Goal: Task Accomplishment & Management: Complete application form

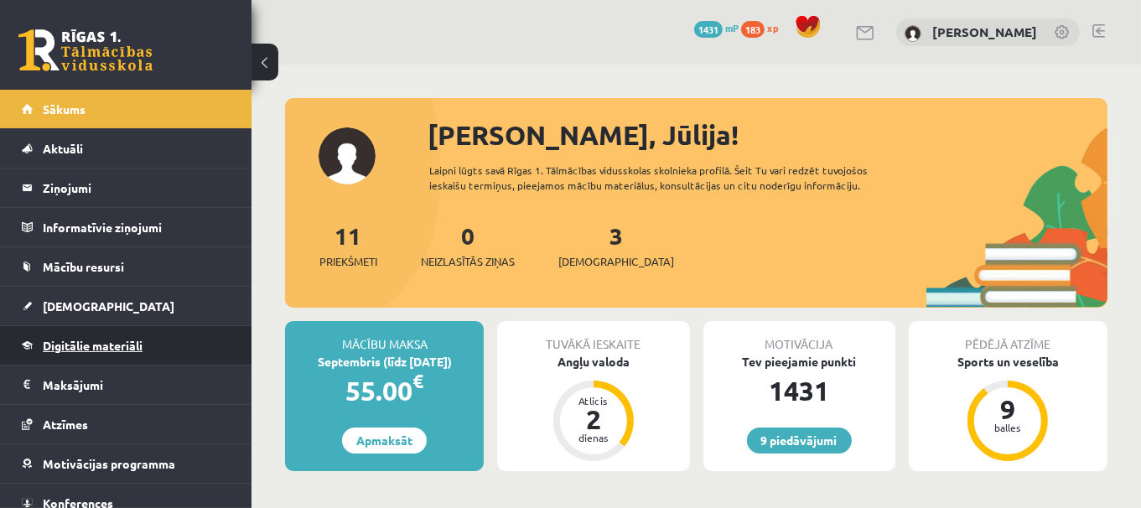
click at [160, 334] on link "Digitālie materiāli" at bounding box center [126, 345] width 209 height 39
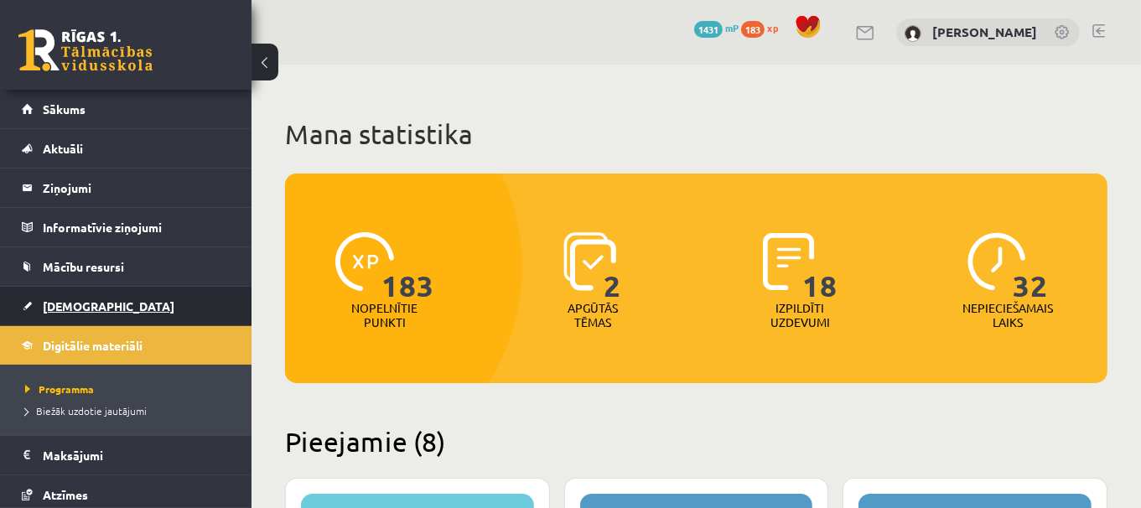
click at [153, 297] on link "[DEMOGRAPHIC_DATA]" at bounding box center [126, 306] width 209 height 39
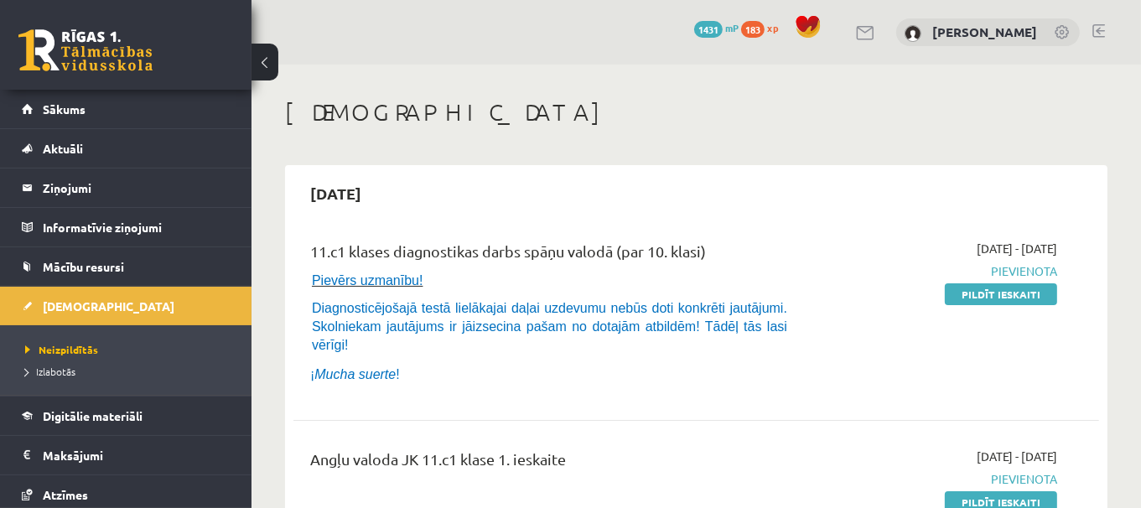
click at [360, 487] on div "Angļu valoda JK 11.c1 klase 1. ieskaite" at bounding box center [555, 479] width 515 height 63
drag, startPoint x: 976, startPoint y: 299, endPoint x: 920, endPoint y: 249, distance: 74.8
click at [920, 249] on div "2025-09-01 - 2025-09-15 Pievienota Pildīt ieskaiti" at bounding box center [940, 316] width 257 height 153
click at [963, 290] on link "Pildīt ieskaiti" at bounding box center [1001, 294] width 112 height 22
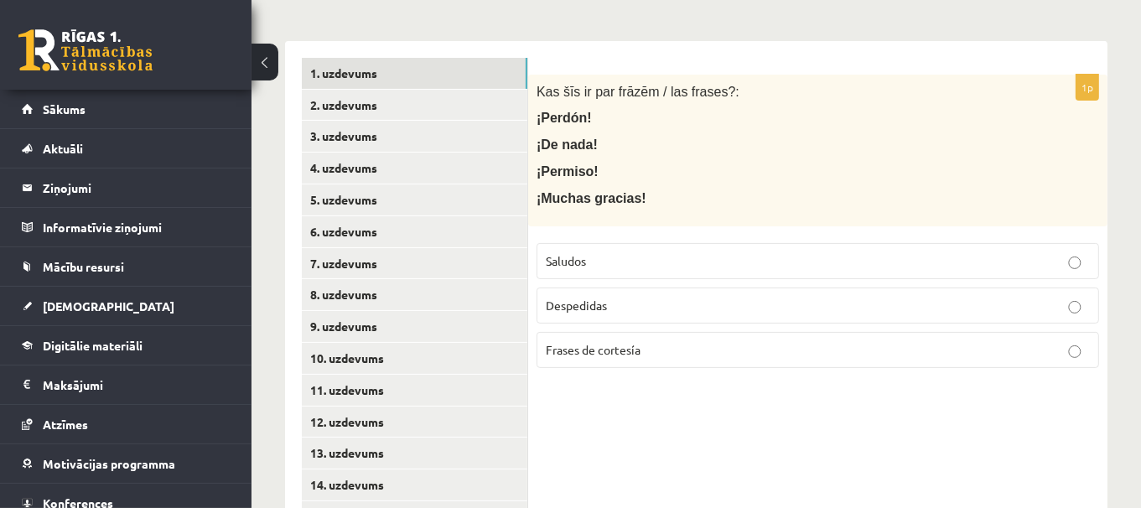
scroll to position [349, 0]
click at [691, 345] on p "Frases de cortesía" at bounding box center [818, 348] width 544 height 18
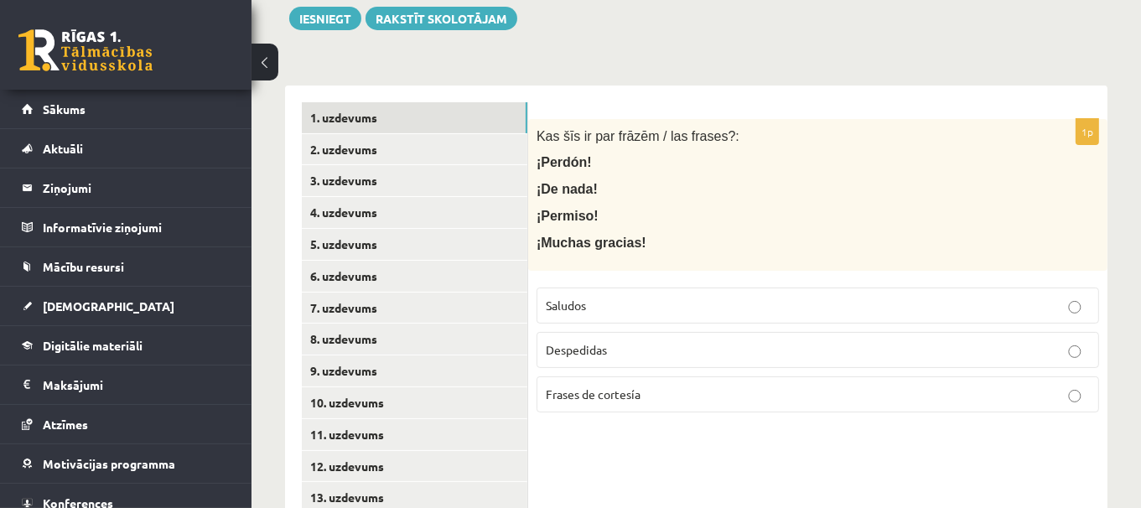
scroll to position [307, 0]
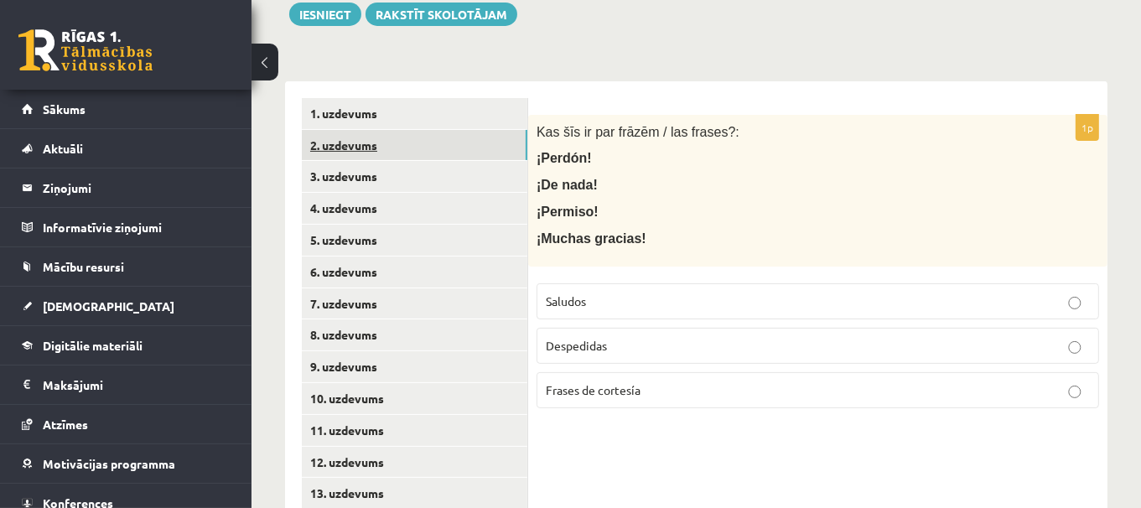
click at [429, 135] on link "2. uzdevums" at bounding box center [414, 145] width 225 height 31
click at [671, 293] on p "Saludos" at bounding box center [818, 302] width 544 height 18
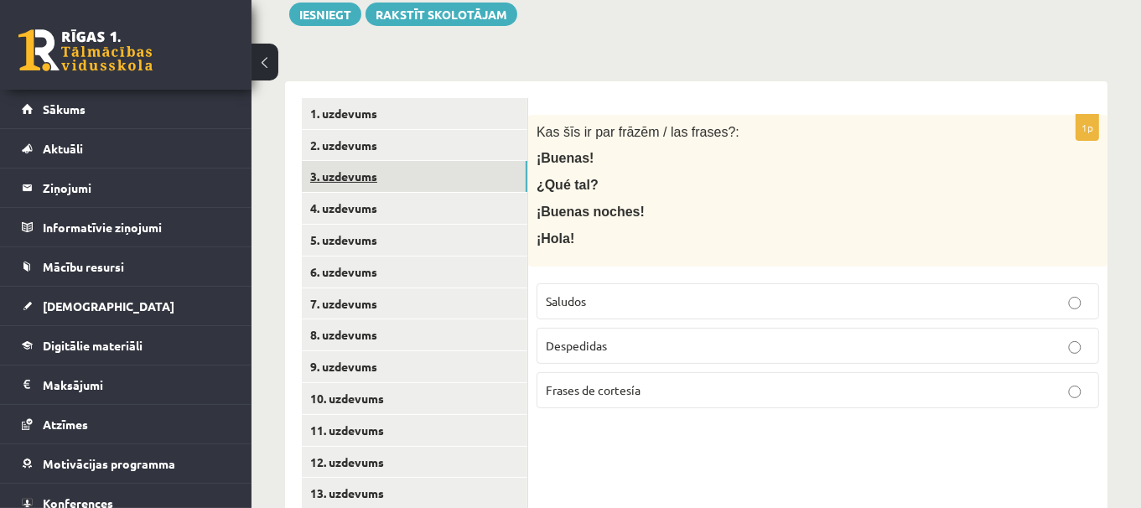
click at [435, 170] on link "3. uzdevums" at bounding box center [414, 176] width 225 height 31
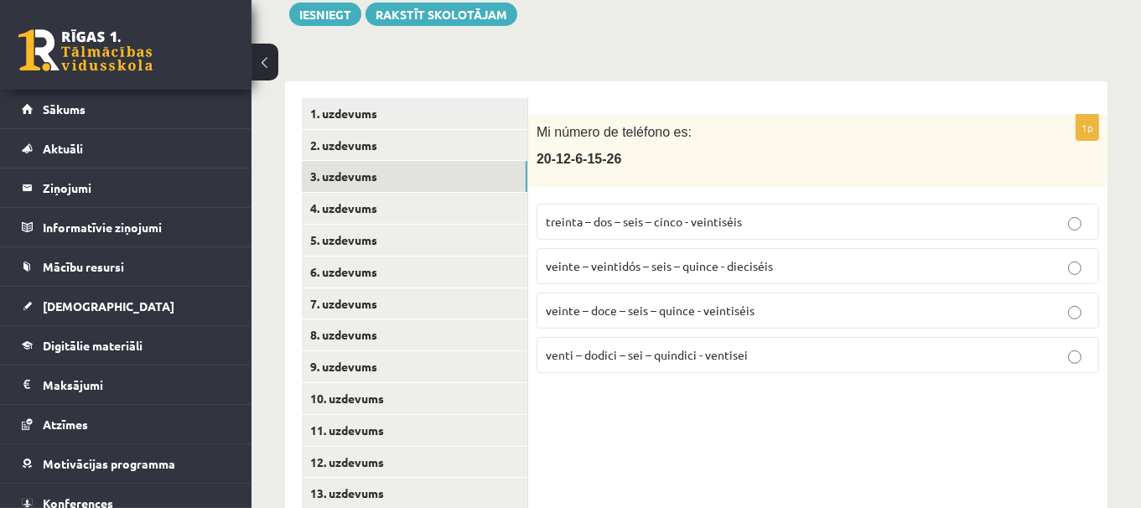
click at [716, 318] on label "veinte – doce – seis – quince - veintiséis" at bounding box center [817, 311] width 562 height 36
click at [427, 202] on link "4. uzdevums" at bounding box center [414, 208] width 225 height 31
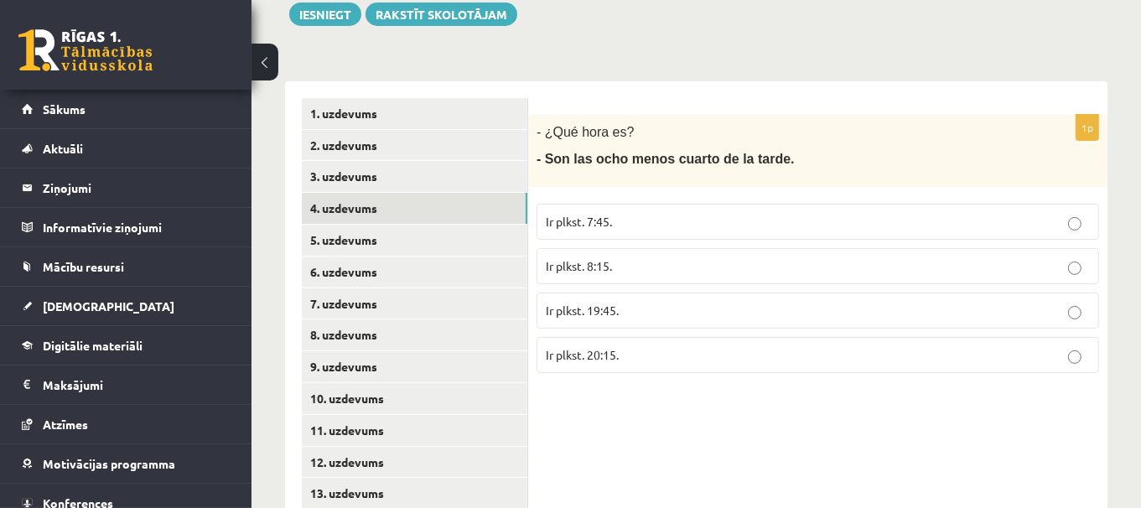
scroll to position [324, 0]
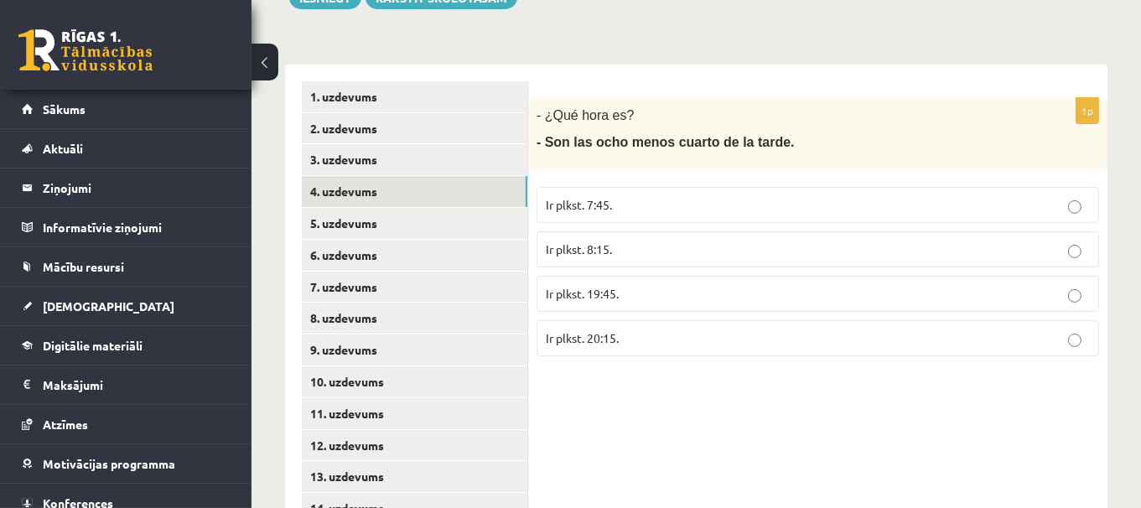
click at [722, 287] on p "Ir plkst. 19:45." at bounding box center [818, 294] width 544 height 18
click at [453, 218] on link "5. uzdevums" at bounding box center [414, 223] width 225 height 31
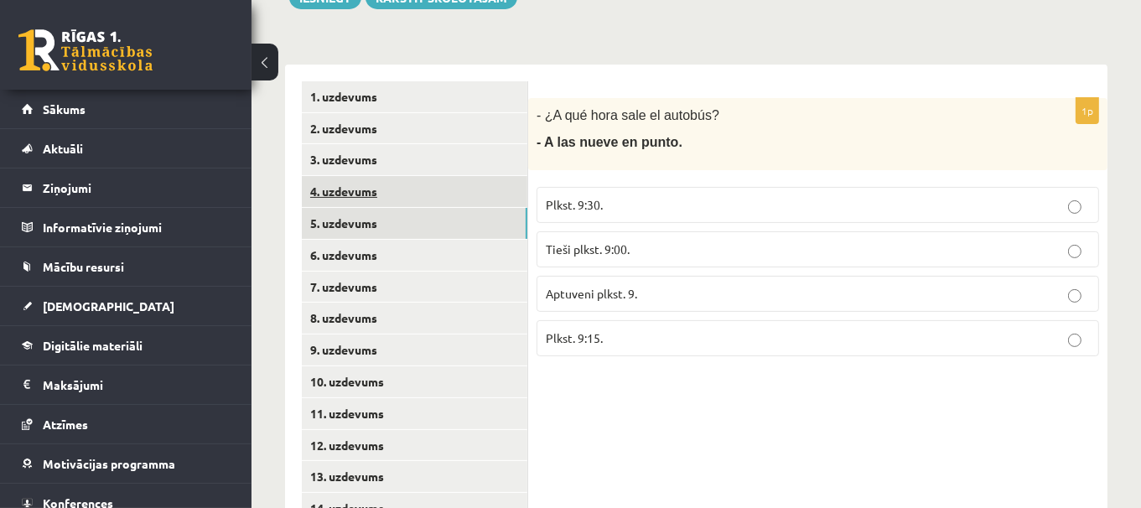
click at [445, 185] on link "4. uzdevums" at bounding box center [414, 191] width 225 height 31
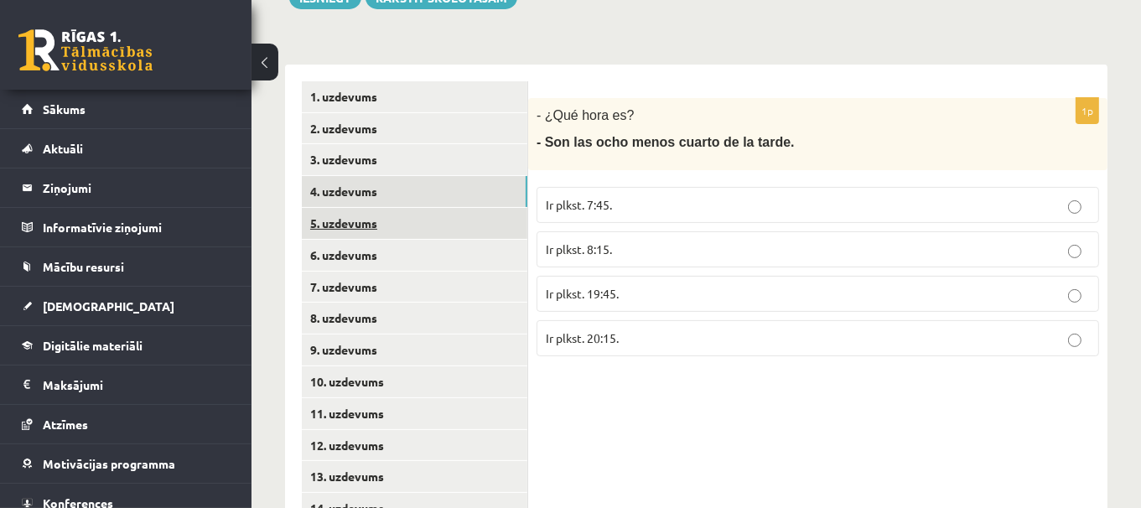
click at [432, 220] on link "5. uzdevums" at bounding box center [414, 223] width 225 height 31
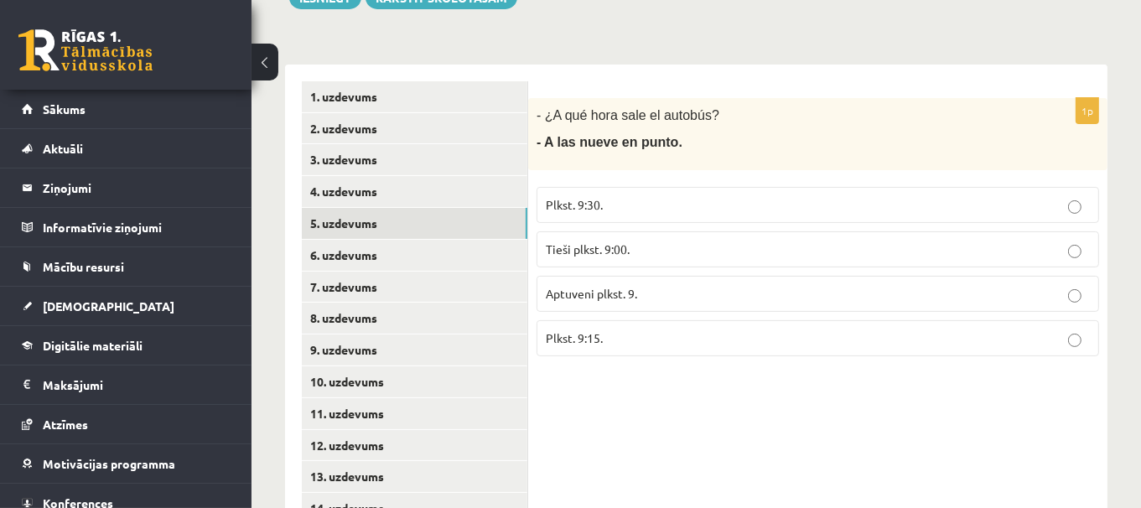
click at [673, 235] on label "Tieši plkst. 9:00." at bounding box center [817, 249] width 562 height 36
click at [464, 242] on link "6. uzdevums" at bounding box center [414, 255] width 225 height 31
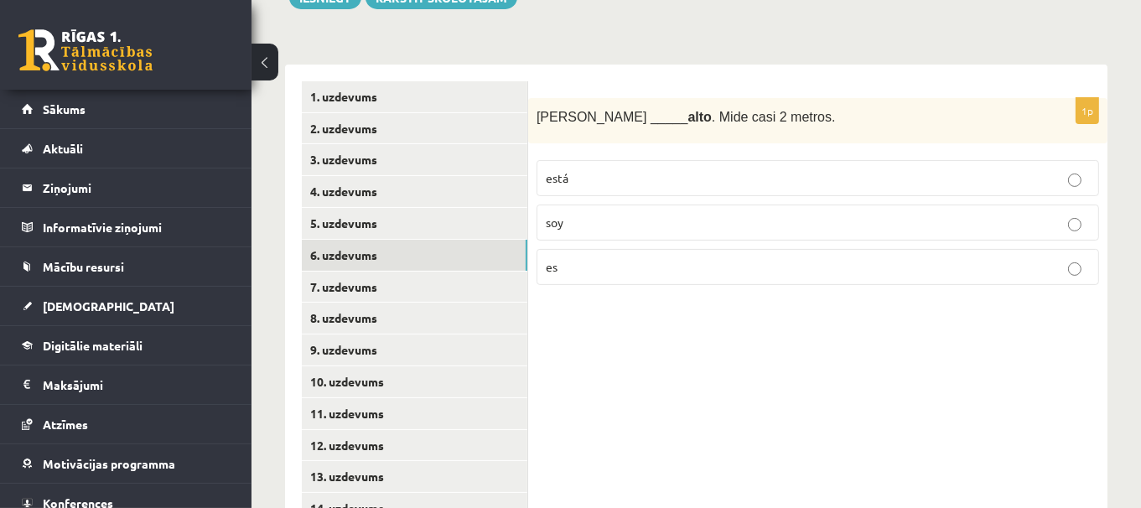
drag, startPoint x: 674, startPoint y: 131, endPoint x: 609, endPoint y: 219, distance: 109.6
click at [609, 219] on p "soy" at bounding box center [818, 223] width 544 height 18
click at [386, 277] on link "7. uzdevums" at bounding box center [414, 287] width 225 height 31
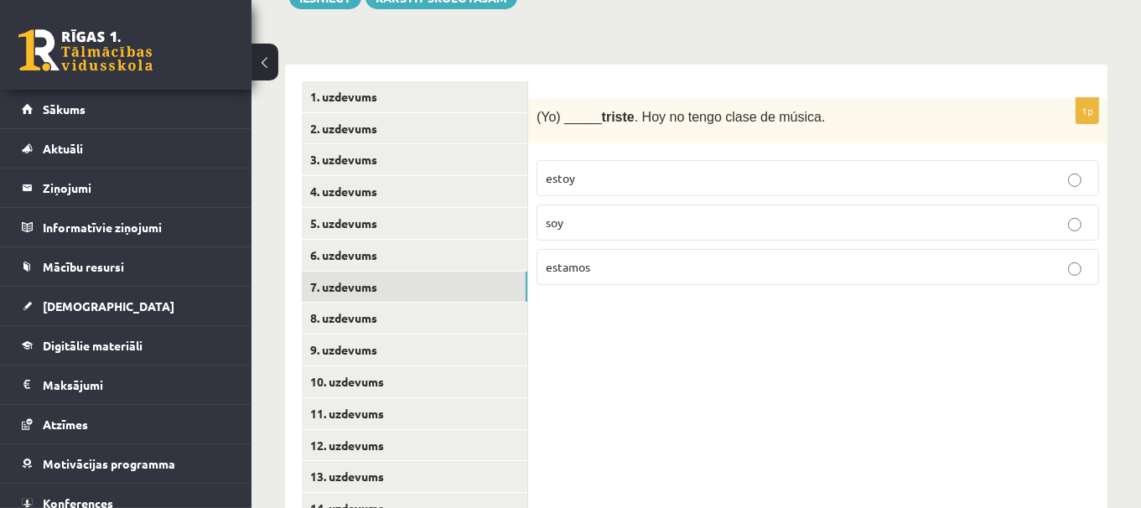
click at [589, 176] on p "estoy" at bounding box center [818, 178] width 544 height 18
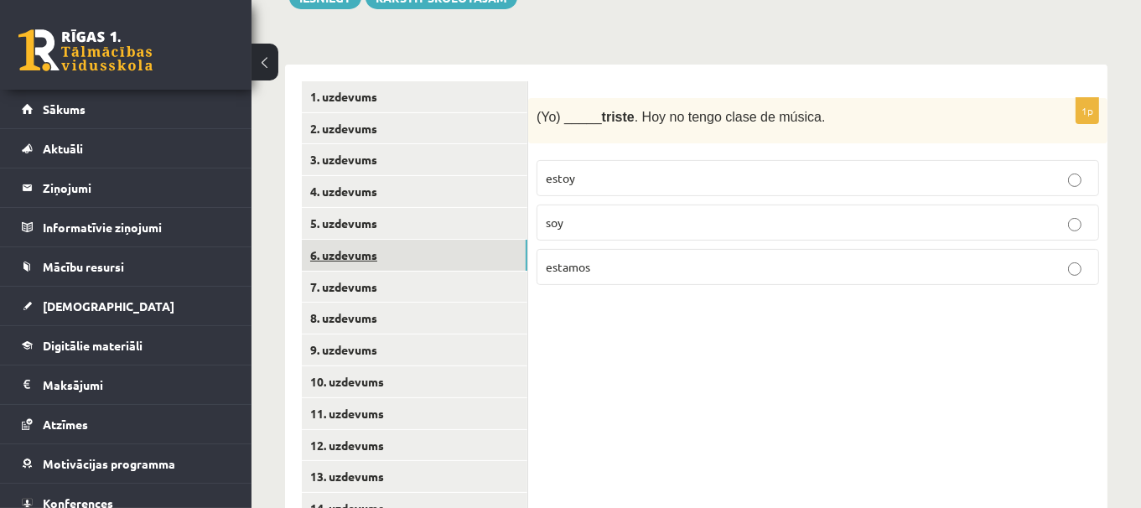
click at [422, 261] on link "6. uzdevums" at bounding box center [414, 255] width 225 height 31
click at [427, 281] on link "7. uzdevums" at bounding box center [414, 287] width 225 height 31
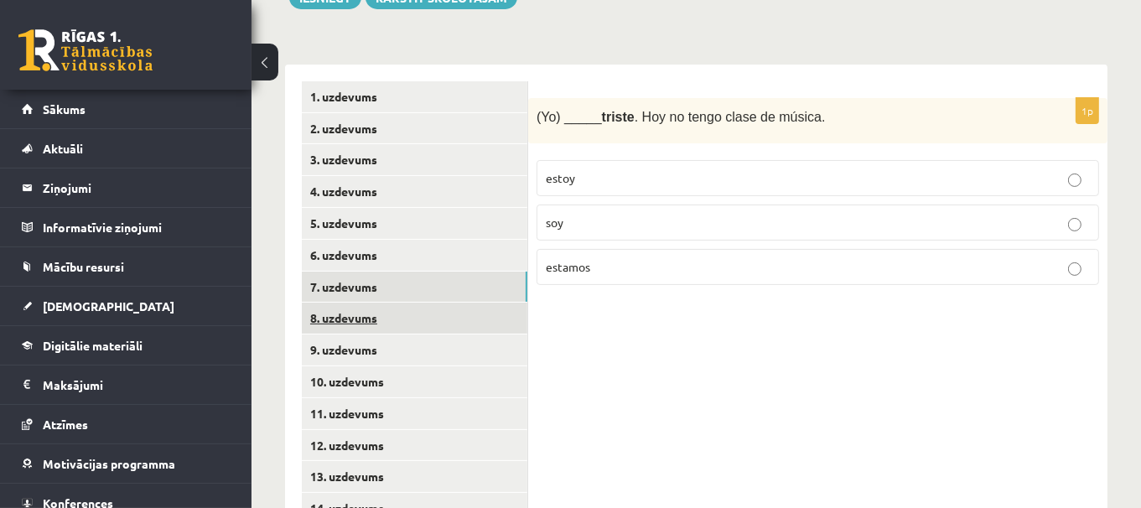
click at [451, 322] on link "8. uzdevums" at bounding box center [414, 318] width 225 height 31
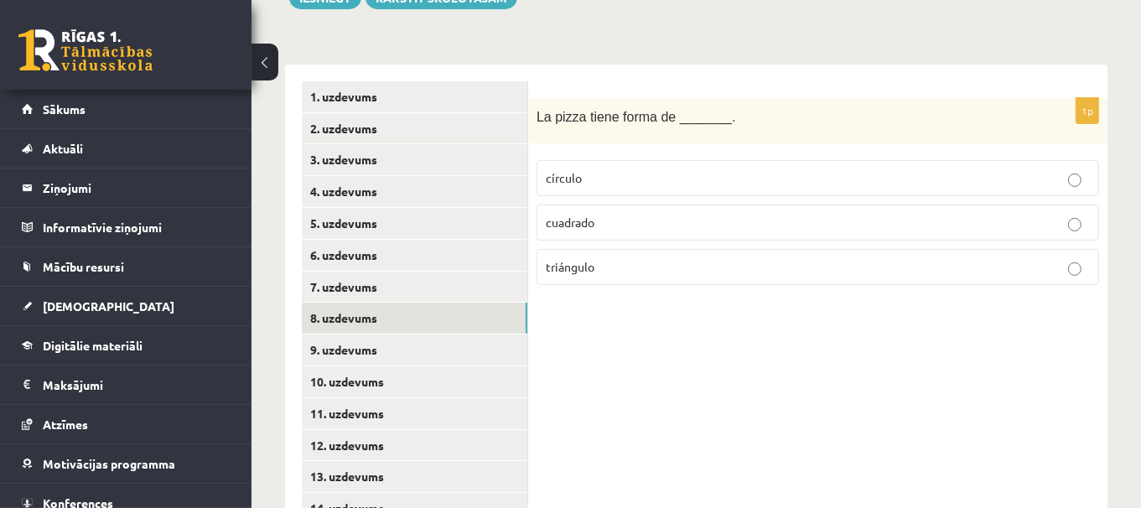
click at [637, 175] on p "círculo" at bounding box center [818, 178] width 544 height 18
click at [429, 351] on link "9. uzdevums" at bounding box center [414, 349] width 225 height 31
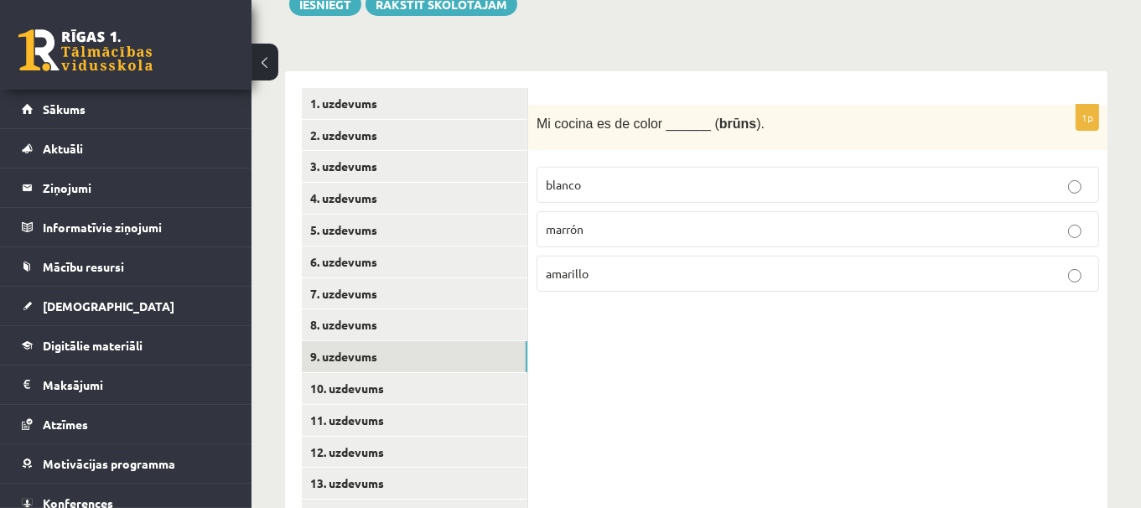
scroll to position [311, 0]
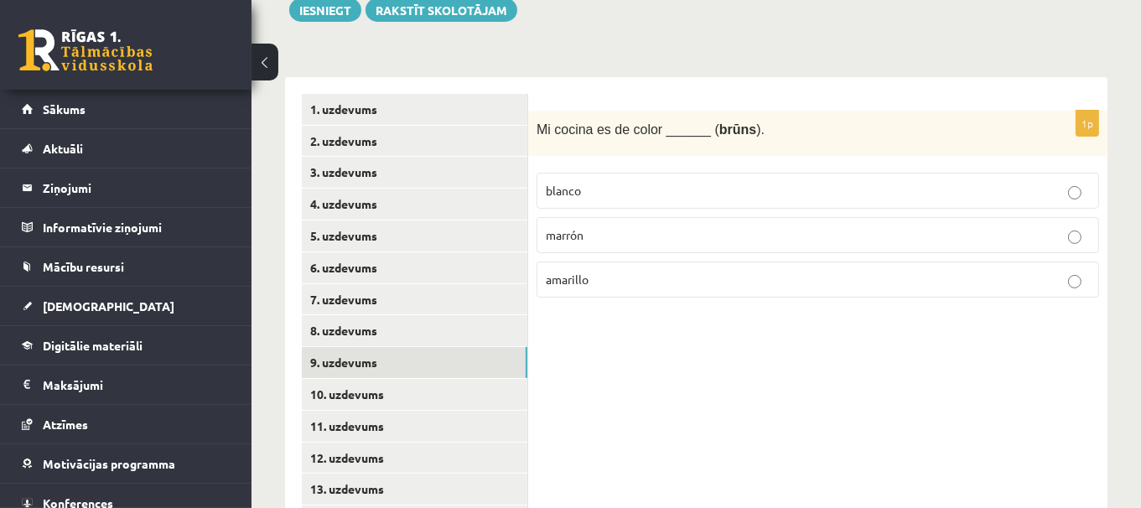
drag, startPoint x: 884, startPoint y: 138, endPoint x: 995, endPoint y: 229, distance: 142.9
click at [995, 229] on p "marrón" at bounding box center [818, 235] width 544 height 18
click at [497, 386] on link "10. uzdevums" at bounding box center [414, 394] width 225 height 31
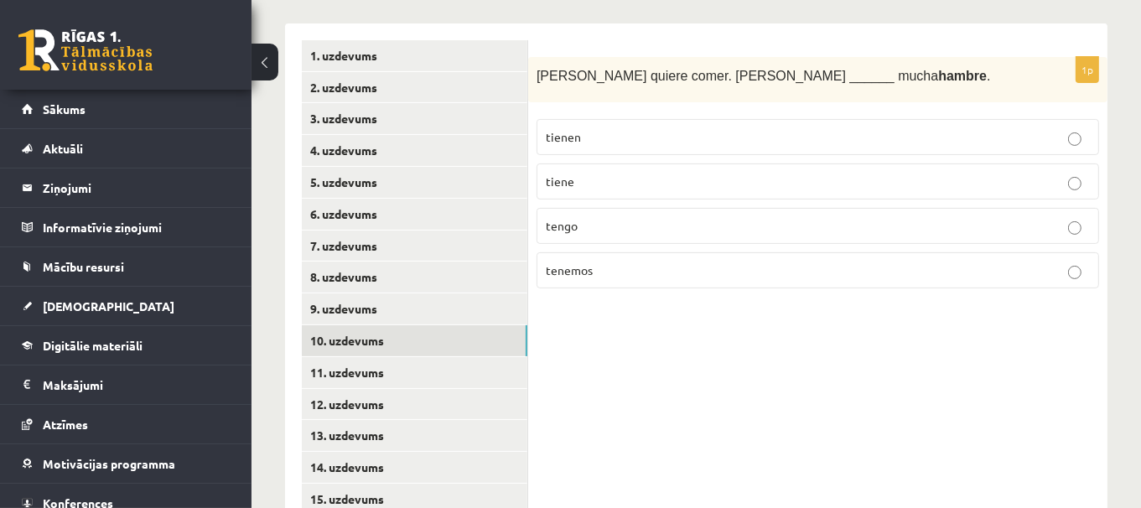
scroll to position [361, 0]
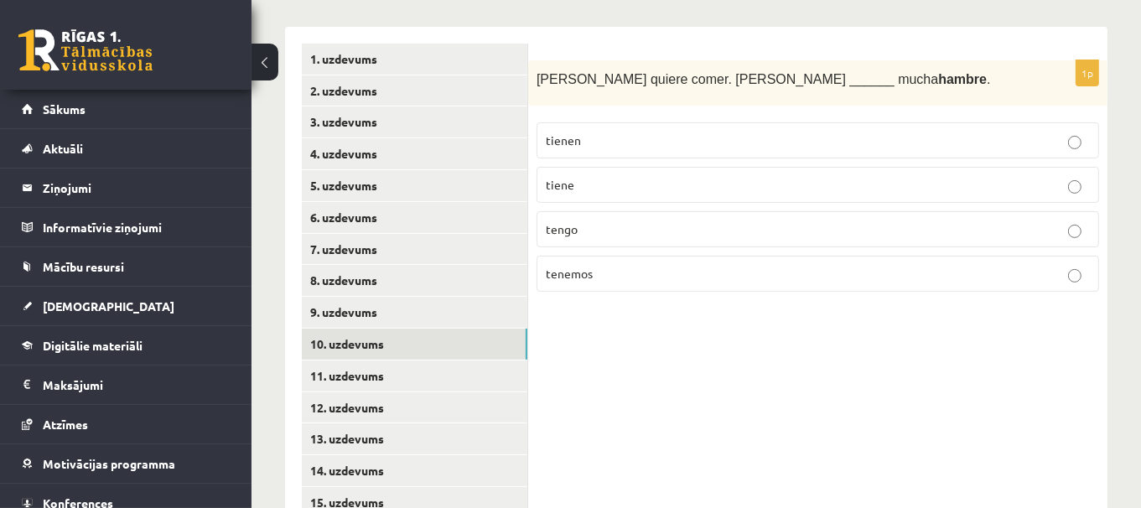
click at [791, 189] on p "tiene" at bounding box center [818, 185] width 544 height 18
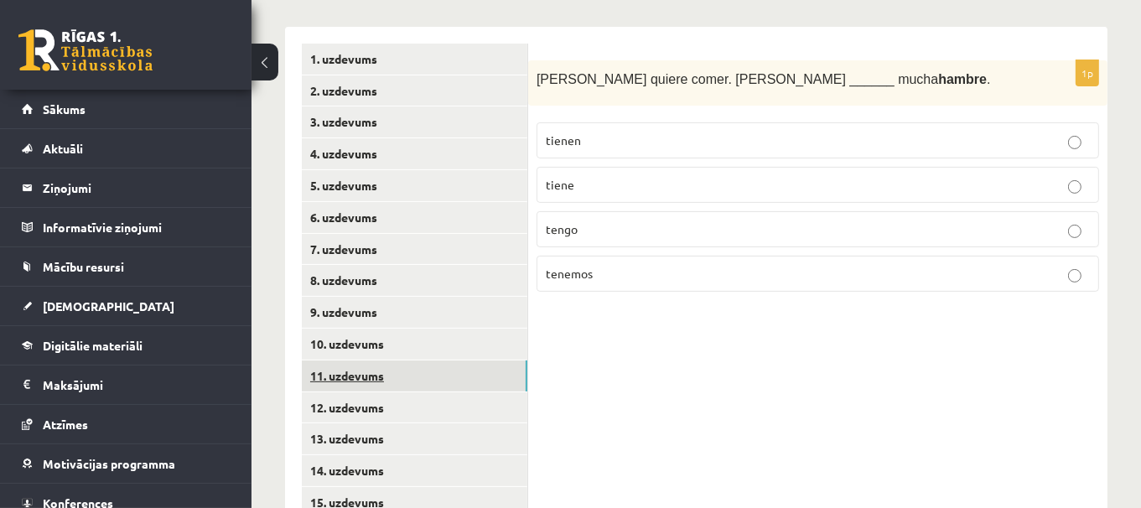
click at [413, 366] on link "11. uzdevums" at bounding box center [414, 375] width 225 height 31
click at [672, 189] on p "estoy" at bounding box center [818, 185] width 544 height 18
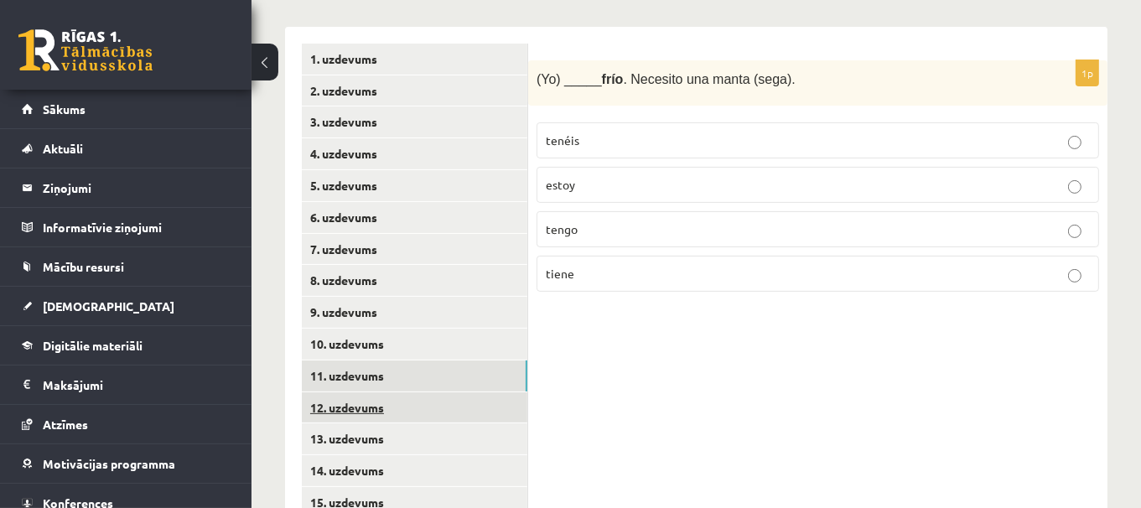
click at [452, 410] on link "12. uzdevums" at bounding box center [414, 407] width 225 height 31
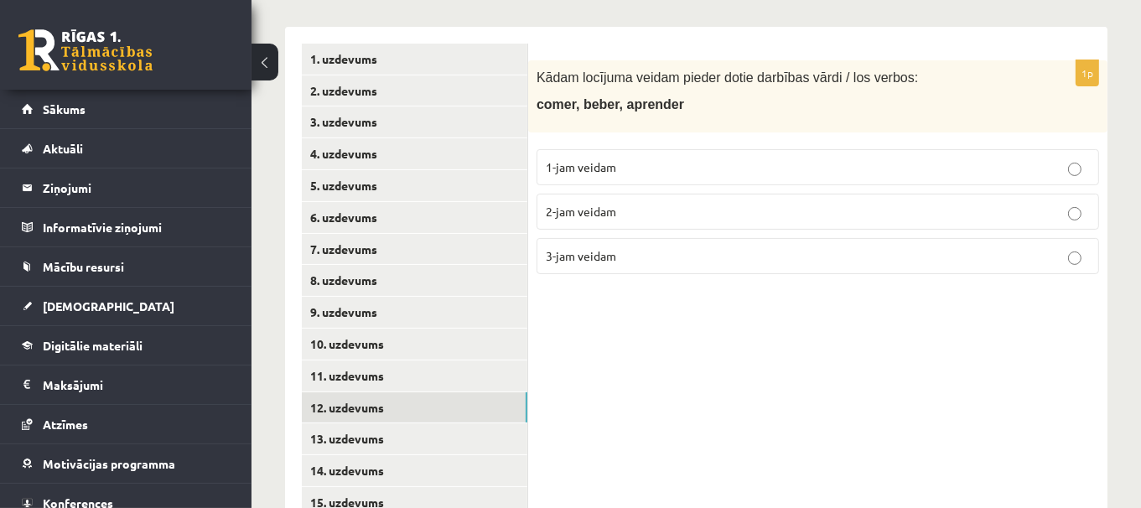
scroll to position [365, 0]
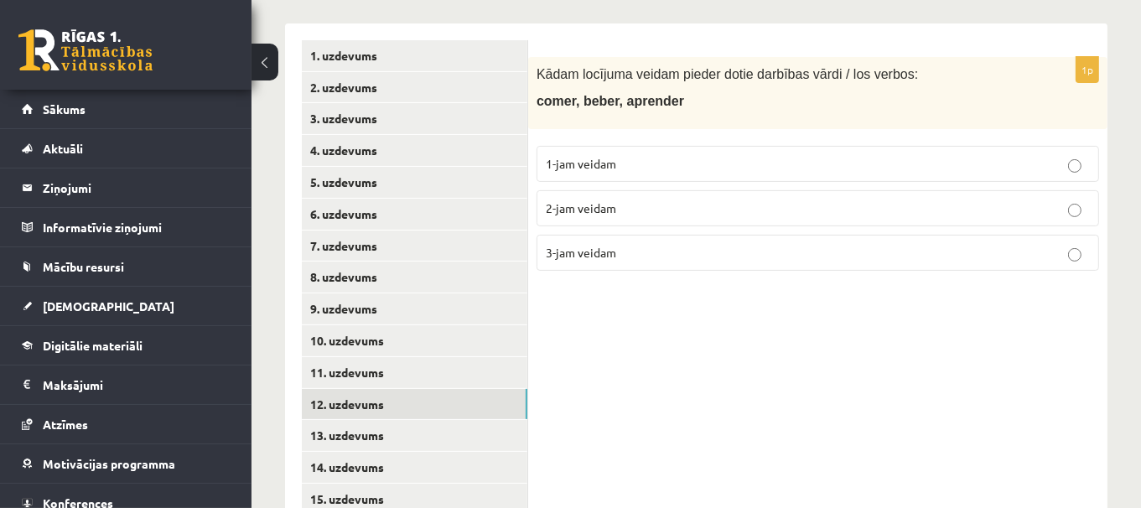
click at [745, 168] on p "1-jam veidam" at bounding box center [818, 164] width 544 height 18
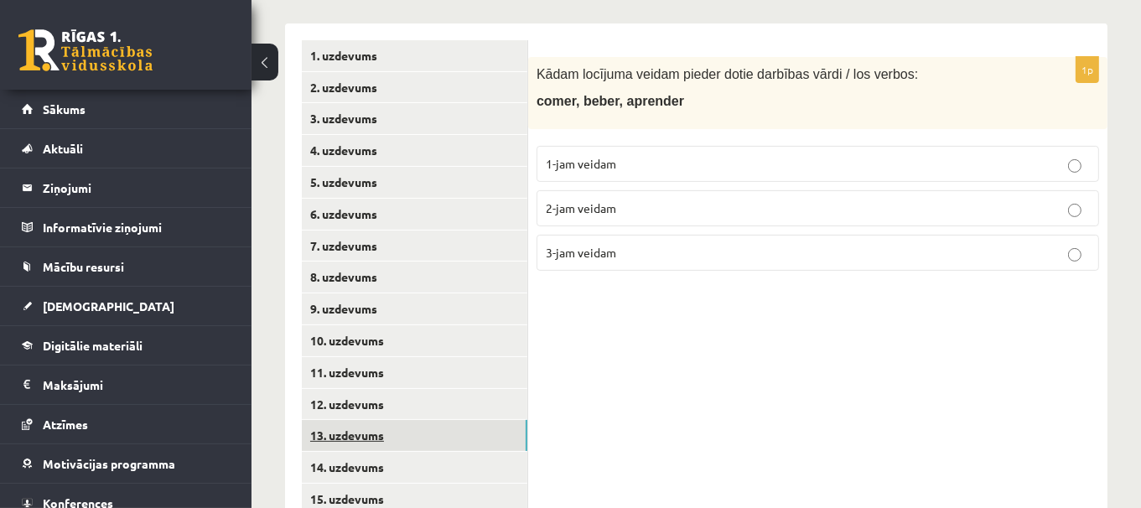
click at [487, 439] on link "13. uzdevums" at bounding box center [414, 435] width 225 height 31
click at [681, 217] on label "2-jam veidam" at bounding box center [817, 208] width 562 height 36
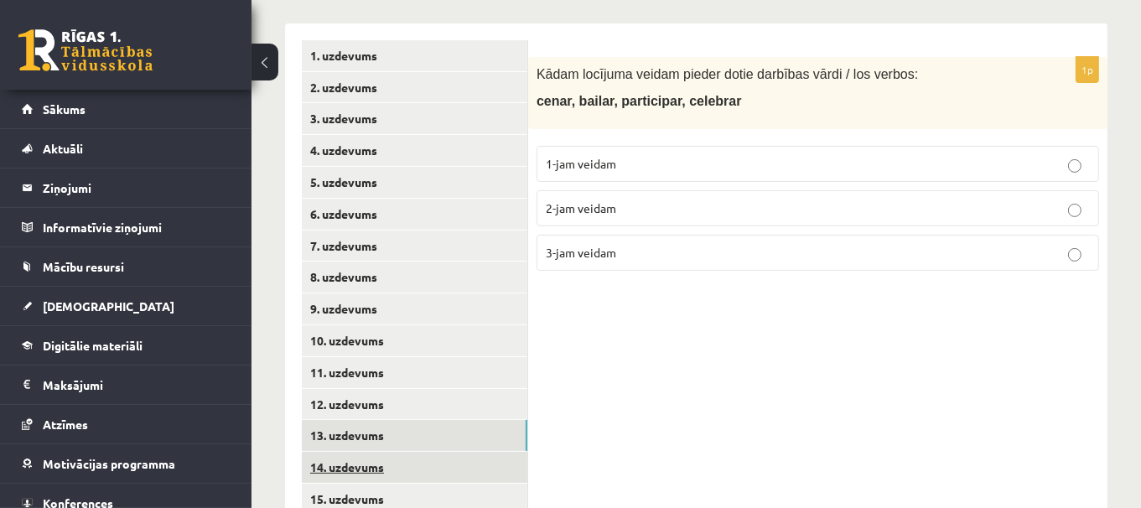
click at [489, 466] on link "14. uzdevums" at bounding box center [414, 467] width 225 height 31
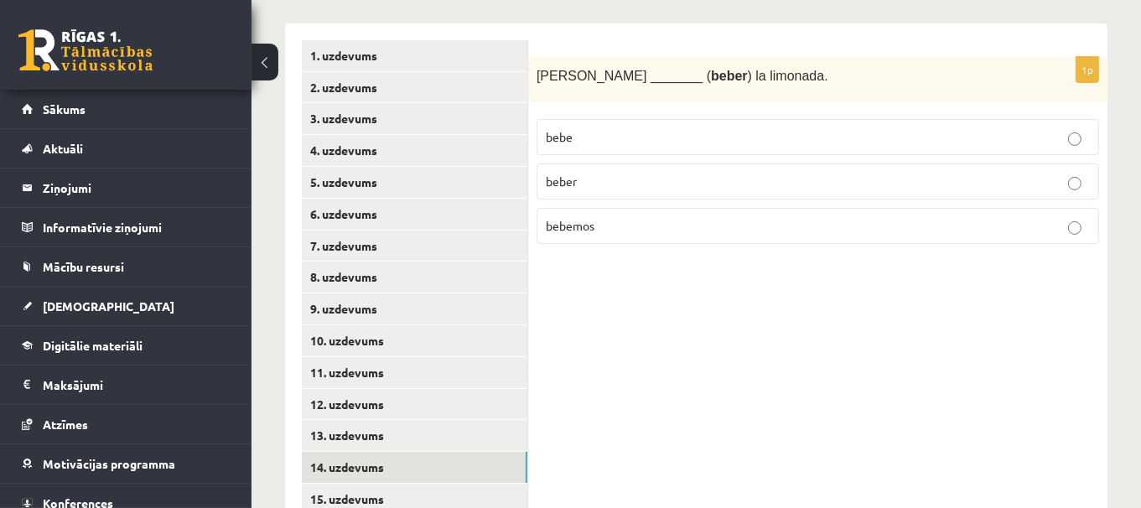
click at [691, 140] on p "bebe" at bounding box center [818, 137] width 544 height 18
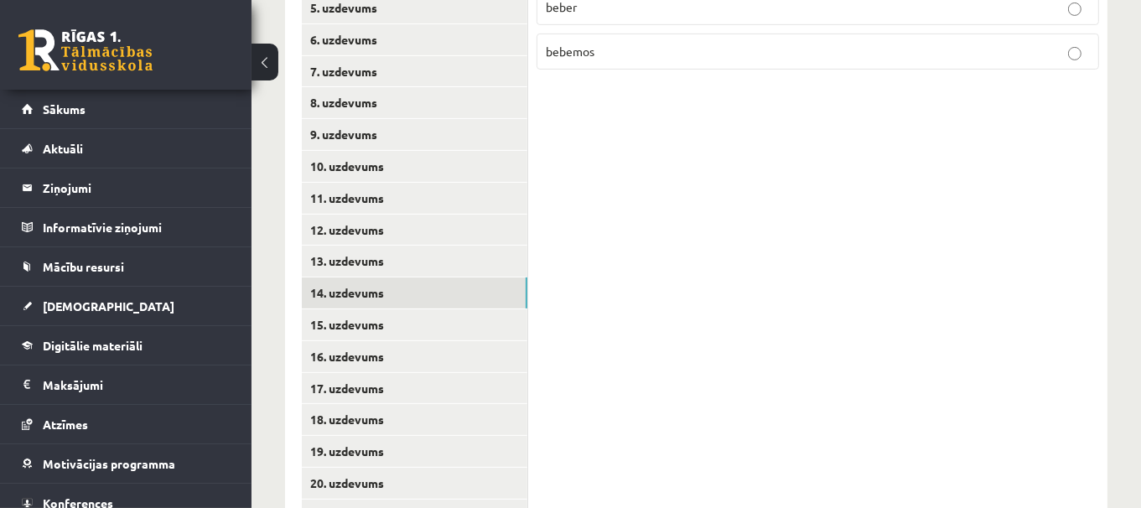
scroll to position [561, 0]
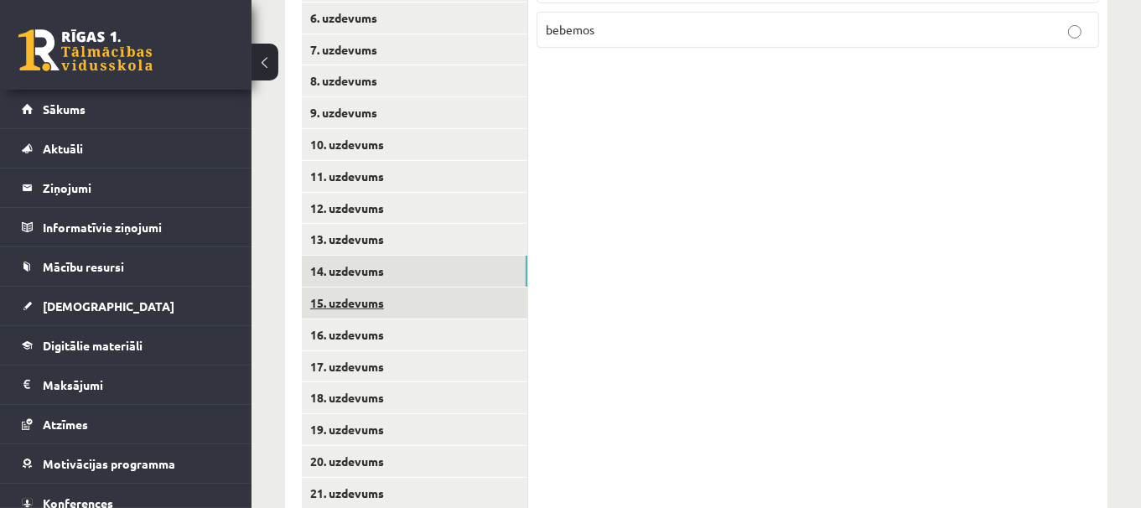
click at [512, 303] on link "15. uzdevums" at bounding box center [414, 302] width 225 height 31
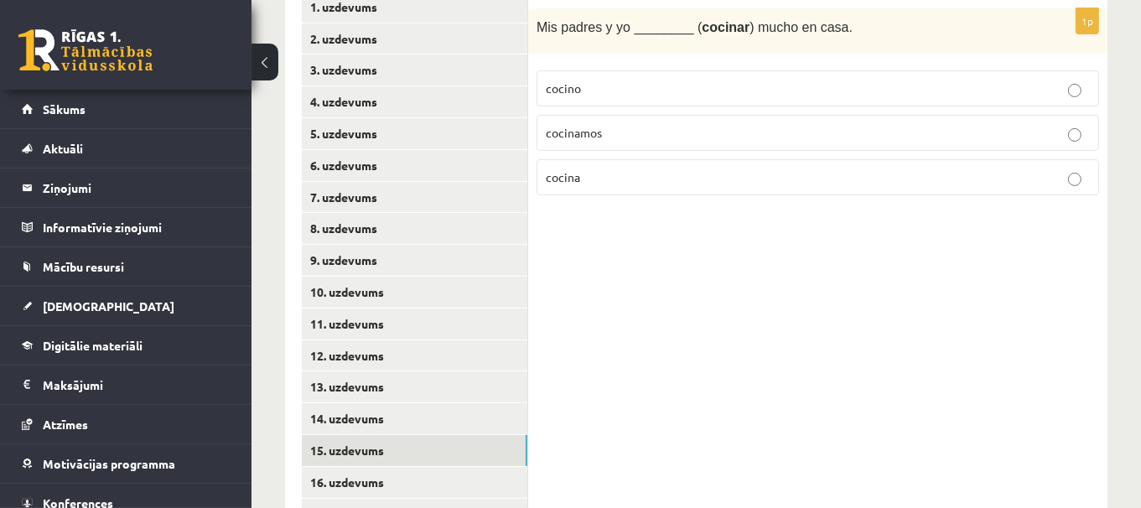
scroll to position [341, 0]
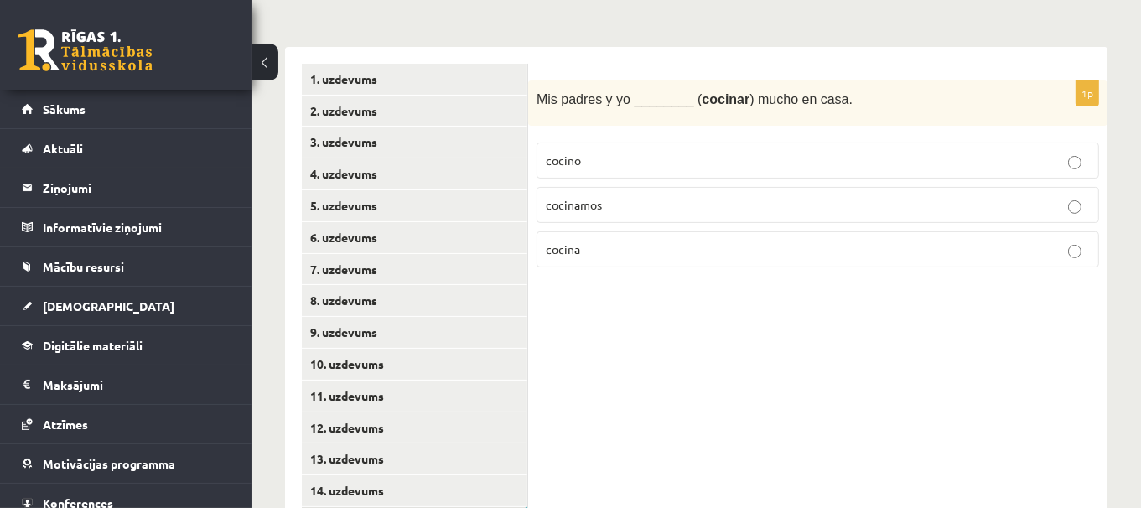
click at [725, 199] on p "cocinamos" at bounding box center [818, 205] width 544 height 18
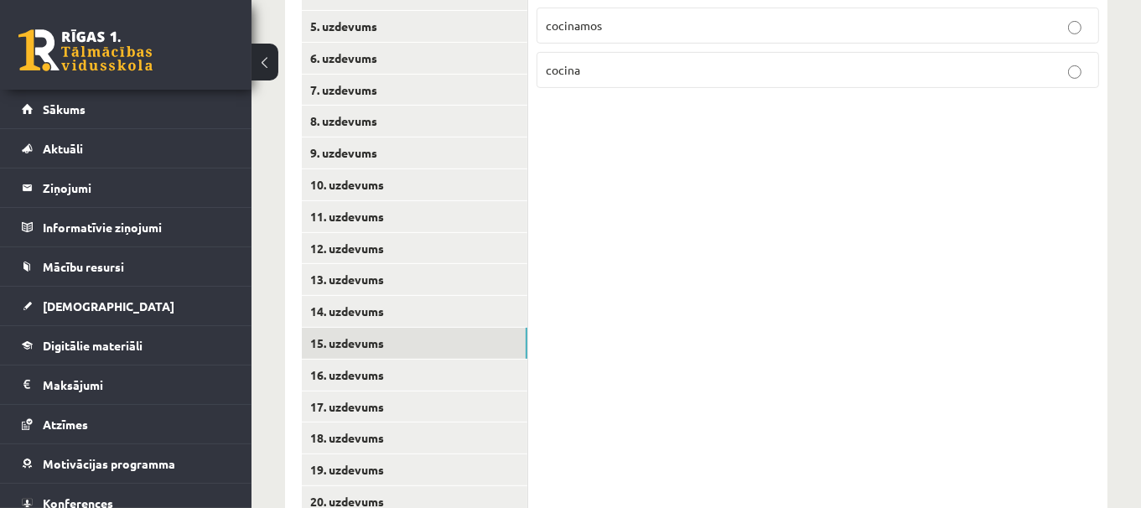
scroll to position [630, 0]
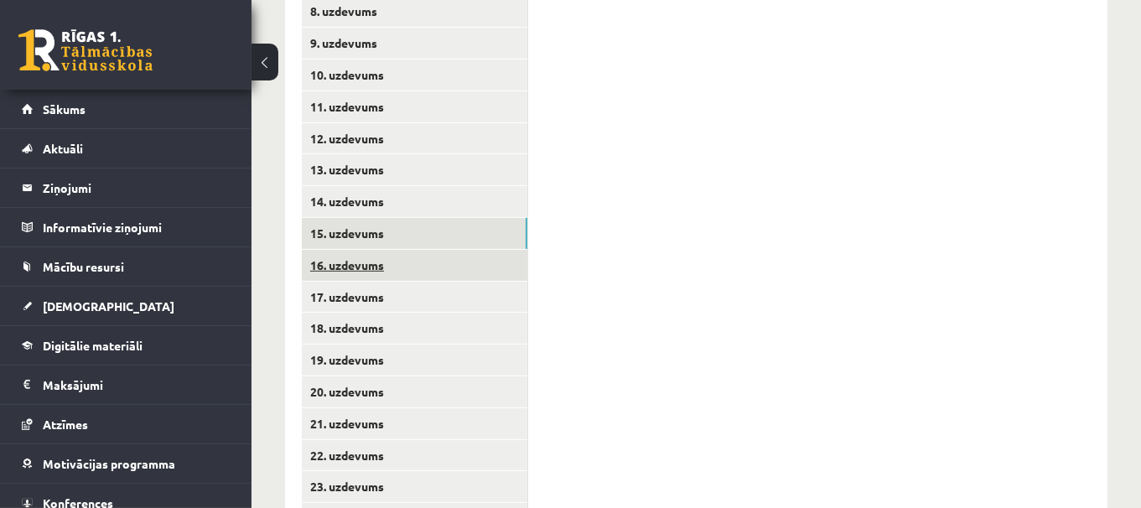
click at [524, 266] on link "16. uzdevums" at bounding box center [414, 265] width 225 height 31
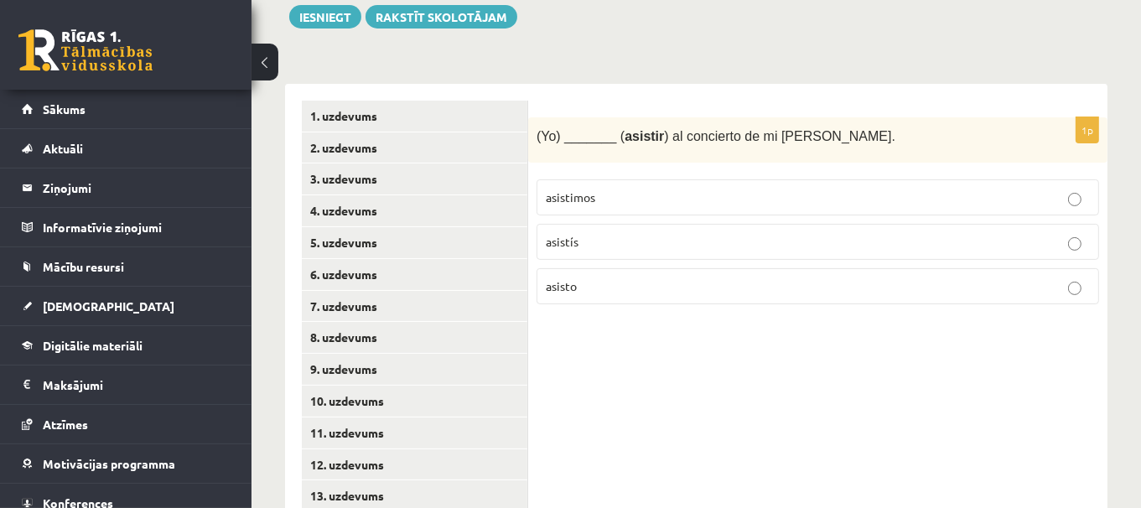
scroll to position [321, 0]
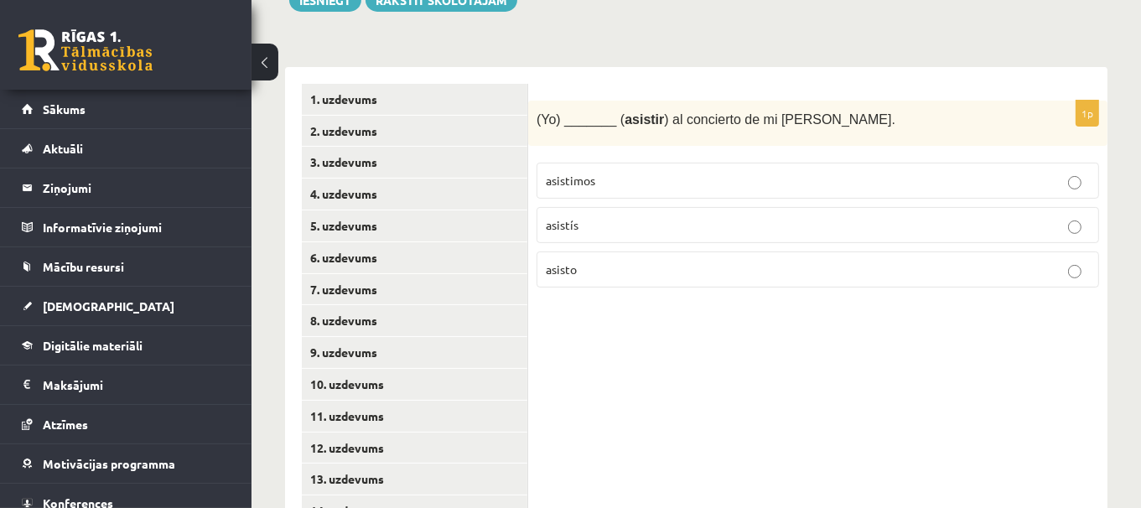
click at [779, 251] on label "asisto" at bounding box center [817, 269] width 562 height 36
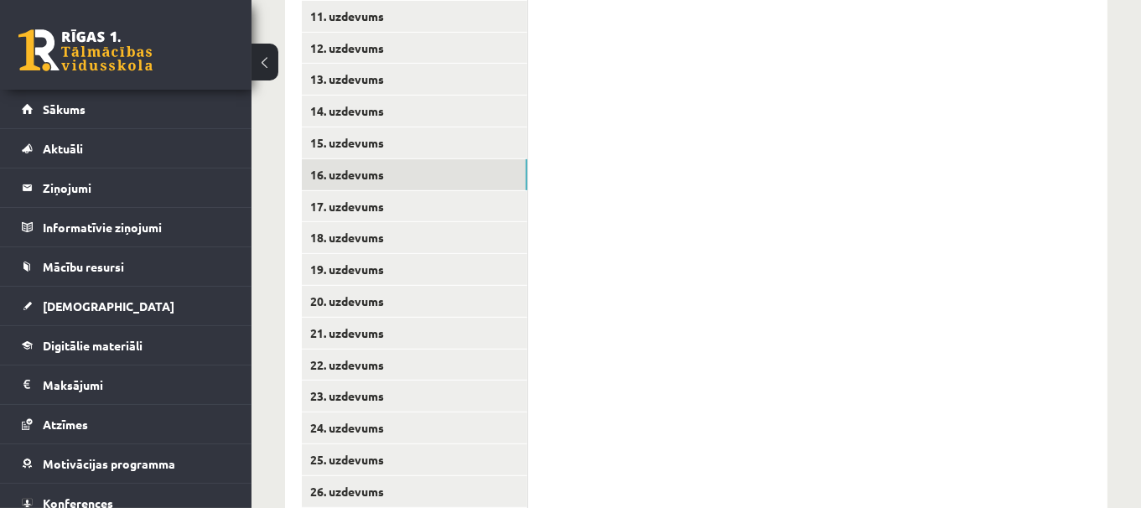
scroll to position [754, 0]
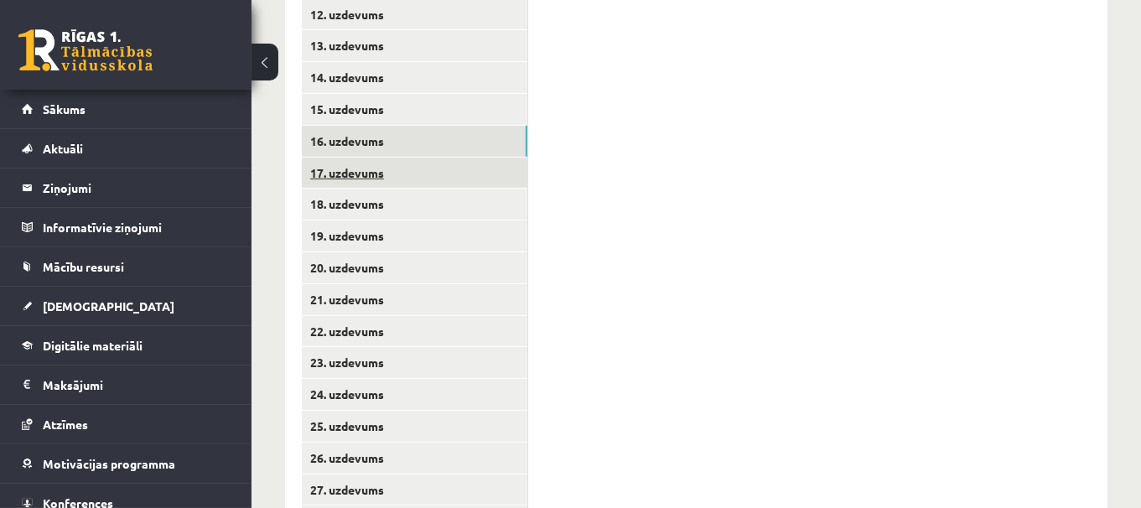
click at [491, 163] on link "17. uzdevums" at bounding box center [414, 173] width 225 height 31
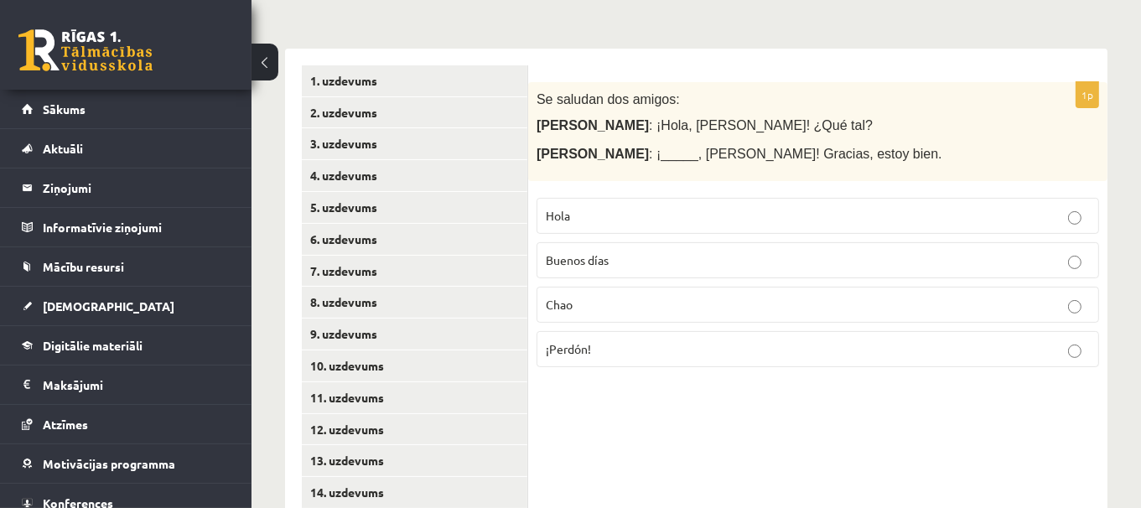
scroll to position [338, 0]
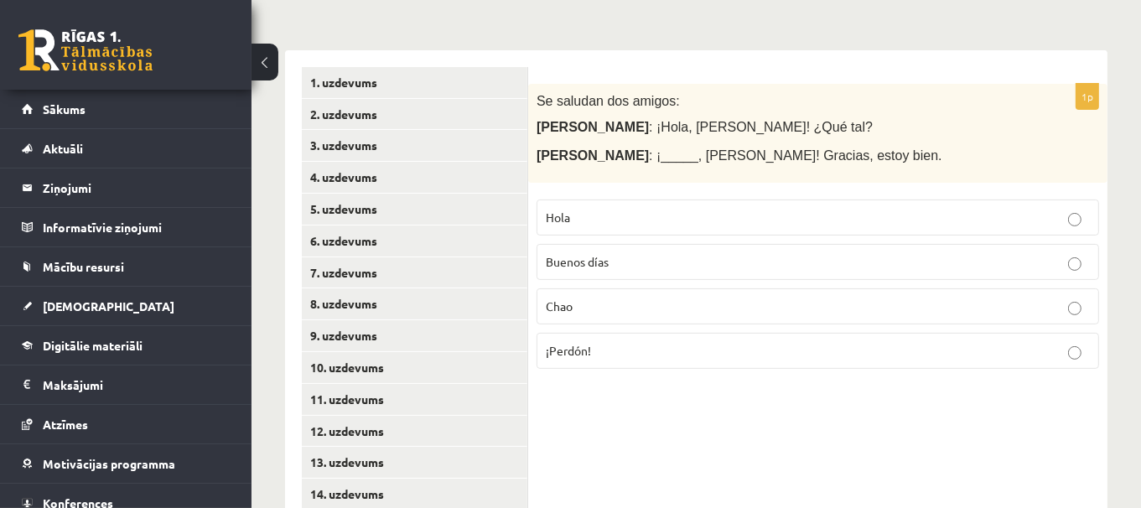
click at [950, 214] on p "Hola" at bounding box center [818, 218] width 544 height 18
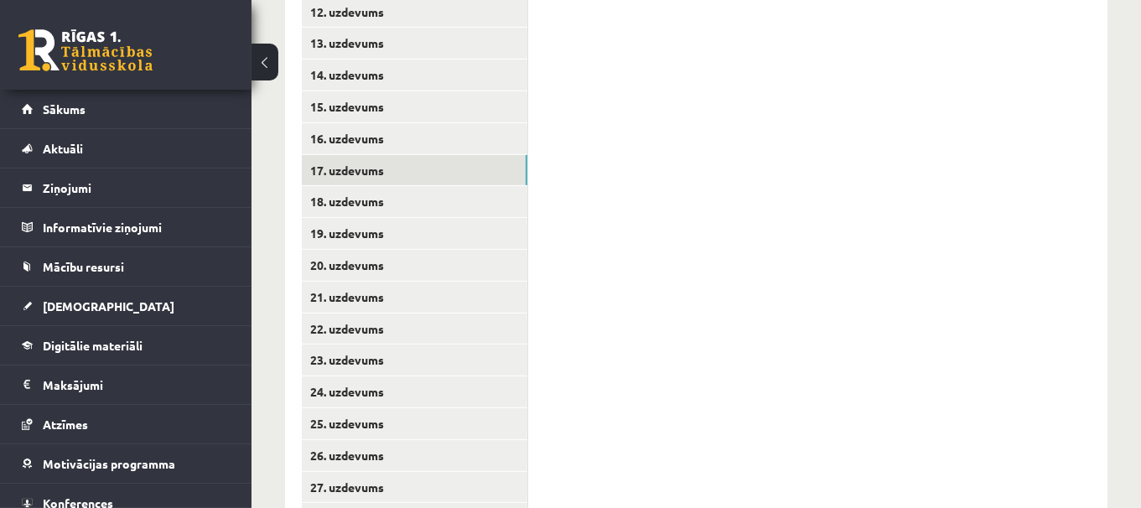
scroll to position [758, 0]
click at [480, 189] on link "18. uzdevums" at bounding box center [414, 200] width 225 height 31
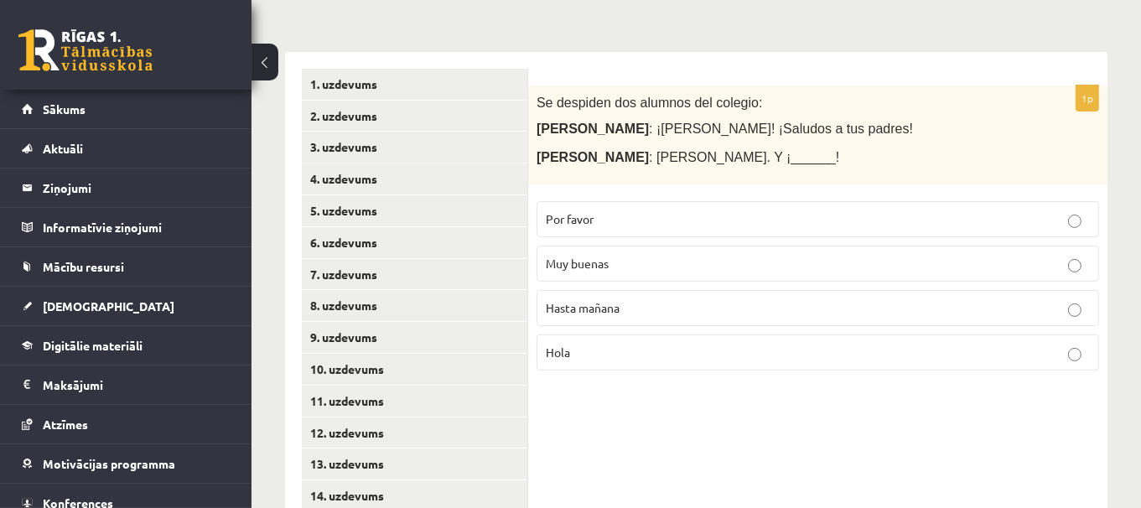
scroll to position [329, 0]
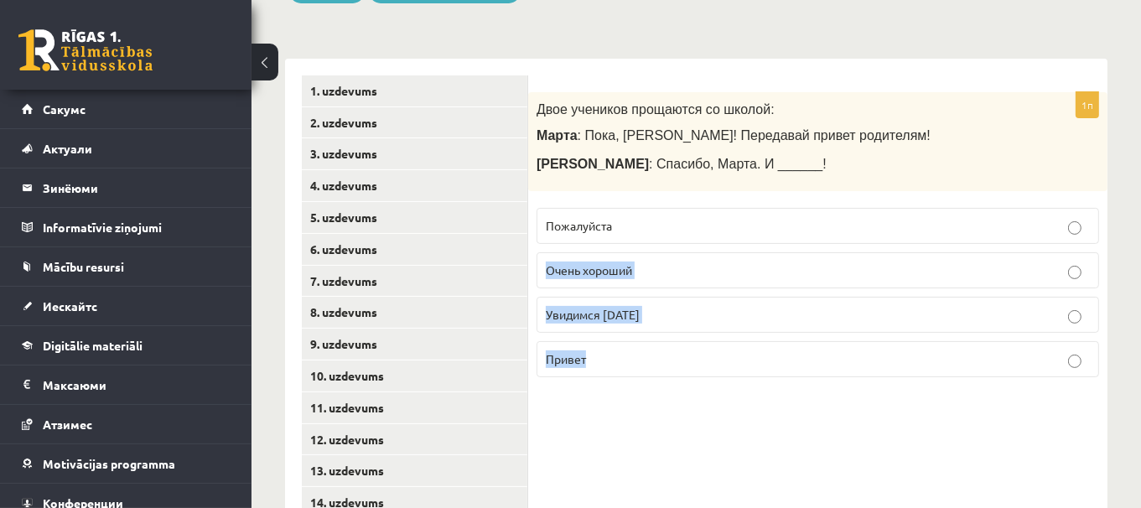
drag, startPoint x: 791, startPoint y: 419, endPoint x: 813, endPoint y: 201, distance: 219.0
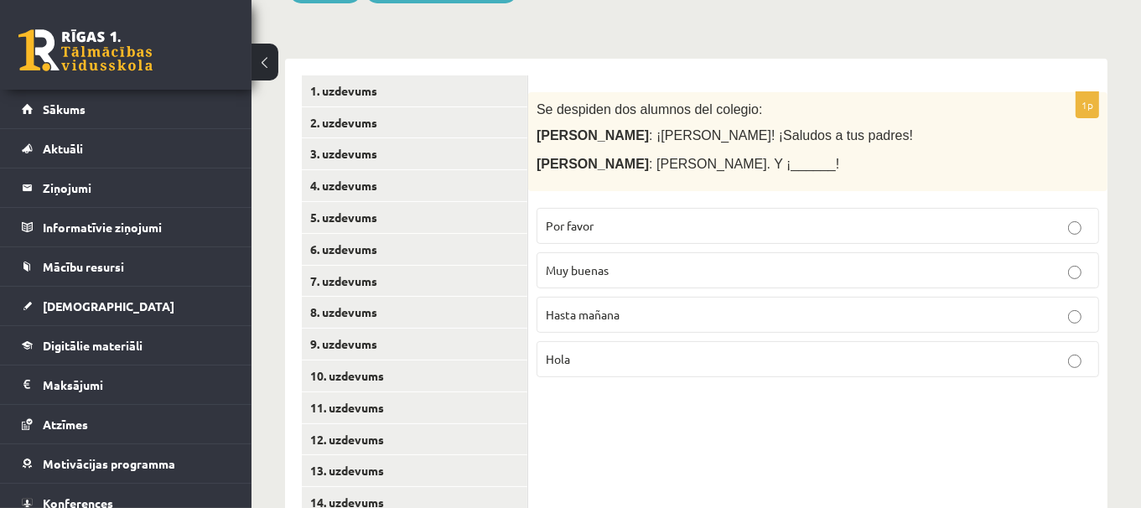
click at [662, 321] on label "Hasta mañana" at bounding box center [817, 315] width 562 height 36
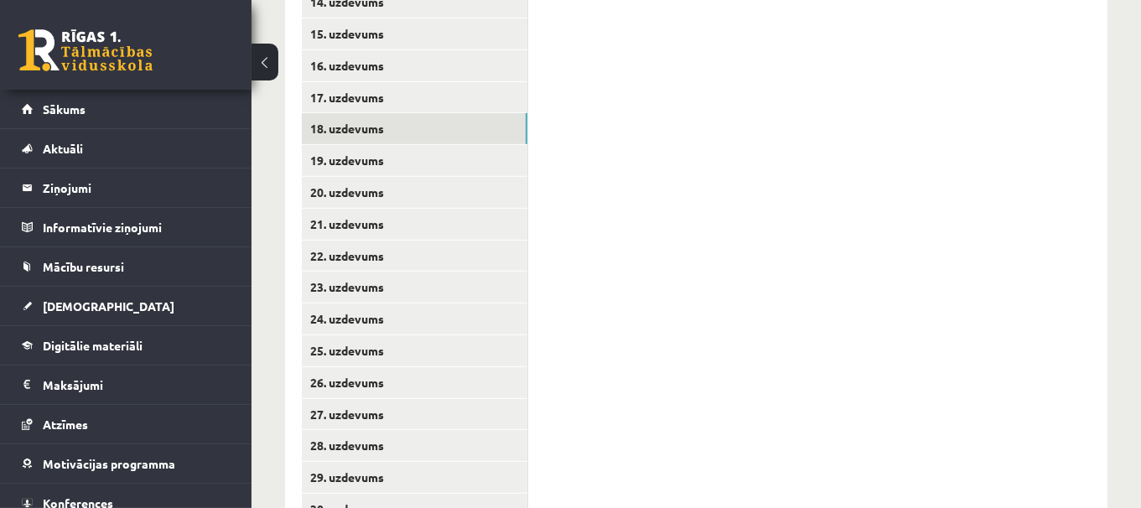
scroll to position [842, 0]
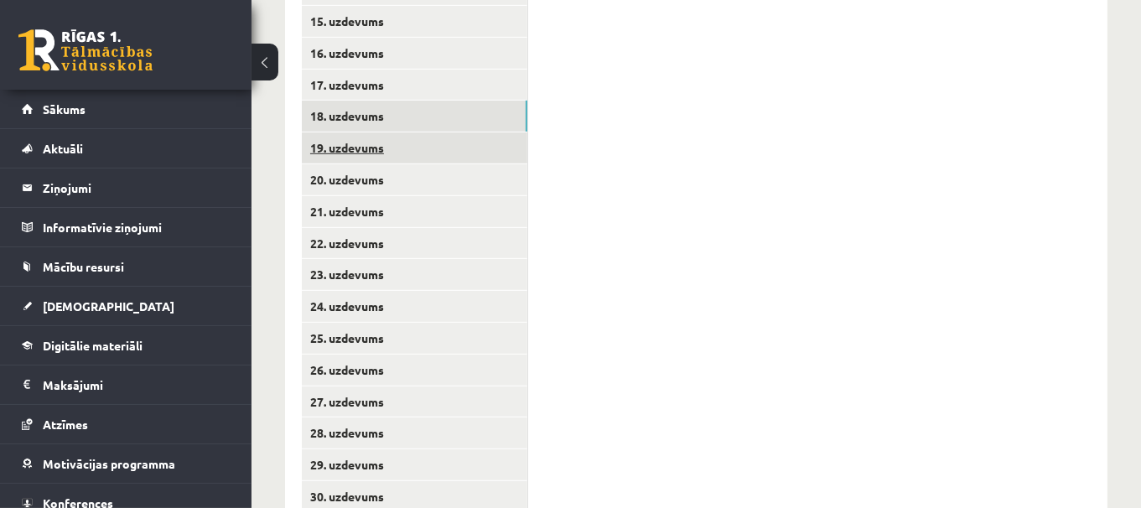
click at [476, 132] on link "19. uzdevums" at bounding box center [414, 147] width 225 height 31
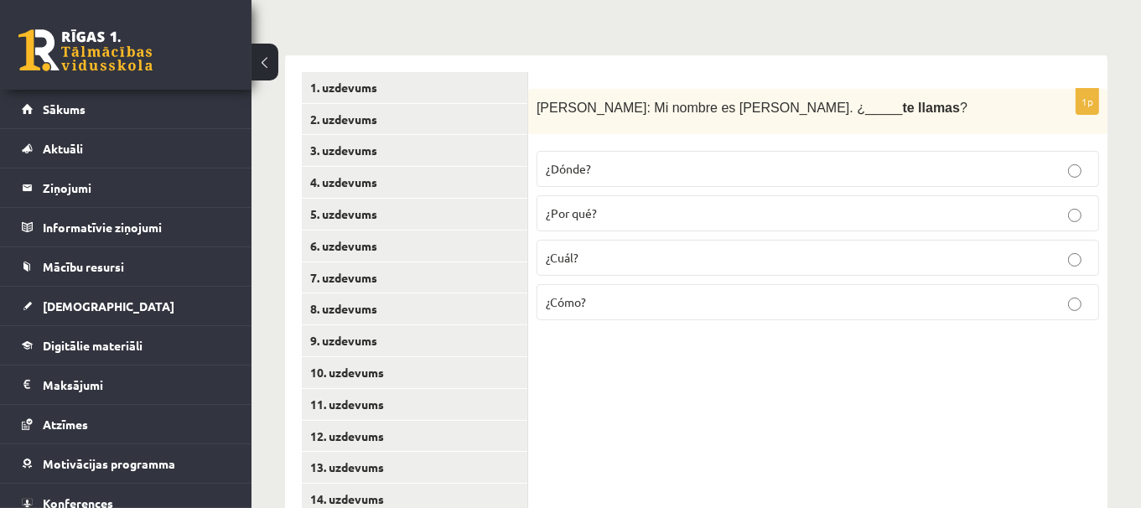
scroll to position [331, 0]
click at [765, 317] on label "¿Cómo?" at bounding box center [817, 304] width 562 height 36
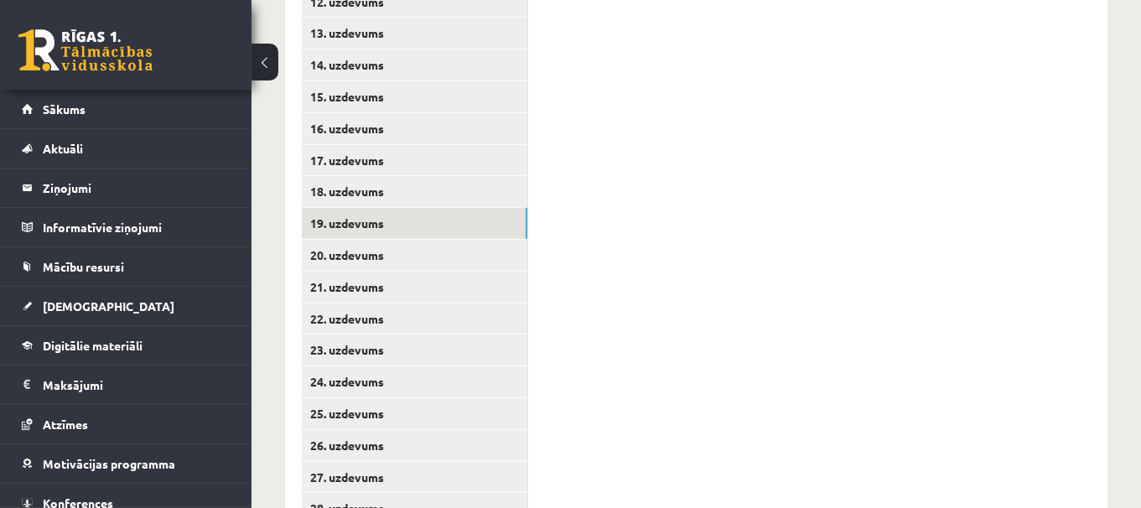
scroll to position [823, 0]
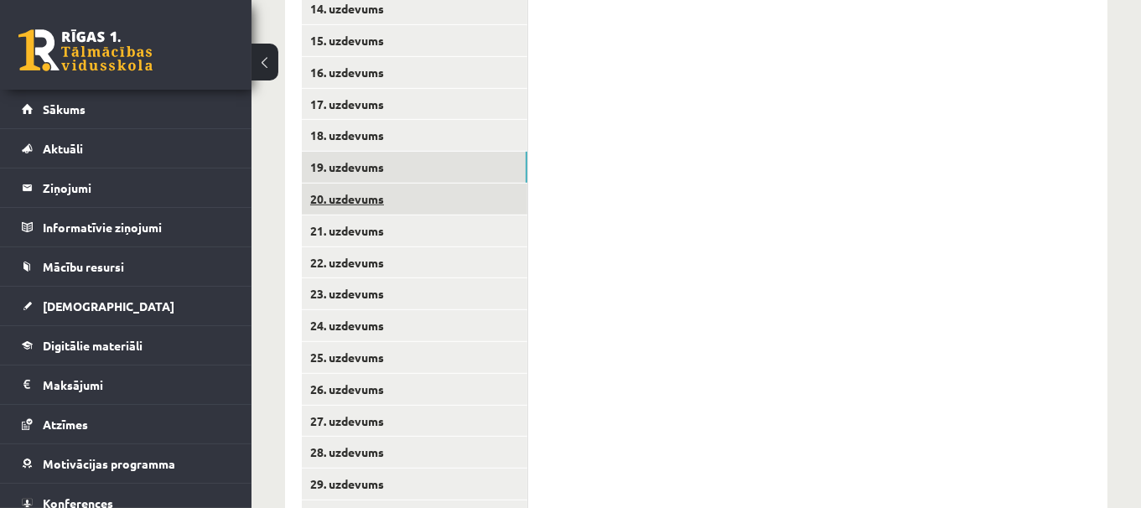
click at [512, 198] on link "20. uzdevums" at bounding box center [414, 199] width 225 height 31
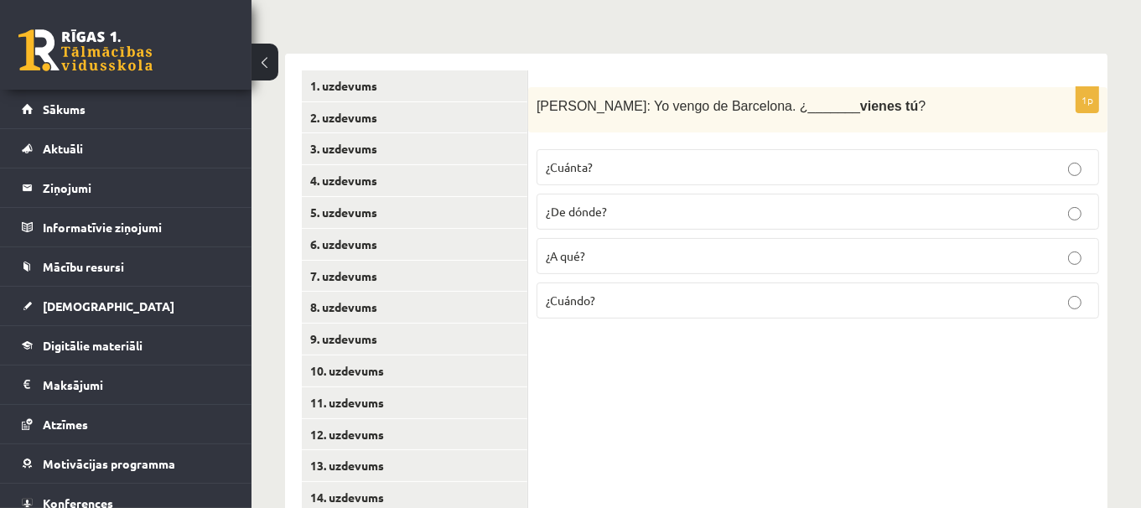
scroll to position [347, 0]
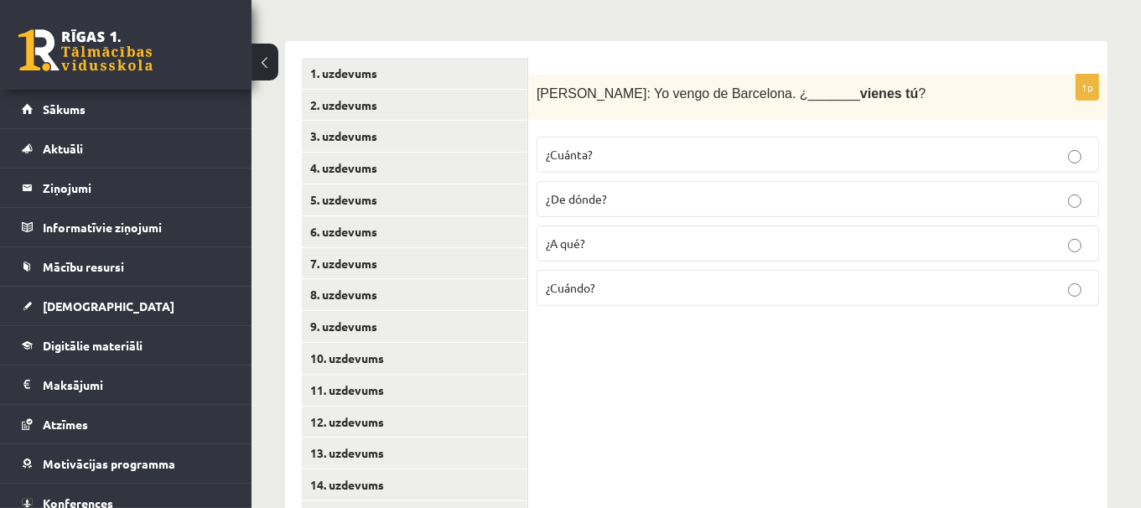
click at [662, 199] on p "¿De dónde?" at bounding box center [818, 199] width 544 height 18
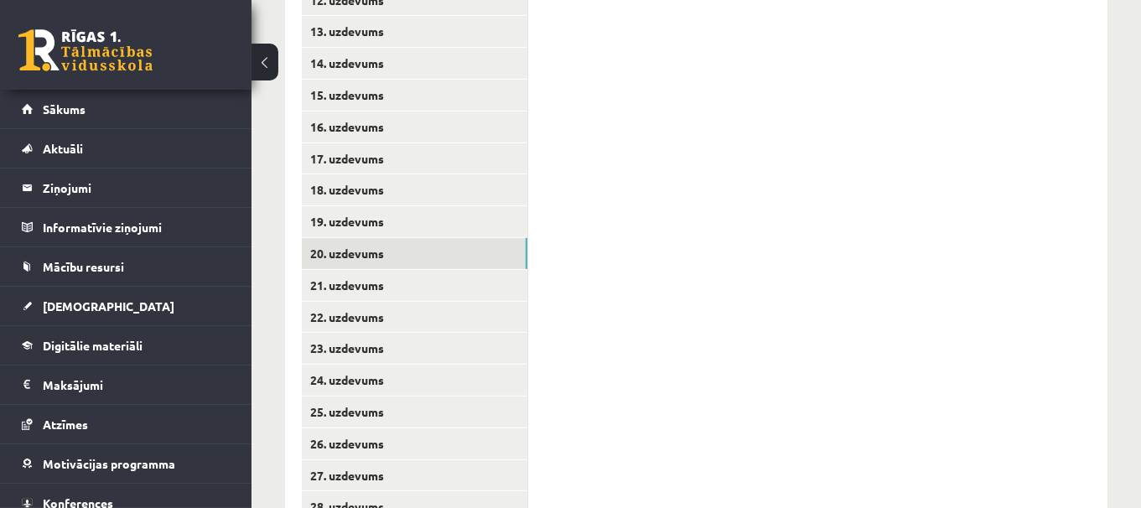
scroll to position [785, 0]
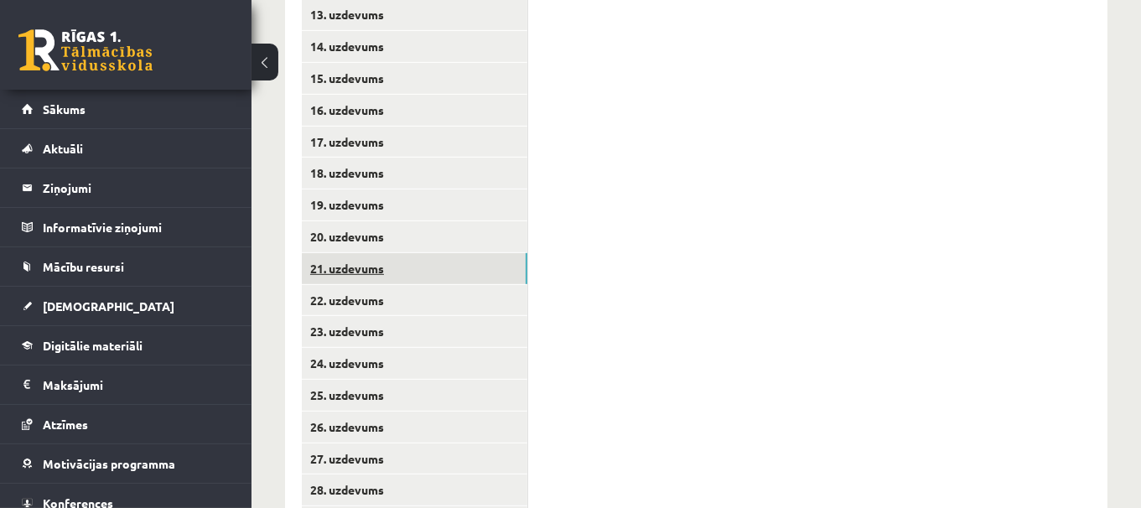
click at [504, 267] on link "21. uzdevums" at bounding box center [414, 268] width 225 height 31
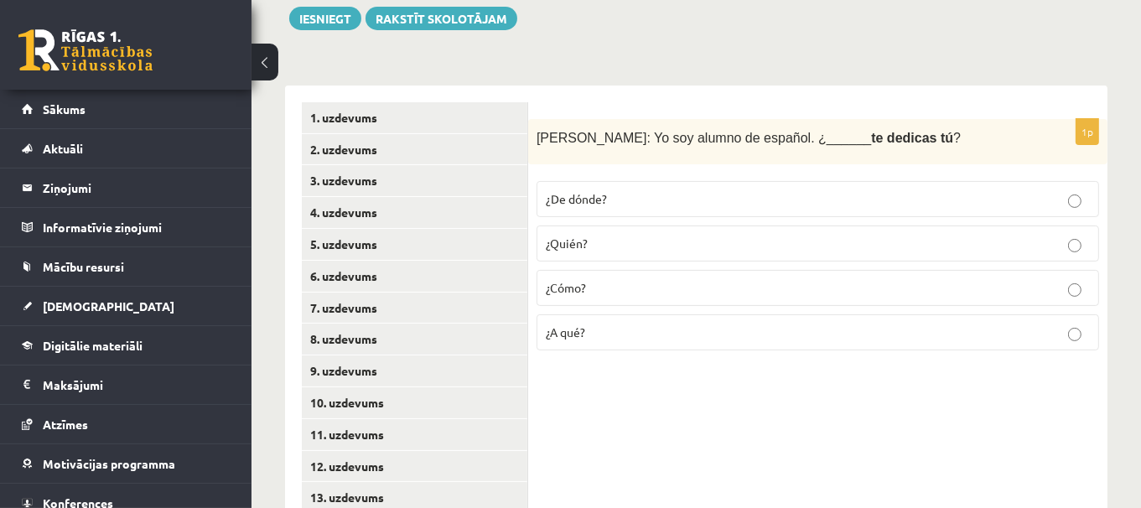
scroll to position [306, 0]
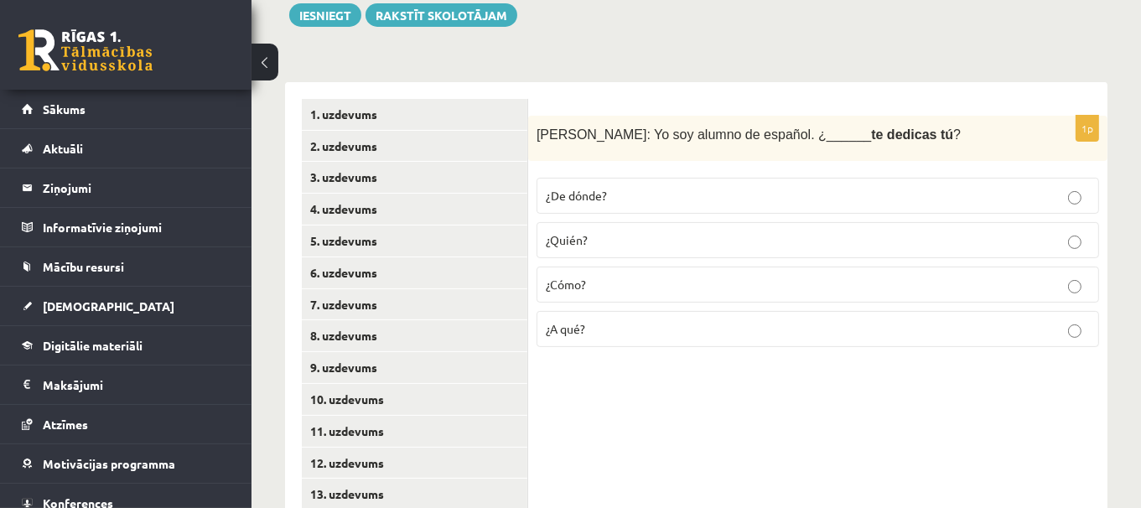
click at [669, 328] on p "¿A qué?" at bounding box center [818, 329] width 544 height 18
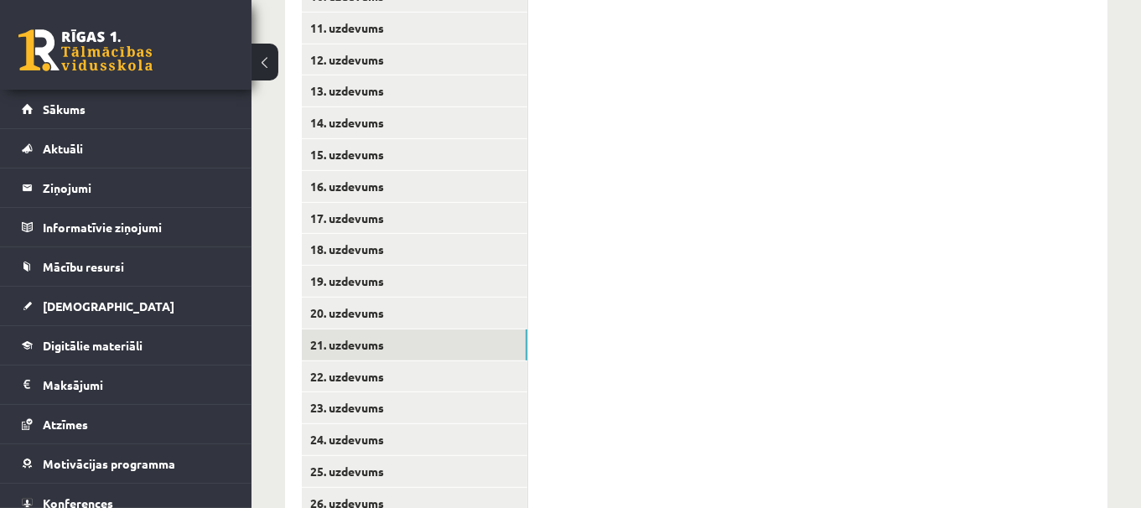
scroll to position [718, 0]
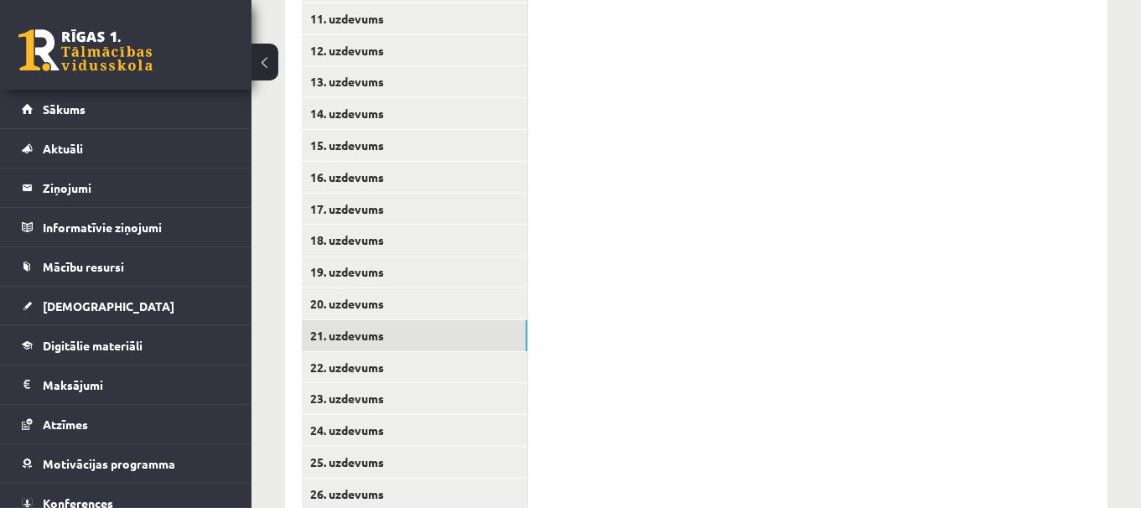
click at [528, 370] on div "1p Javier: Yo soy alumno de español. ¿______ te dedicas tú ? ¿De dónde? ¿Quién?…" at bounding box center [817, 162] width 579 height 984
click at [511, 370] on link "22. uzdevums" at bounding box center [414, 367] width 225 height 31
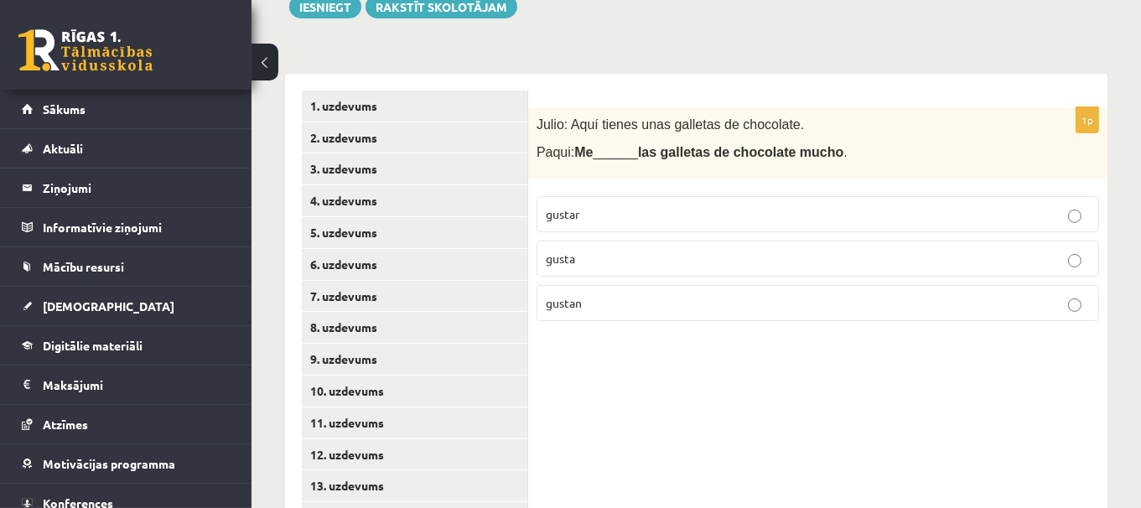
scroll to position [316, 0]
click at [1095, 267] on label "gusta" at bounding box center [817, 257] width 562 height 36
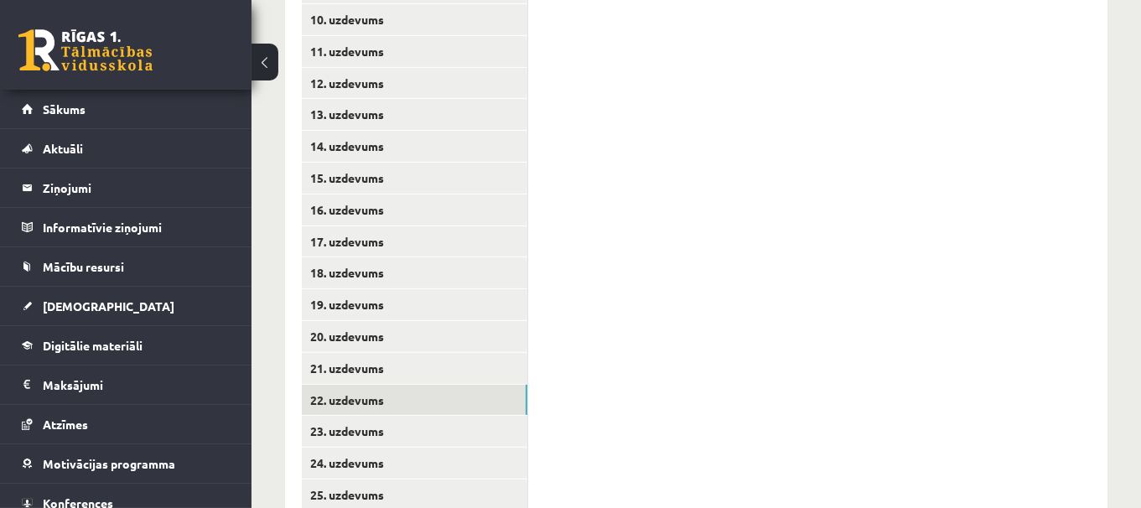
scroll to position [830, 0]
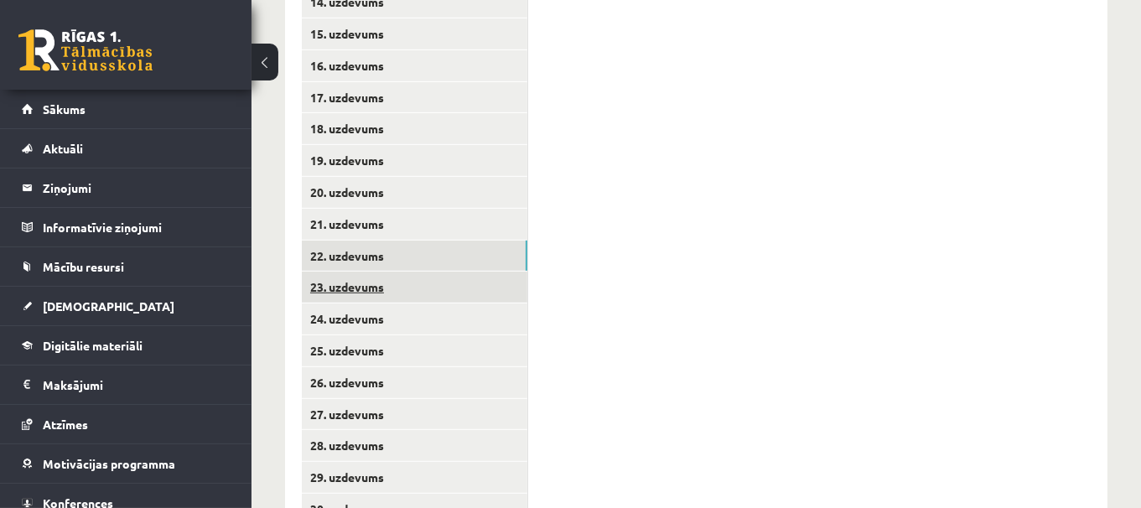
click at [499, 290] on link "23. uzdevums" at bounding box center [414, 287] width 225 height 31
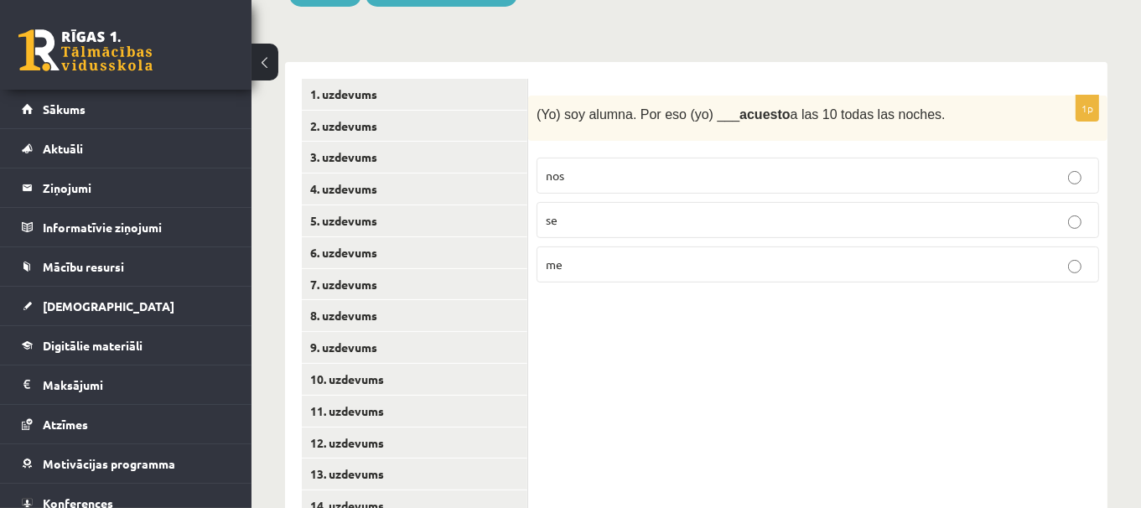
scroll to position [328, 0]
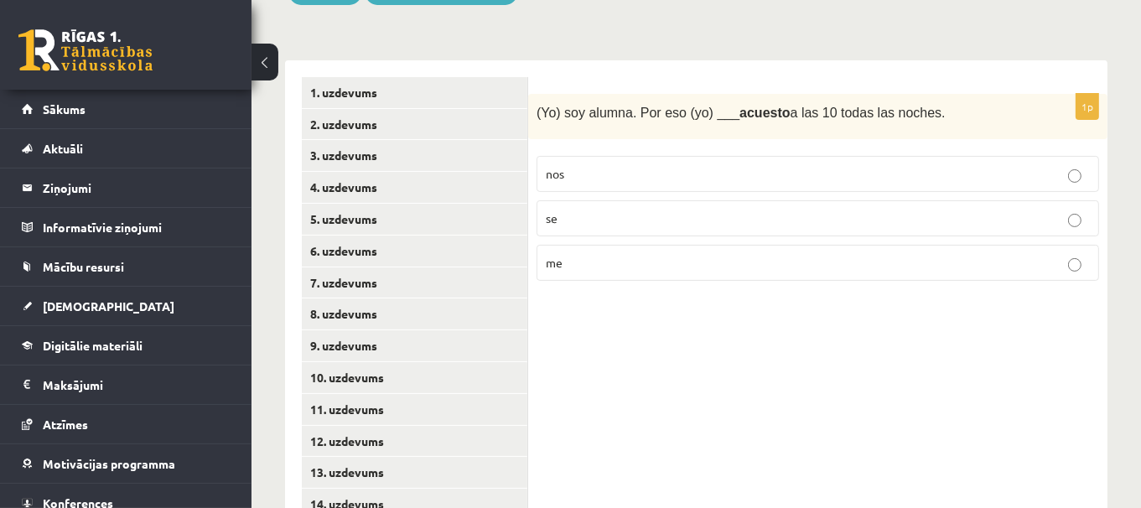
click at [712, 258] on p "me" at bounding box center [818, 263] width 544 height 18
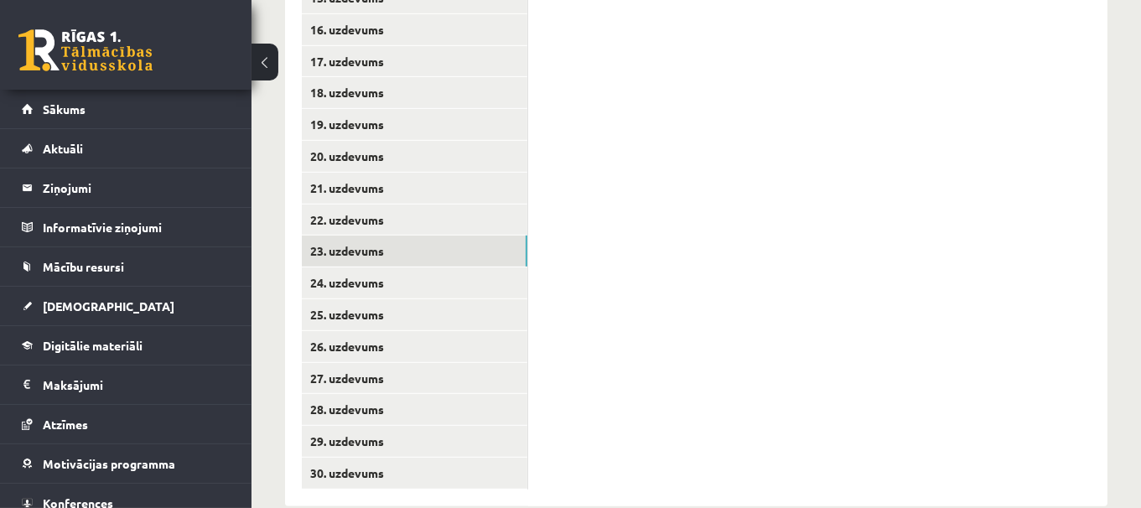
scroll to position [896, 0]
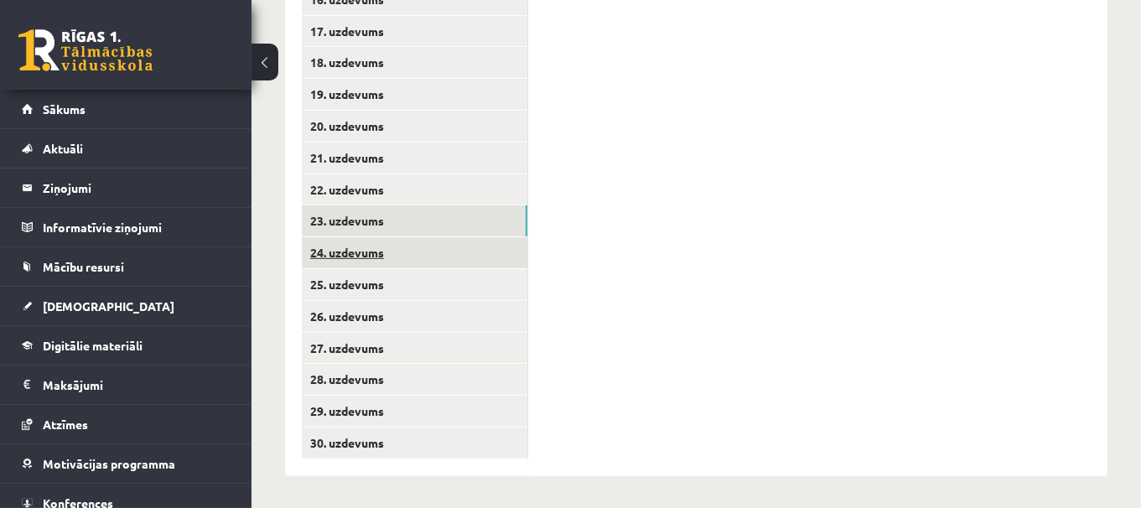
click at [448, 258] on link "24. uzdevums" at bounding box center [414, 252] width 225 height 31
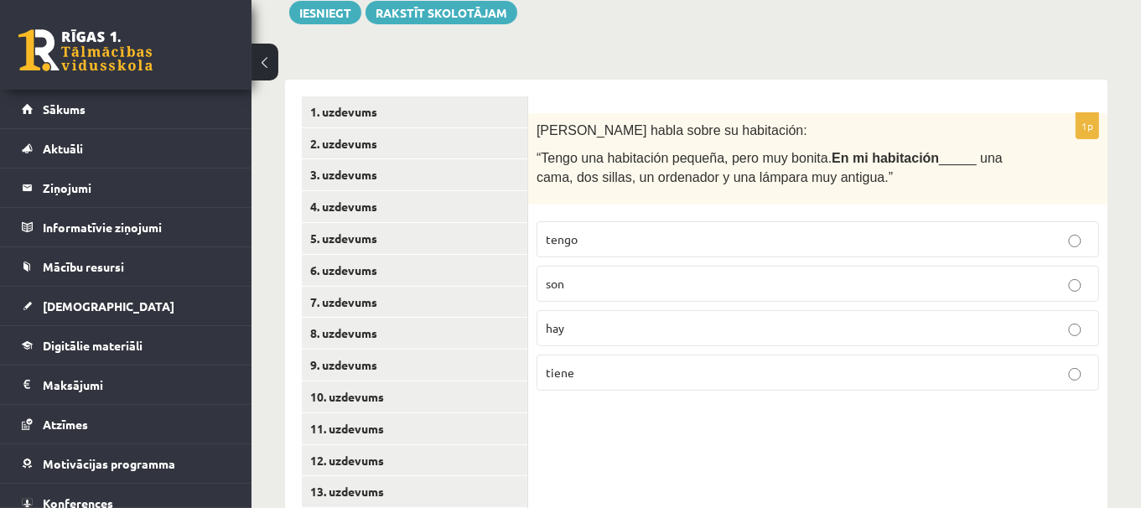
scroll to position [310, 0]
drag, startPoint x: 1011, startPoint y: 129, endPoint x: 1031, endPoint y: 180, distance: 54.9
click at [1031, 180] on div "Pilar habla sobre su habitación: “Tengo una habitación pequeña, pero muy bonita…" at bounding box center [817, 156] width 579 height 91
click at [641, 326] on p "hay" at bounding box center [818, 327] width 544 height 18
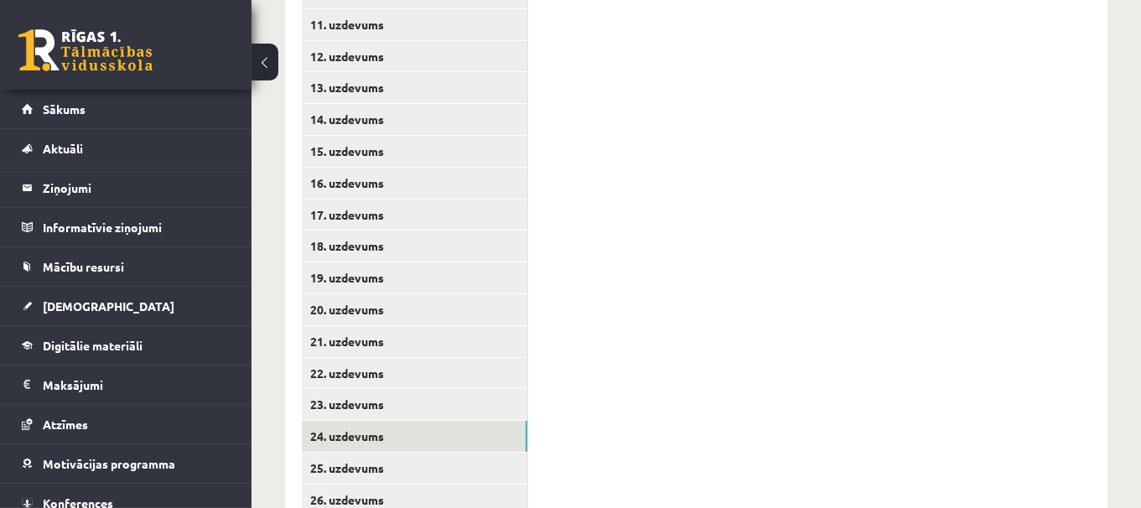
scroll to position [741, 0]
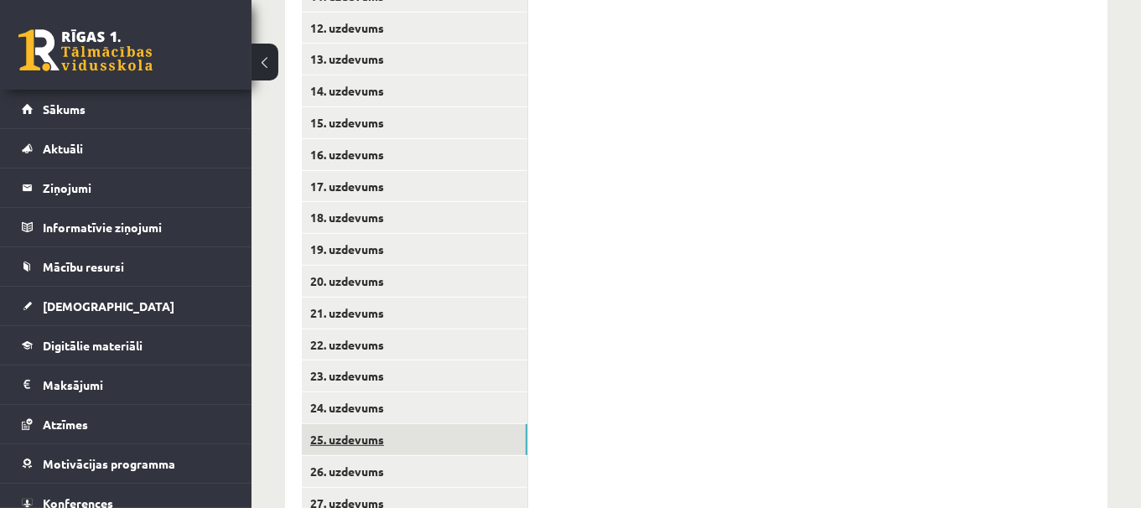
click at [523, 436] on link "25. uzdevums" at bounding box center [414, 439] width 225 height 31
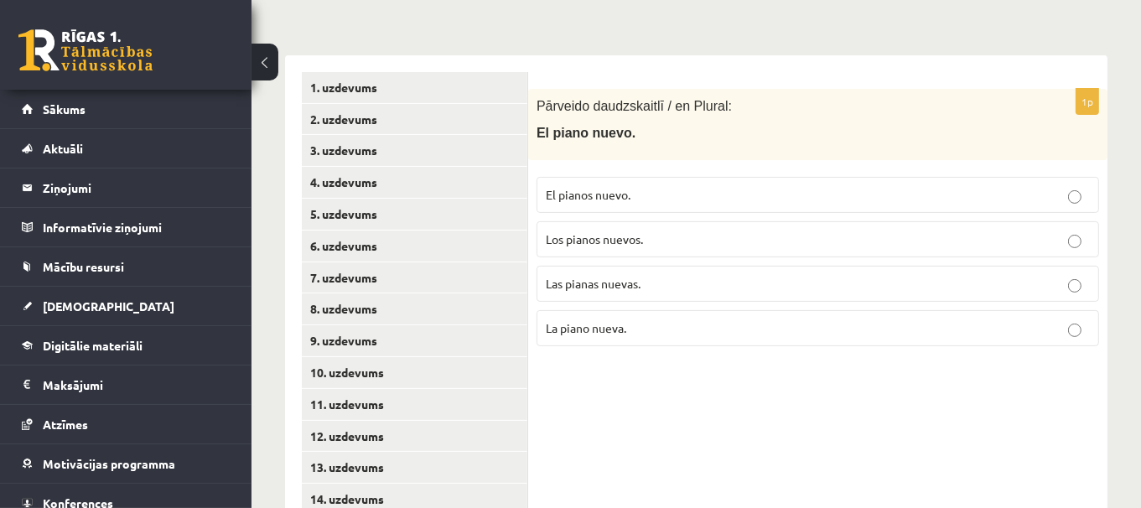
scroll to position [334, 0]
click at [767, 235] on p "Los pianos nuevos." at bounding box center [818, 238] width 544 height 18
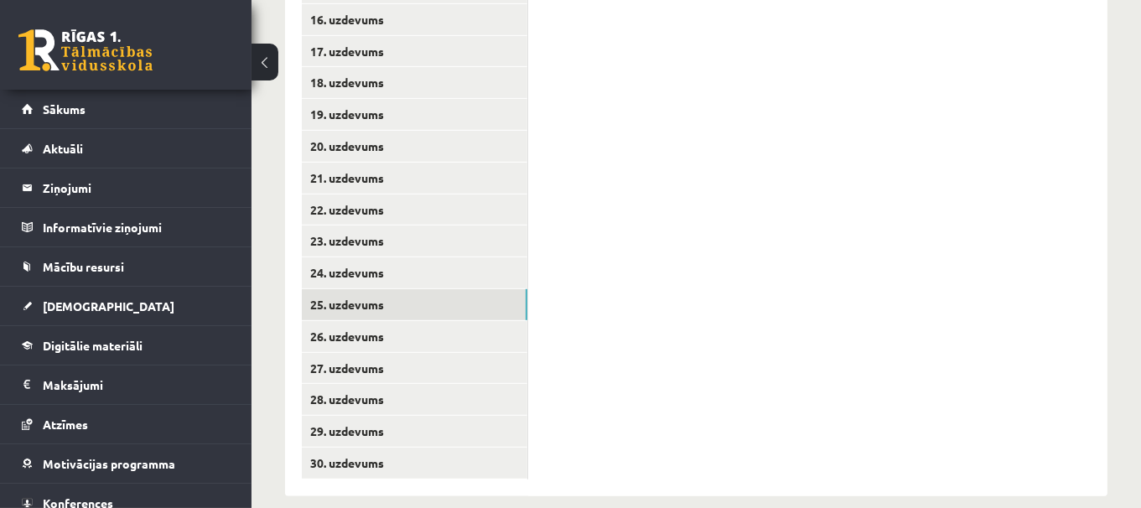
scroll to position [896, 0]
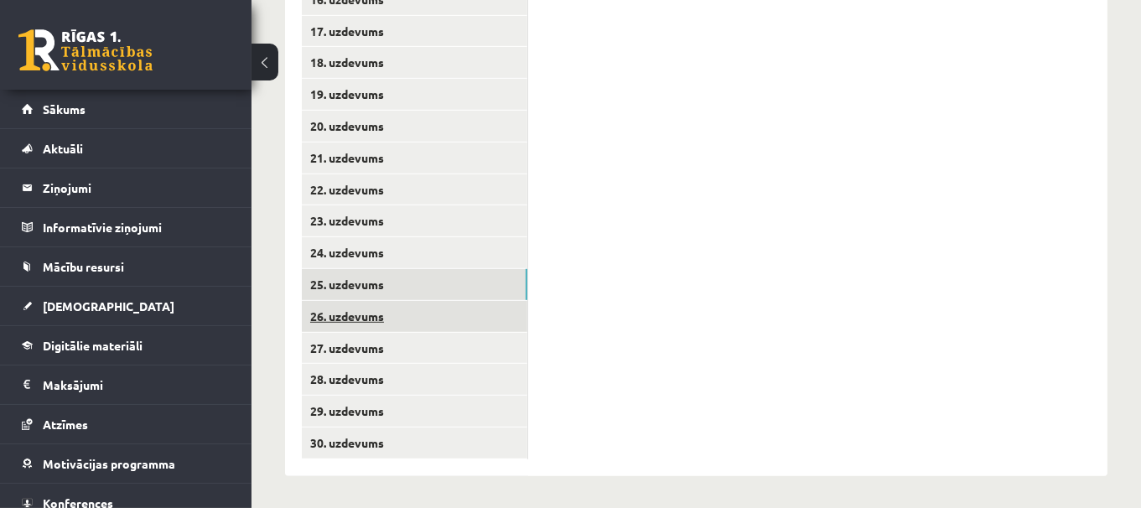
click at [406, 311] on link "26. uzdevums" at bounding box center [414, 316] width 225 height 31
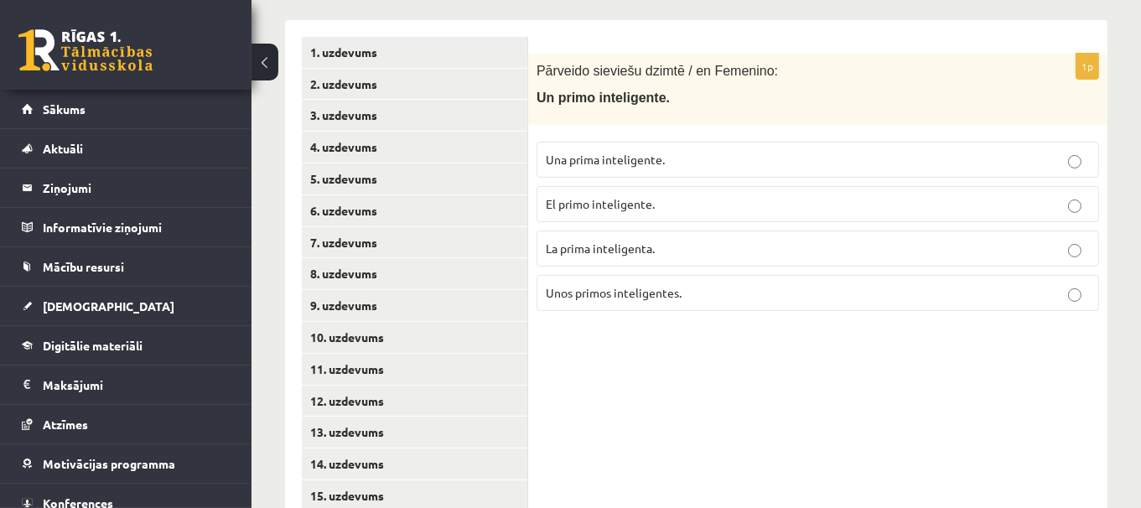
scroll to position [365, 0]
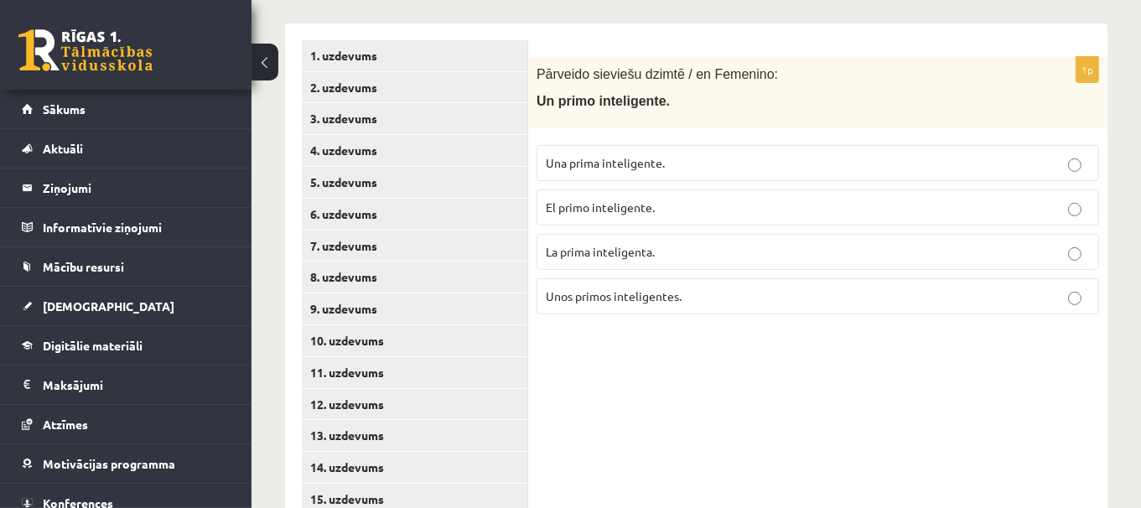
click at [932, 163] on p "Una prima inteligente." at bounding box center [818, 163] width 544 height 18
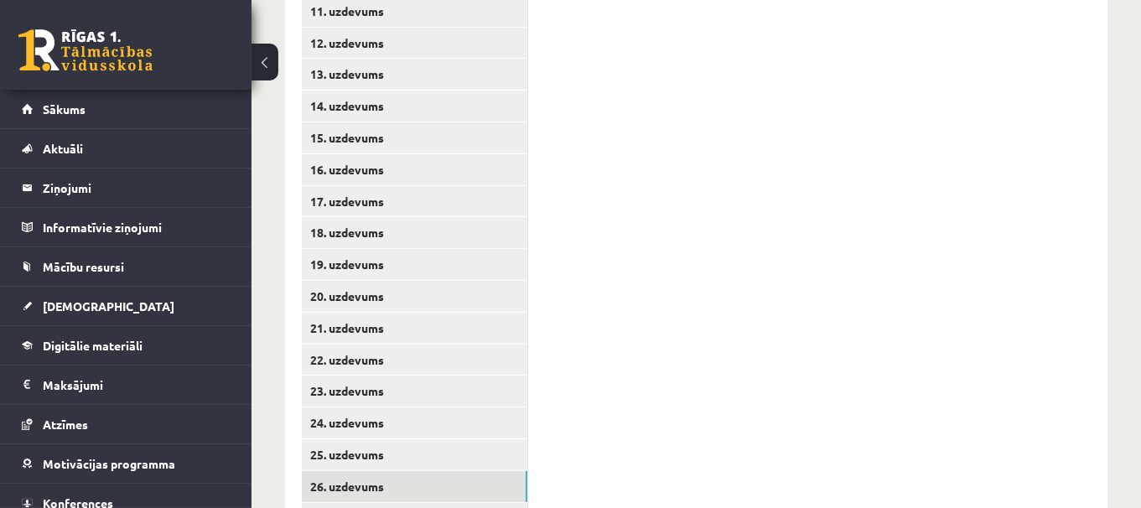
scroll to position [896, 0]
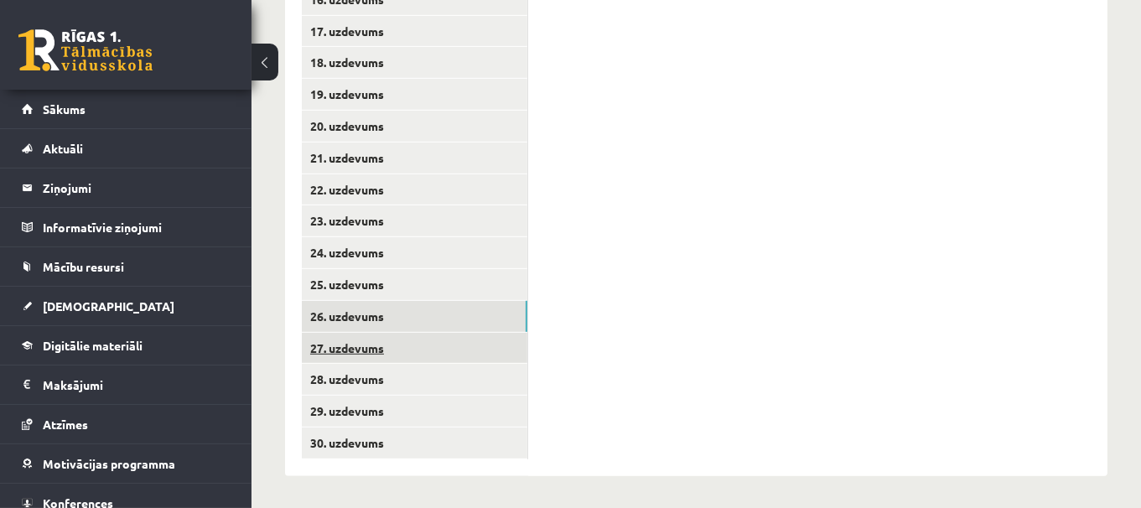
click at [454, 341] on link "27. uzdevums" at bounding box center [414, 348] width 225 height 31
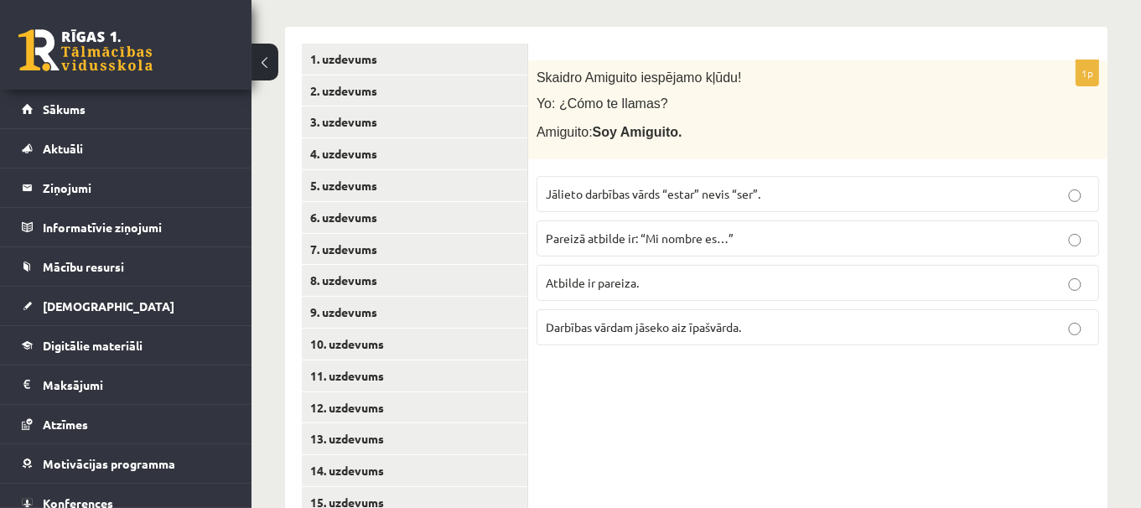
scroll to position [363, 0]
click at [709, 235] on span "Pareizā atbilde ir: “Mi nombre es…”" at bounding box center [640, 236] width 188 height 15
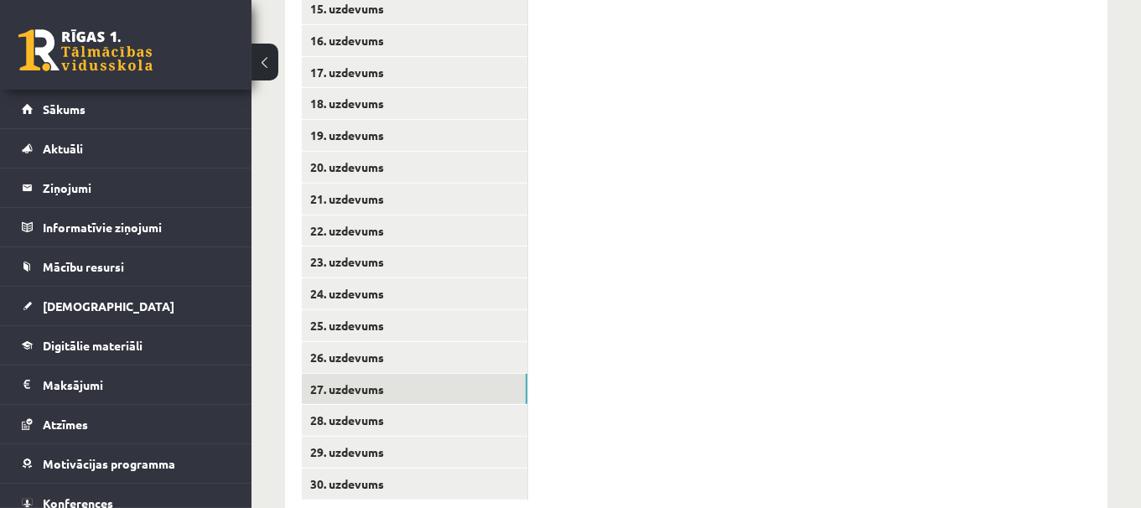
scroll to position [896, 0]
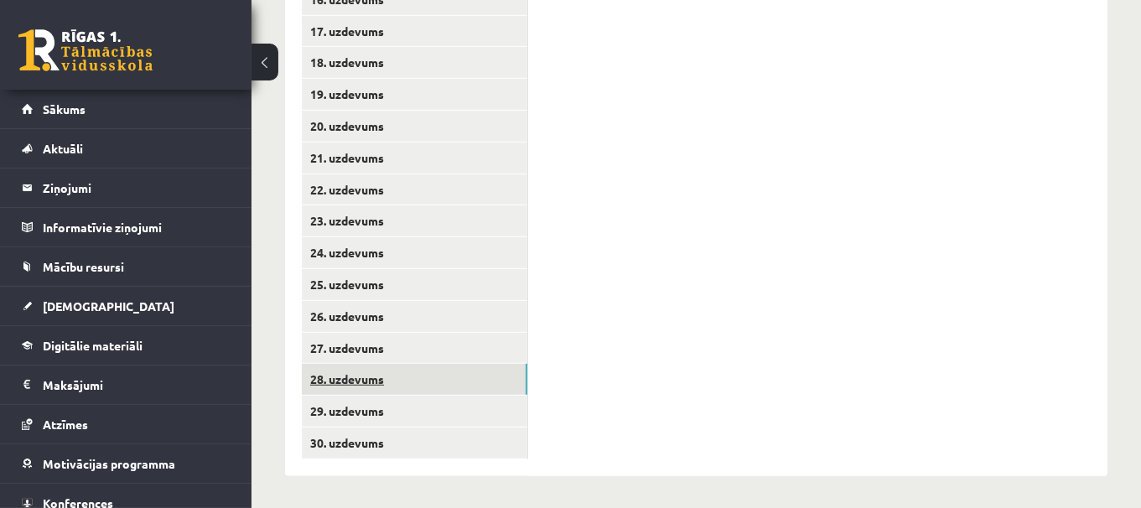
click at [512, 370] on link "28. uzdevums" at bounding box center [414, 379] width 225 height 31
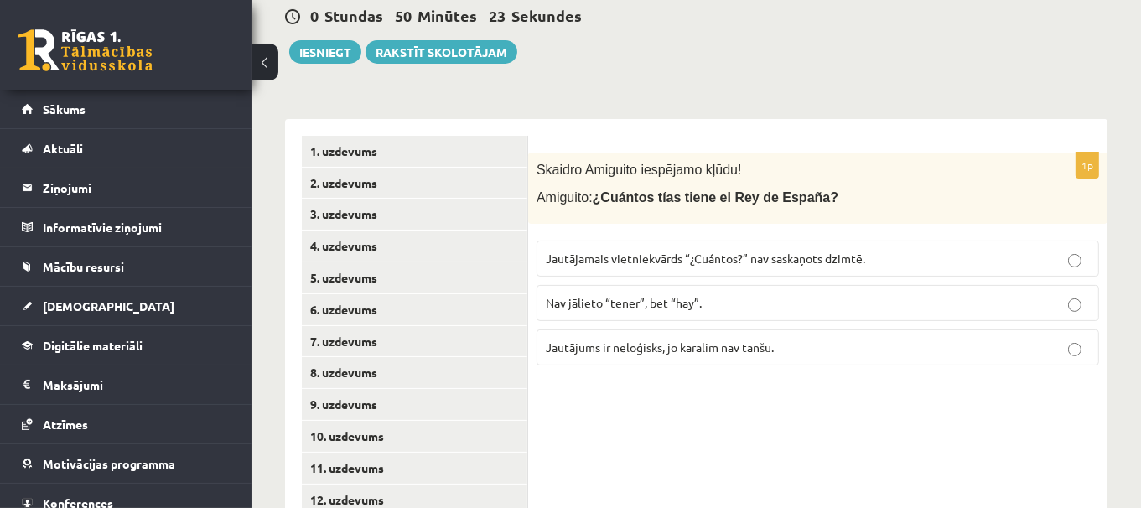
scroll to position [352, 0]
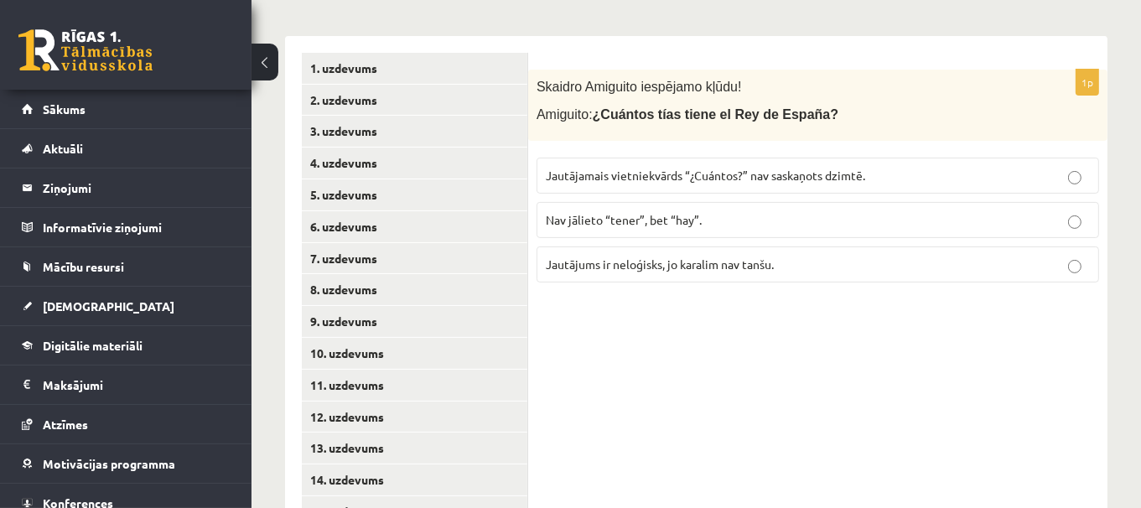
click at [861, 162] on label "Jautājamais vietniekvārds “¿Cuántos?” nav saskaņots dzimtē." at bounding box center [817, 176] width 562 height 36
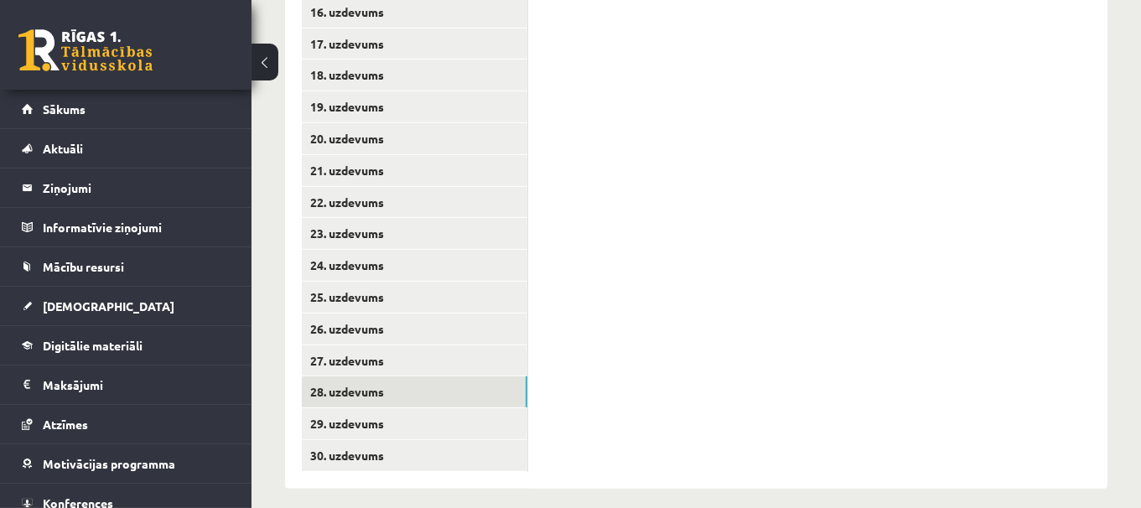
scroll to position [896, 0]
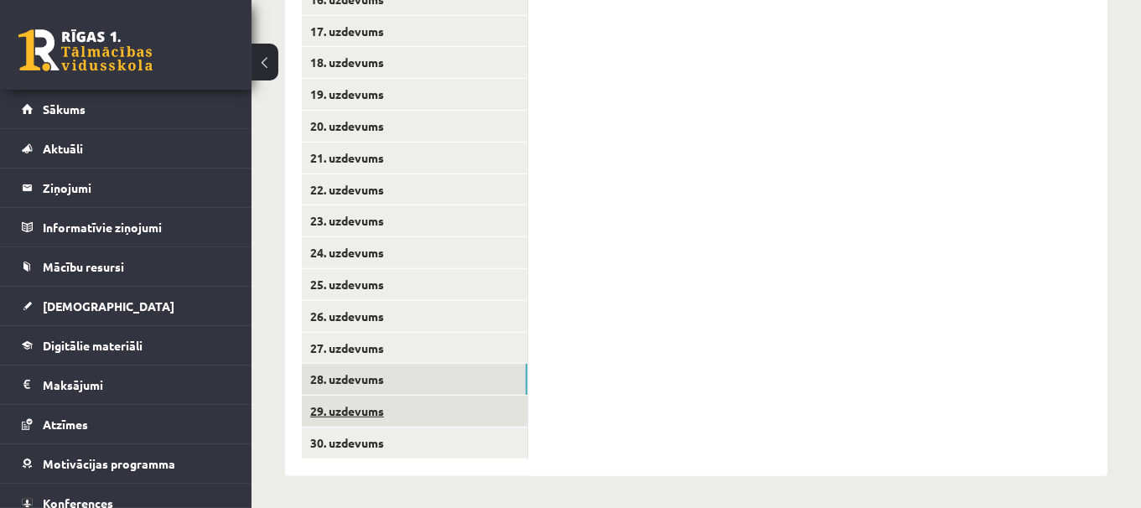
click at [504, 424] on link "29. uzdevums" at bounding box center [414, 411] width 225 height 31
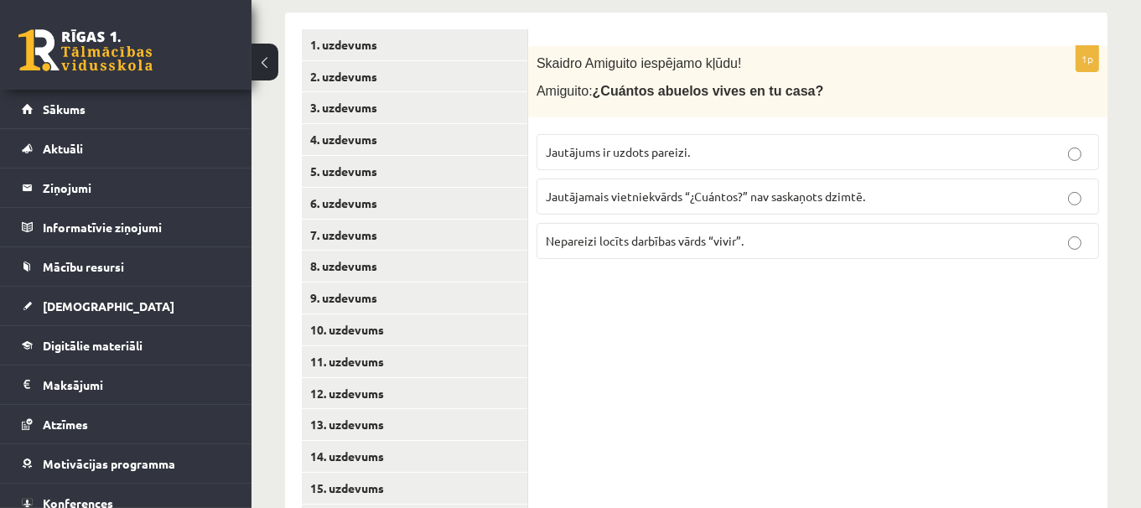
scroll to position [379, 0]
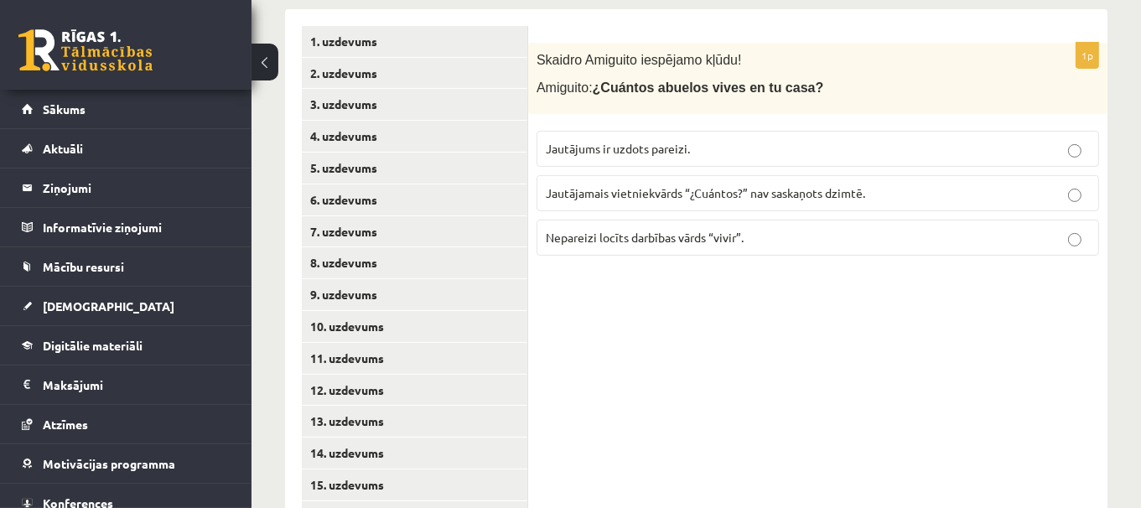
click at [769, 145] on p "Jautājums ir uzdots pareizi." at bounding box center [818, 149] width 544 height 18
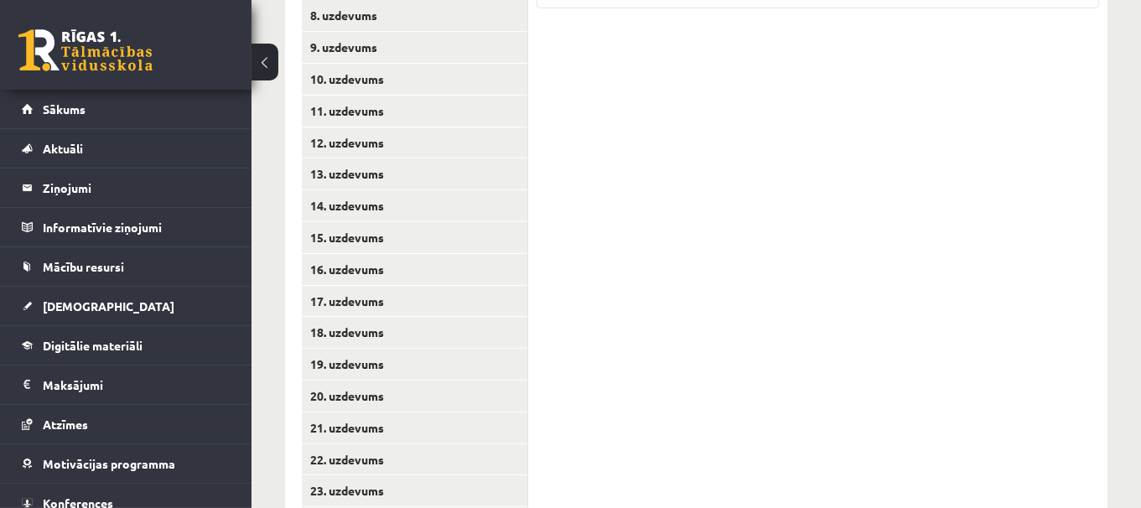
scroll to position [896, 0]
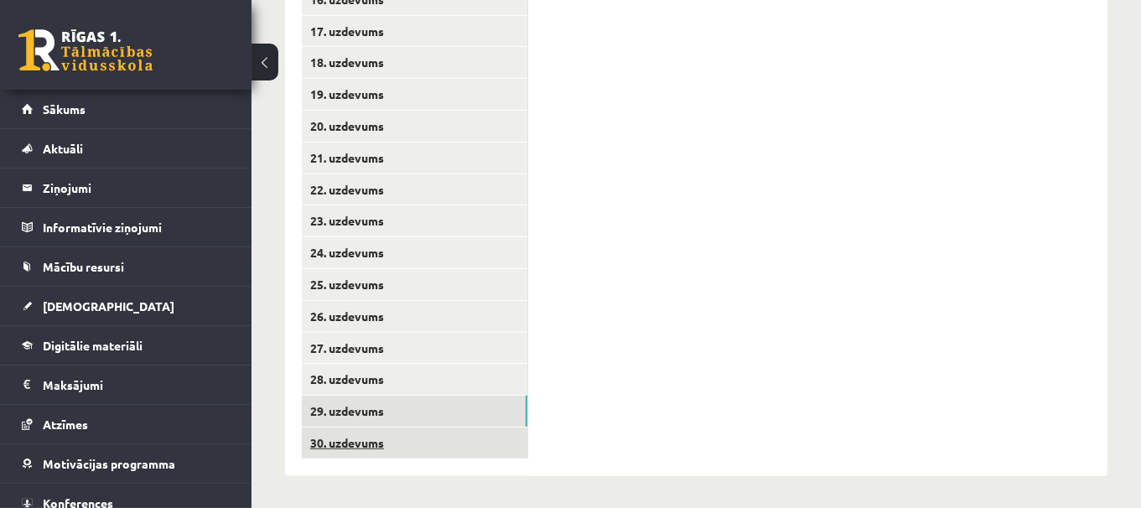
click at [453, 438] on link "30. uzdevums" at bounding box center [414, 442] width 225 height 31
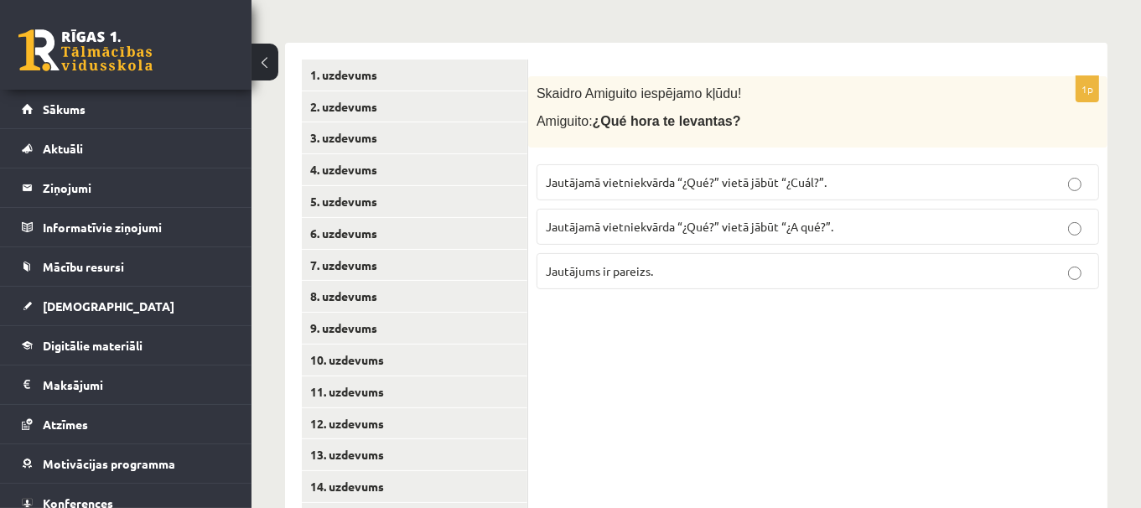
scroll to position [344, 0]
click at [720, 271] on p "Jautājums ir pareizs." at bounding box center [818, 273] width 544 height 18
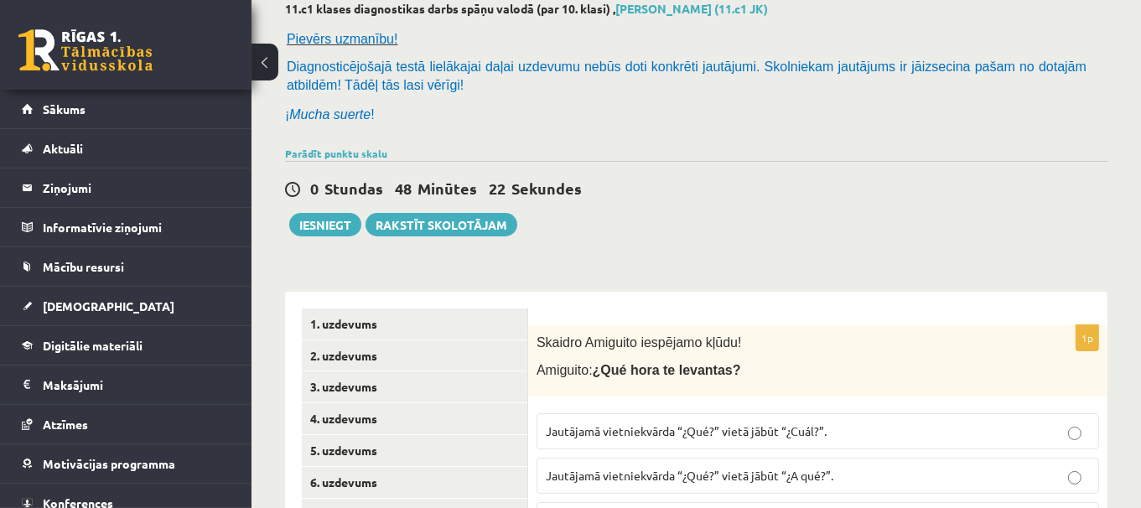
scroll to position [0, 0]
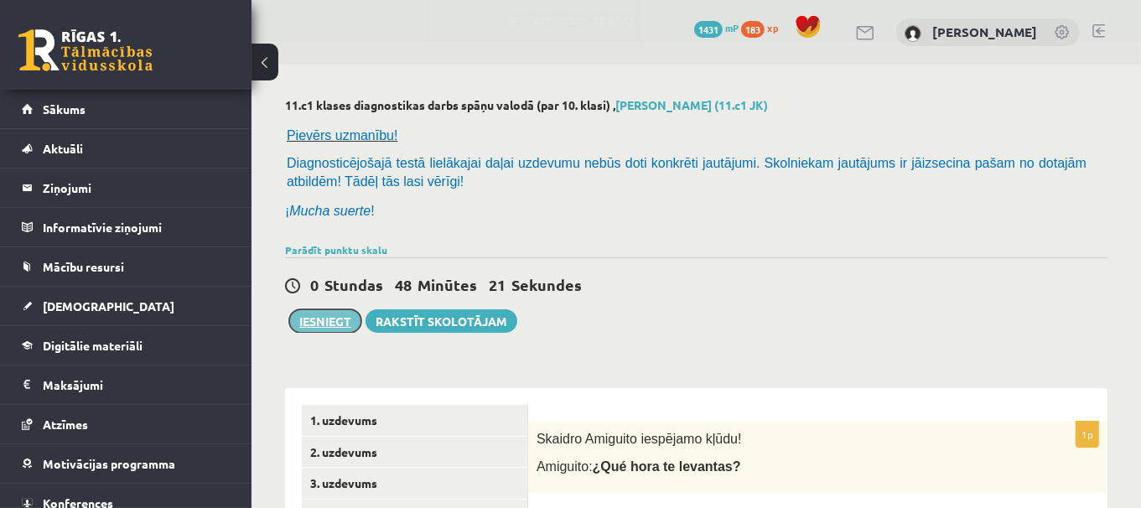
click at [317, 317] on button "Iesniegt" at bounding box center [325, 320] width 72 height 23
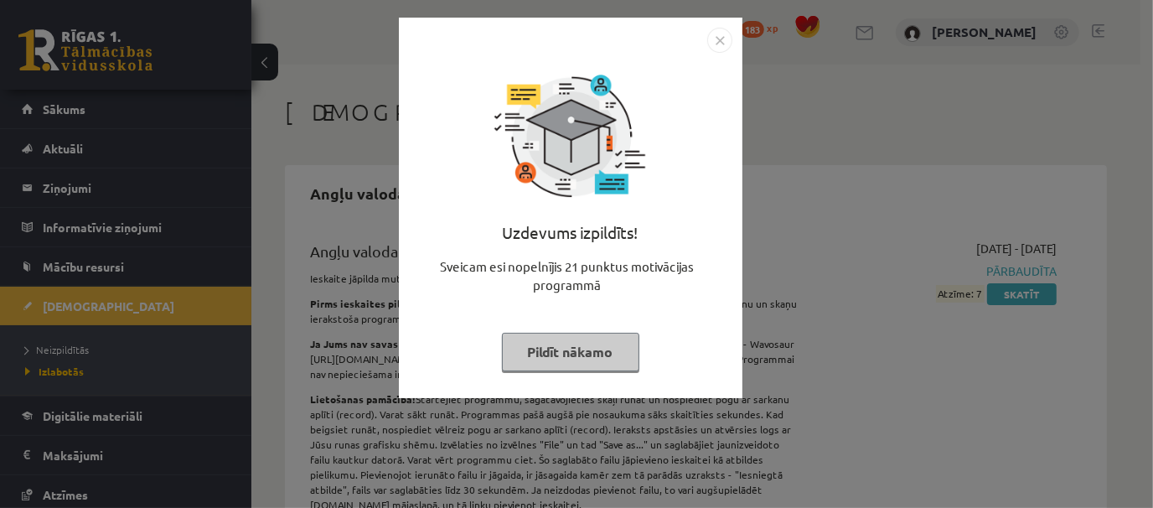
click at [611, 344] on button "Pildīt nākamo" at bounding box center [570, 352] width 137 height 39
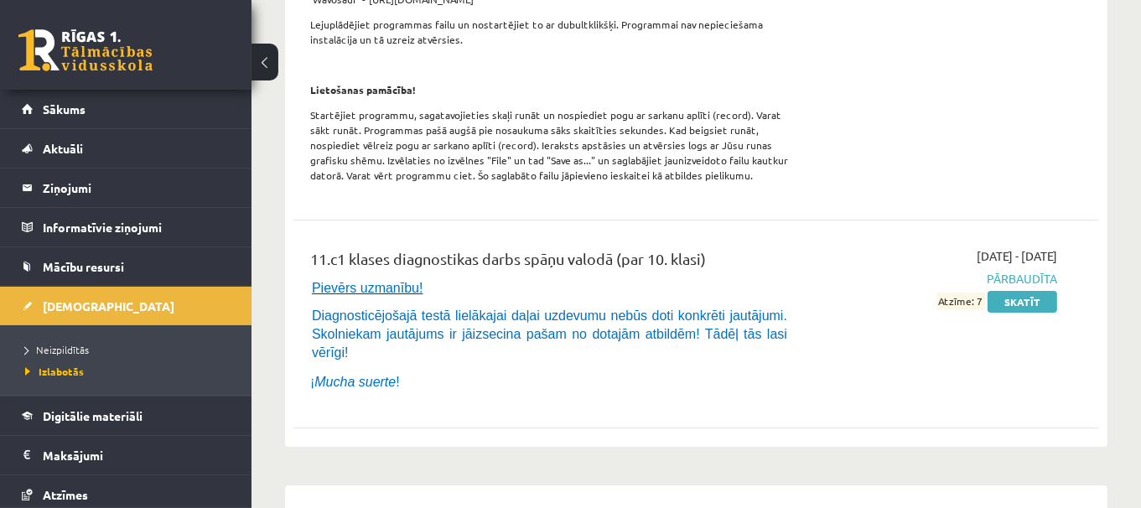
scroll to position [5511, 0]
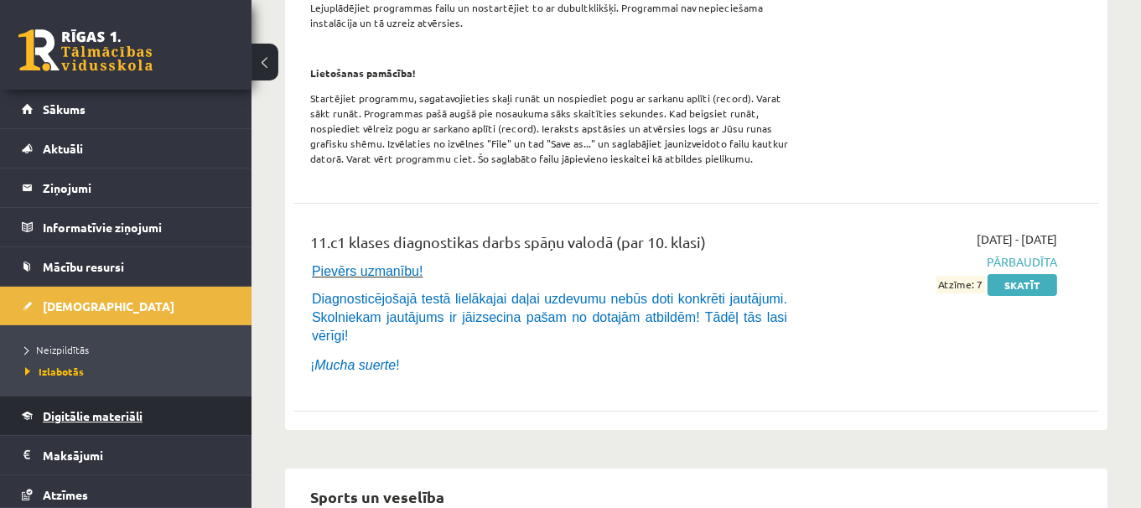
click at [158, 412] on link "Digitālie materiāli" at bounding box center [126, 415] width 209 height 39
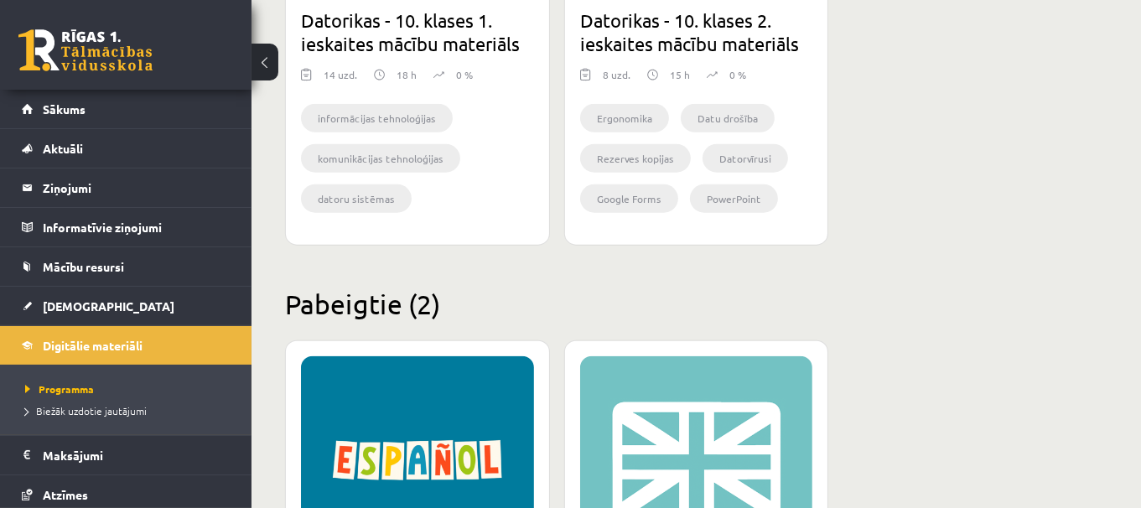
scroll to position [1808, 0]
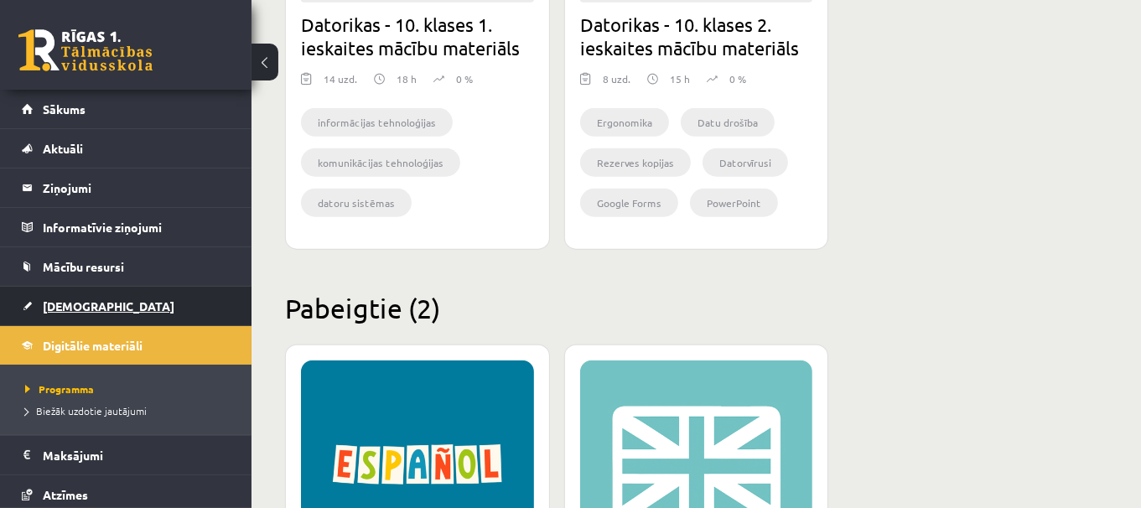
click at [80, 293] on link "[DEMOGRAPHIC_DATA]" at bounding box center [126, 306] width 209 height 39
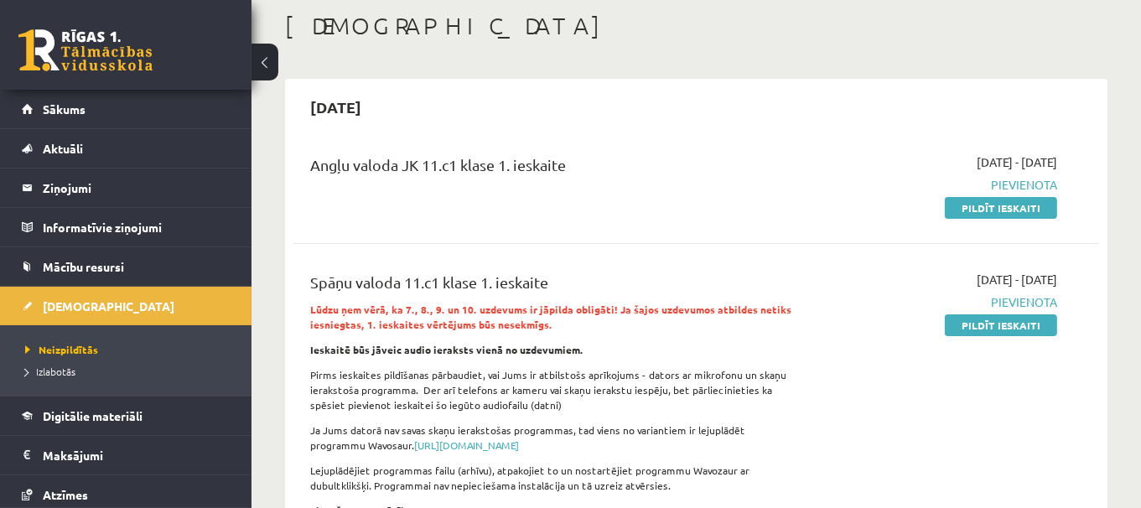
scroll to position [53, 0]
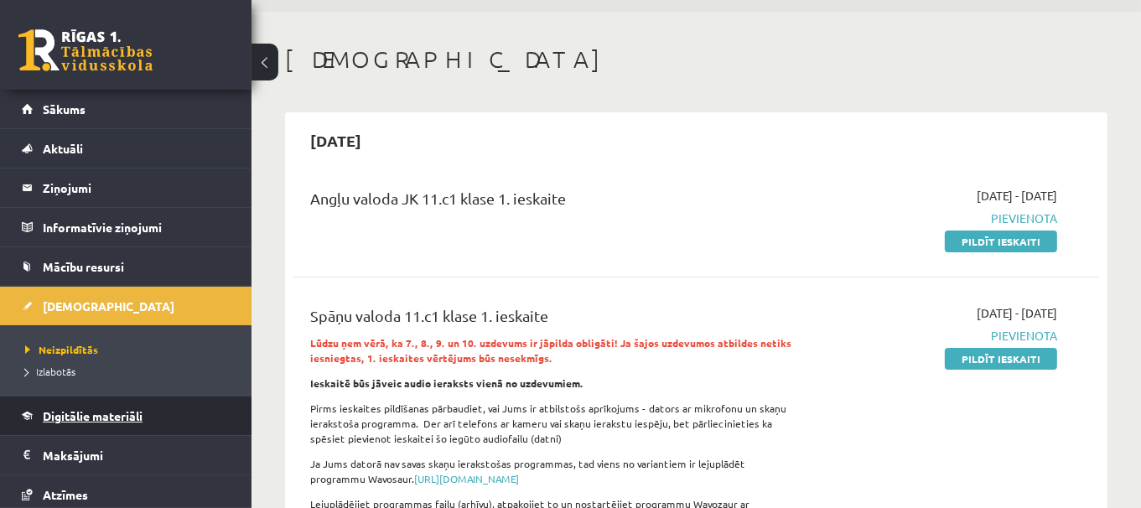
click at [184, 422] on link "Digitālie materiāli" at bounding box center [126, 415] width 209 height 39
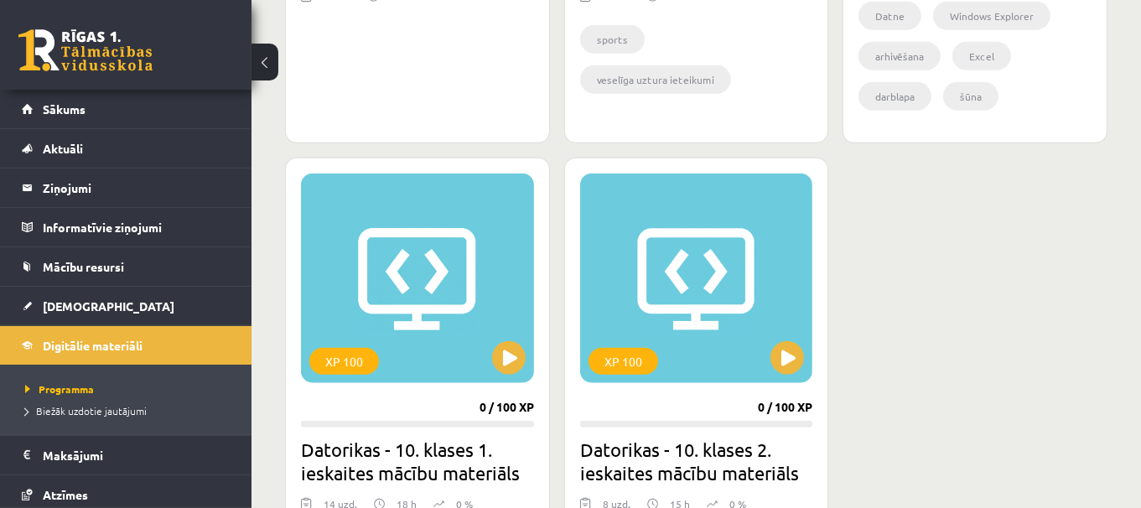
scroll to position [1380, 0]
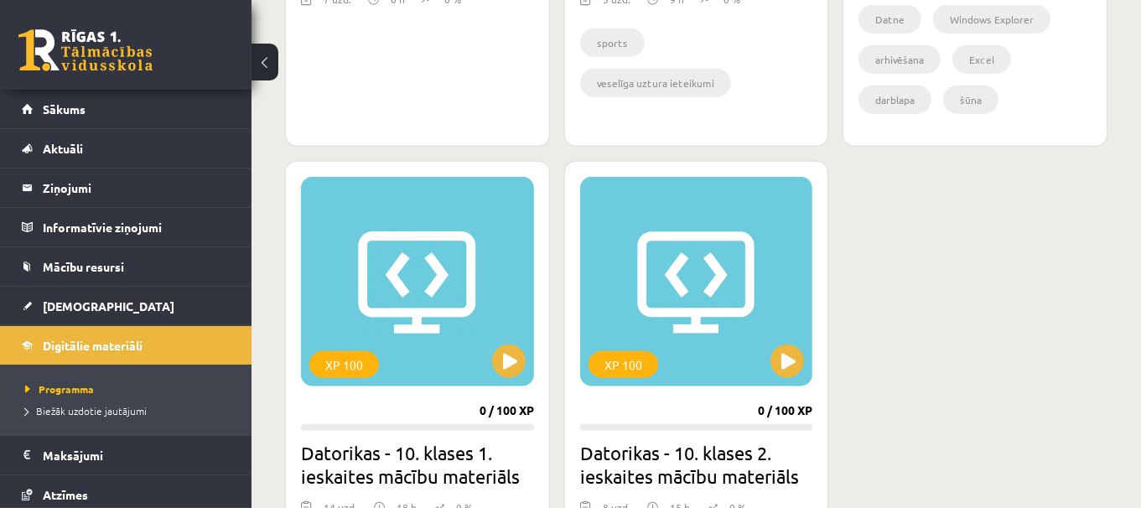
drag, startPoint x: 1135, startPoint y: 296, endPoint x: 1152, endPoint y: 396, distance: 101.1
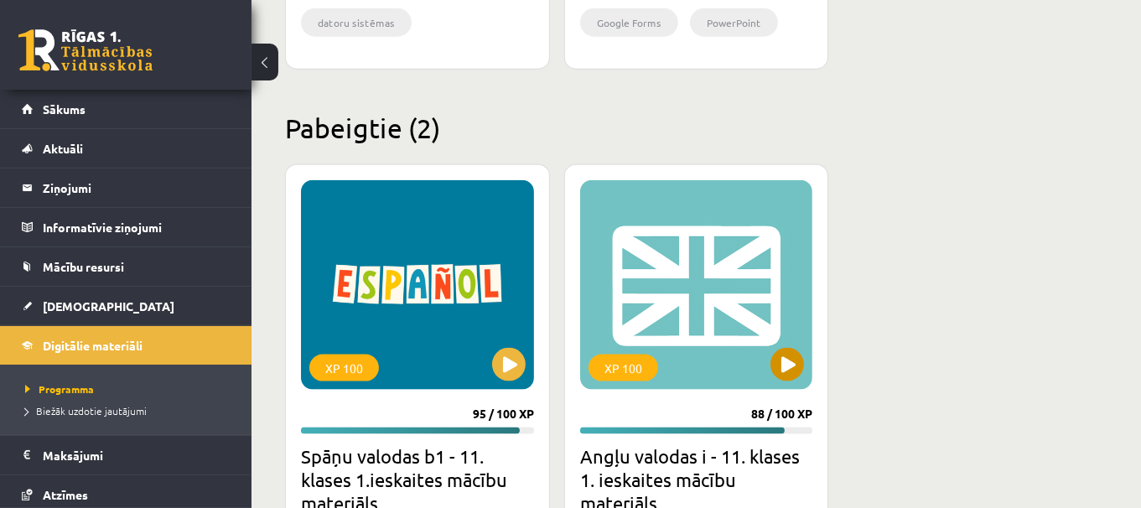
click at [774, 379] on div "XP 100" at bounding box center [696, 285] width 233 height 210
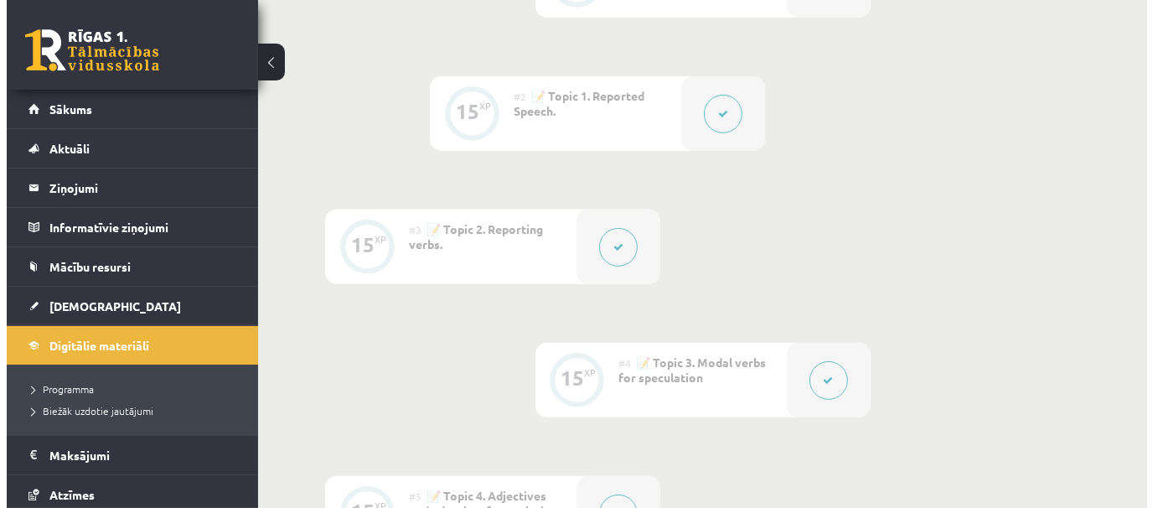
scroll to position [537, 0]
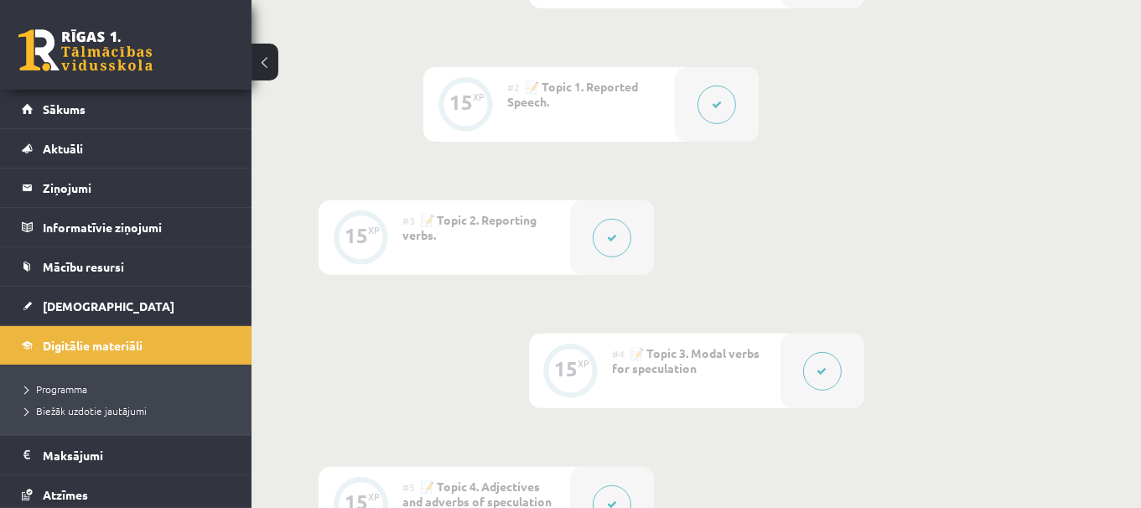
click at [694, 119] on div at bounding box center [717, 104] width 84 height 75
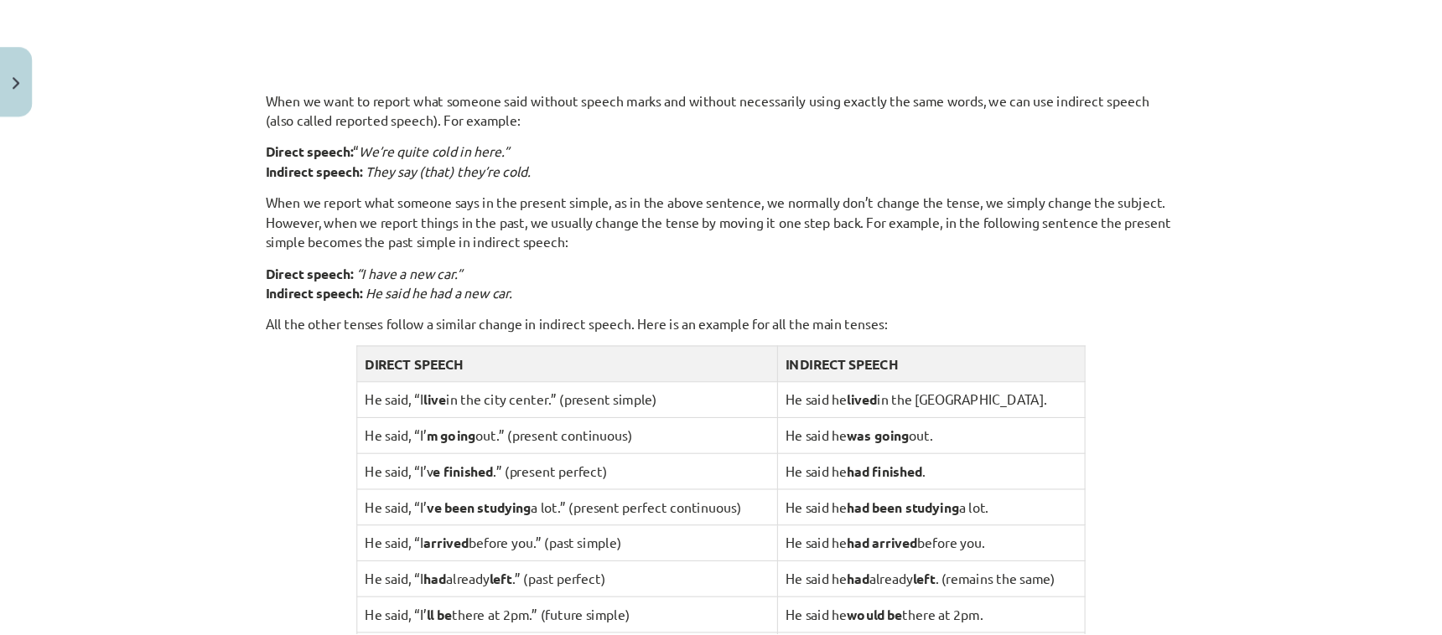
scroll to position [1132, 0]
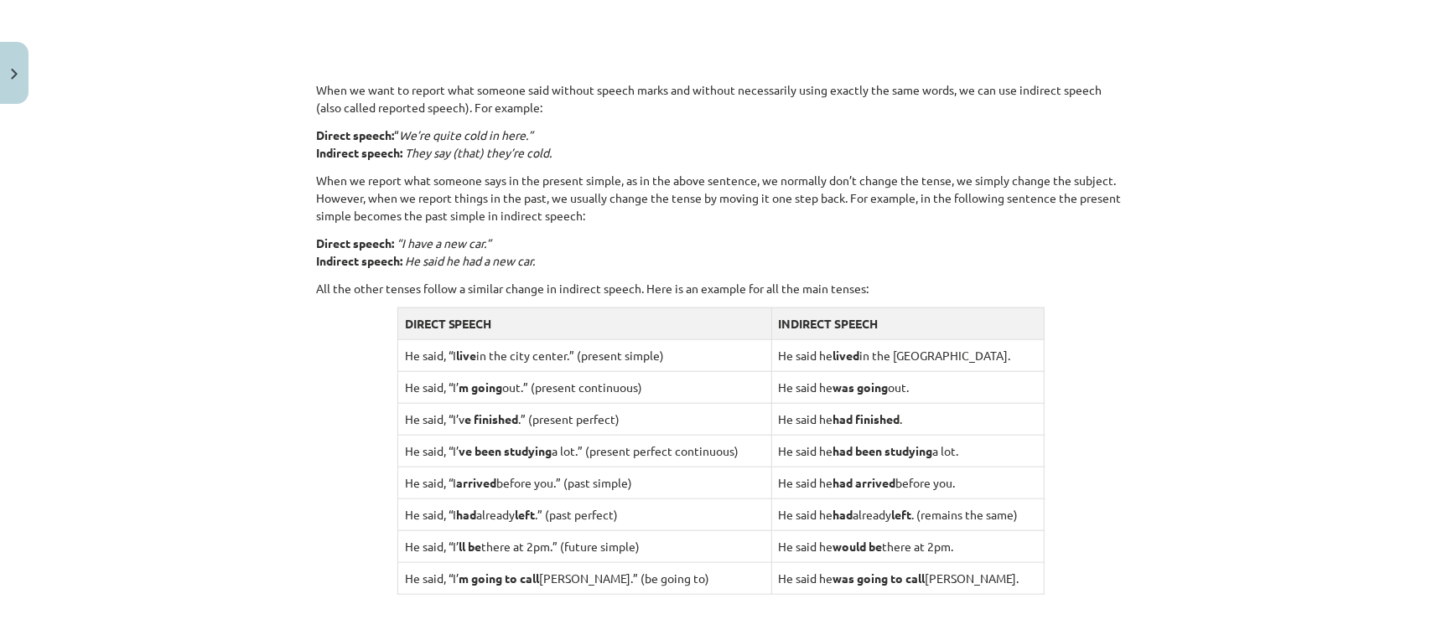
drag, startPoint x: 1142, startPoint y: 0, endPoint x: 961, endPoint y: 245, distance: 304.9
click at [961, 245] on p "Direct speech: “I have a new car.” Indirect speech: He said he had a new car." at bounding box center [721, 252] width 810 height 35
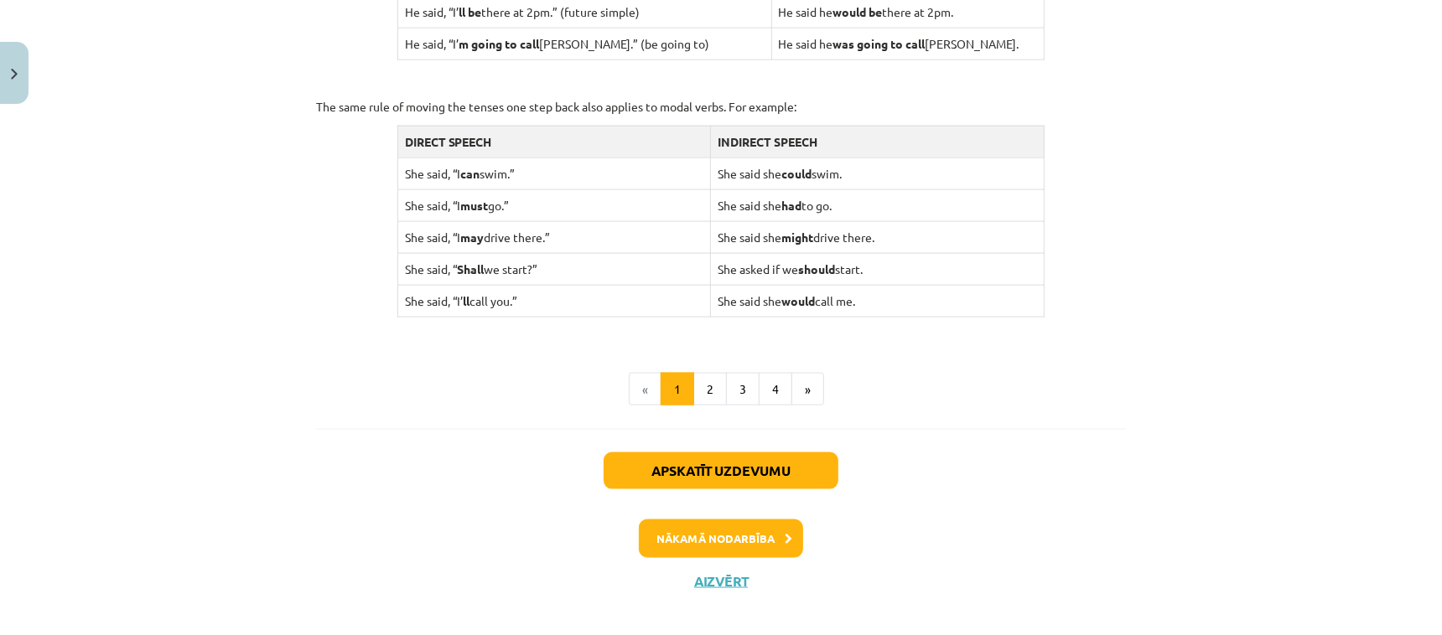
scroll to position [1665, 0]
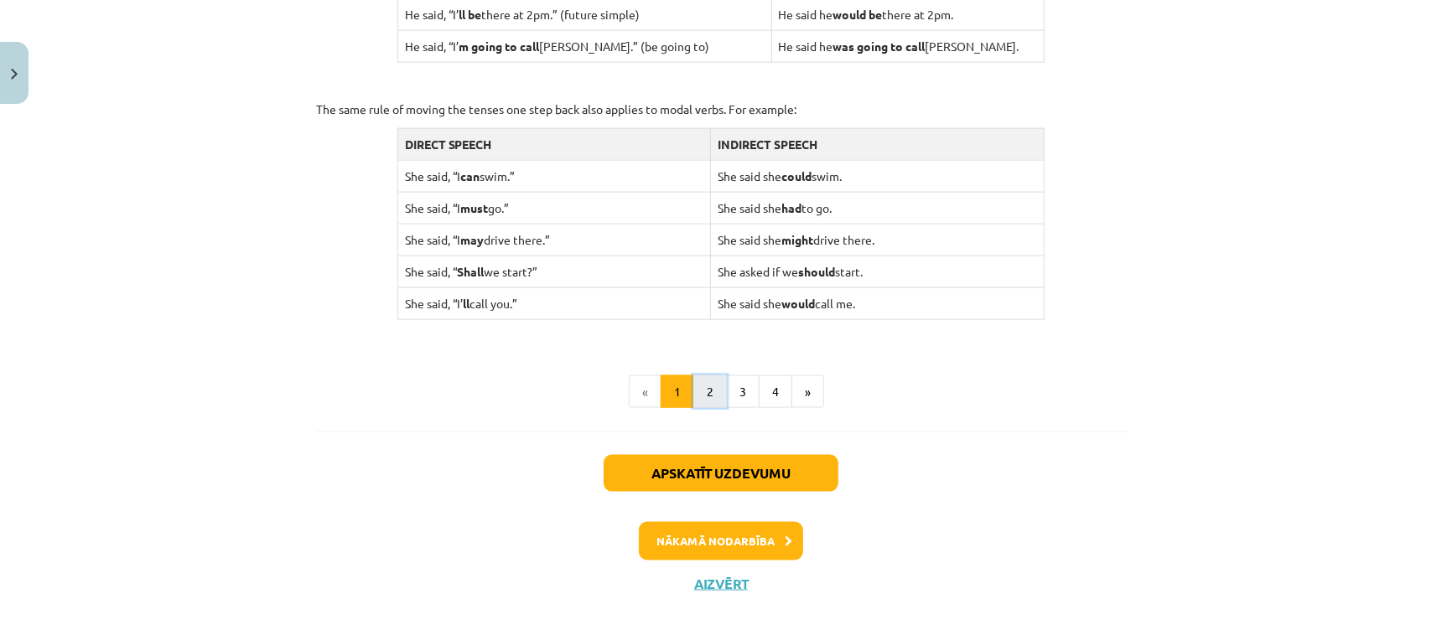
click at [693, 393] on button "2" at bounding box center [710, 392] width 34 height 34
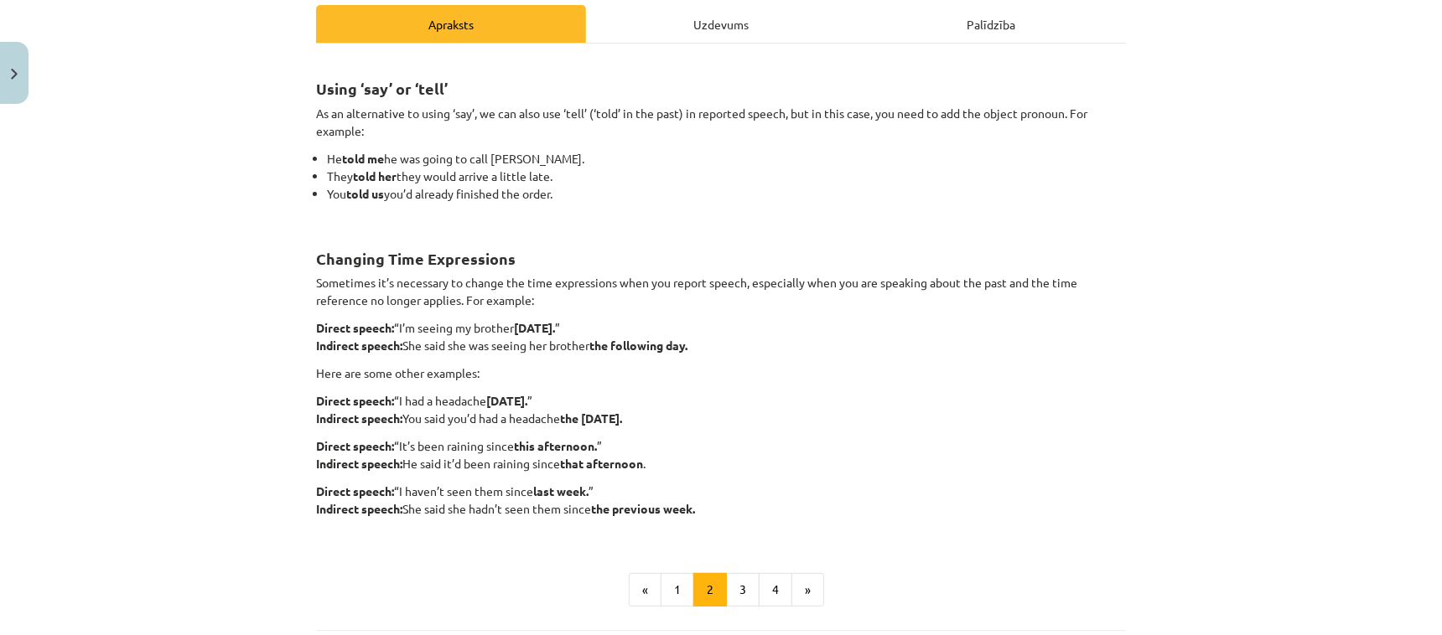
scroll to position [243, 0]
click at [739, 507] on button "3" at bounding box center [743, 589] width 34 height 34
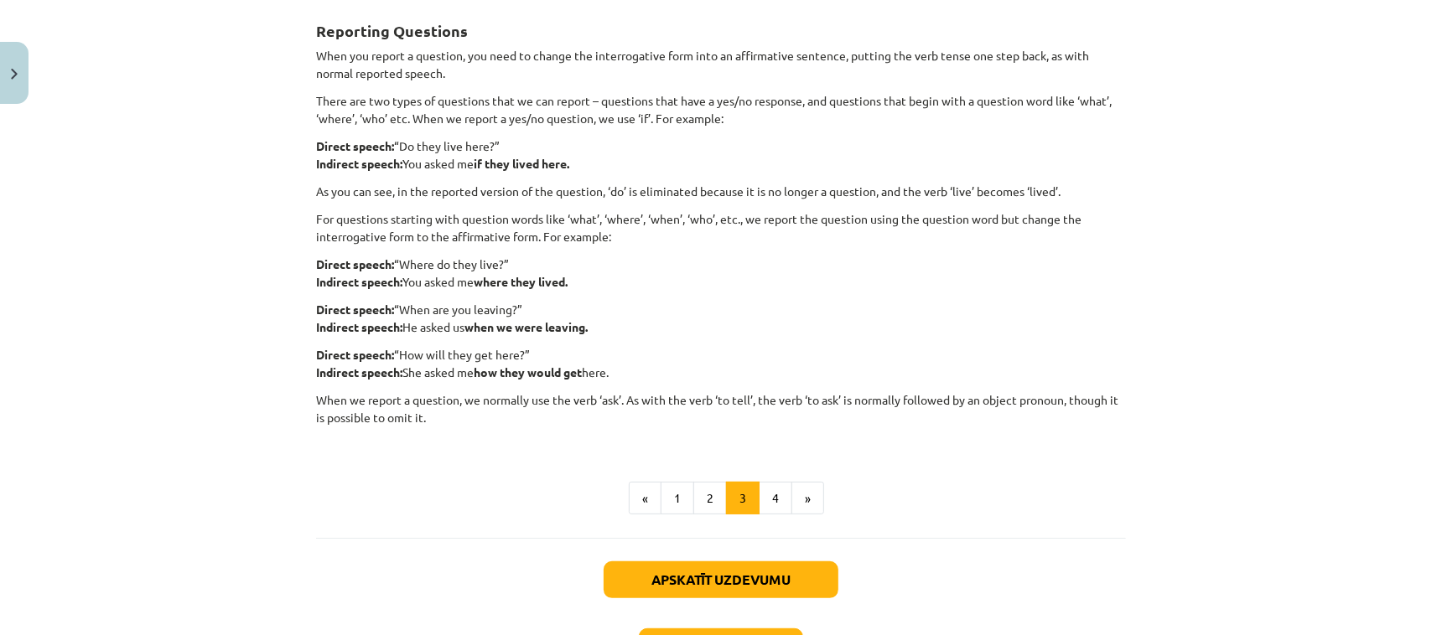
scroll to position [273, 0]
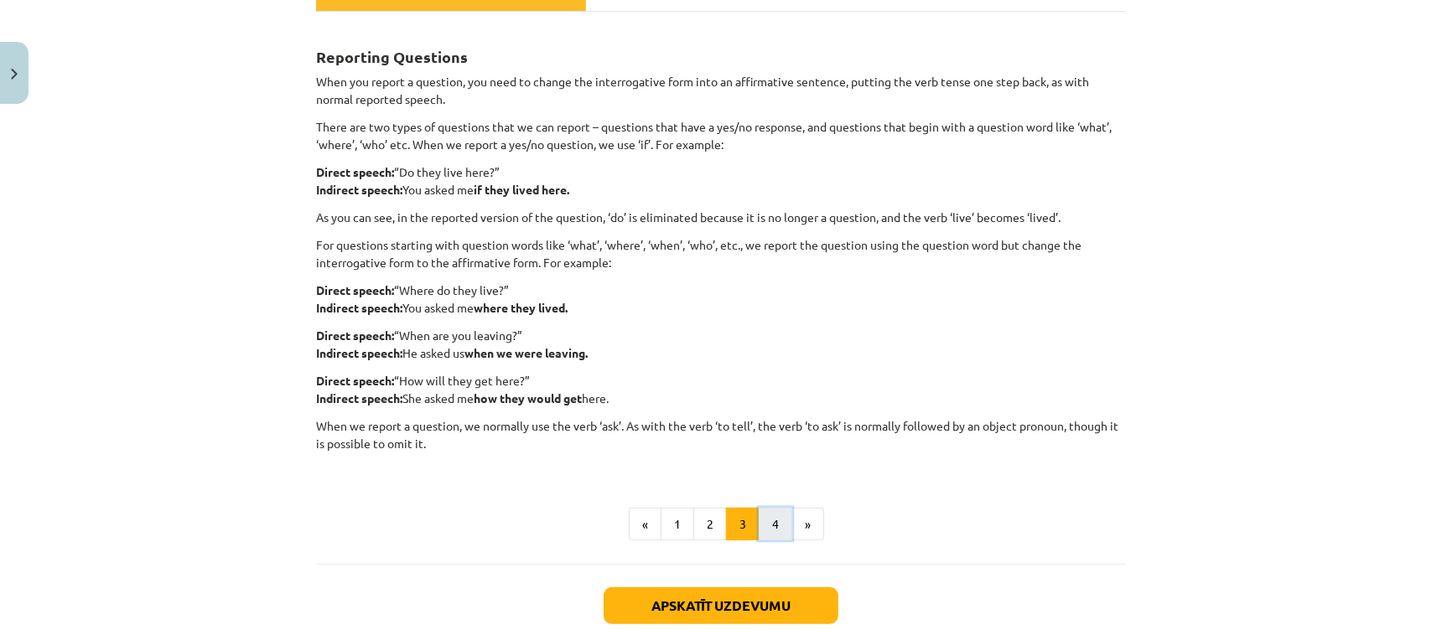
click at [768, 507] on button "4" at bounding box center [776, 525] width 34 height 34
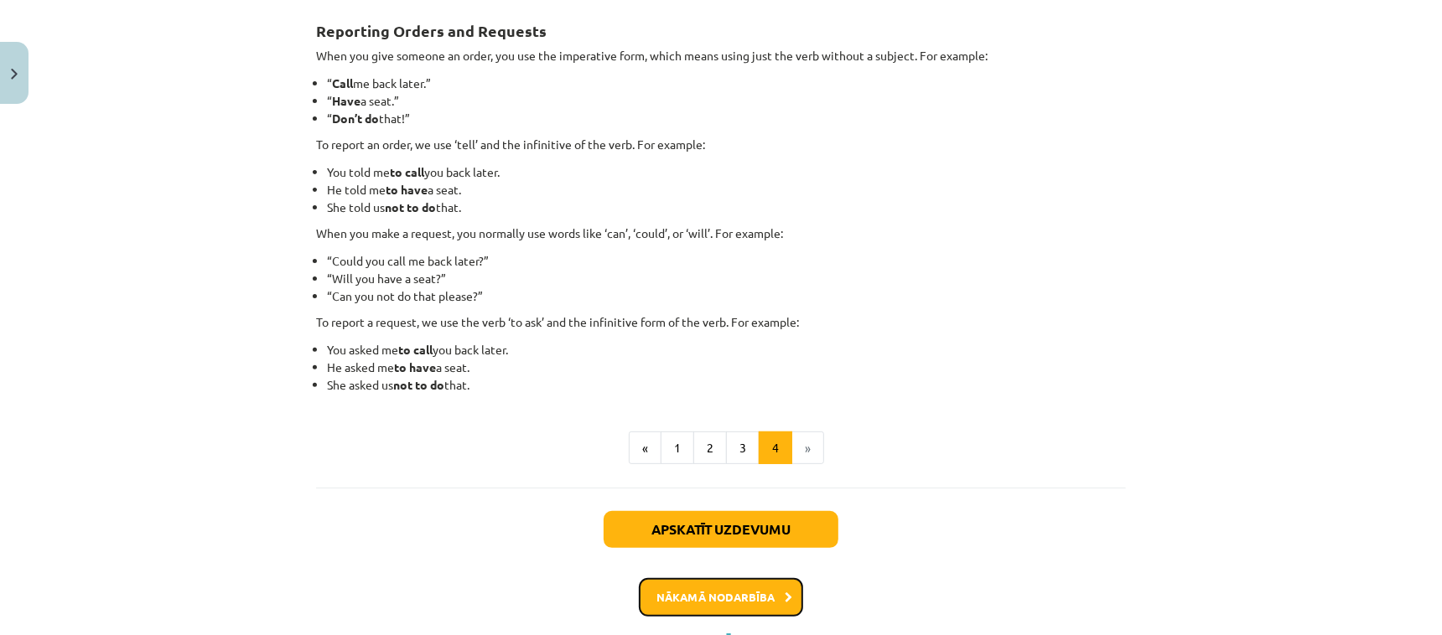
click at [770, 507] on button "Nākamā nodarbība" at bounding box center [721, 597] width 164 height 39
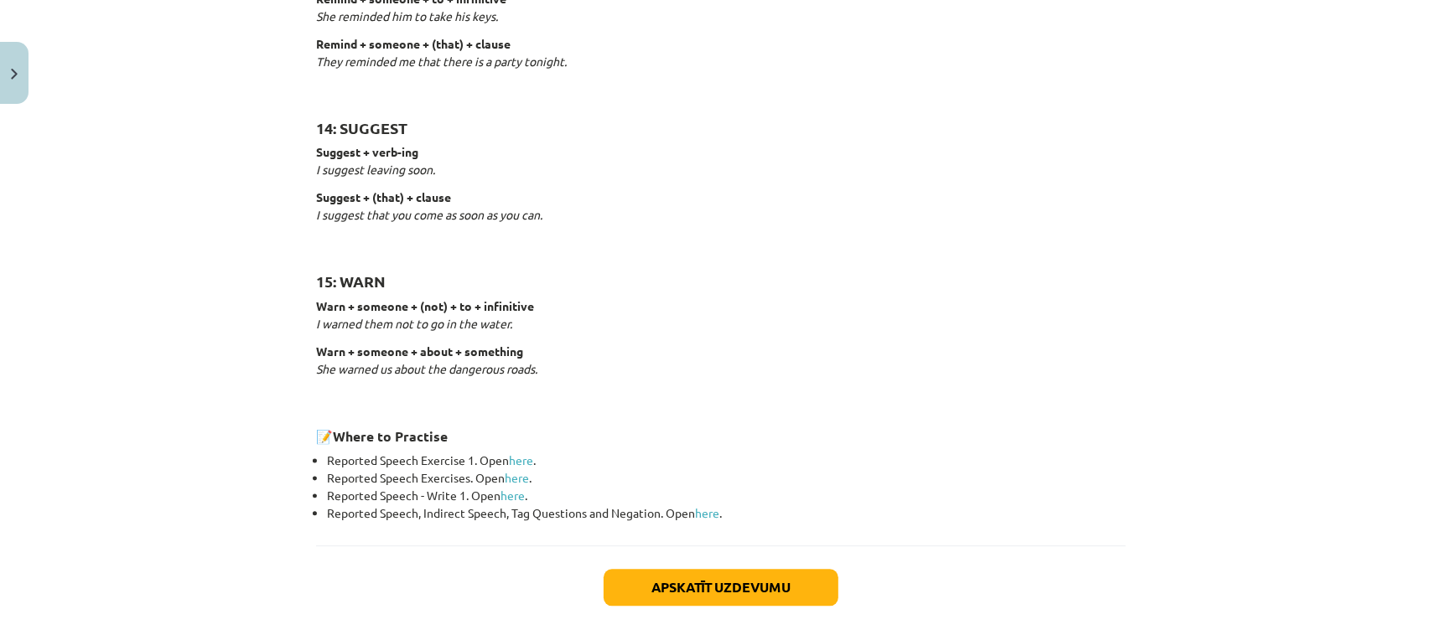
scroll to position [2576, 0]
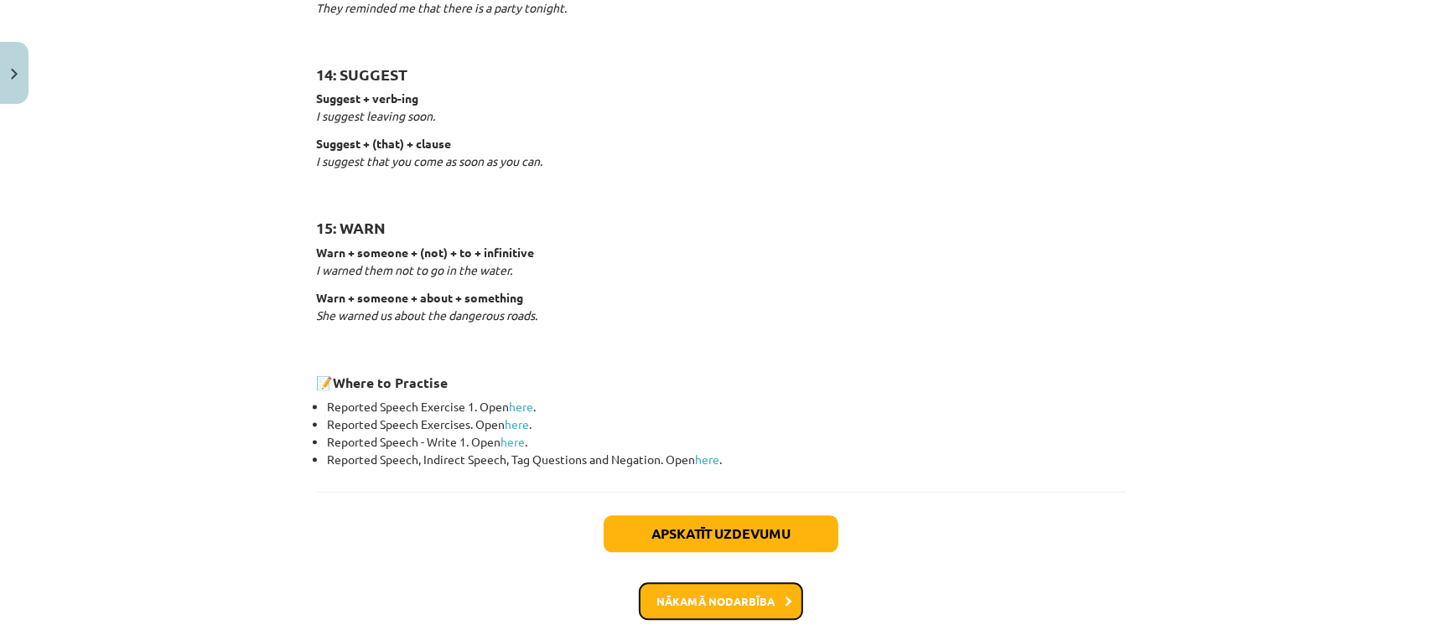
click at [685, 507] on button "Nākamā nodarbība" at bounding box center [721, 602] width 164 height 39
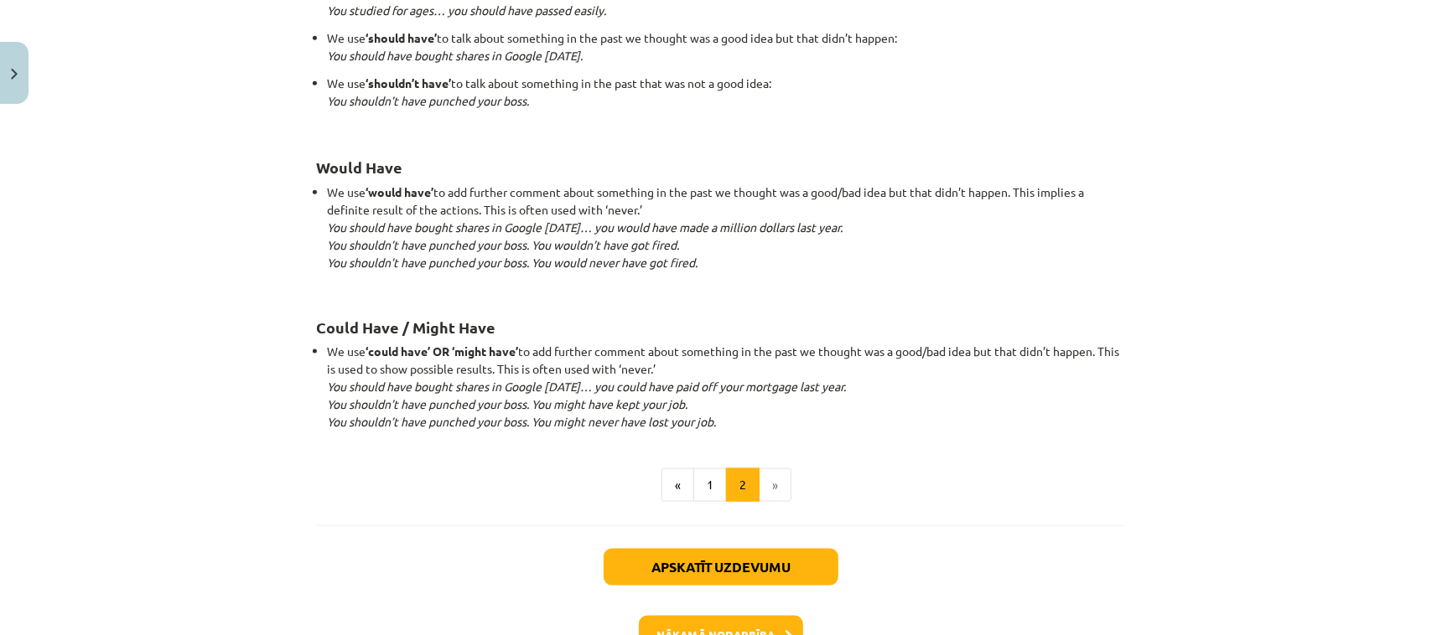
scroll to position [1567, 0]
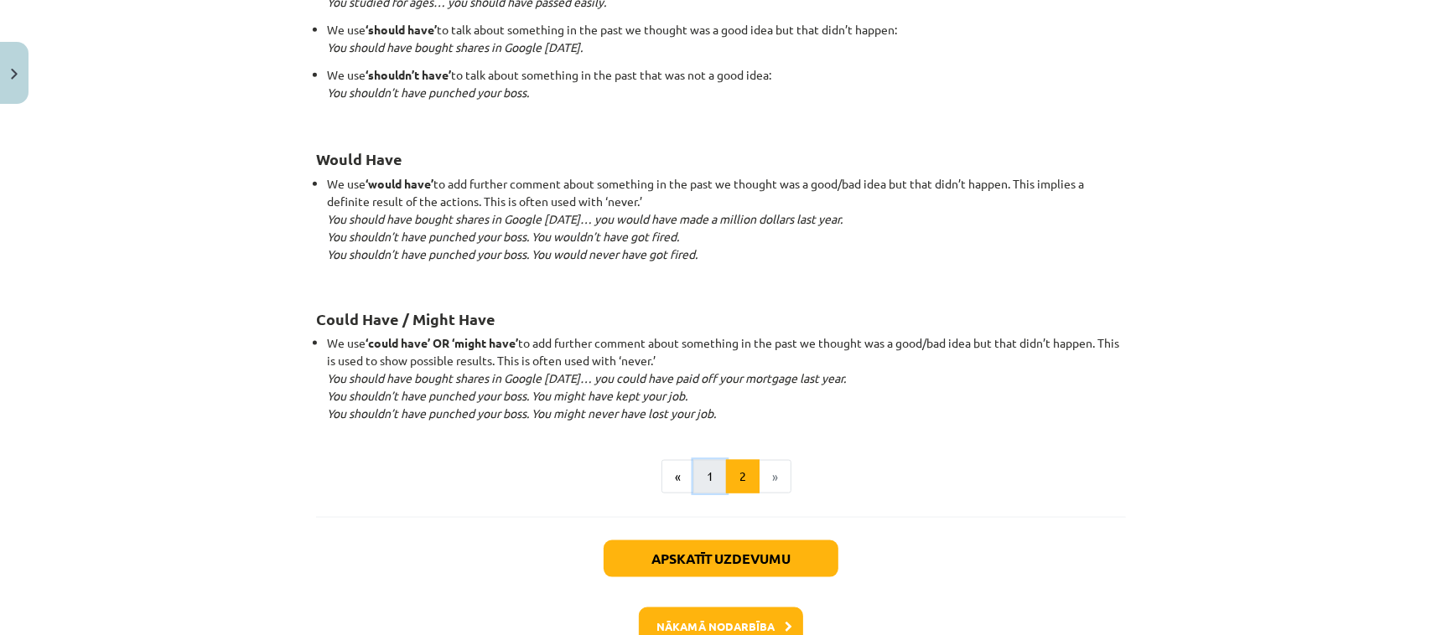
click at [697, 484] on button "1" at bounding box center [710, 477] width 34 height 34
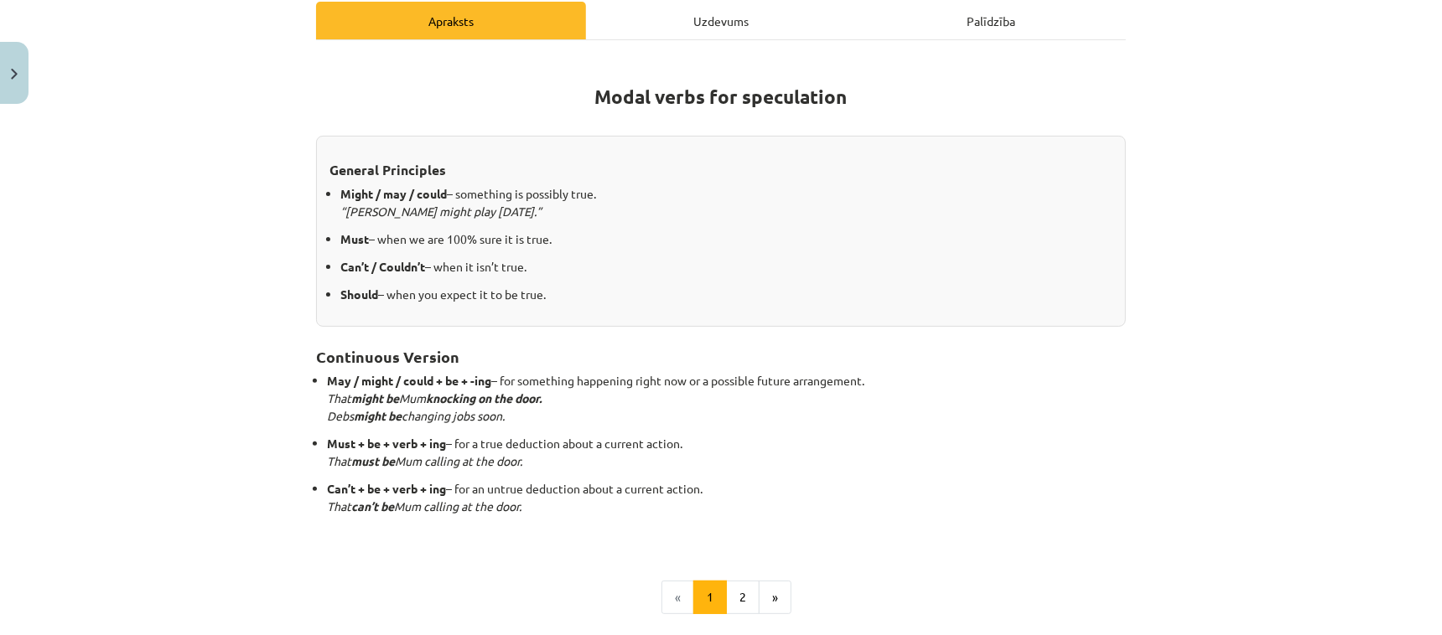
scroll to position [251, 0]
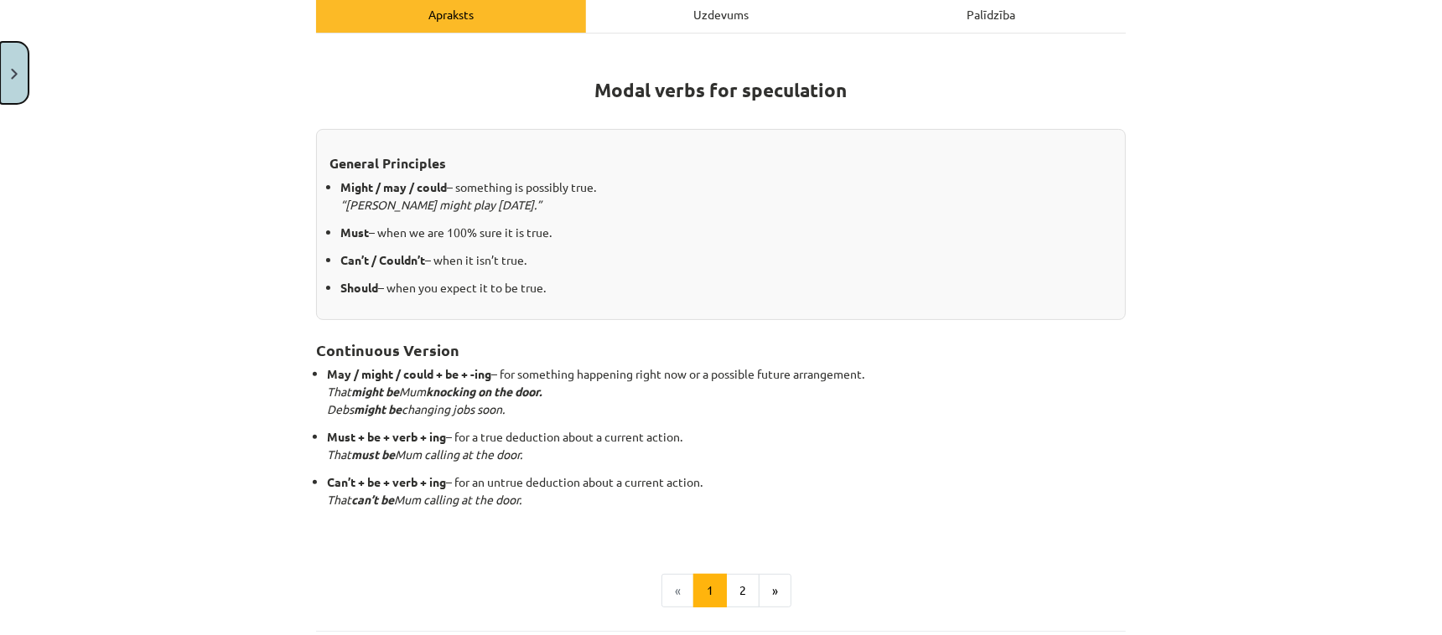
click at [13, 75] on img "Close" at bounding box center [14, 74] width 7 height 11
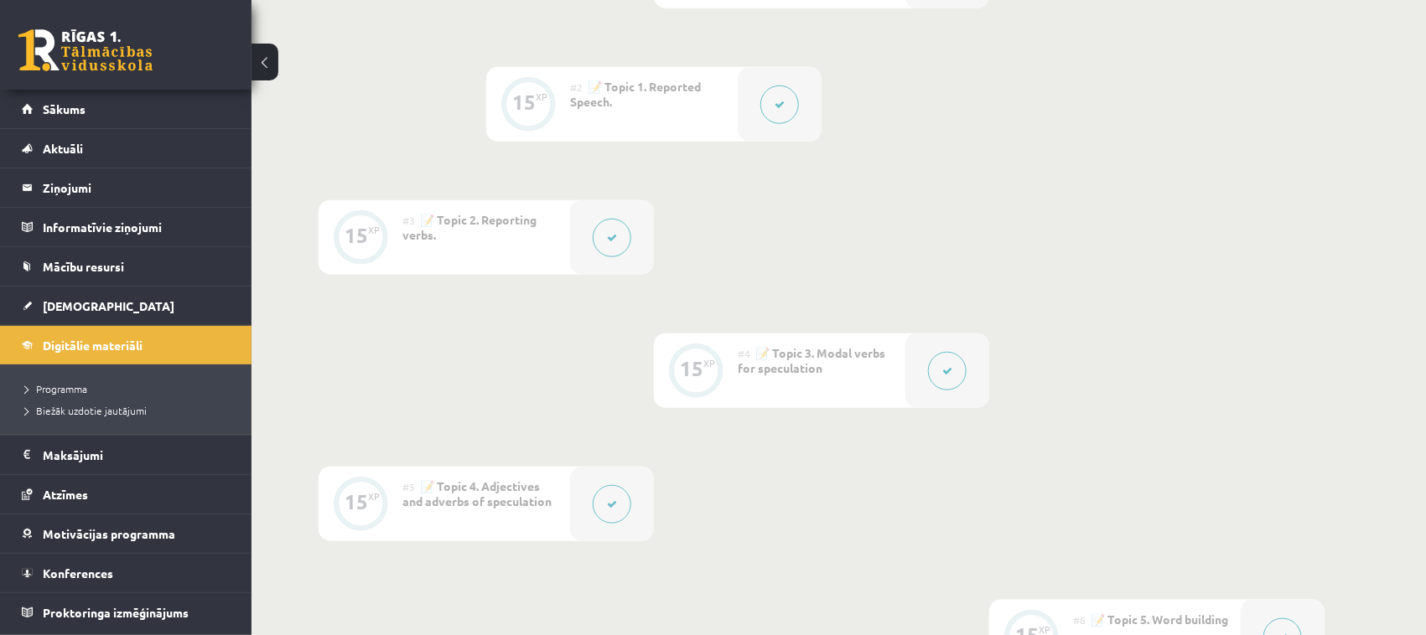
click at [624, 241] on button at bounding box center [612, 238] width 39 height 39
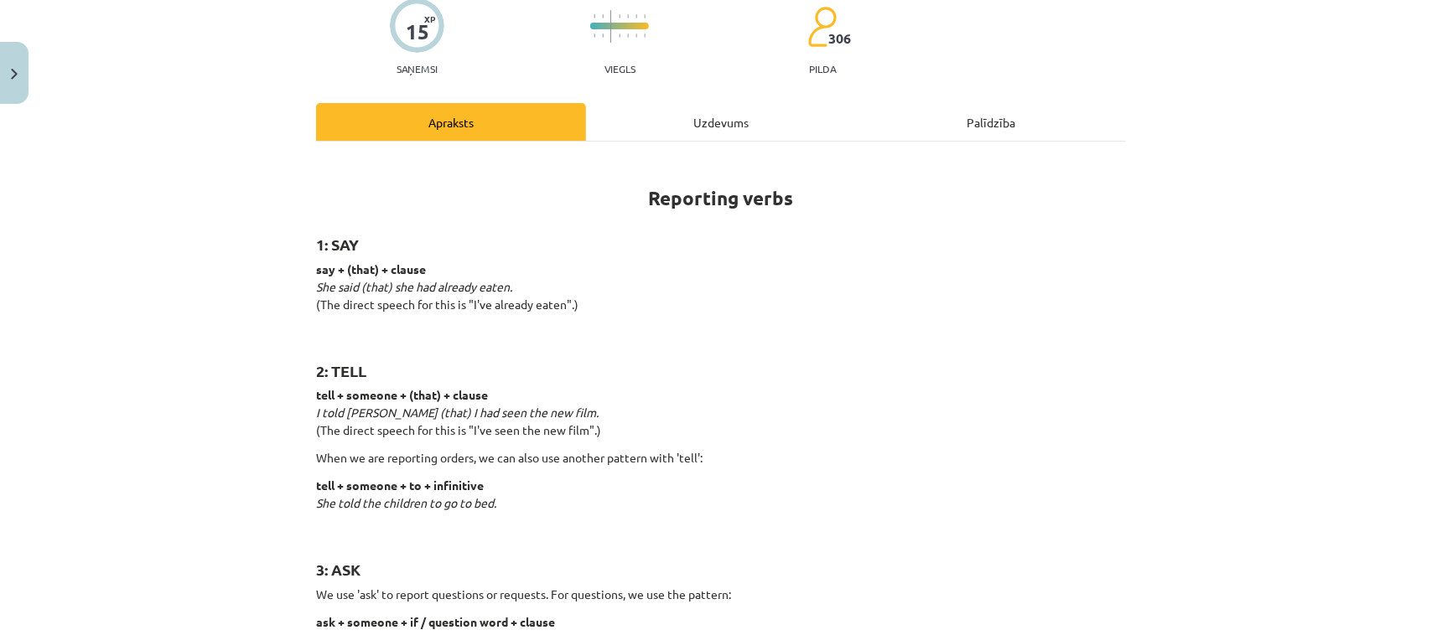
scroll to position [0, 0]
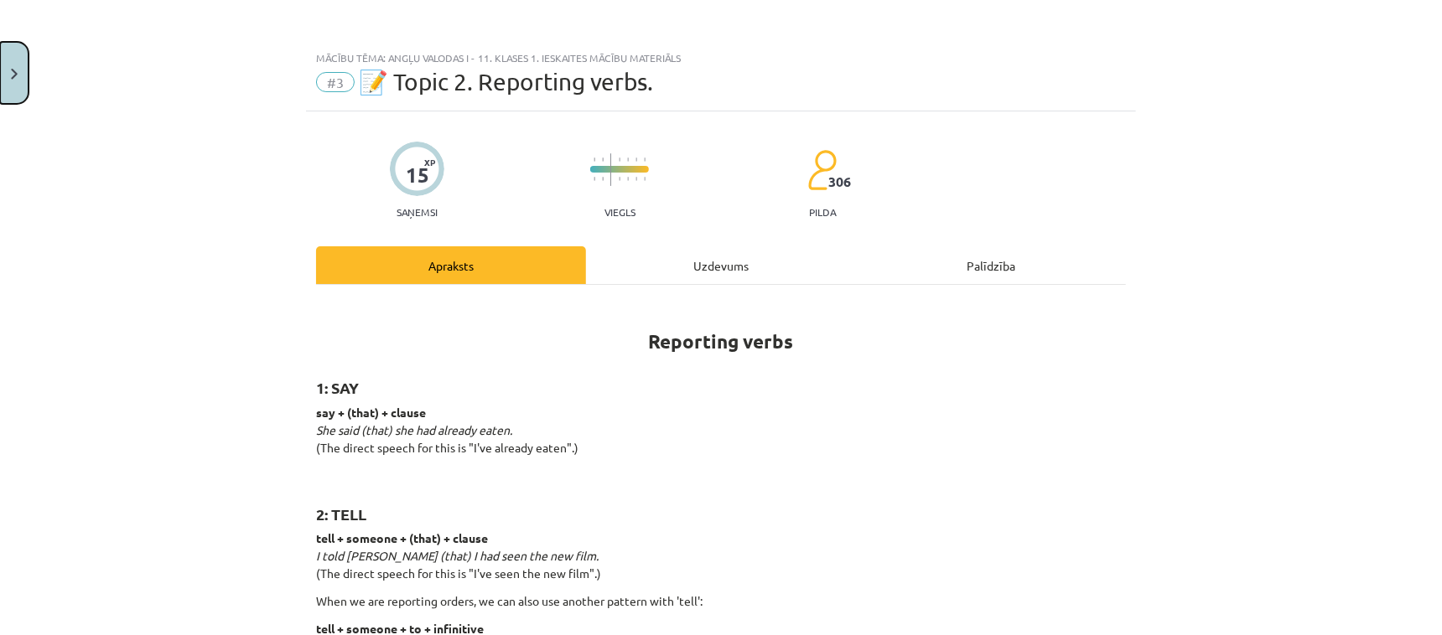
click at [26, 83] on button "Close" at bounding box center [14, 73] width 28 height 62
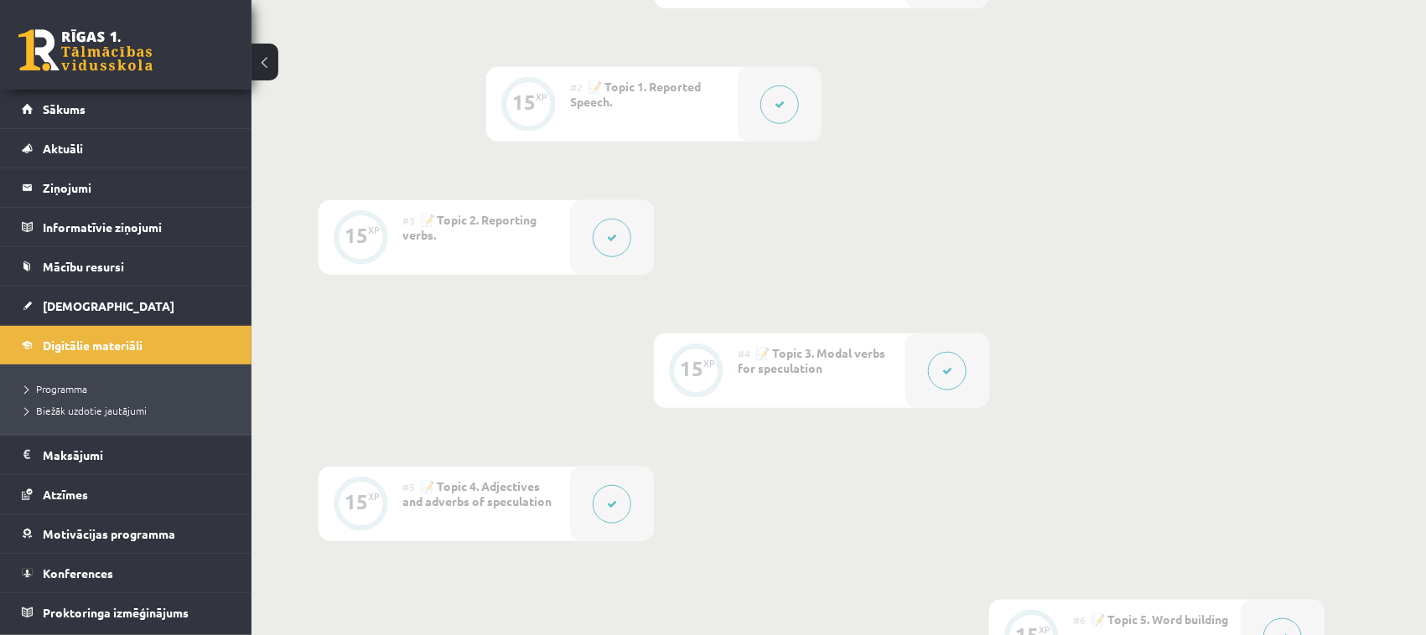
click at [962, 382] on div at bounding box center [947, 371] width 84 height 75
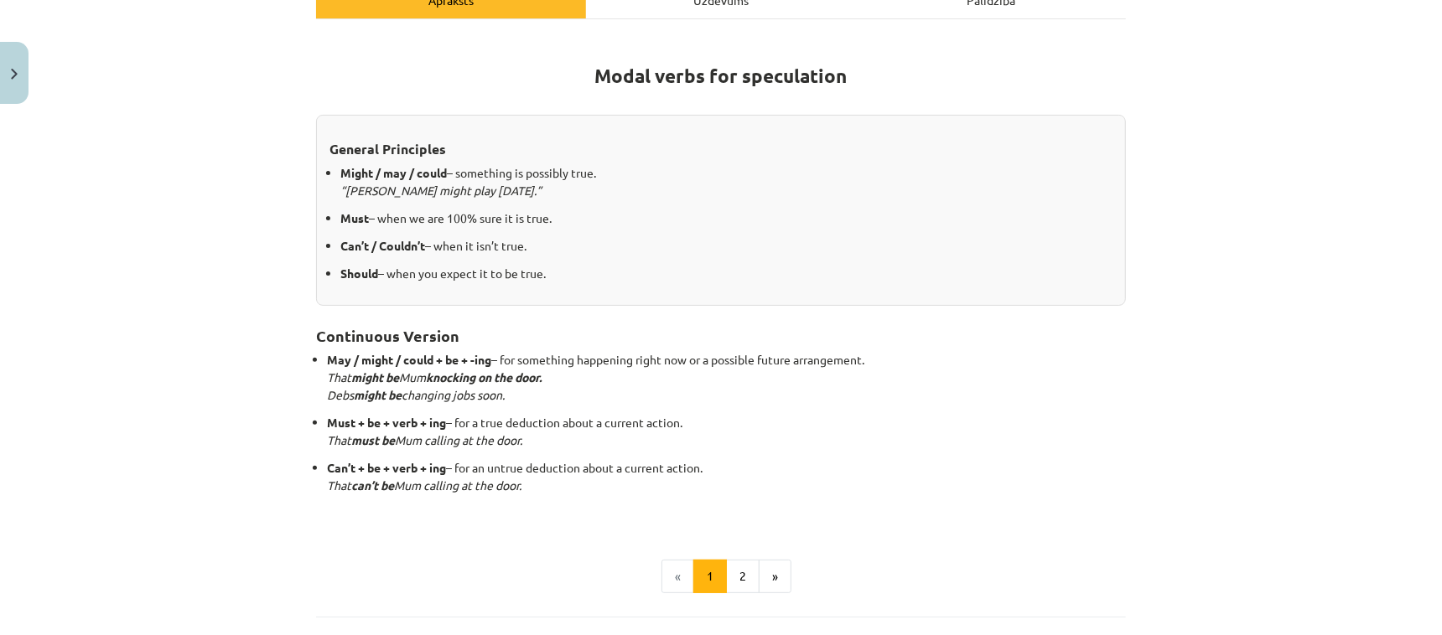
scroll to position [272, 0]
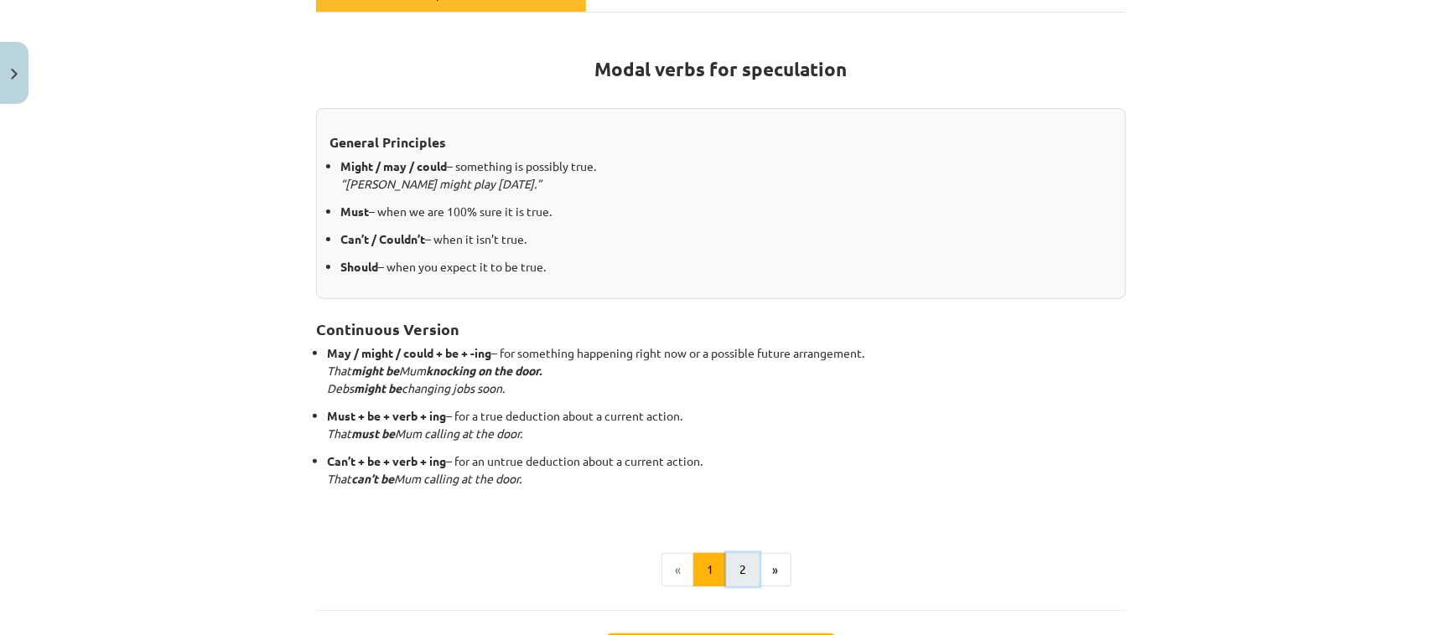
click at [733, 507] on button "2" at bounding box center [743, 570] width 34 height 34
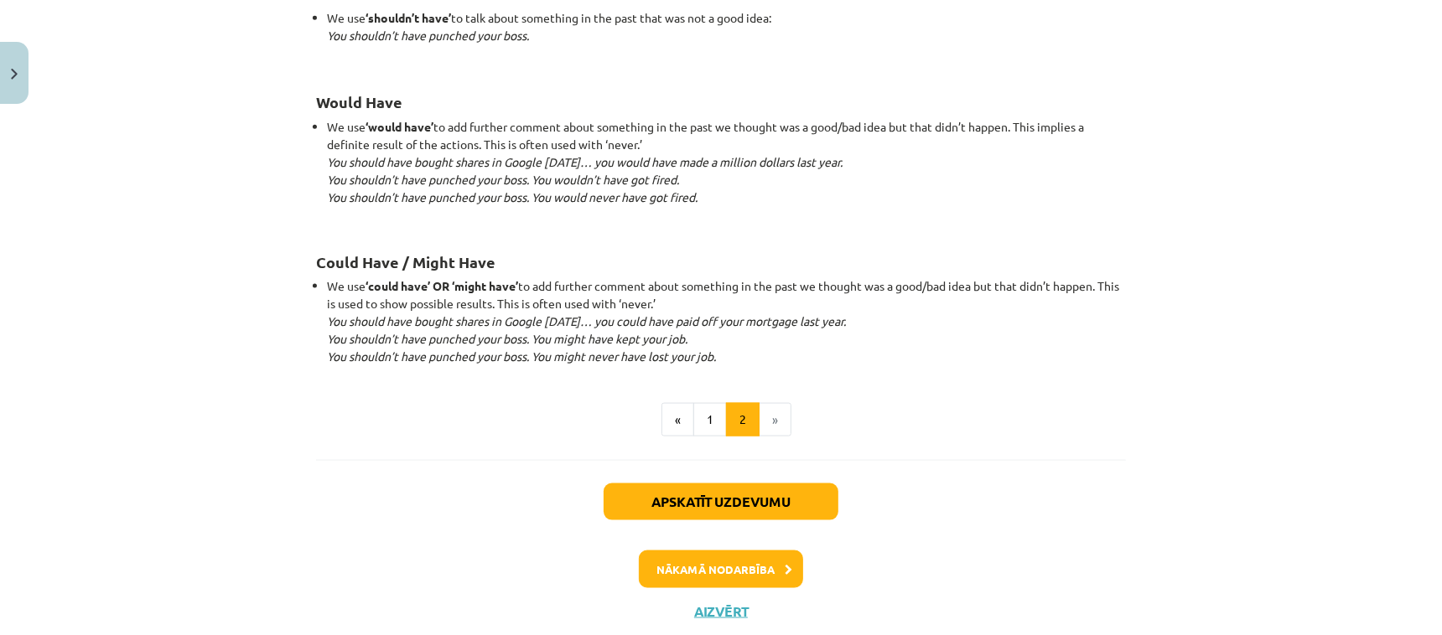
scroll to position [1636, 0]
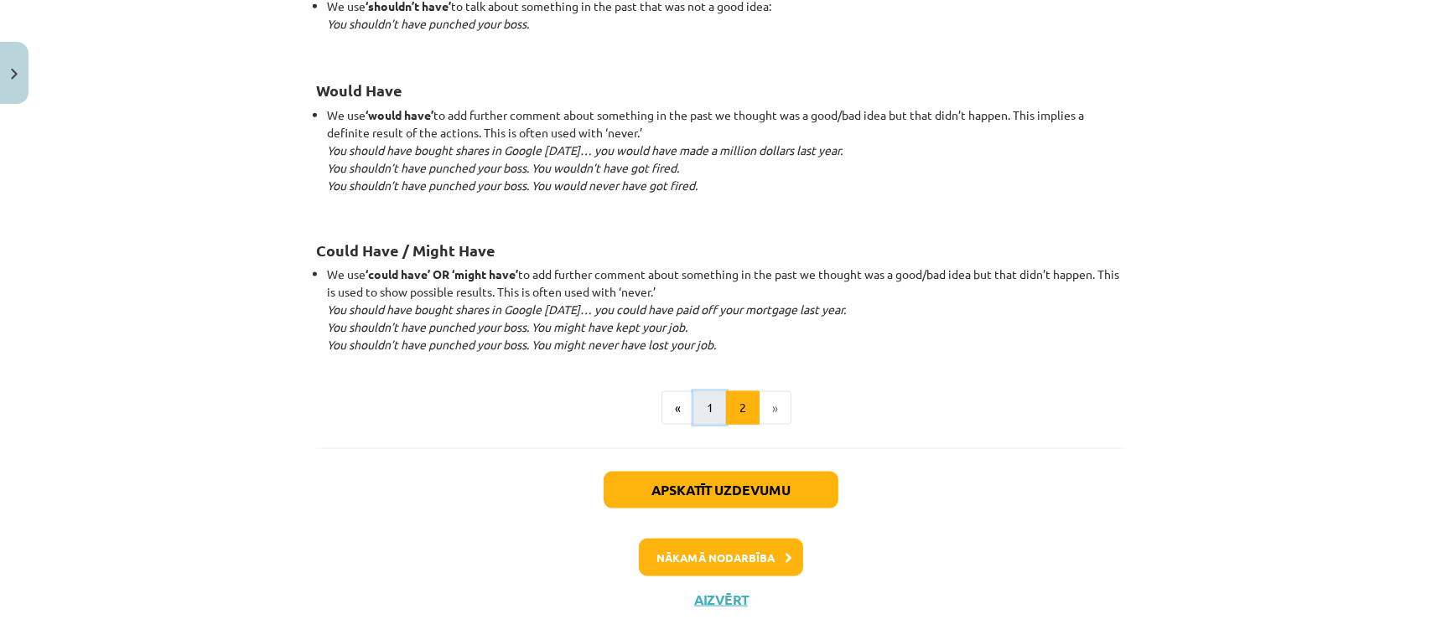
click at [706, 410] on button "1" at bounding box center [710, 408] width 34 height 34
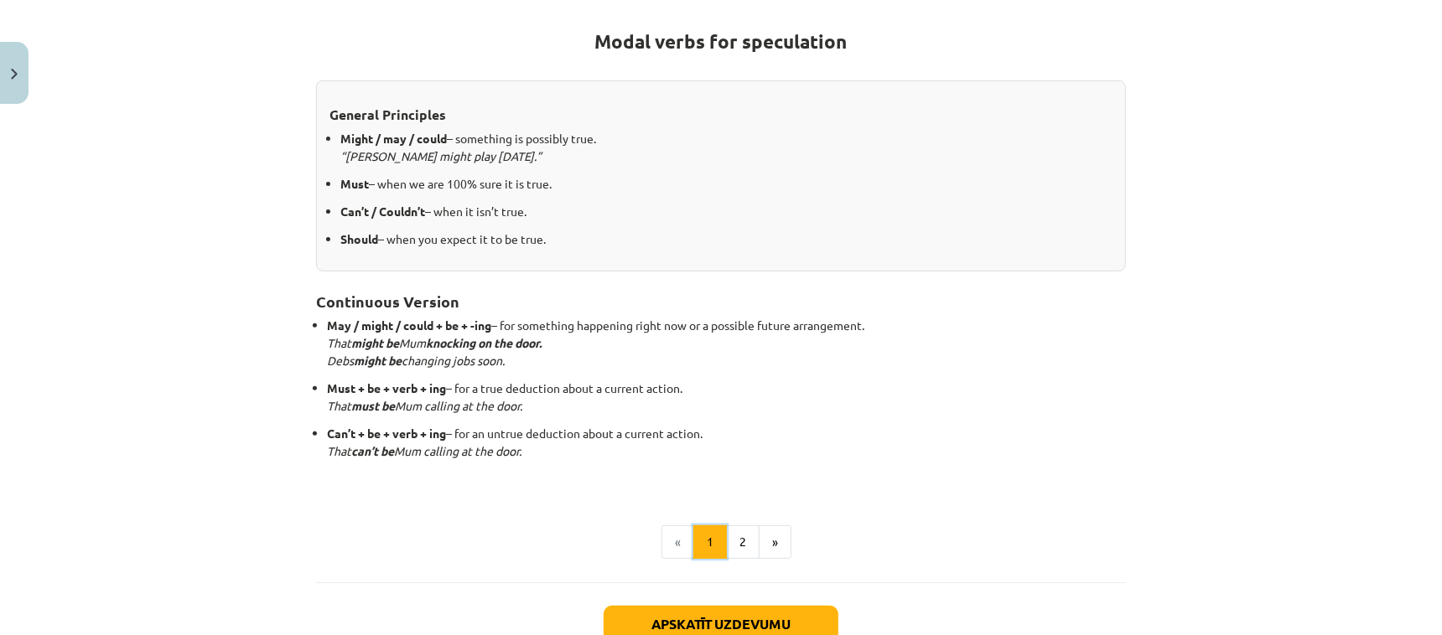
scroll to position [299, 0]
click at [1152, 331] on div "Mācību tēma: Angļu valodas i - 11. klases 1. ieskaites mācību materiāls #4 📝 To…" at bounding box center [721, 317] width 1442 height 635
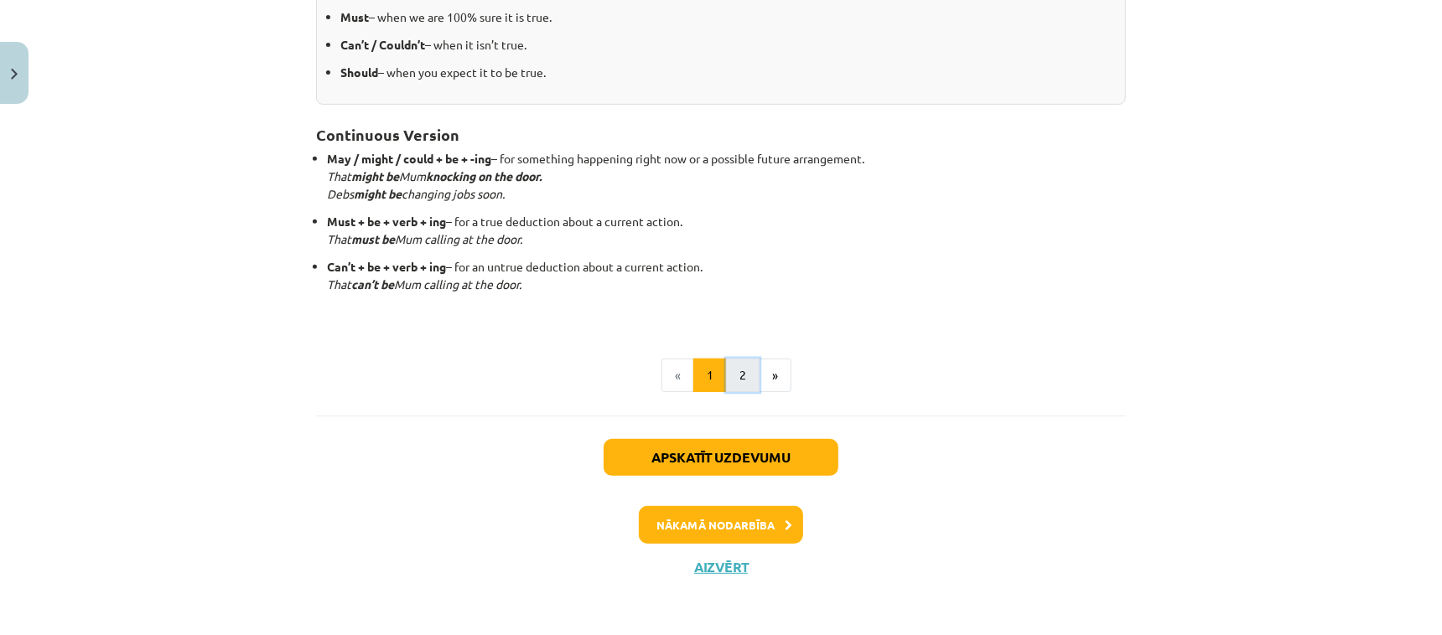
click at [726, 375] on button "2" at bounding box center [743, 376] width 34 height 34
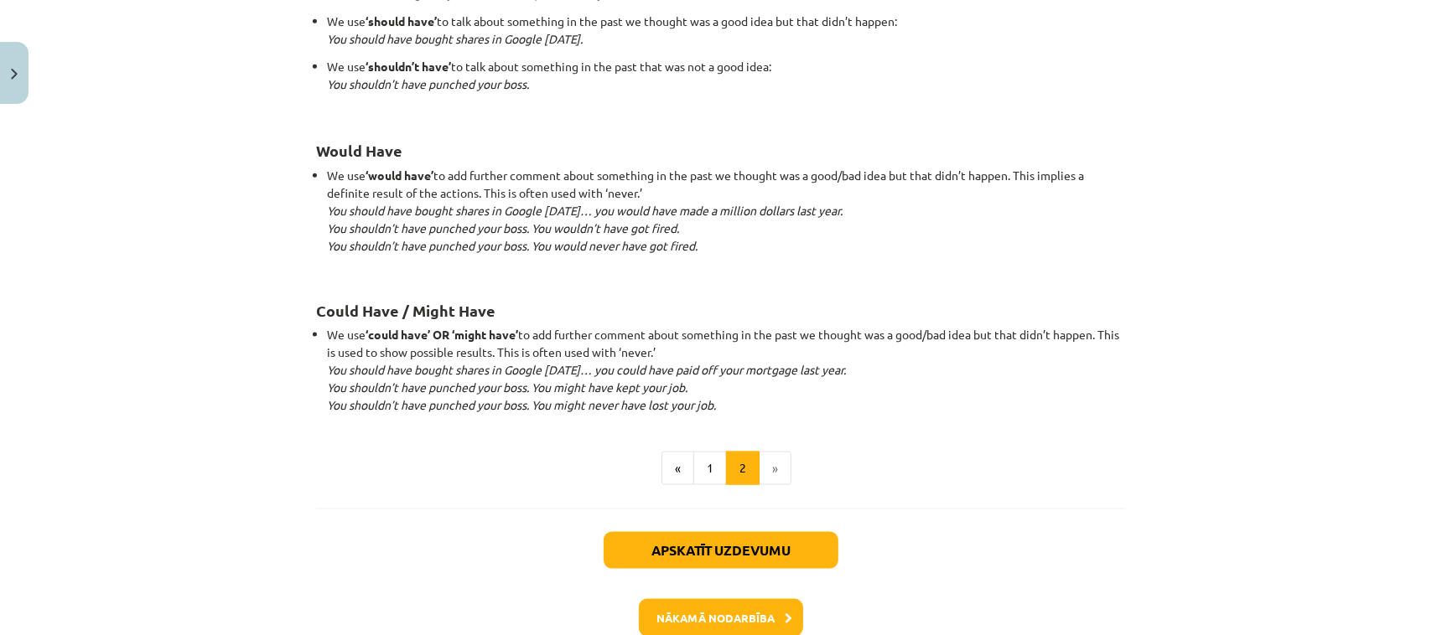
scroll to position [1582, 0]
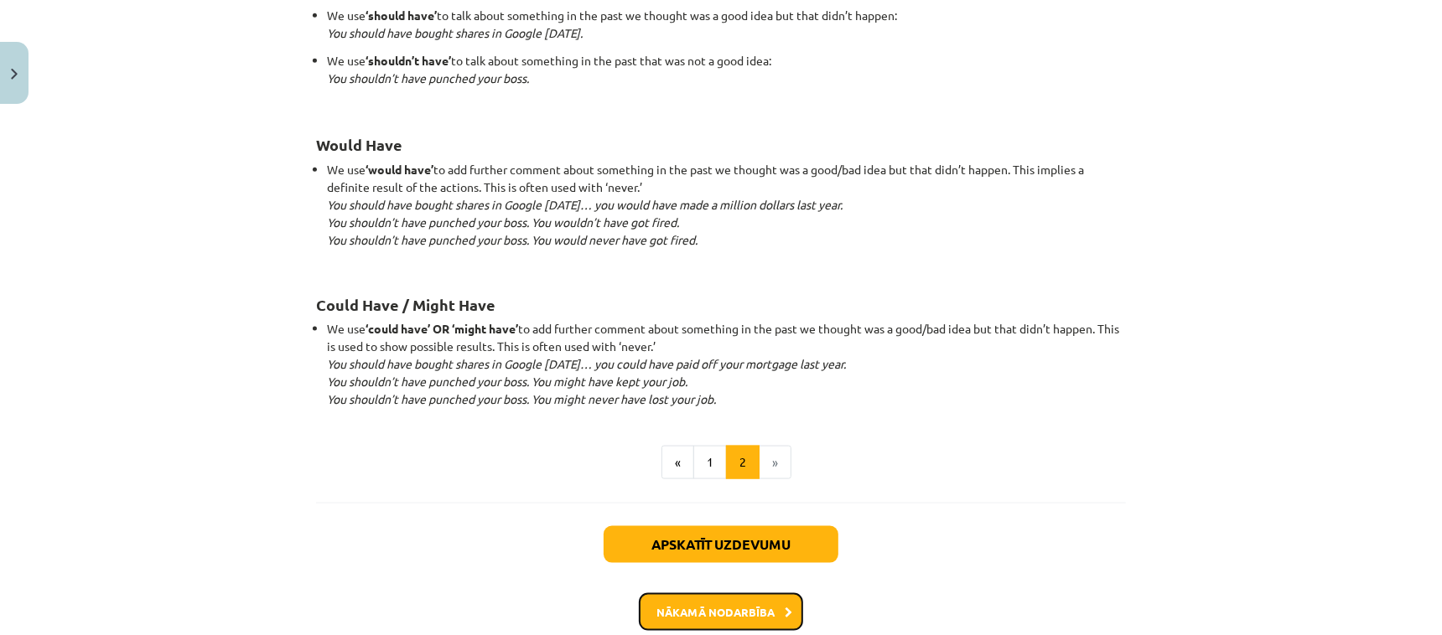
click at [710, 507] on button "Nākamā nodarbība" at bounding box center [721, 612] width 164 height 39
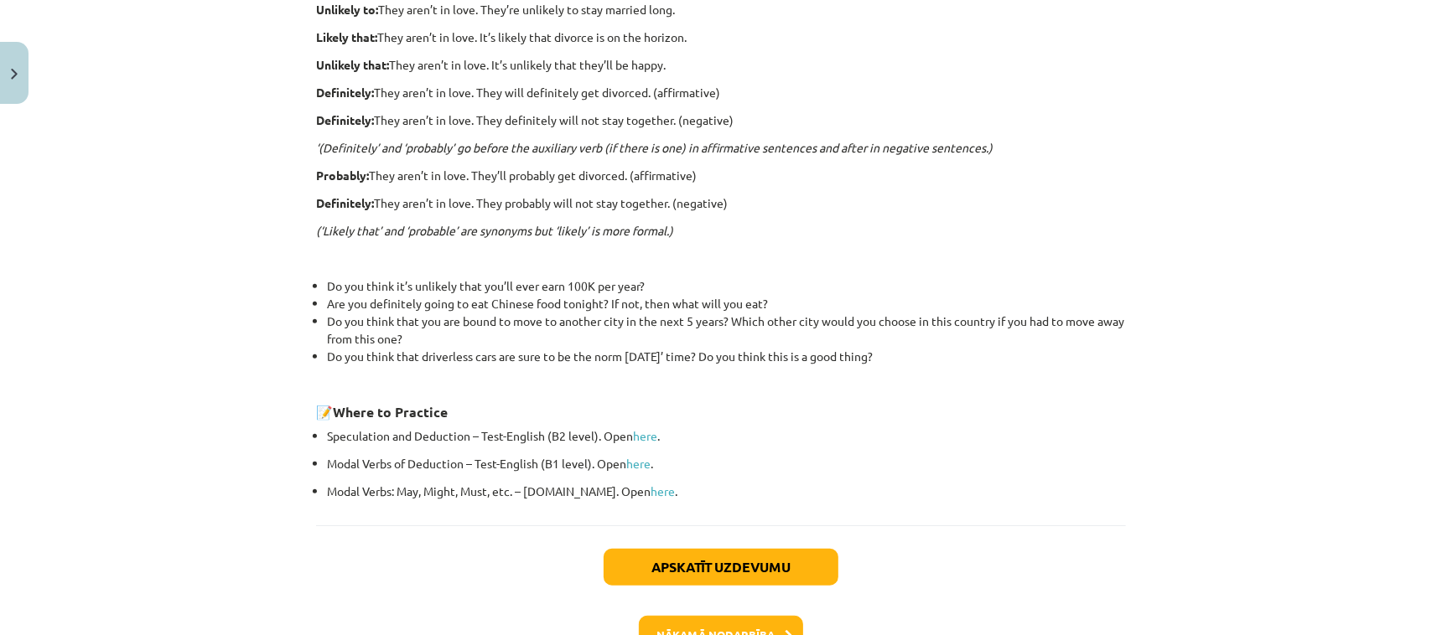
scroll to position [573, 0]
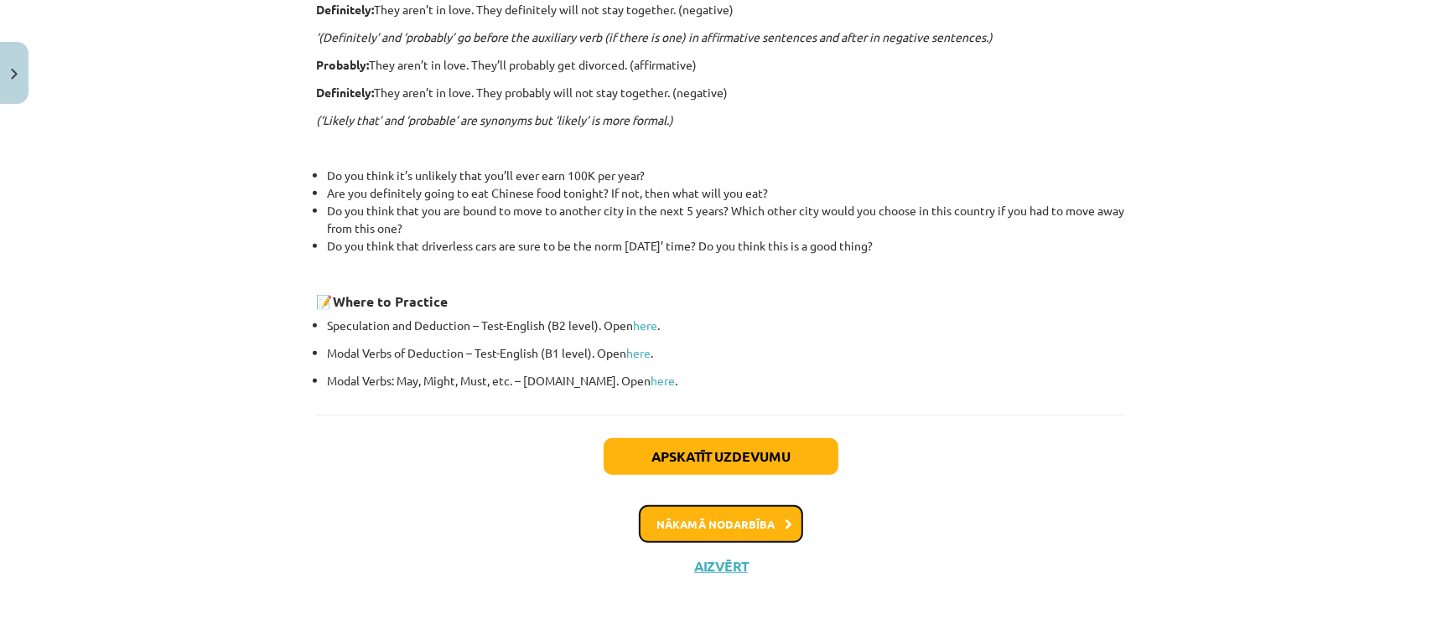
click at [727, 507] on button "Nākamā nodarbība" at bounding box center [721, 524] width 164 height 39
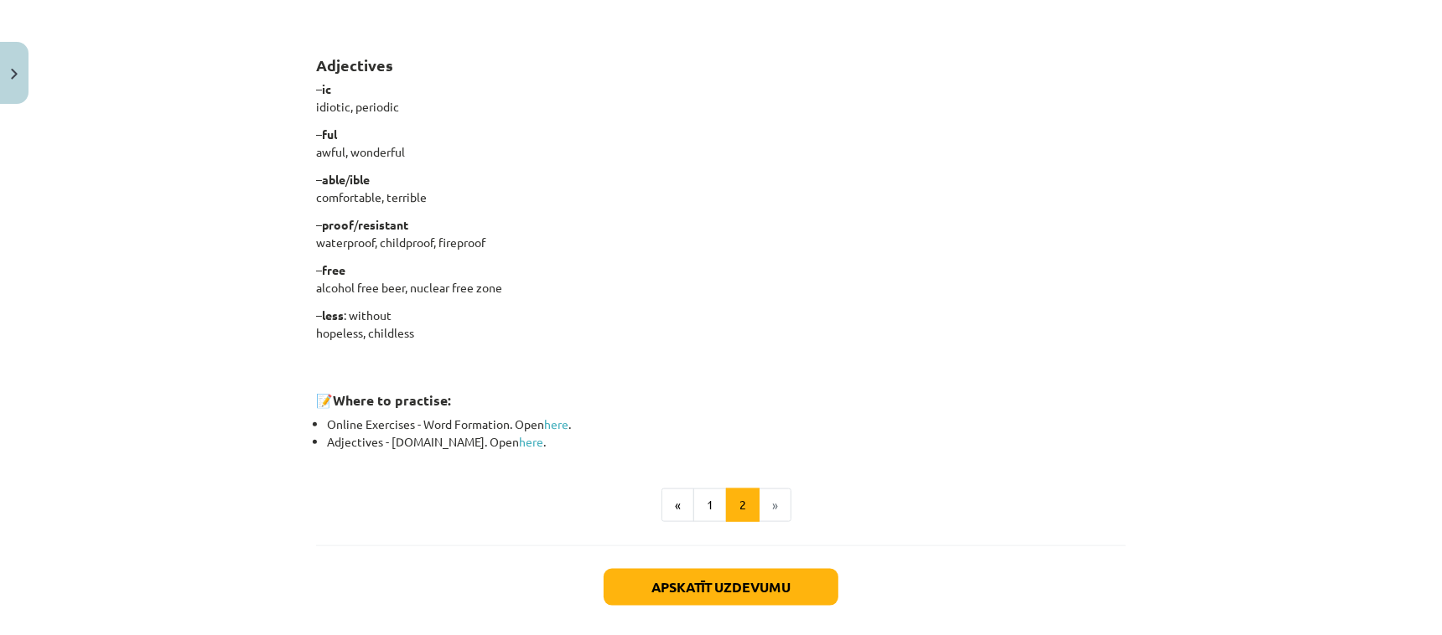
scroll to position [1468, 0]
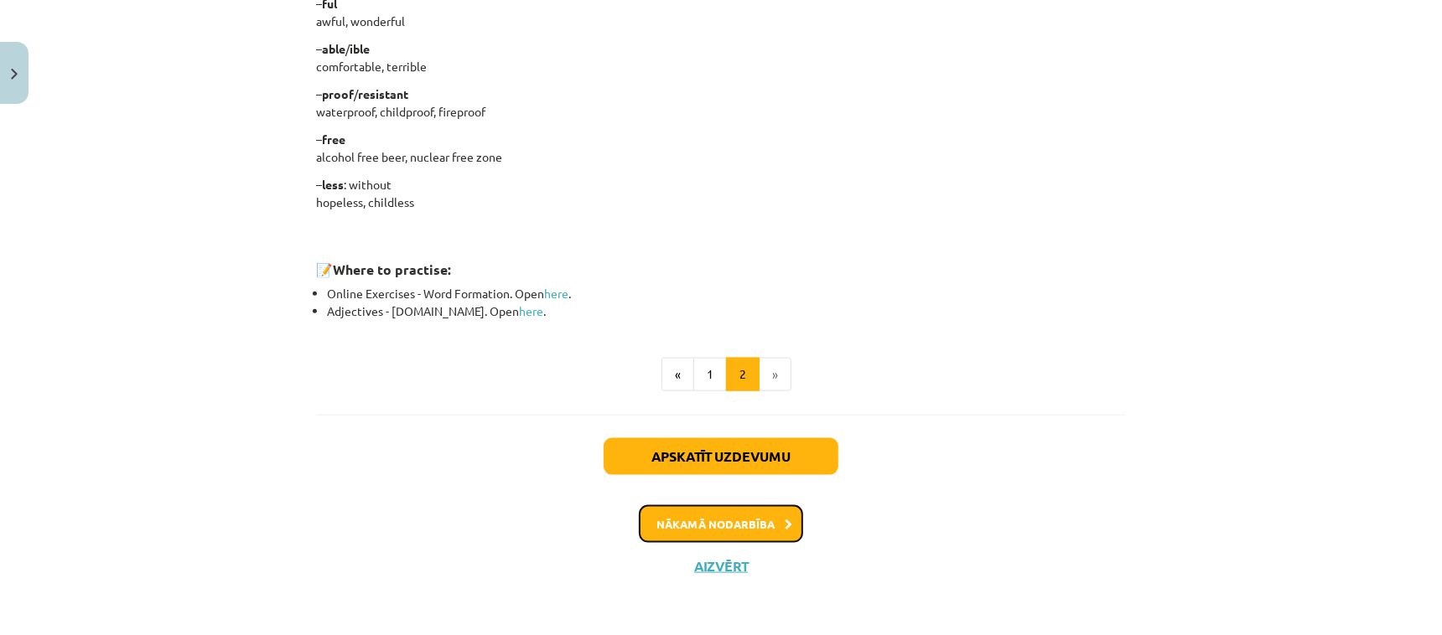
click at [767, 507] on button "Nākamā nodarbība" at bounding box center [721, 524] width 164 height 39
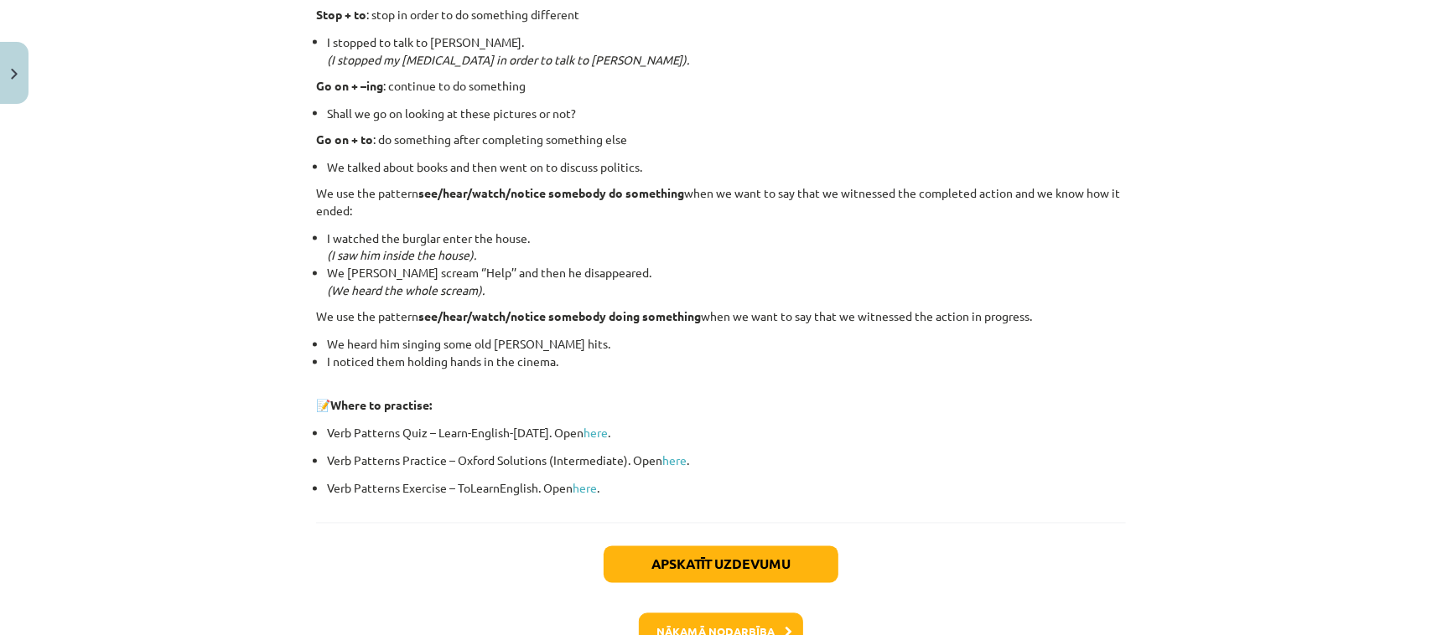
scroll to position [2207, 0]
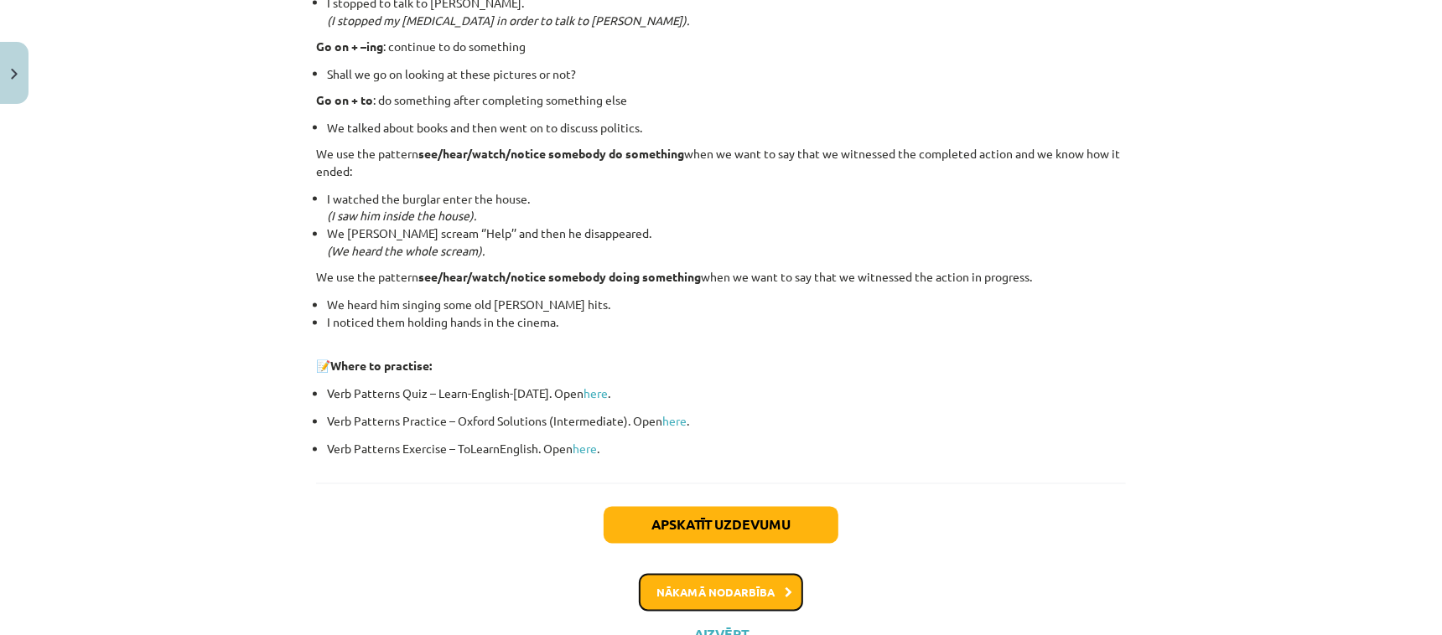
click at [742, 507] on button "Nākamā nodarbība" at bounding box center [721, 593] width 164 height 39
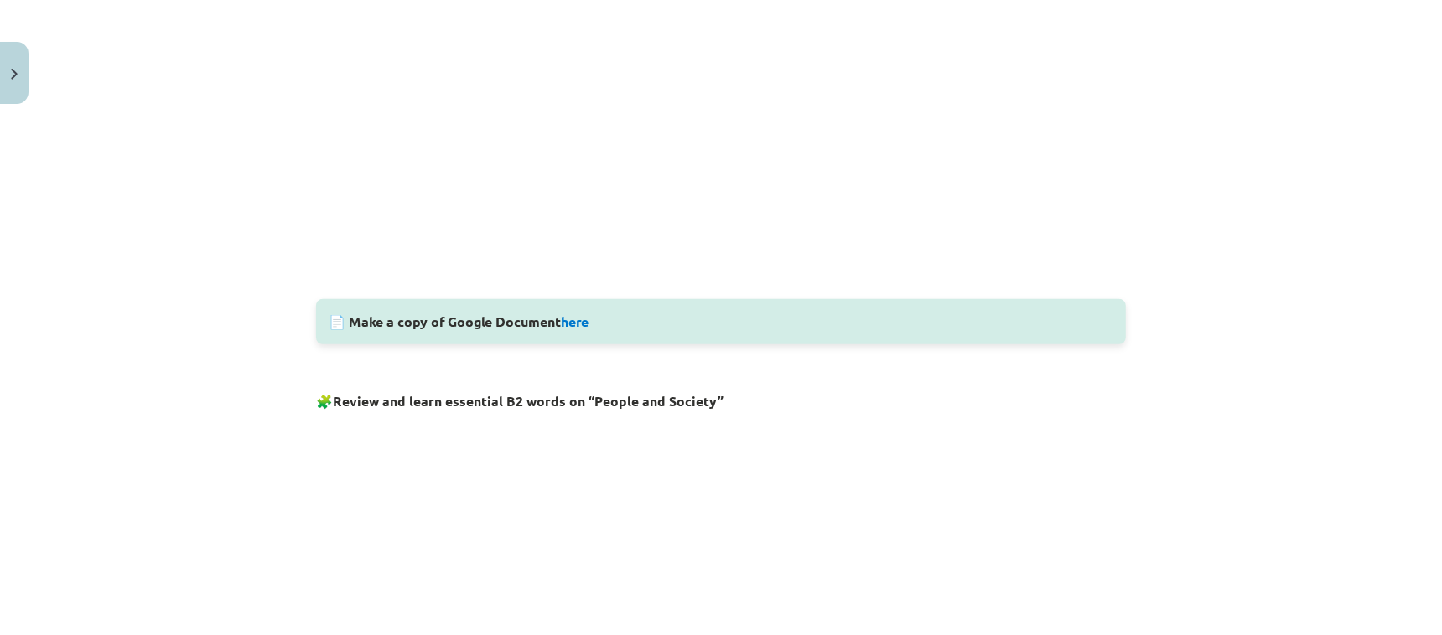
scroll to position [679, 0]
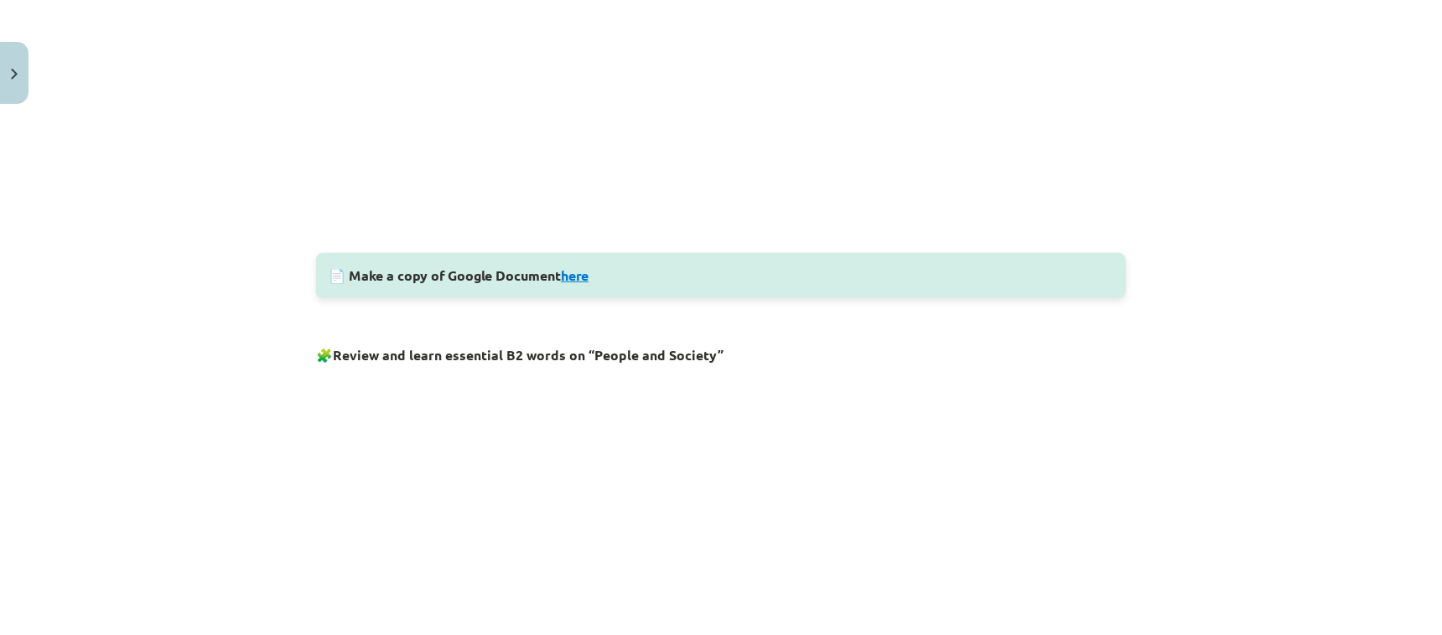
click at [582, 271] on link "here" at bounding box center [575, 276] width 28 height 18
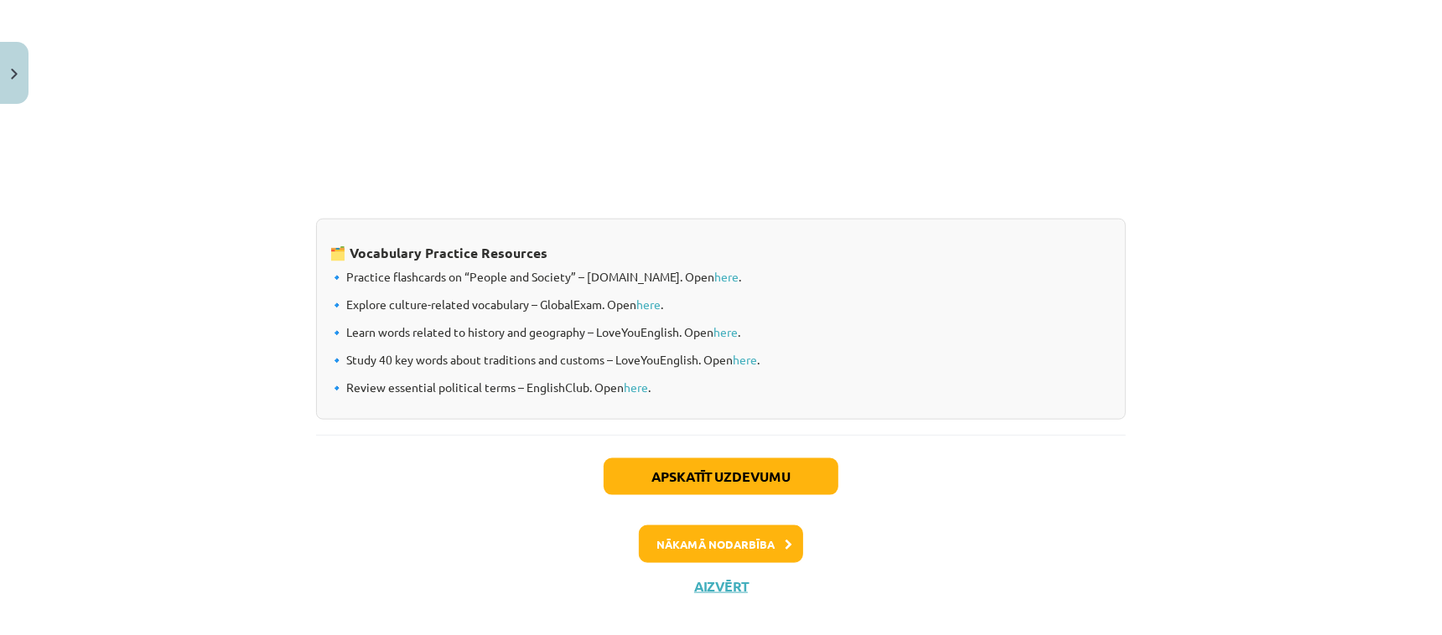
scroll to position [1378, 0]
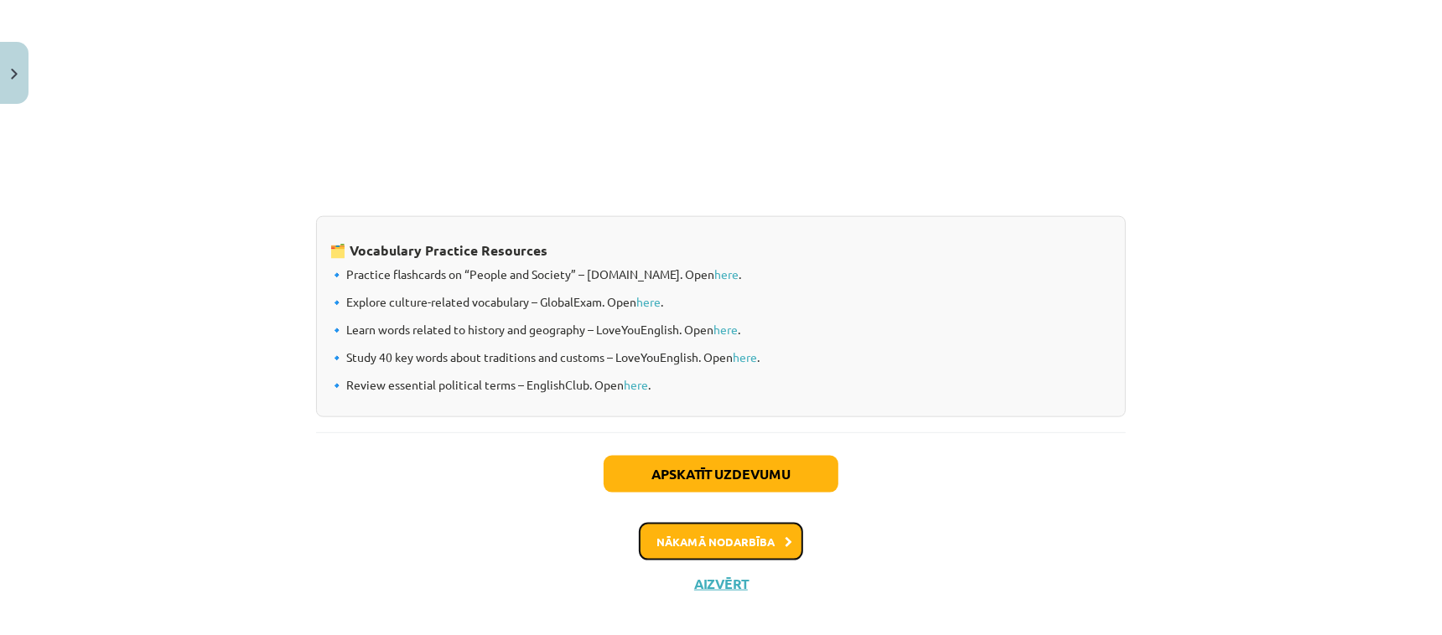
click at [693, 507] on button "Nākamā nodarbība" at bounding box center [721, 542] width 164 height 39
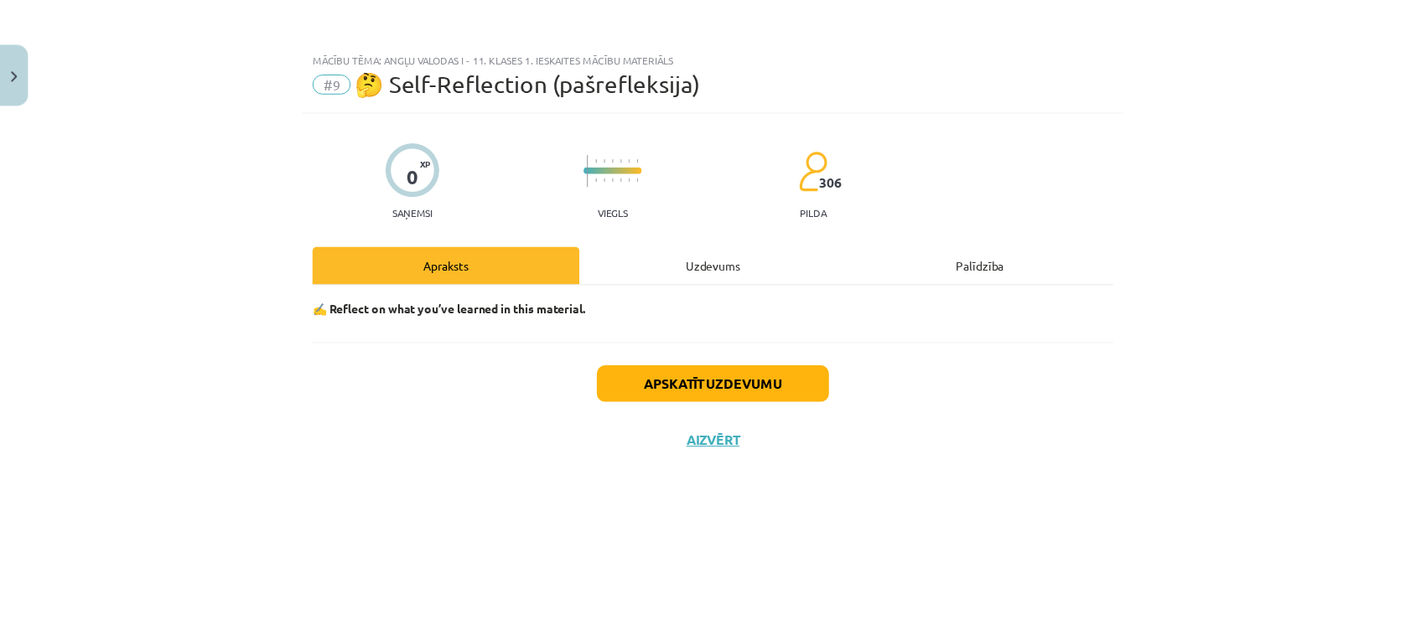
scroll to position [0, 0]
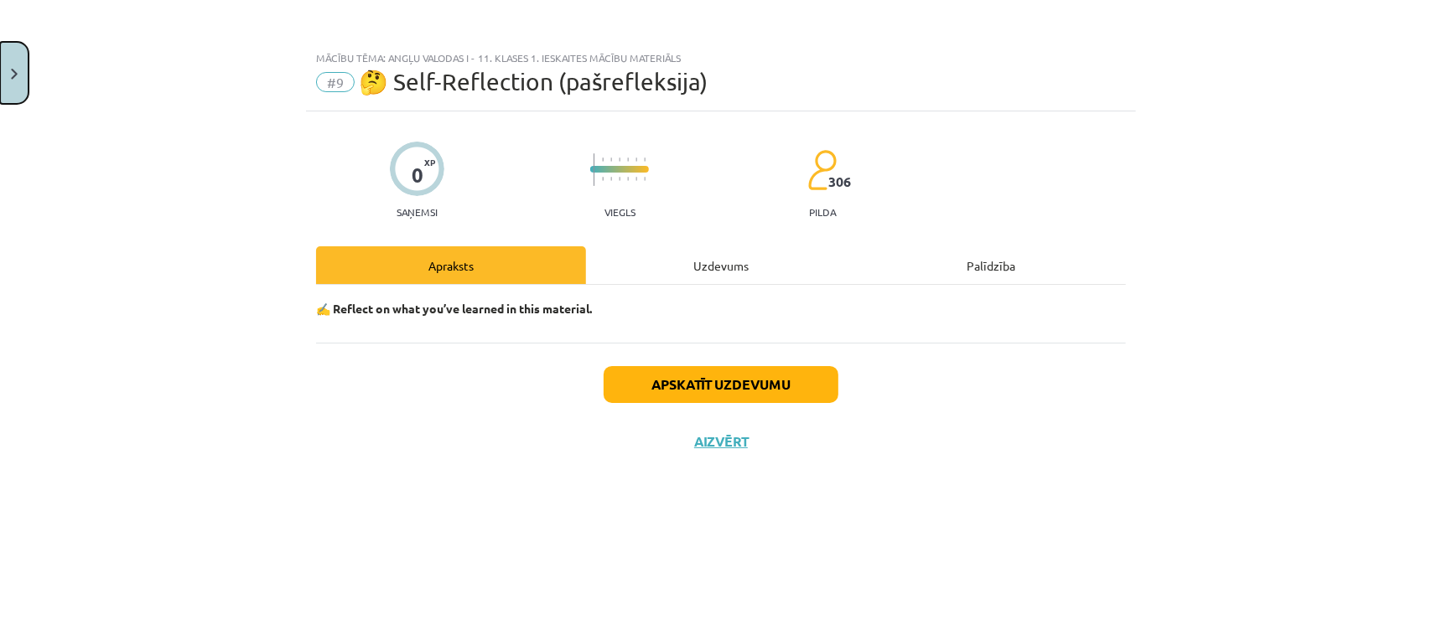
click at [6, 68] on button "Close" at bounding box center [14, 73] width 28 height 62
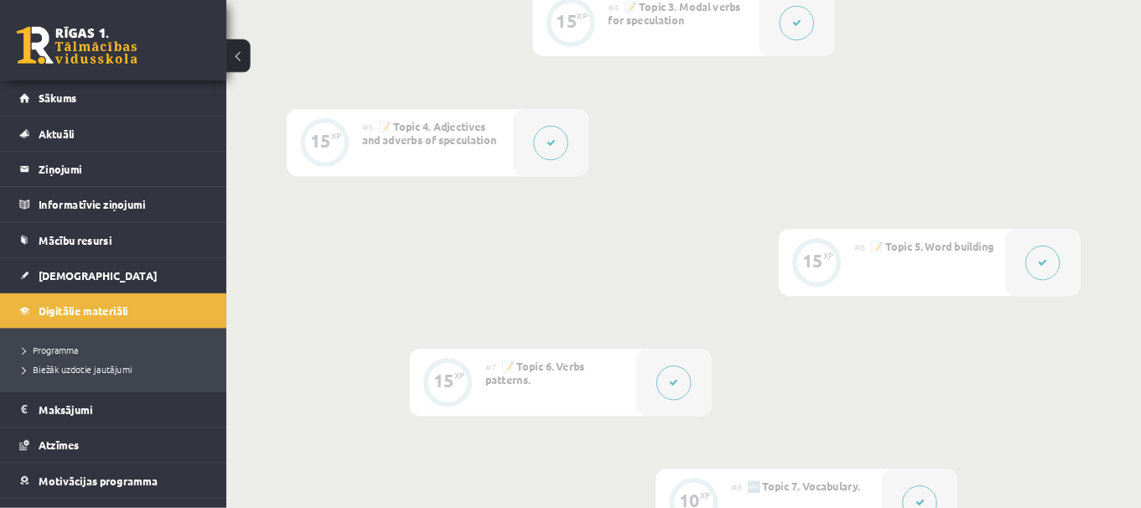
scroll to position [883, 0]
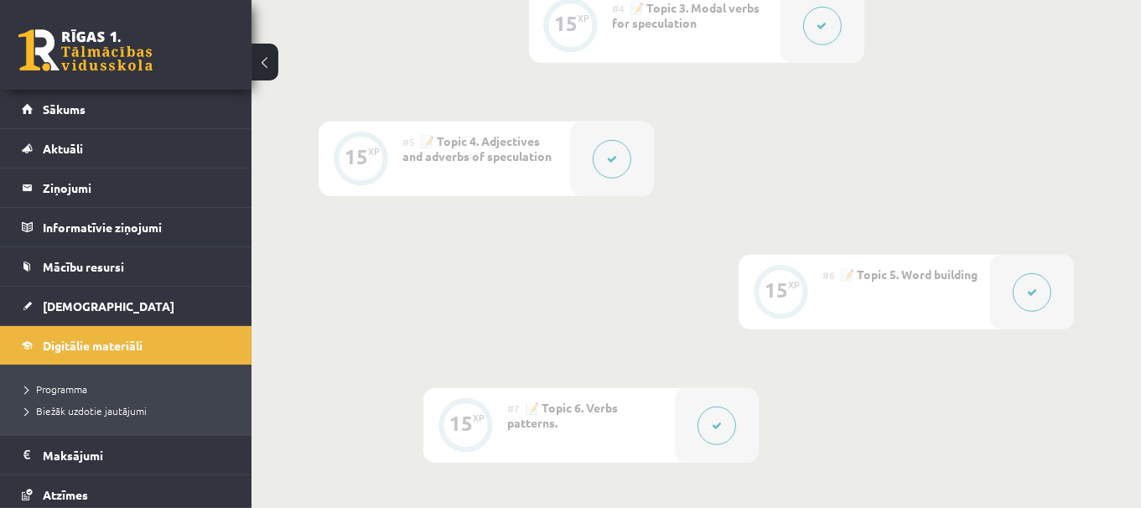
drag, startPoint x: 1366, startPoint y: 8, endPoint x: 704, endPoint y: 332, distance: 737.3
click at [704, 332] on div "0 XP #1 💡 Pirms sāc mācīties! Ievada daļa (introduction). 15 XP #2 📝 Topic 1. R…" at bounding box center [695, 158] width 755 height 1141
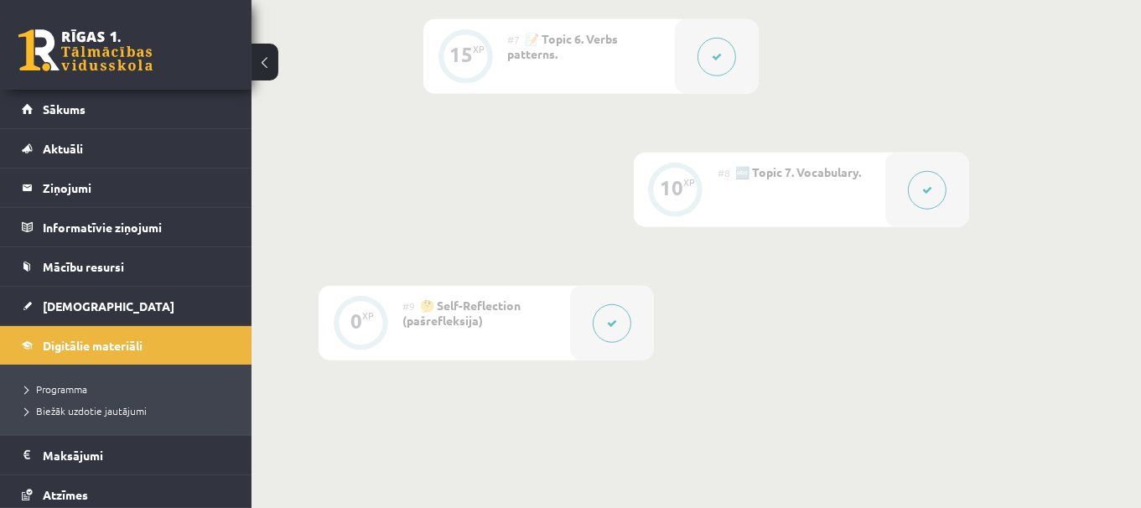
scroll to position [1258, 0]
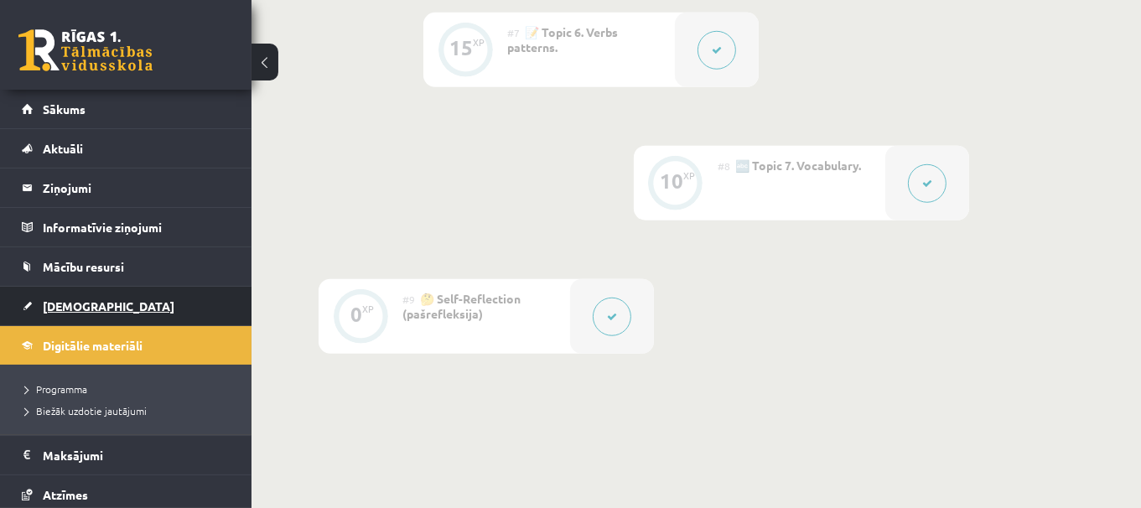
click at [94, 292] on link "[DEMOGRAPHIC_DATA]" at bounding box center [126, 306] width 209 height 39
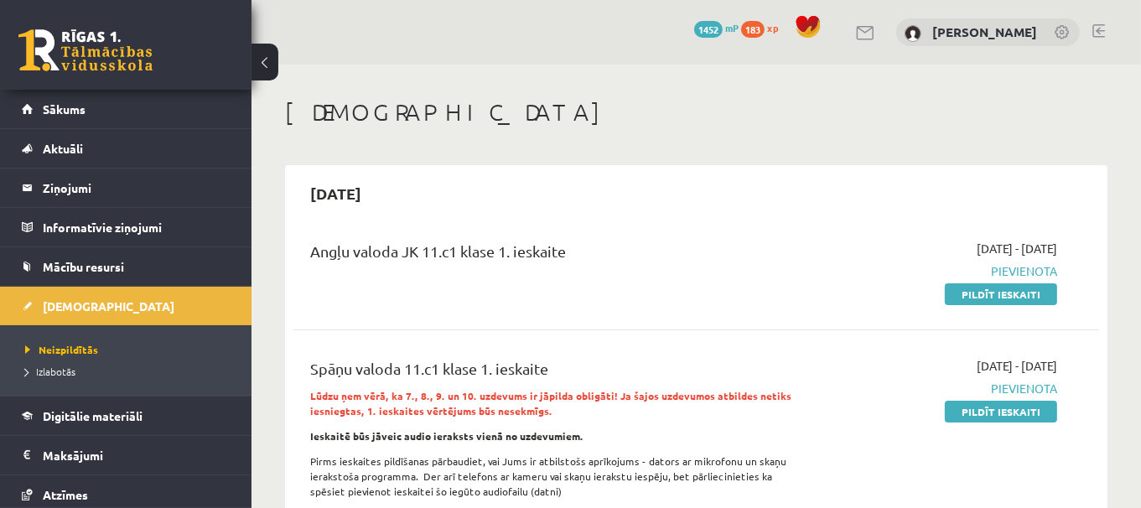
drag, startPoint x: 981, startPoint y: 294, endPoint x: 649, endPoint y: 60, distance: 406.5
click at [981, 294] on link "Pildīt ieskaiti" at bounding box center [1001, 294] width 112 height 22
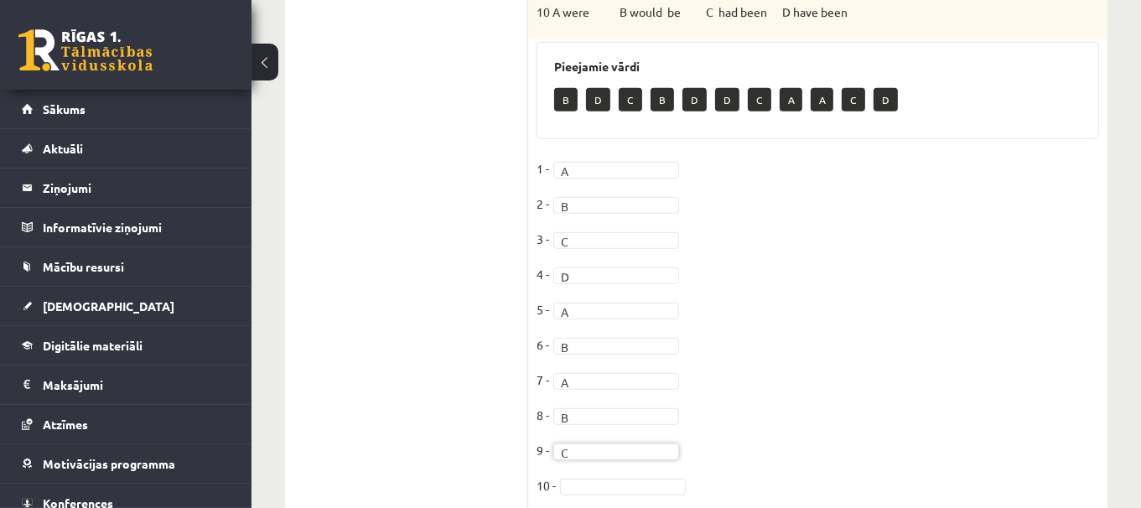
scroll to position [887, 0]
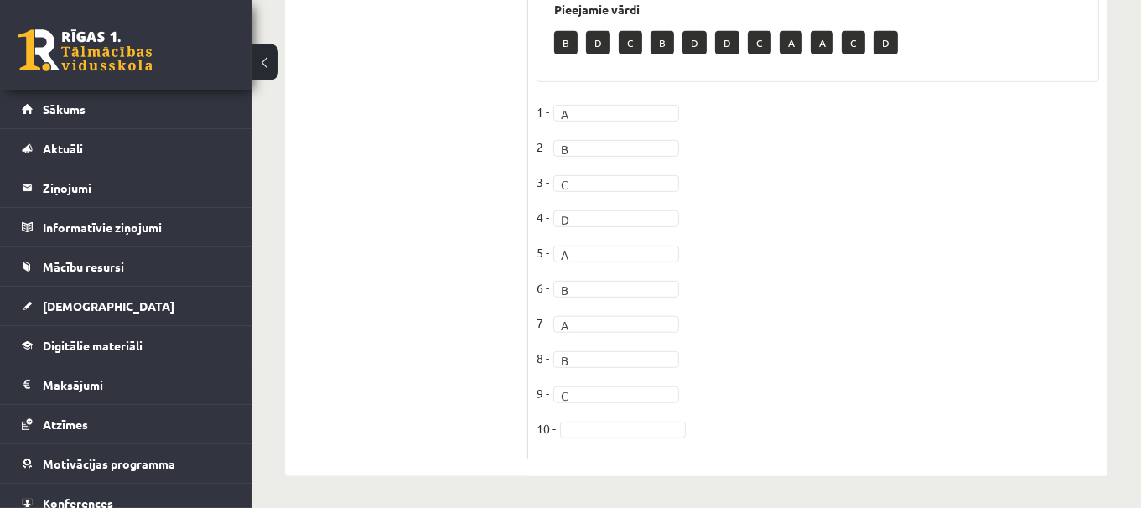
click at [681, 417] on fieldset "1 - A * 2 - B * 3 - C * 4 - D * 5 - A * 6 - B * 7 - A * 8 - B * 9 - C * 10 -" at bounding box center [817, 275] width 562 height 352
click at [637, 417] on fieldset "1 - A * 2 - B * 3 - C * 4 - D * 5 - A * 6 - B * 7 - A * 8 - B * 9 - C * 10 - C *" at bounding box center [817, 275] width 562 height 352
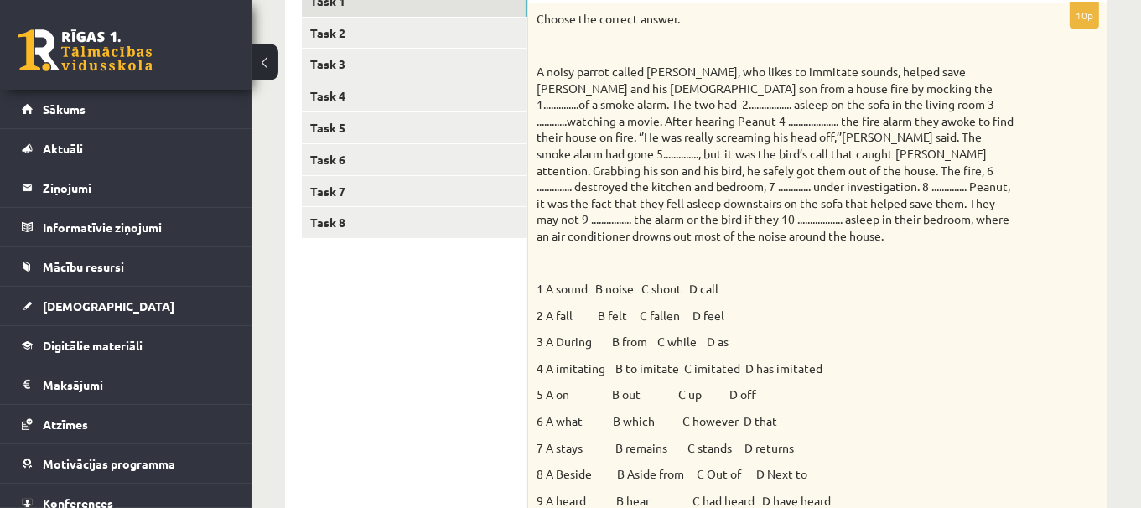
scroll to position [275, 0]
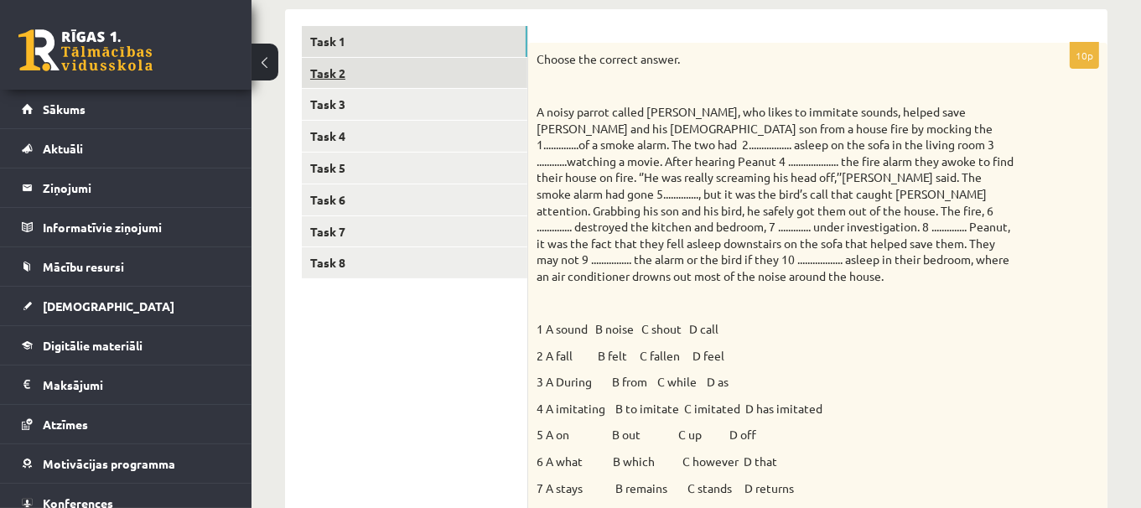
click at [504, 60] on link "Task 2" at bounding box center [414, 73] width 225 height 31
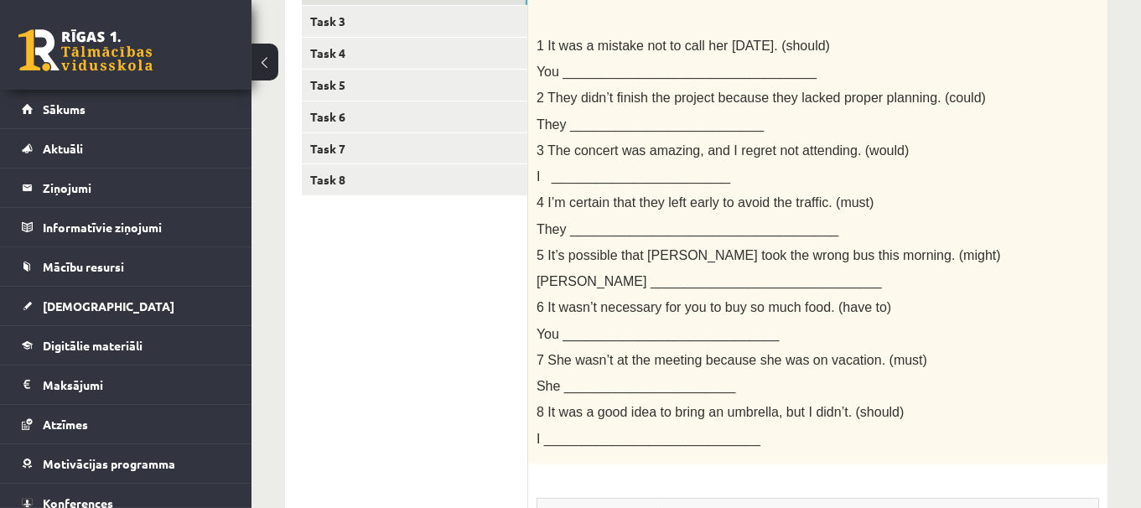
scroll to position [360, 0]
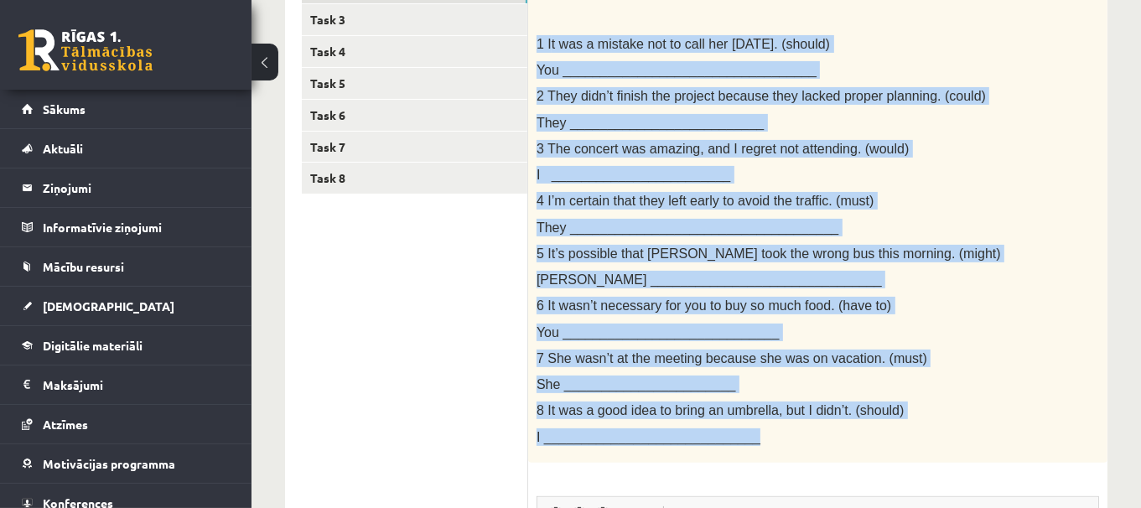
drag, startPoint x: 537, startPoint y: 42, endPoint x: 766, endPoint y: 430, distance: 450.5
click at [766, 430] on div "Rewrite the second sentence so that it has a similar meaning to the first sente…" at bounding box center [817, 210] width 579 height 505
copy div "1 I t was a mistake not to call her yesterday. (should) You ___________________…"
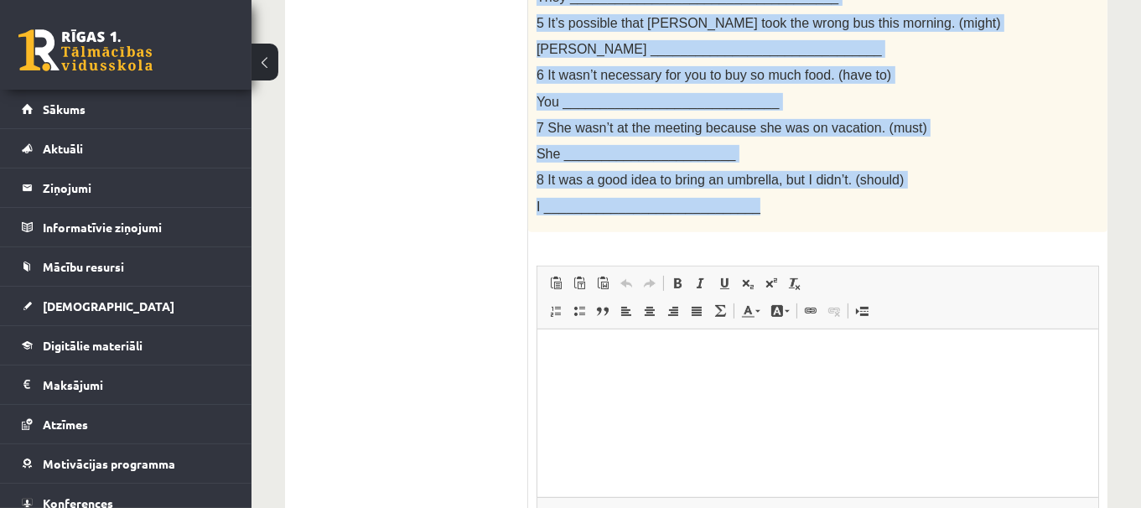
scroll to position [666, 0]
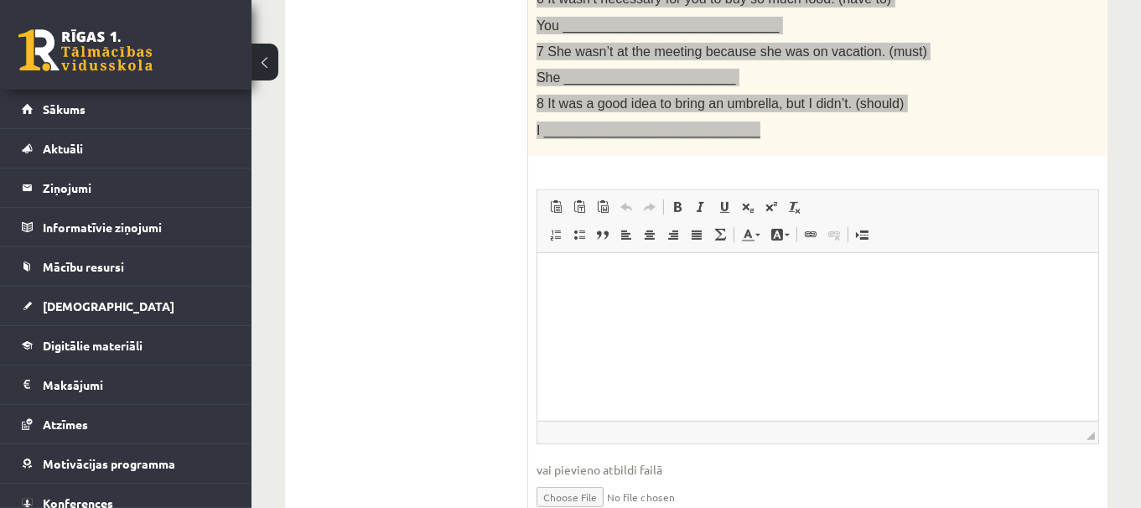
click at [873, 303] on html at bounding box center [816, 277] width 561 height 51
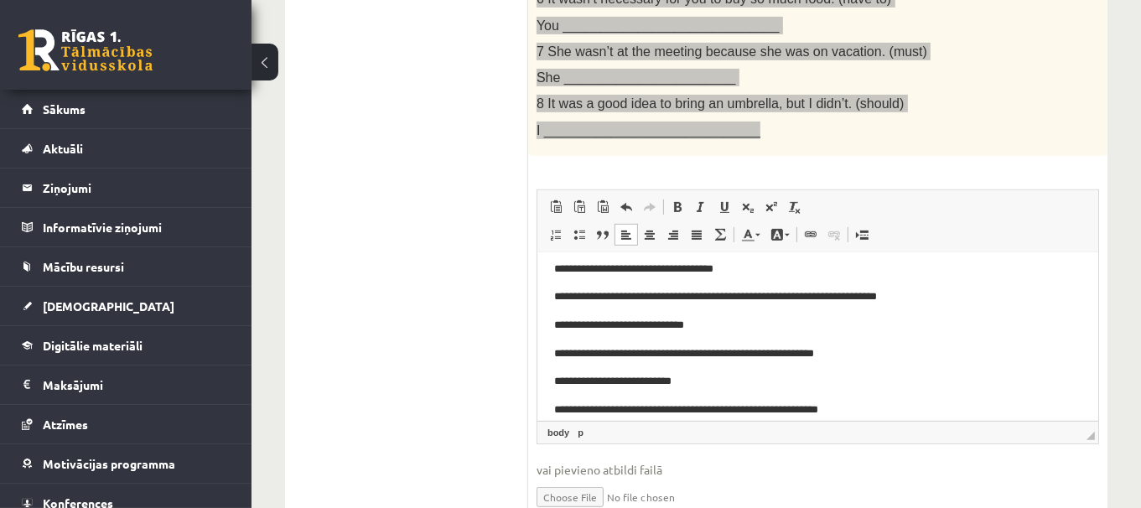
scroll to position [0, 0]
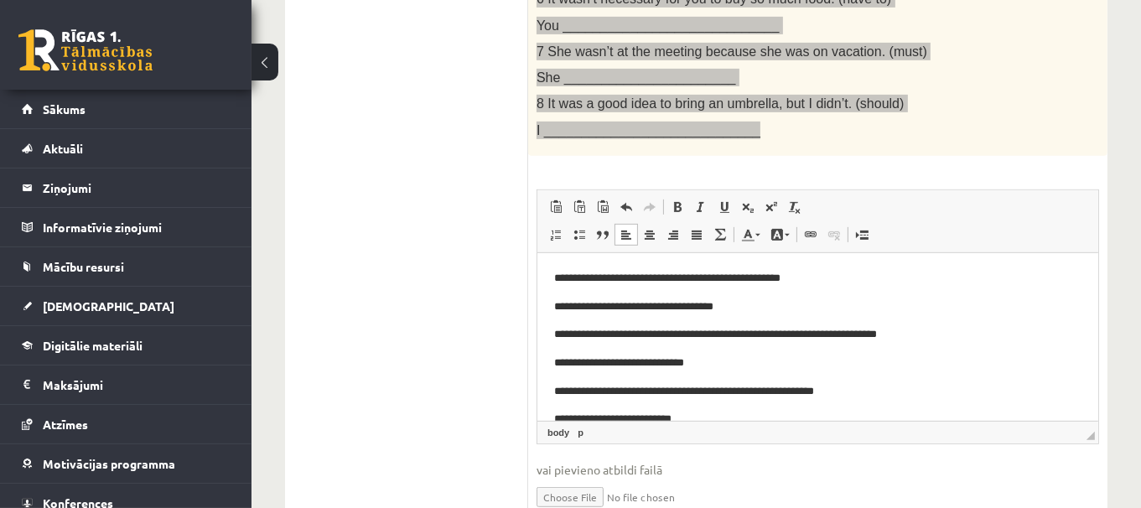
click at [792, 304] on p "**********" at bounding box center [810, 307] width 515 height 18
click at [769, 366] on p "**********" at bounding box center [810, 363] width 515 height 18
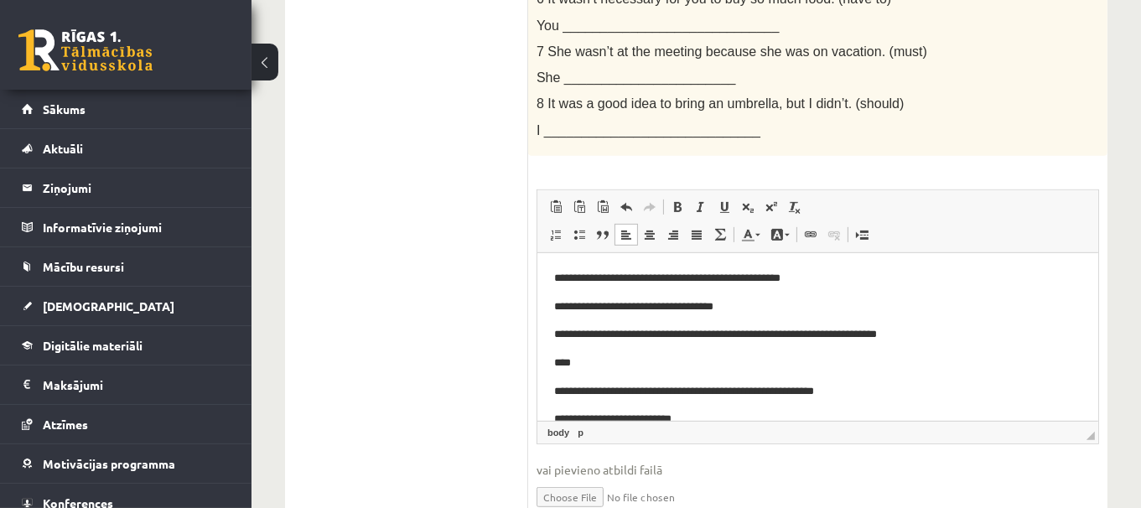
click at [733, 351] on body "**********" at bounding box center [816, 489] width 527 height 441
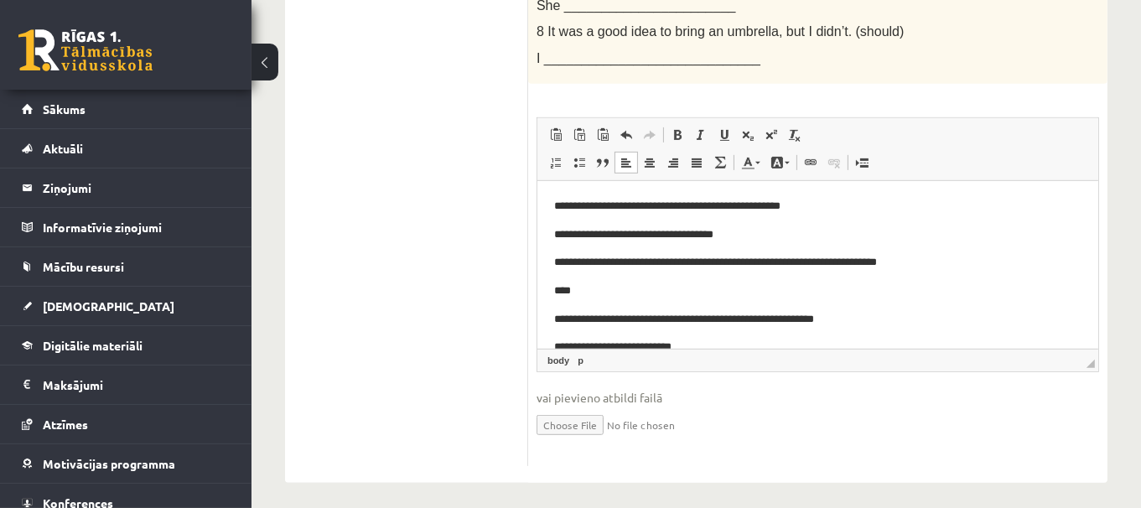
scroll to position [740, 0]
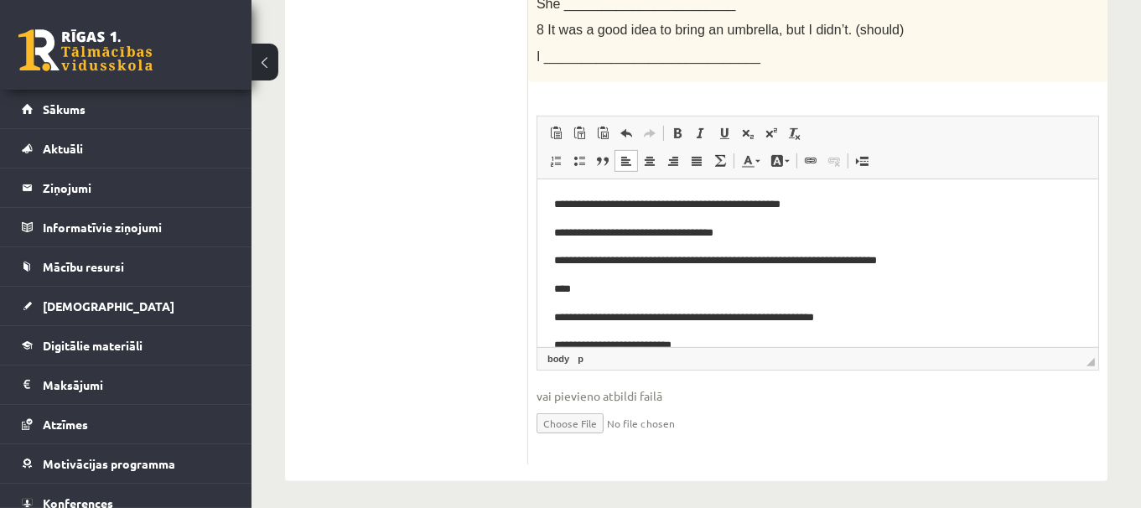
click at [706, 282] on p "****" at bounding box center [810, 289] width 515 height 18
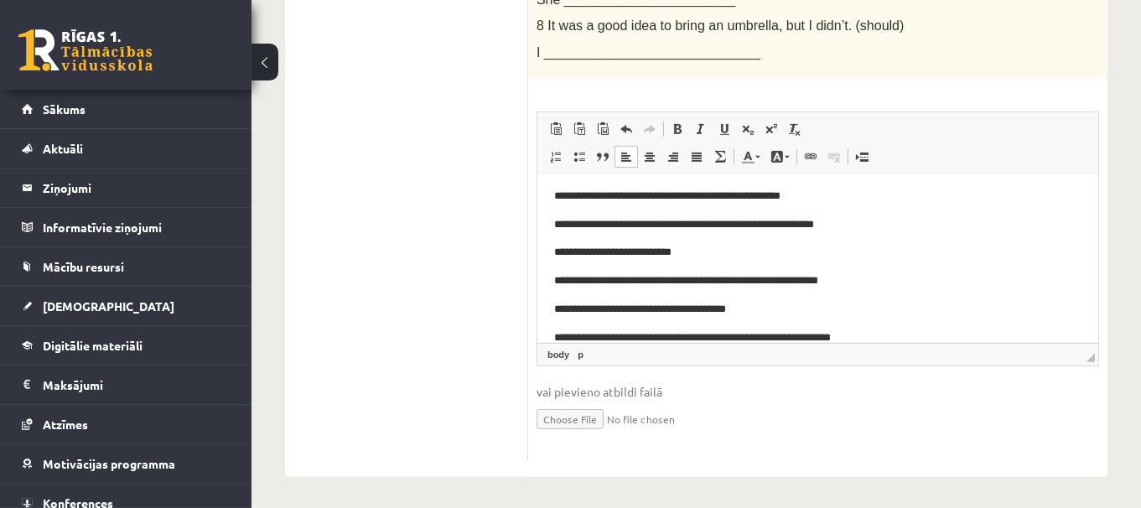
scroll to position [97, 0]
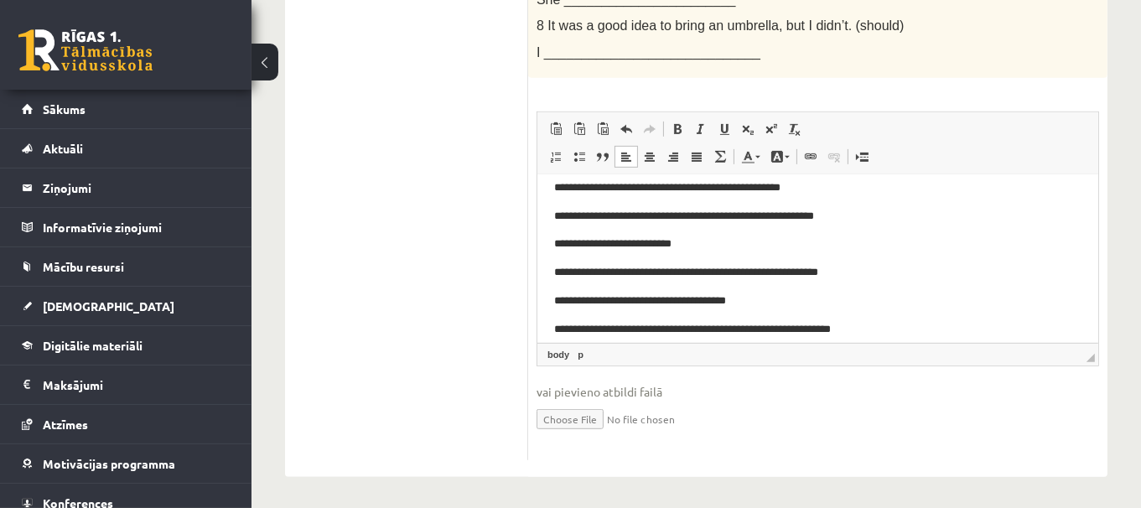
drag, startPoint x: 1096, startPoint y: 224, endPoint x: 1636, endPoint y: 425, distance: 576.0
click at [731, 246] on p "**********" at bounding box center [810, 244] width 515 height 18
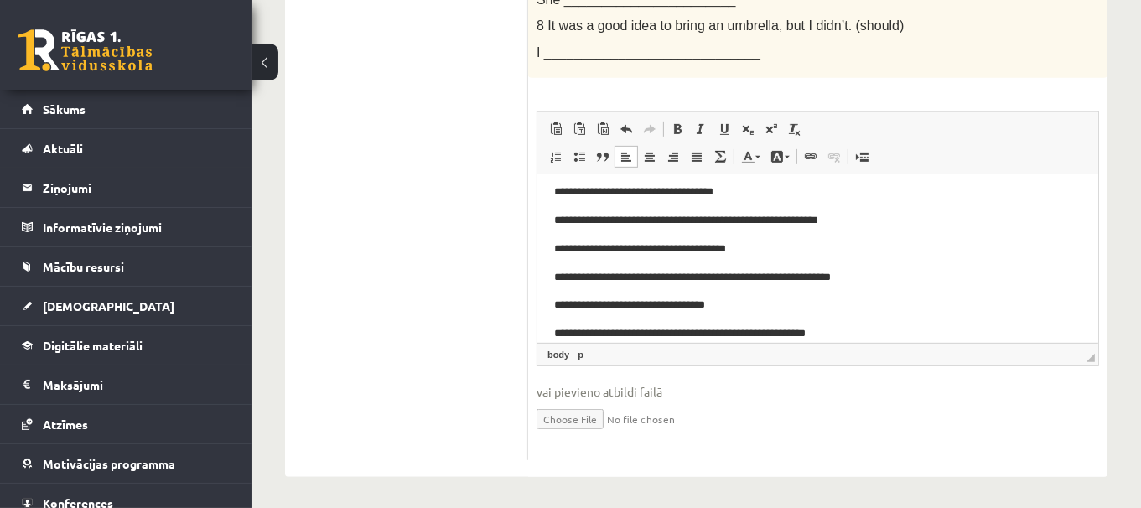
scroll to position [153, 0]
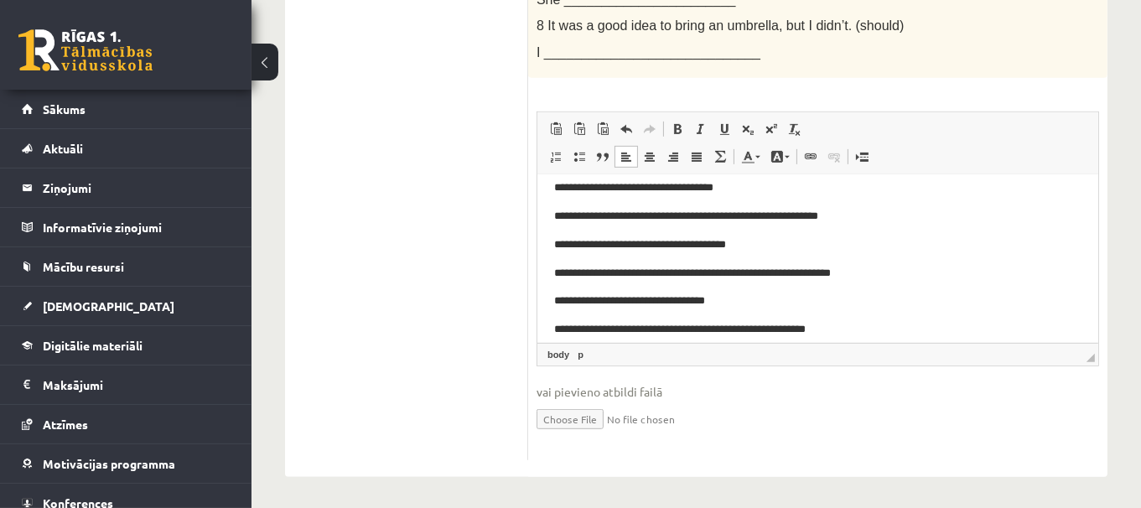
click at [819, 245] on p "**********" at bounding box center [810, 245] width 515 height 18
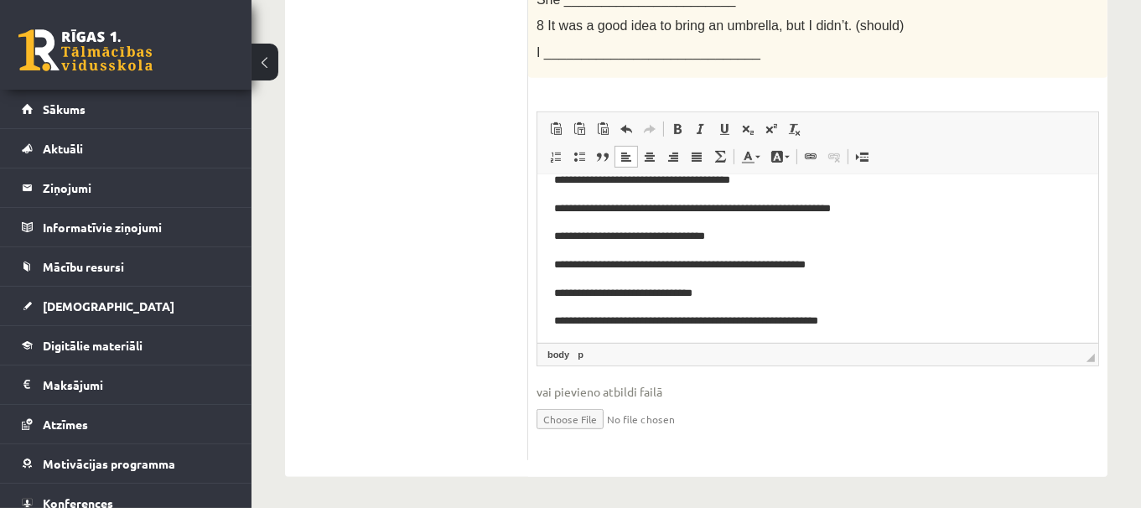
scroll to position [228, 0]
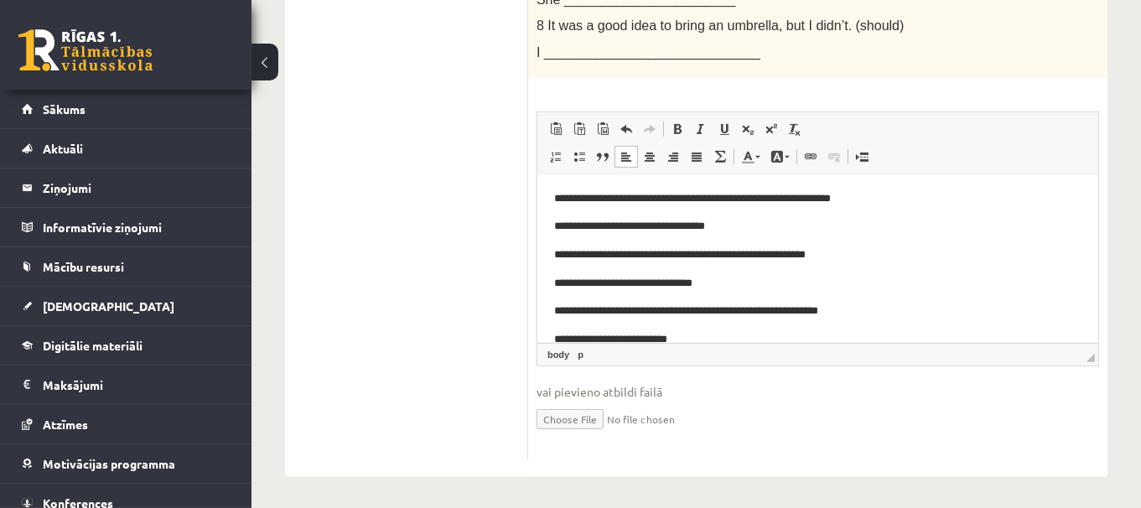
click at [795, 226] on p "**********" at bounding box center [810, 226] width 515 height 18
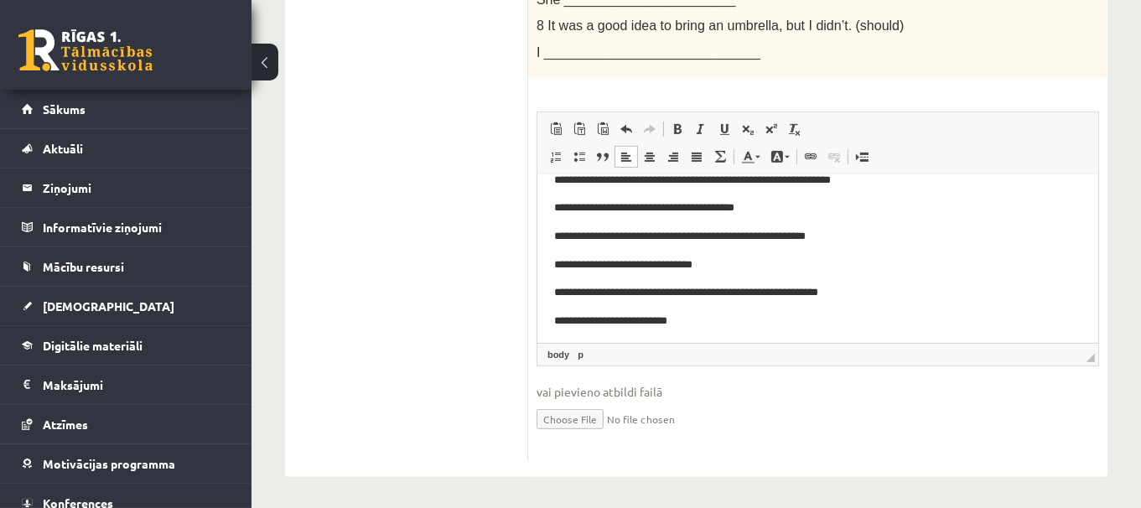
scroll to position [272, 0]
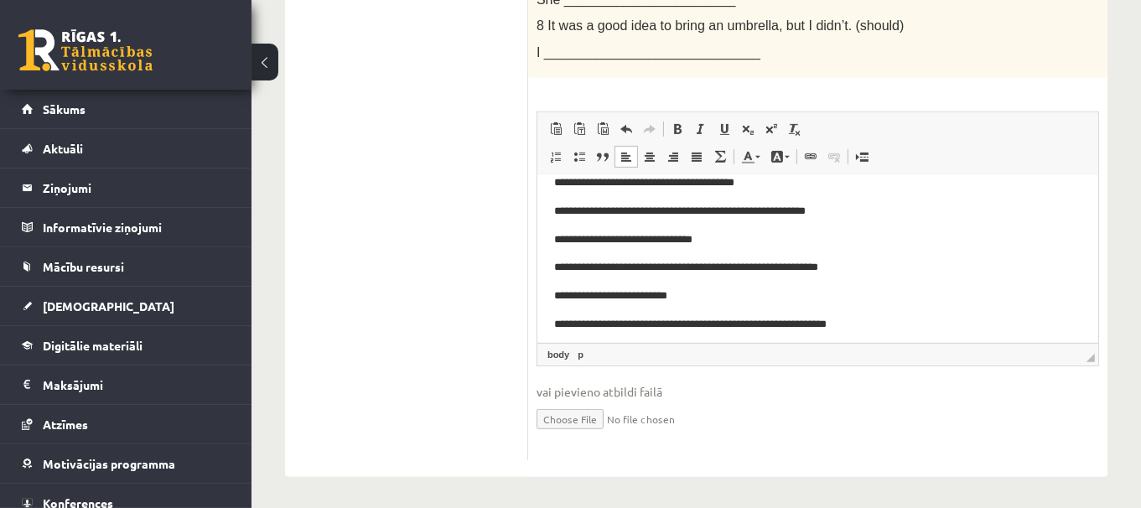
click at [801, 241] on p "**********" at bounding box center [810, 239] width 515 height 18
click at [624, 241] on p "***" at bounding box center [810, 239] width 515 height 18
click at [597, 239] on p "**********" at bounding box center [810, 239] width 515 height 18
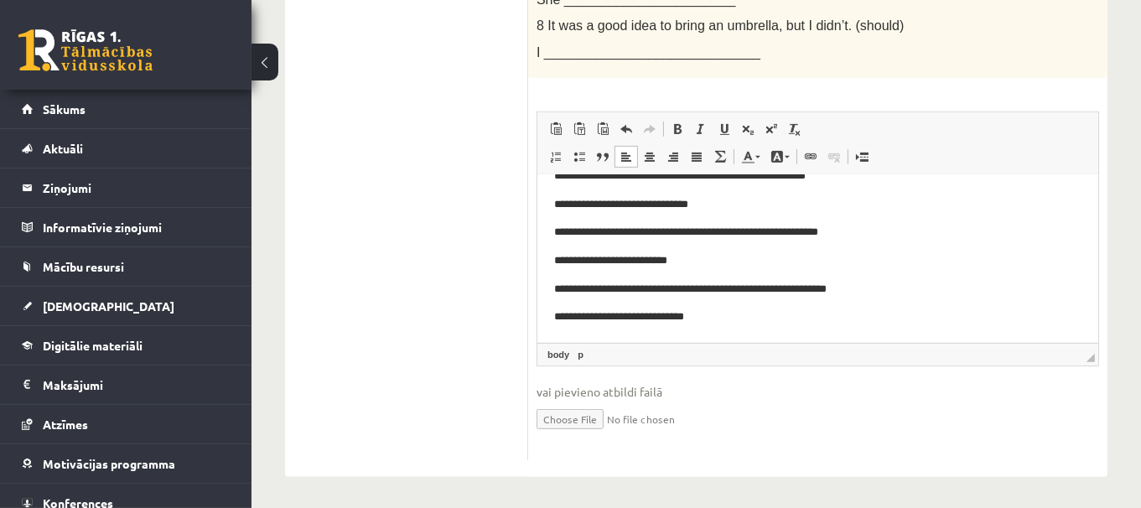
scroll to position [308, 0]
click at [760, 319] on p "**********" at bounding box center [810, 317] width 515 height 18
click at [737, 258] on p "**********" at bounding box center [810, 260] width 515 height 18
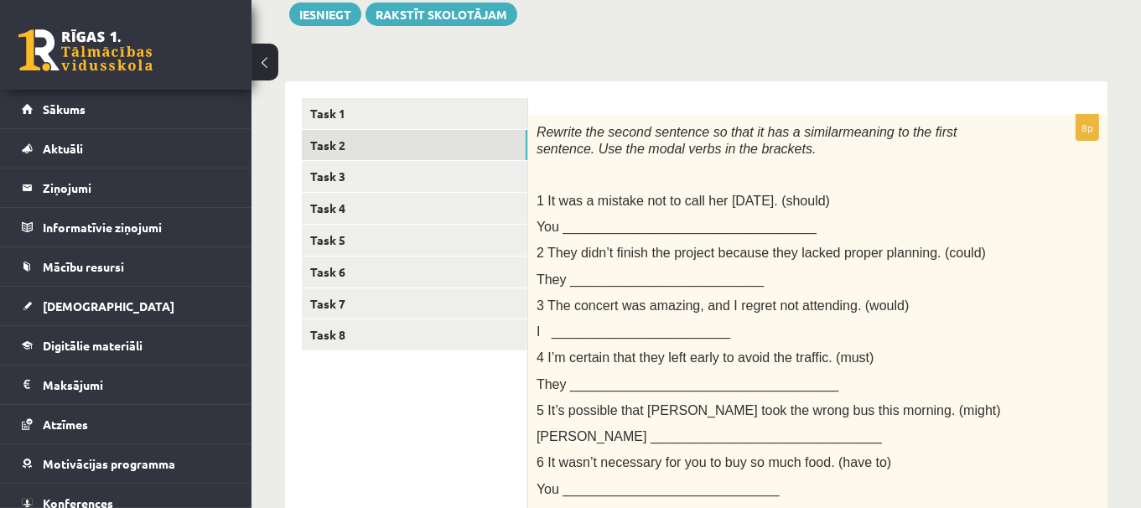
scroll to position [194, 0]
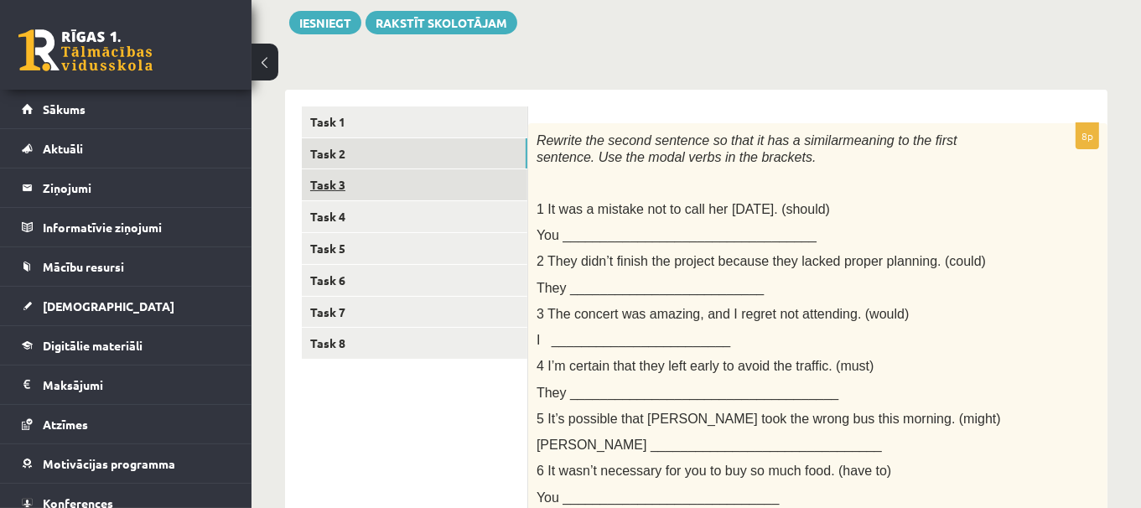
click at [470, 178] on link "Task 3" at bounding box center [414, 184] width 225 height 31
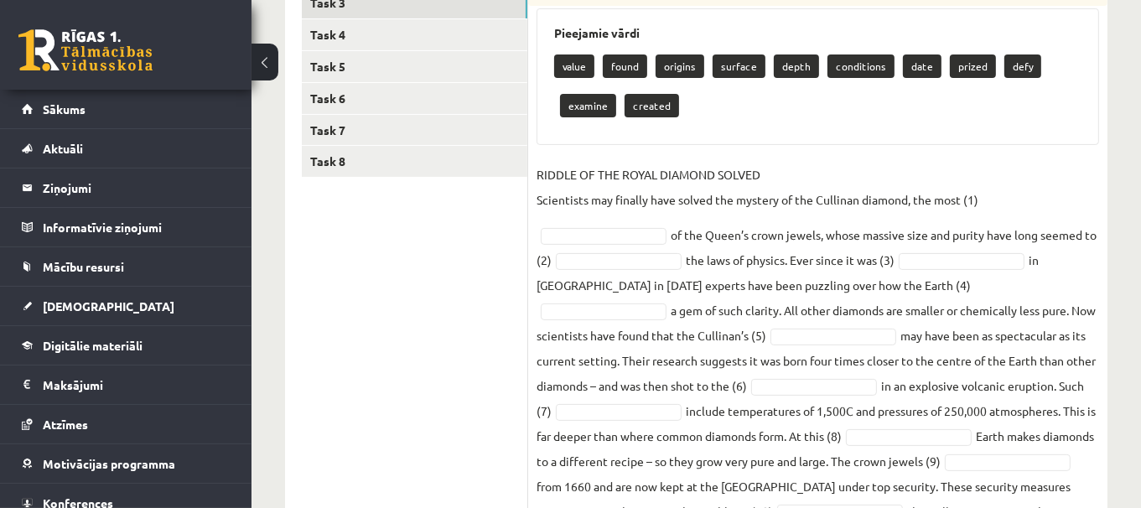
scroll to position [343, 0]
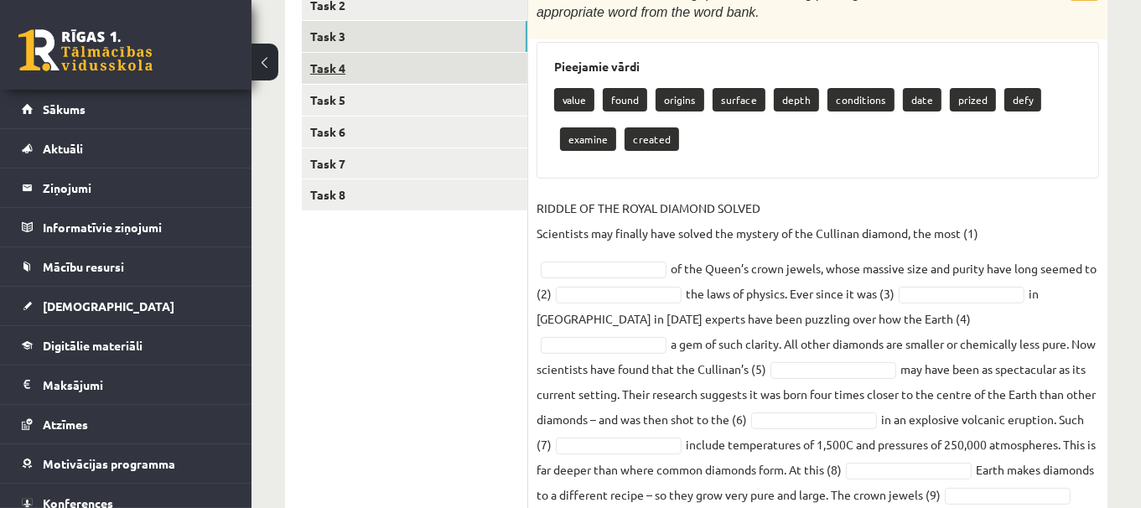
click at [474, 58] on link "Task 4" at bounding box center [414, 68] width 225 height 31
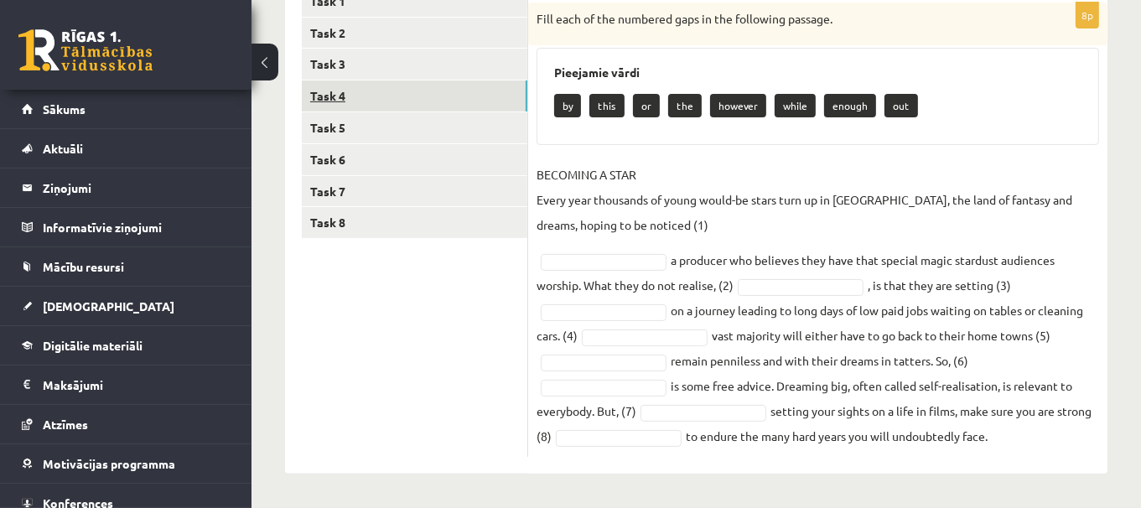
scroll to position [313, 0]
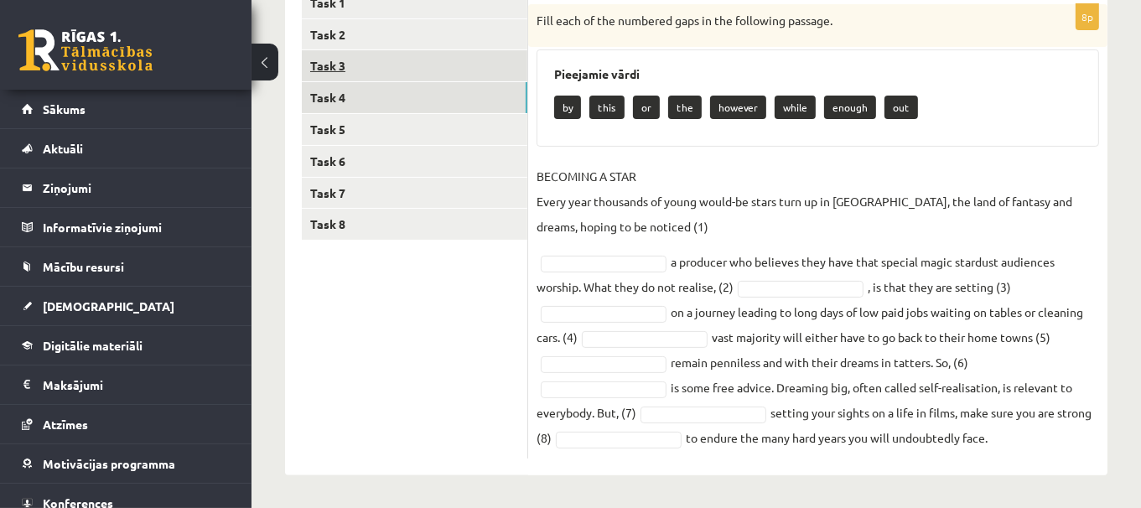
click at [444, 58] on link "Task 3" at bounding box center [414, 65] width 225 height 31
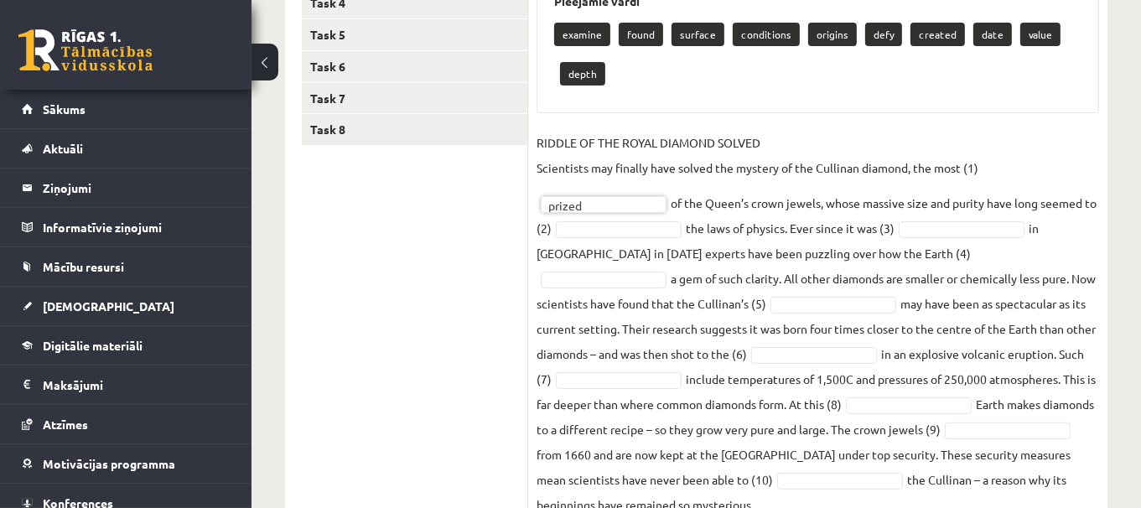
scroll to position [419, 0]
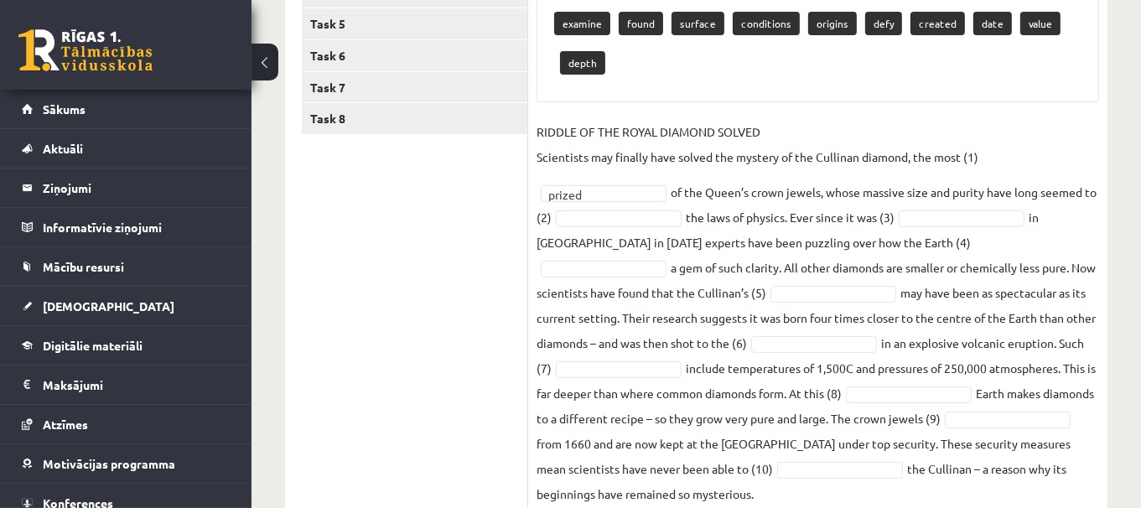
drag, startPoint x: 1138, startPoint y: 243, endPoint x: 1138, endPoint y: 233, distance: 10.1
click at [1138, 233] on div "Angļu valoda JK 11.c1 klase 1. ieskaite , Jūlija Cabuļeva (11.c1 JK) Parādīt pu…" at bounding box center [695, 104] width 889 height 919
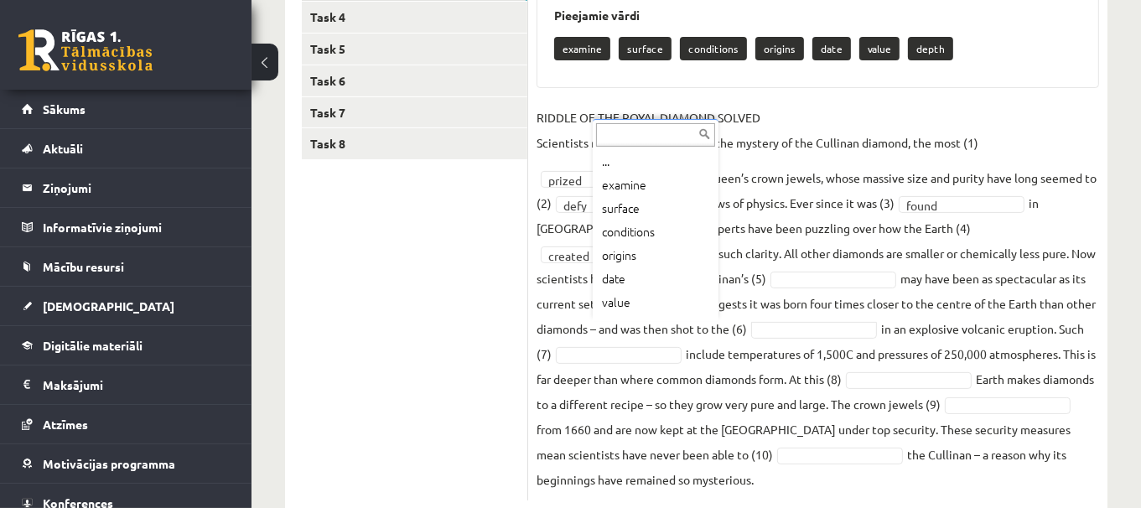
scroll to position [20, 0]
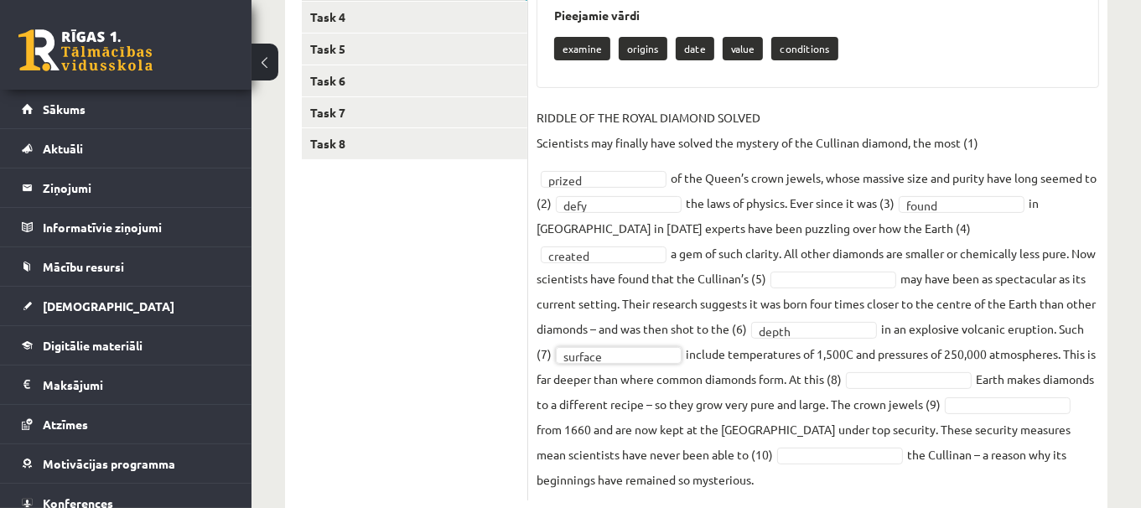
click at [803, 367] on fieldset "RIDDLE OF THE ROYAL DIAMOND SOLVED Scientists may finally have solved the myste…" at bounding box center [817, 298] width 562 height 387
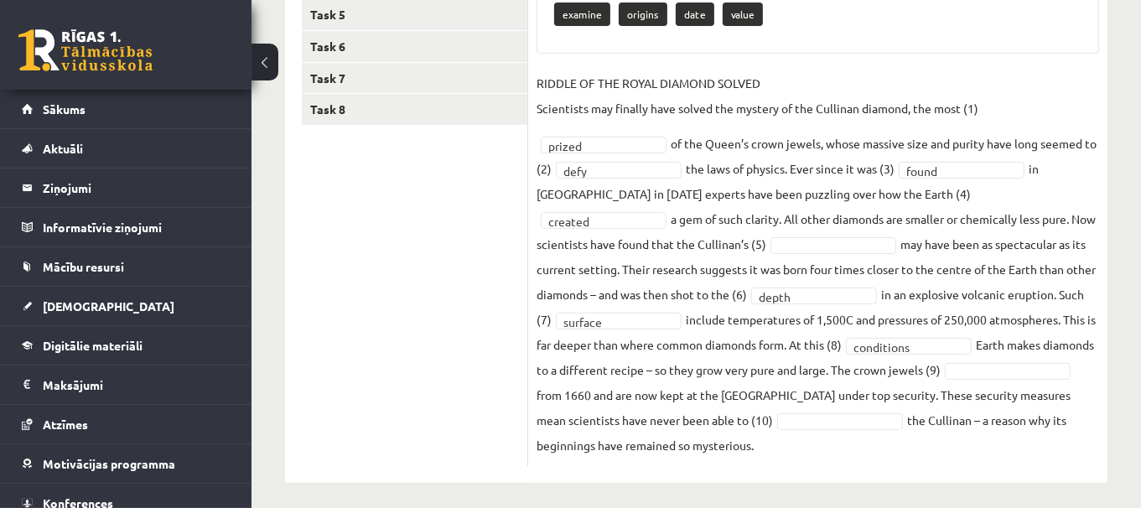
scroll to position [436, 0]
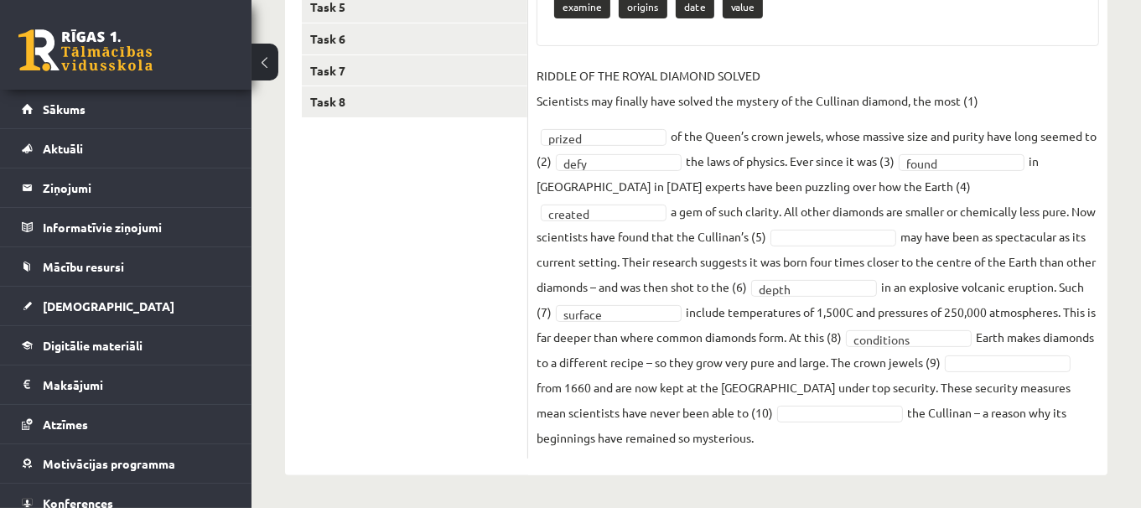
drag, startPoint x: 1075, startPoint y: 446, endPoint x: 794, endPoint y: 491, distance: 285.2
click at [794, 491] on div "Angļu valoda JK 11.c1 klase 1. ieskaite , Jūlija Cabuļeva (11.c1 JK) Parādīt pu…" at bounding box center [695, 69] width 889 height 880
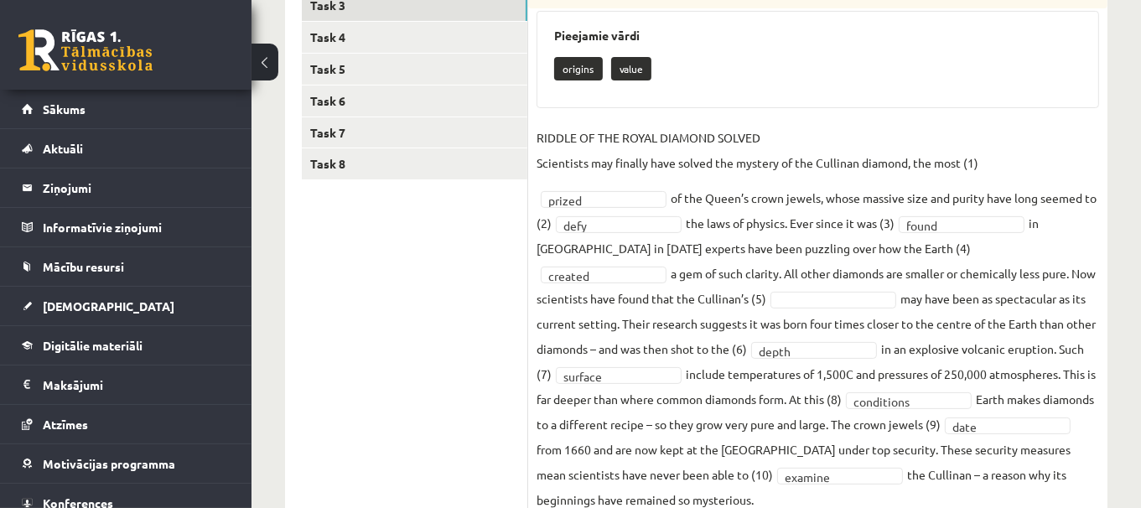
scroll to position [375, 0]
click at [625, 304] on fieldset "RIDDLE OF THE ROYAL DIAMOND SOLVED Scientists may finally have solved the myste…" at bounding box center [817, 317] width 562 height 387
click at [634, 311] on fieldset "RIDDLE OF THE ROYAL DIAMOND SOLVED Scientists may finally have solved the myste…" at bounding box center [817, 317] width 562 height 387
click at [629, 305] on fieldset "RIDDLE OF THE ROYAL DIAMOND SOLVED Scientists may finally have solved the myste…" at bounding box center [817, 317] width 562 height 387
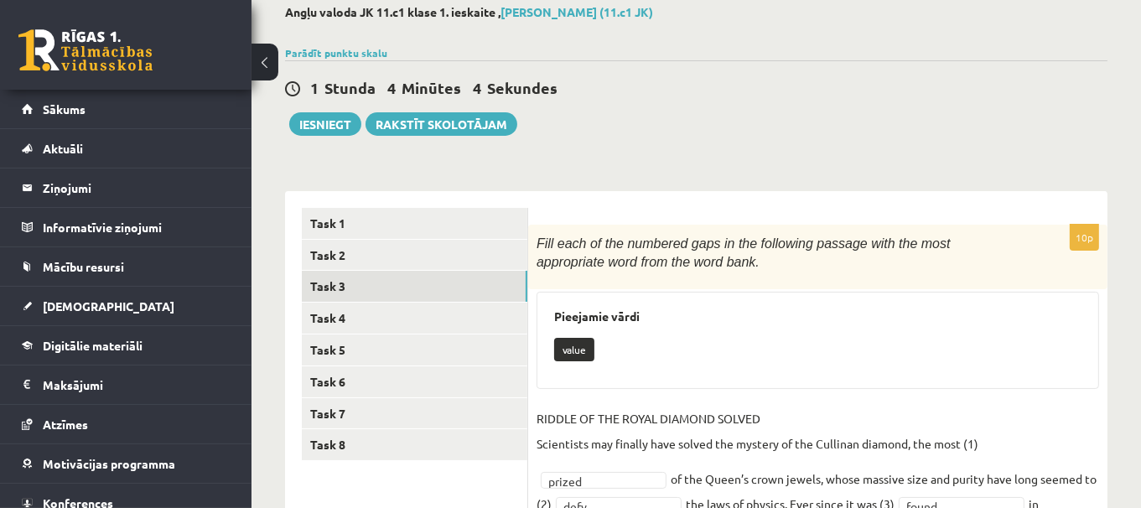
scroll to position [87, 0]
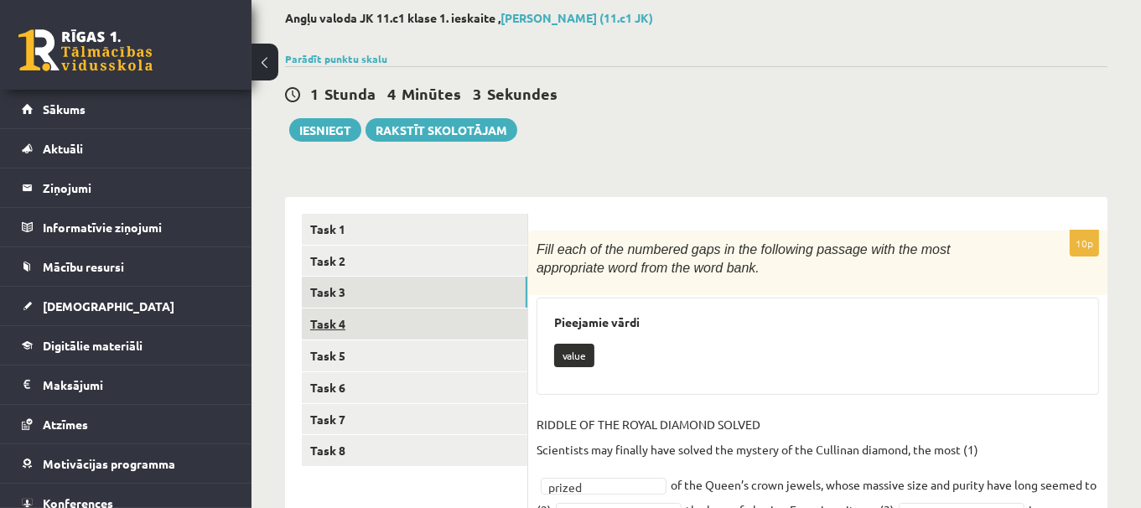
click at [514, 313] on link "Task 4" at bounding box center [414, 323] width 225 height 31
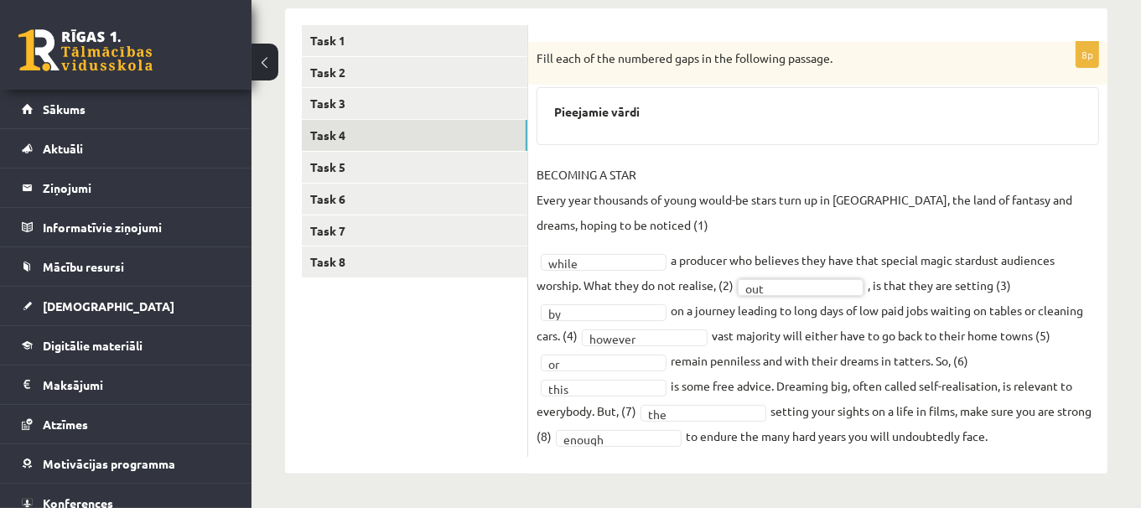
scroll to position [274, 0]
click at [486, 162] on link "Task 5" at bounding box center [414, 168] width 225 height 31
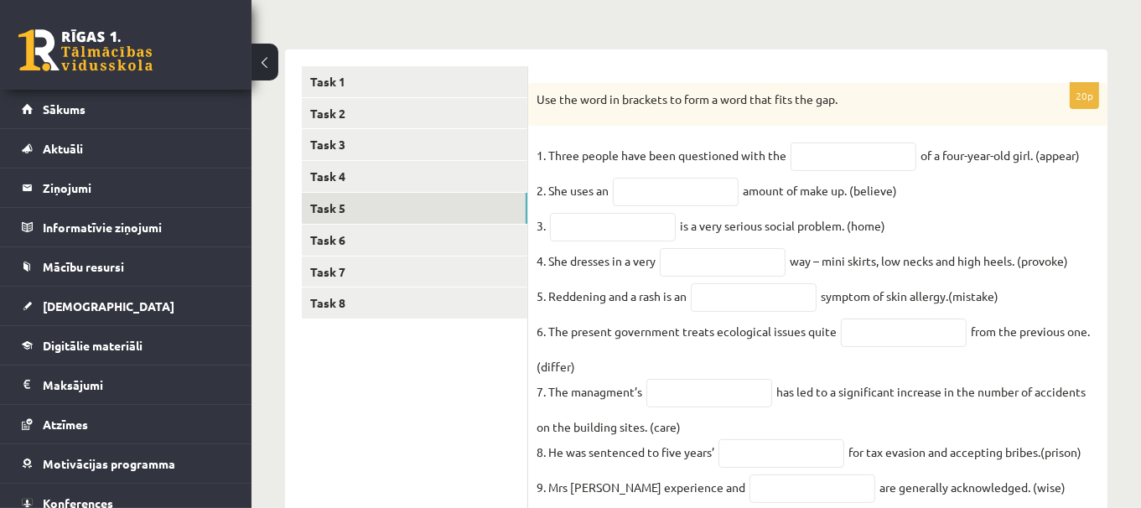
scroll to position [244, 0]
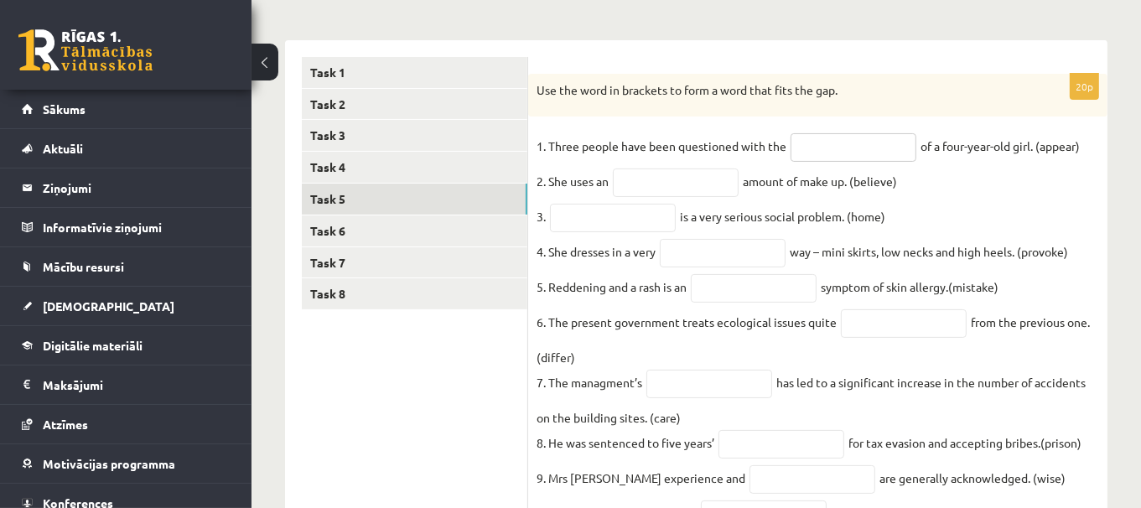
click at [849, 150] on input "text" at bounding box center [853, 147] width 126 height 28
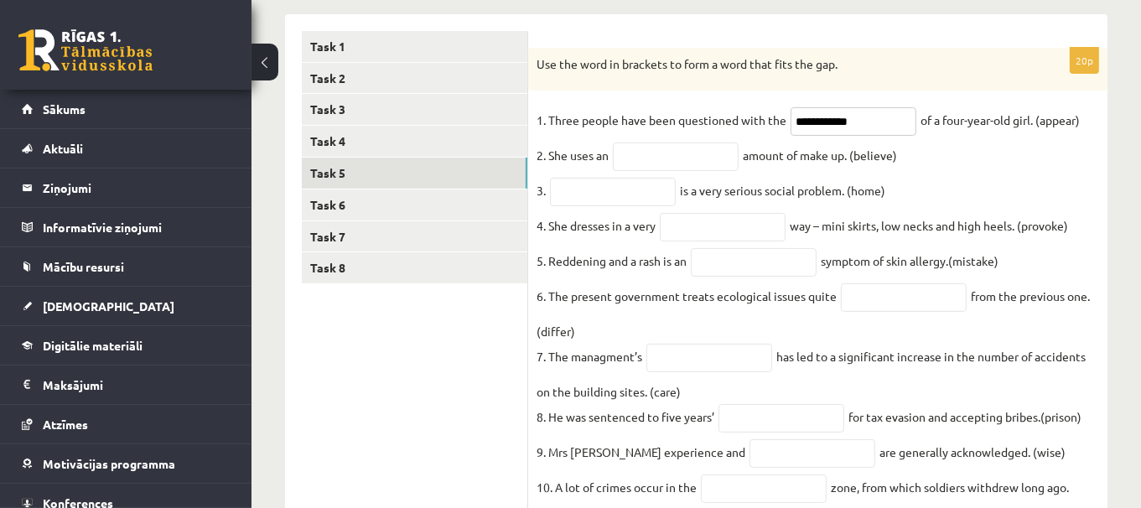
scroll to position [272, 0]
type input "**********"
click at [691, 148] on input "text" at bounding box center [676, 155] width 126 height 28
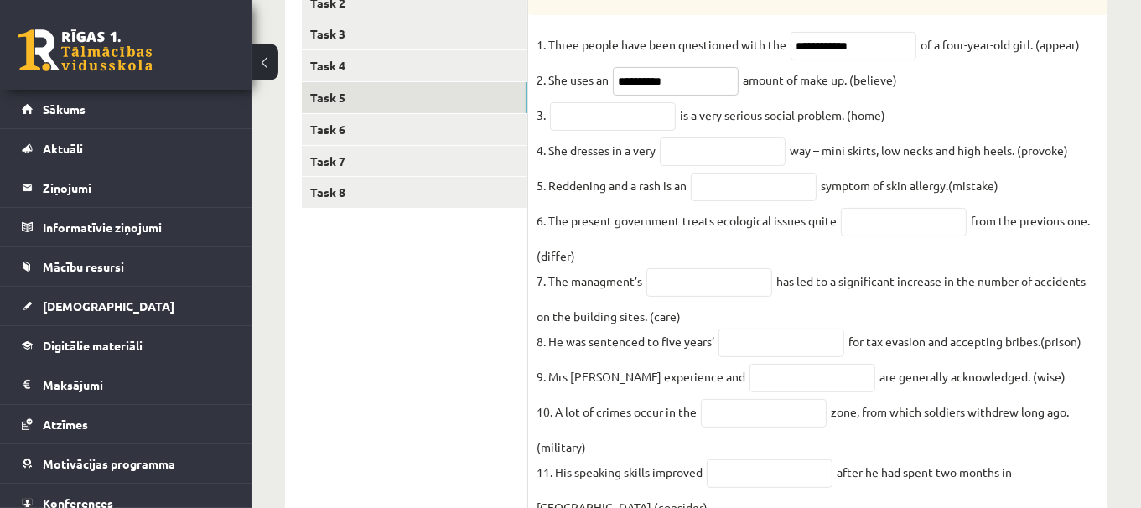
scroll to position [356, 0]
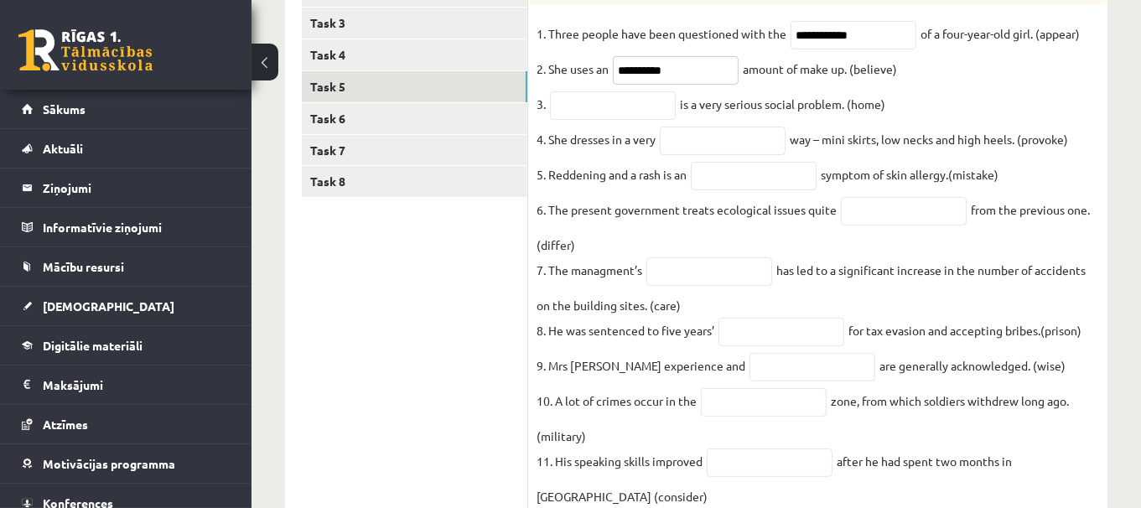
type input "**********"
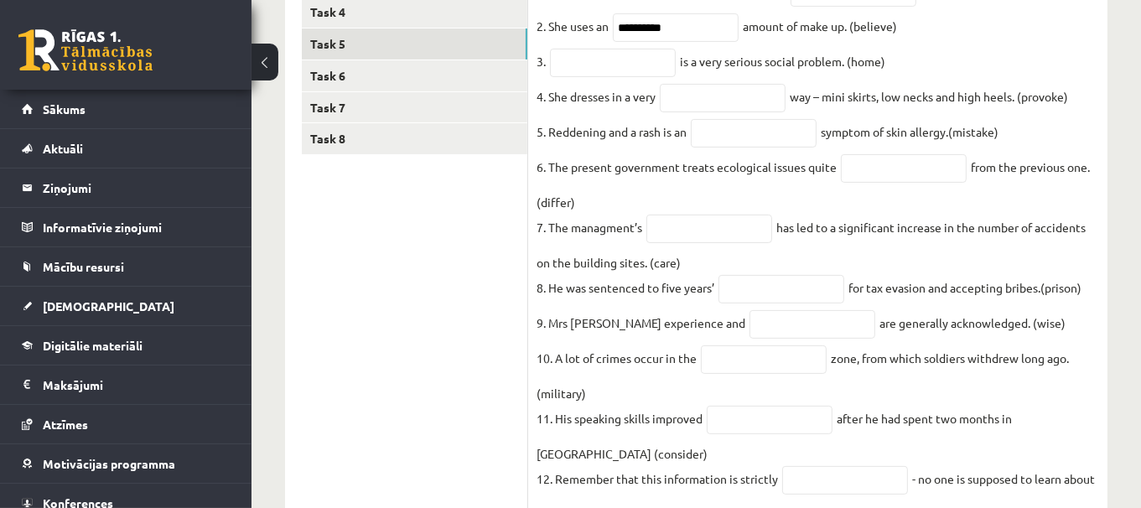
scroll to position [410, 0]
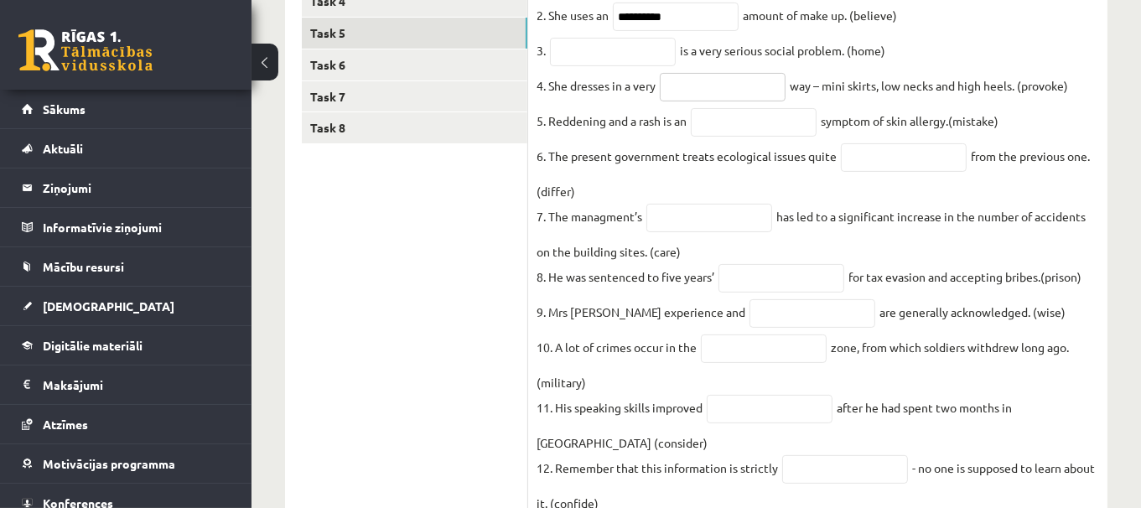
click at [745, 97] on input "text" at bounding box center [723, 87] width 126 height 28
type input "**********"
click at [749, 129] on input "text" at bounding box center [754, 122] width 126 height 28
type input "********"
click at [896, 169] on input "text" at bounding box center [904, 157] width 126 height 28
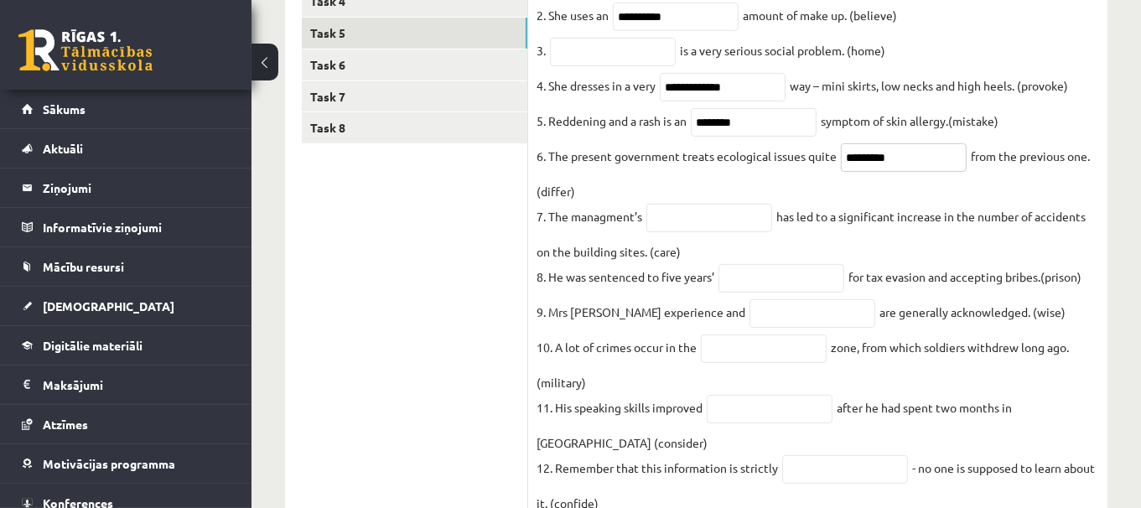
type input "*********"
click at [692, 229] on input "text" at bounding box center [709, 218] width 126 height 28
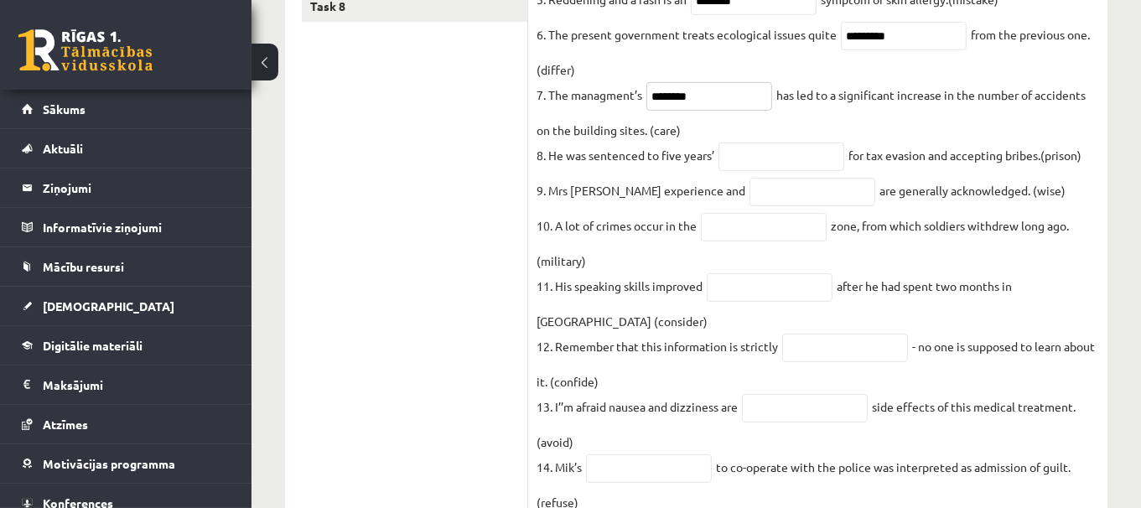
scroll to position [557, 0]
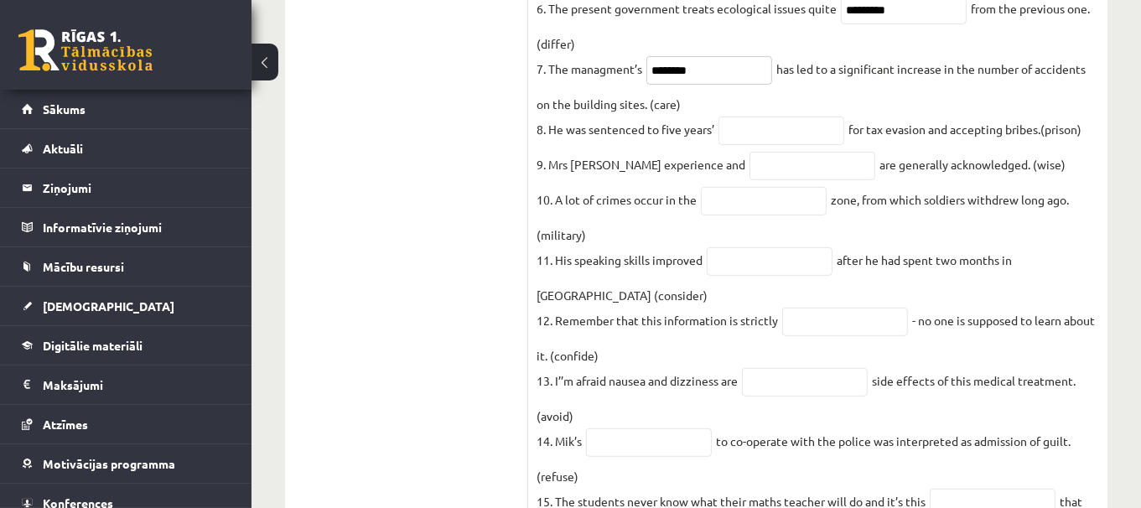
type input "********"
click at [781, 145] on input "text" at bounding box center [781, 131] width 126 height 28
type input "********"
click at [774, 180] on input "text" at bounding box center [812, 166] width 126 height 28
type input "******"
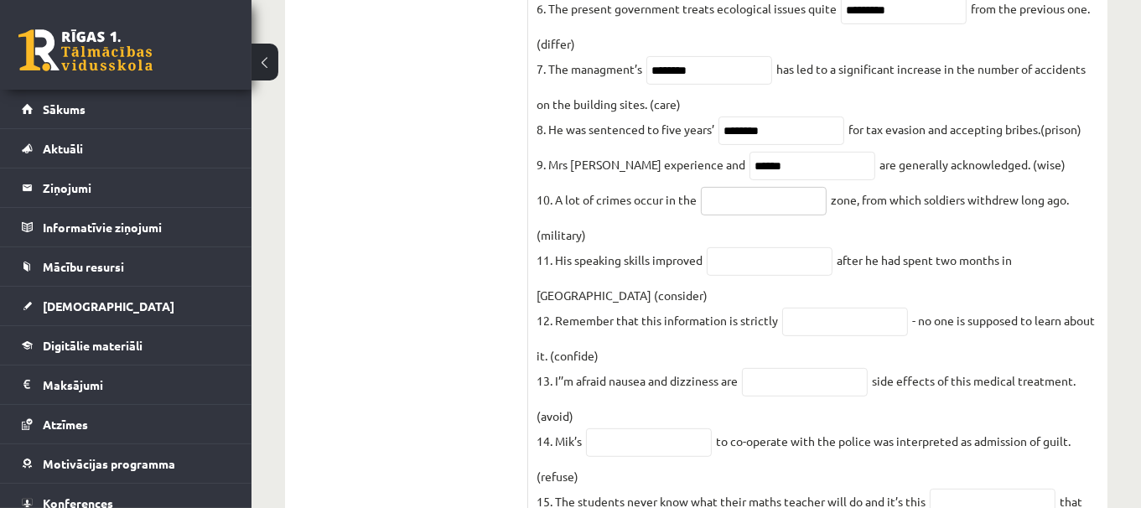
click at [795, 215] on input "text" at bounding box center [764, 201] width 126 height 28
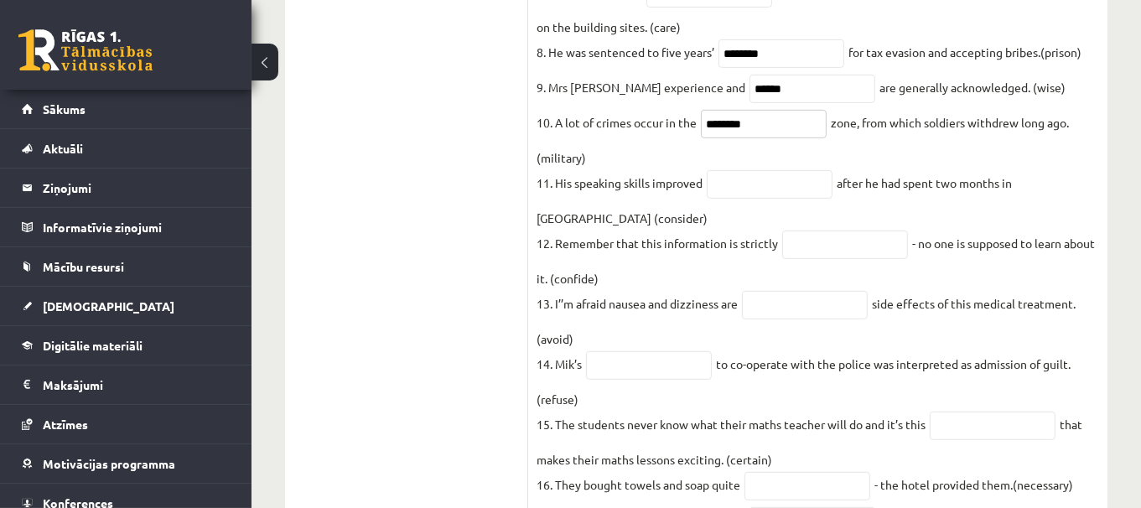
scroll to position [669, 0]
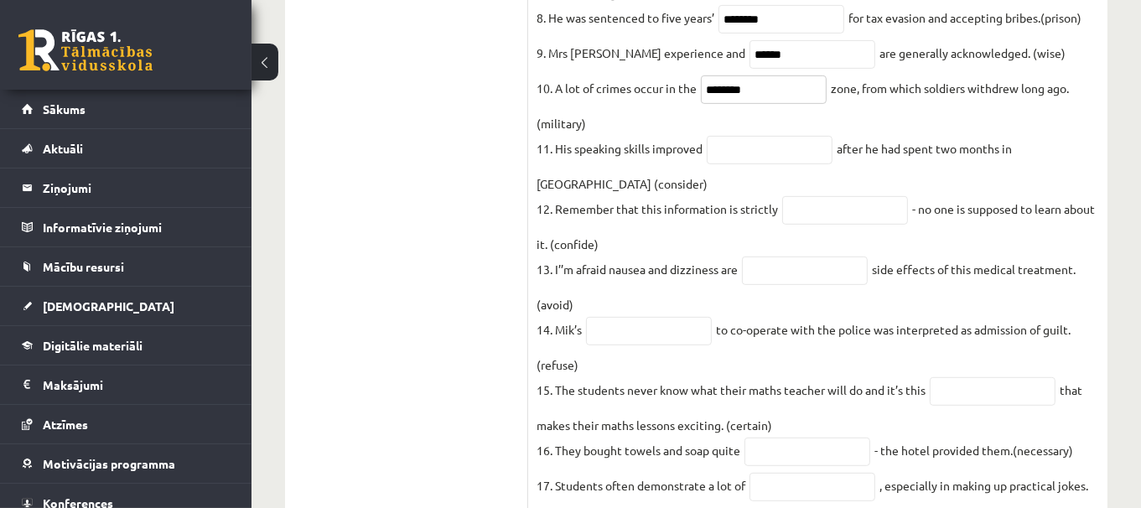
type input "********"
click at [773, 164] on input "text" at bounding box center [770, 150] width 126 height 28
type input "**********"
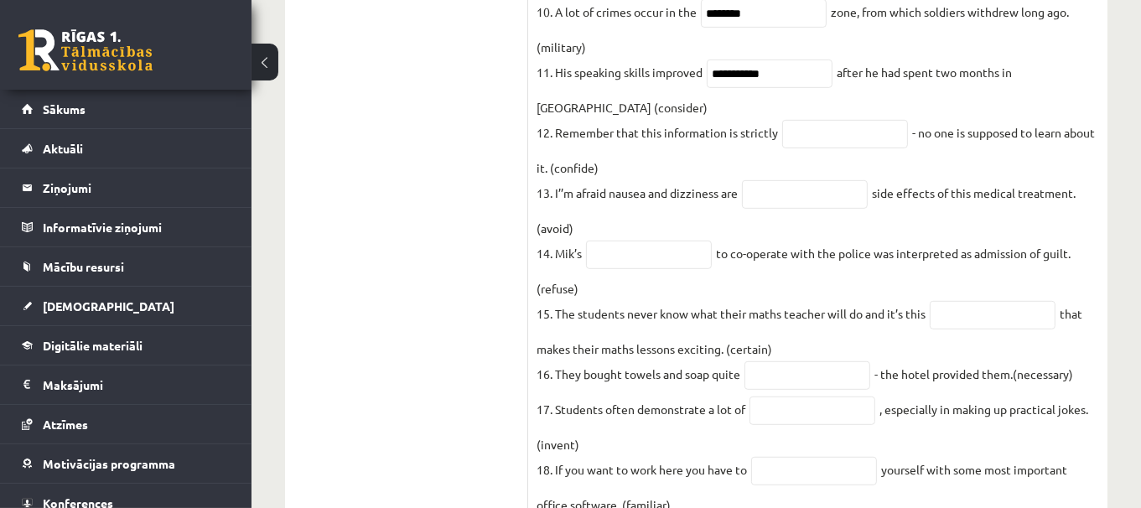
scroll to position [754, 0]
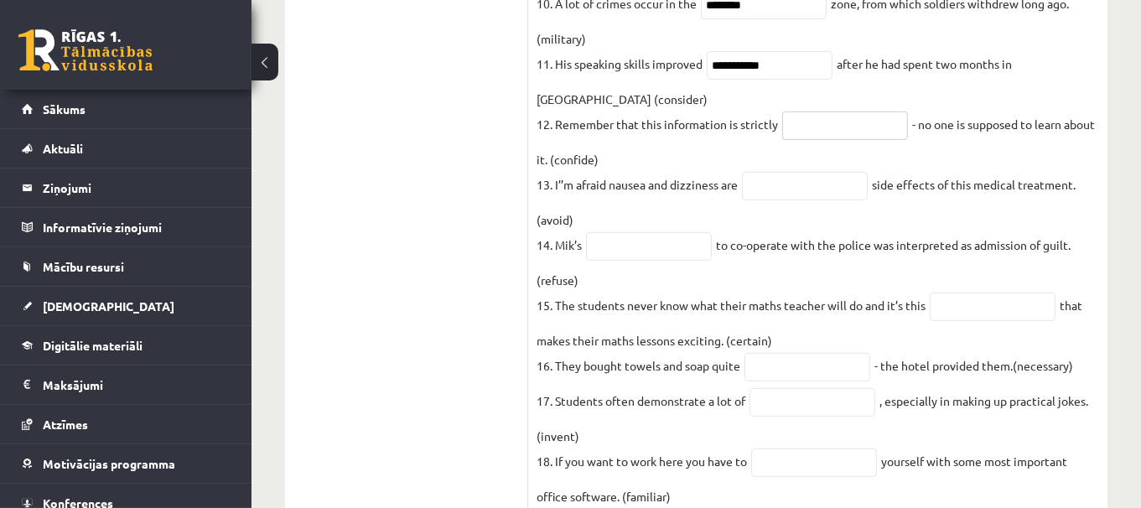
drag, startPoint x: 832, startPoint y: 146, endPoint x: 810, endPoint y: 141, distance: 23.2
click at [810, 140] on input "text" at bounding box center [845, 125] width 126 height 28
type input "**********"
click at [819, 218] on fieldset "**********" at bounding box center [817, 127] width 562 height 1006
click at [821, 200] on input "text" at bounding box center [805, 186] width 126 height 28
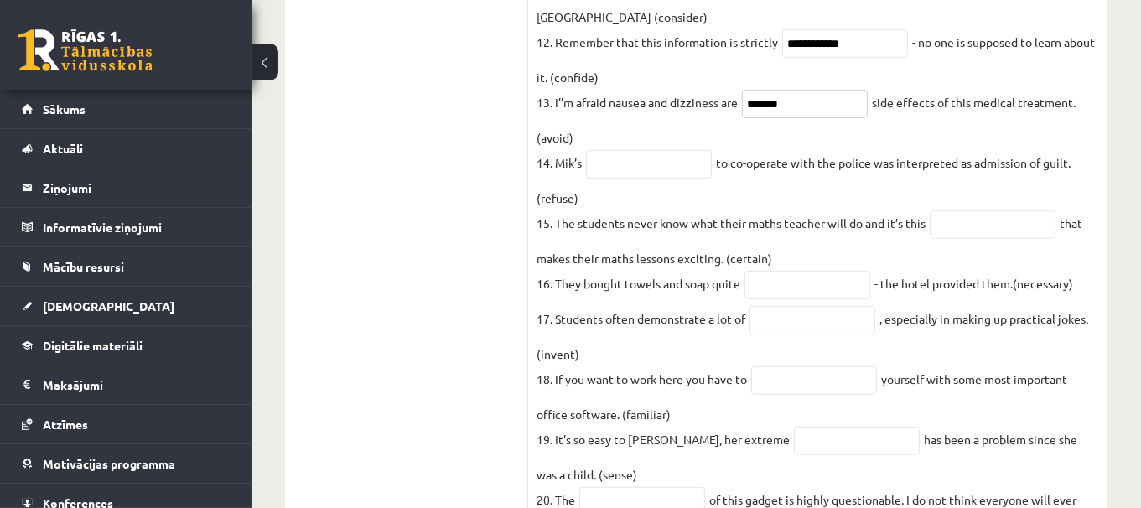
scroll to position [840, 0]
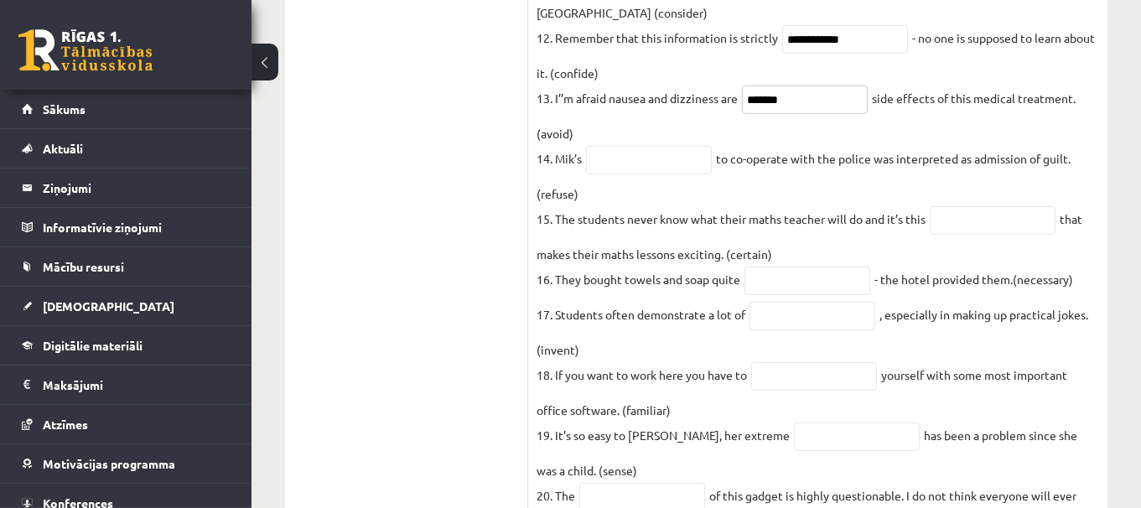
type input "*******"
click at [641, 174] on input "text" at bounding box center [649, 160] width 126 height 28
type input "********"
click at [959, 235] on input "text" at bounding box center [993, 220] width 126 height 28
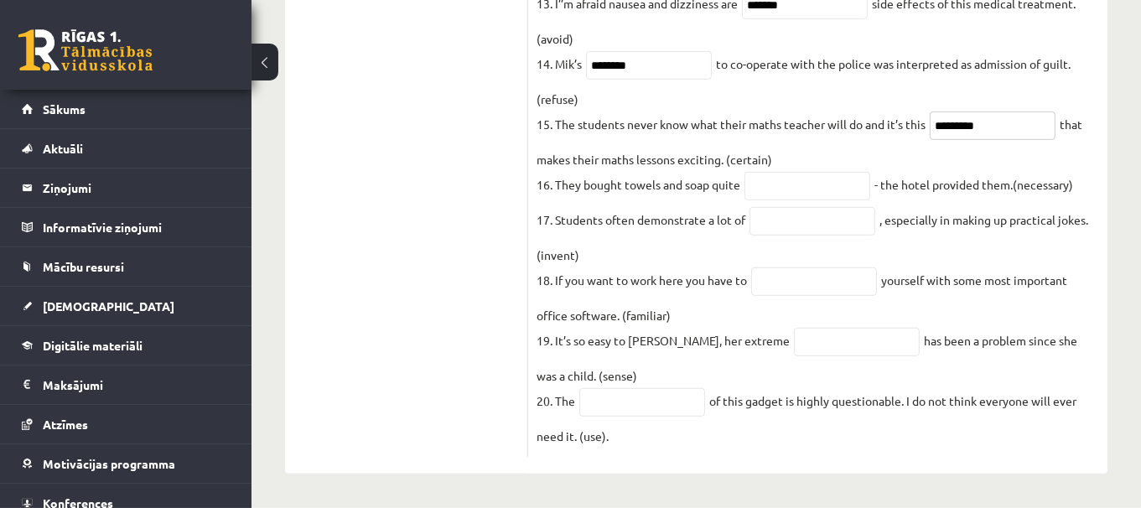
scroll to position [962, 0]
type input "*********"
drag, startPoint x: 795, startPoint y: 181, endPoint x: 754, endPoint y: 179, distance: 42.0
click at [754, 179] on input "text" at bounding box center [807, 186] width 126 height 28
click at [826, 182] on input "text" at bounding box center [807, 186] width 126 height 28
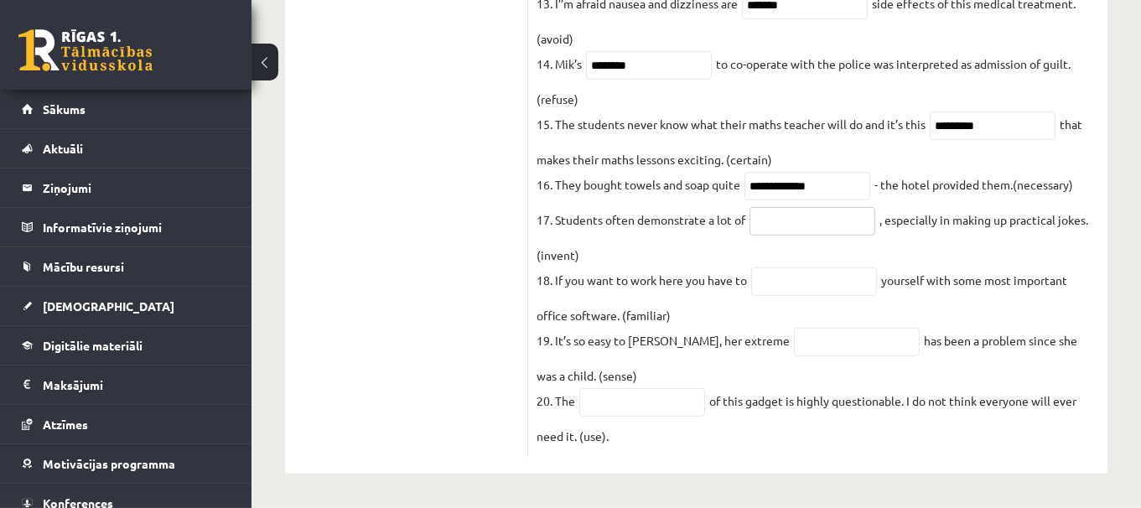
click at [805, 214] on input "text" at bounding box center [812, 221] width 126 height 28
click at [805, 184] on input "**********" at bounding box center [807, 186] width 126 height 28
type input "**********"
click at [803, 225] on input "text" at bounding box center [812, 221] width 126 height 28
click at [810, 225] on input "text" at bounding box center [812, 221] width 126 height 28
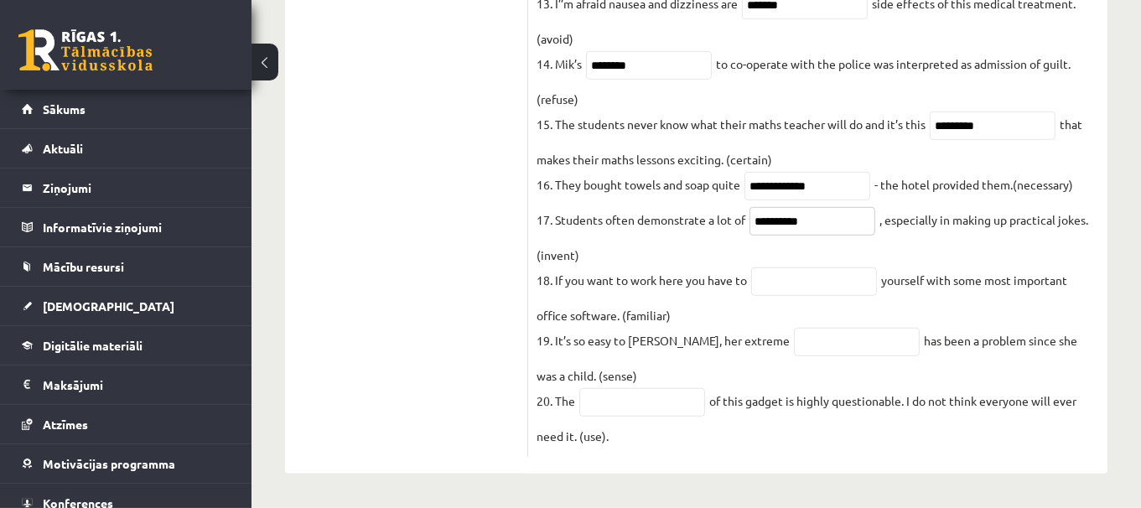
type input "**********"
click at [838, 278] on input "text" at bounding box center [814, 281] width 126 height 28
type input "**********"
click at [824, 342] on input "text" at bounding box center [857, 342] width 126 height 28
click at [806, 351] on input "text" at bounding box center [857, 342] width 126 height 28
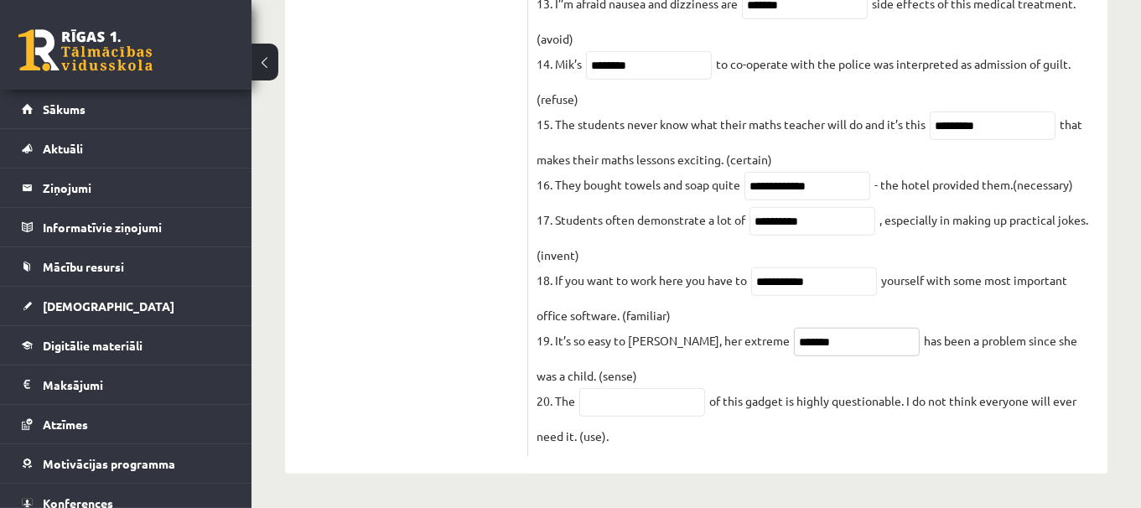
type input "*******"
drag, startPoint x: 745, startPoint y: 364, endPoint x: 629, endPoint y: 401, distance: 122.5
click at [629, 401] on input "text" at bounding box center [642, 402] width 126 height 28
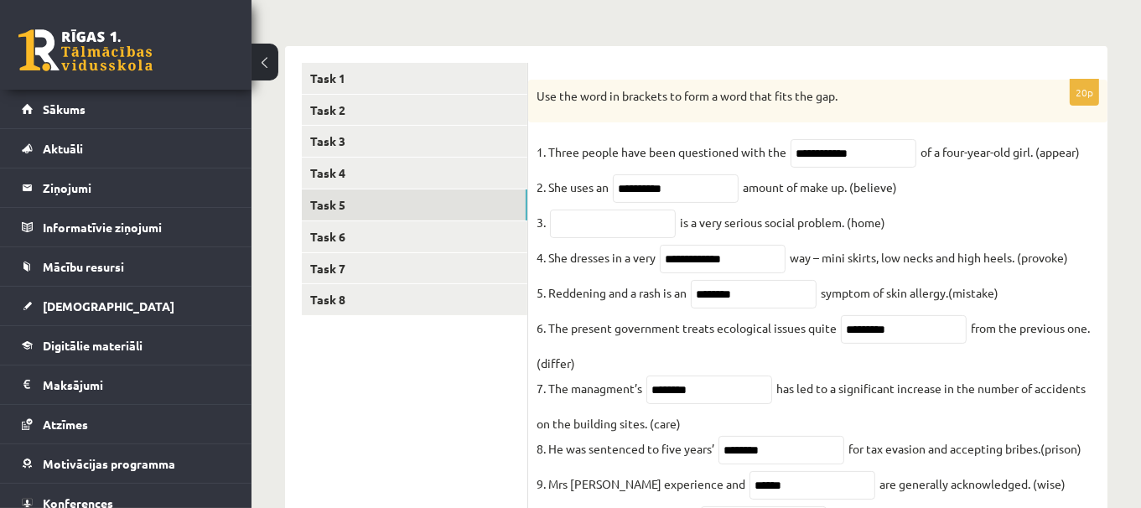
scroll to position [214, 0]
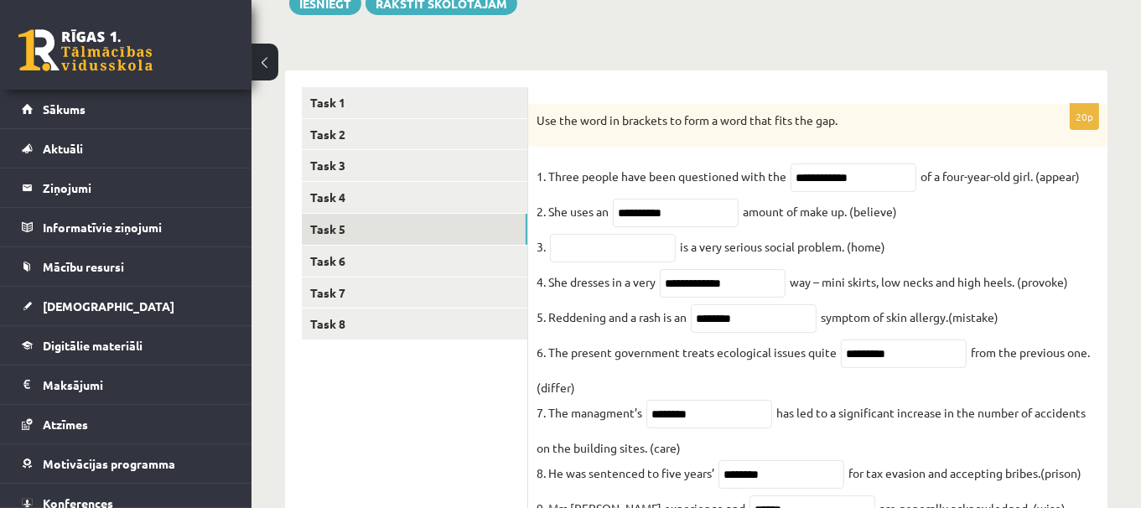
type input "*****"
click at [646, 248] on input "text" at bounding box center [613, 248] width 126 height 28
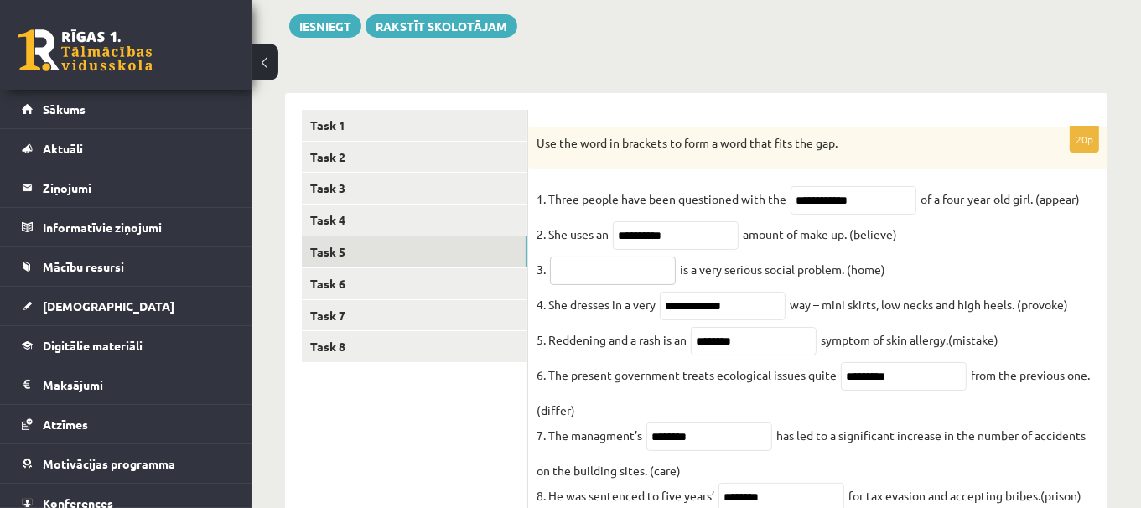
scroll to position [210, 0]
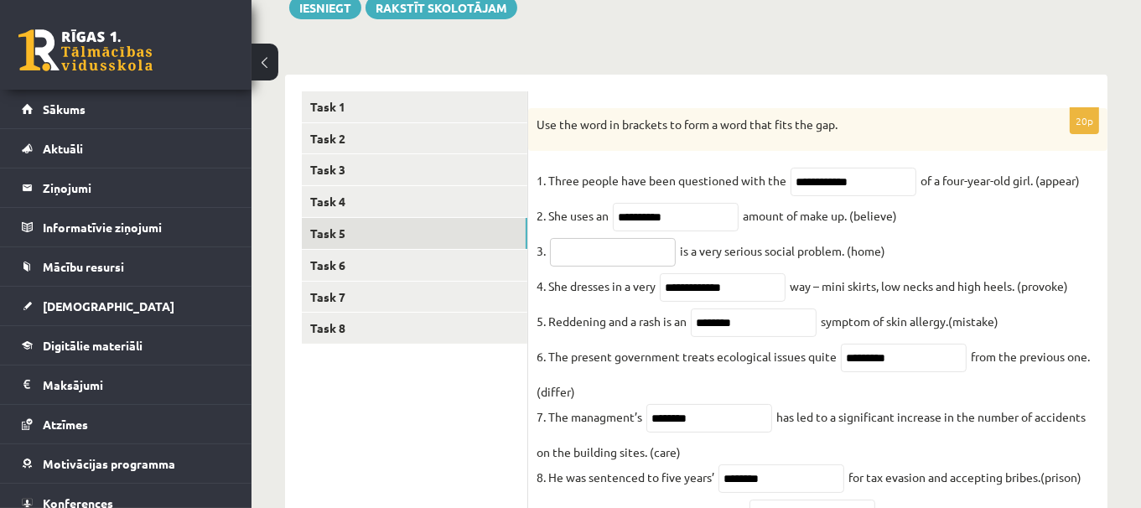
click at [622, 259] on input "text" at bounding box center [613, 252] width 126 height 28
click at [590, 246] on input "text" at bounding box center [613, 252] width 126 height 28
type input "********"
click at [481, 262] on link "Task 6" at bounding box center [414, 265] width 225 height 31
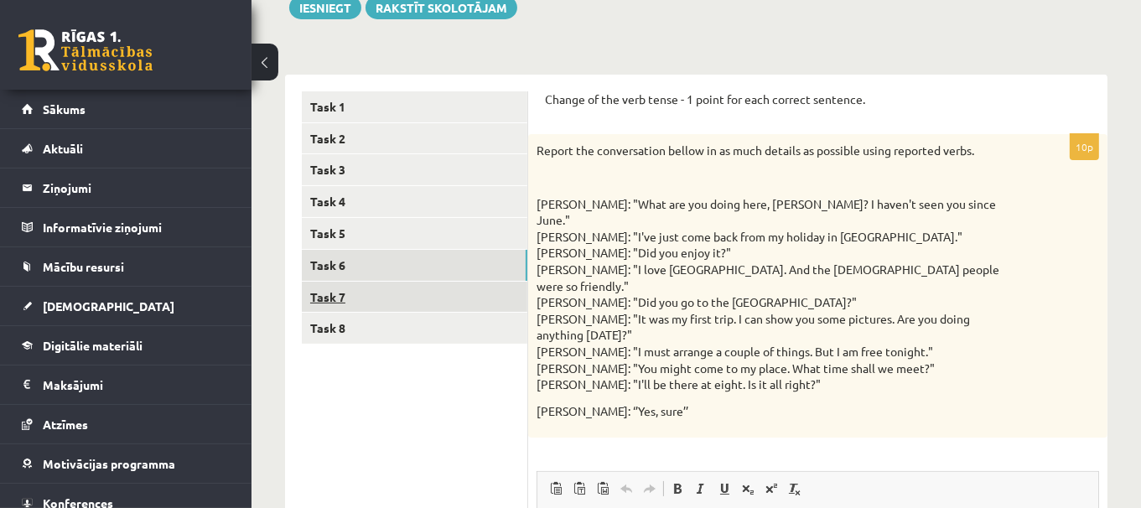
scroll to position [0, 0]
click at [495, 296] on link "Task 7" at bounding box center [414, 297] width 225 height 31
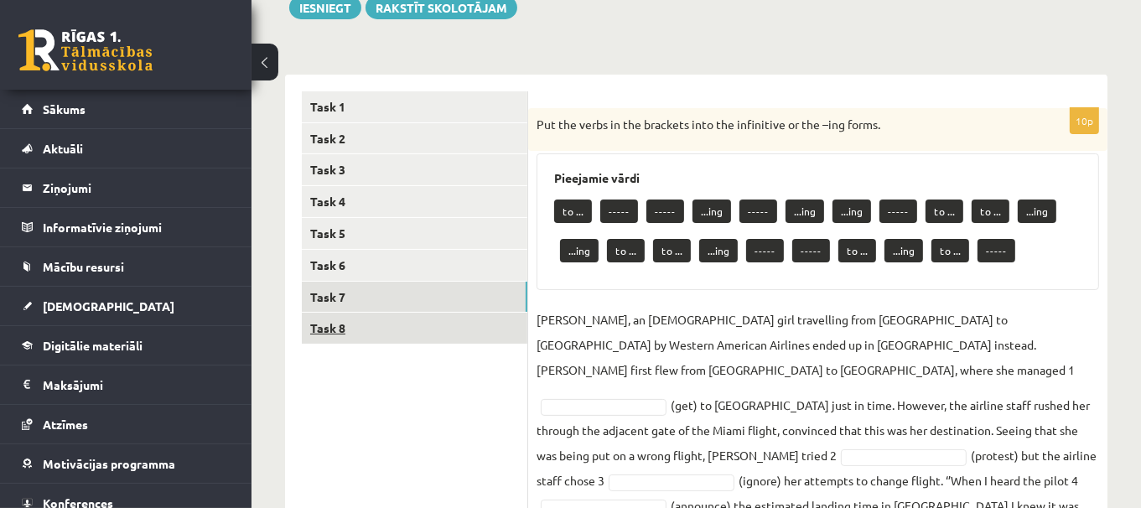
click at [457, 319] on link "Task 8" at bounding box center [414, 328] width 225 height 31
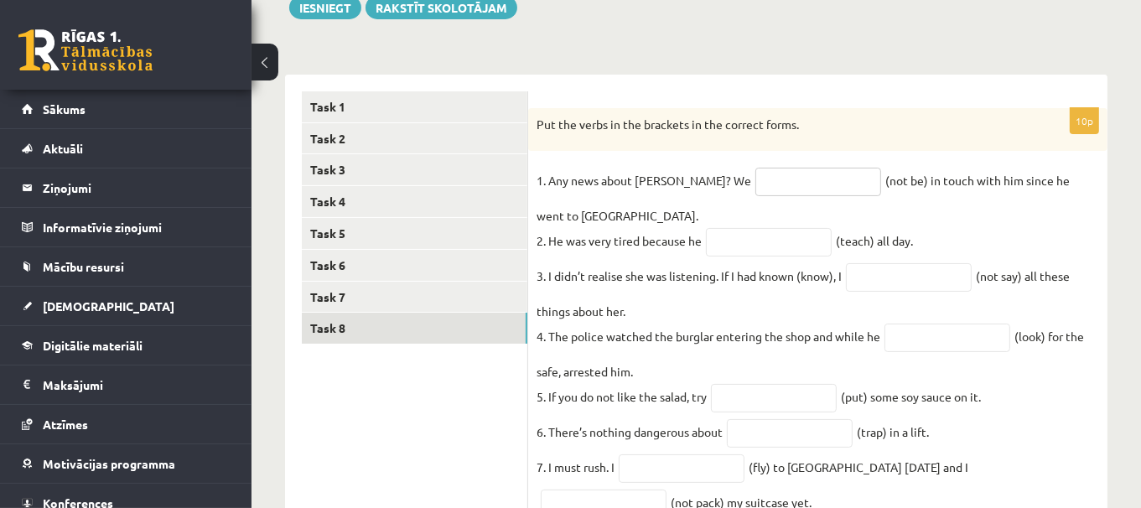
click at [770, 181] on input "text" at bounding box center [818, 182] width 126 height 28
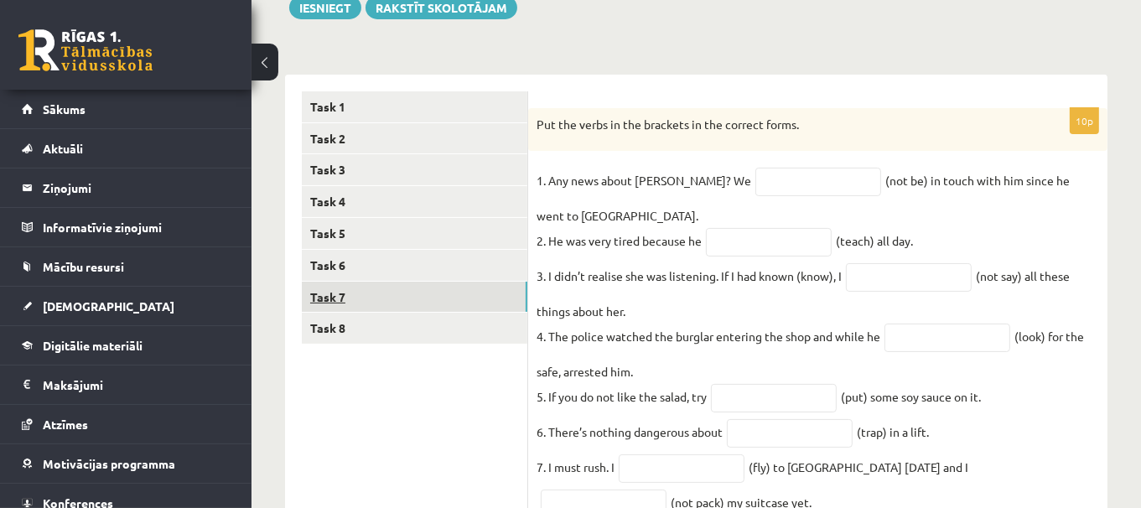
click at [494, 295] on link "Task 7" at bounding box center [414, 297] width 225 height 31
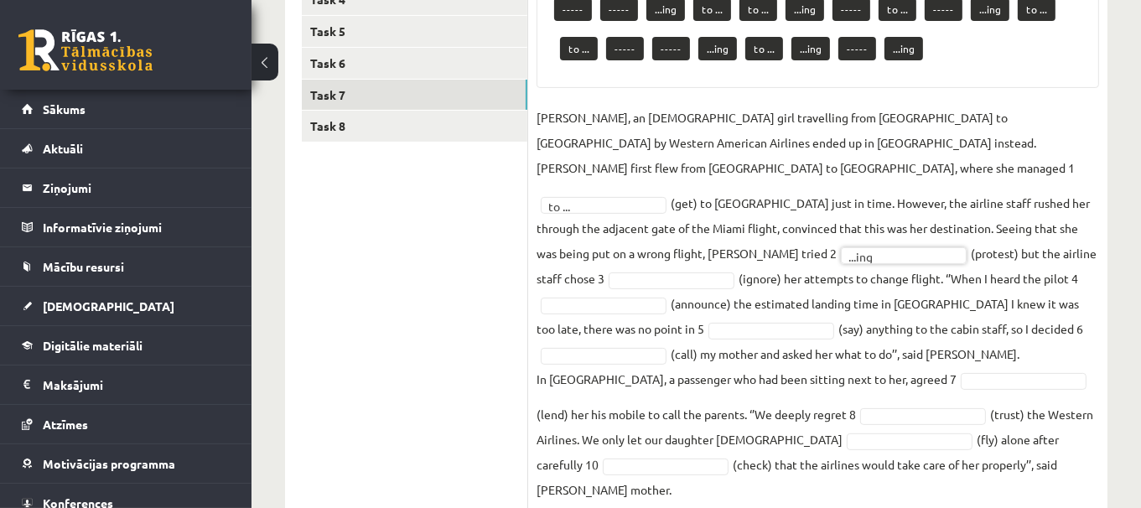
scroll to position [421, 0]
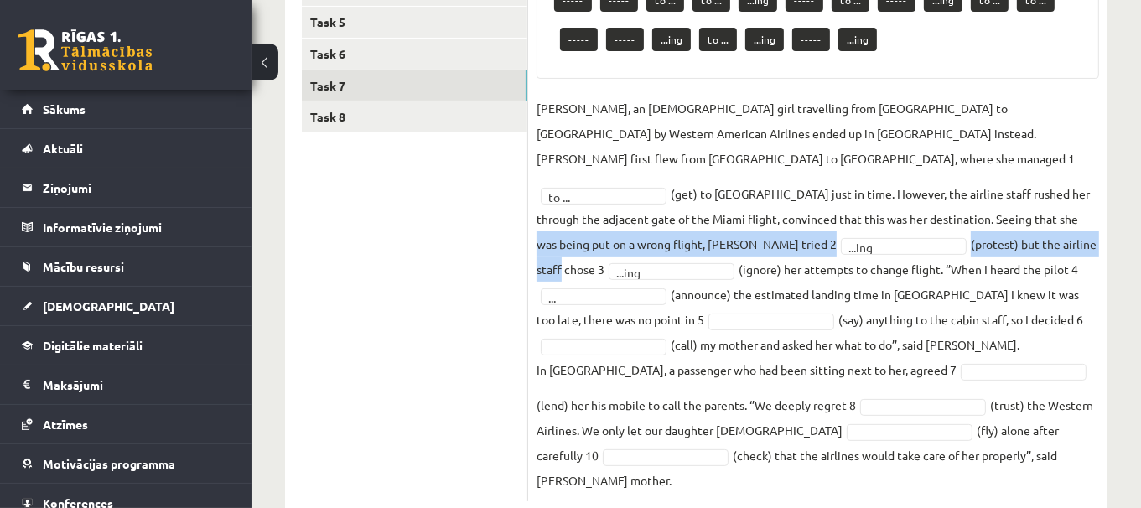
drag, startPoint x: 1136, startPoint y: 243, endPoint x: 1129, endPoint y: 213, distance: 30.9
click at [1129, 213] on div "Angļu valoda JK 11.c1 klase 1. ieskaite , Jūlija Cabuļeva (11.c1 JK) Parādīt pu…" at bounding box center [695, 98] width 889 height 908
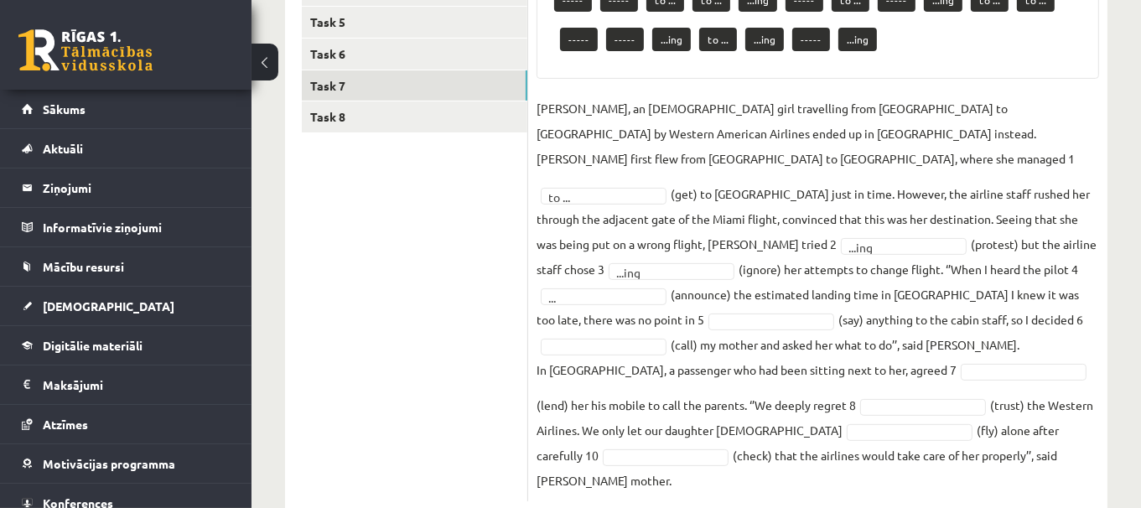
click at [1121, 282] on div "Angļu valoda JK 11.c1 klase 1. ieskaite , Jūlija Cabuļeva (11.c1 JK) Parādīt pu…" at bounding box center [695, 98] width 889 height 908
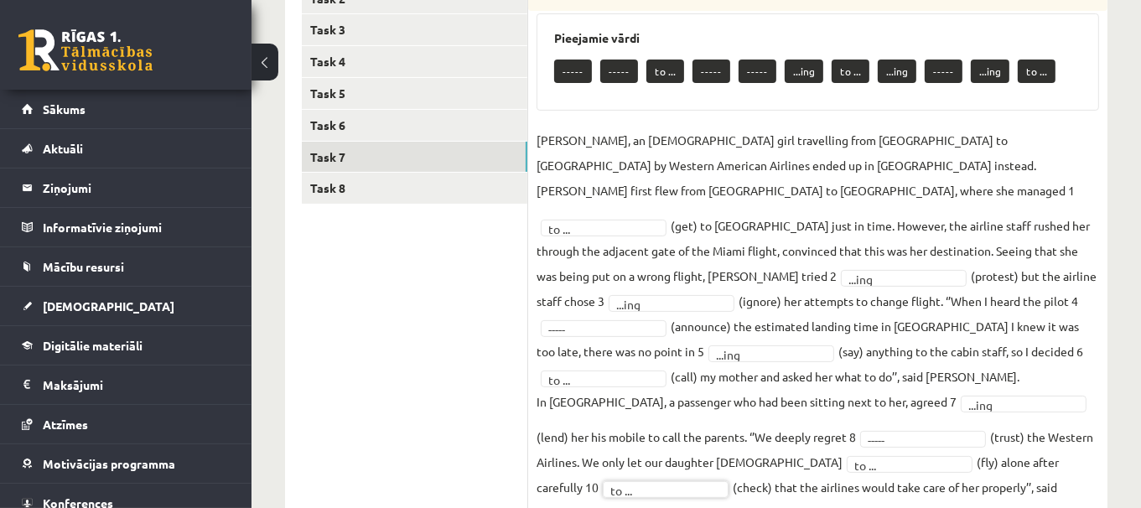
scroll to position [310, 0]
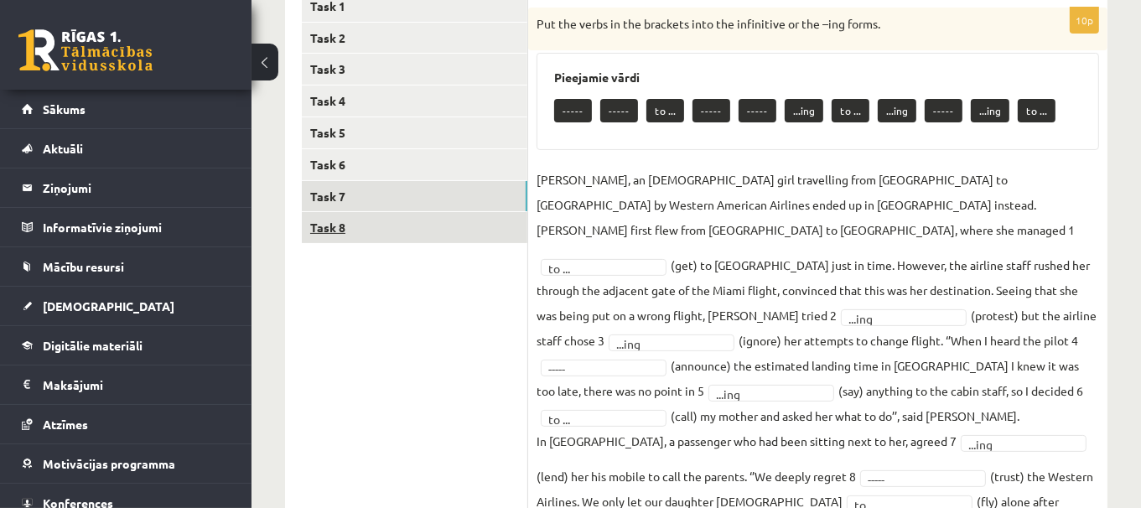
click at [421, 230] on link "Task 8" at bounding box center [414, 227] width 225 height 31
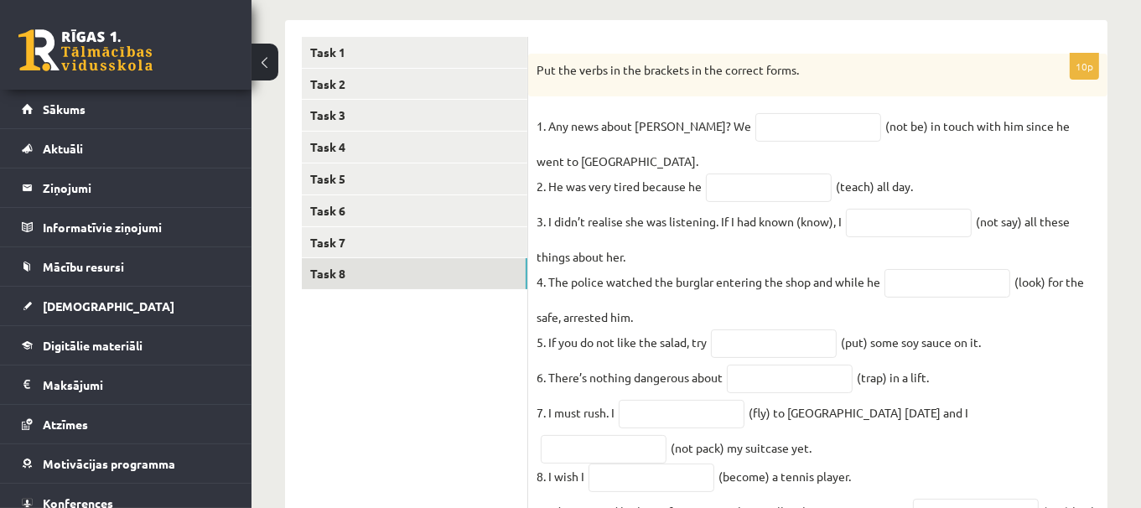
scroll to position [250, 0]
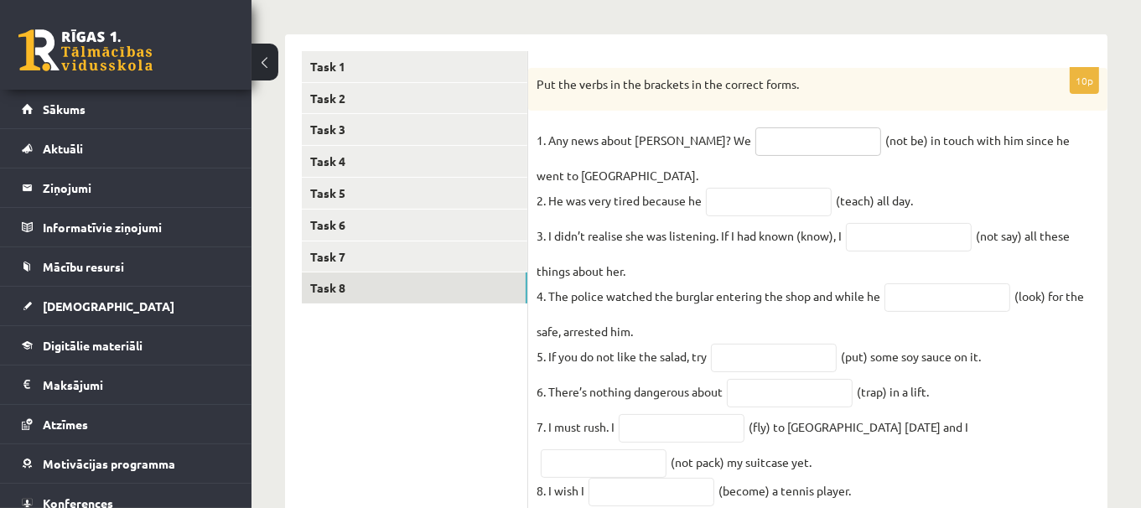
click at [758, 140] on input "text" at bounding box center [818, 141] width 126 height 28
type input "******"
click at [827, 203] on input "text" at bounding box center [769, 202] width 126 height 28
click at [757, 211] on input "text" at bounding box center [769, 202] width 126 height 28
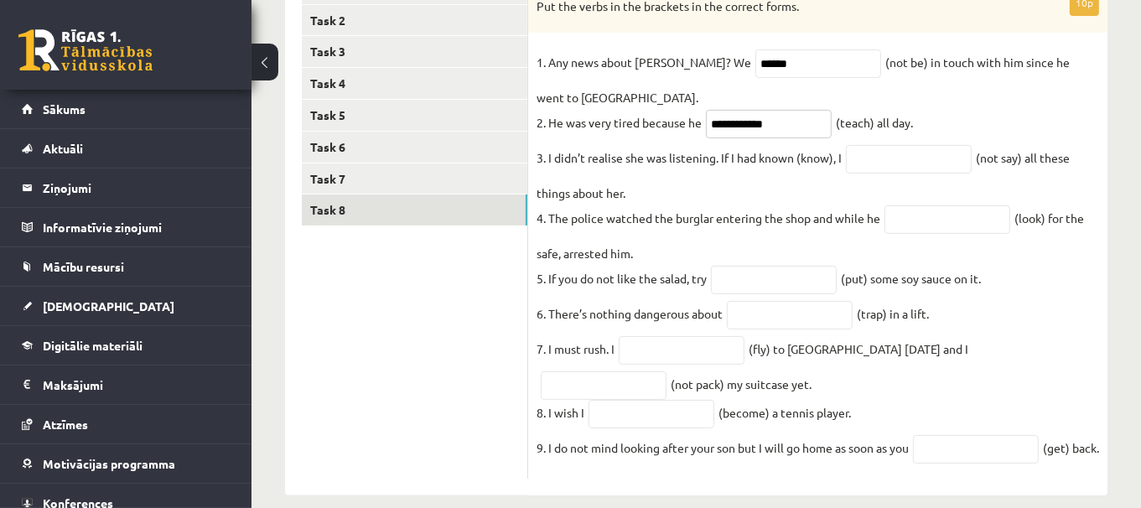
scroll to position [330, 0]
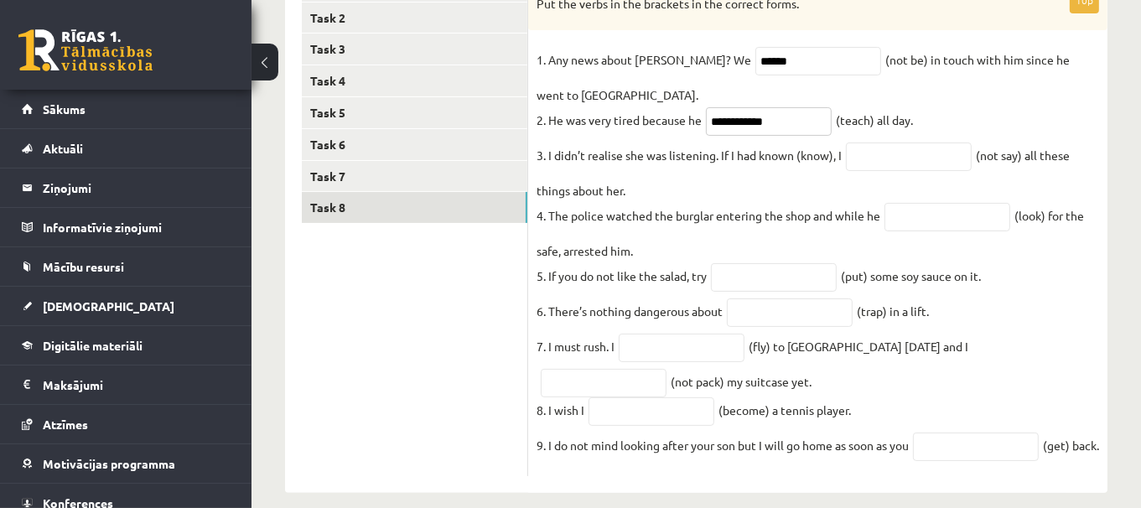
type input "**********"
click at [888, 157] on input "text" at bounding box center [909, 156] width 126 height 28
type input "*"
type input "********"
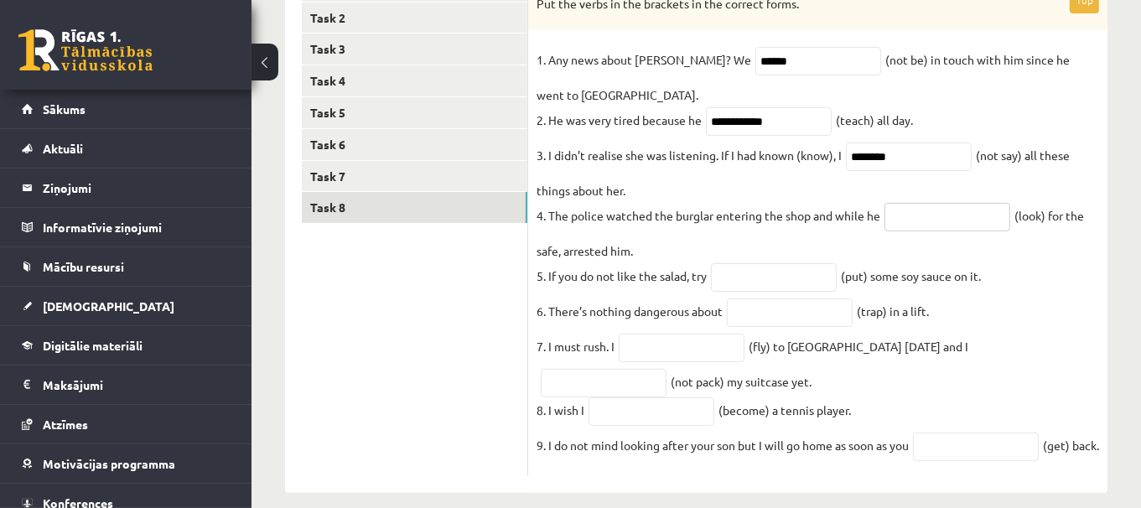
click at [942, 228] on input "text" at bounding box center [947, 217] width 126 height 28
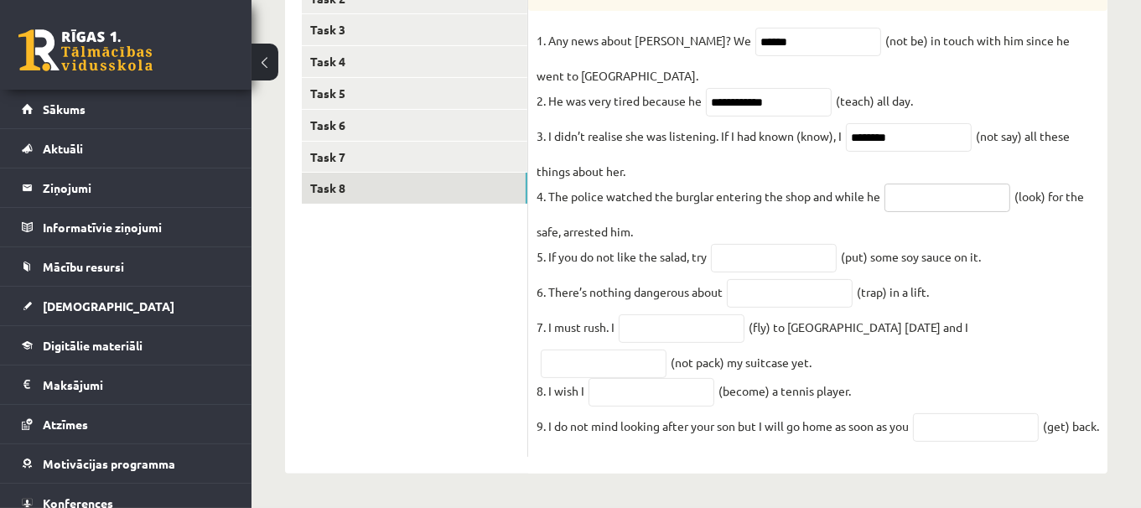
scroll to position [380, 0]
click at [902, 184] on input "text" at bounding box center [947, 198] width 126 height 28
type input "*******"
click at [779, 244] on input "text" at bounding box center [774, 258] width 126 height 28
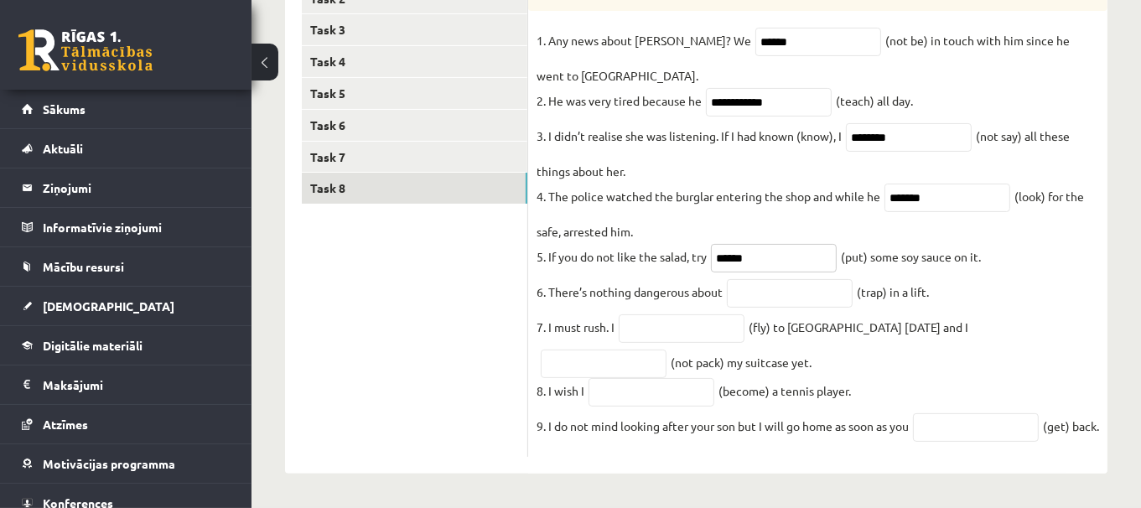
type input "******"
click at [815, 279] on input "text" at bounding box center [790, 293] width 126 height 28
click at [751, 279] on input "*******" at bounding box center [790, 293] width 126 height 28
type input "*******"
click at [658, 314] on input "text" at bounding box center [682, 328] width 126 height 28
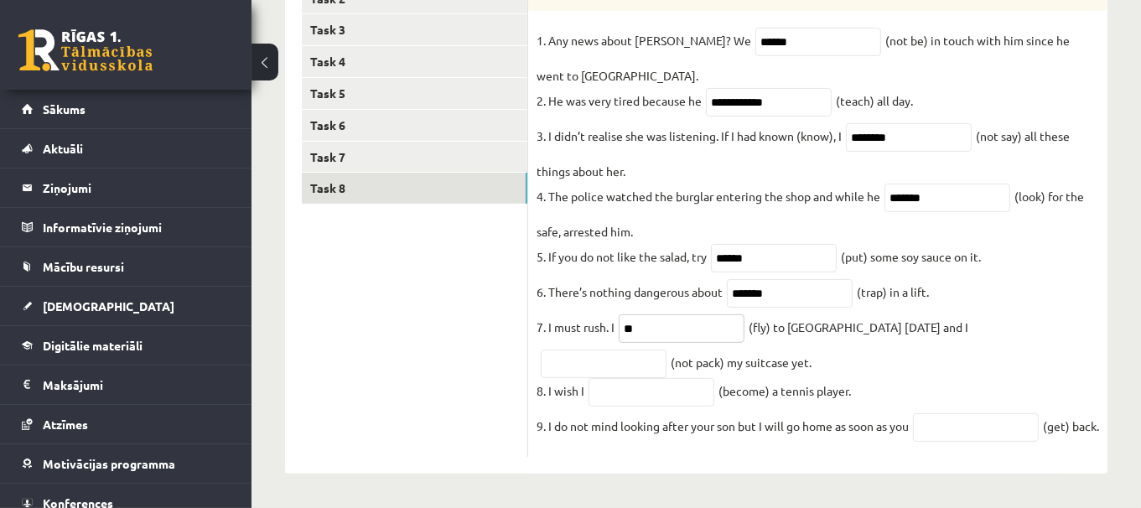
type input "*"
type input "******"
click at [666, 350] on input "text" at bounding box center [604, 364] width 126 height 28
click at [1114, 344] on div "Angļu valoda JK 11.c1 klase 1. ieskaite , Jūlija Cabuļeva (11.c1 JK) Parādīt pu…" at bounding box center [695, 111] width 889 height 792
click at [666, 350] on input "text" at bounding box center [604, 364] width 126 height 28
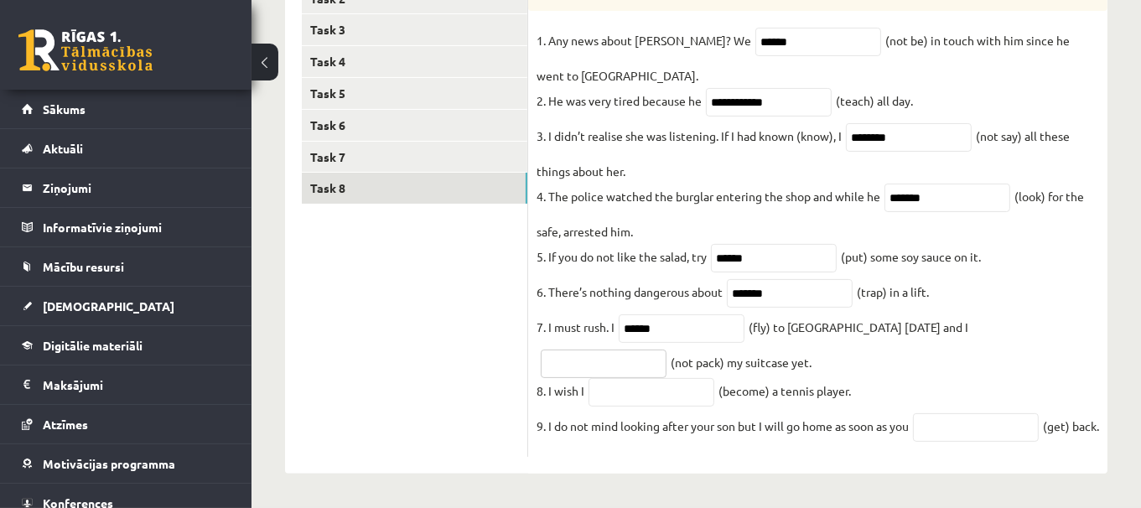
click at [666, 350] on input "text" at bounding box center [604, 364] width 126 height 28
type input "**********"
click at [663, 378] on input "text" at bounding box center [651, 392] width 126 height 28
click at [663, 378] on input "******" at bounding box center [651, 392] width 126 height 28
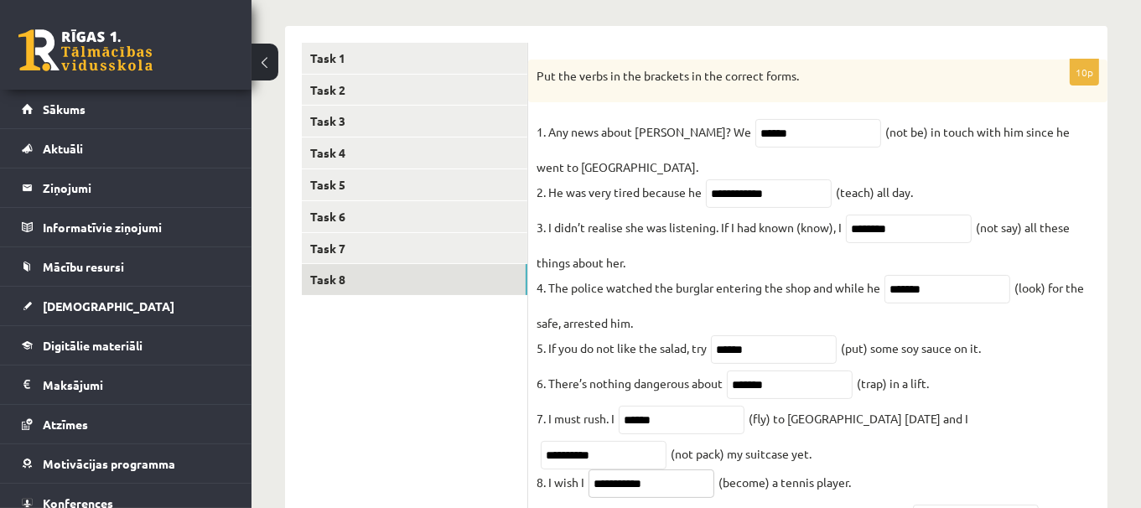
scroll to position [179, 0]
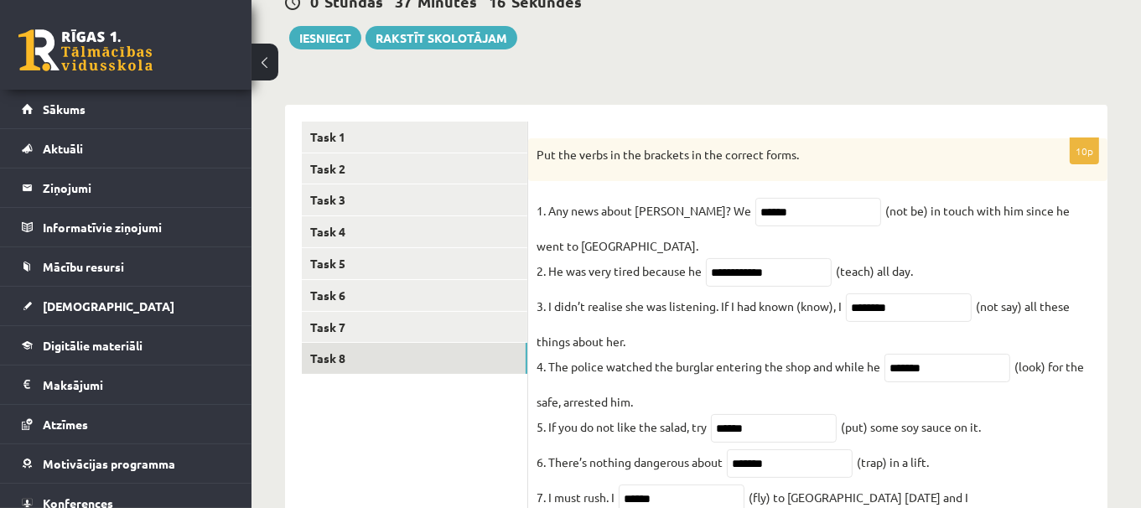
type input "**********"
click at [755, 208] on input "******" at bounding box center [818, 212] width 126 height 28
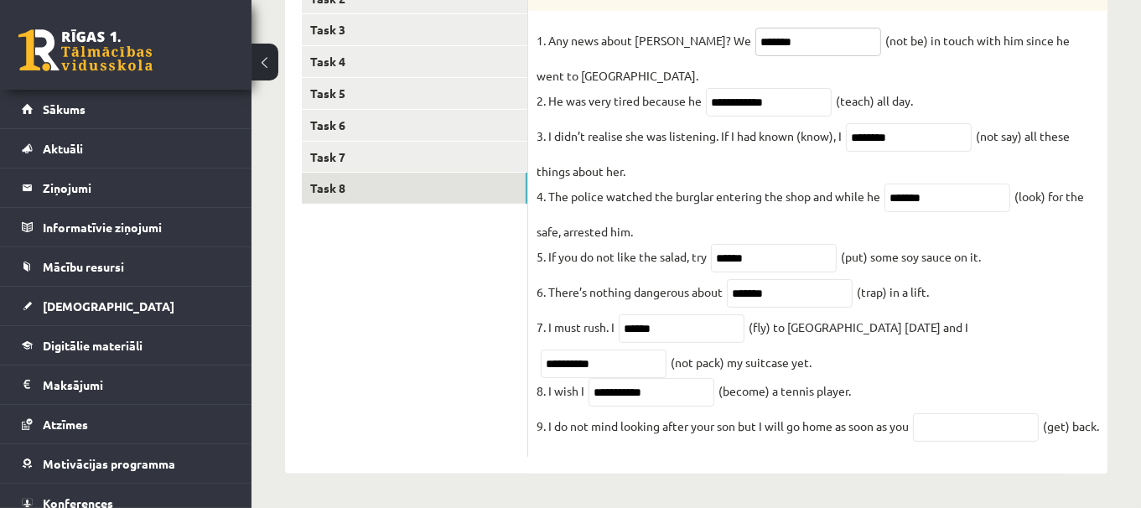
scroll to position [383, 0]
type input "*******"
click at [956, 413] on input "text" at bounding box center [976, 427] width 126 height 28
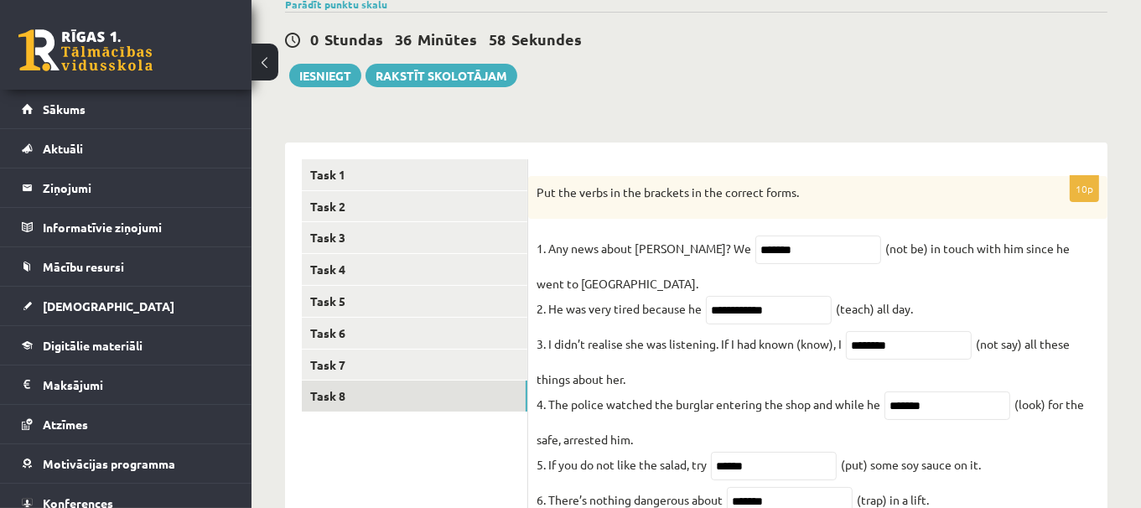
scroll to position [102, 0]
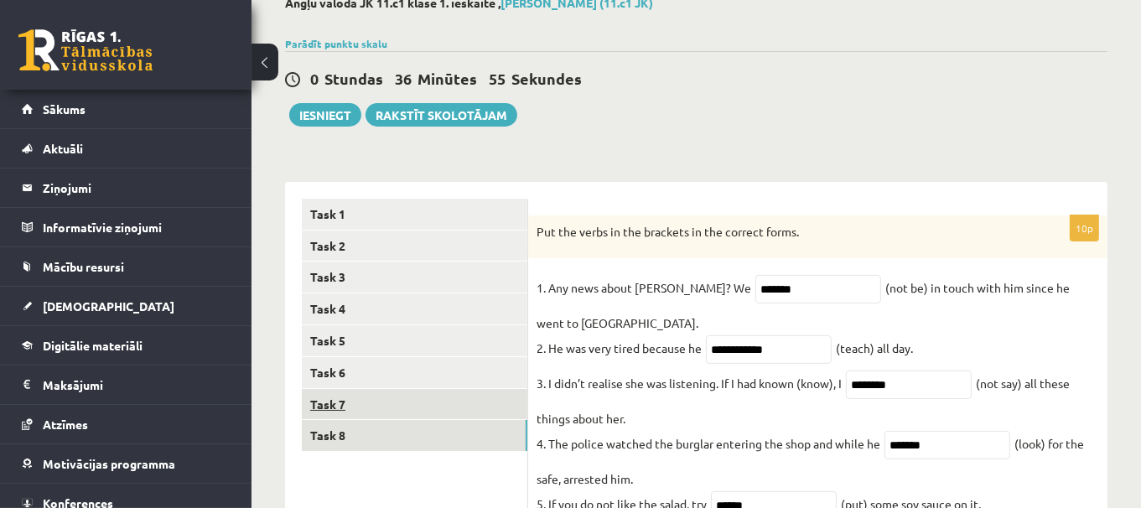
type input "***"
click at [458, 394] on link "Task 7" at bounding box center [414, 404] width 225 height 31
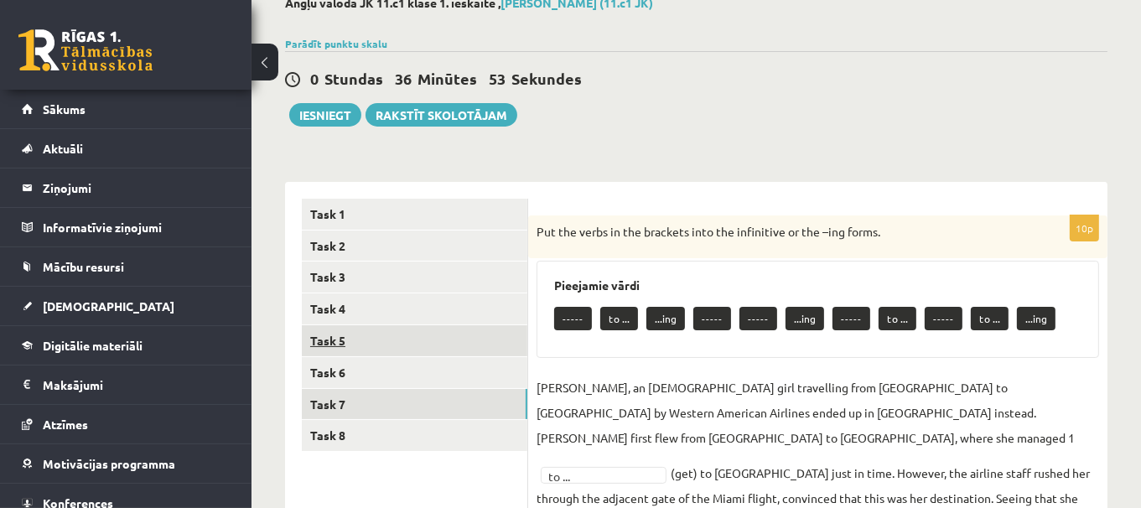
click at [436, 337] on link "Task 5" at bounding box center [414, 340] width 225 height 31
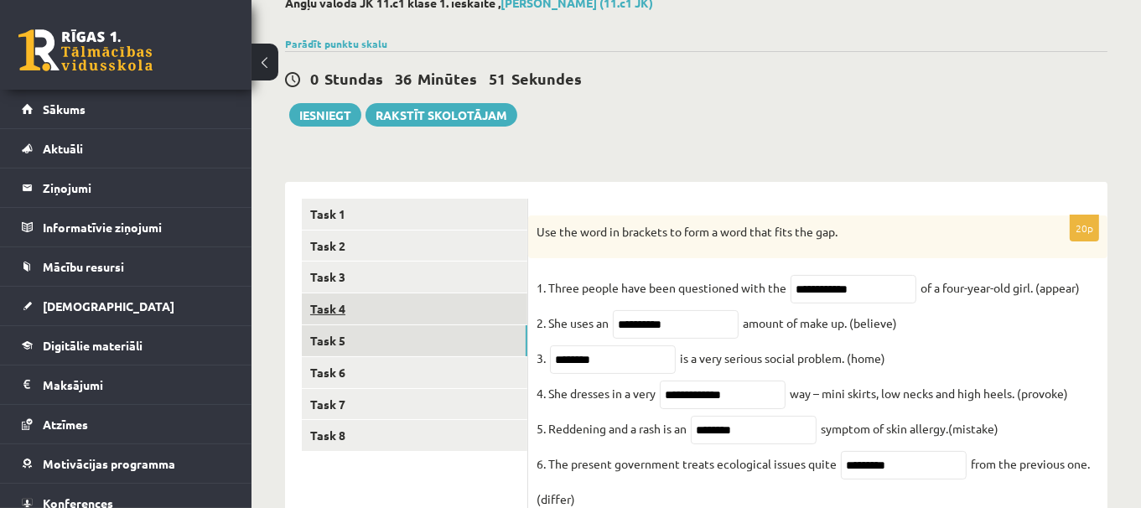
click at [408, 313] on link "Task 4" at bounding box center [414, 308] width 225 height 31
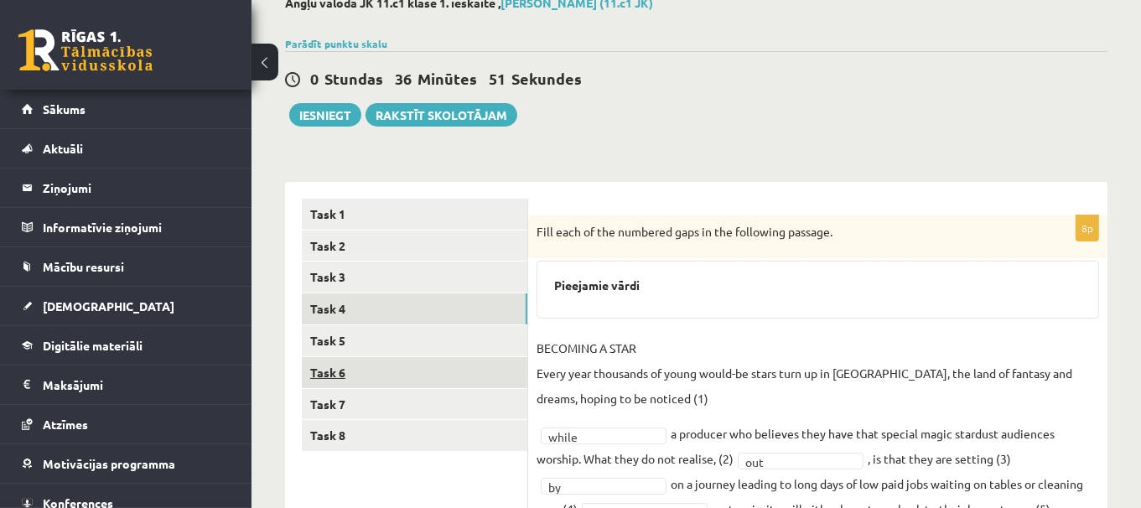
click at [399, 367] on link "Task 6" at bounding box center [414, 372] width 225 height 31
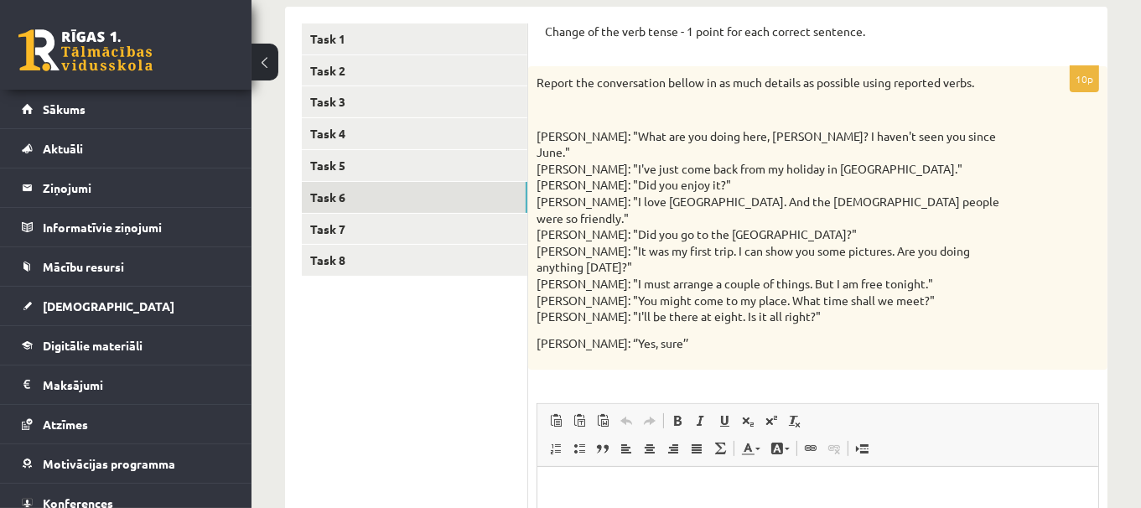
scroll to position [279, 0]
click at [622, 490] on p "Визуальный текстовый редактор, wiswyg-editor-user-answer-47024949971180" at bounding box center [816, 491] width 527 height 18
click at [593, 491] on p "****" at bounding box center [817, 491] width 528 height 18
click at [611, 491] on p "**********" at bounding box center [817, 499] width 528 height 35
click at [658, 507] on p "**********" at bounding box center [817, 499] width 528 height 35
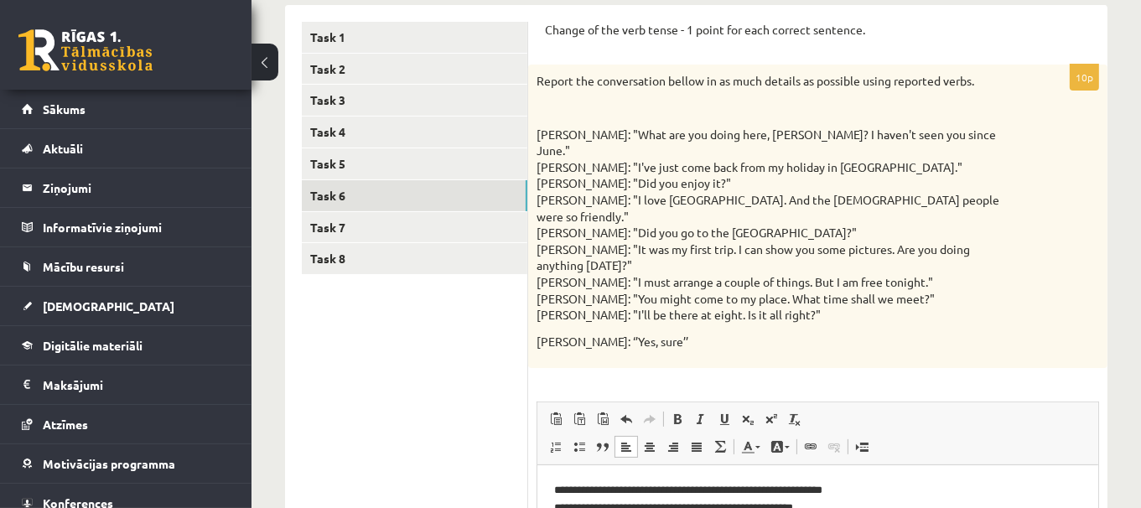
click at [674, 507] on p "**********" at bounding box center [817, 517] width 528 height 70
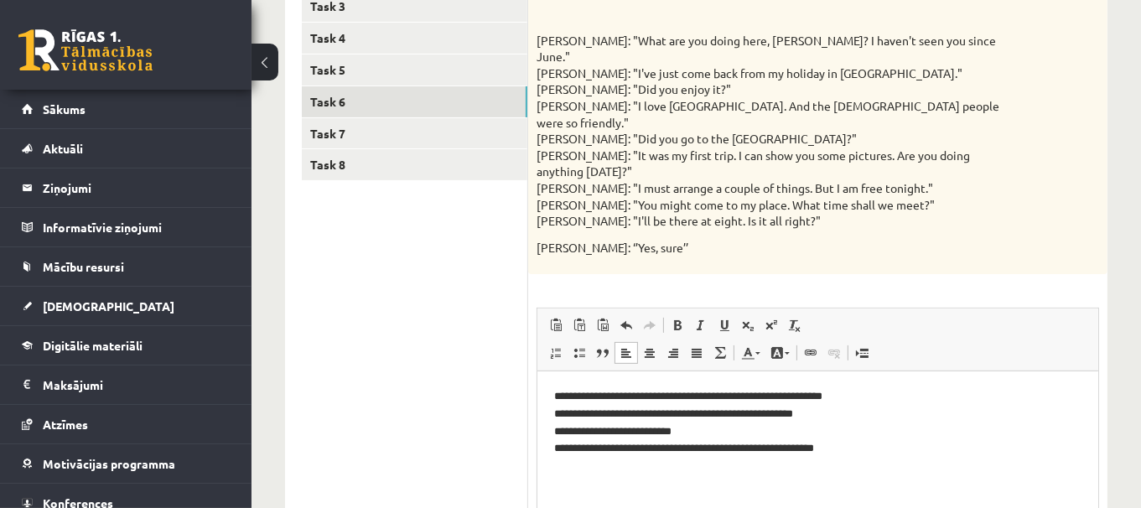
scroll to position [387, 0]
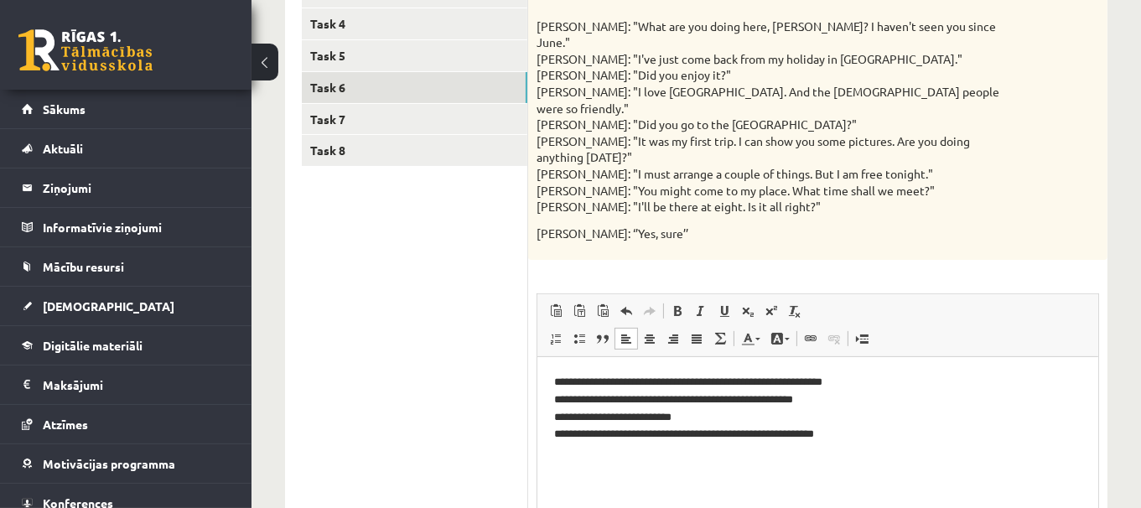
click at [839, 432] on p "**********" at bounding box center [817, 409] width 528 height 70
click at [614, 421] on p "**********" at bounding box center [817, 417] width 528 height 87
click at [610, 384] on p "**********" at bounding box center [817, 417] width 528 height 87
click at [612, 452] on p "**********" at bounding box center [817, 417] width 528 height 87
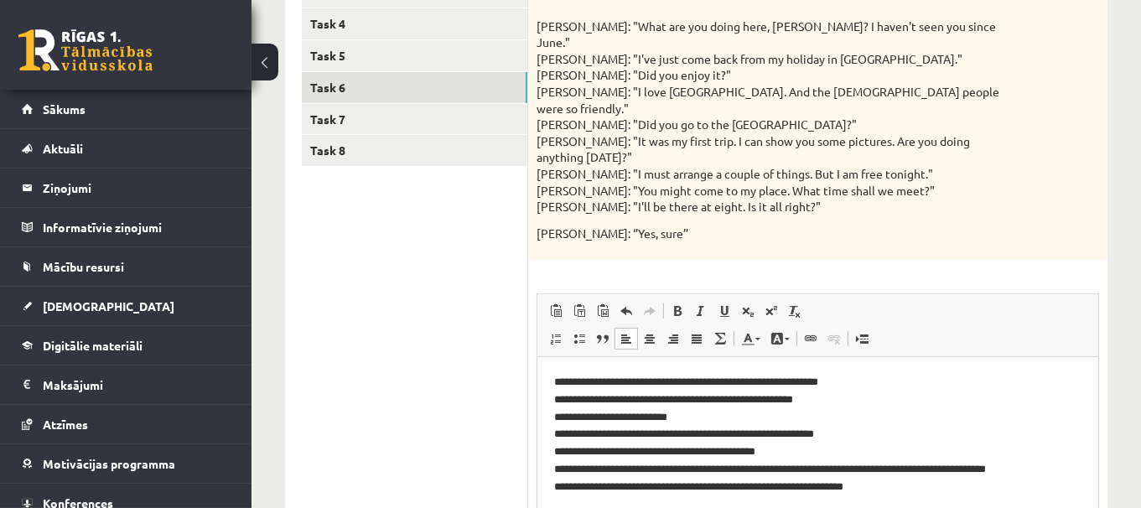
click at [942, 493] on p "**********" at bounding box center [817, 435] width 528 height 122
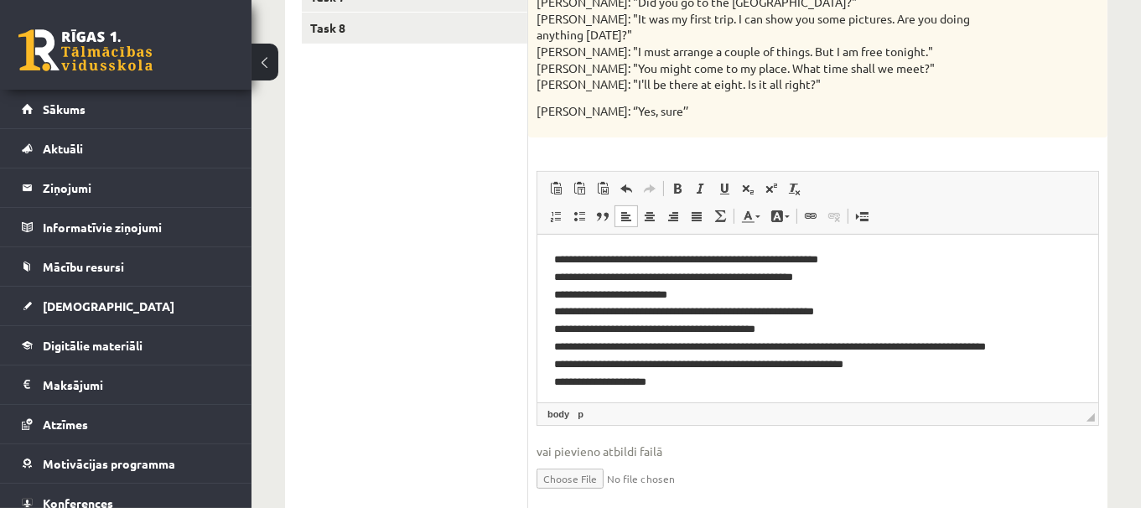
scroll to position [520, 0]
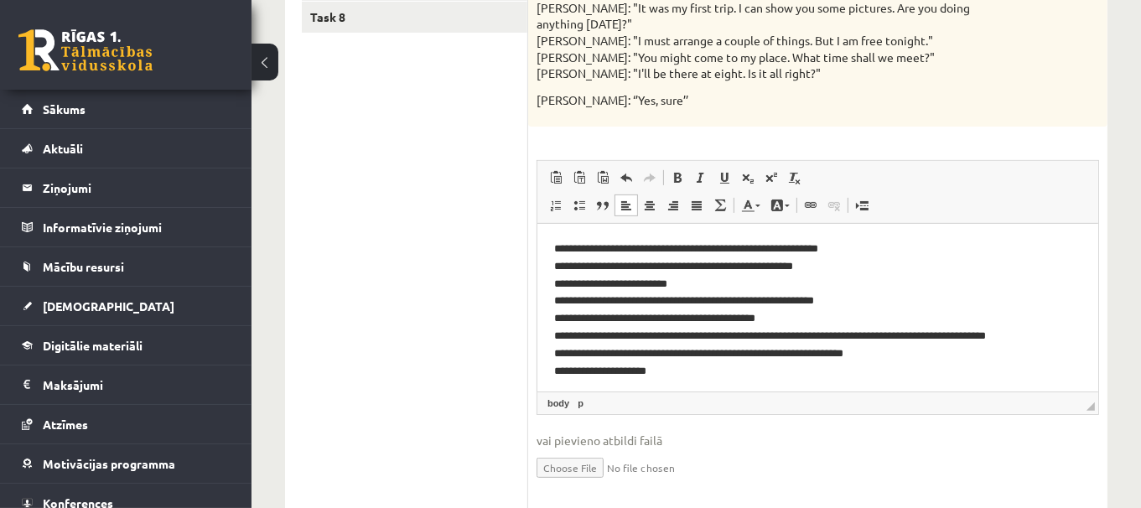
click at [605, 371] on p "**********" at bounding box center [810, 310] width 515 height 139
click at [598, 356] on p "**********" at bounding box center [810, 310] width 515 height 139
click at [681, 376] on p "**********" at bounding box center [810, 310] width 515 height 139
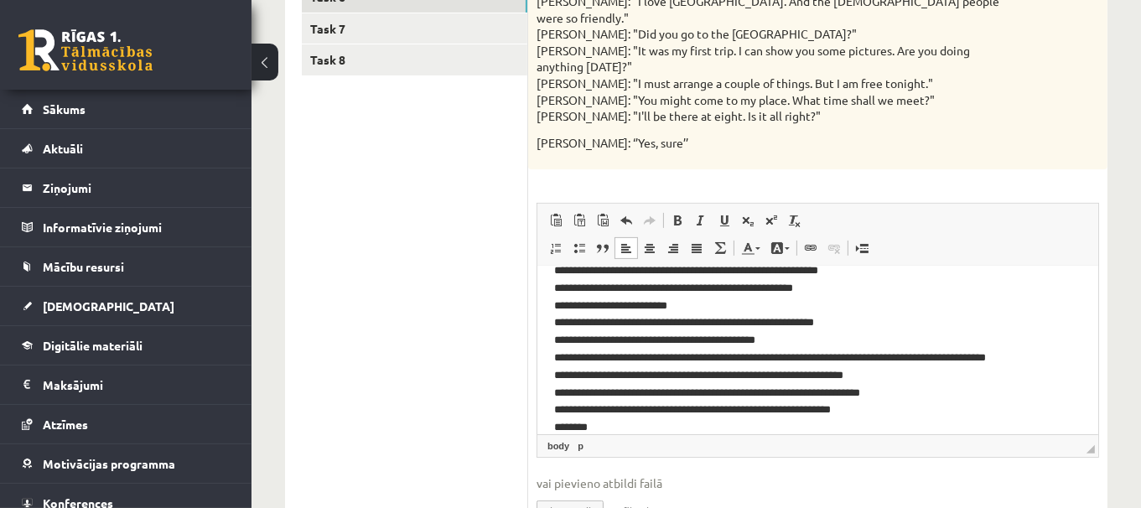
scroll to position [0, 0]
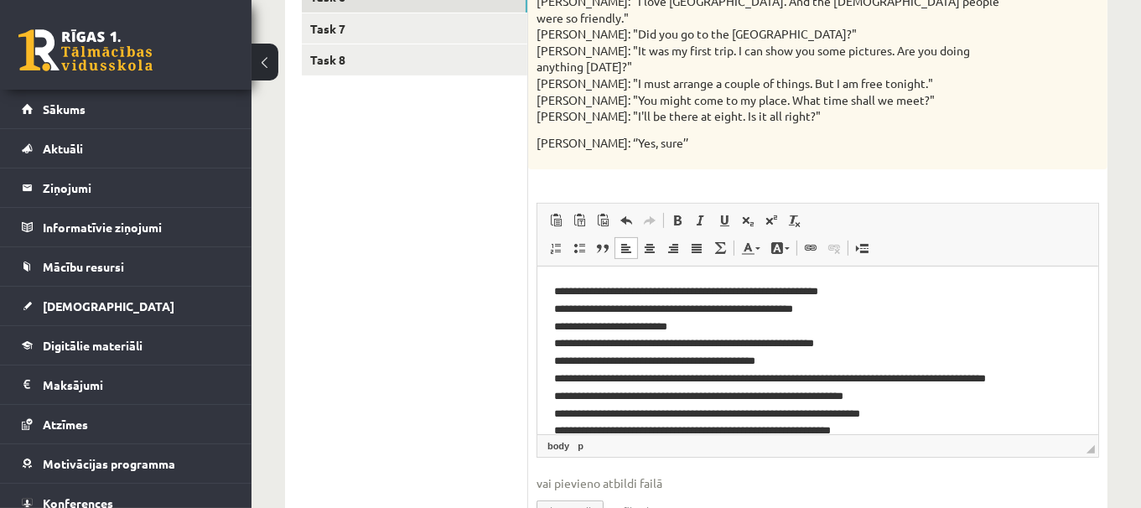
click at [592, 311] on p "**********" at bounding box center [810, 370] width 515 height 174
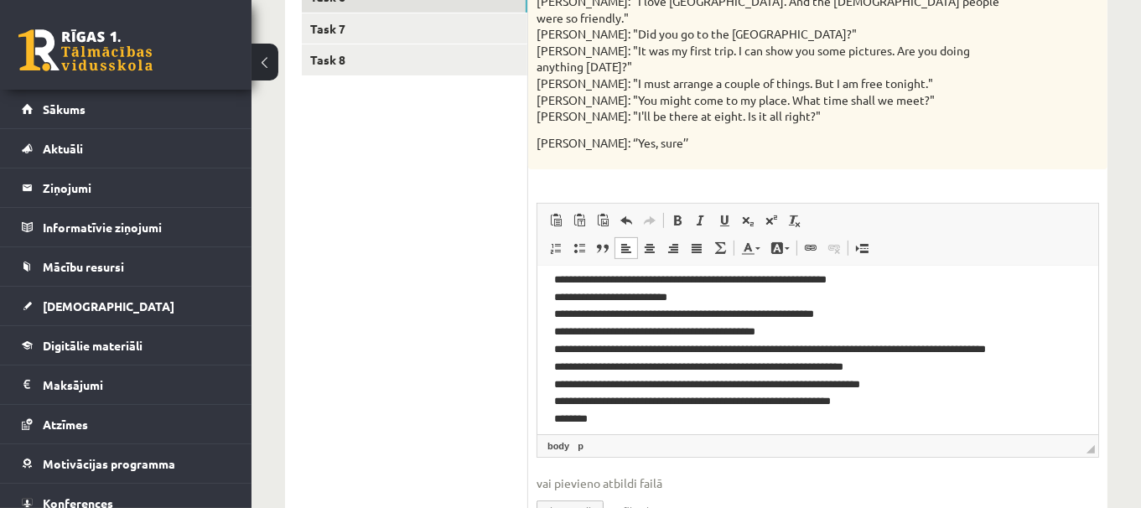
scroll to position [40, 0]
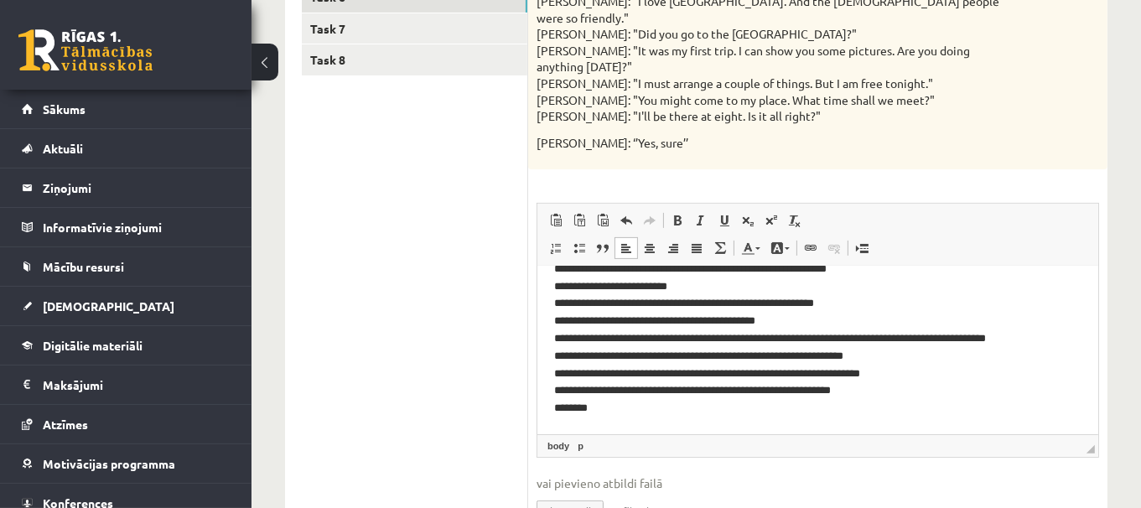
click at [774, 407] on p "**********" at bounding box center [810, 330] width 515 height 174
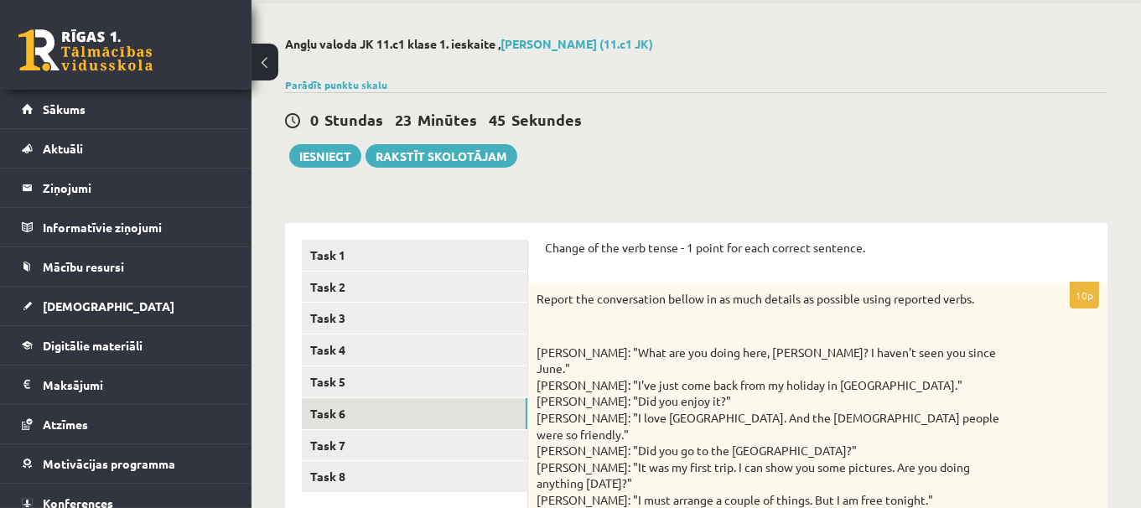
scroll to position [57, 0]
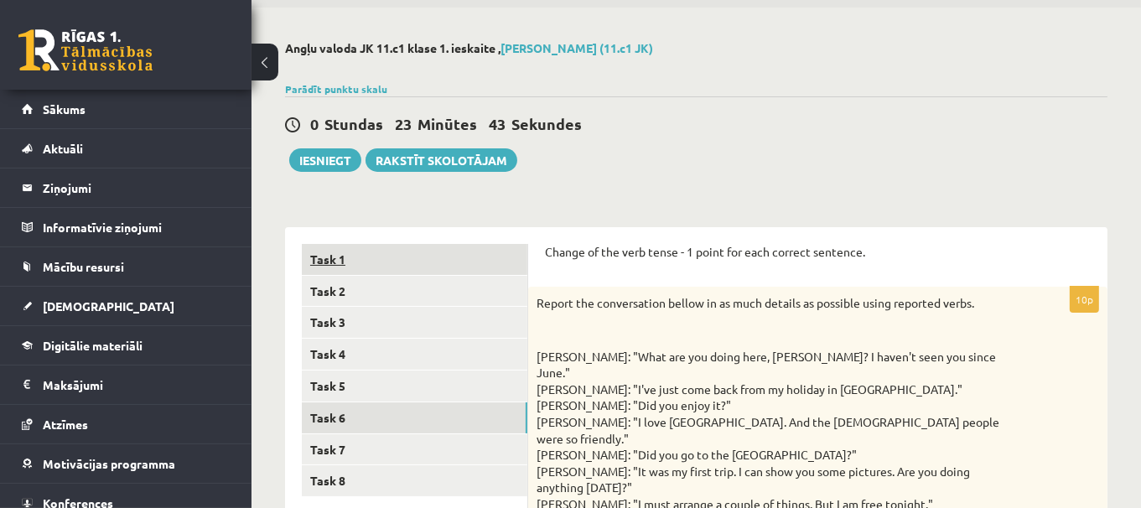
click at [464, 262] on link "Task 1" at bounding box center [414, 259] width 225 height 31
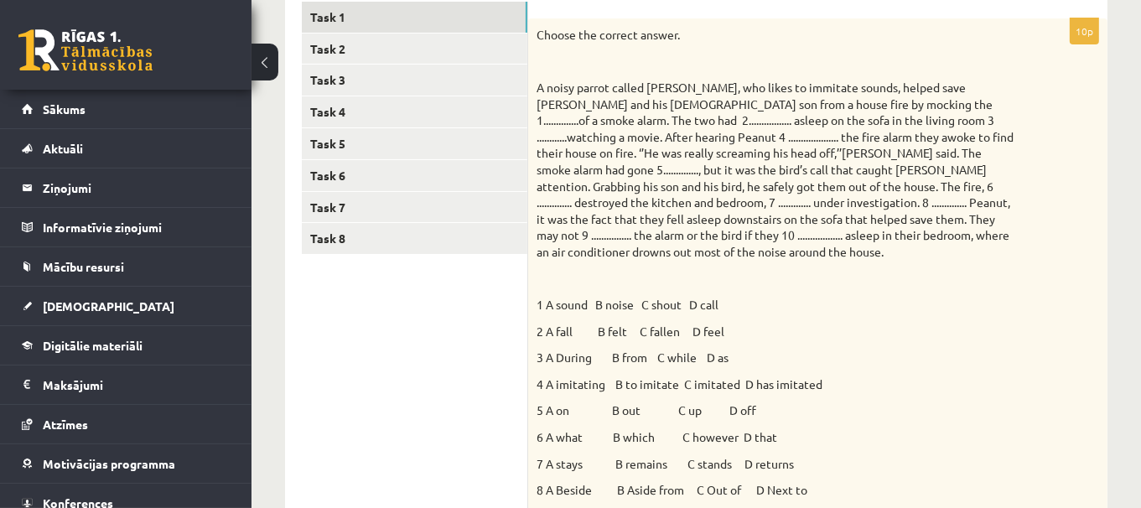
scroll to position [243, 0]
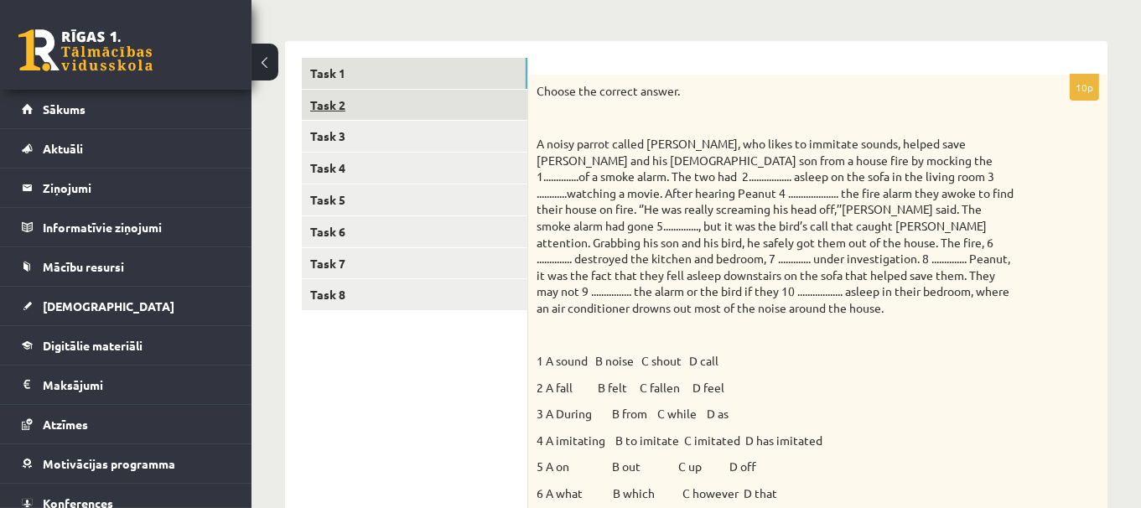
click at [514, 100] on link "Task 2" at bounding box center [414, 105] width 225 height 31
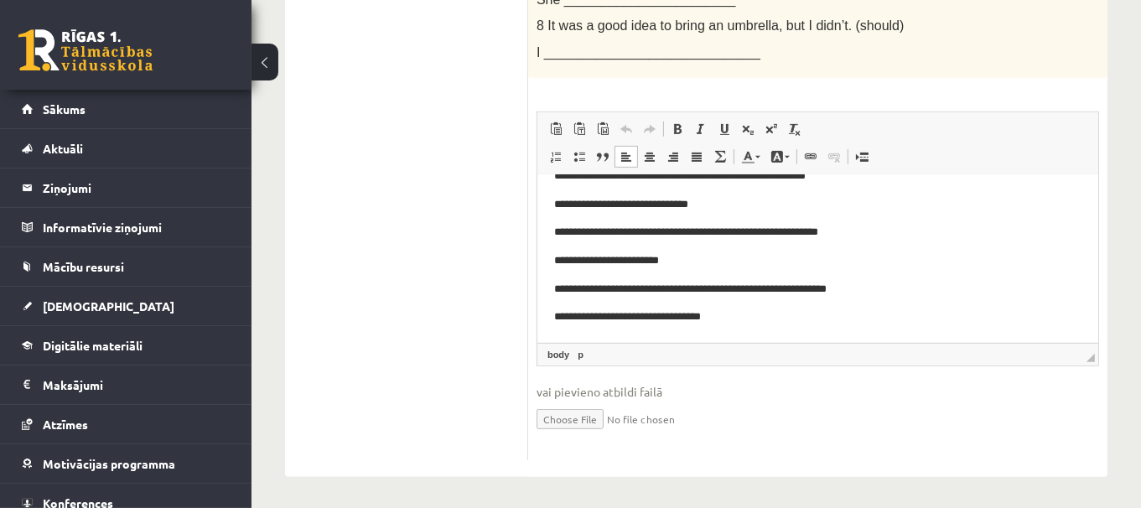
scroll to position [0, 0]
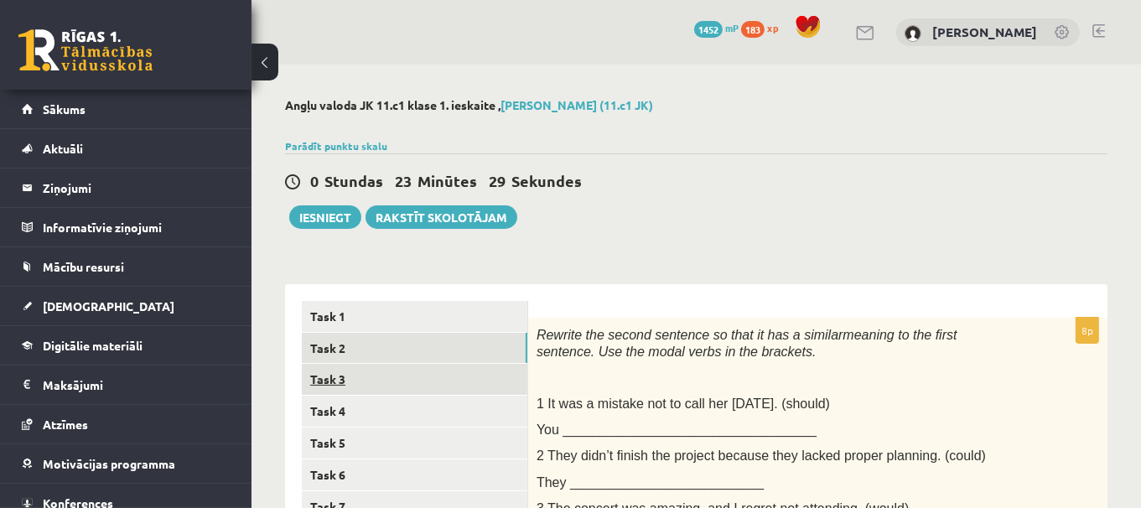
click at [482, 368] on link "Task 3" at bounding box center [414, 379] width 225 height 31
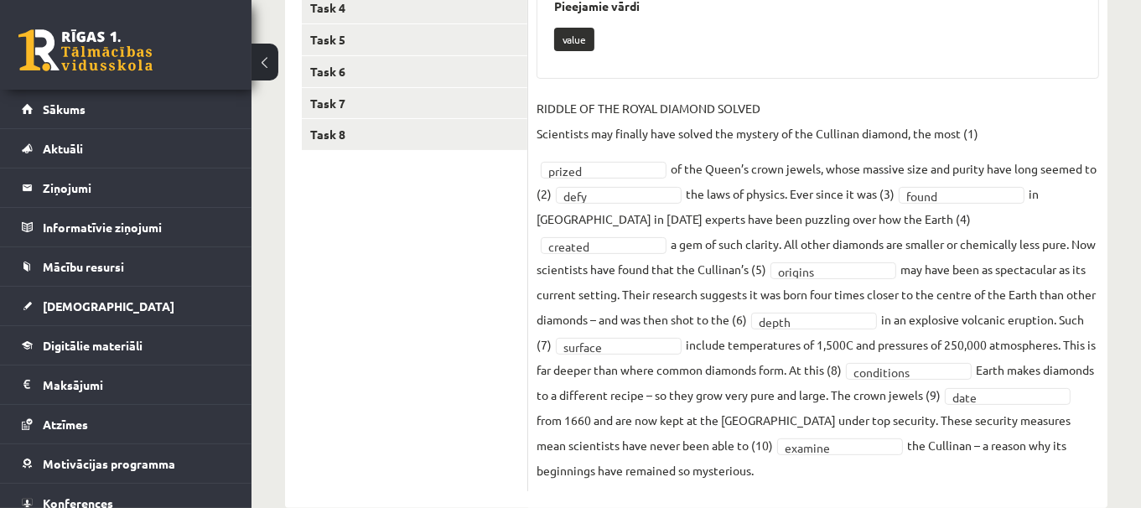
scroll to position [334, 0]
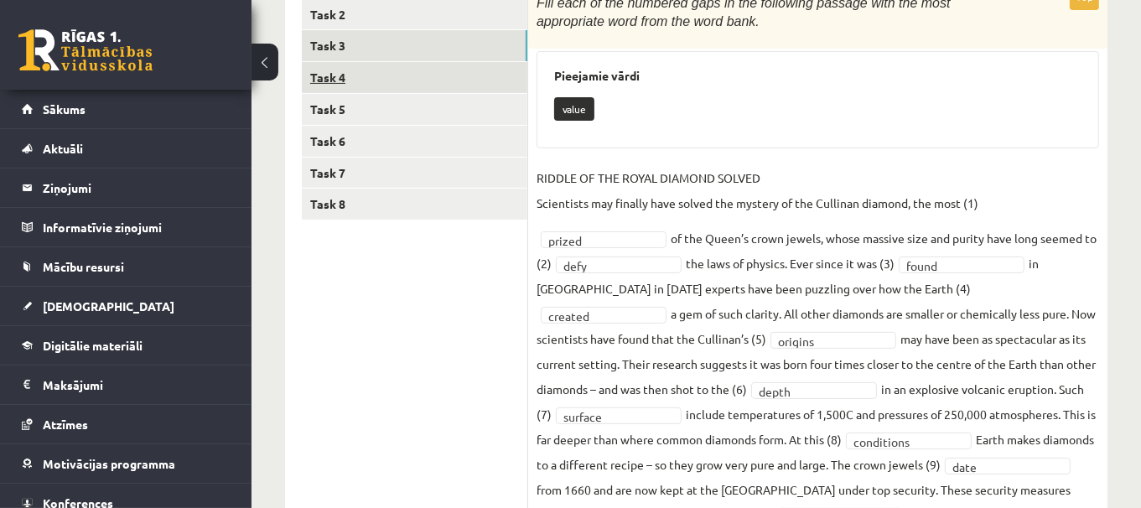
click at [508, 79] on link "Task 4" at bounding box center [414, 77] width 225 height 31
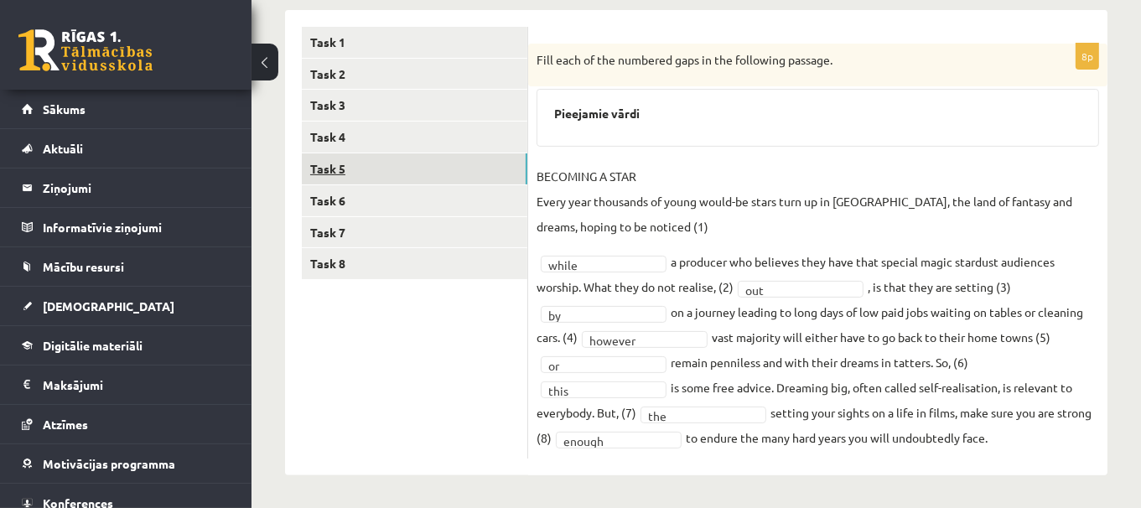
click at [365, 159] on link "Task 5" at bounding box center [414, 168] width 225 height 31
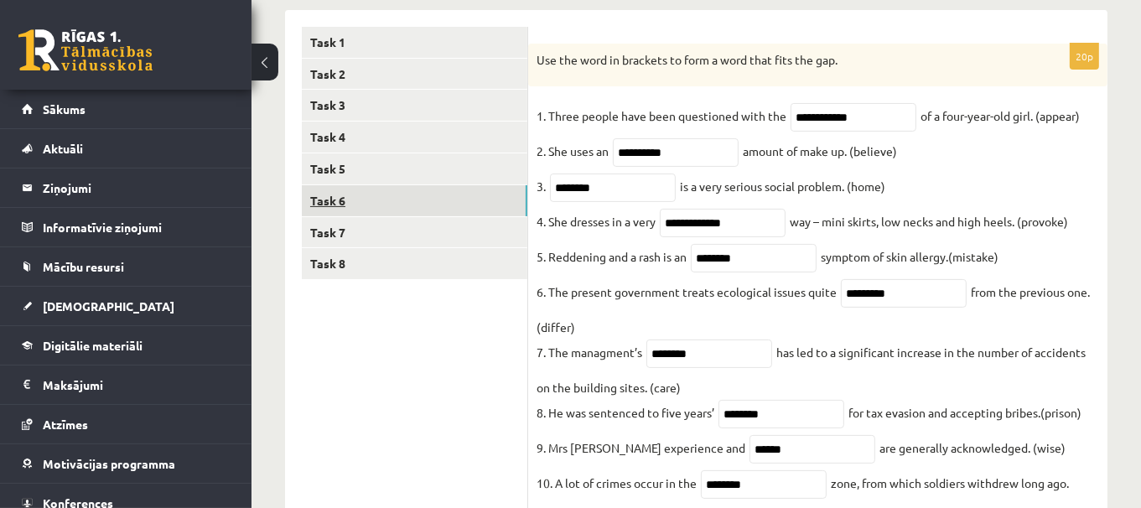
click at [418, 204] on link "Task 6" at bounding box center [414, 200] width 225 height 31
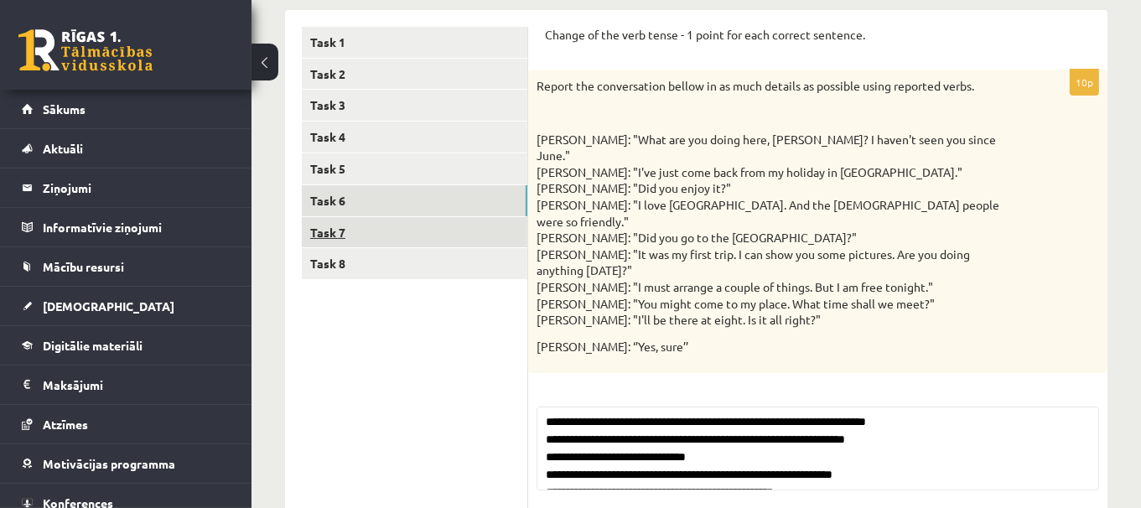
click at [423, 233] on link "Task 7" at bounding box center [414, 232] width 225 height 31
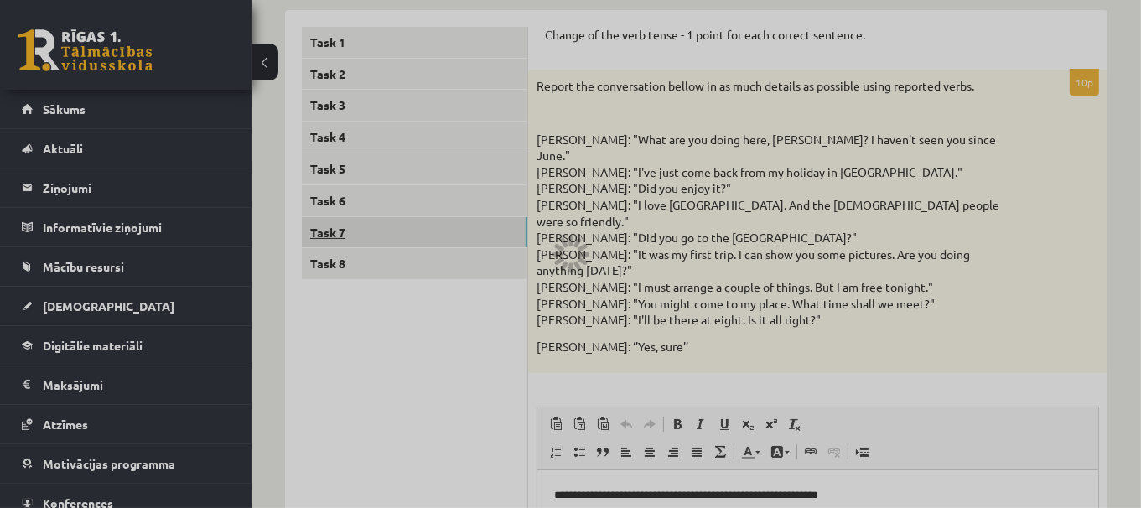
scroll to position [0, 0]
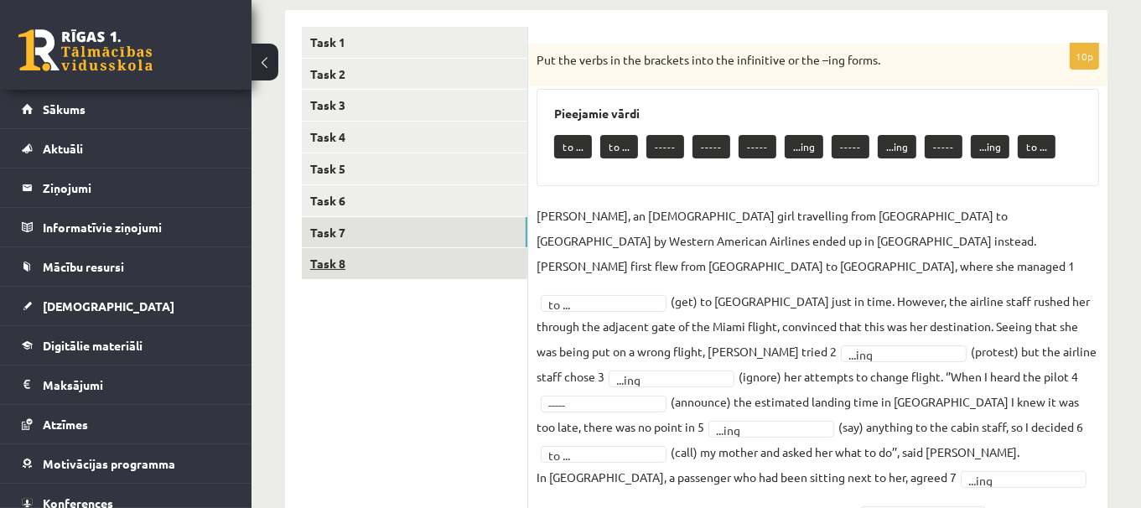
click at [427, 273] on link "Task 8" at bounding box center [414, 263] width 225 height 31
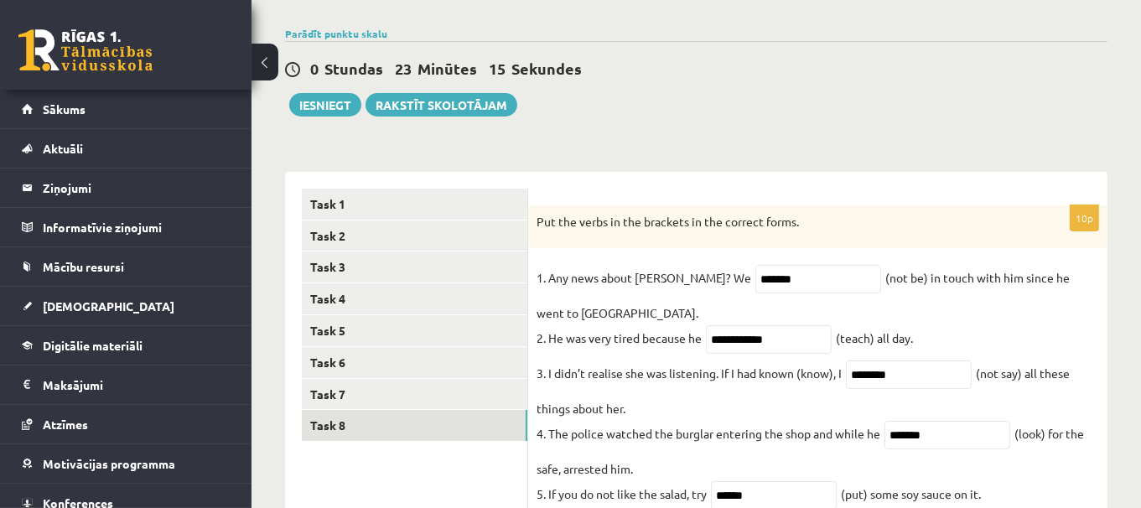
scroll to position [42, 0]
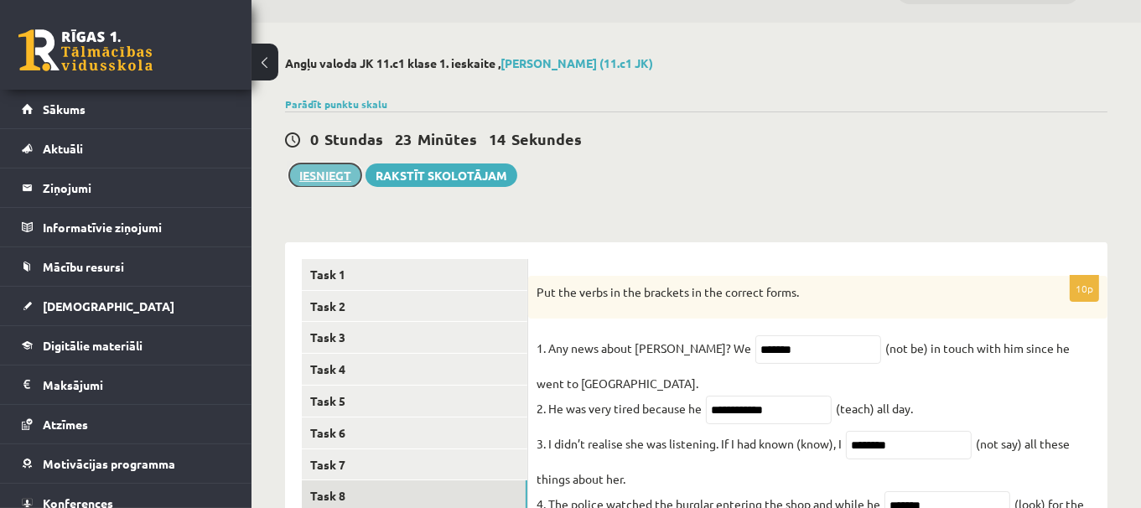
click at [341, 173] on button "Iesniegt" at bounding box center [325, 174] width 72 height 23
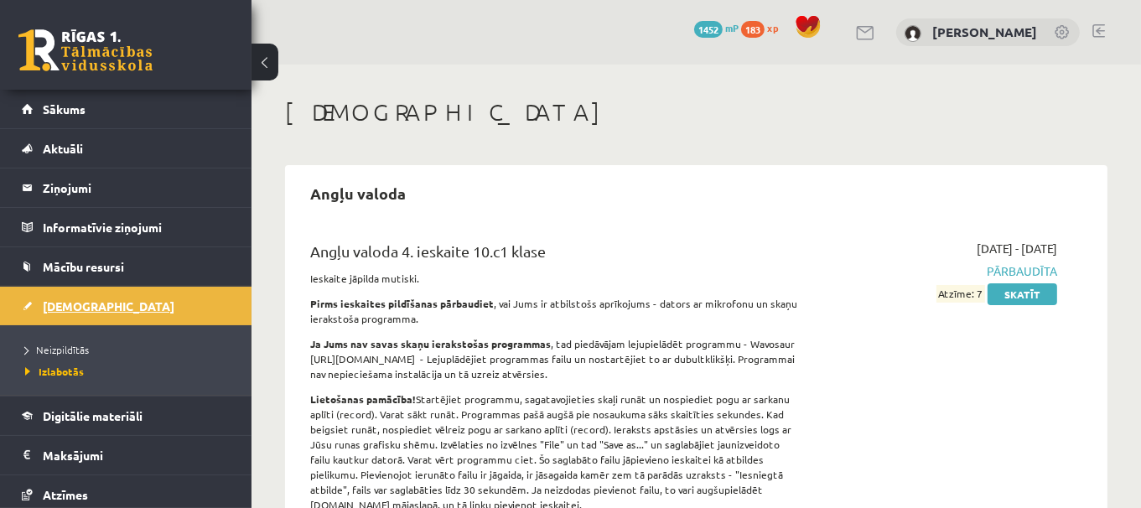
click at [102, 299] on link "[DEMOGRAPHIC_DATA]" at bounding box center [126, 306] width 209 height 39
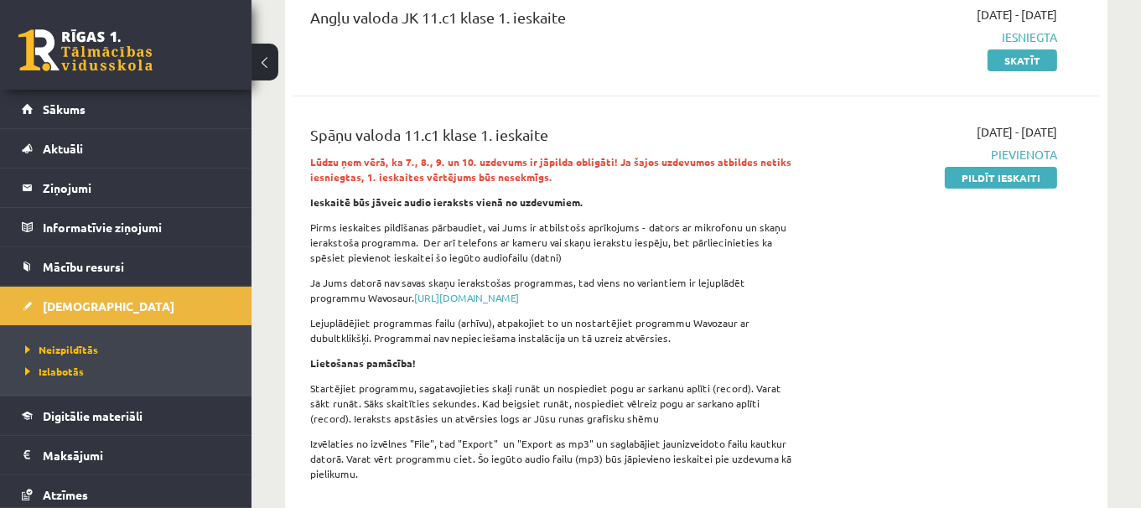
scroll to position [267, 0]
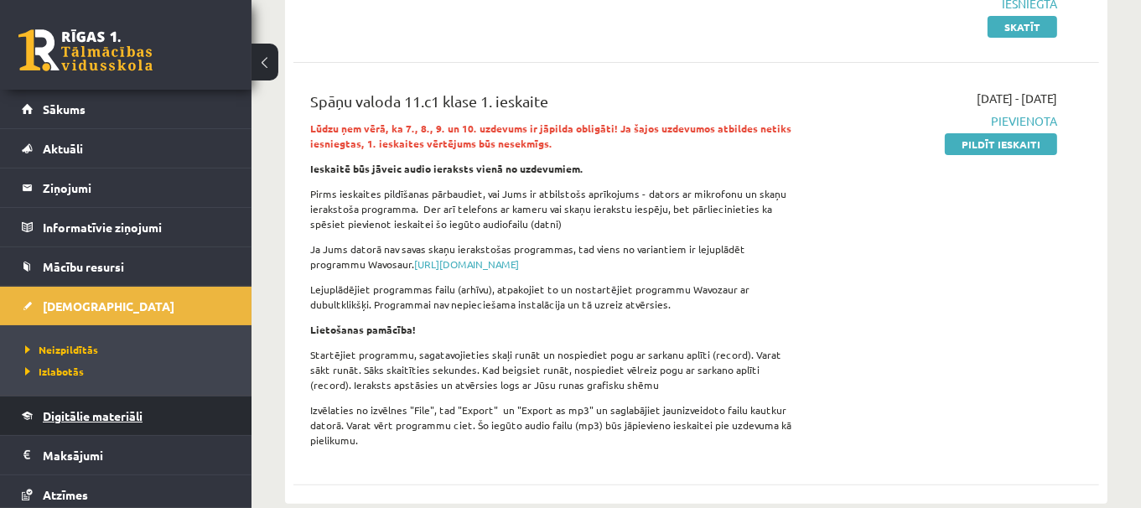
click at [132, 422] on link "Digitālie materiāli" at bounding box center [126, 415] width 209 height 39
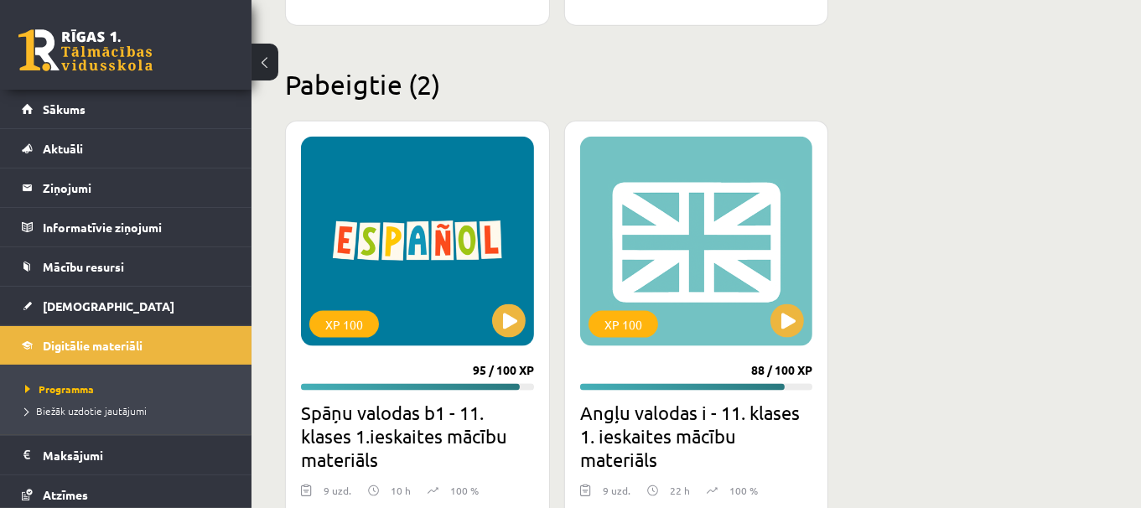
scroll to position [2076, 0]
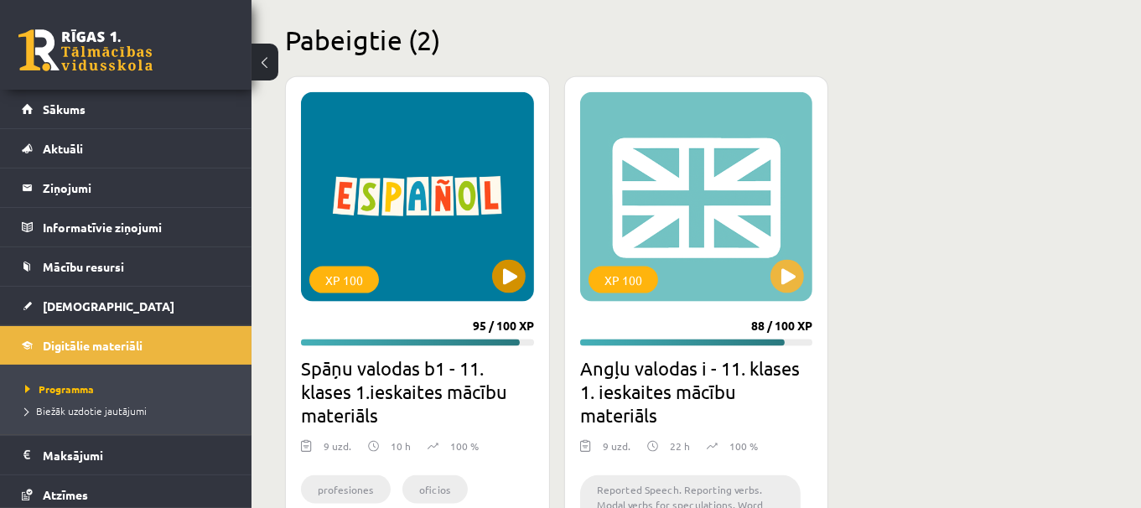
click at [527, 282] on div "XP 100" at bounding box center [417, 197] width 233 height 210
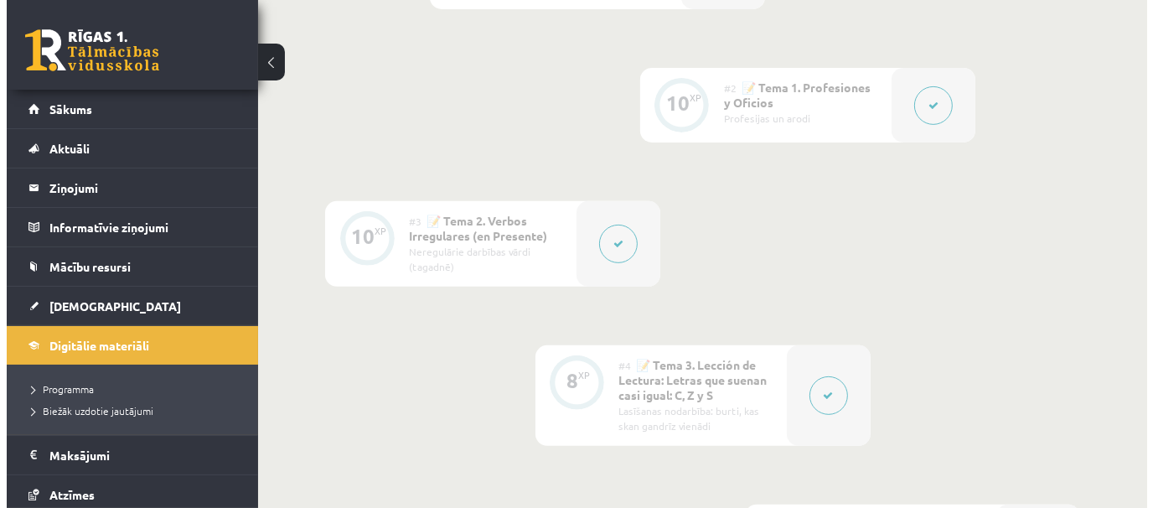
scroll to position [562, 0]
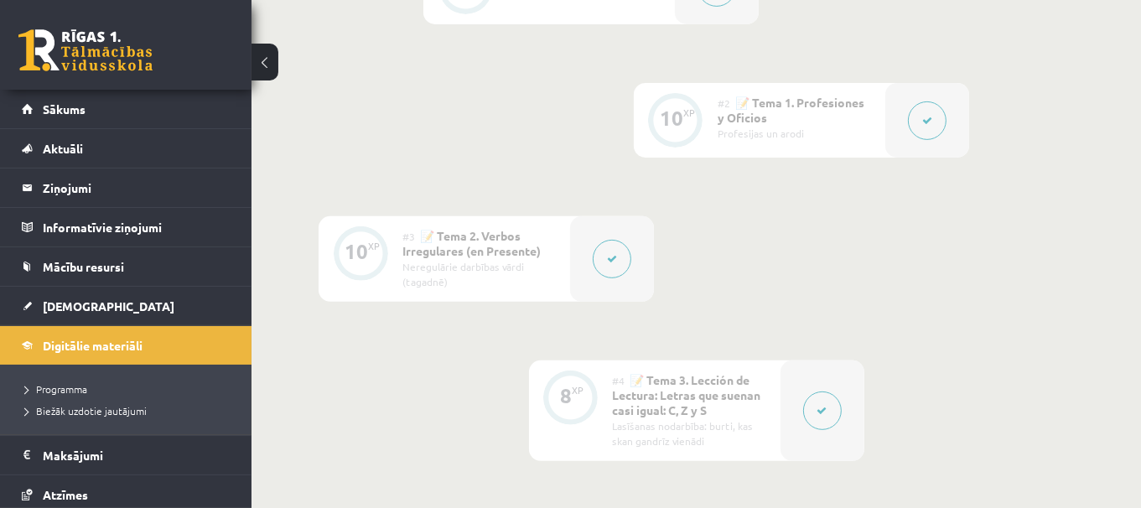
click at [931, 142] on div at bounding box center [927, 120] width 84 height 75
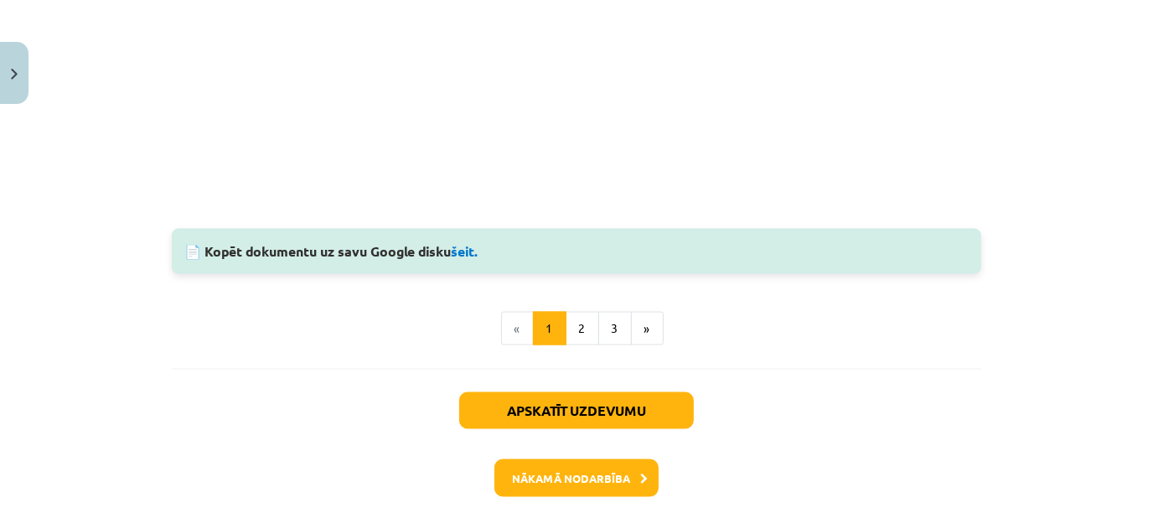
scroll to position [1899, 0]
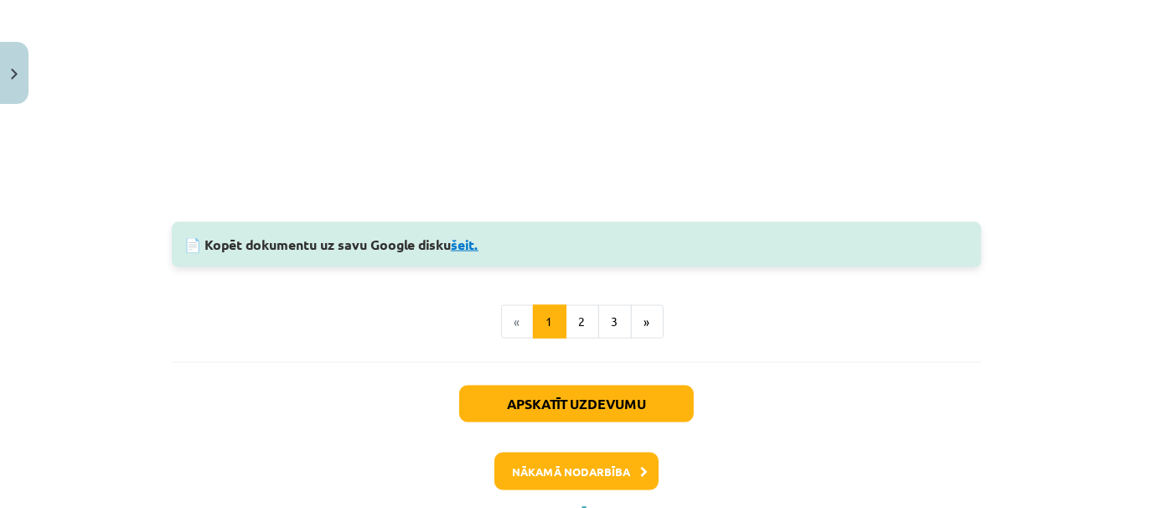
click at [471, 241] on link "šeit." at bounding box center [465, 245] width 28 height 18
click at [574, 324] on button "2" at bounding box center [583, 322] width 34 height 34
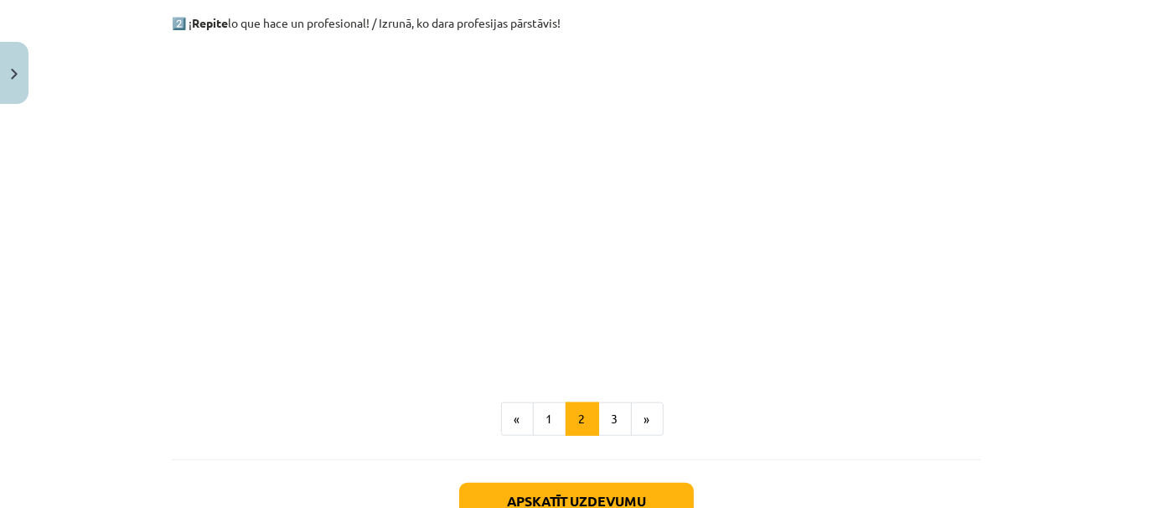
scroll to position [1274, 0]
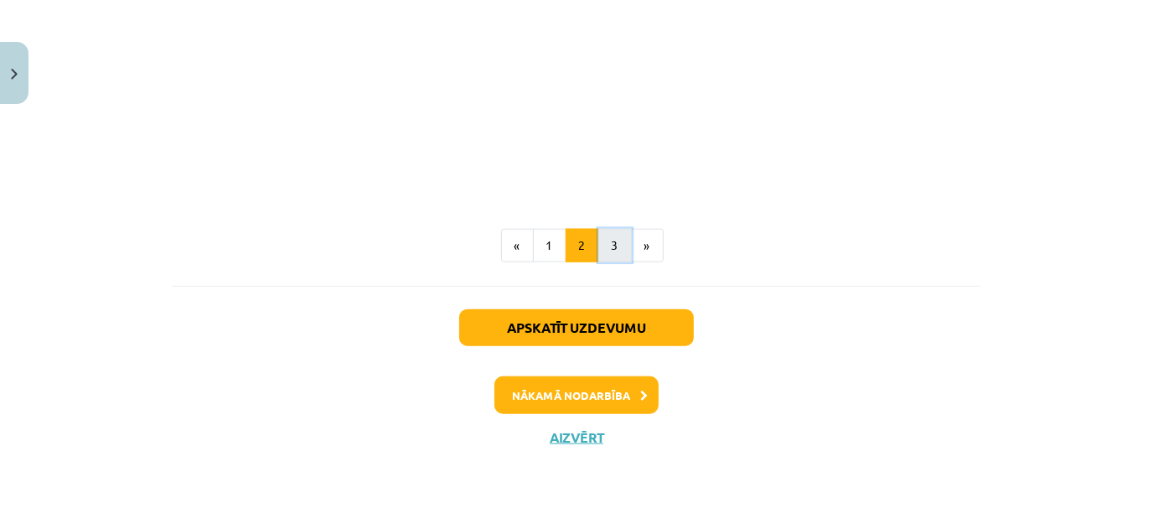
click at [603, 246] on button "3" at bounding box center [615, 246] width 34 height 34
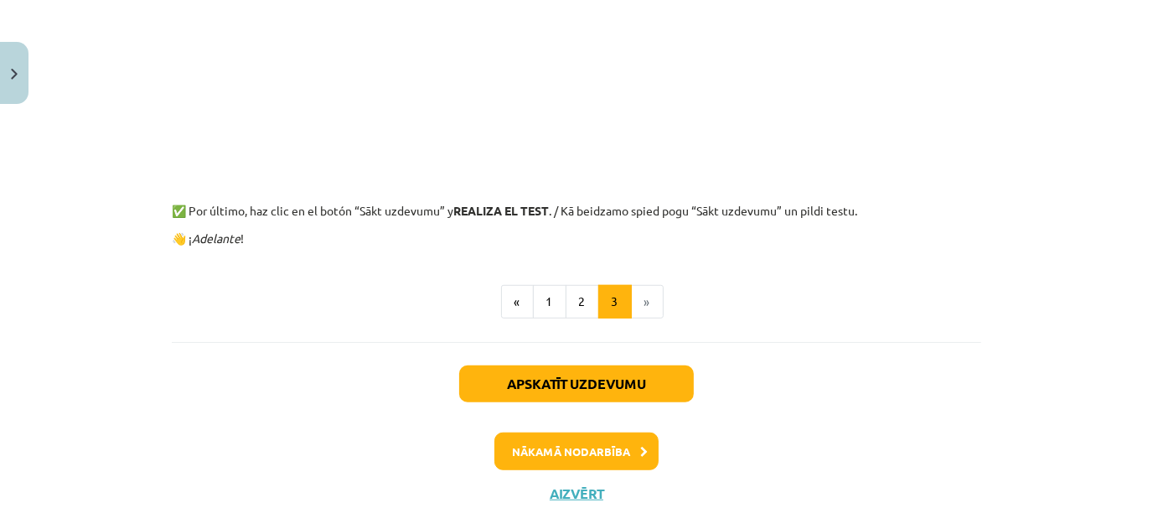
scroll to position [773, 0]
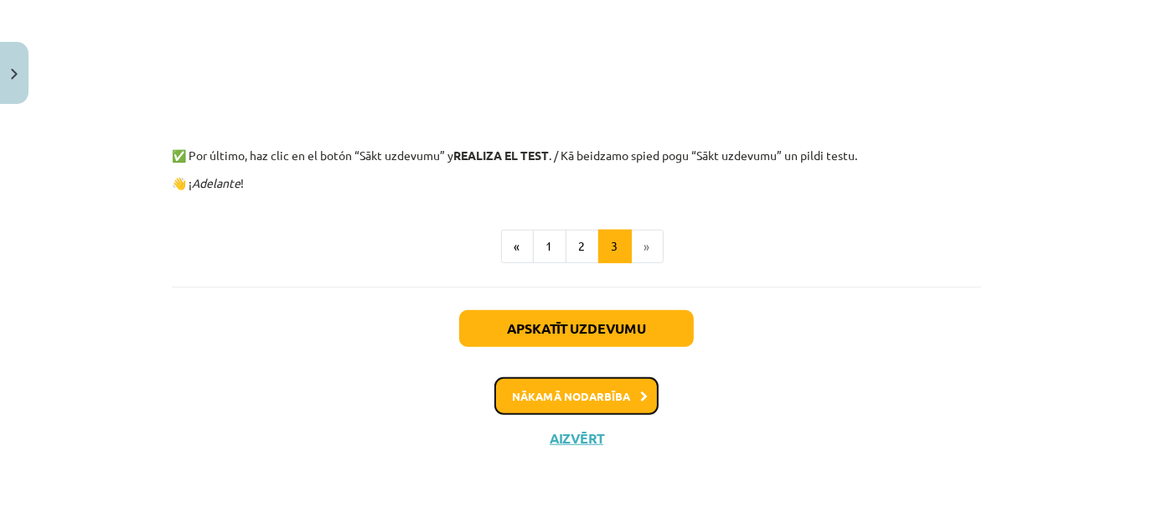
click at [577, 401] on button "Nākamā nodarbība" at bounding box center [577, 396] width 164 height 39
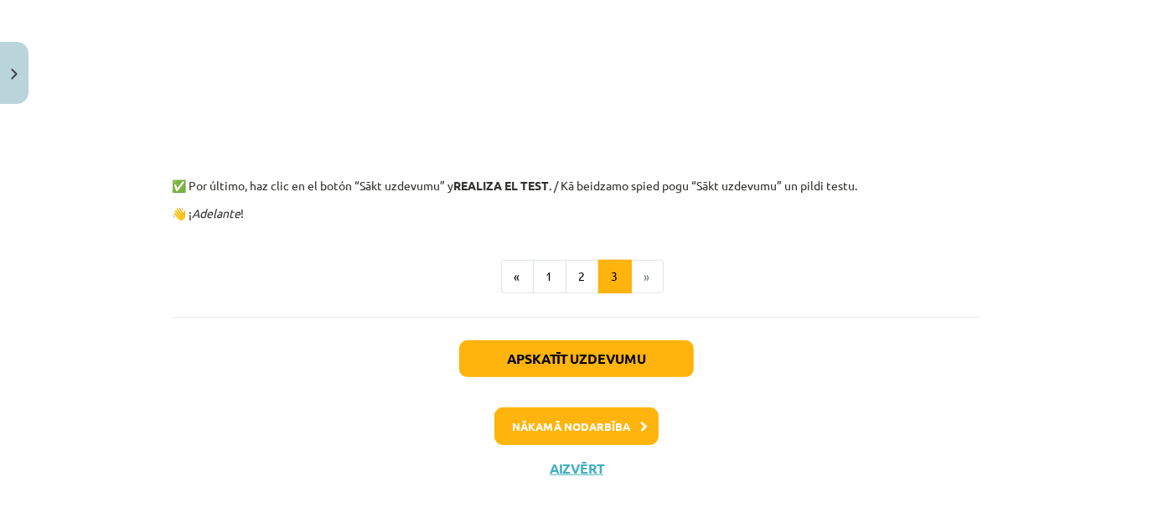
scroll to position [572, 0]
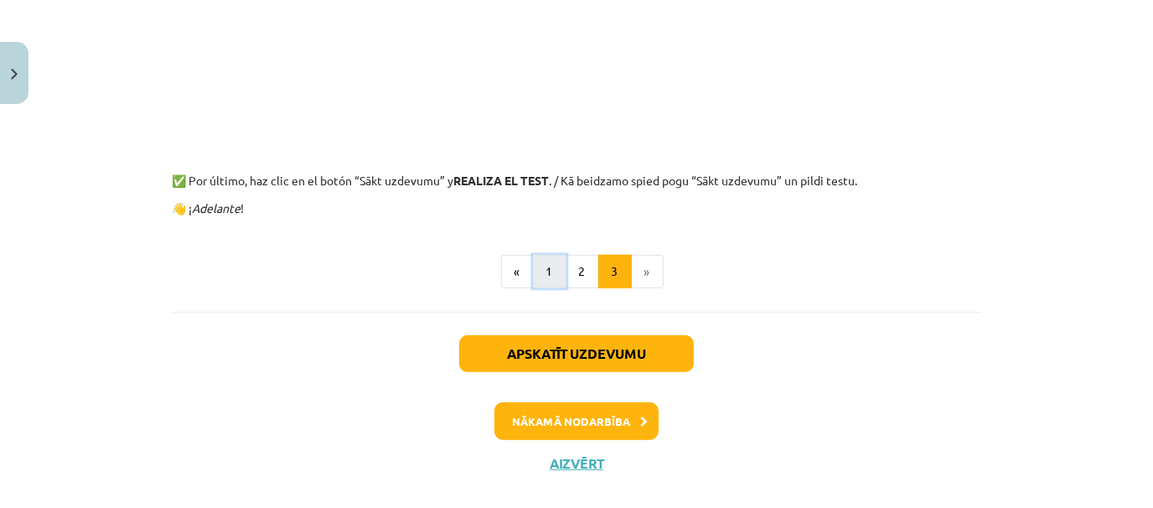
click at [534, 273] on button "1" at bounding box center [550, 272] width 34 height 34
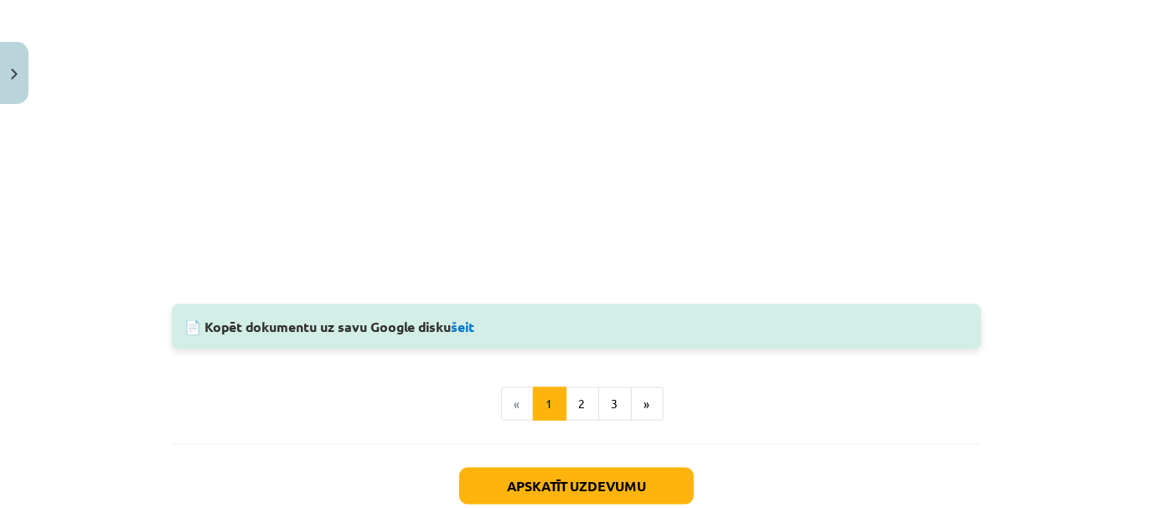
scroll to position [1749, 0]
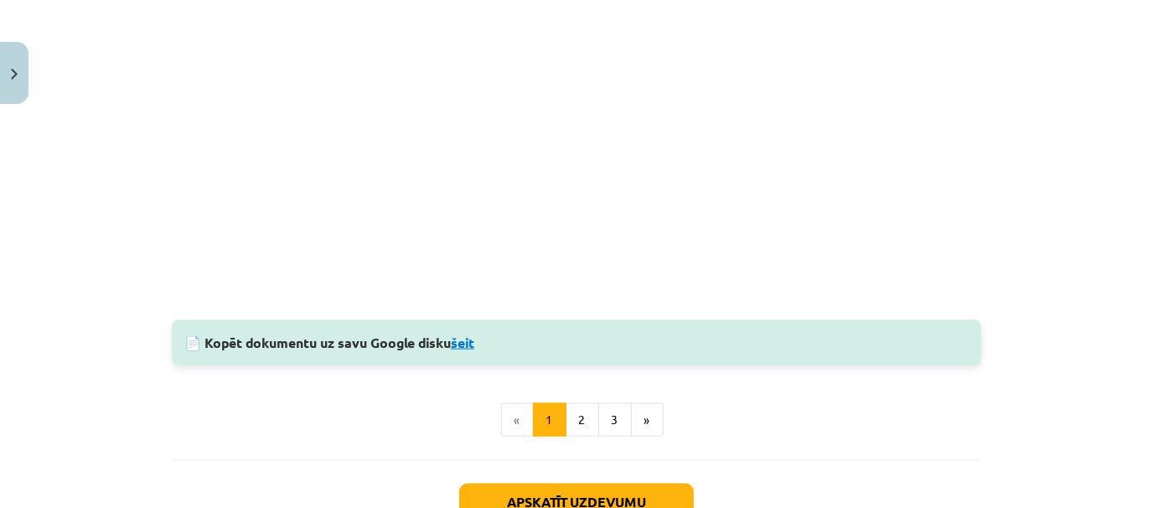
click at [474, 341] on link "šeit" at bounding box center [462, 343] width 23 height 18
click at [582, 412] on button "2" at bounding box center [583, 420] width 34 height 34
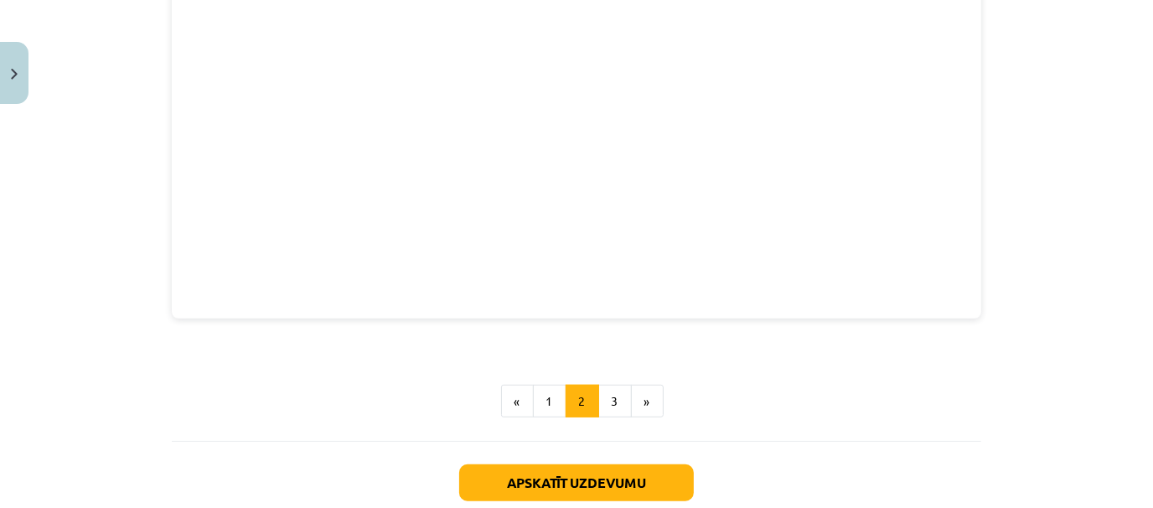
scroll to position [813, 0]
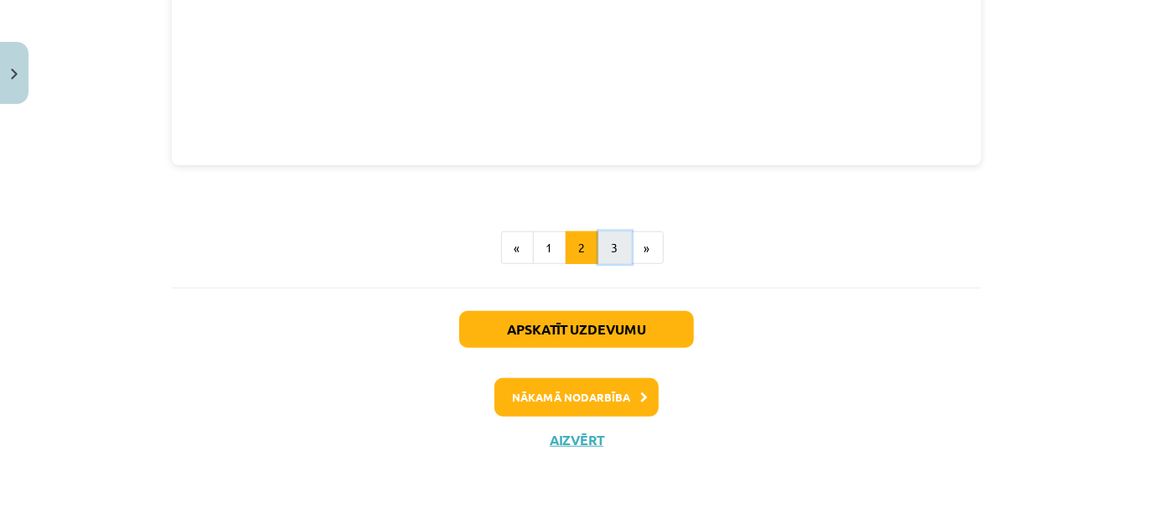
click at [601, 243] on button "3" at bounding box center [615, 248] width 34 height 34
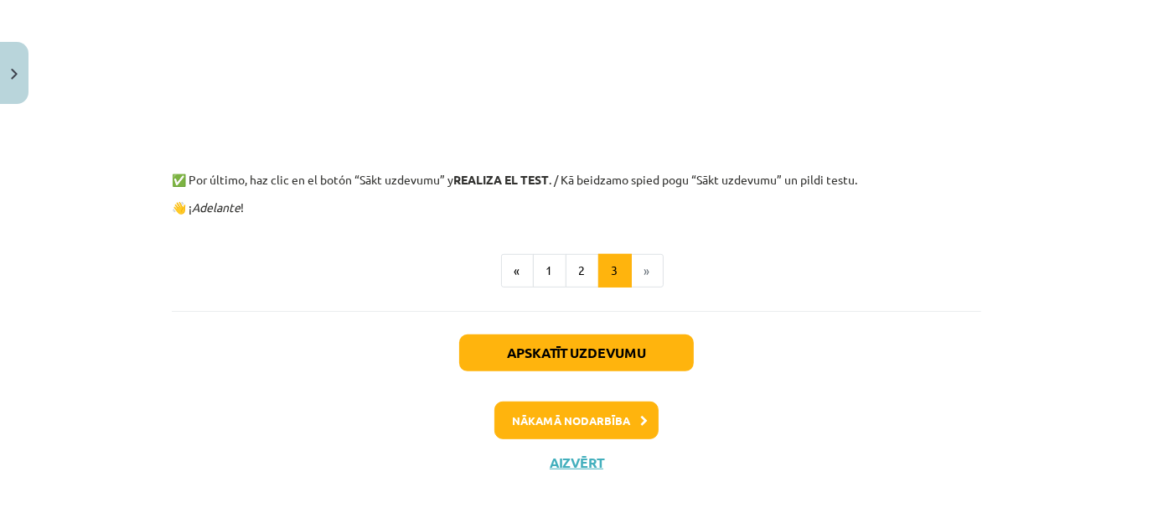
scroll to position [597, 0]
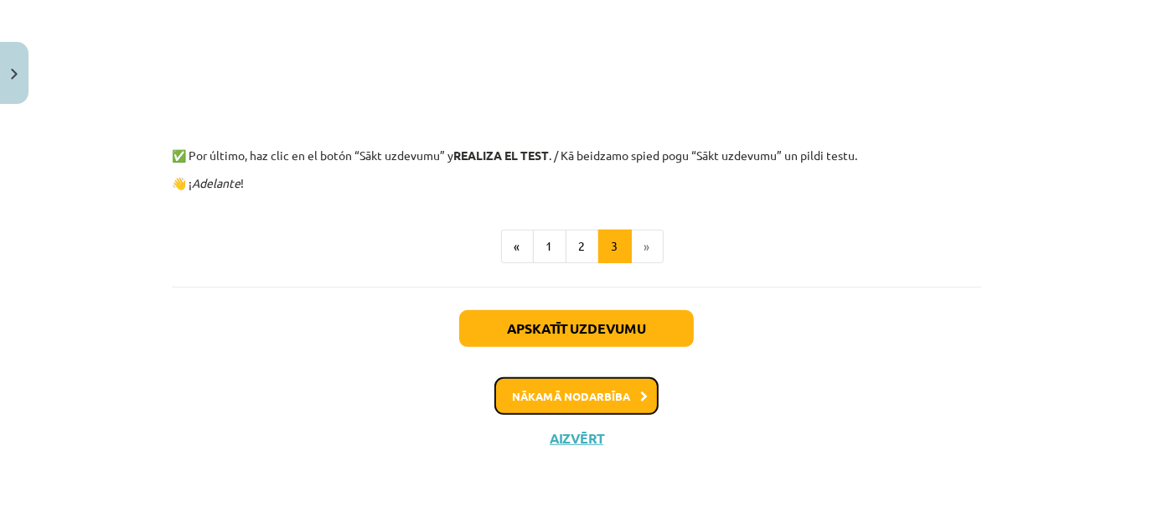
click at [565, 395] on button "Nākamā nodarbība" at bounding box center [577, 396] width 164 height 39
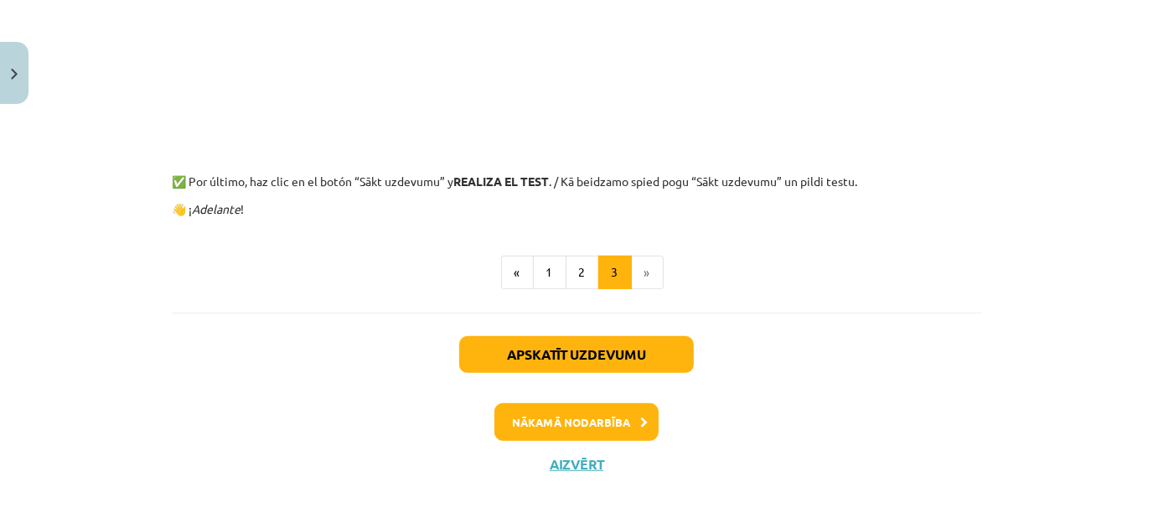
scroll to position [558, 0]
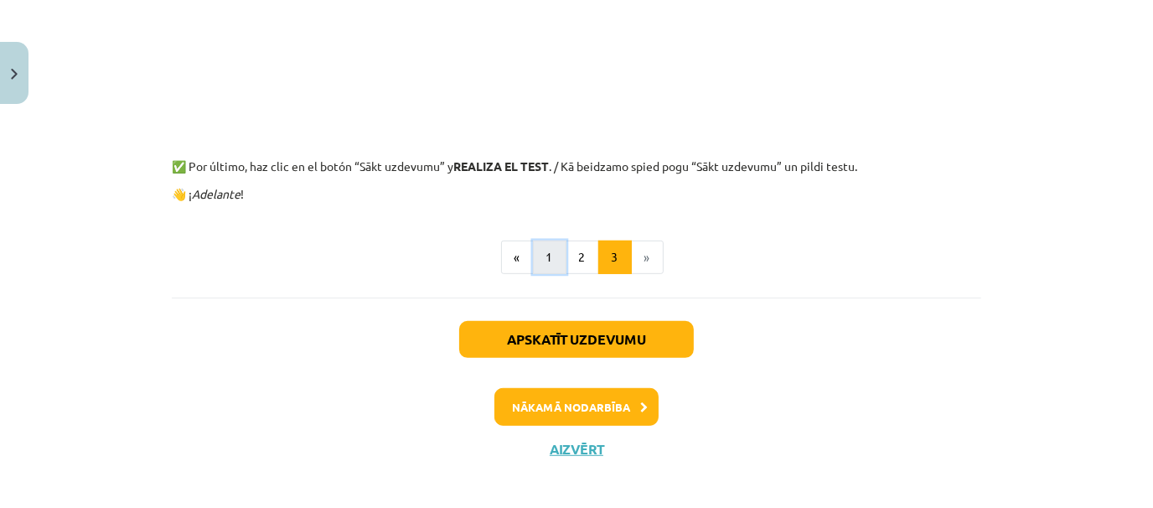
click at [536, 258] on button "1" at bounding box center [550, 258] width 34 height 34
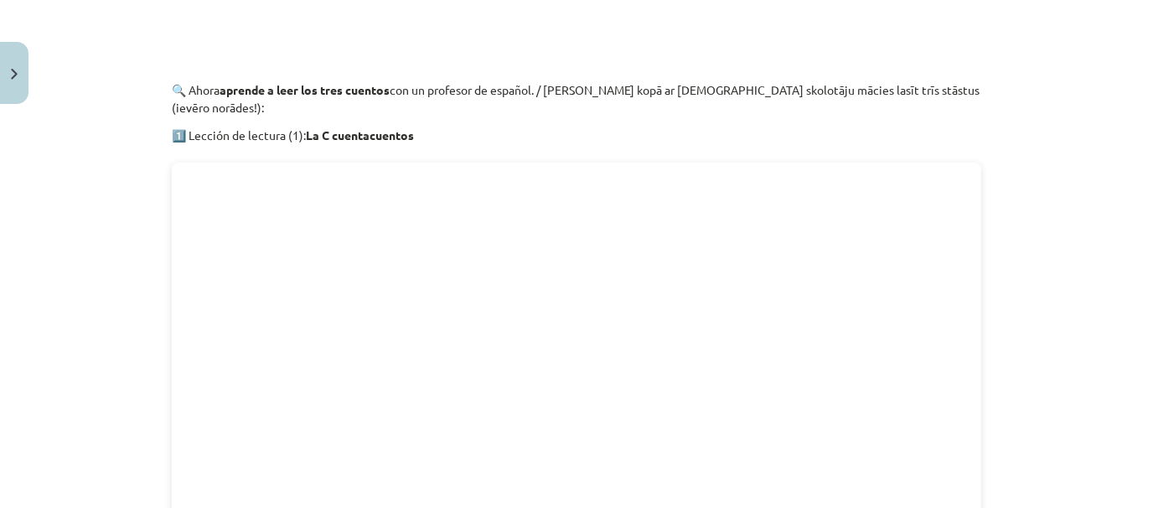
scroll to position [1260, 0]
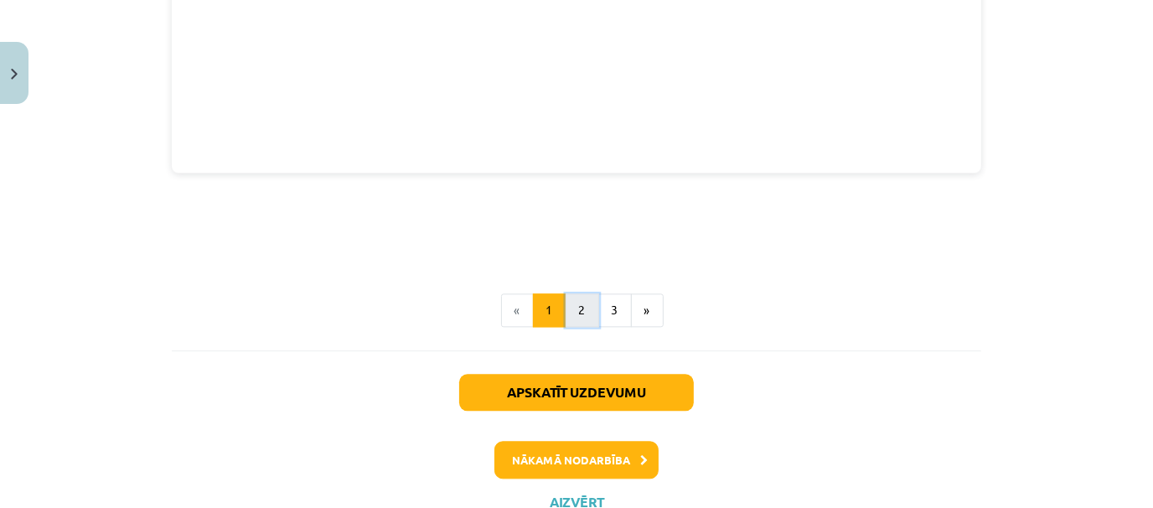
click at [579, 293] on button "2" at bounding box center [583, 310] width 34 height 34
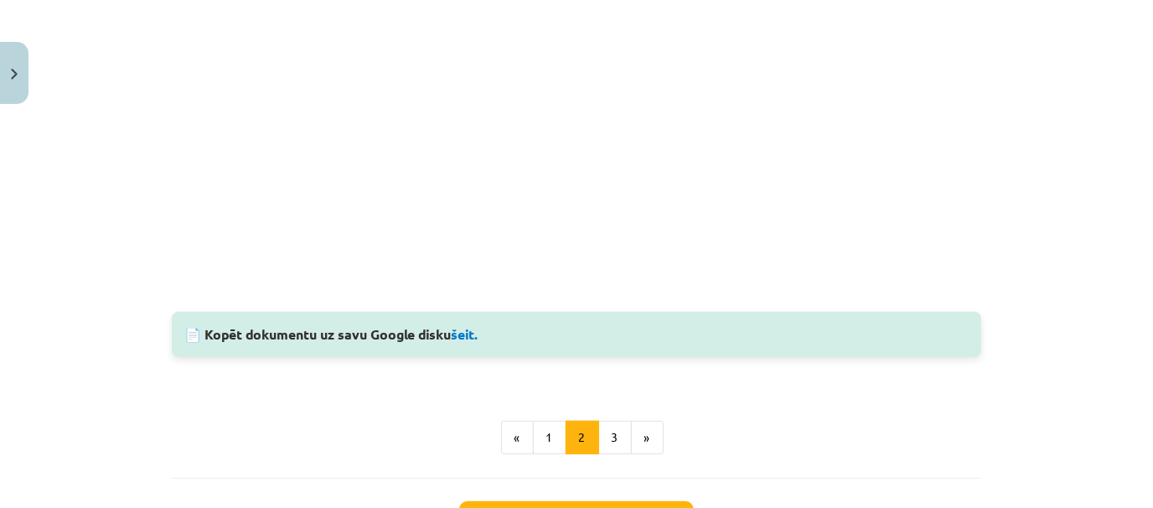
scroll to position [541, 0]
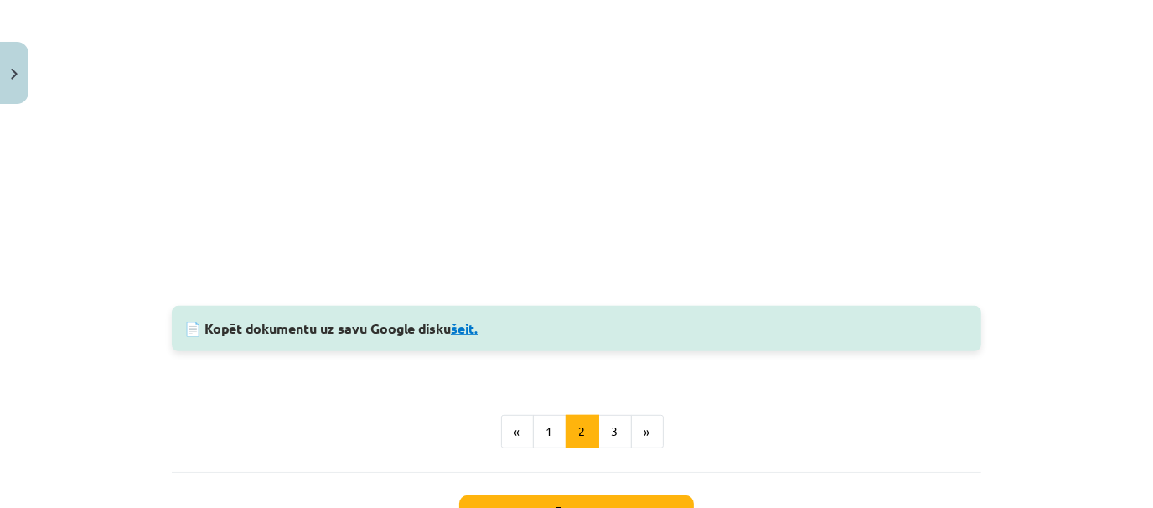
click at [474, 330] on link "šeit." at bounding box center [465, 328] width 28 height 18
click at [611, 427] on button "3" at bounding box center [615, 432] width 34 height 34
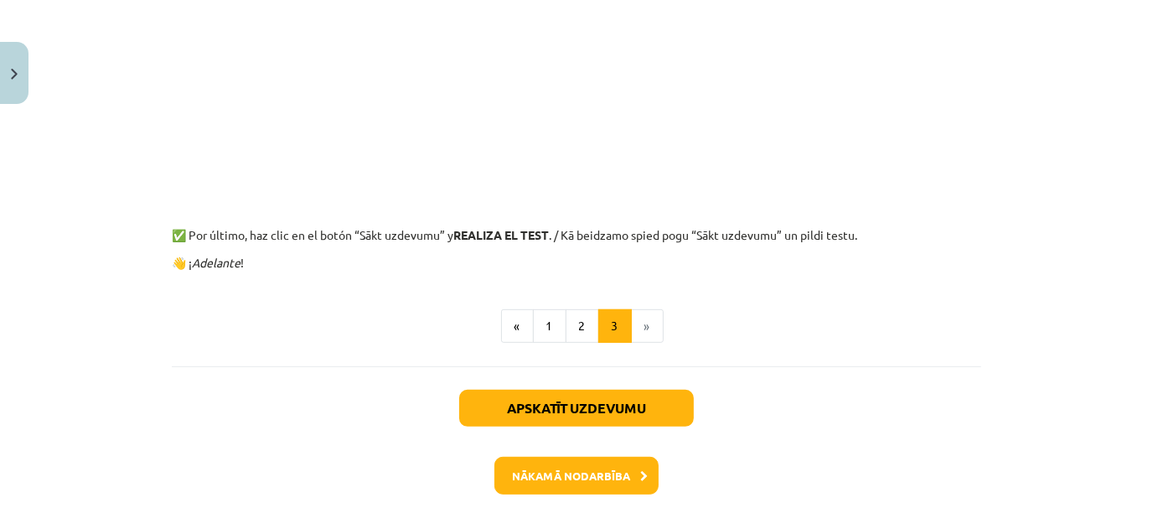
scroll to position [538, 0]
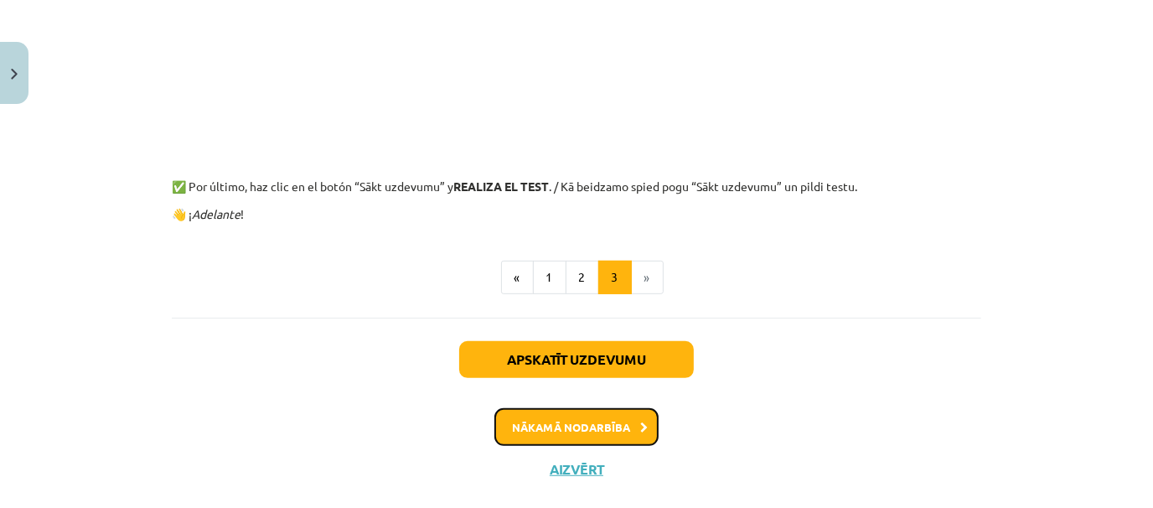
click at [556, 427] on button "Nākamā nodarbība" at bounding box center [577, 427] width 164 height 39
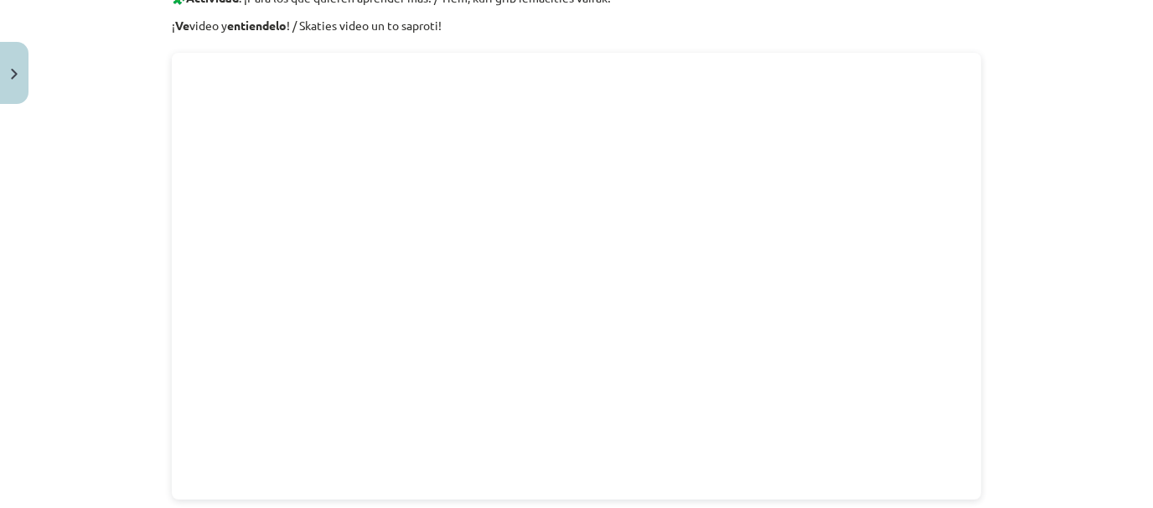
scroll to position [520, 0]
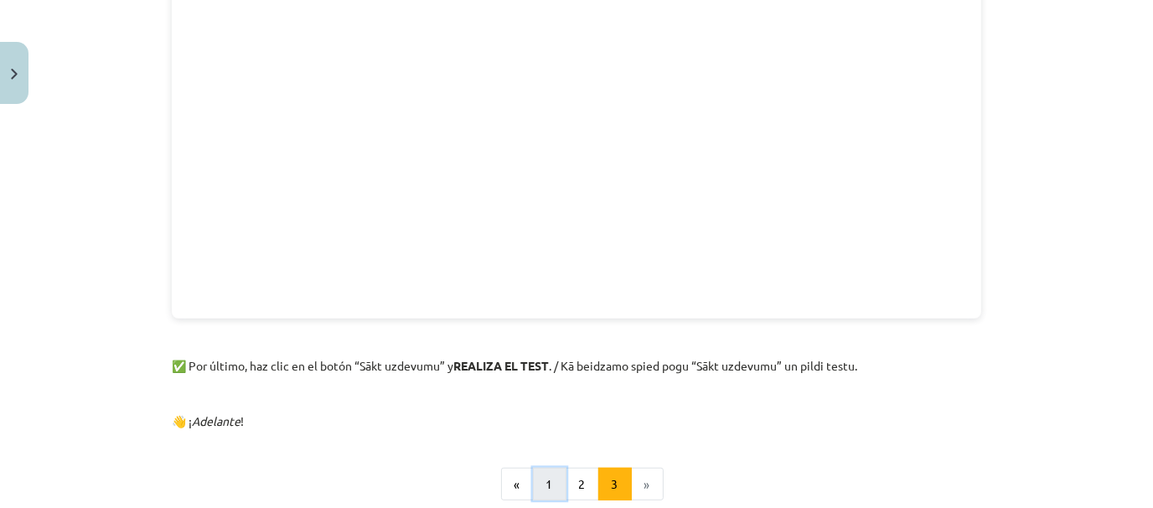
click at [544, 476] on button "1" at bounding box center [550, 485] width 34 height 34
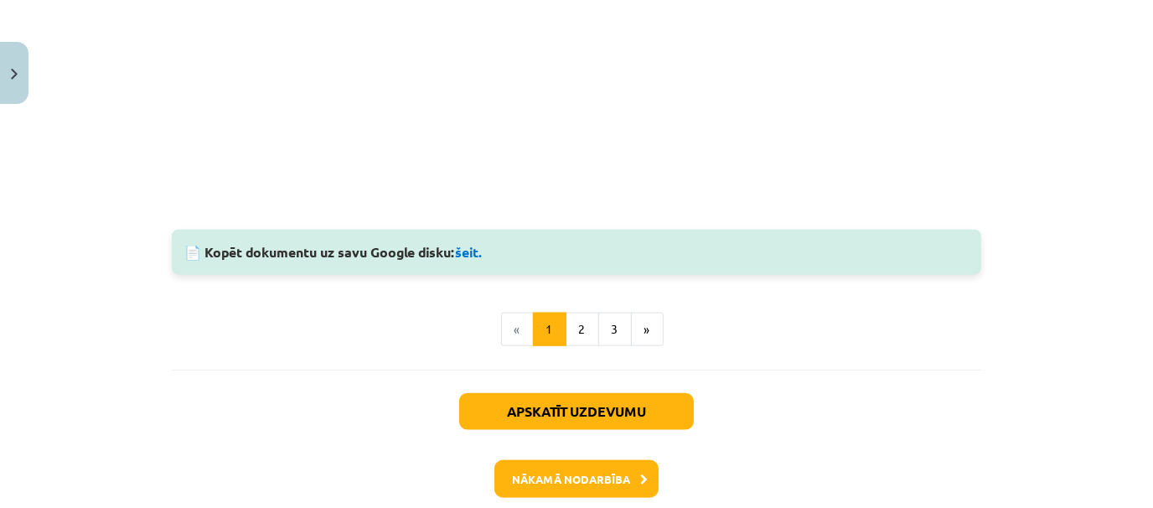
scroll to position [1346, 0]
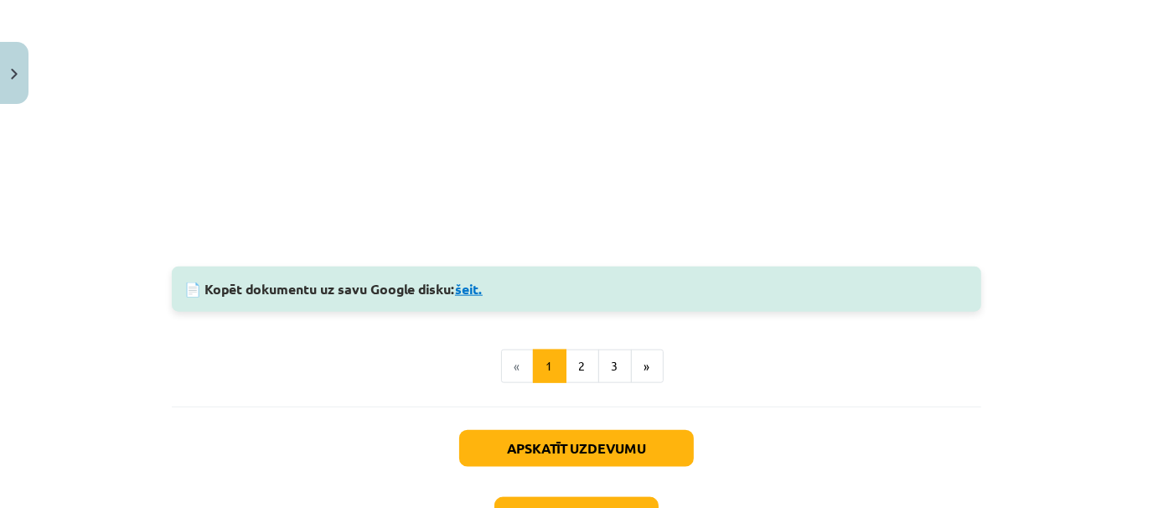
click at [468, 291] on link "šeit." at bounding box center [469, 289] width 28 height 18
click at [580, 371] on button "2" at bounding box center [583, 367] width 34 height 34
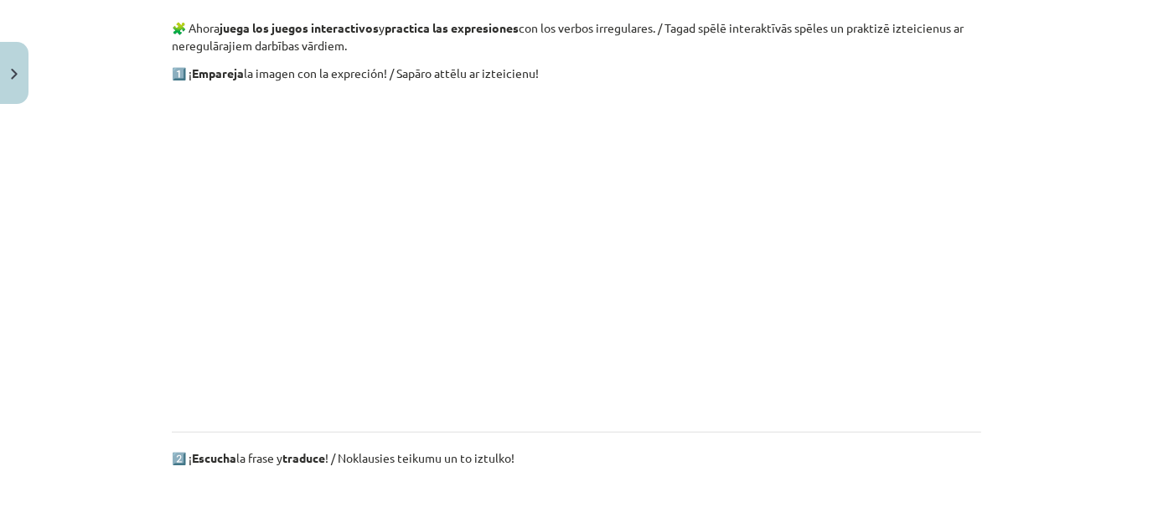
scroll to position [299, 0]
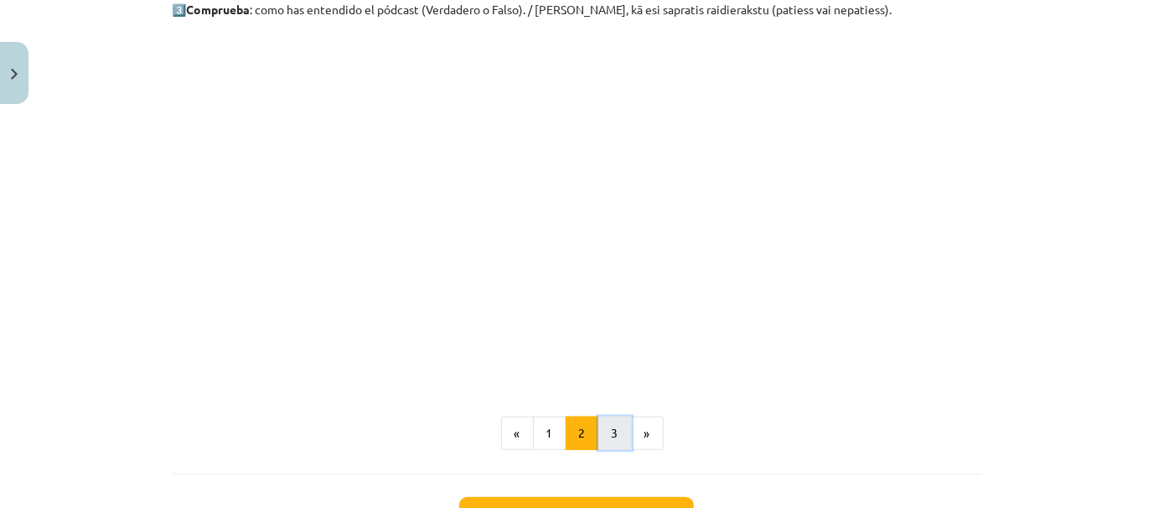
click at [609, 439] on button "3" at bounding box center [615, 434] width 34 height 34
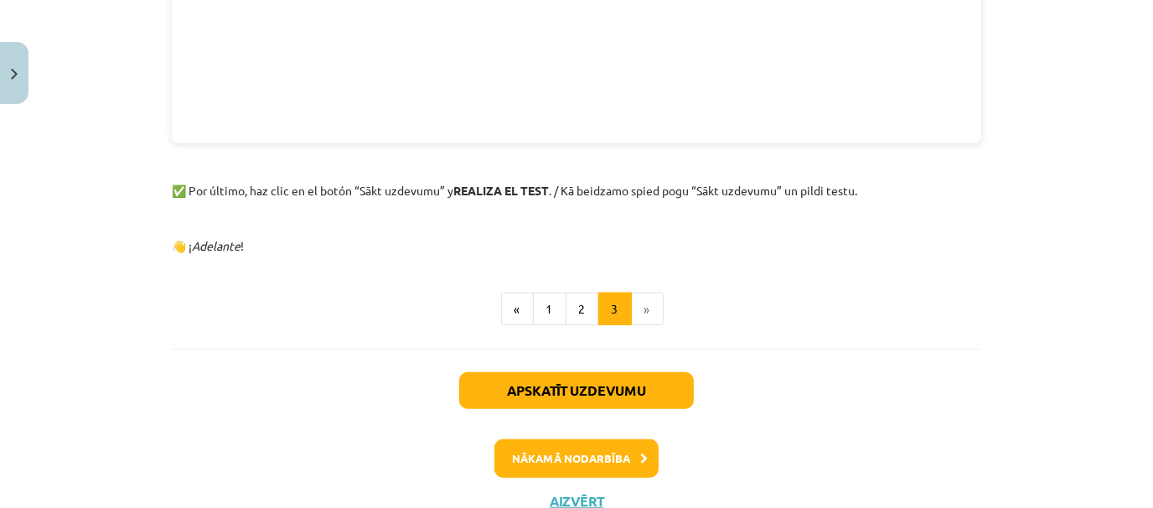
scroll to position [756, 0]
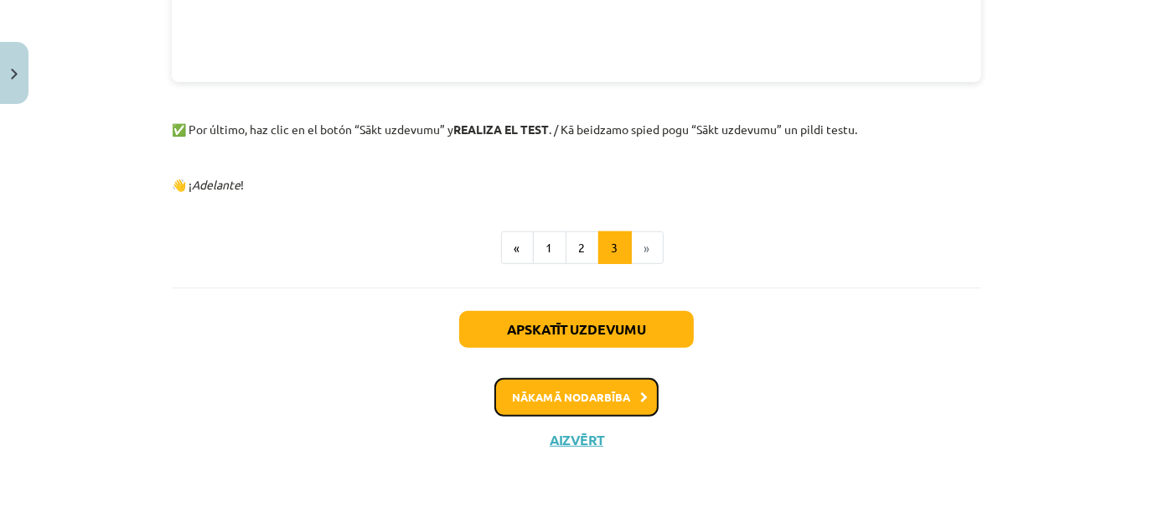
click at [554, 393] on button "Nākamā nodarbība" at bounding box center [577, 397] width 164 height 39
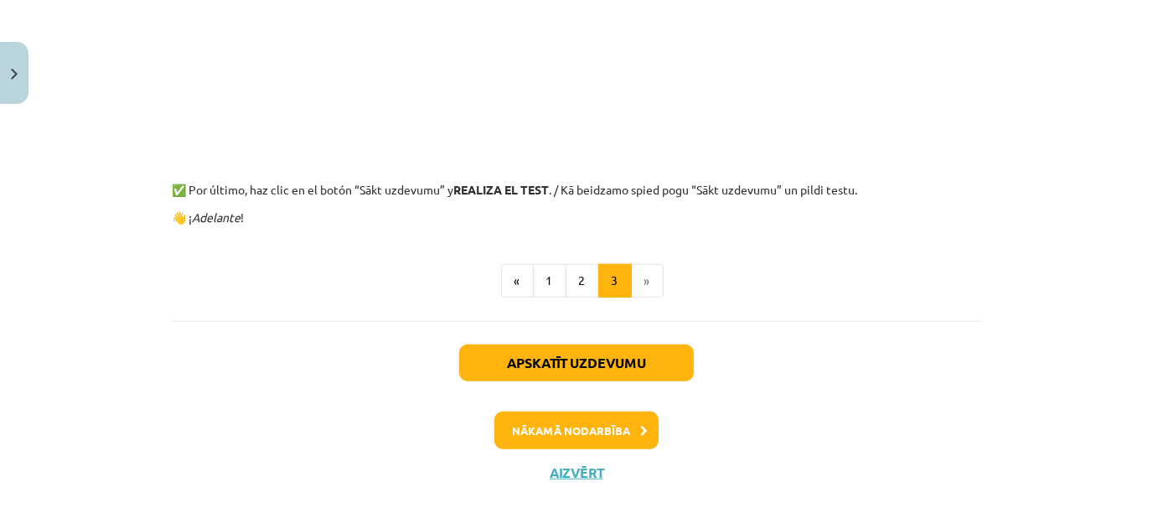
scroll to position [942, 0]
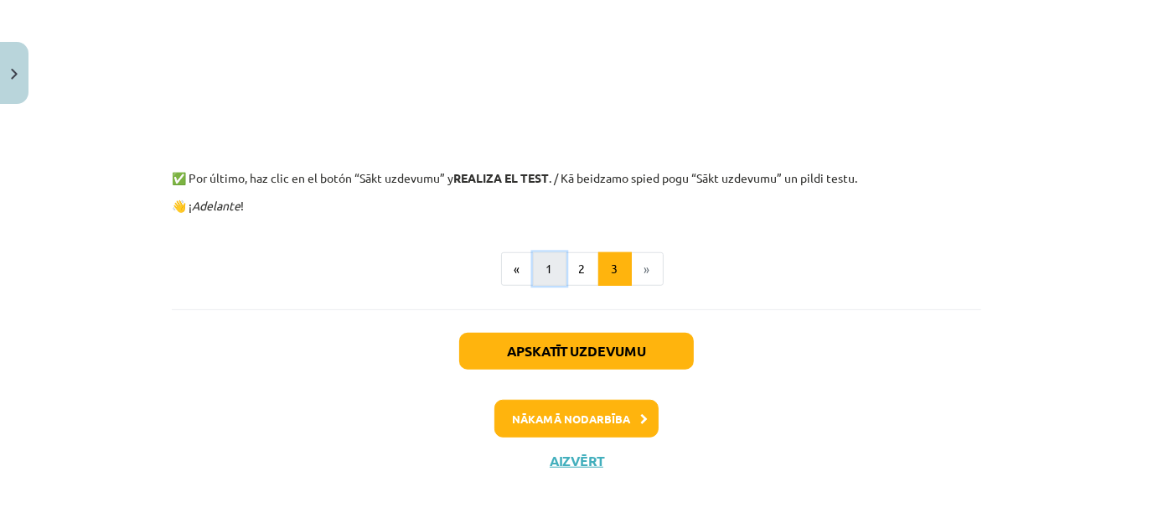
click at [533, 271] on button "1" at bounding box center [550, 269] width 34 height 34
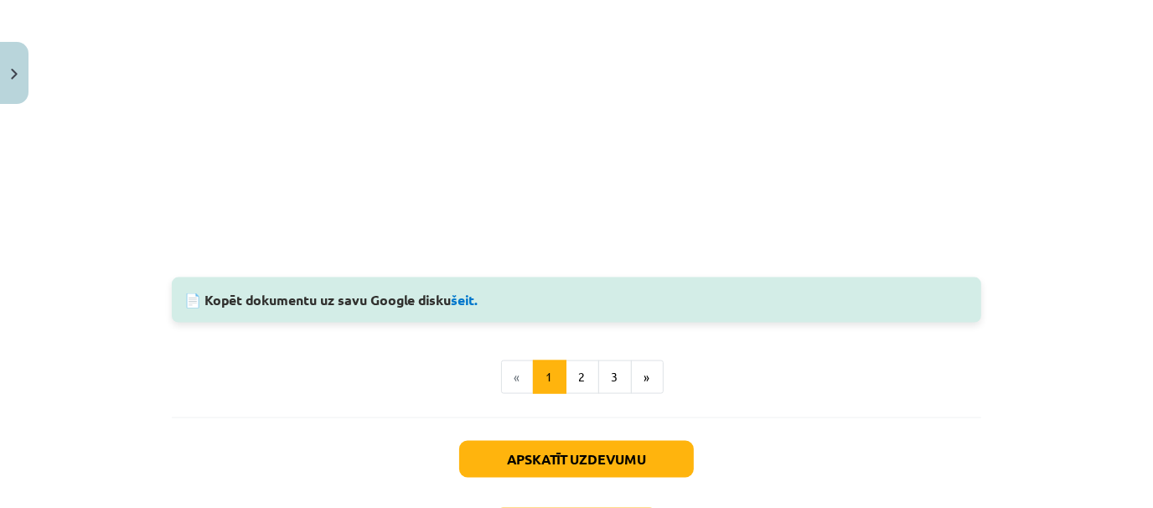
scroll to position [1801, 0]
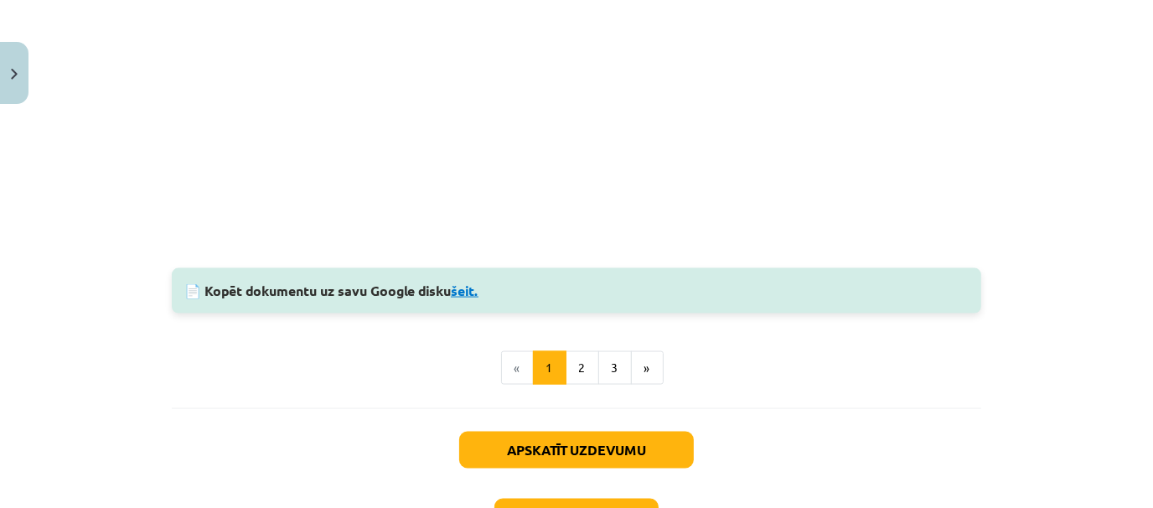
click at [464, 292] on link "šeit." at bounding box center [465, 291] width 28 height 18
click at [568, 360] on button "2" at bounding box center [583, 368] width 34 height 34
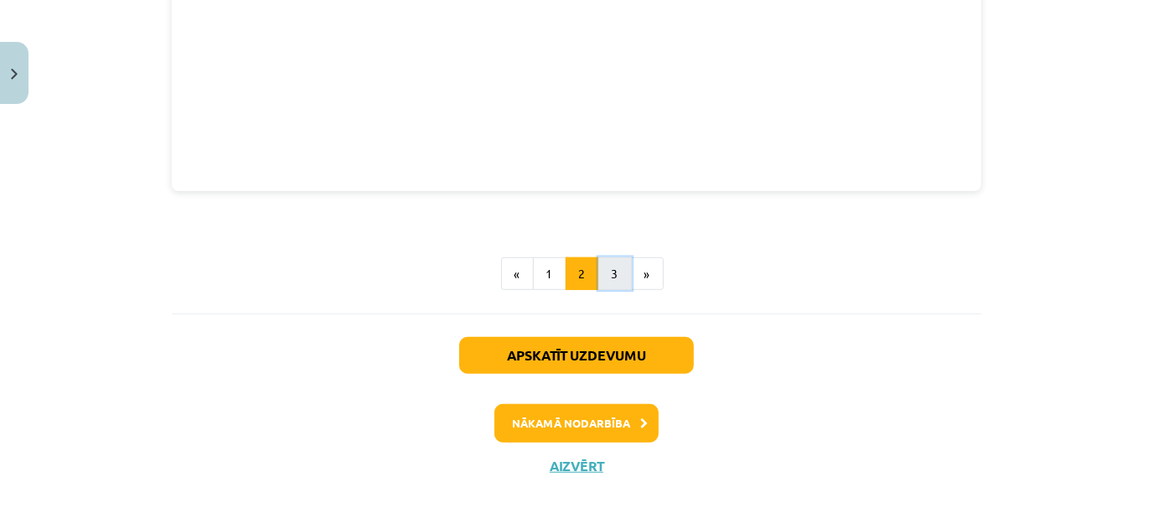
click at [598, 269] on button "3" at bounding box center [615, 274] width 34 height 34
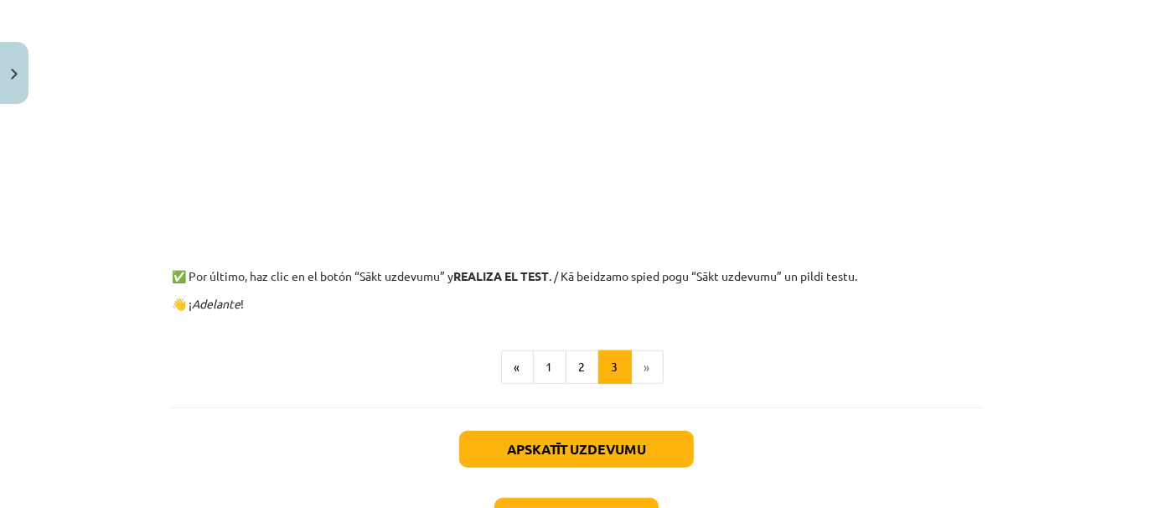
scroll to position [893, 0]
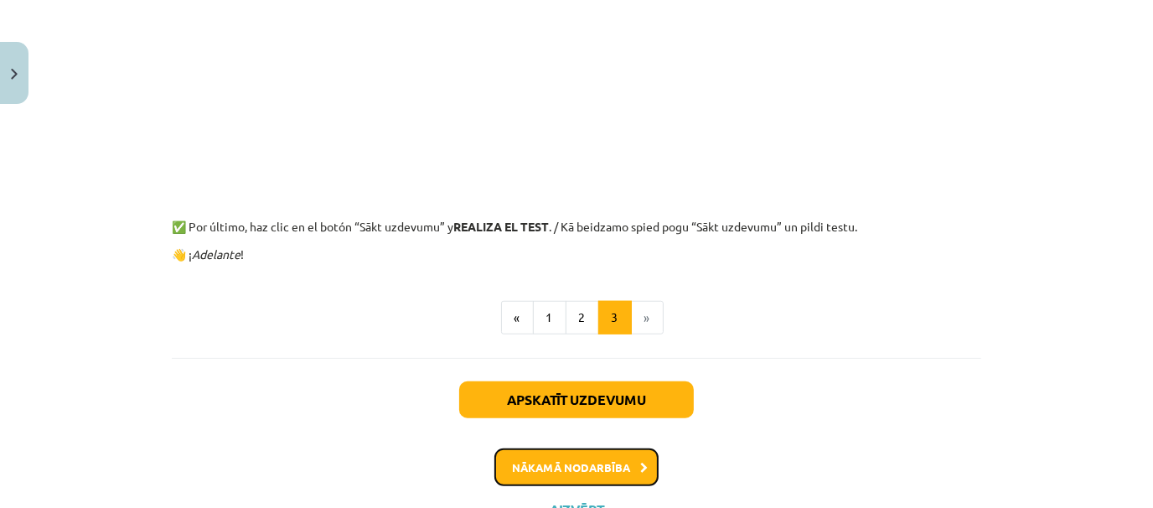
click at [569, 464] on button "Nākamā nodarbība" at bounding box center [577, 467] width 164 height 39
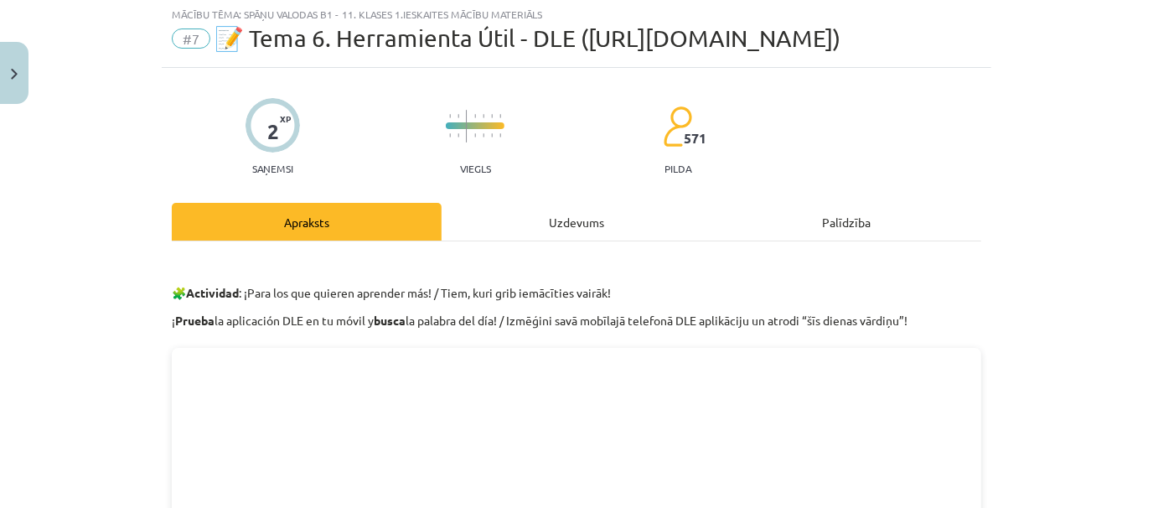
scroll to position [42, 0]
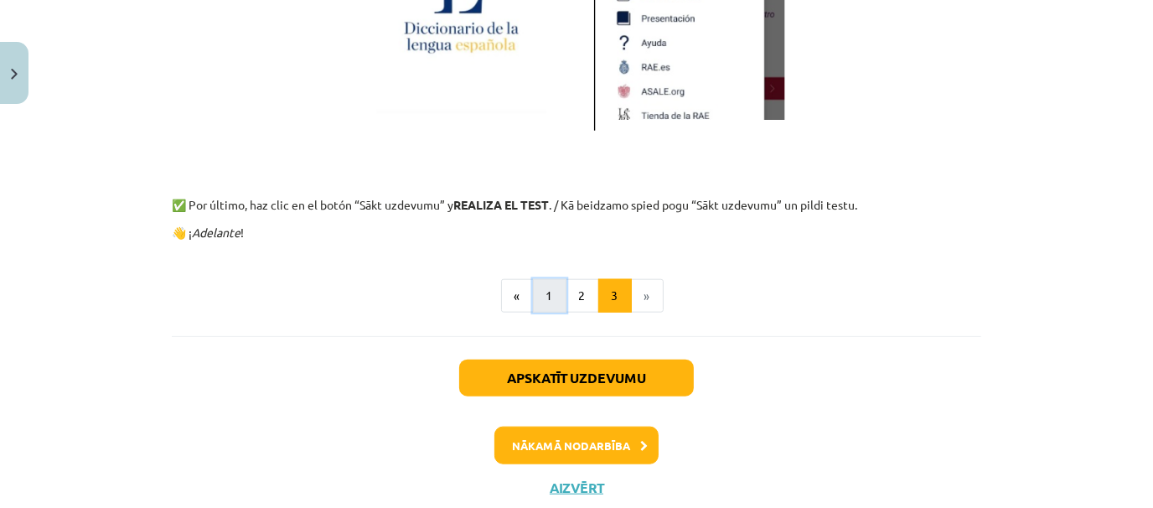
click at [542, 298] on button "1" at bounding box center [550, 296] width 34 height 34
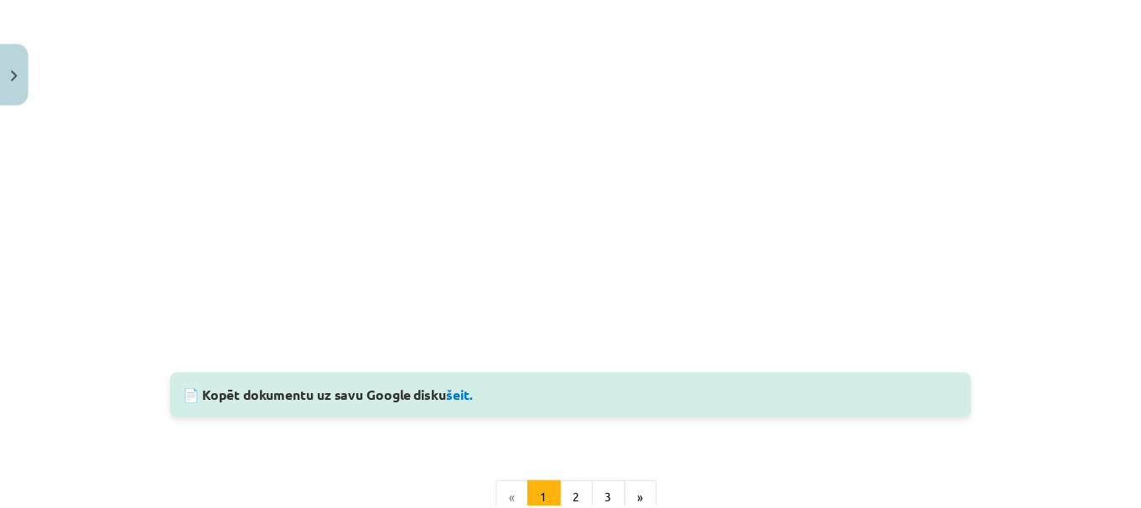
scroll to position [1479, 0]
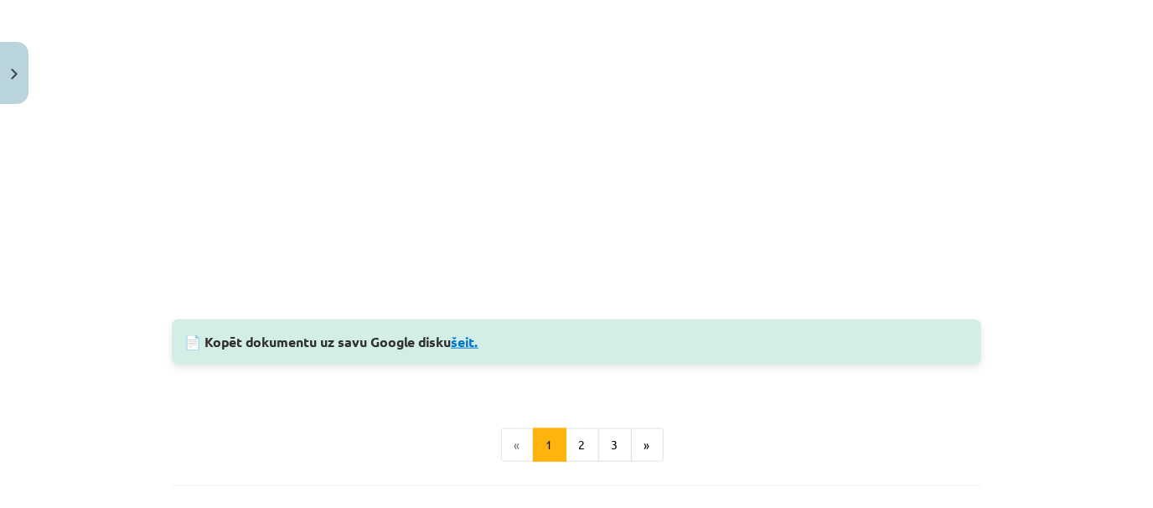
click at [466, 342] on link "šeit." at bounding box center [465, 342] width 28 height 18
click at [26, 80] on button "Close" at bounding box center [14, 73] width 28 height 62
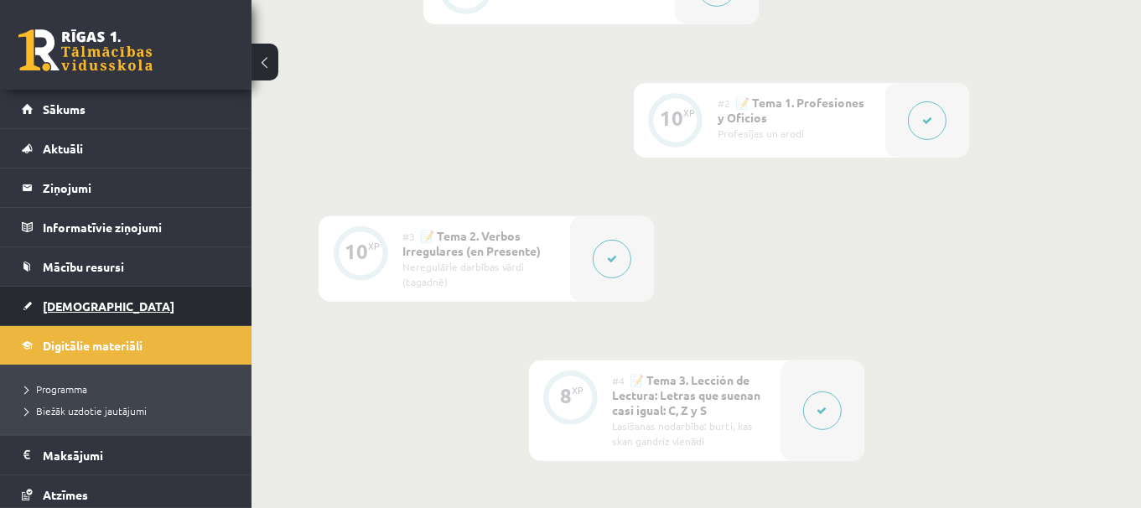
click at [79, 305] on span "[DEMOGRAPHIC_DATA]" at bounding box center [109, 305] width 132 height 15
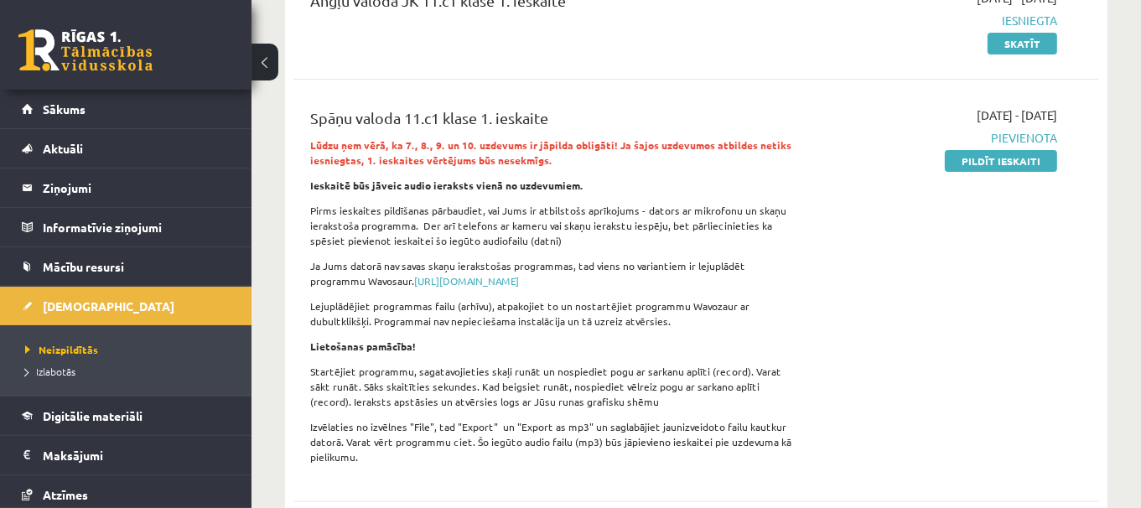
scroll to position [284, 0]
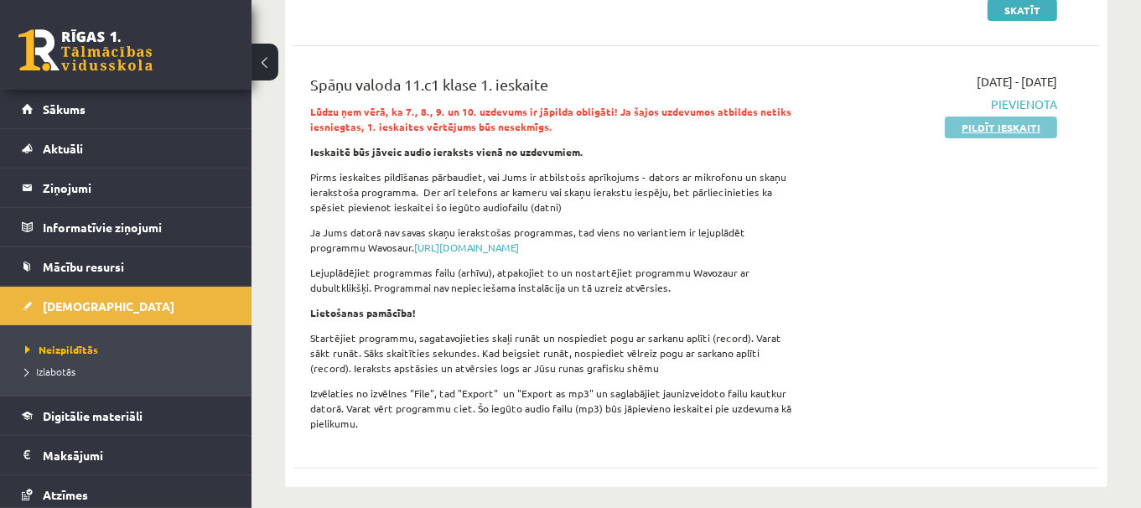
click at [998, 132] on link "Pildīt ieskaiti" at bounding box center [1001, 128] width 112 height 22
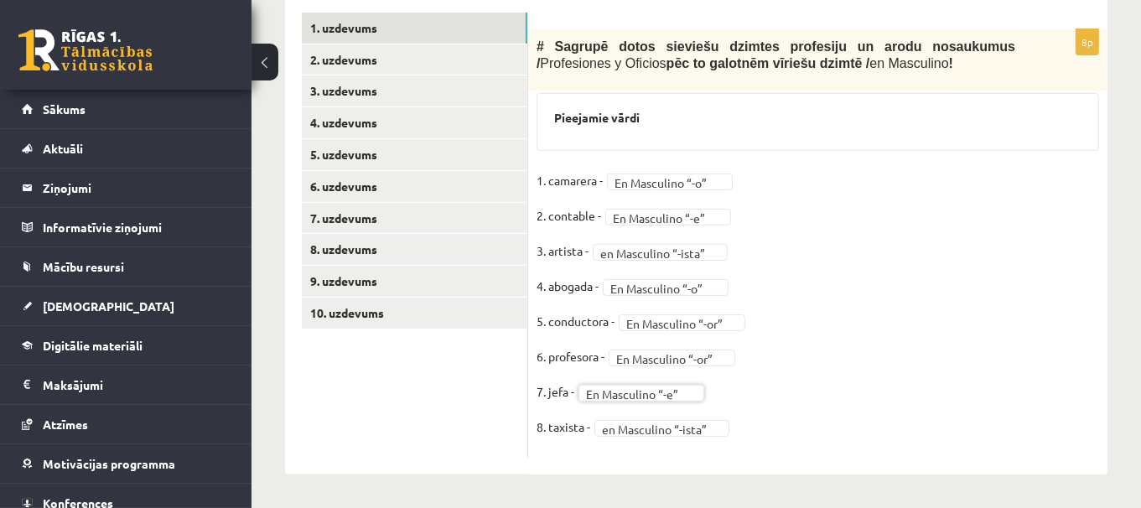
scroll to position [533, 0]
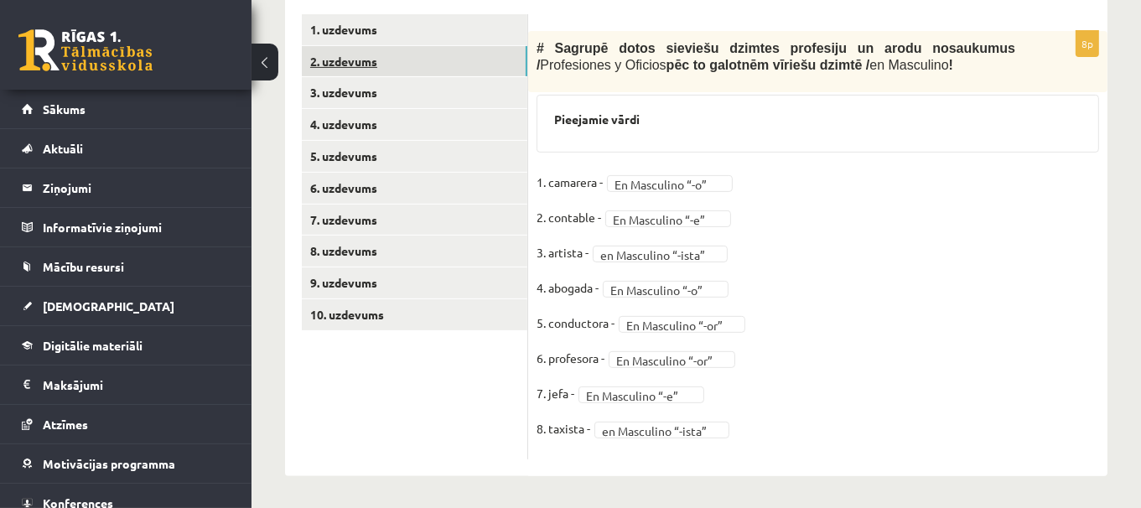
click at [481, 60] on link "2. uzdevums" at bounding box center [414, 61] width 225 height 31
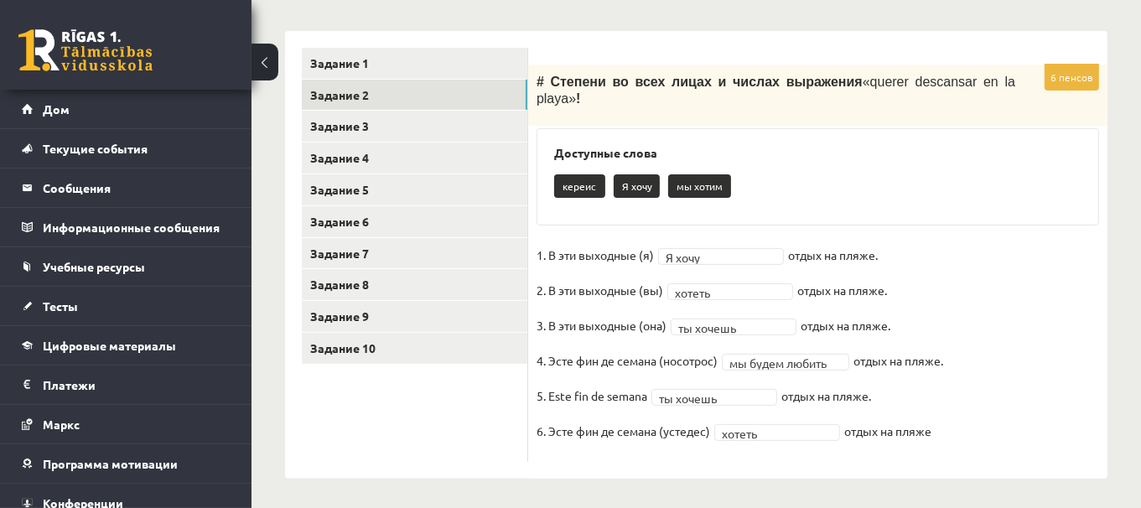
scroll to position [484, 0]
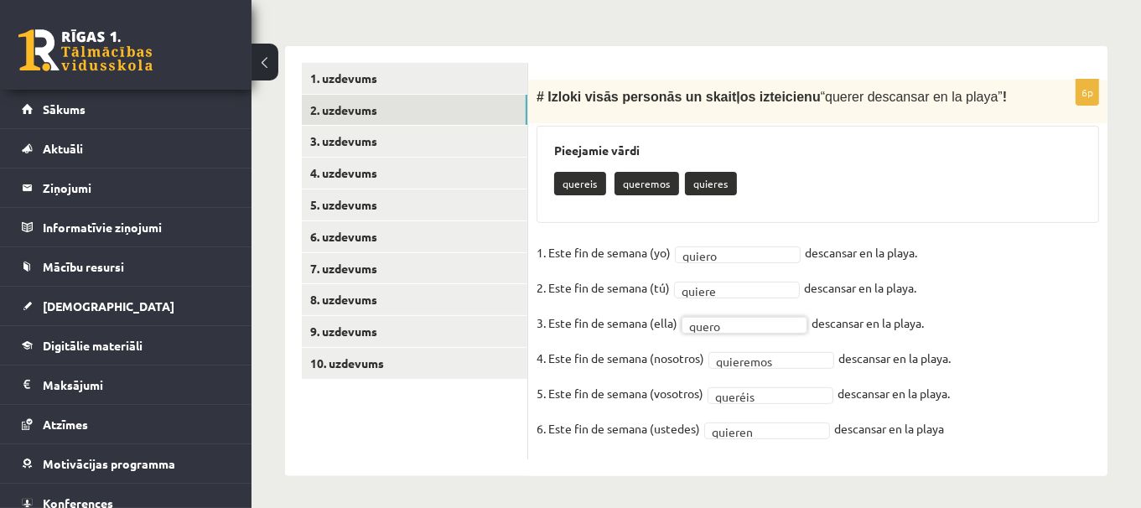
click at [716, 296] on fieldset "1. Este fin de semana (yo) quiero ****** descansar en la playa. 2. Este fin de …" at bounding box center [817, 345] width 562 height 211
click at [434, 142] on link "3. uzdevums" at bounding box center [414, 141] width 225 height 31
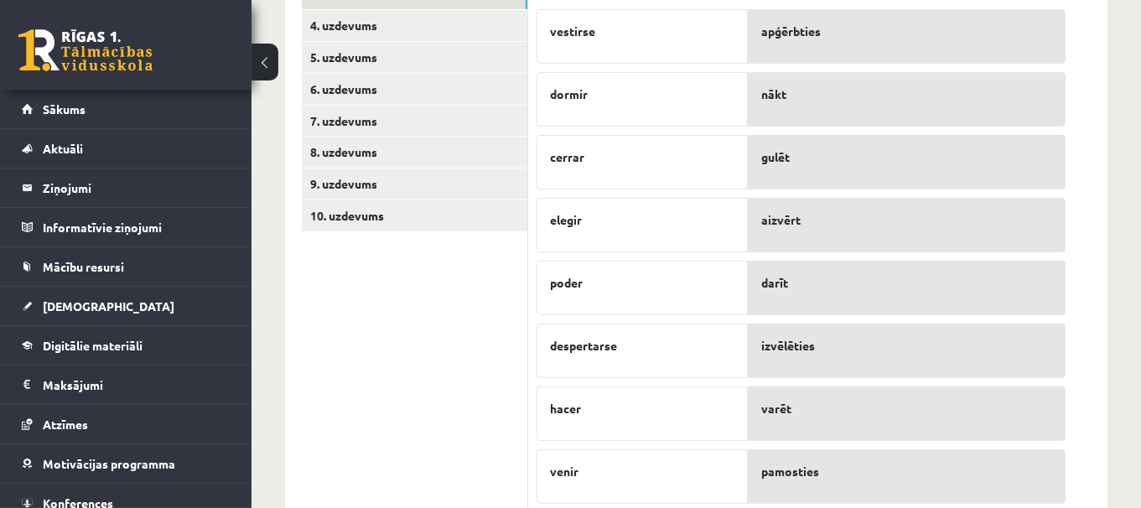
scroll to position [629, 0]
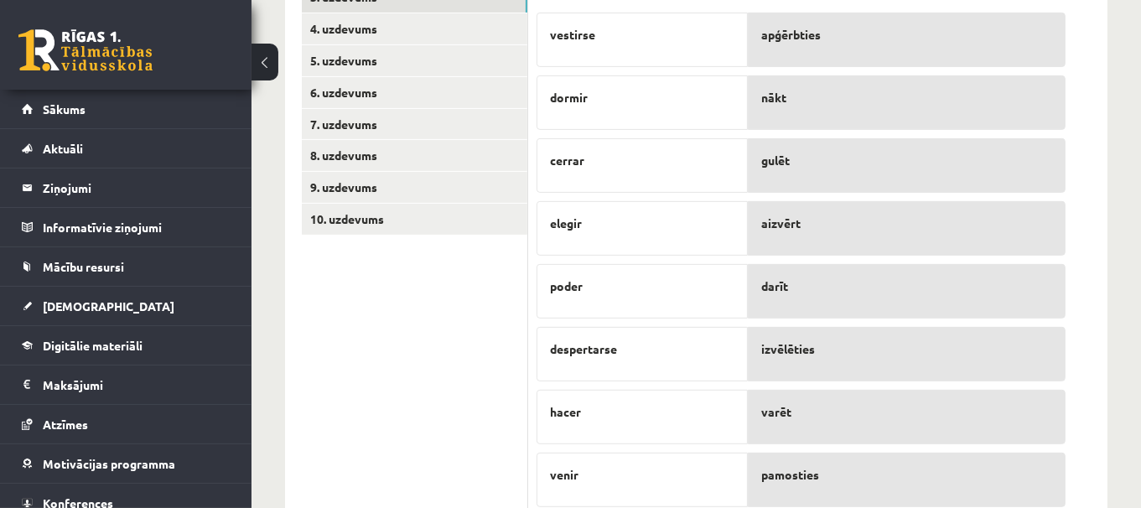
click at [1124, 54] on div "Spāņu valoda 11.c1 klase 1. ieskaite , Jūlija Cabuļeva (11.c1 JK) Lūdzu ņem vēr…" at bounding box center [695, 1] width 889 height 1130
click at [1123, 256] on div "Spāņu valoda 11.c1 klase 1. ieskaite , Jūlija Cabuļeva (11.c1 JK) Lūdzu ņem vēr…" at bounding box center [695, 1] width 889 height 1130
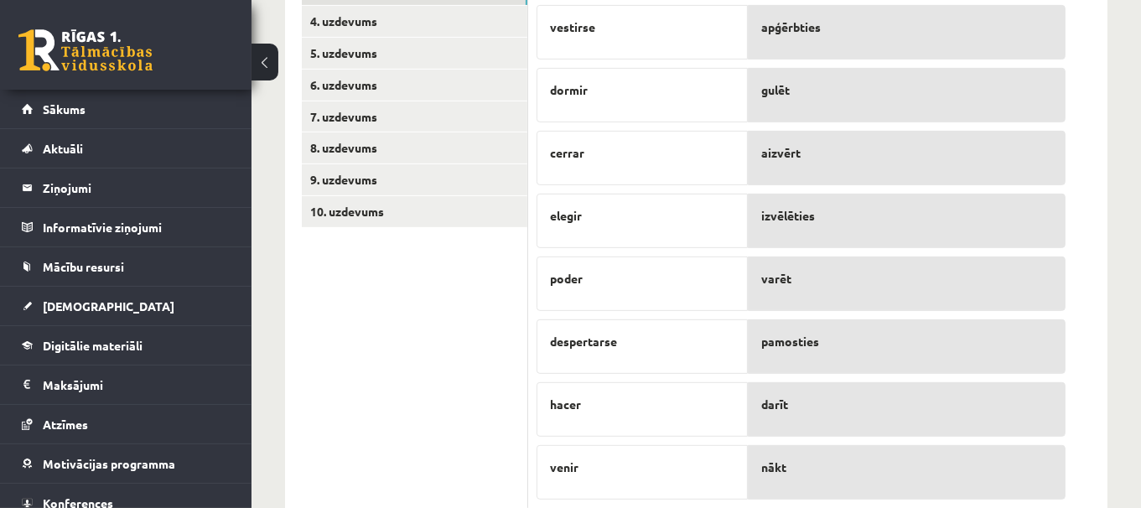
scroll to position [539, 0]
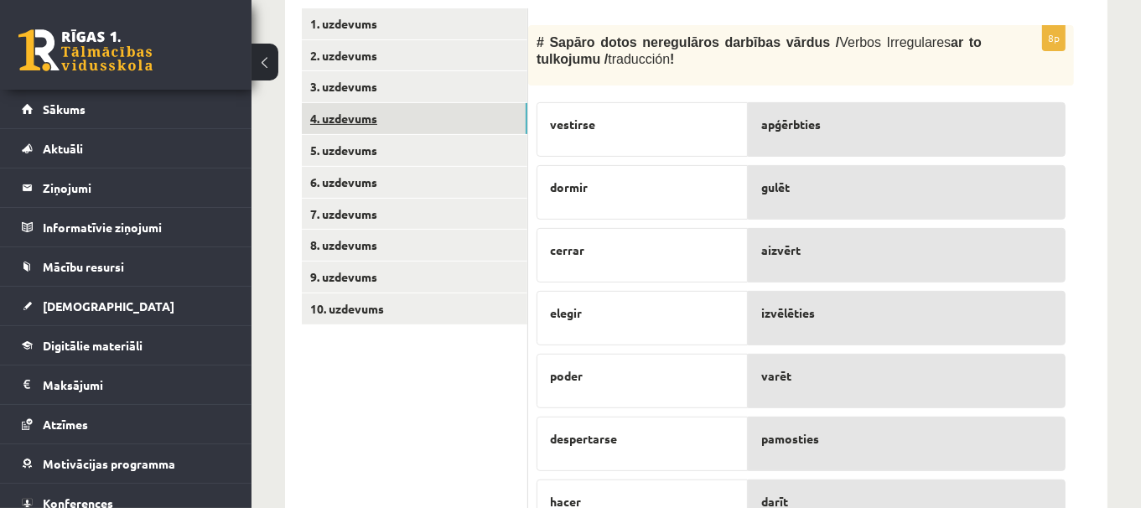
click at [407, 122] on link "4. uzdevums" at bounding box center [414, 118] width 225 height 31
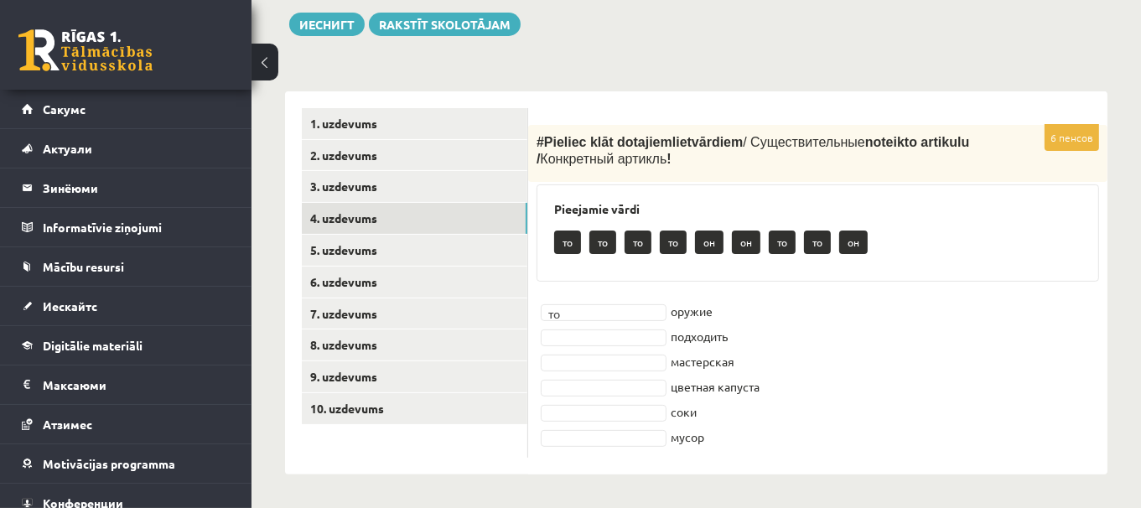
scroll to position [438, 0]
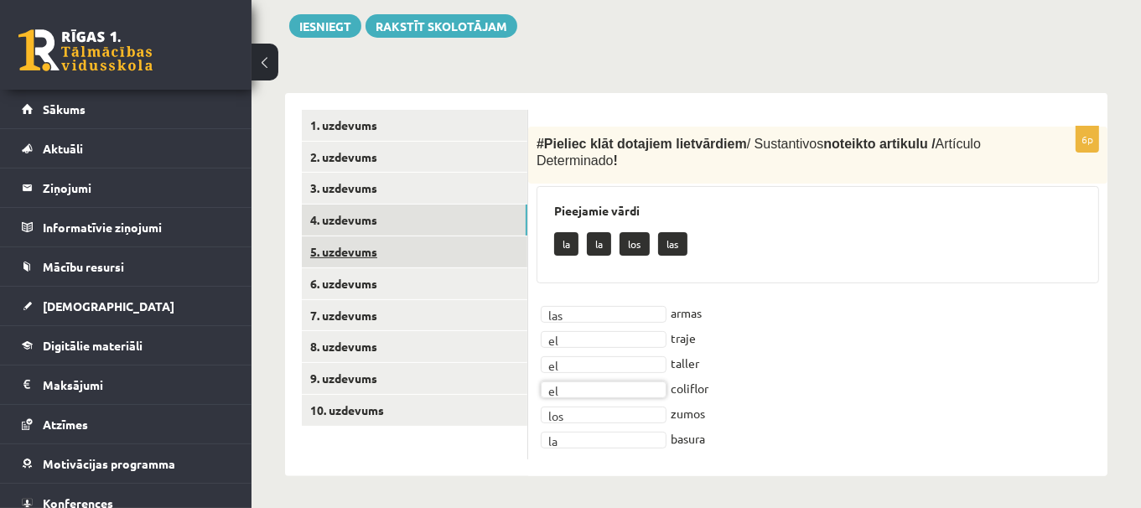
click at [425, 246] on link "5. uzdevums" at bounding box center [414, 251] width 225 height 31
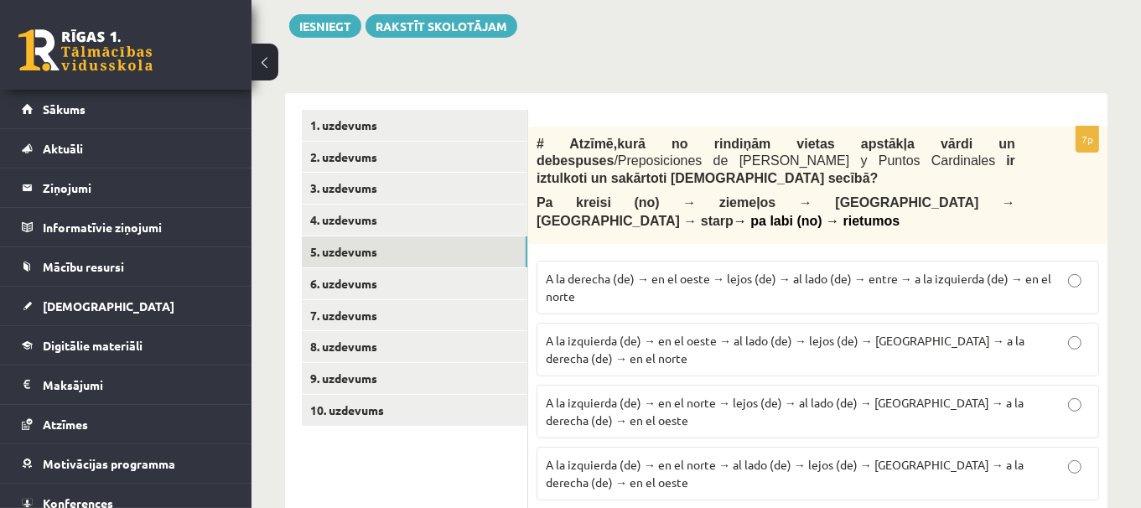
scroll to position [455, 0]
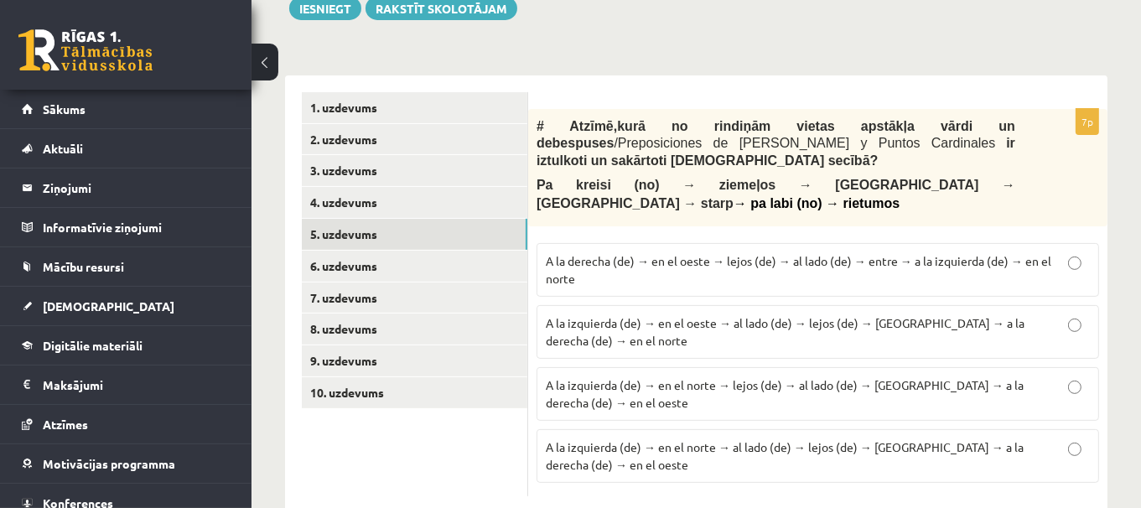
click at [802, 438] on p "A la izquierda (de) → en el norte → al lado (de) → lejos (de) → entre → a la de…" at bounding box center [818, 455] width 544 height 35
click at [332, 259] on link "6. uzdevums" at bounding box center [414, 266] width 225 height 31
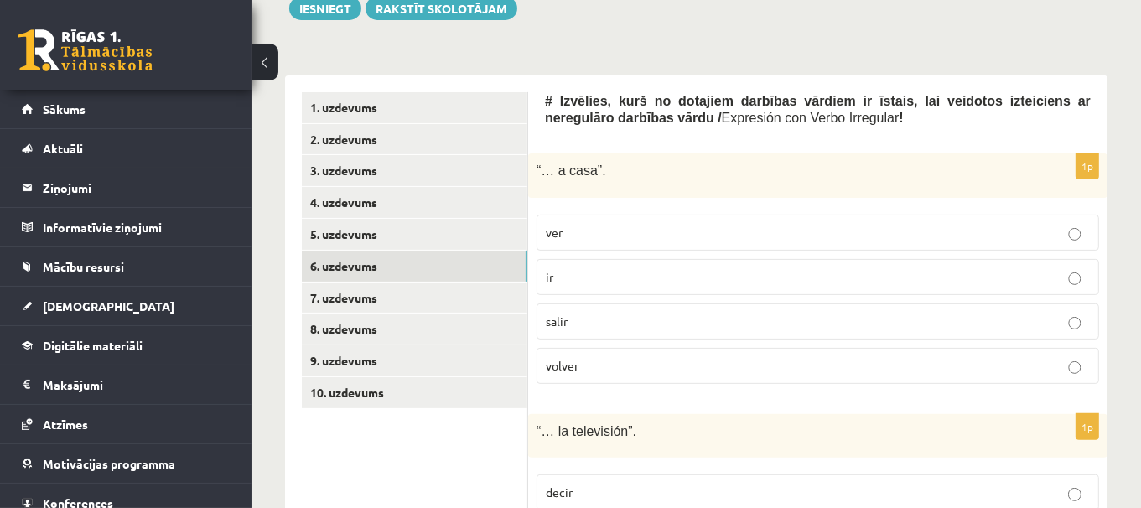
drag, startPoint x: 1152, startPoint y: 130, endPoint x: 1080, endPoint y: 74, distance: 91.4
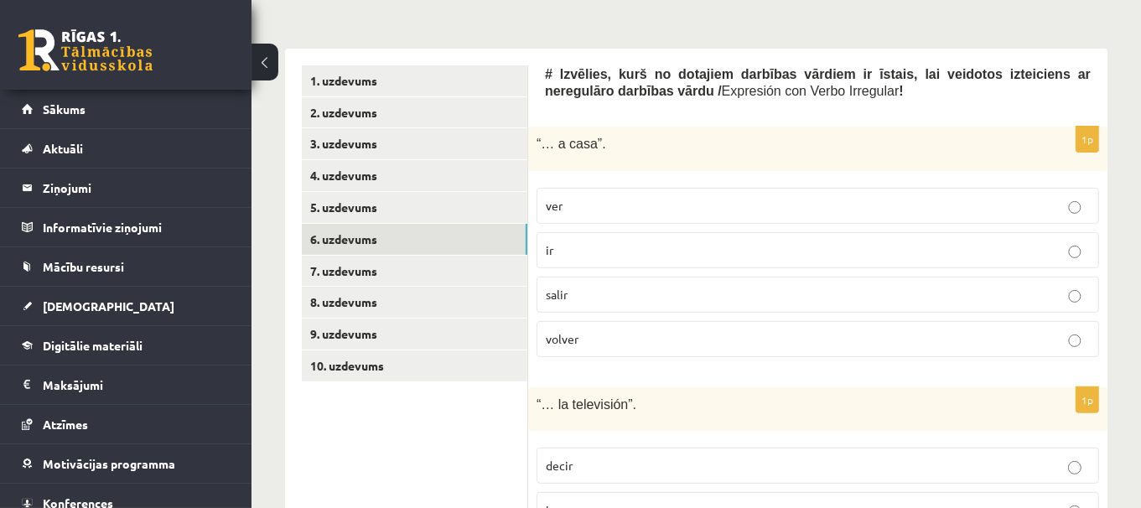
scroll to position [495, 0]
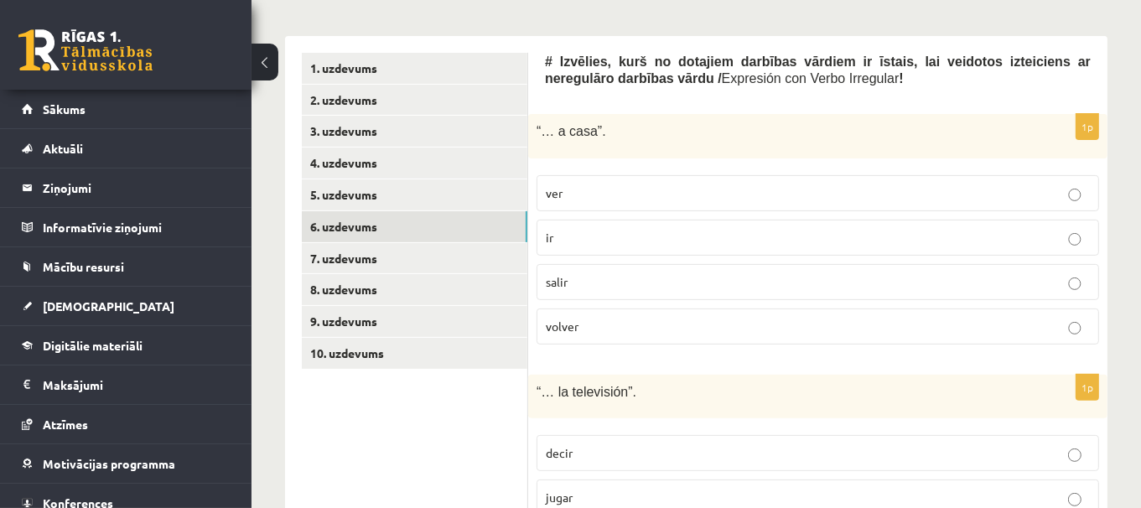
drag, startPoint x: 753, startPoint y: 119, endPoint x: 733, endPoint y: 121, distance: 20.2
click at [733, 121] on div "“… a casa”." at bounding box center [817, 136] width 579 height 44
click at [733, 122] on p "“… a casa”." at bounding box center [775, 131] width 479 height 18
click at [632, 325] on p "volver" at bounding box center [818, 327] width 544 height 18
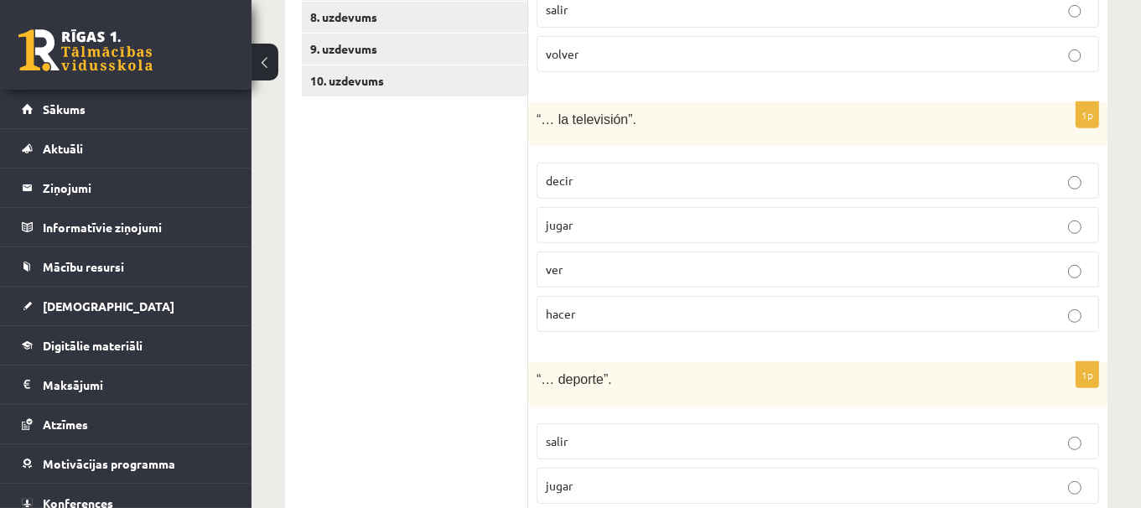
scroll to position [737, 0]
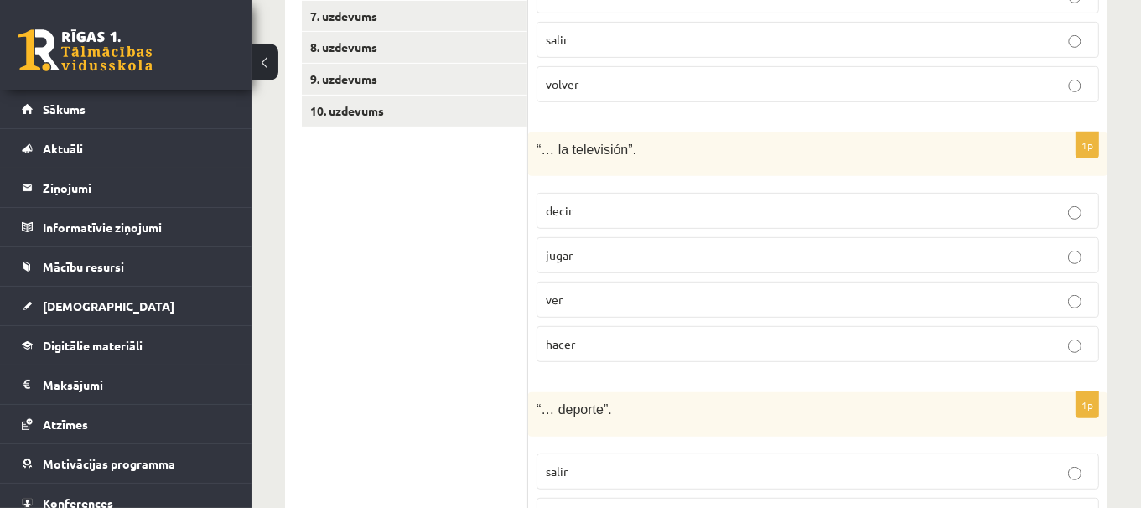
click at [637, 294] on p "ver" at bounding box center [818, 300] width 544 height 18
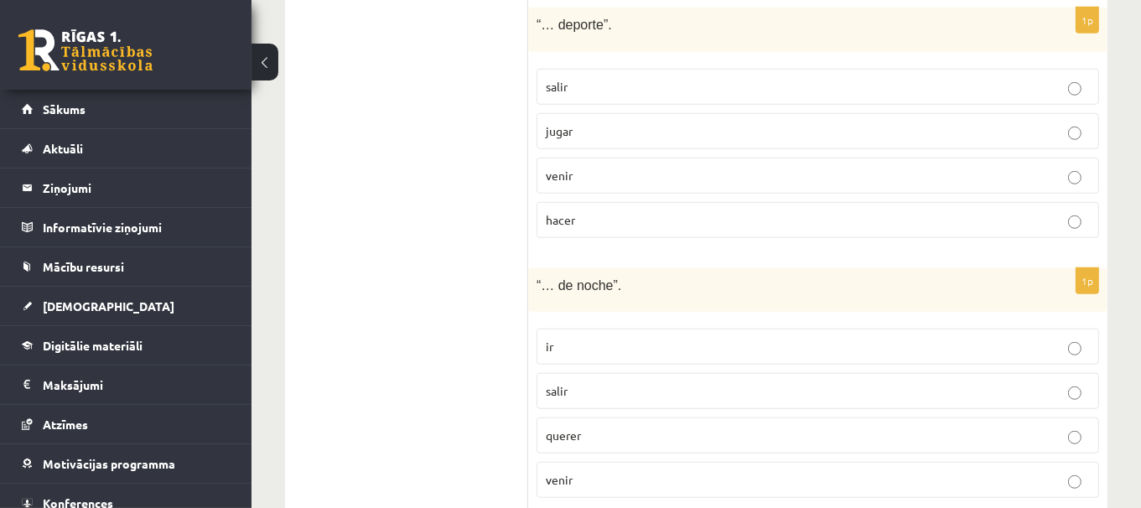
scroll to position [1124, 0]
click at [729, 120] on p "jugar" at bounding box center [818, 129] width 544 height 18
click at [597, 209] on p "hacer" at bounding box center [818, 218] width 544 height 18
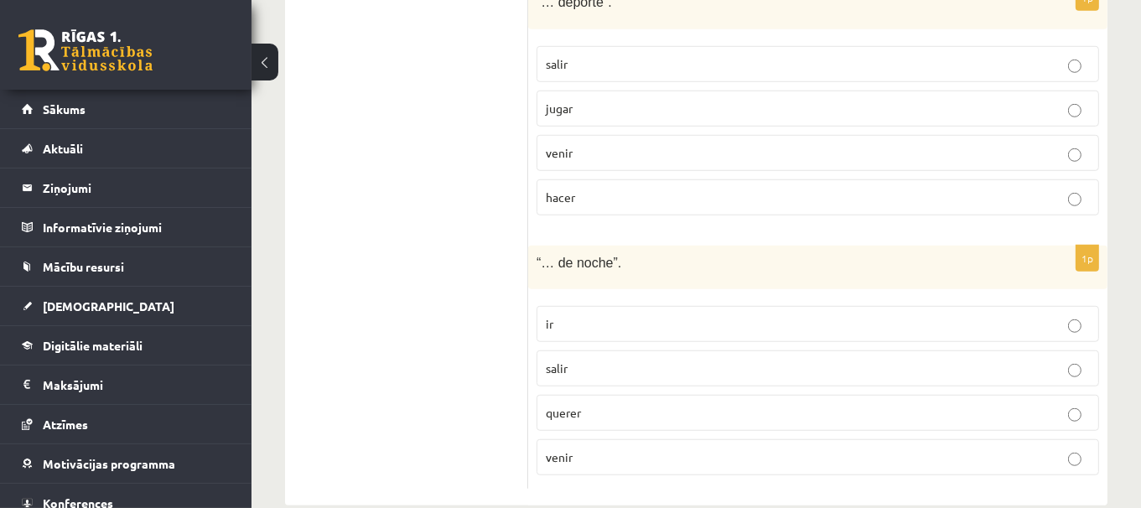
scroll to position [1166, 0]
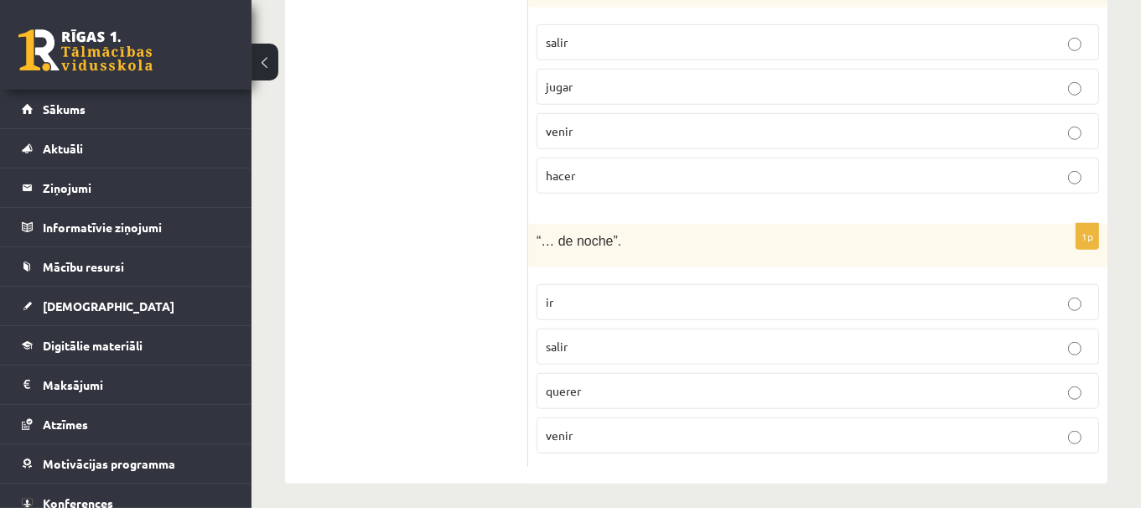
click at [582, 349] on label "salir" at bounding box center [817, 347] width 562 height 36
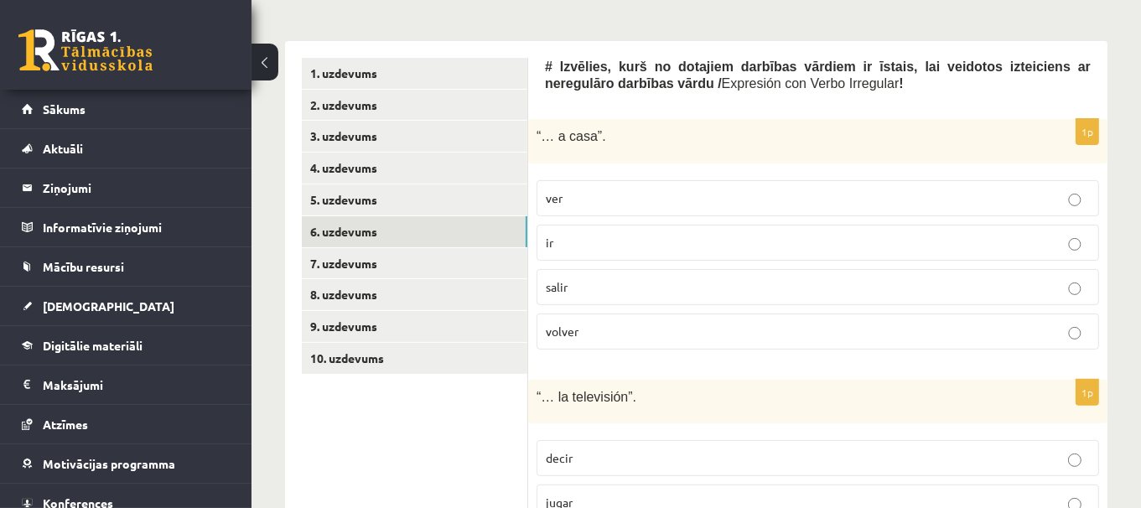
scroll to position [488, 0]
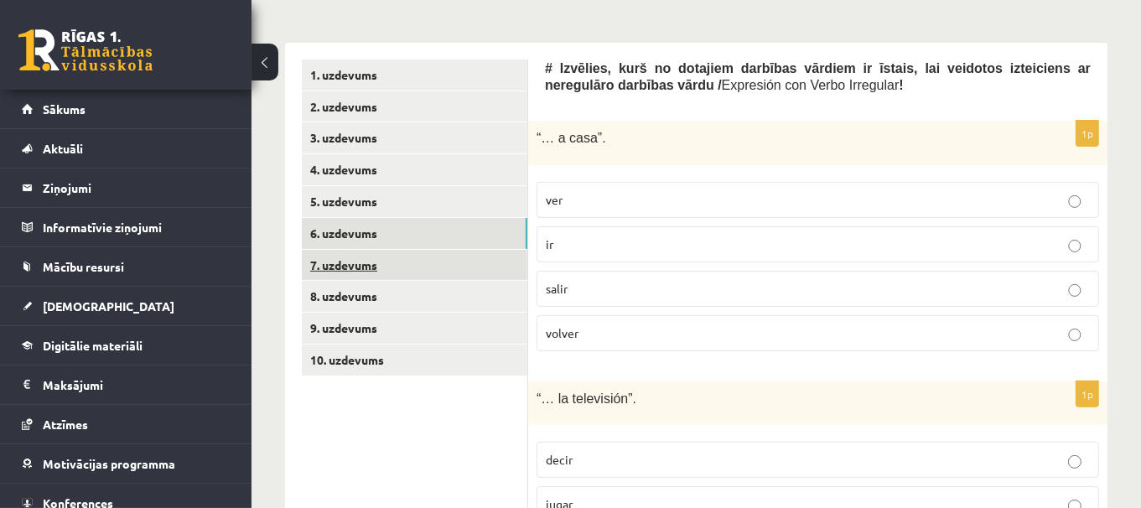
click at [436, 261] on link "7. uzdevums" at bounding box center [414, 265] width 225 height 31
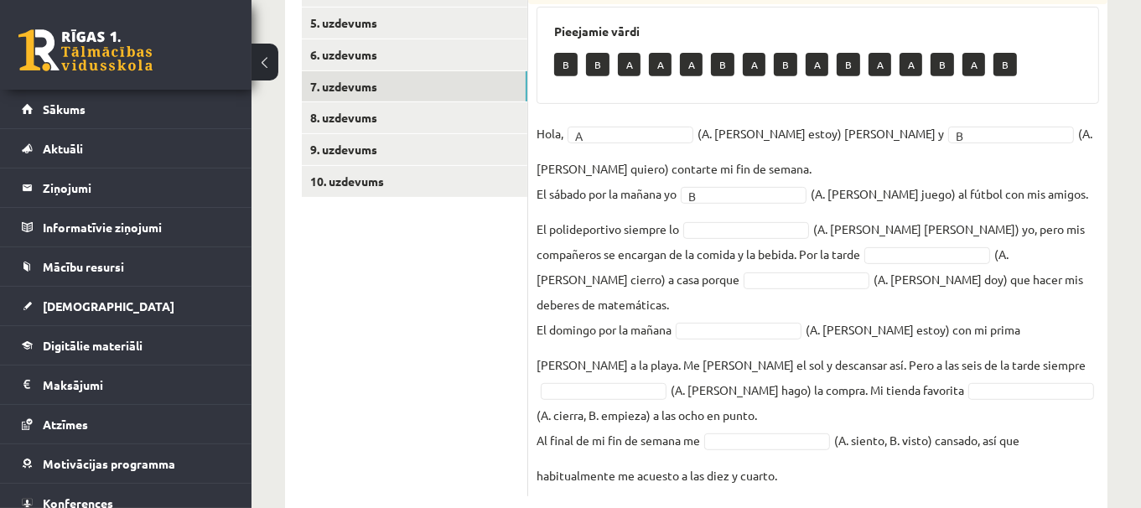
scroll to position [635, 0]
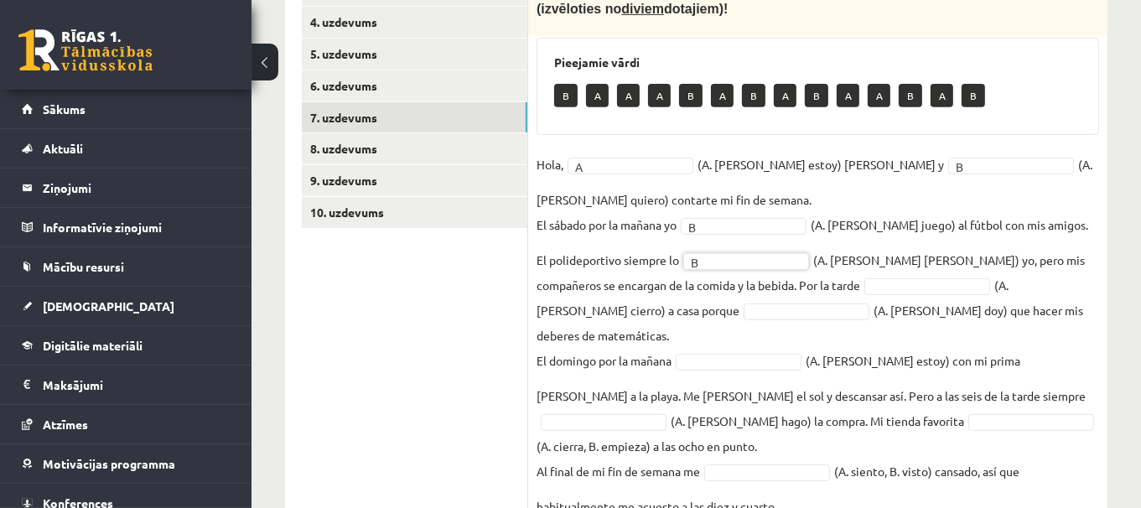
click at [904, 231] on fieldset "Hola, A * (A. soy, B. estoy) Pedro y B * (A. tengo, B. quiero) contarte mi fin …" at bounding box center [817, 335] width 562 height 367
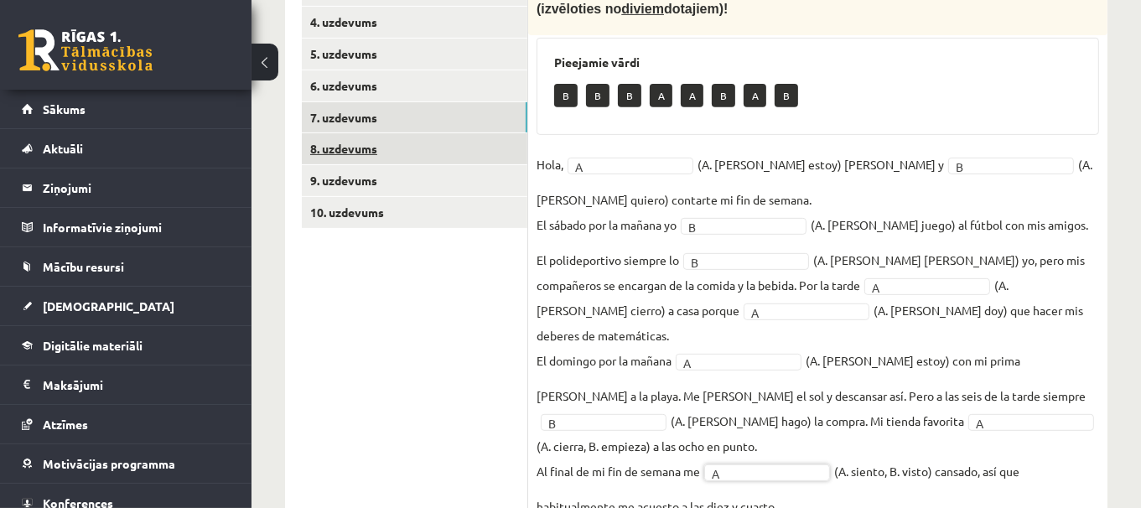
click at [469, 135] on link "8. uzdevums" at bounding box center [414, 148] width 225 height 31
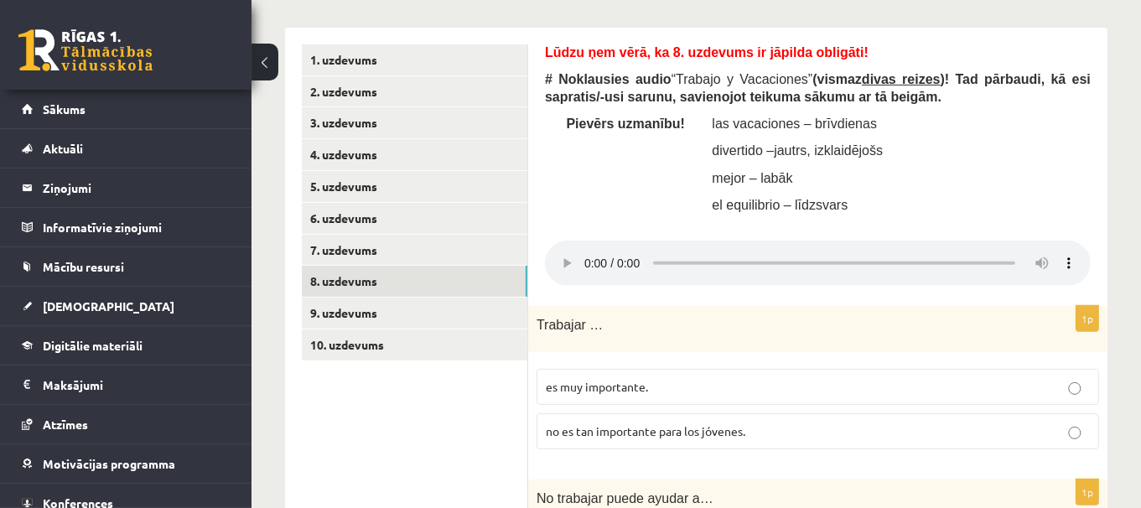
scroll to position [596, 0]
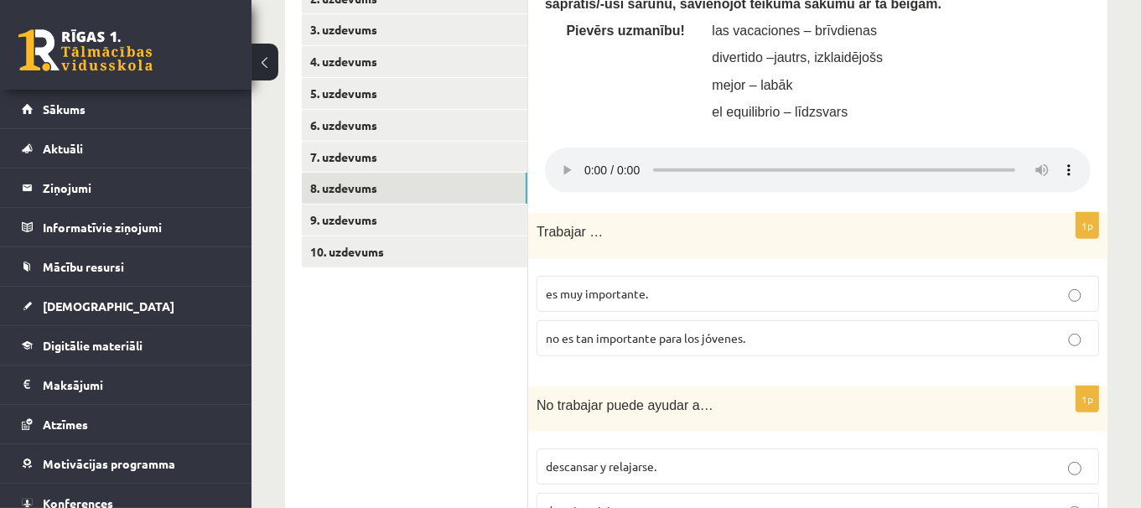
click at [652, 251] on div "Trabajar …" at bounding box center [817, 236] width 579 height 46
click at [677, 290] on p "es muy importante." at bounding box center [818, 294] width 544 height 18
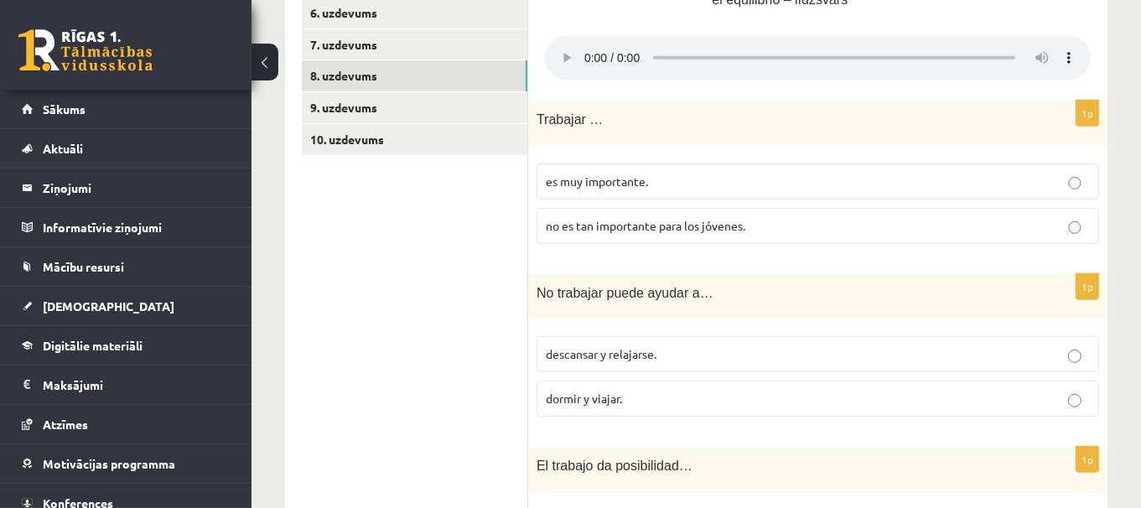
scroll to position [711, 0]
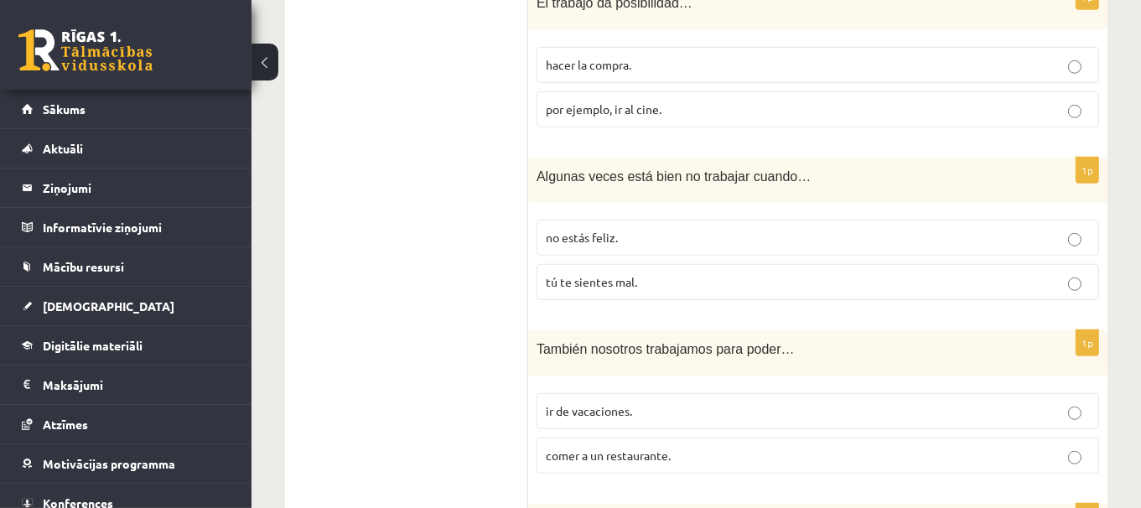
scroll to position [1194, 0]
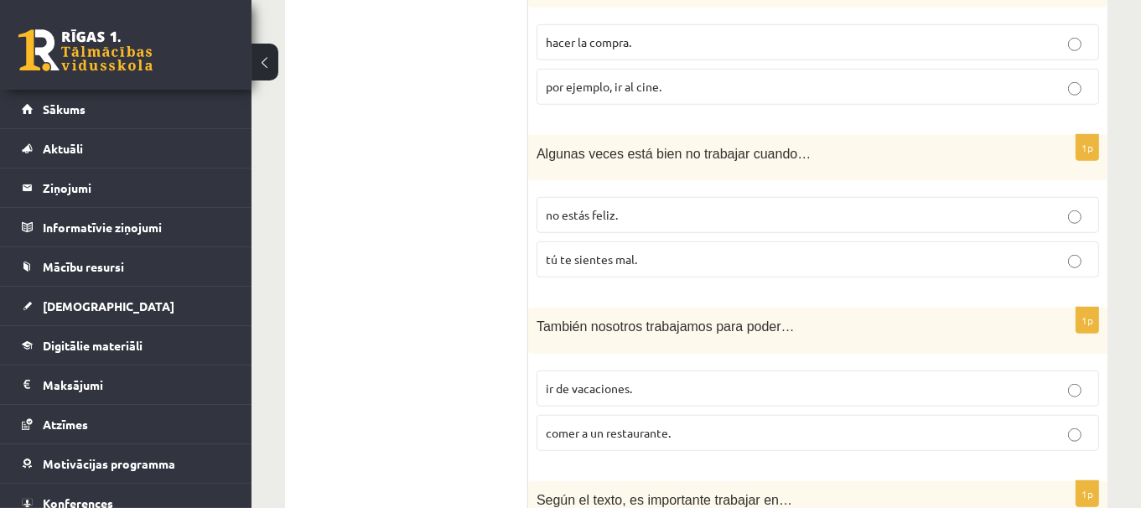
click at [1026, 251] on p "tú te sientes mal." at bounding box center [818, 260] width 544 height 18
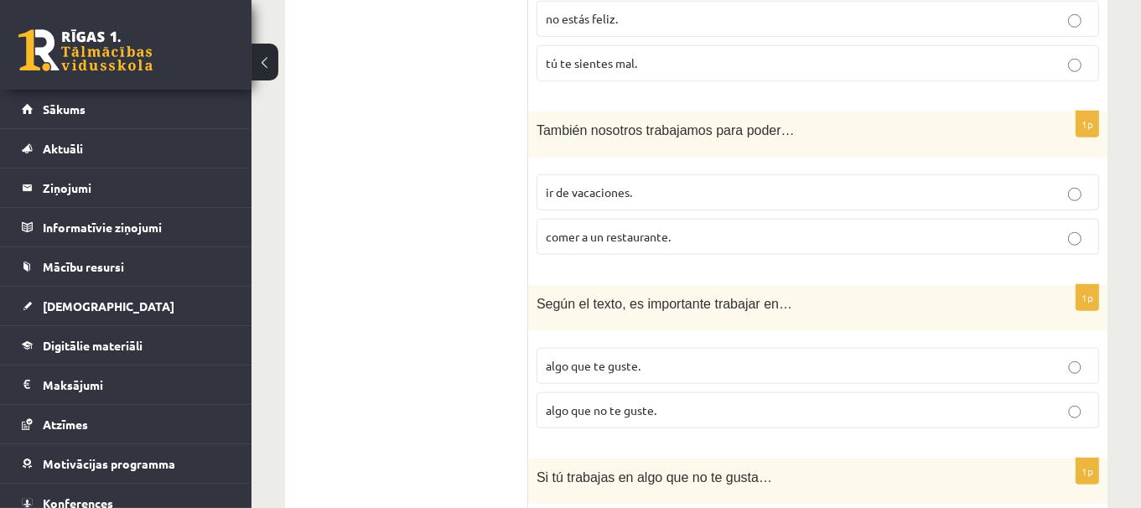
scroll to position [1359, 0]
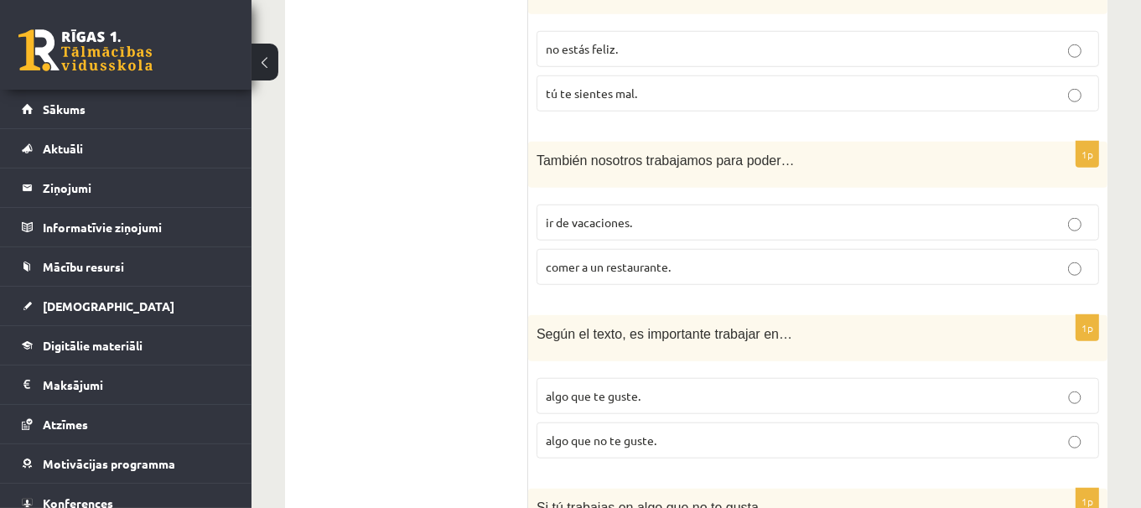
click at [1024, 224] on p "ir de vacaciones." at bounding box center [818, 223] width 544 height 18
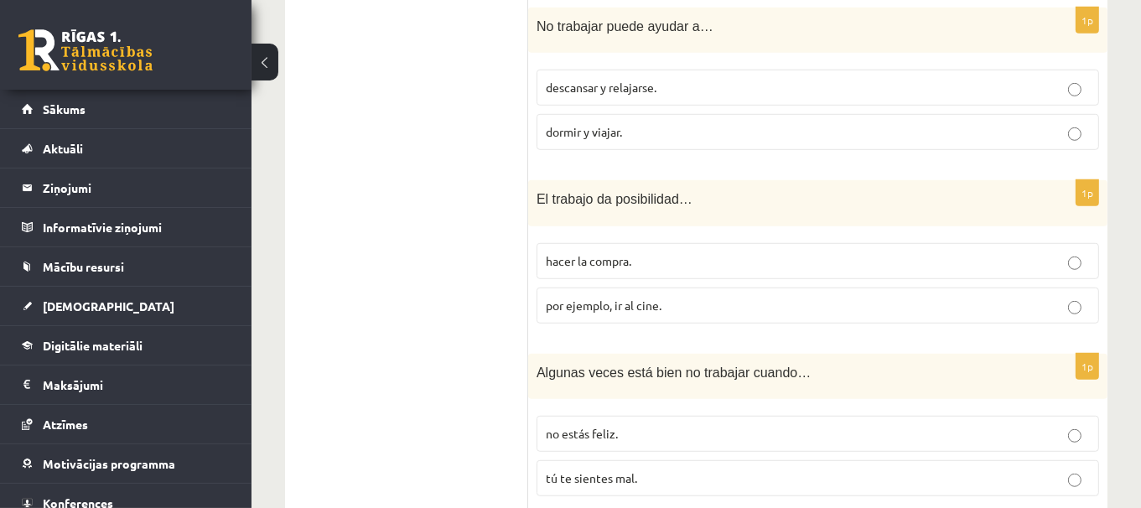
scroll to position [945, 0]
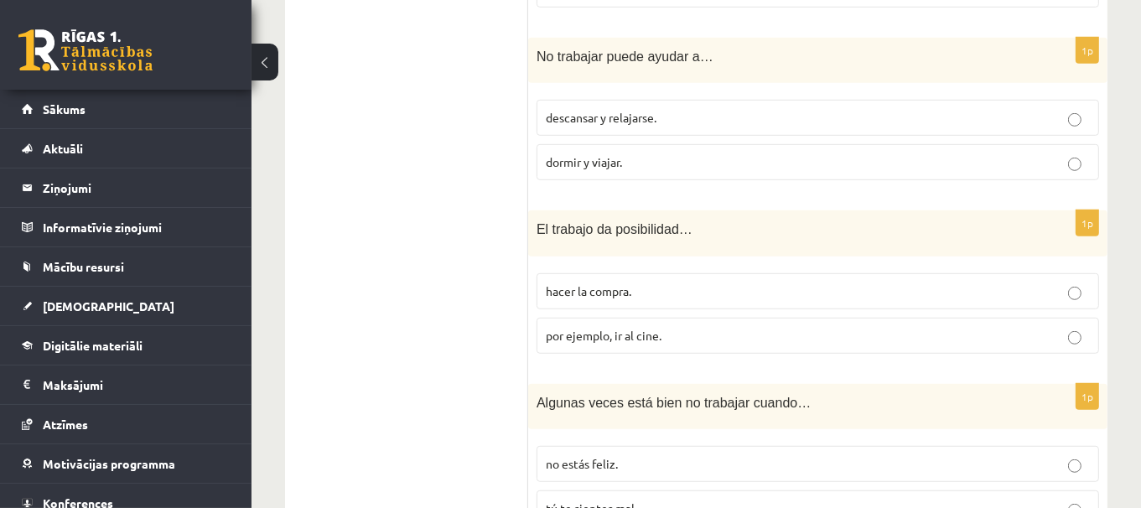
click at [887, 111] on p "descansar y relajarse." at bounding box center [818, 118] width 544 height 18
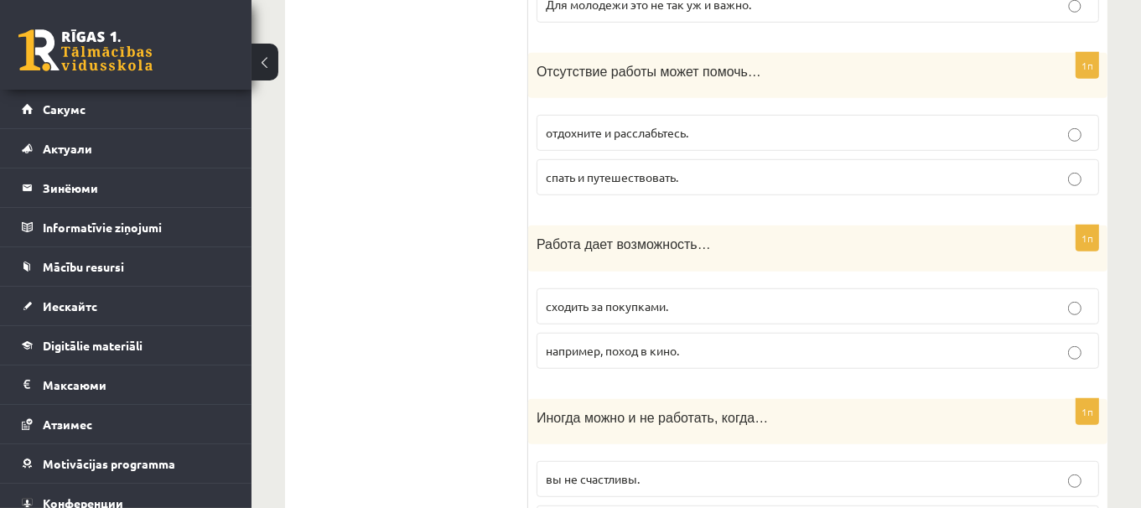
scroll to position [975, 0]
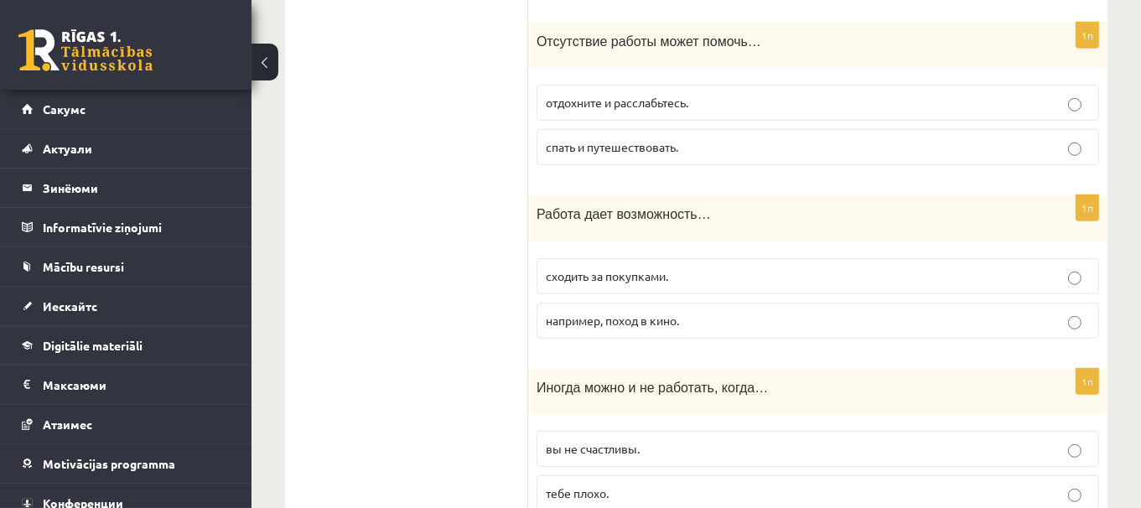
click at [959, 285] on p "сходить за покупками." at bounding box center [818, 276] width 544 height 18
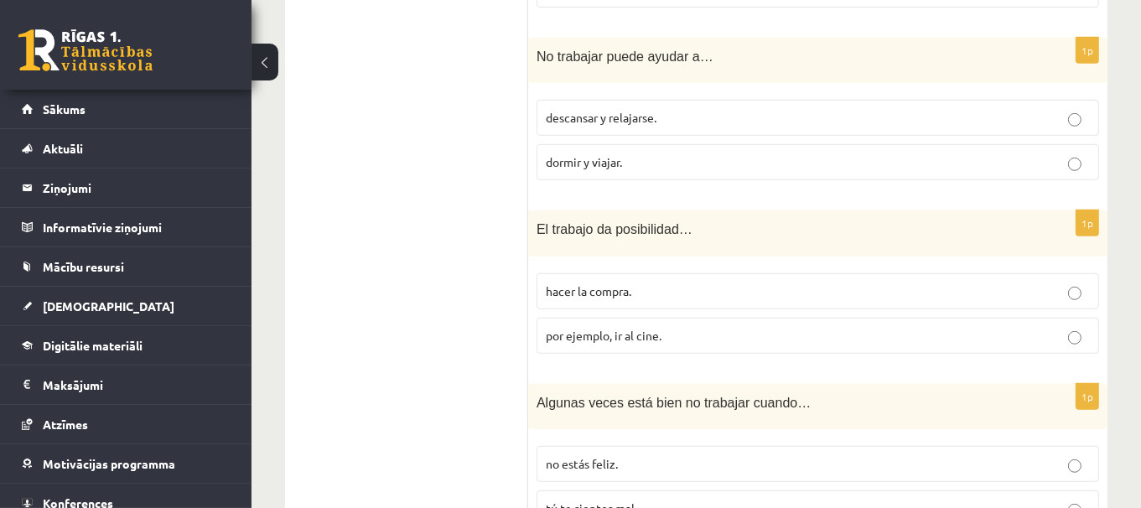
click at [747, 329] on p "por ejemplo, ir al cine." at bounding box center [818, 336] width 544 height 18
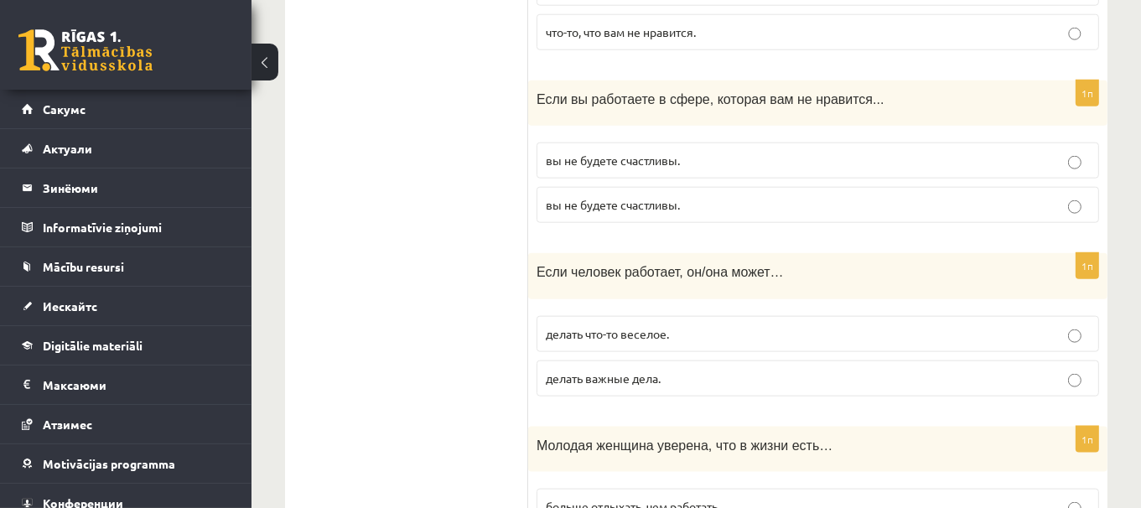
scroll to position [1753, 0]
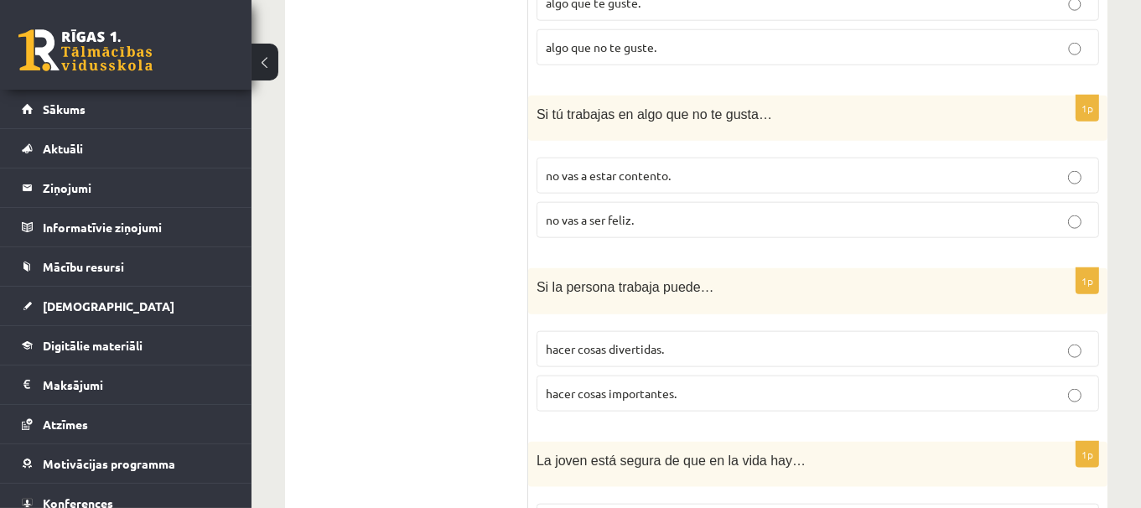
click at [839, 211] on p "no vas a ser feliz." at bounding box center [818, 220] width 544 height 18
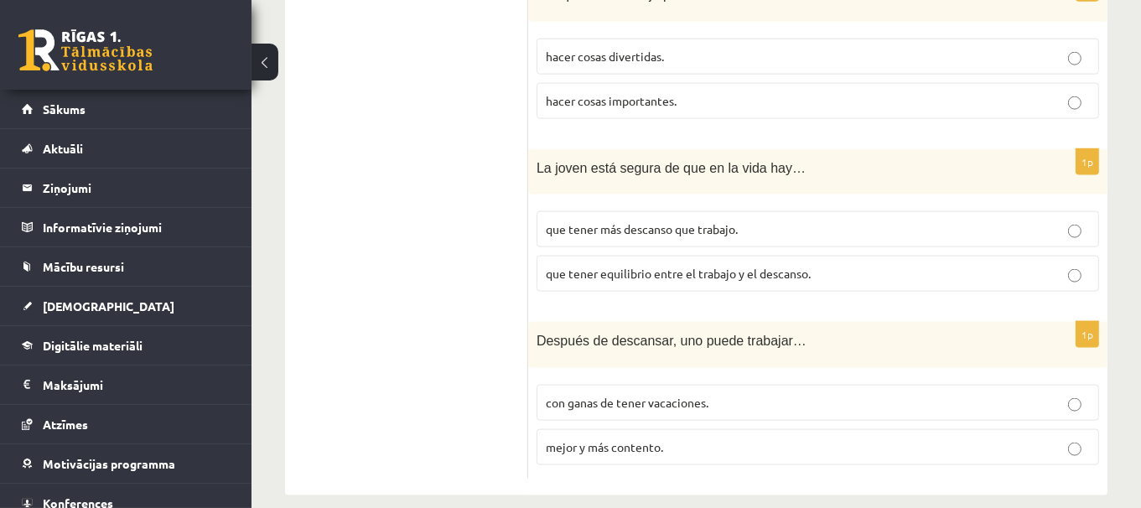
scroll to position [2053, 0]
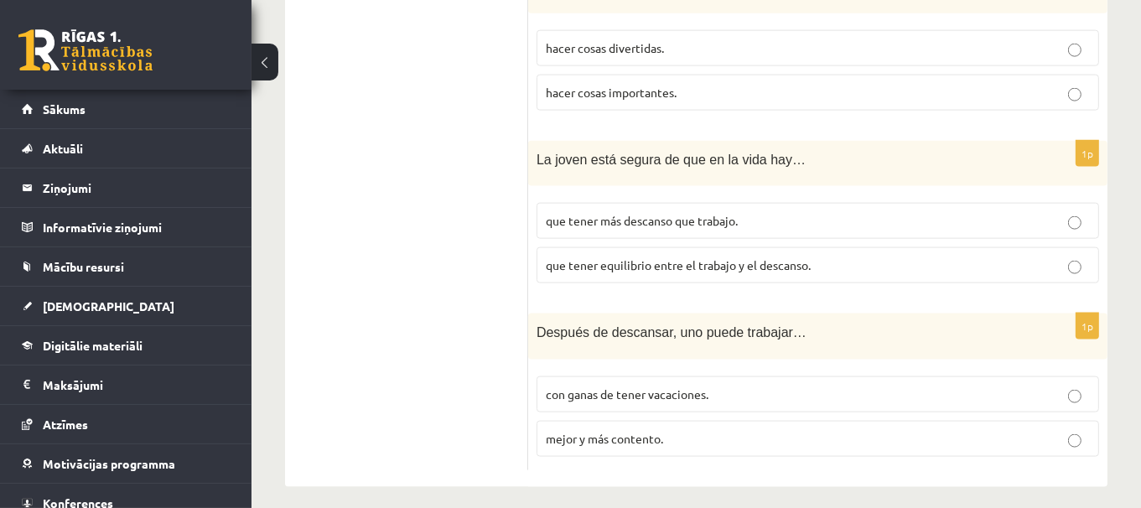
click at [971, 84] on p "hacer cosas importantes." at bounding box center [818, 93] width 544 height 18
click at [830, 262] on p "que tener equilibrio entre el trabajo y el descanso." at bounding box center [818, 265] width 544 height 18
click at [715, 430] on p "mejor y más contento." at bounding box center [818, 439] width 544 height 18
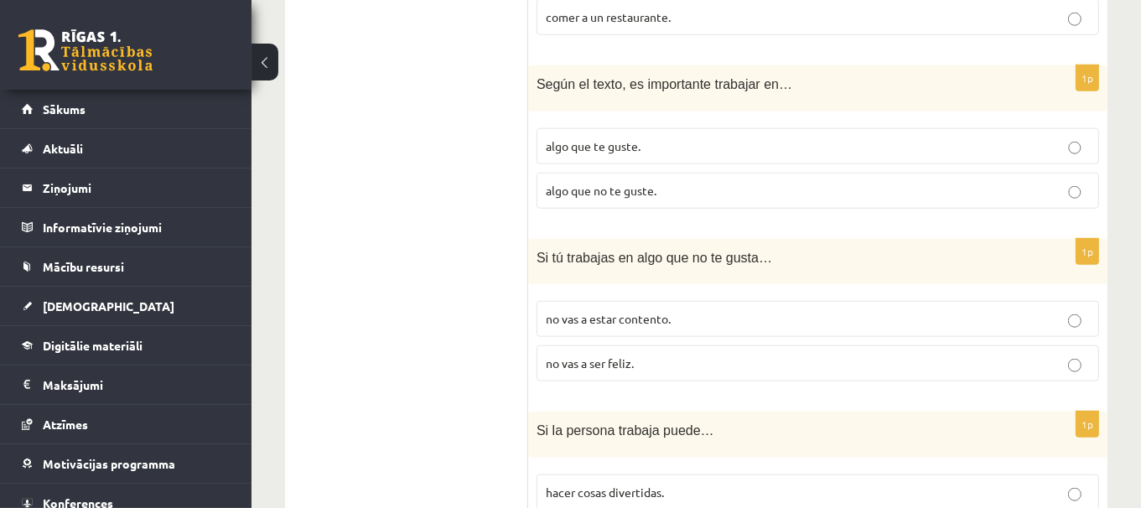
scroll to position [1164, 0]
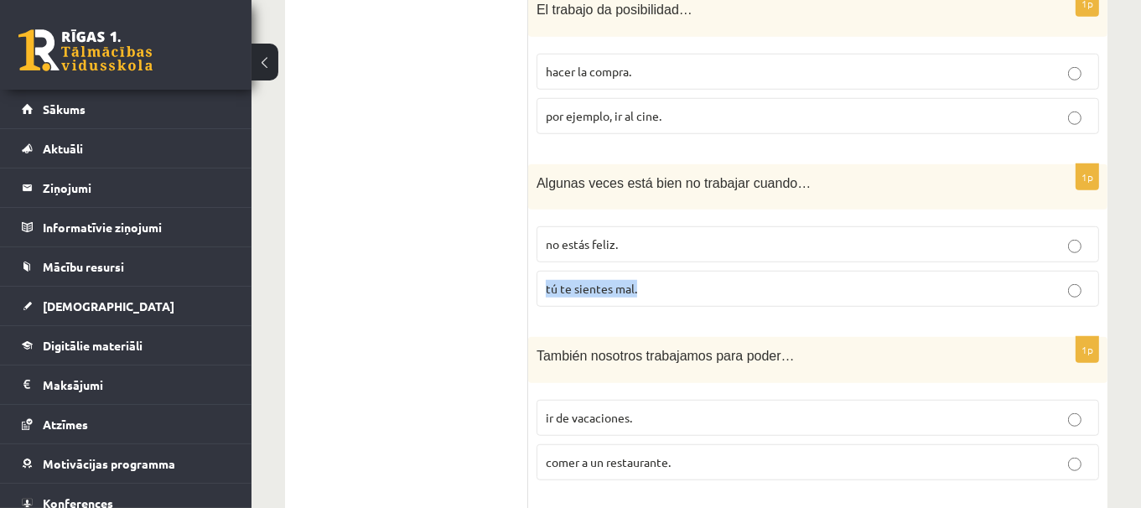
drag, startPoint x: 1138, startPoint y: 282, endPoint x: 1144, endPoint y: 241, distance: 40.7
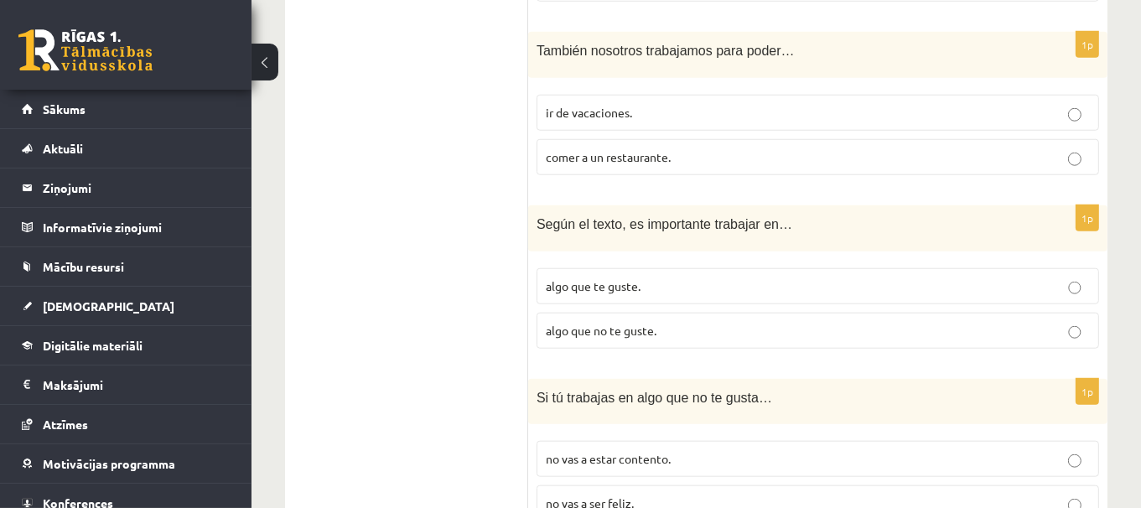
scroll to position [1476, 0]
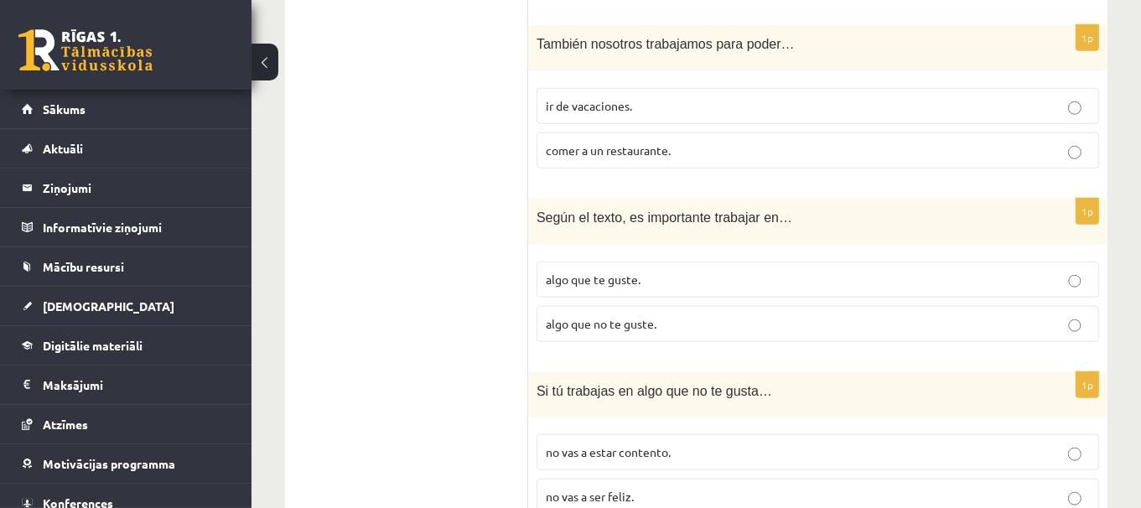
click at [1043, 275] on p "algo que te guste." at bounding box center [818, 280] width 544 height 18
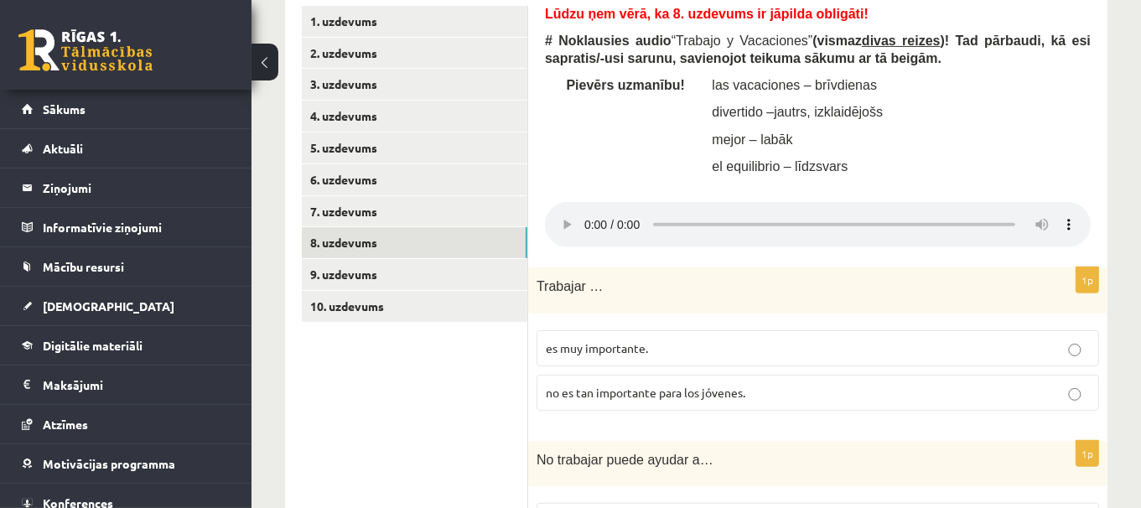
scroll to position [557, 0]
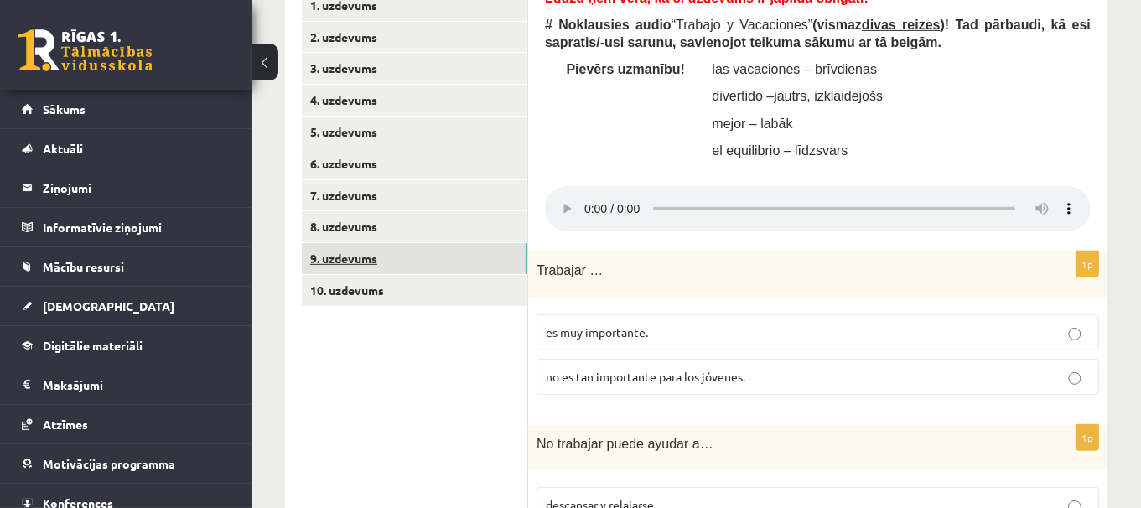
click at [461, 259] on link "9. uzdevums" at bounding box center [414, 258] width 225 height 31
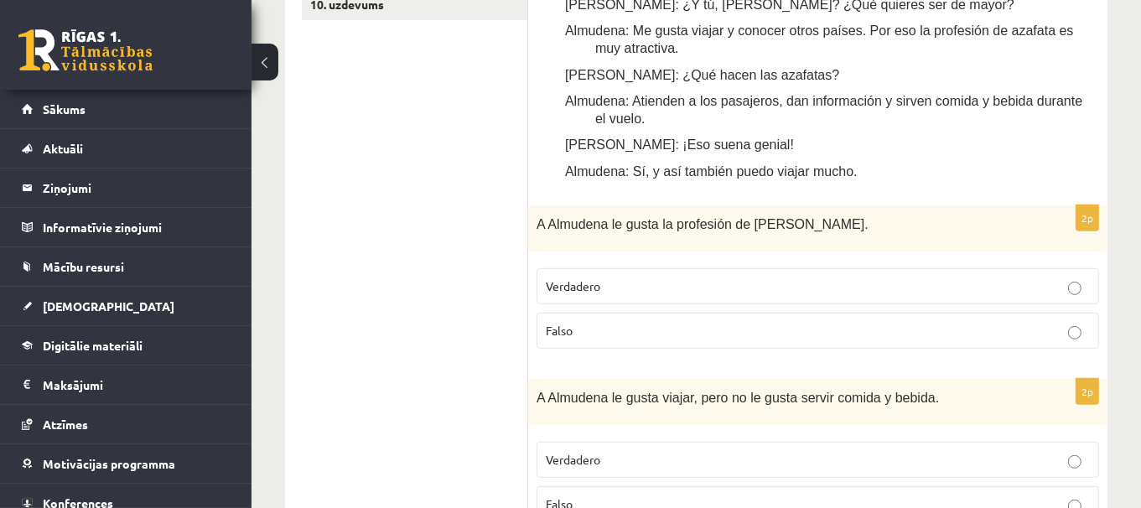
scroll to position [855, 0]
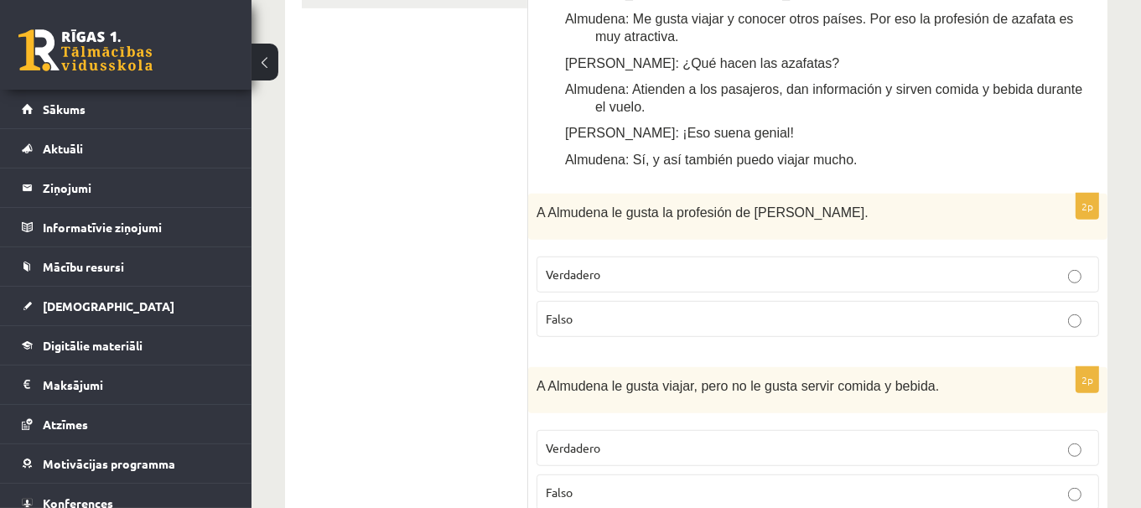
click at [933, 266] on p "Verdadero" at bounding box center [818, 275] width 544 height 18
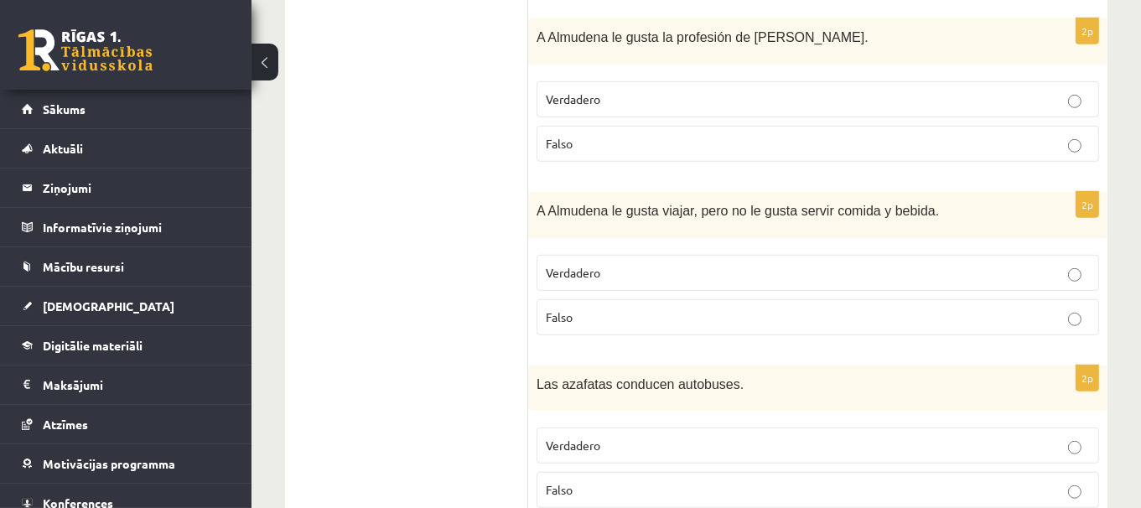
scroll to position [1036, 0]
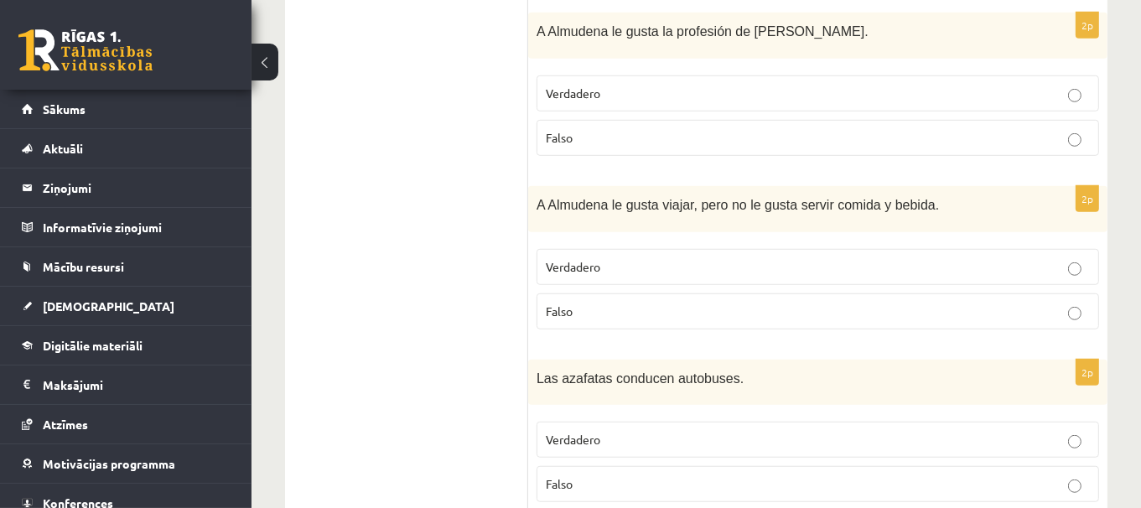
drag, startPoint x: 945, startPoint y: 183, endPoint x: 582, endPoint y: 296, distance: 381.0
click at [582, 303] on p "Falso" at bounding box center [818, 312] width 544 height 18
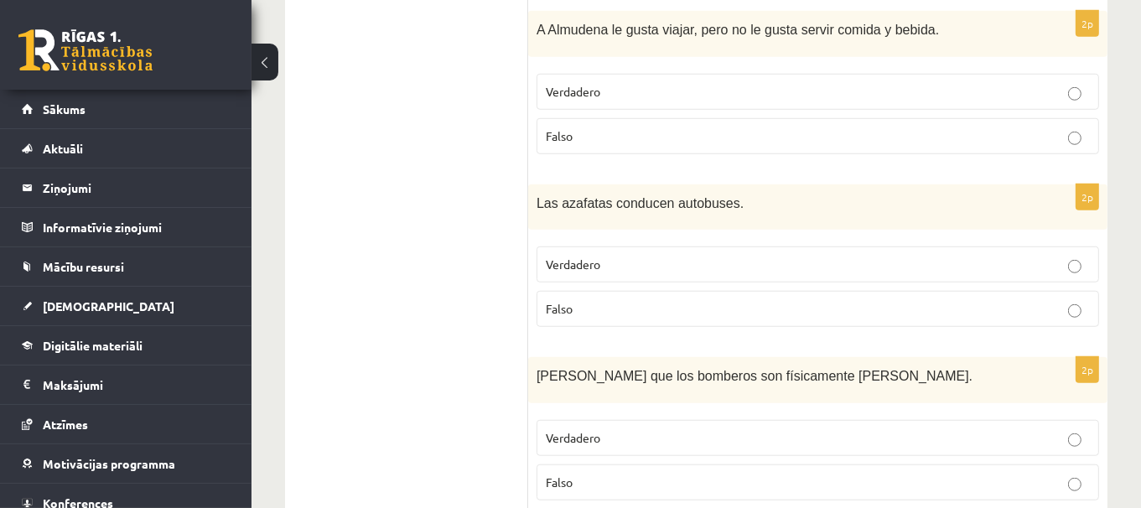
scroll to position [1214, 0]
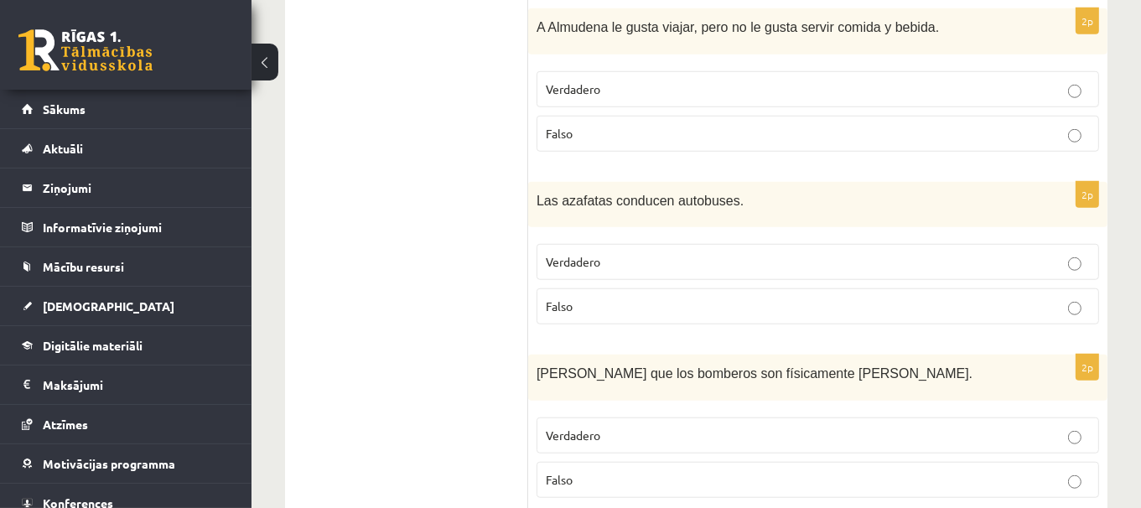
click at [1064, 288] on label "Falso" at bounding box center [817, 306] width 562 height 36
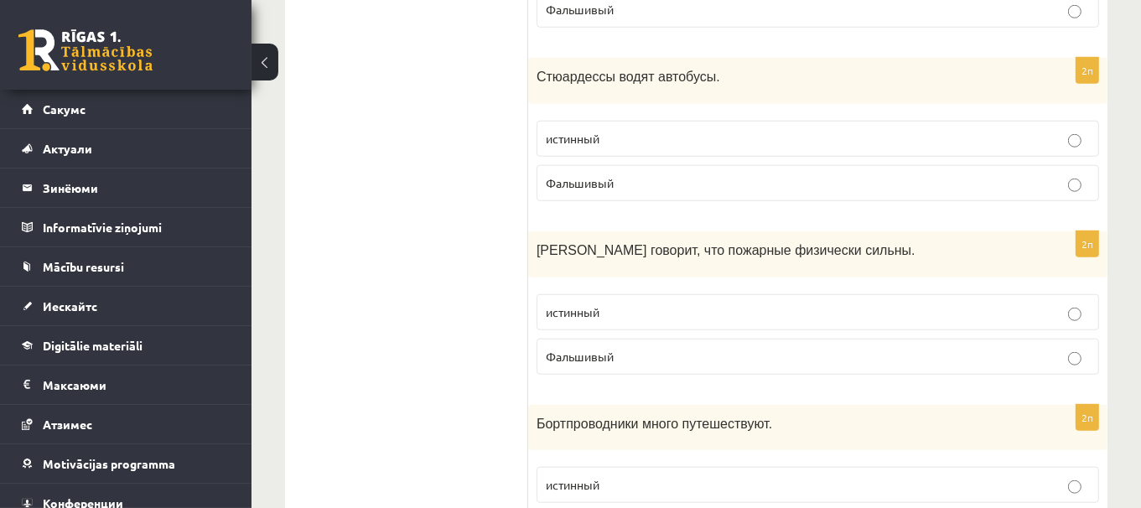
scroll to position [1376, 0]
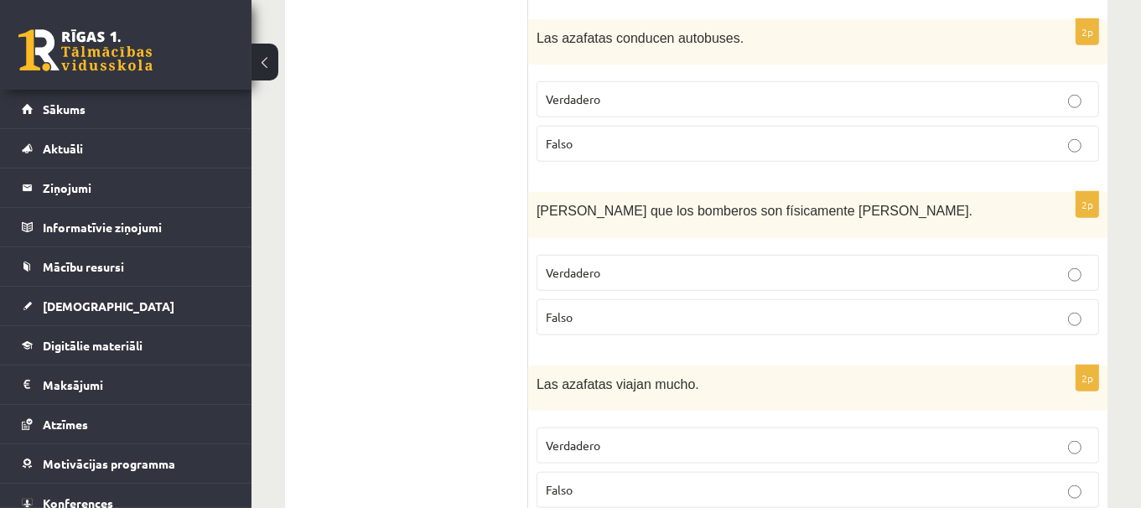
click at [704, 264] on p "Verdadero" at bounding box center [818, 273] width 544 height 18
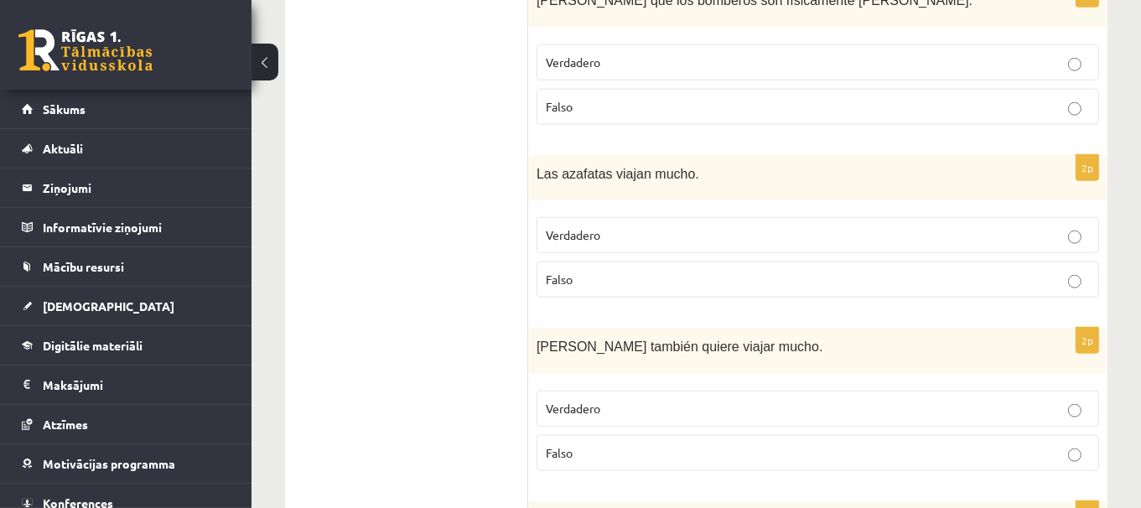
scroll to position [1556, 0]
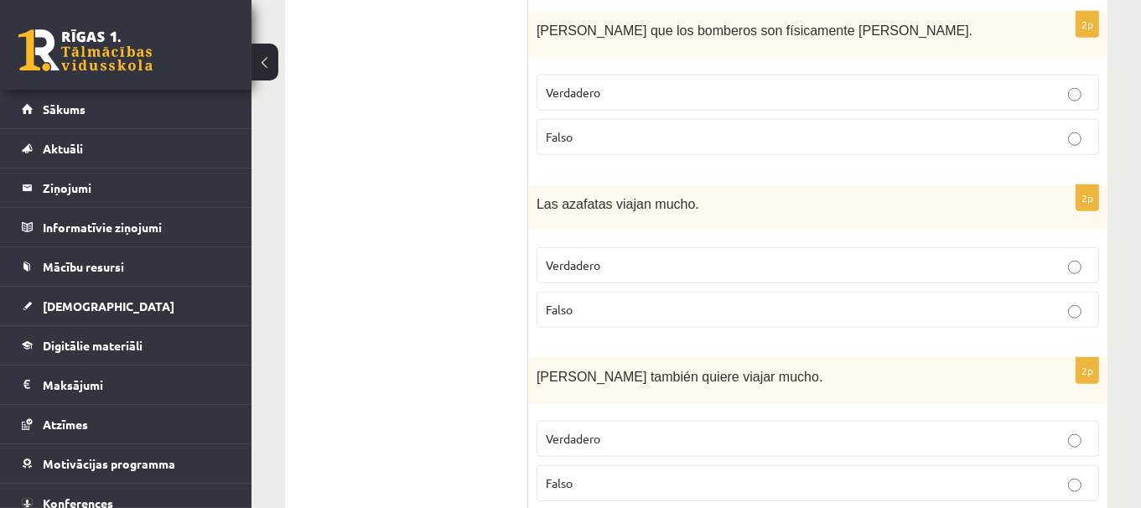
click at [686, 256] on p "Verdadero" at bounding box center [818, 265] width 544 height 18
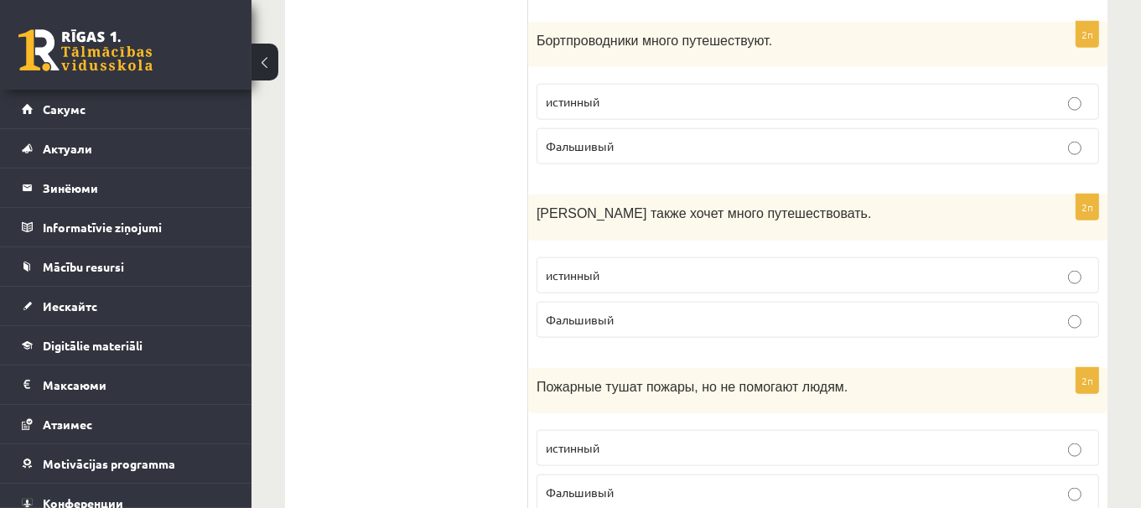
scroll to position [1758, 0]
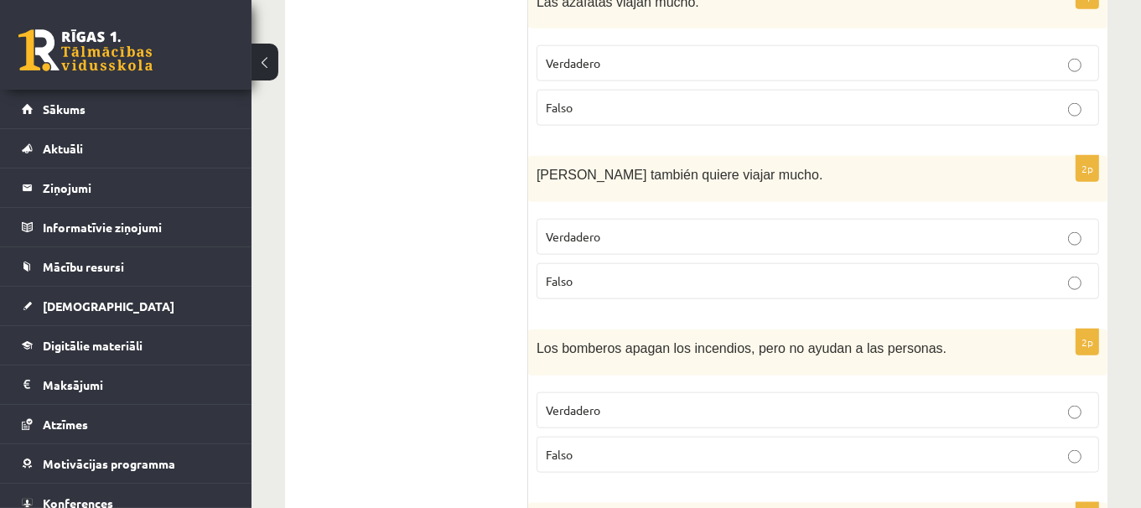
click at [722, 446] on p "Falso" at bounding box center [818, 455] width 544 height 18
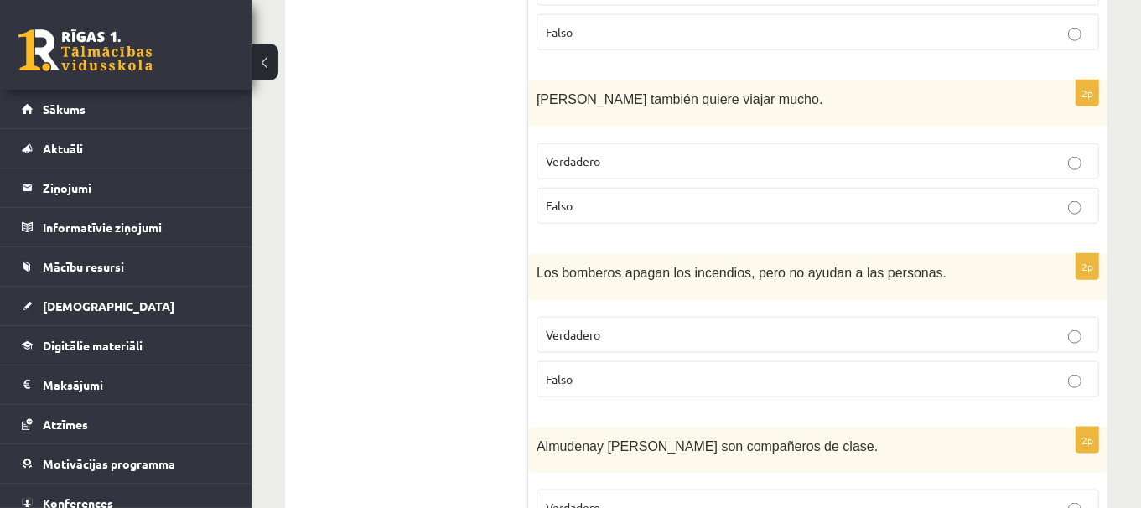
scroll to position [1911, 0]
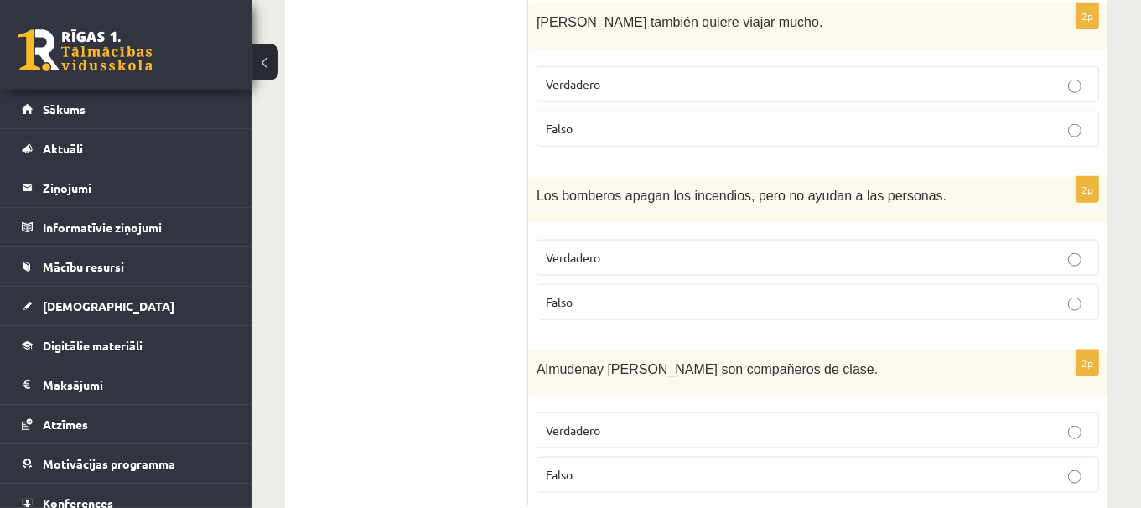
click at [915, 120] on p "Falso" at bounding box center [818, 129] width 544 height 18
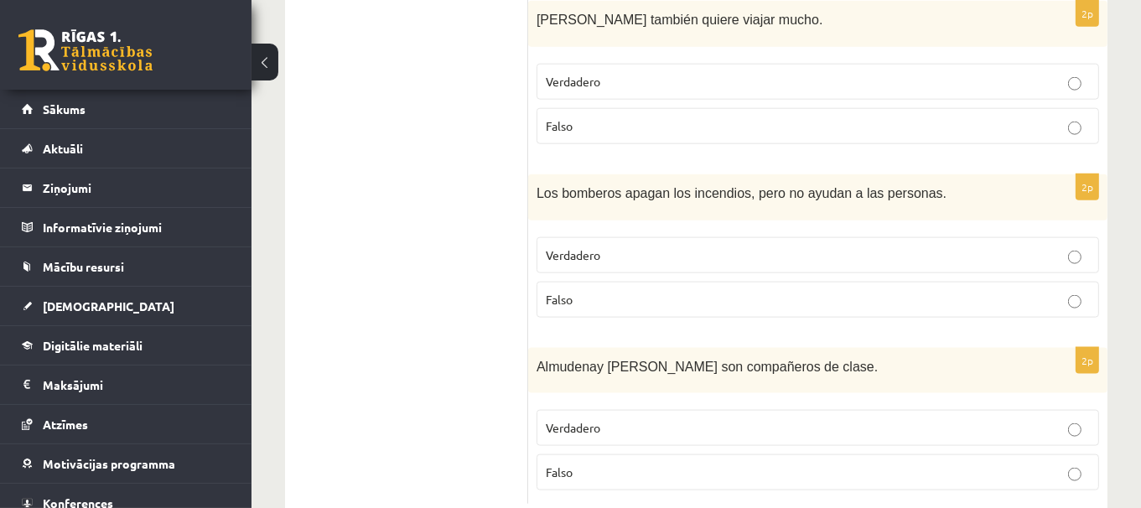
scroll to position [1931, 0]
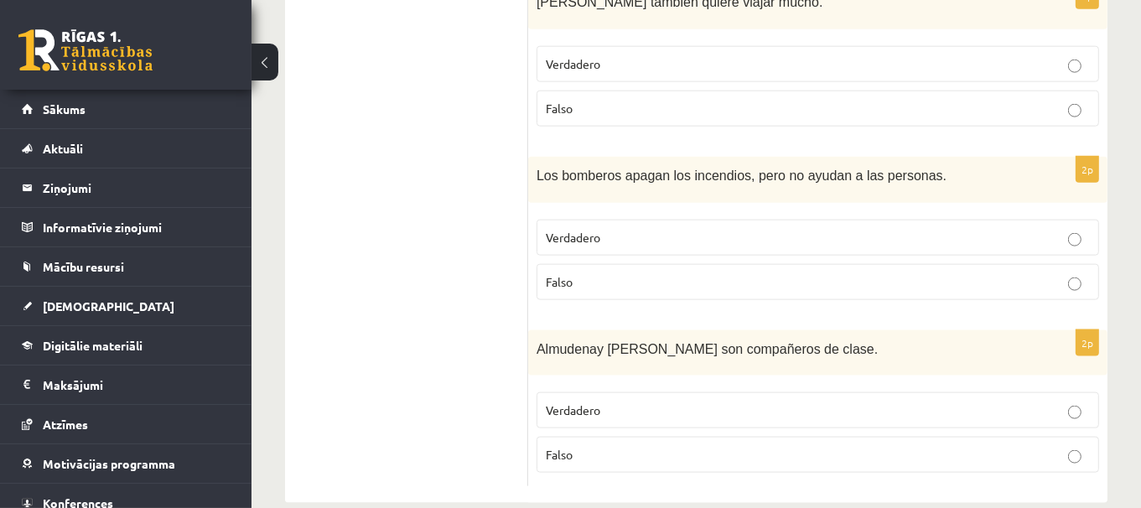
click at [1041, 401] on p "Verdadero" at bounding box center [818, 410] width 544 height 18
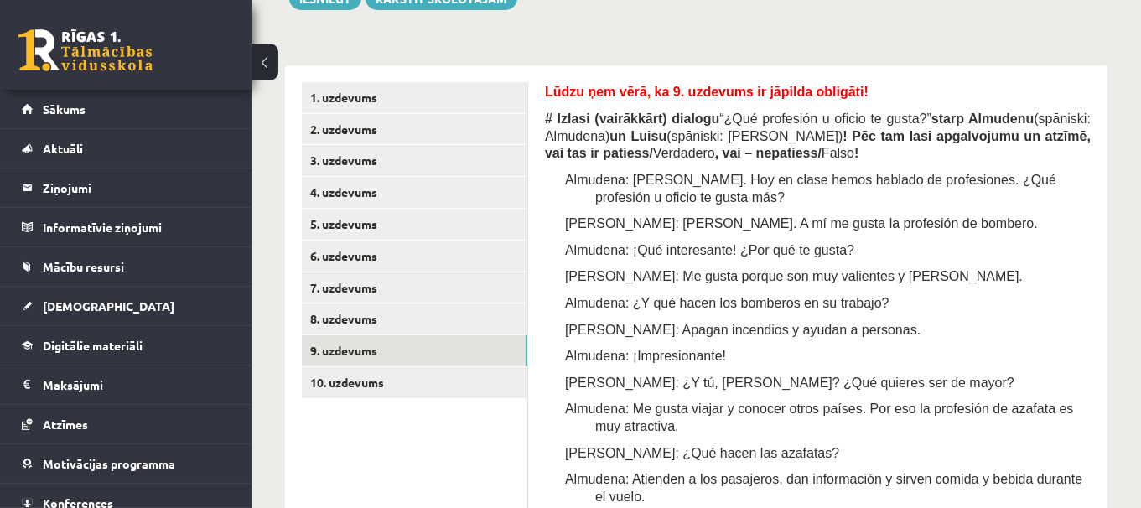
scroll to position [552, 0]
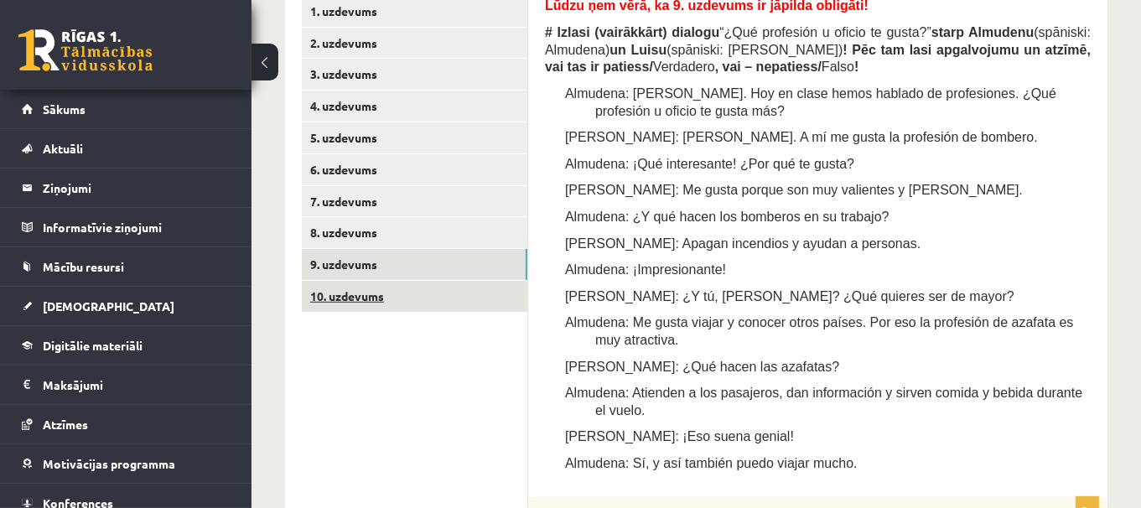
click at [440, 287] on link "10. uzdevums" at bounding box center [414, 296] width 225 height 31
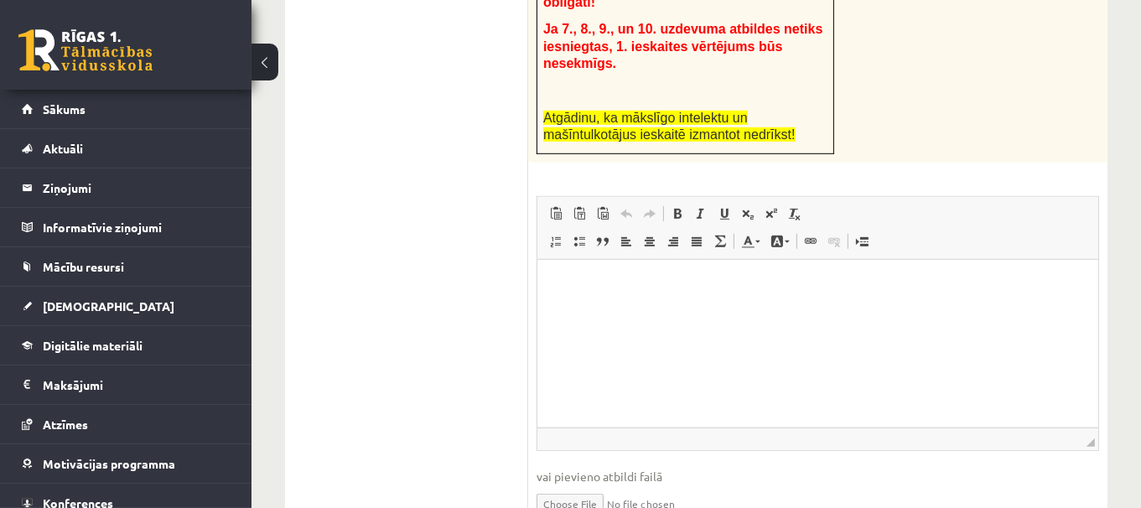
scroll to position [1076, 0]
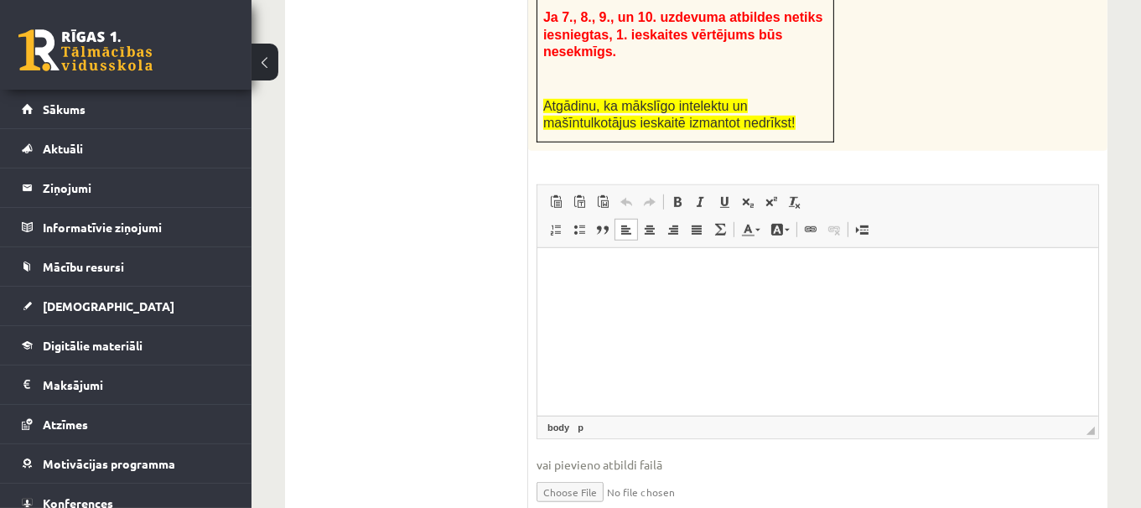
click at [971, 298] on html at bounding box center [816, 272] width 561 height 51
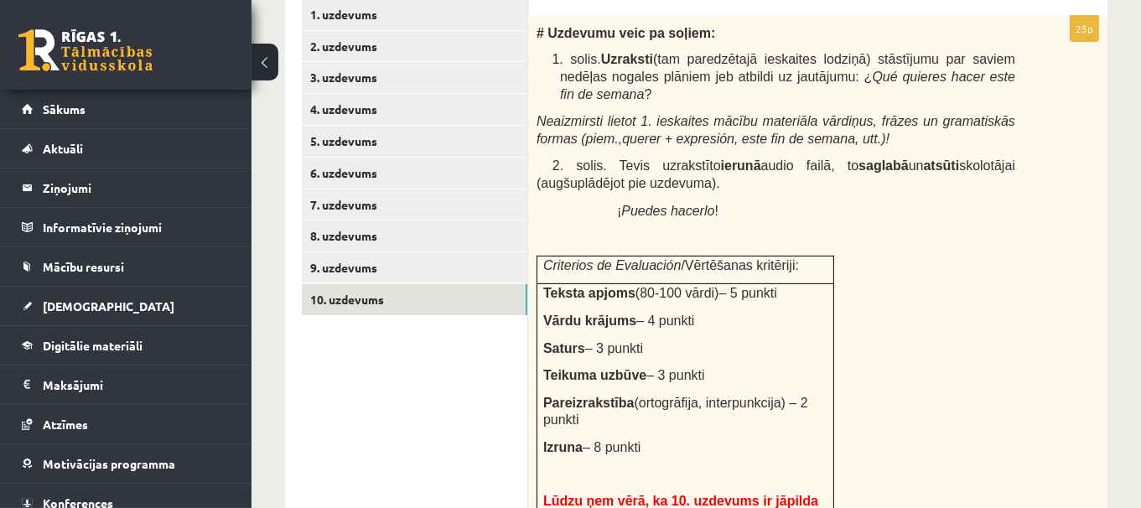
scroll to position [550, 0]
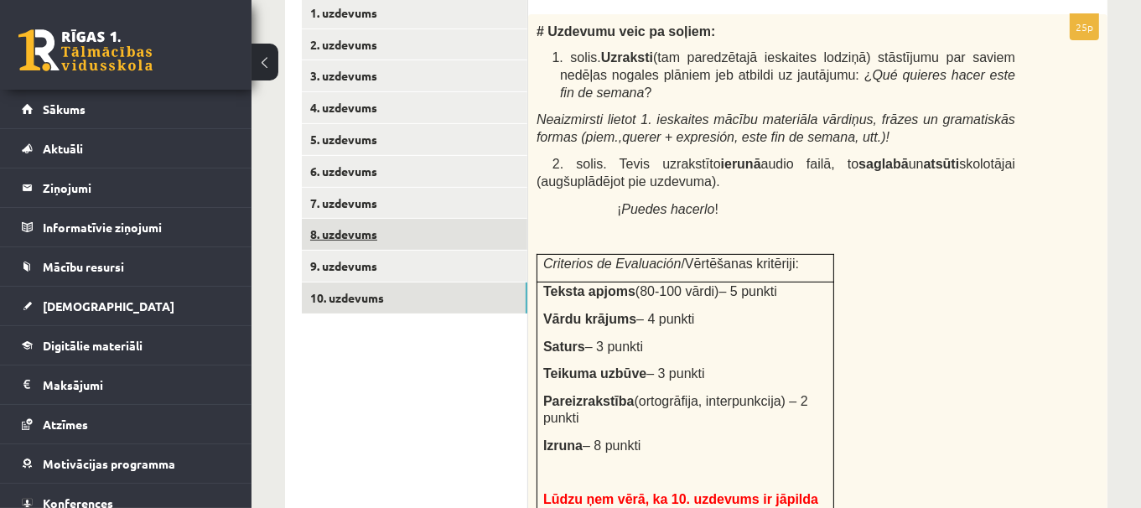
click at [508, 232] on link "8. uzdevums" at bounding box center [414, 234] width 225 height 31
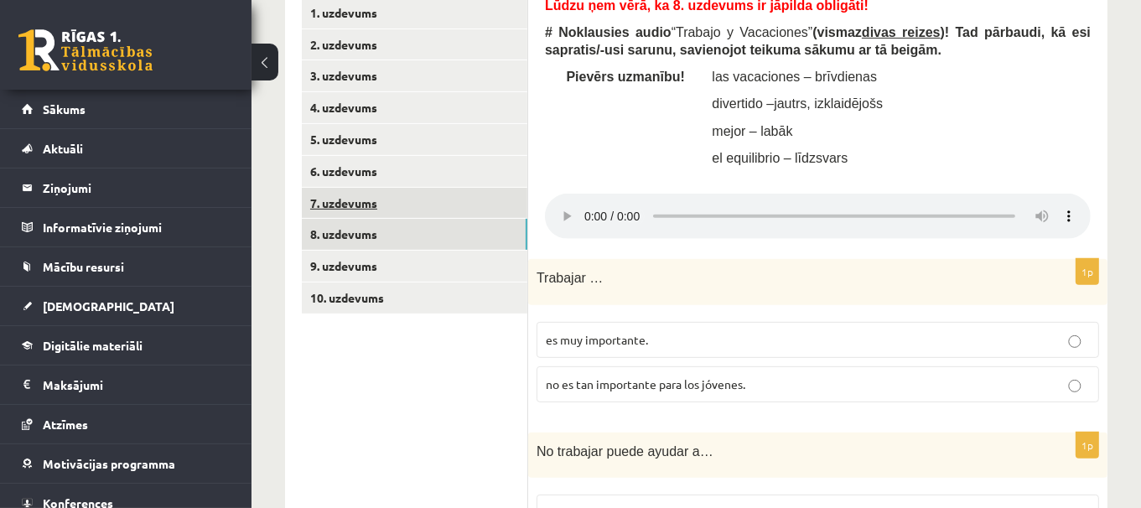
click at [448, 189] on link "7. uzdevums" at bounding box center [414, 203] width 225 height 31
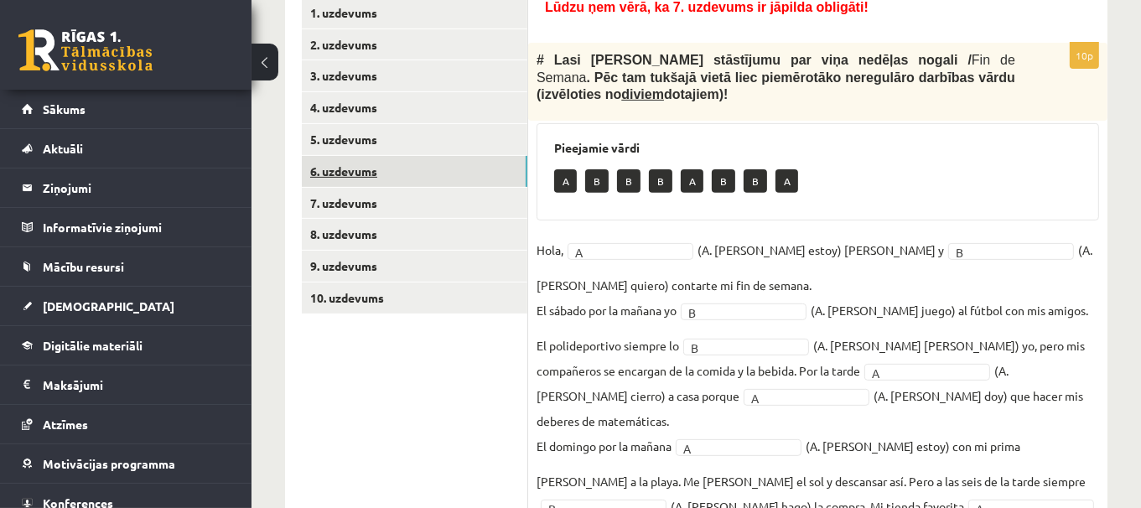
click at [453, 171] on link "6. uzdevums" at bounding box center [414, 171] width 225 height 31
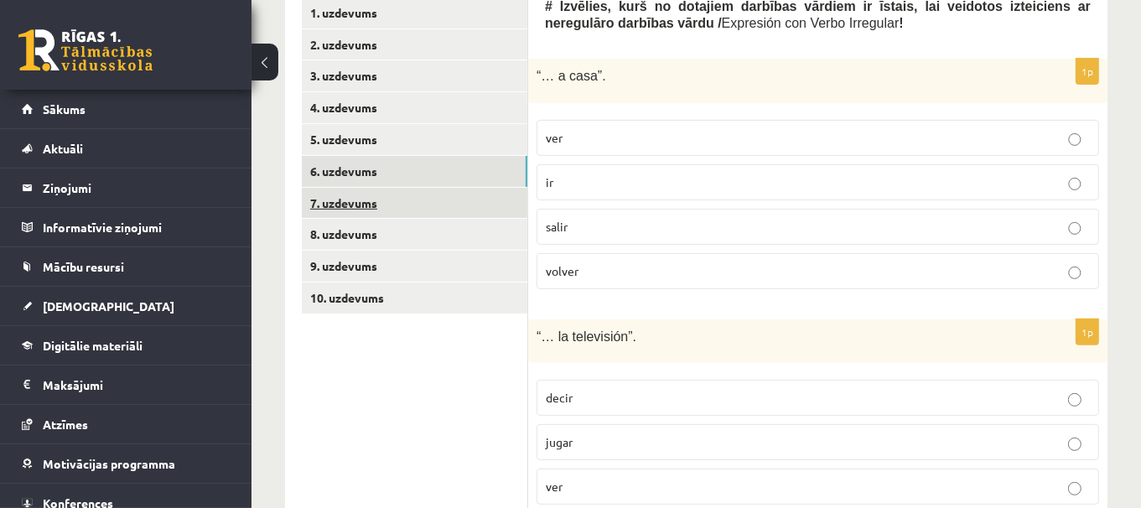
click at [448, 201] on link "7. uzdevums" at bounding box center [414, 203] width 225 height 31
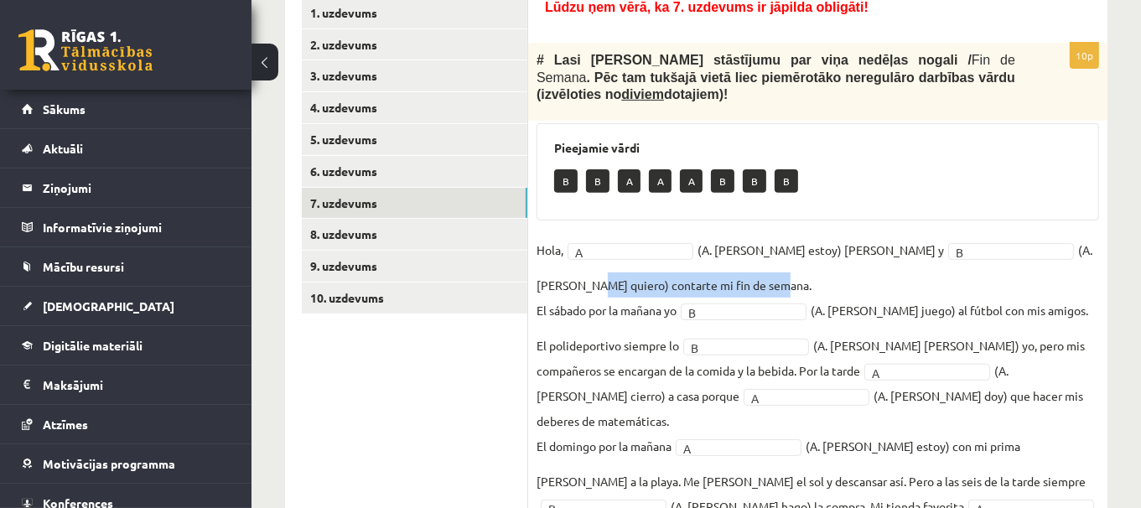
drag, startPoint x: 1031, startPoint y: 227, endPoint x: 921, endPoint y: 253, distance: 112.8
click at [921, 253] on fieldset "Hola, A * (A. soy, B. estoy) Pedro y B * (A. tengo, B. quiero) contarte mi fin …" at bounding box center [817, 420] width 562 height 367
copy fieldset "quiero) contarte mi fin de semana."
click at [914, 253] on fieldset "Hola, A * (A. soy, B. estoy) Pedro y B * (A. tengo, B. quiero) contarte mi fin …" at bounding box center [817, 420] width 562 height 367
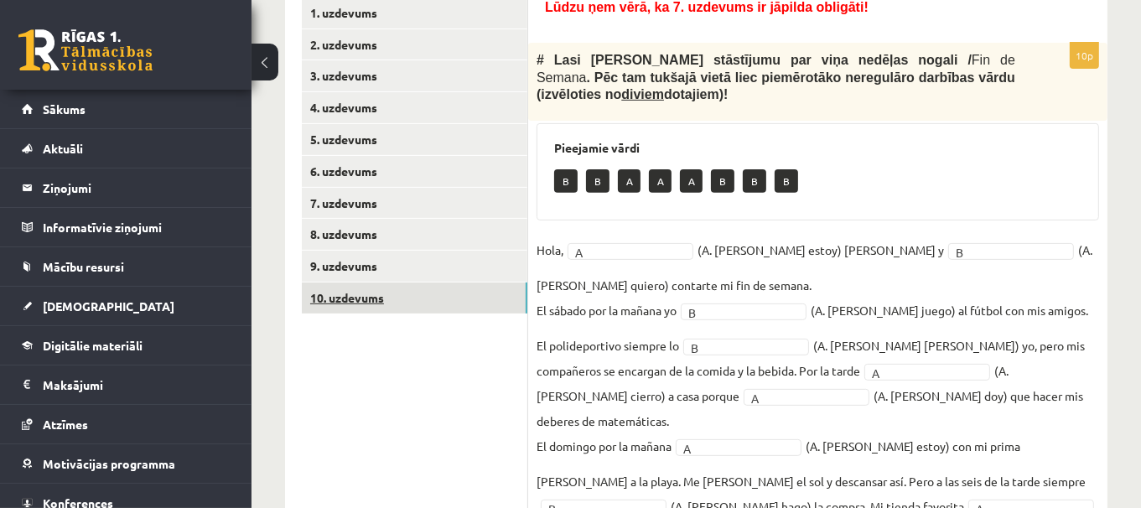
click at [339, 294] on link "10. uzdevums" at bounding box center [414, 297] width 225 height 31
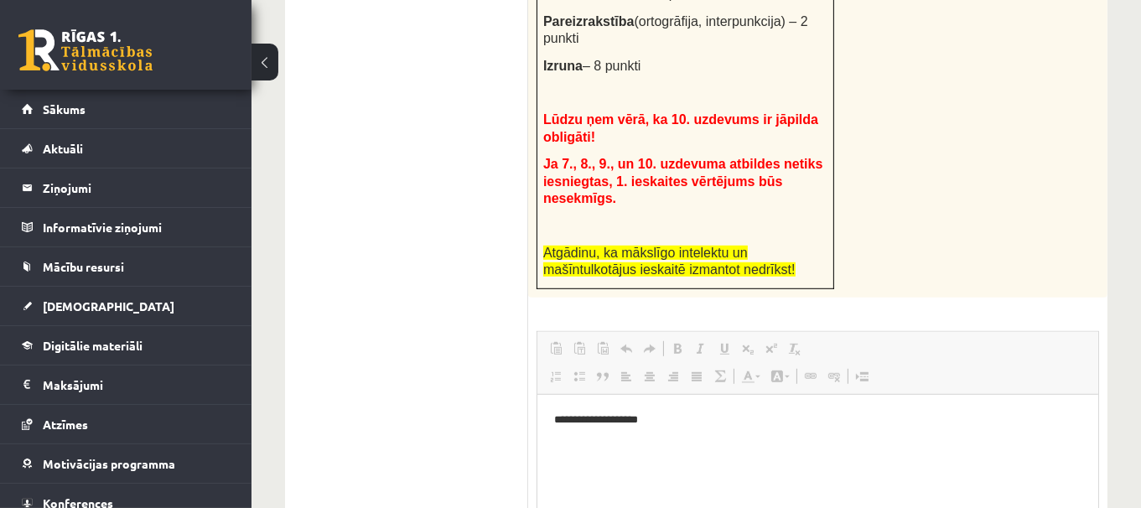
scroll to position [0, 0]
click at [738, 422] on p "**********" at bounding box center [817, 420] width 528 height 18
click at [686, 423] on p "**********" at bounding box center [817, 420] width 528 height 18
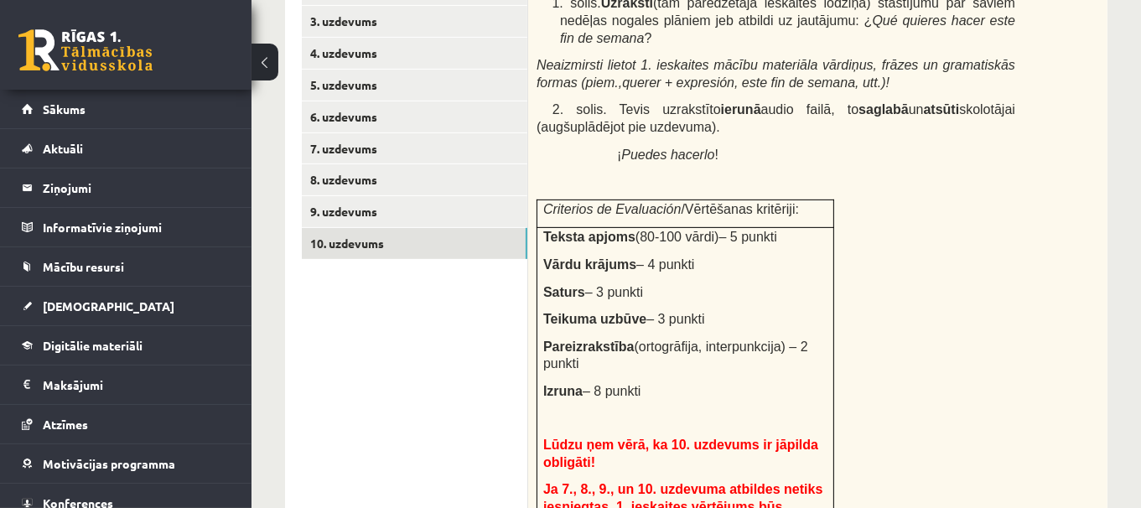
scroll to position [582, 0]
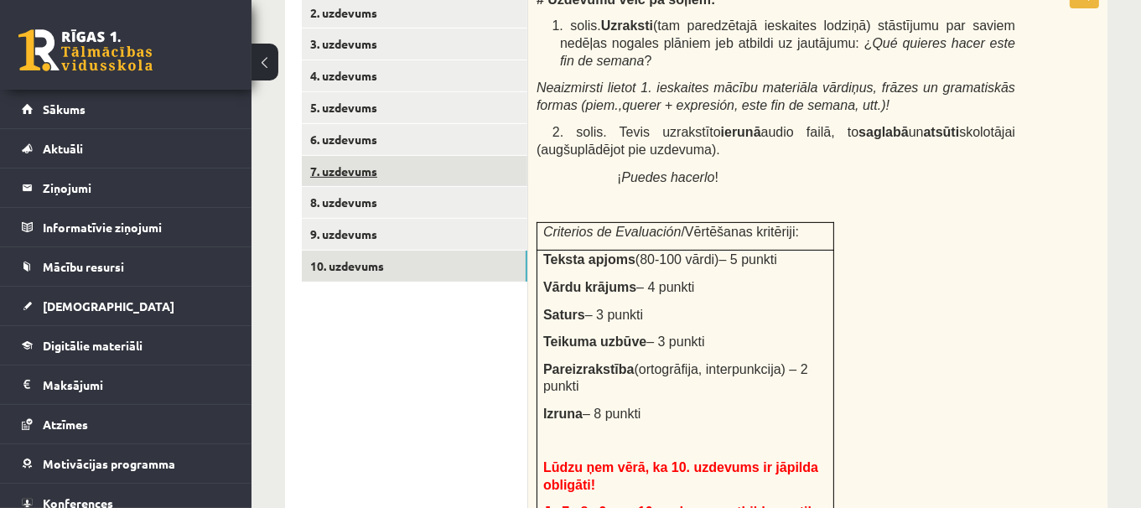
click at [370, 162] on link "7. uzdevums" at bounding box center [414, 171] width 225 height 31
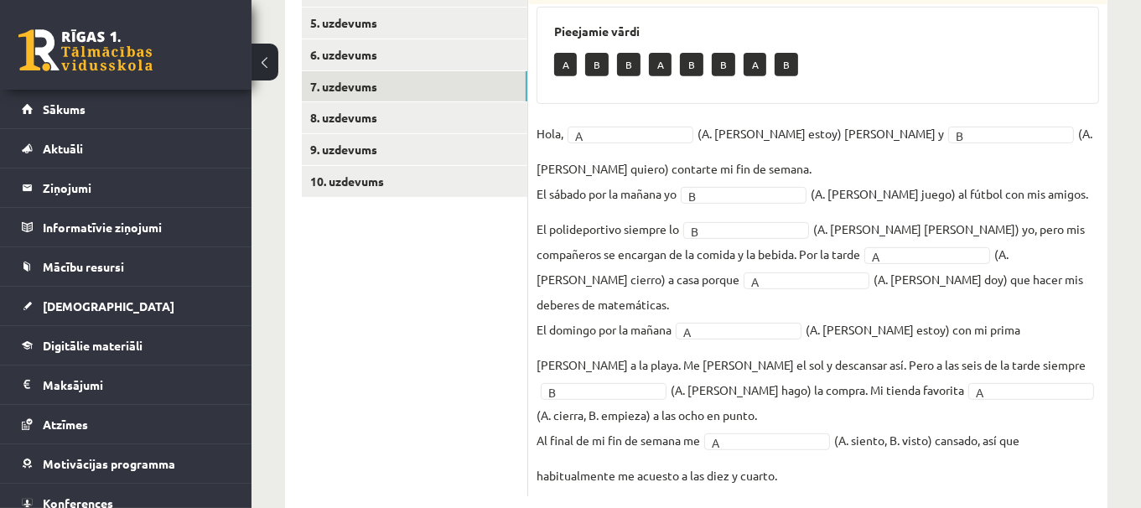
scroll to position [636, 0]
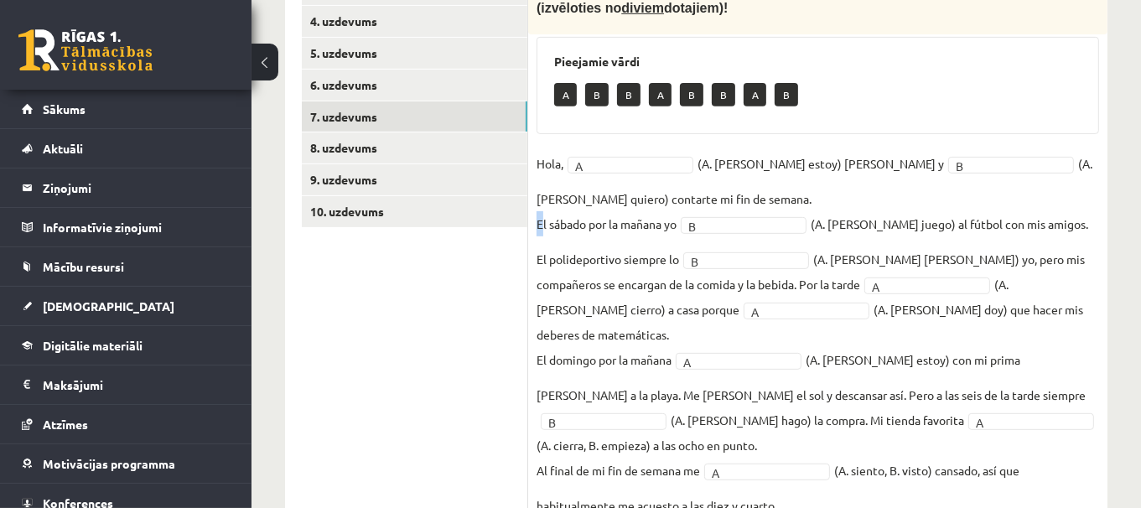
click at [544, 211] on p "El sábado por la mañana yo" at bounding box center [606, 223] width 140 height 25
click at [542, 211] on p "El sábado por la mañana yo" at bounding box center [606, 223] width 140 height 25
click at [436, 212] on link "10. uzdevums" at bounding box center [414, 211] width 225 height 31
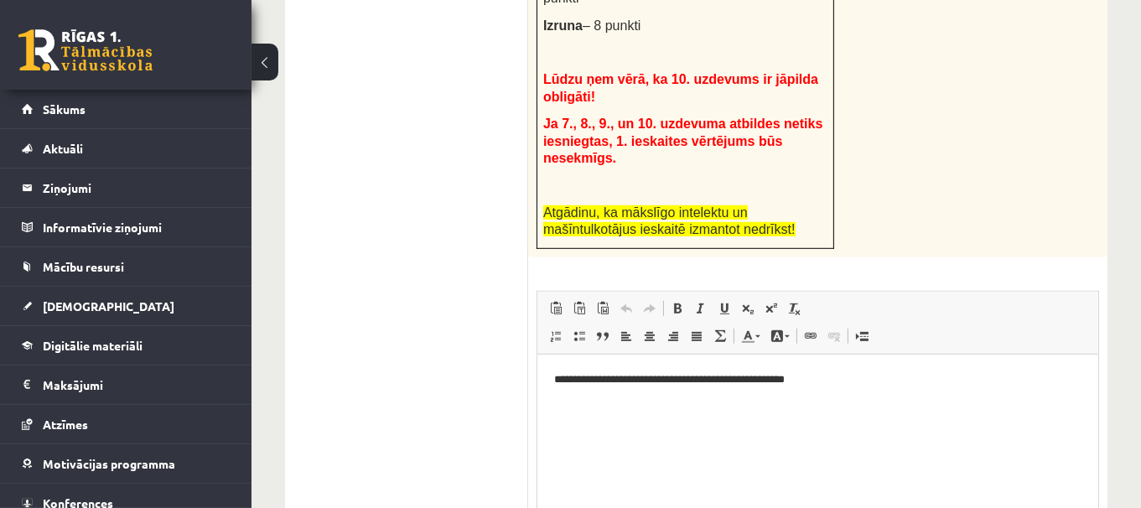
scroll to position [971, 0]
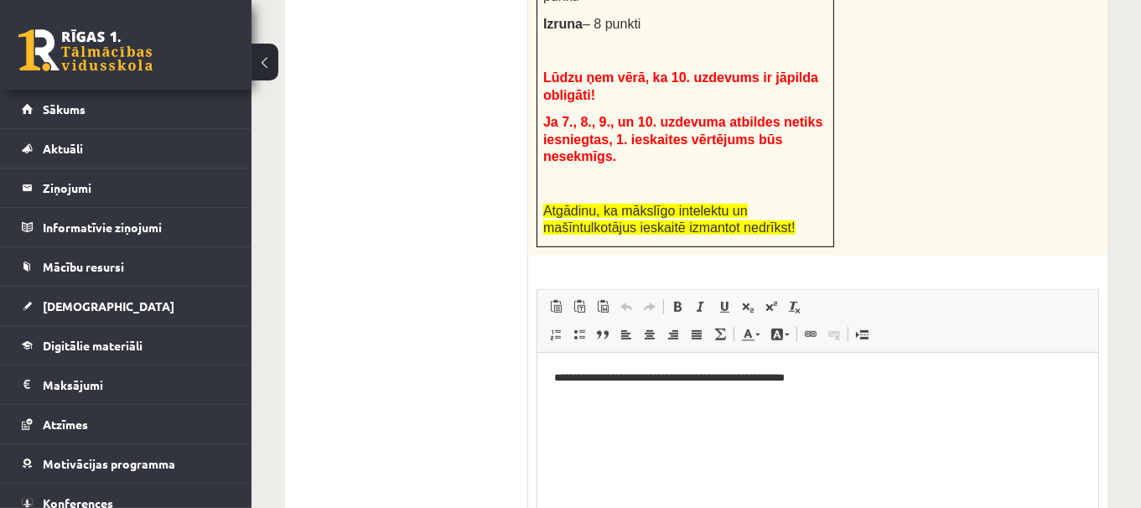
click at [912, 370] on p "**********" at bounding box center [817, 378] width 528 height 18
click at [602, 378] on p "**********" at bounding box center [817, 378] width 528 height 18
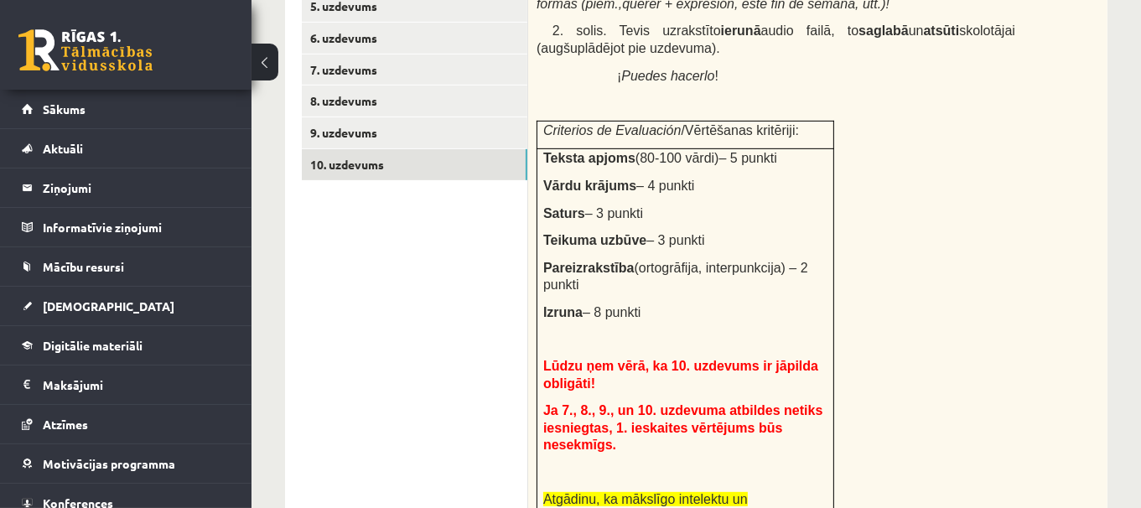
scroll to position [673, 0]
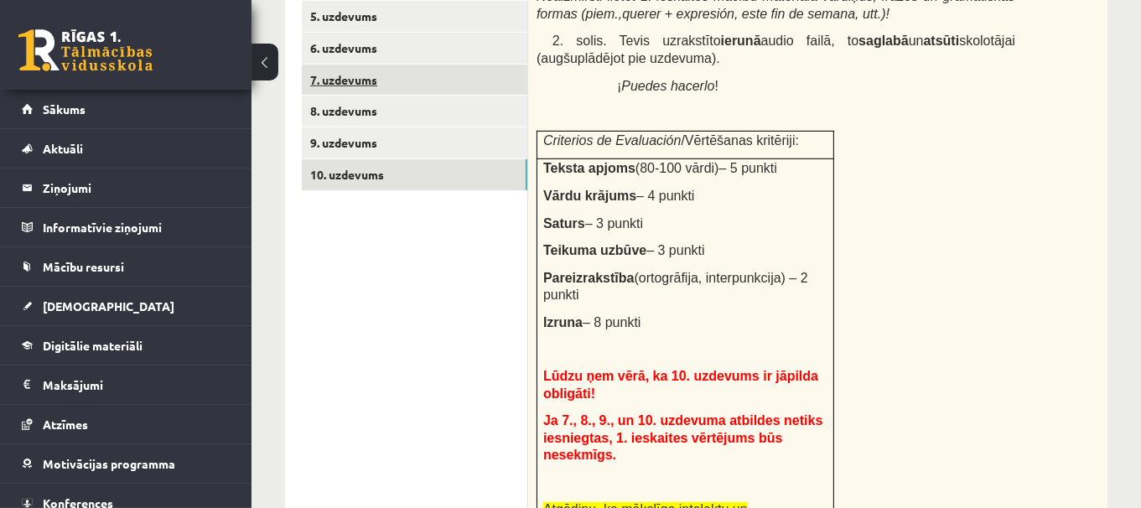
click at [443, 76] on link "7. uzdevums" at bounding box center [414, 80] width 225 height 31
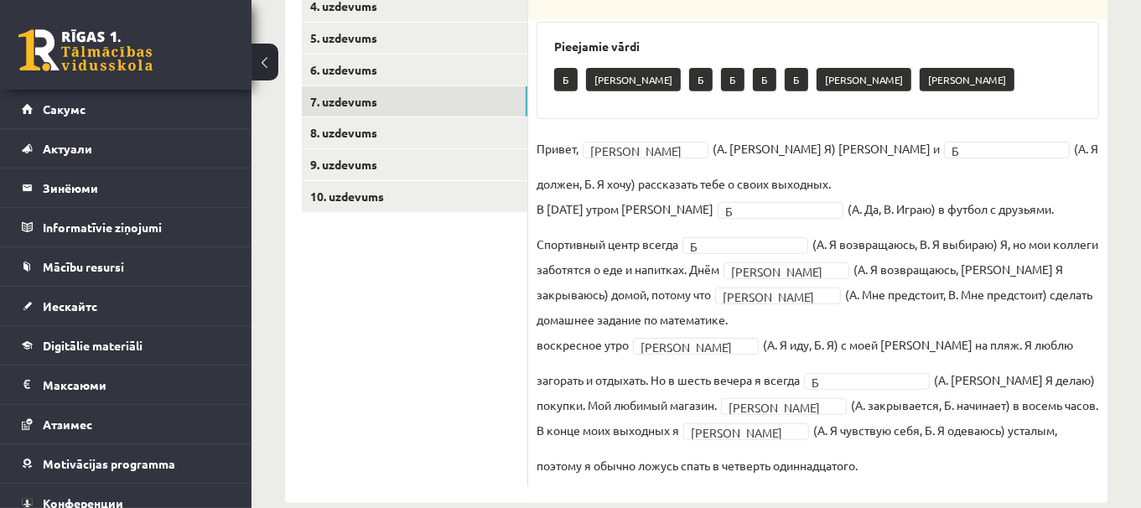
scroll to position [636, 0]
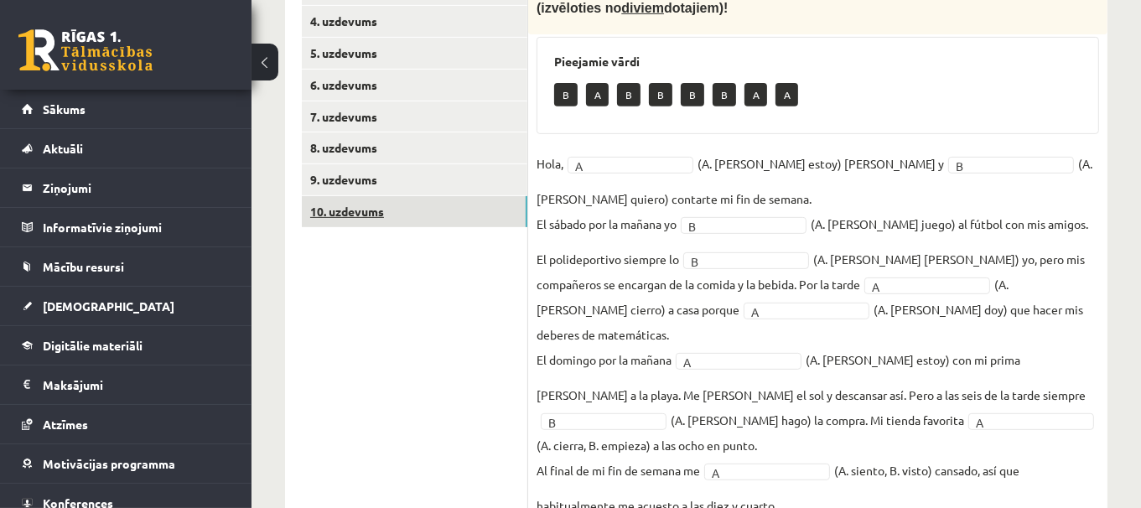
click at [401, 199] on link "10. uzdevums" at bounding box center [414, 211] width 225 height 31
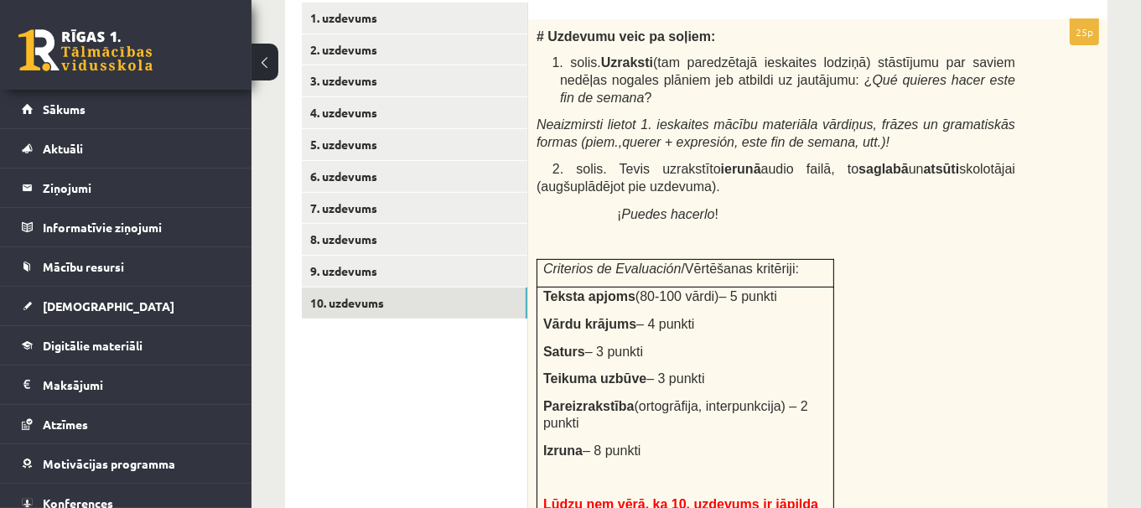
scroll to position [543, 0]
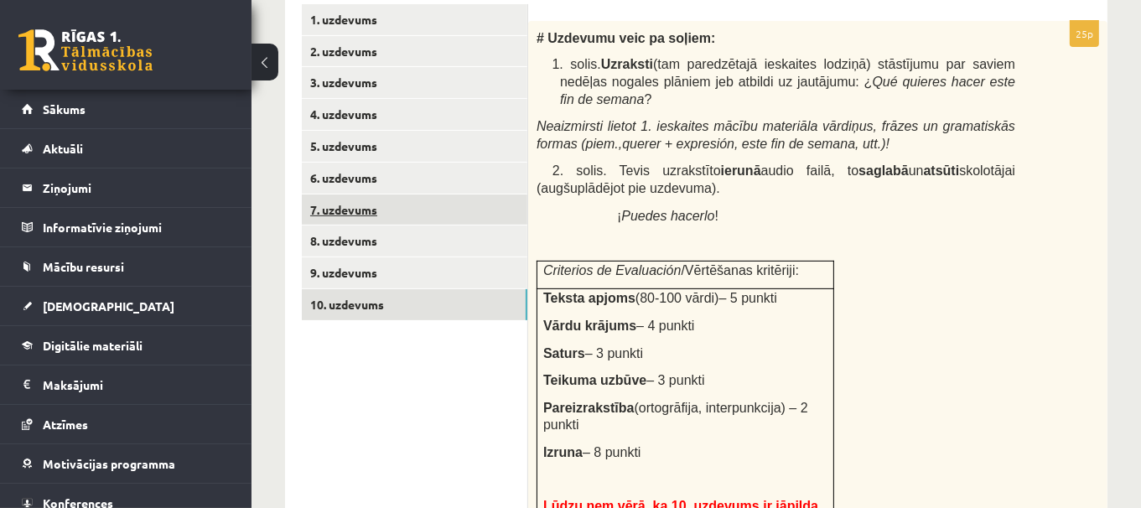
click at [454, 210] on link "7. uzdevums" at bounding box center [414, 209] width 225 height 31
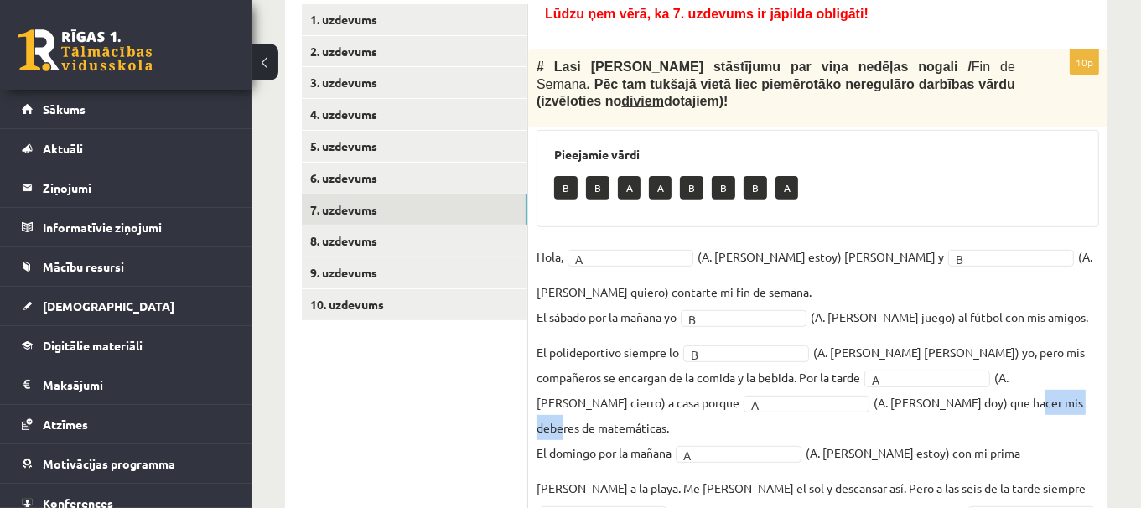
drag, startPoint x: 861, startPoint y: 383, endPoint x: 927, endPoint y: 379, distance: 66.3
click at [927, 379] on fieldset "Hola, A * (A. soy, B. estoy) Pedro y B * (A. tengo, B. quiero) contarte mi fin …" at bounding box center [817, 427] width 562 height 367
copy fieldset "mis deberes"
click at [368, 303] on link "10. uzdevums" at bounding box center [414, 304] width 225 height 31
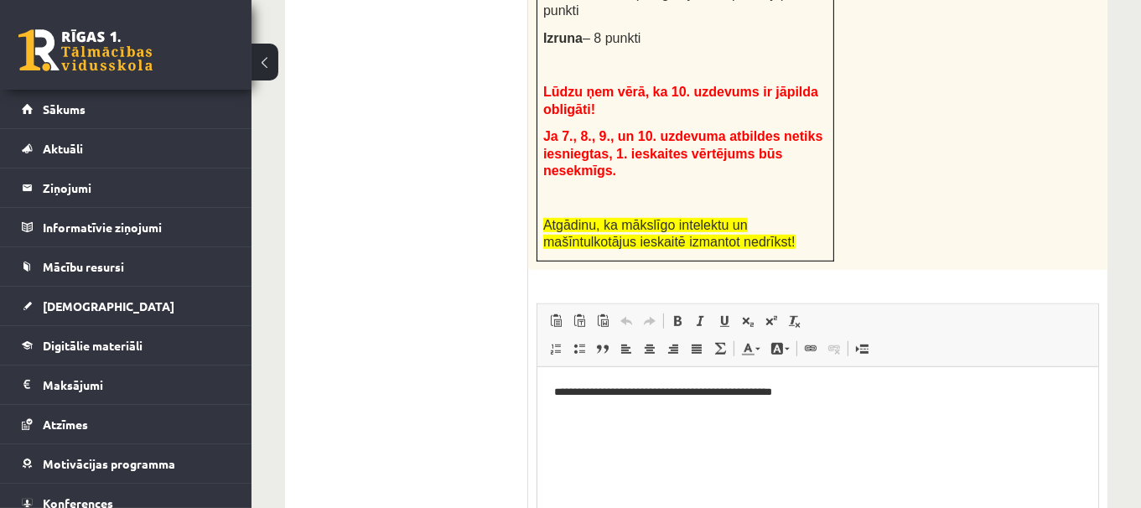
scroll to position [0, 0]
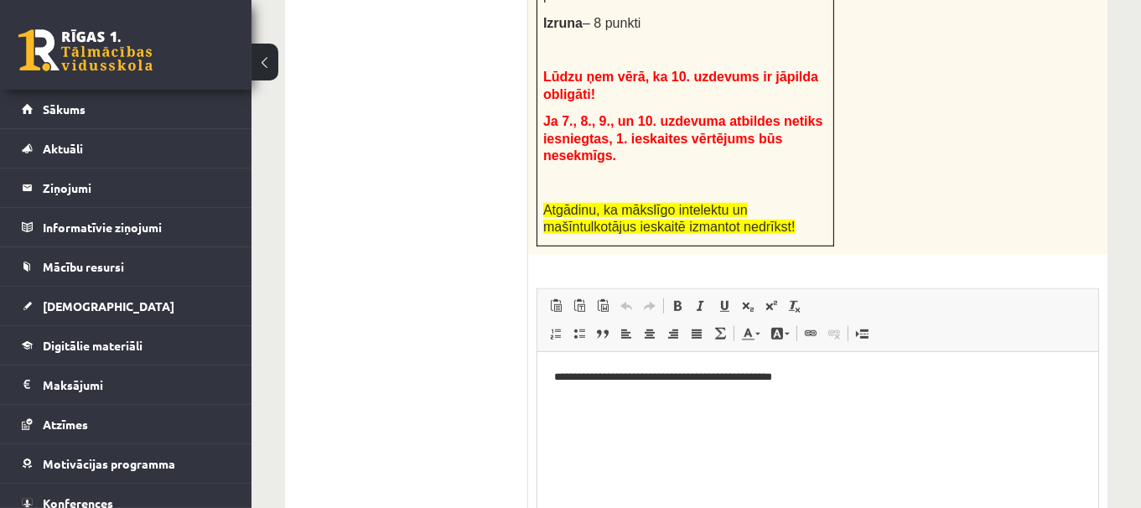
click at [868, 383] on p "**********" at bounding box center [817, 385] width 528 height 35
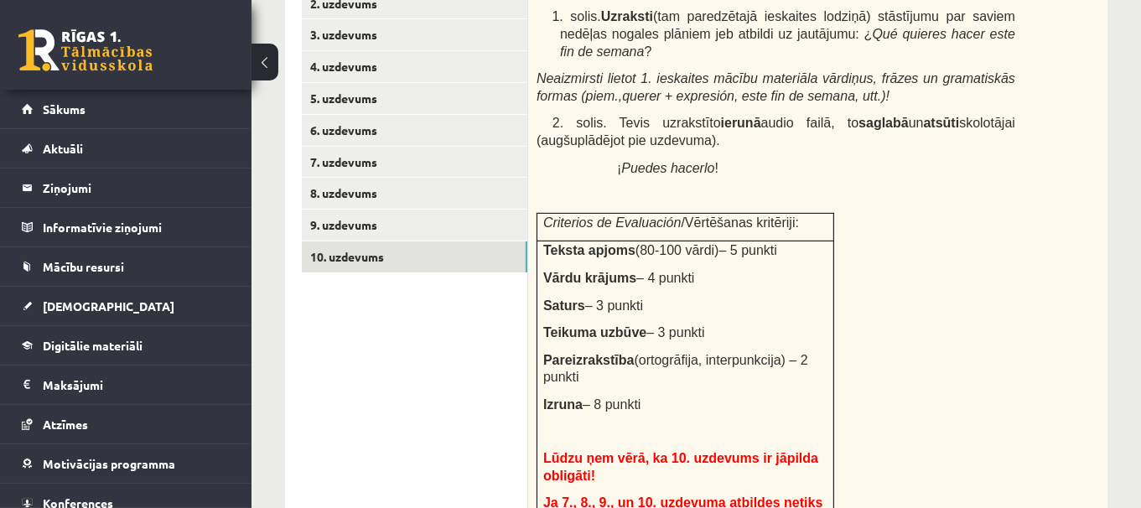
scroll to position [589, 0]
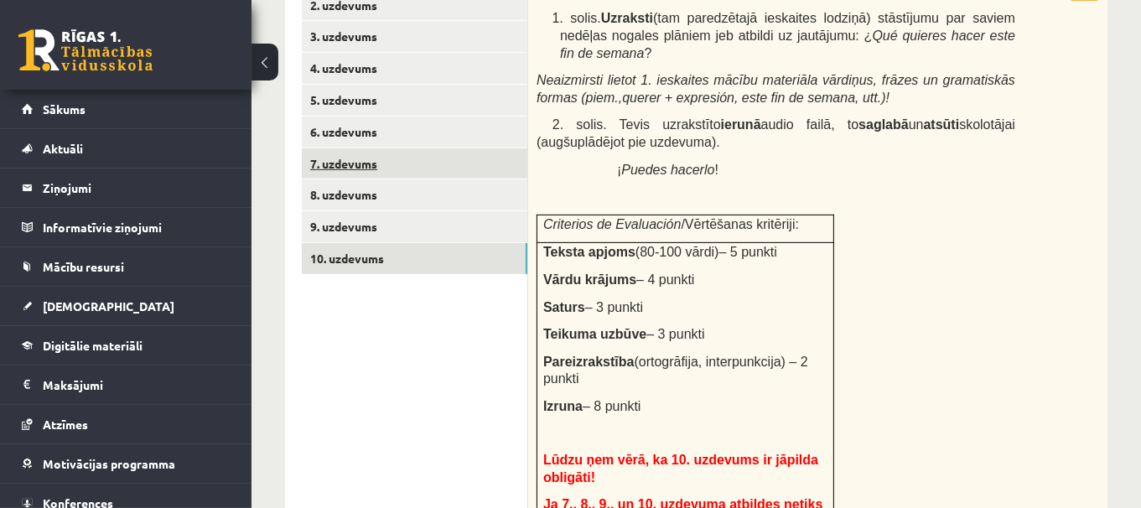
click at [375, 154] on link "7. uzdevums" at bounding box center [414, 163] width 225 height 31
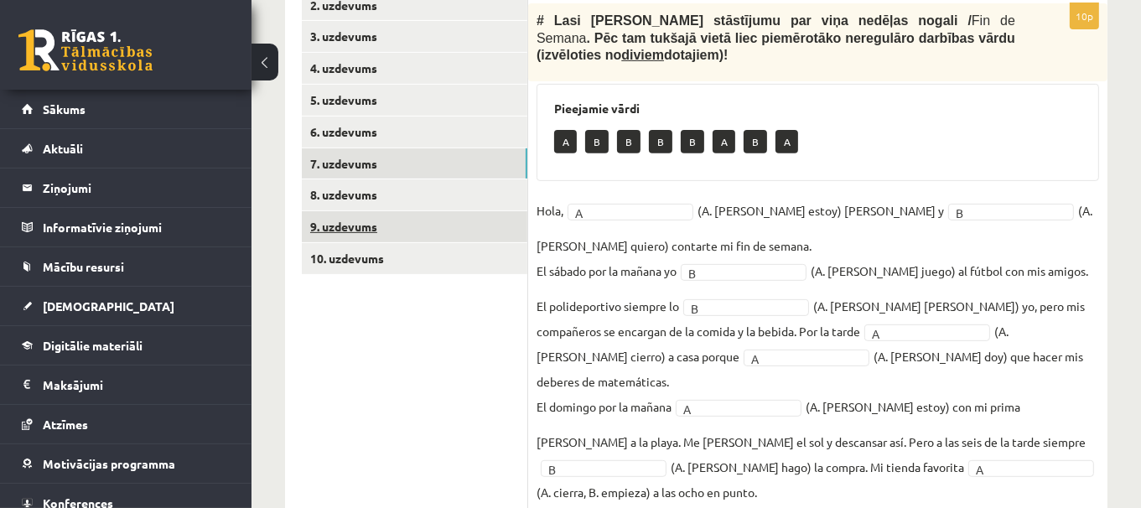
click at [460, 220] on link "9. uzdevums" at bounding box center [414, 226] width 225 height 31
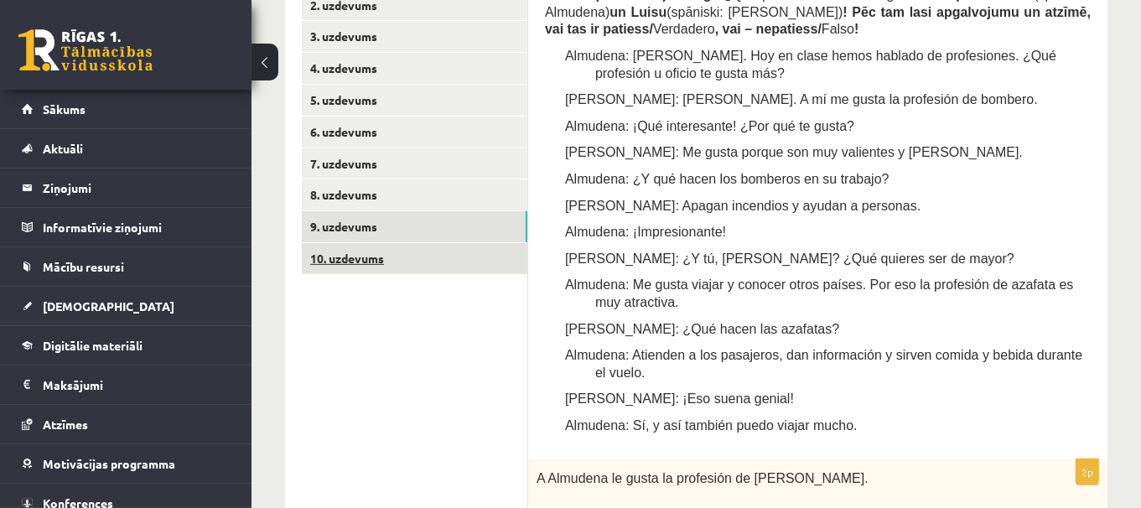
click at [461, 258] on link "10. uzdevums" at bounding box center [414, 258] width 225 height 31
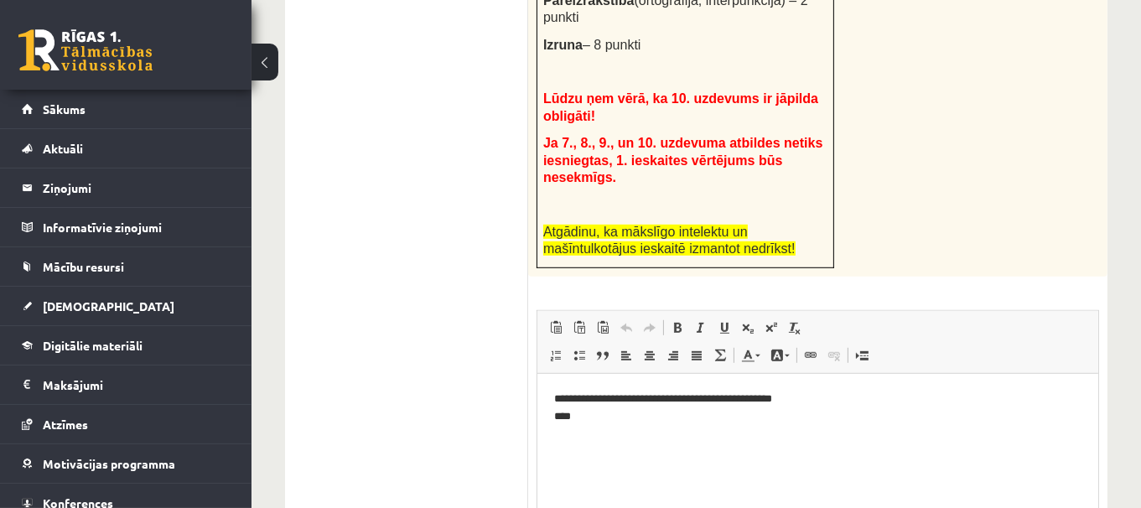
scroll to position [963, 0]
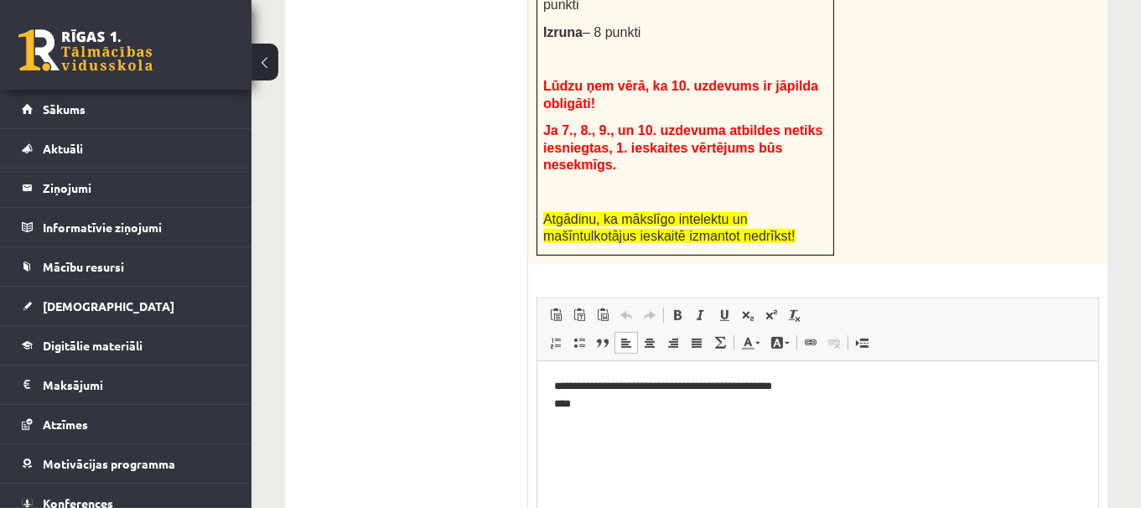
click at [709, 405] on p "**********" at bounding box center [817, 403] width 528 height 52
click at [666, 407] on p "**********" at bounding box center [817, 403] width 528 height 52
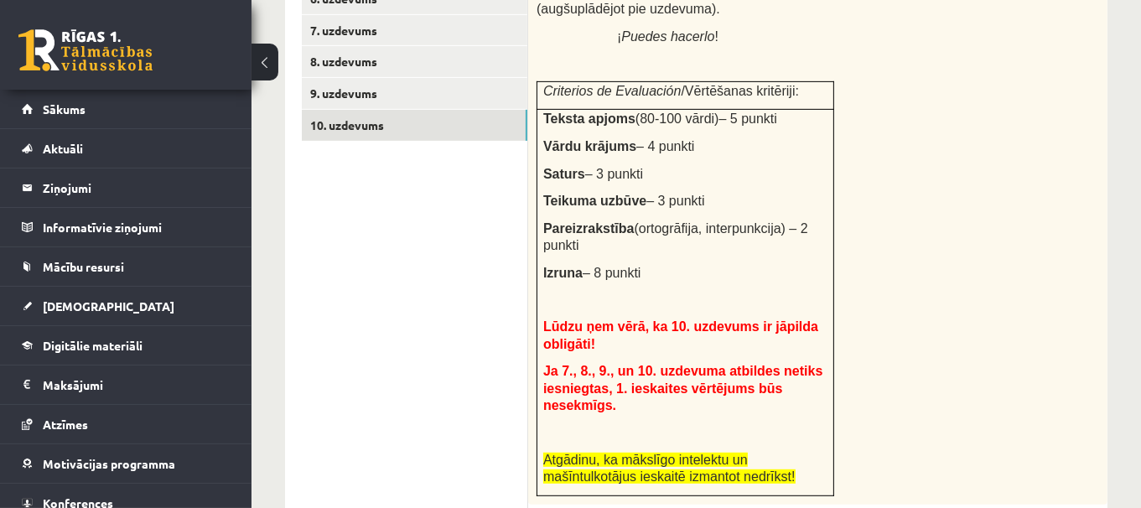
scroll to position [702, 0]
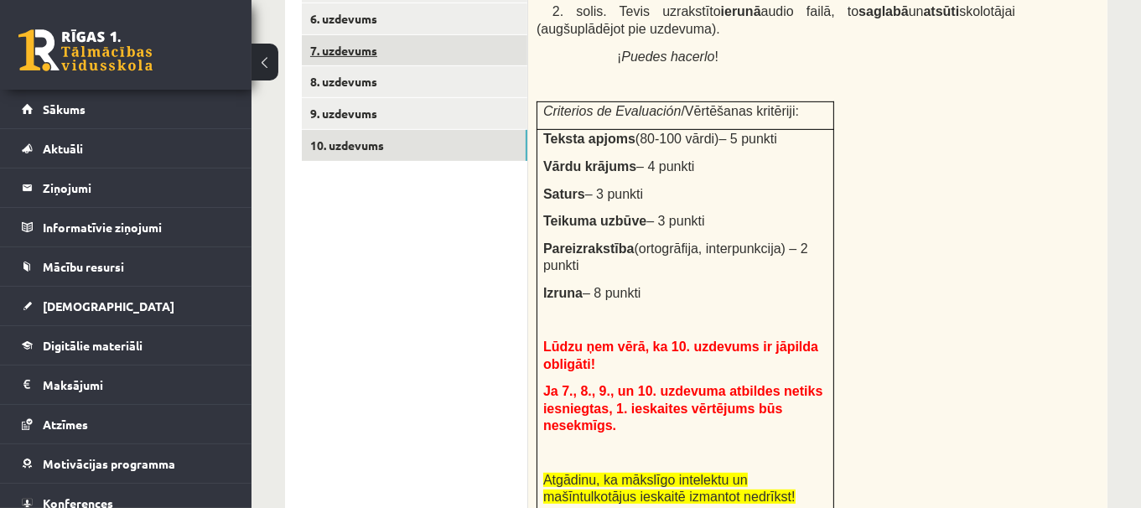
click at [427, 53] on link "7. uzdevums" at bounding box center [414, 50] width 225 height 31
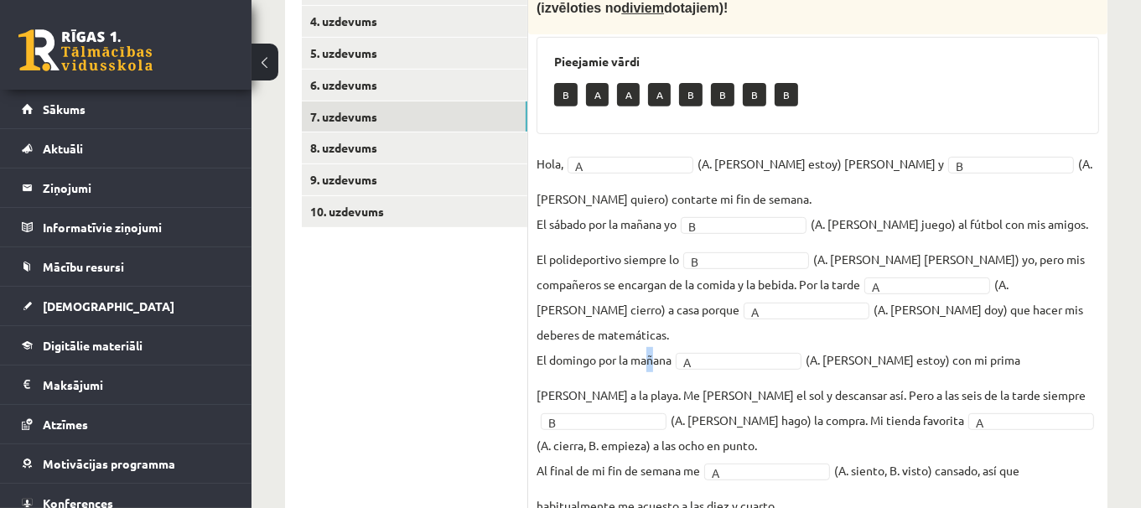
click at [650, 347] on p "El domingo por la mañana" at bounding box center [603, 359] width 135 height 25
copy p "ñ"
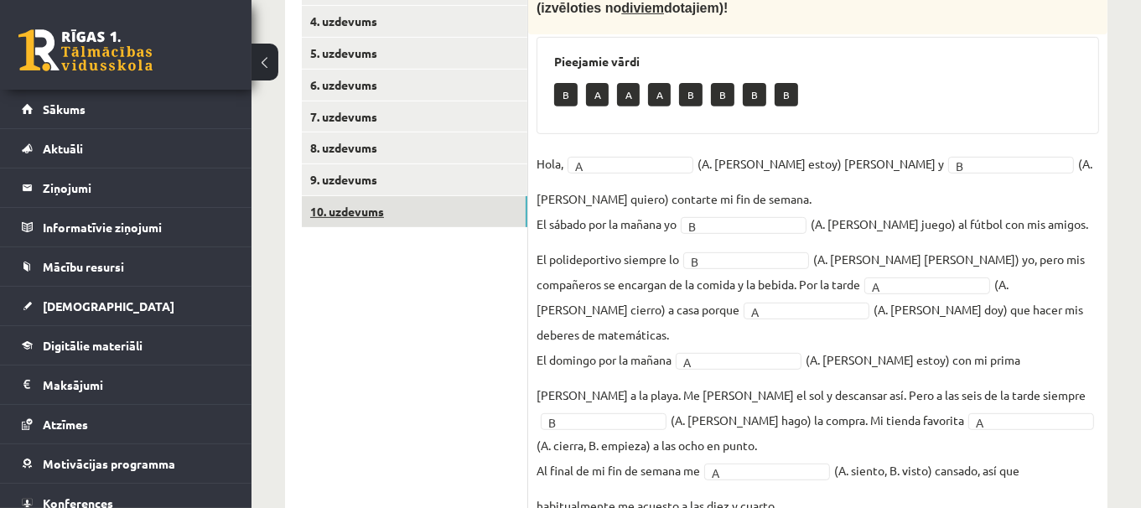
click at [427, 211] on link "10. uzdevums" at bounding box center [414, 211] width 225 height 31
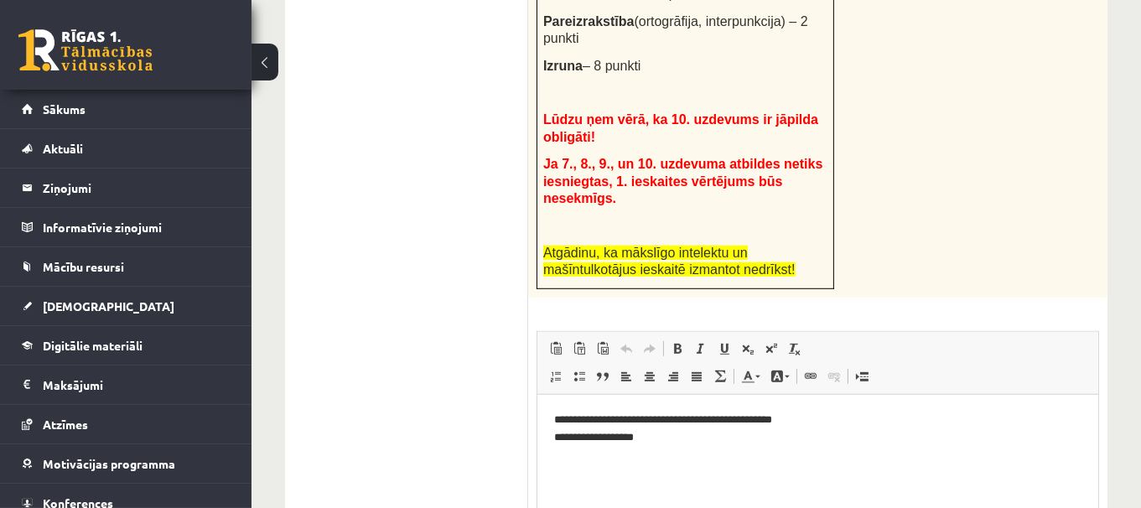
scroll to position [0, 0]
click at [702, 434] on p "**********" at bounding box center [817, 437] width 528 height 52
paste body "Визуальный текстовый редактор, wiswyg-editor-user-answer-47024785412160"
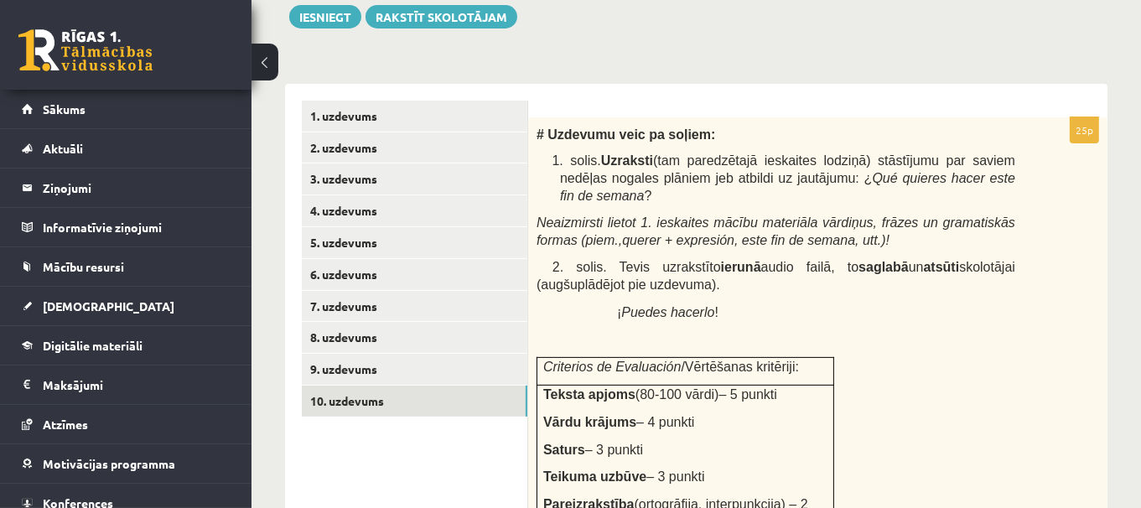
scroll to position [451, 0]
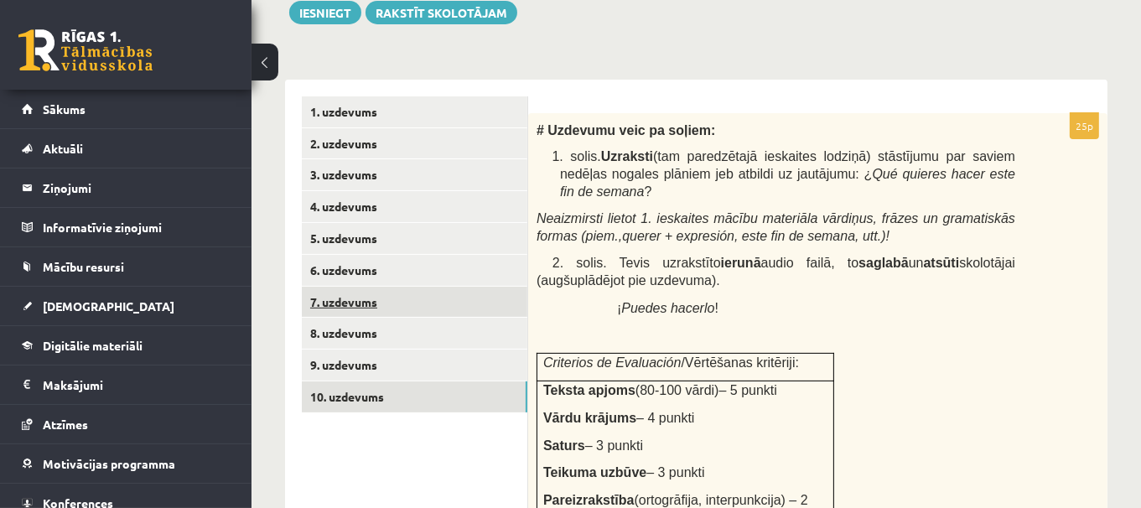
click at [385, 303] on link "7. uzdevums" at bounding box center [414, 302] width 225 height 31
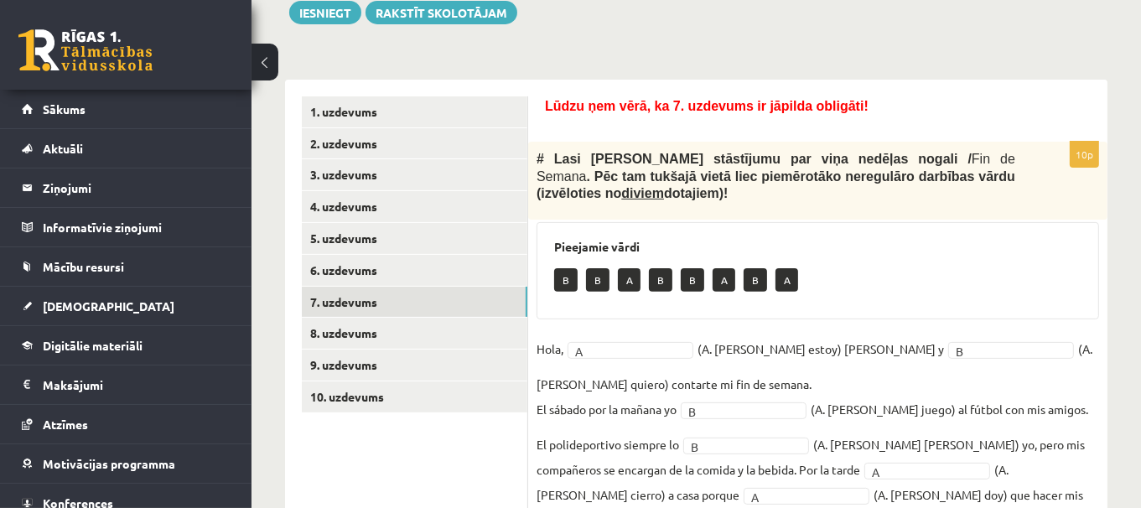
scroll to position [505, 0]
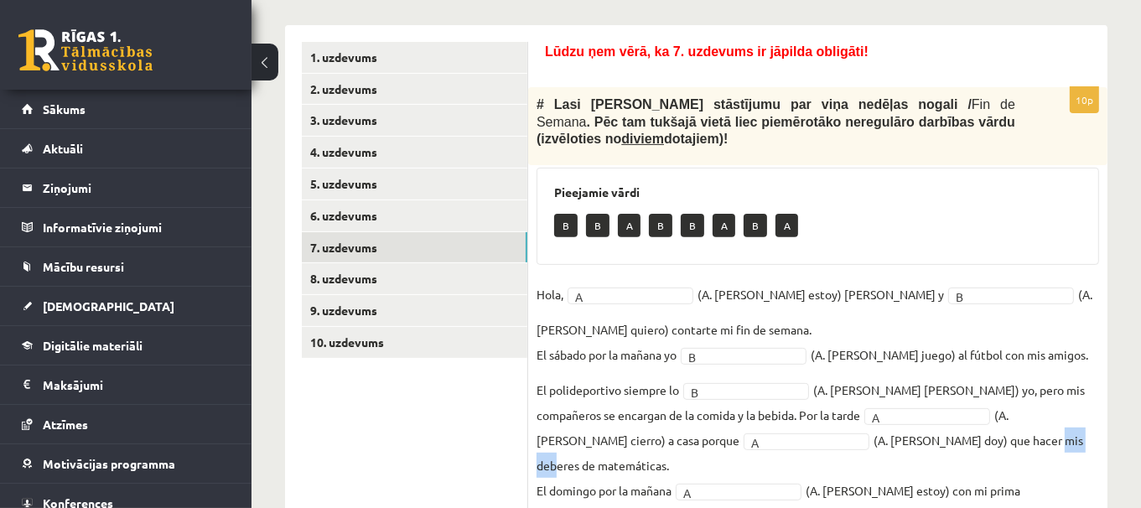
drag, startPoint x: 883, startPoint y: 416, endPoint x: 925, endPoint y: 416, distance: 41.9
click at [925, 416] on fieldset "Hola, A * (A. soy, B. estoy) Pedro y B * (A. tengo, B. quiero) contarte mi fin …" at bounding box center [817, 465] width 562 height 367
copy fieldset "deberes"
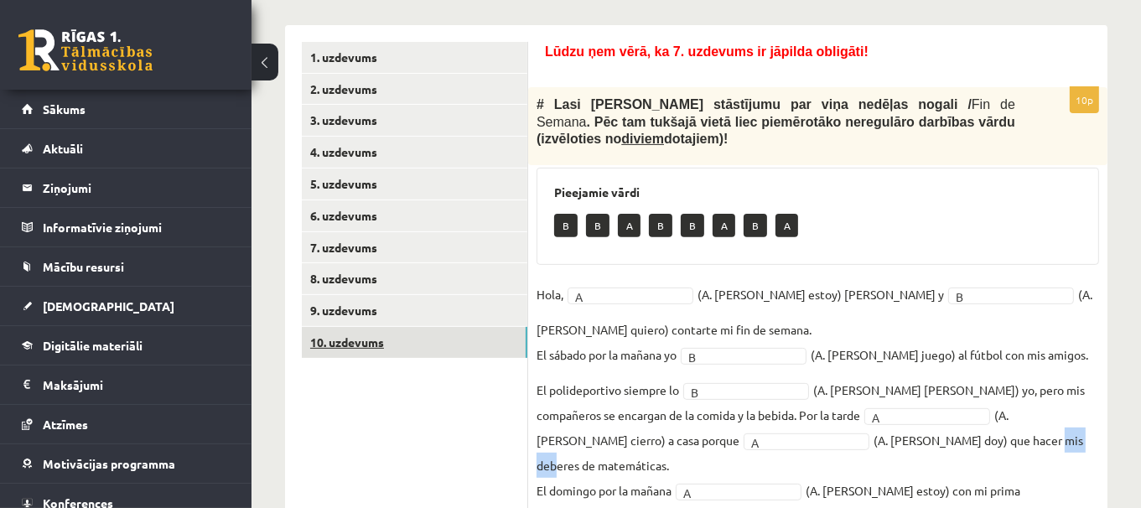
click at [443, 331] on link "10. uzdevums" at bounding box center [414, 342] width 225 height 31
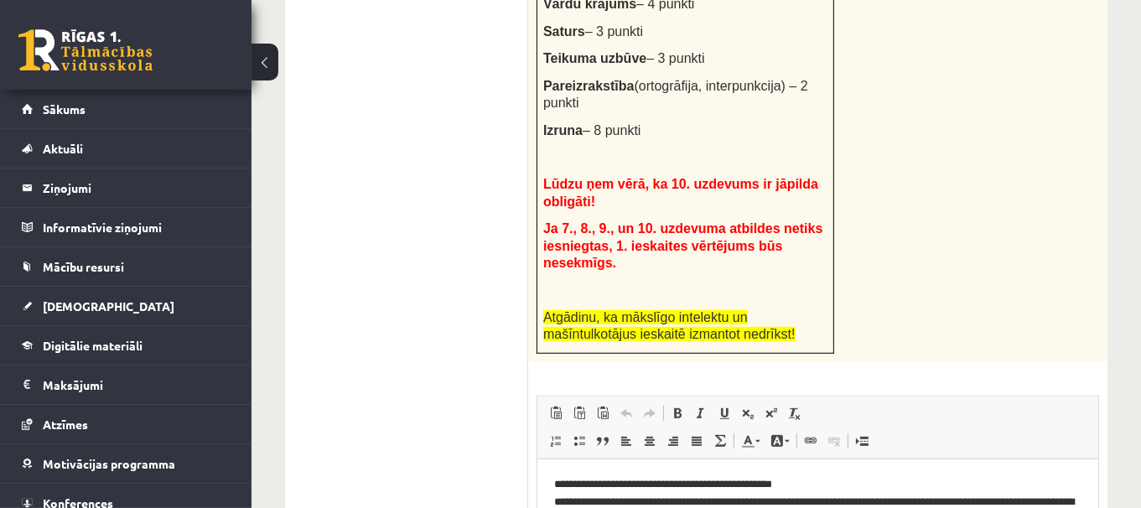
scroll to position [0, 0]
click at [856, 507] on p "**********" at bounding box center [817, 510] width 528 height 70
click at [830, 501] on p "**********" at bounding box center [817, 510] width 528 height 70
click at [862, 507] on p "**********" at bounding box center [817, 510] width 528 height 70
click at [810, 502] on p "**********" at bounding box center [817, 510] width 528 height 70
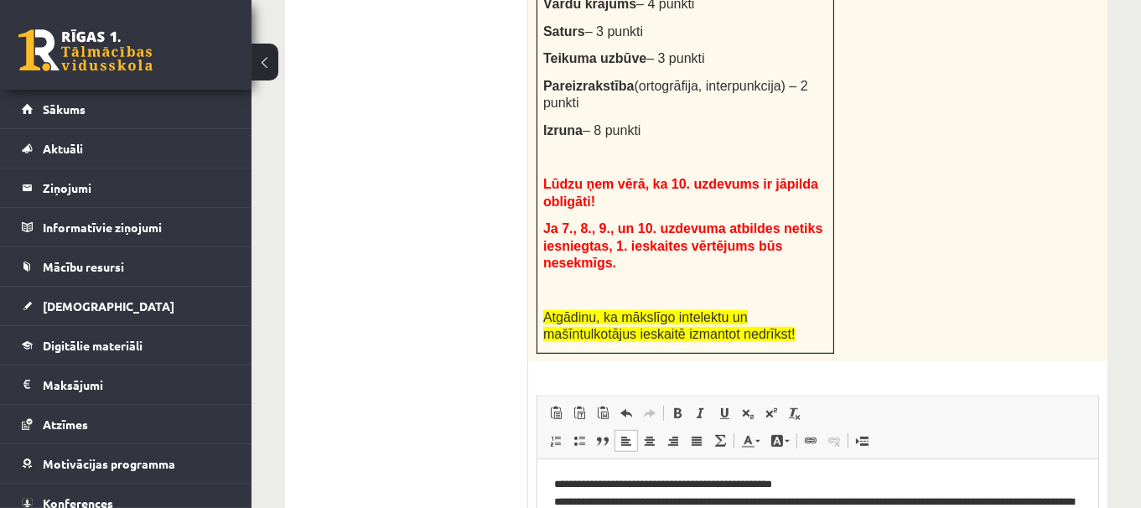
click at [841, 505] on p "**********" at bounding box center [817, 510] width 528 height 70
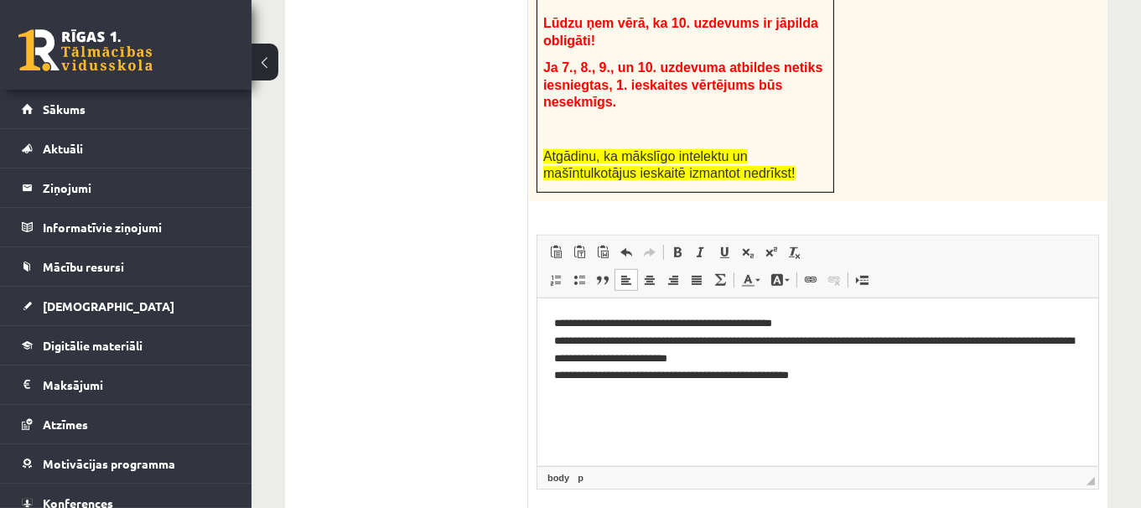
scroll to position [1028, 0]
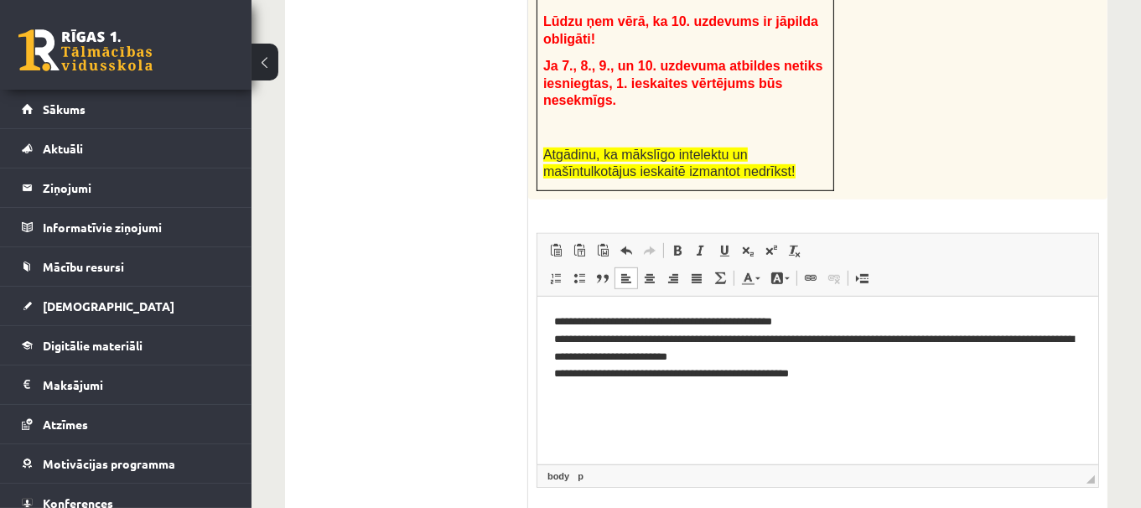
click at [855, 379] on p "**********" at bounding box center [817, 348] width 528 height 70
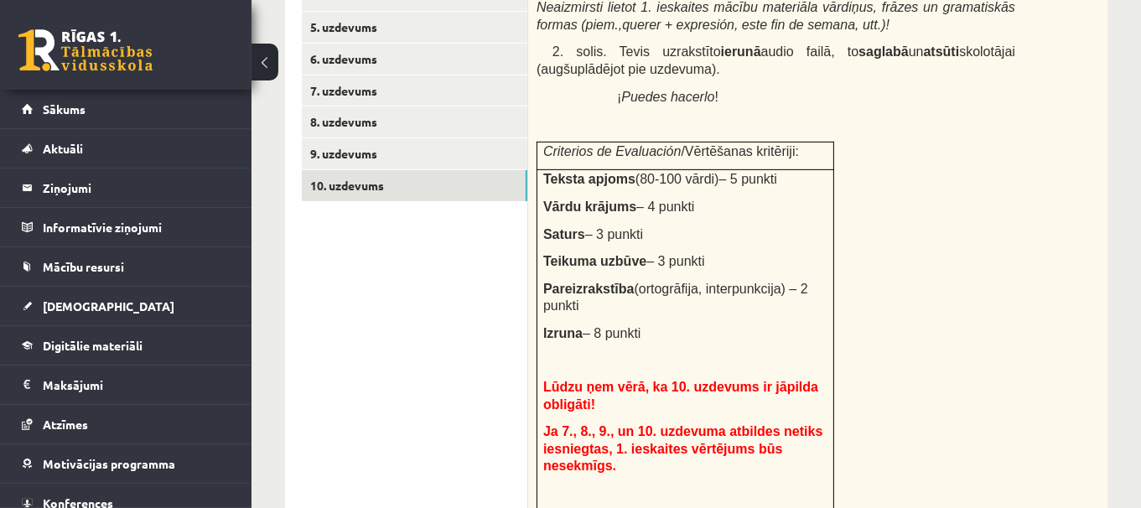
scroll to position [552, 0]
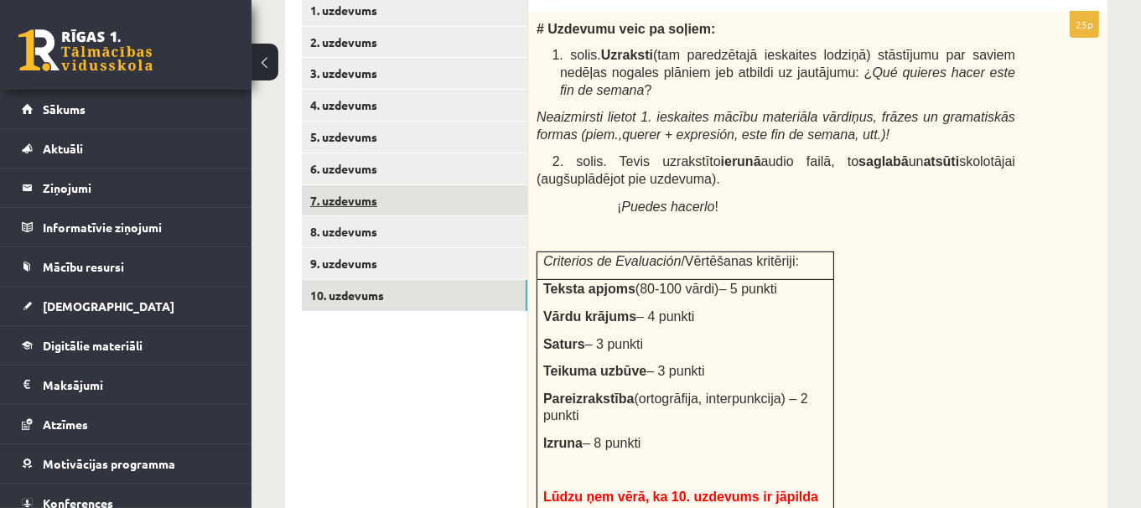
click at [432, 199] on link "7. uzdevums" at bounding box center [414, 200] width 225 height 31
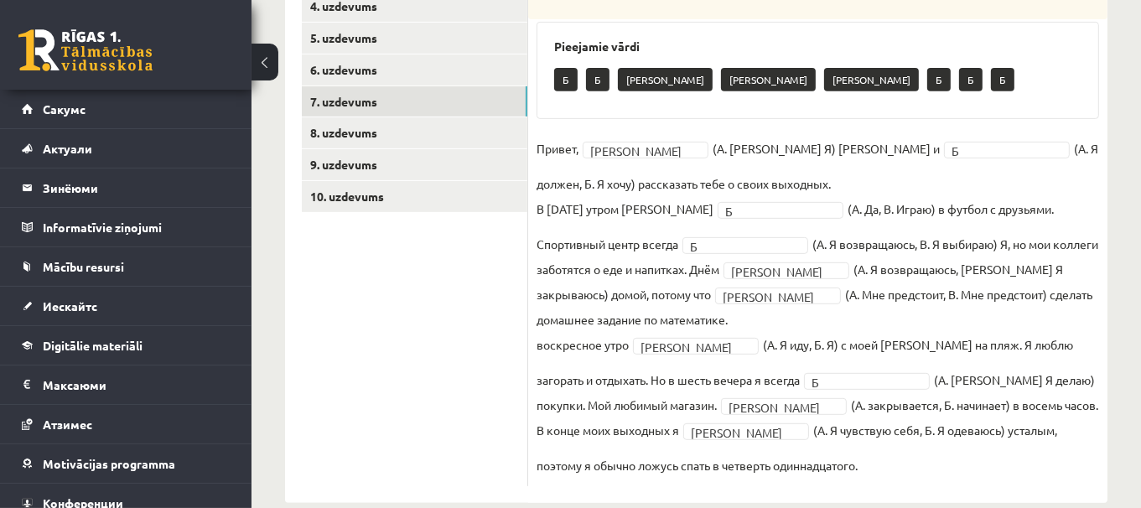
scroll to position [636, 0]
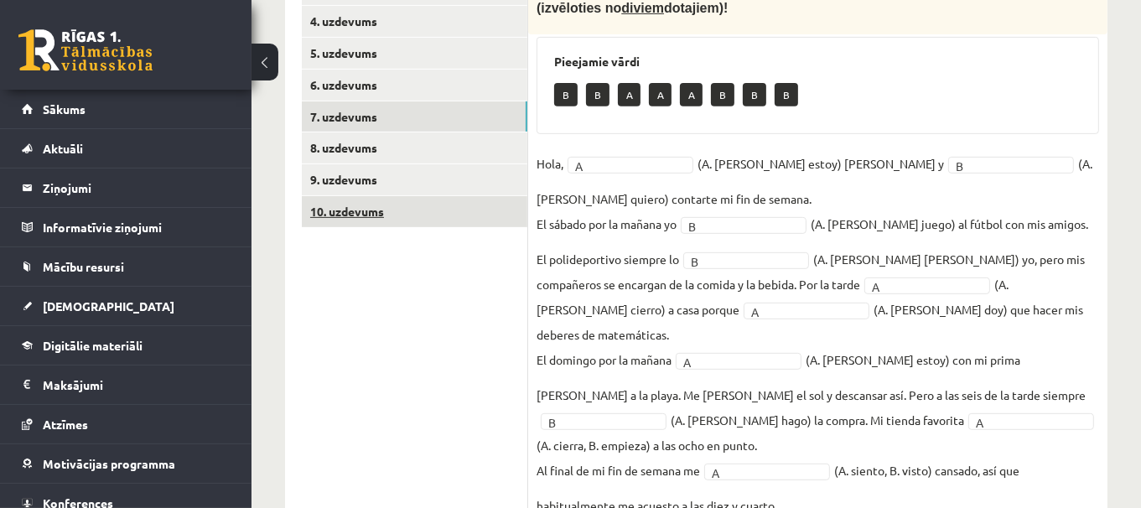
click at [428, 223] on link "10. uzdevums" at bounding box center [414, 211] width 225 height 31
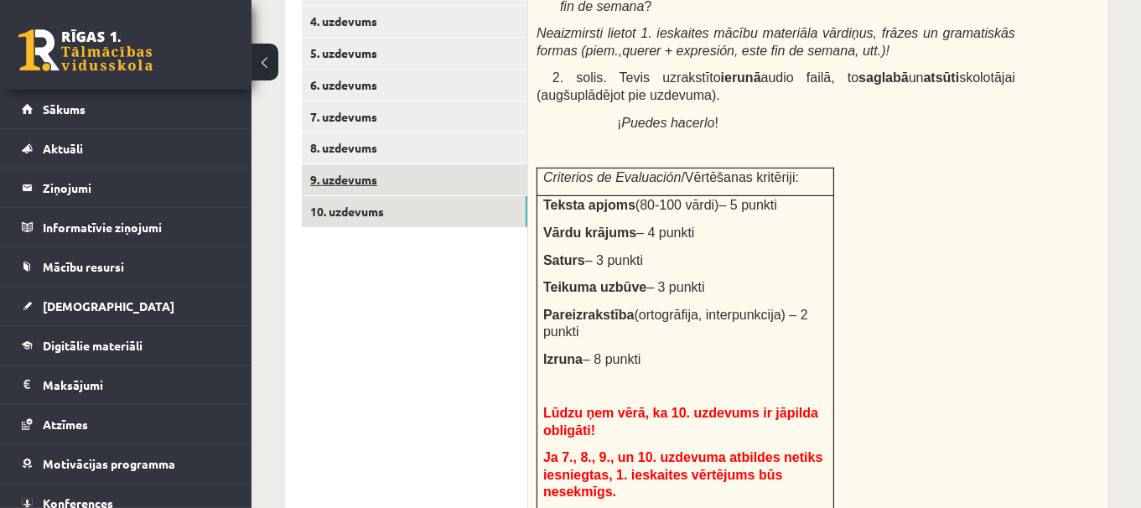
scroll to position [0, 0]
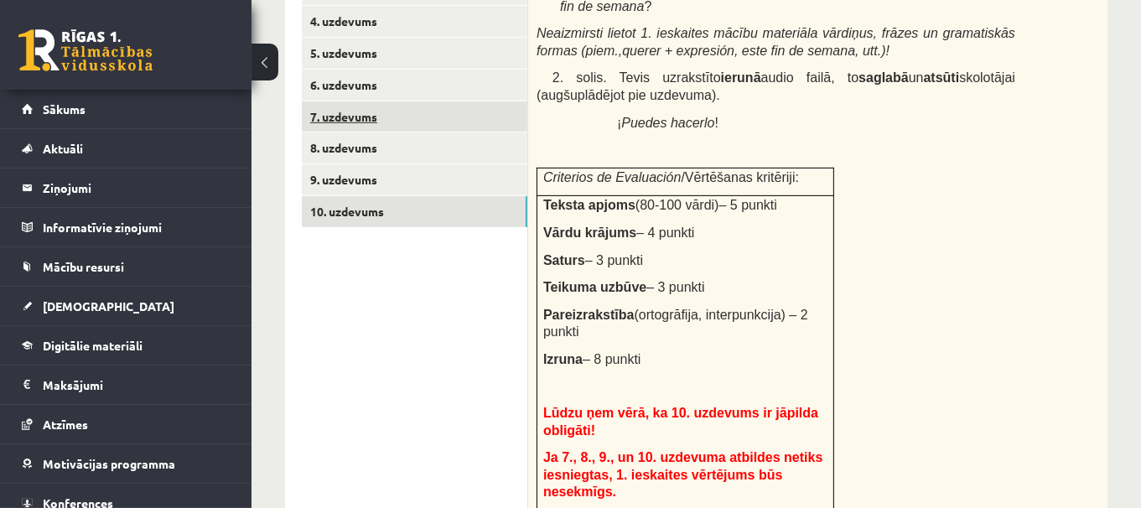
click at [387, 116] on link "7. uzdevums" at bounding box center [414, 116] width 225 height 31
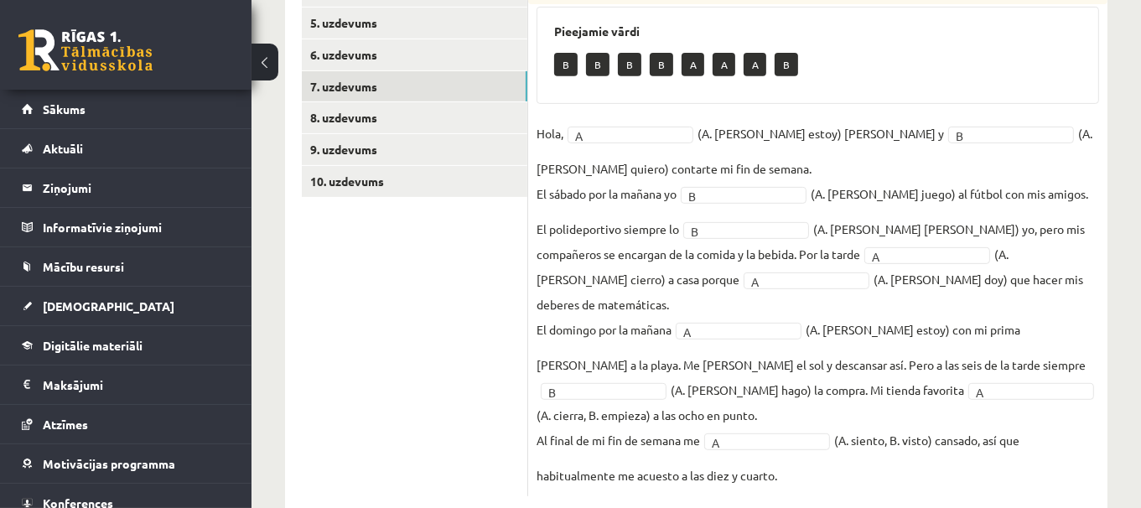
scroll to position [636, 0]
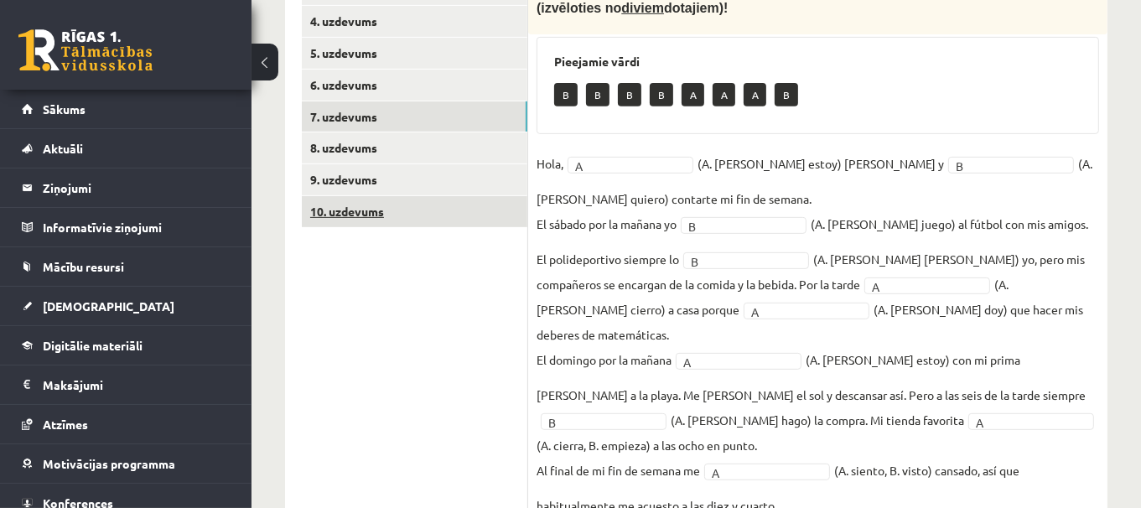
click at [466, 205] on link "10. uzdevums" at bounding box center [414, 211] width 225 height 31
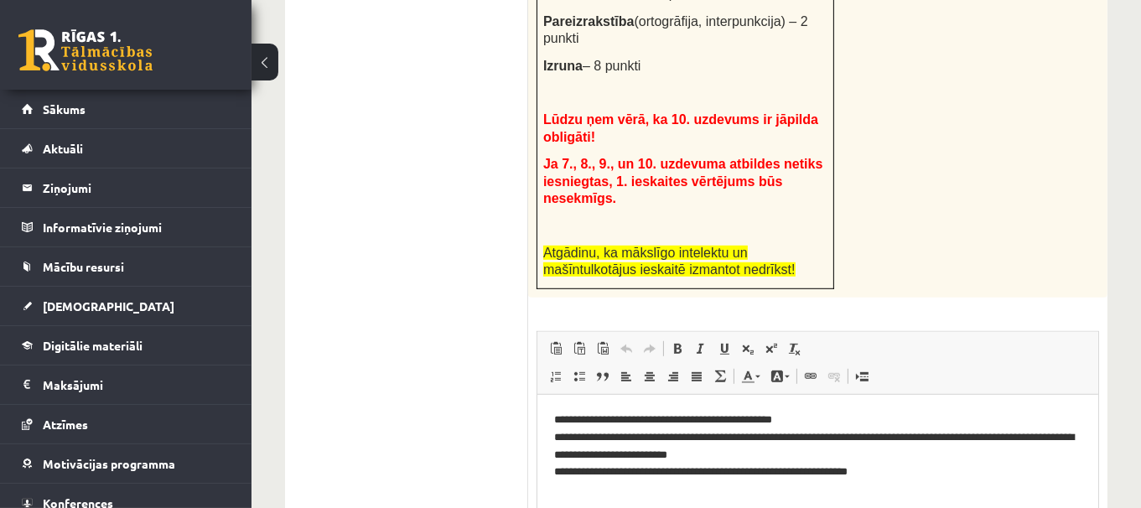
scroll to position [0, 0]
click at [955, 470] on p "**********" at bounding box center [817, 446] width 528 height 70
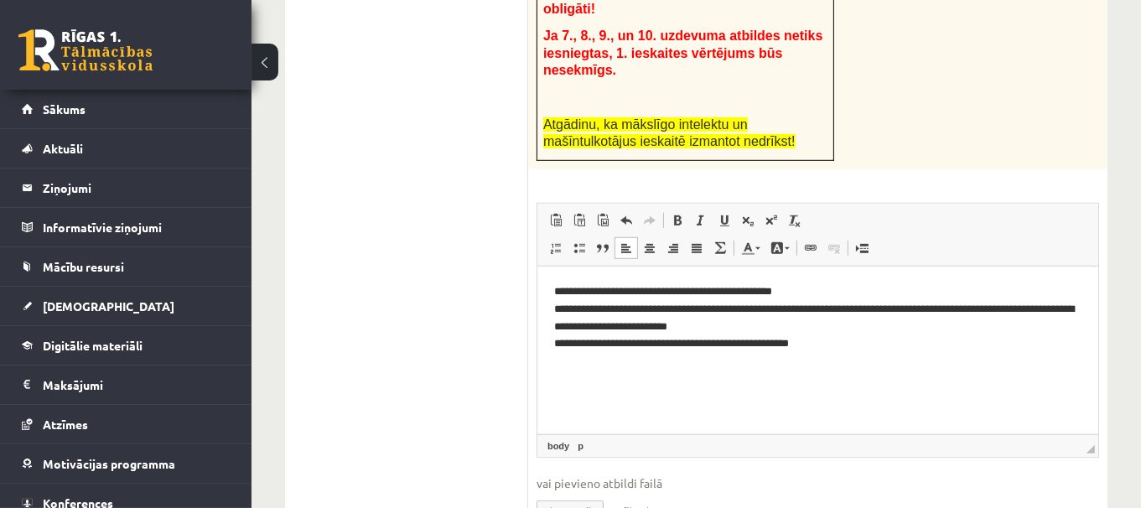
scroll to position [1096, 0]
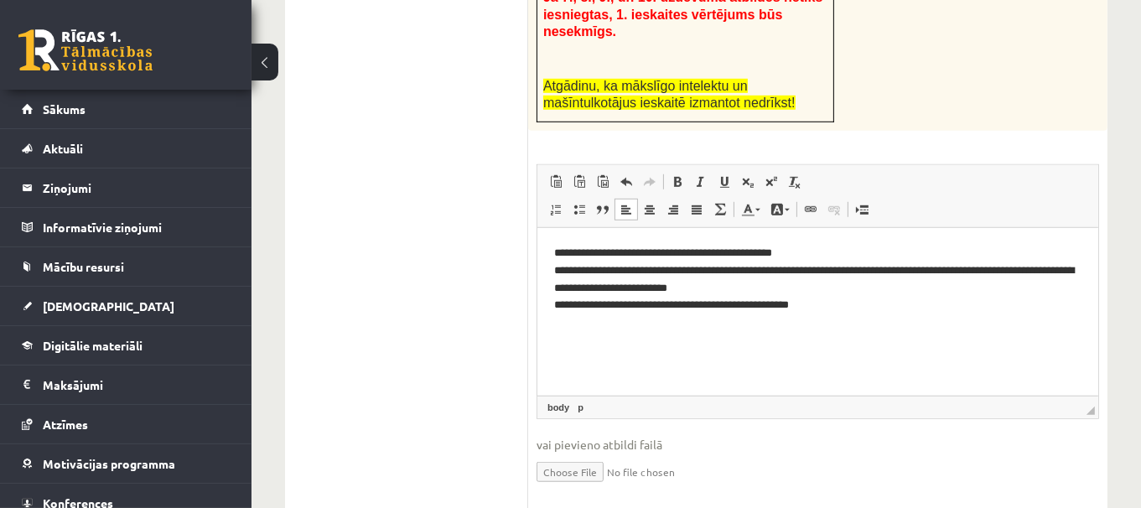
click at [880, 308] on p "**********" at bounding box center [817, 279] width 528 height 70
click at [592, 289] on p "**********" at bounding box center [817, 279] width 528 height 70
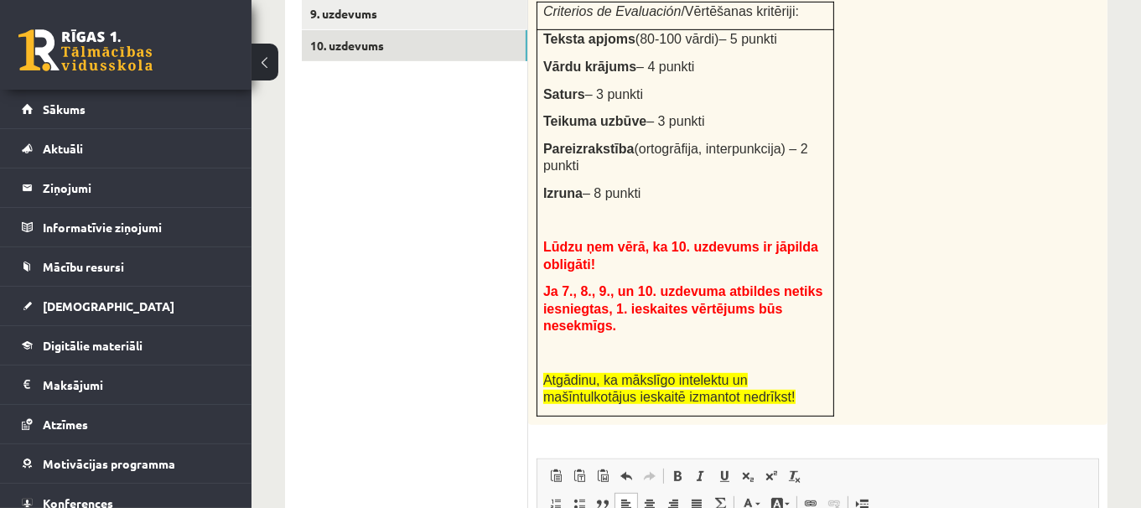
scroll to position [645, 0]
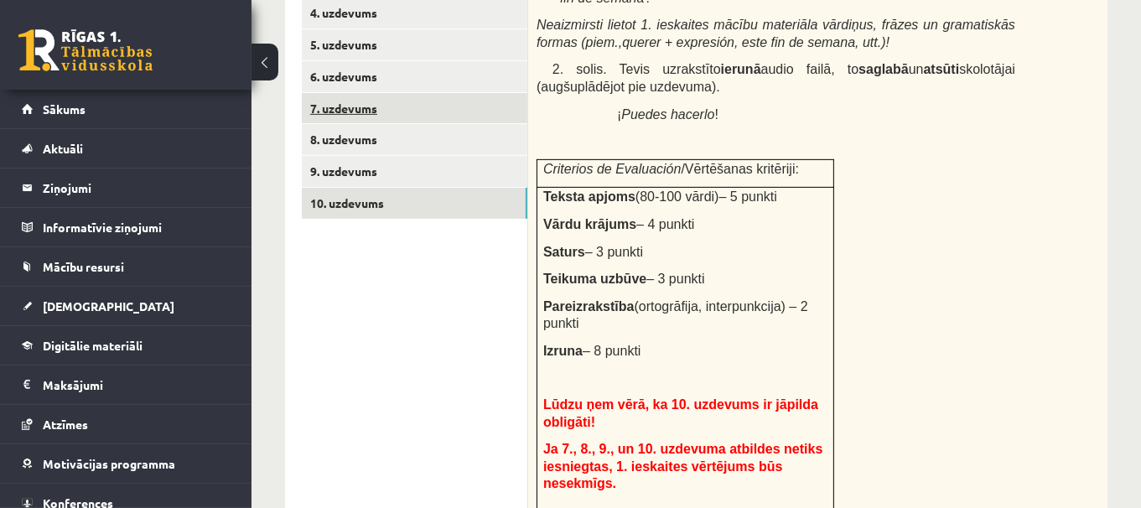
click at [477, 111] on link "7. uzdevums" at bounding box center [414, 108] width 225 height 31
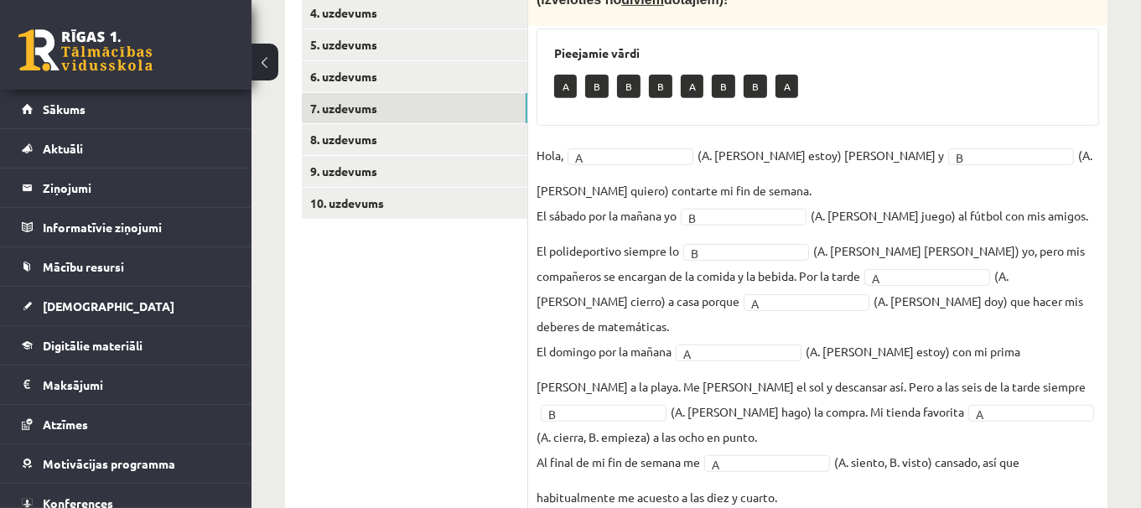
scroll to position [636, 0]
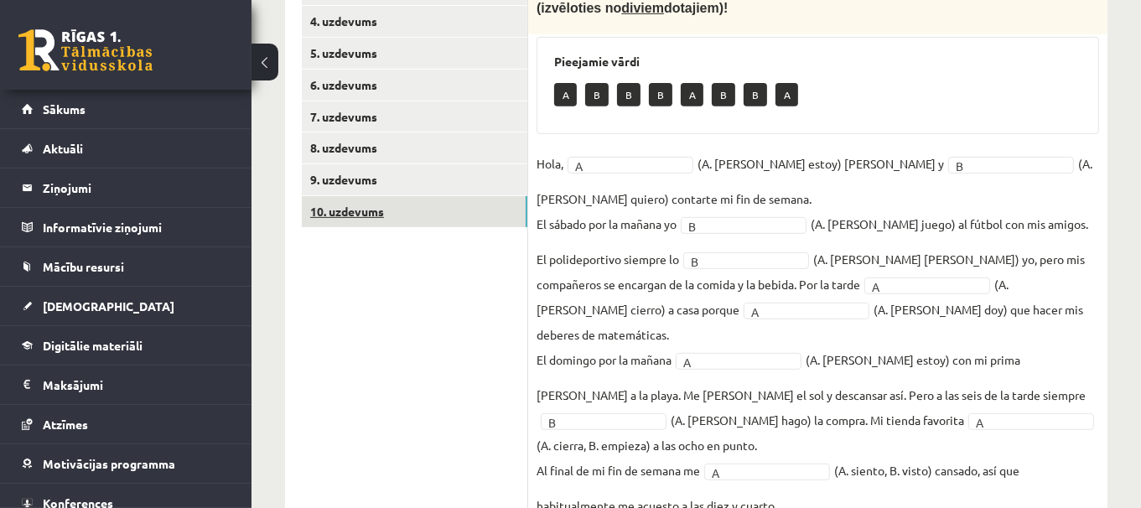
click at [391, 199] on link "10. uzdevums" at bounding box center [414, 211] width 225 height 31
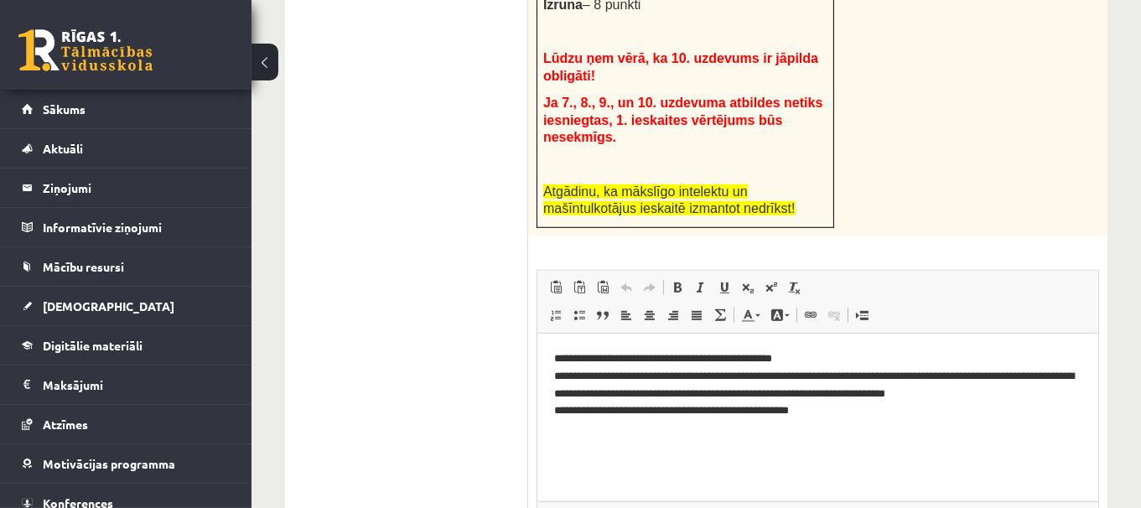
scroll to position [992, 0]
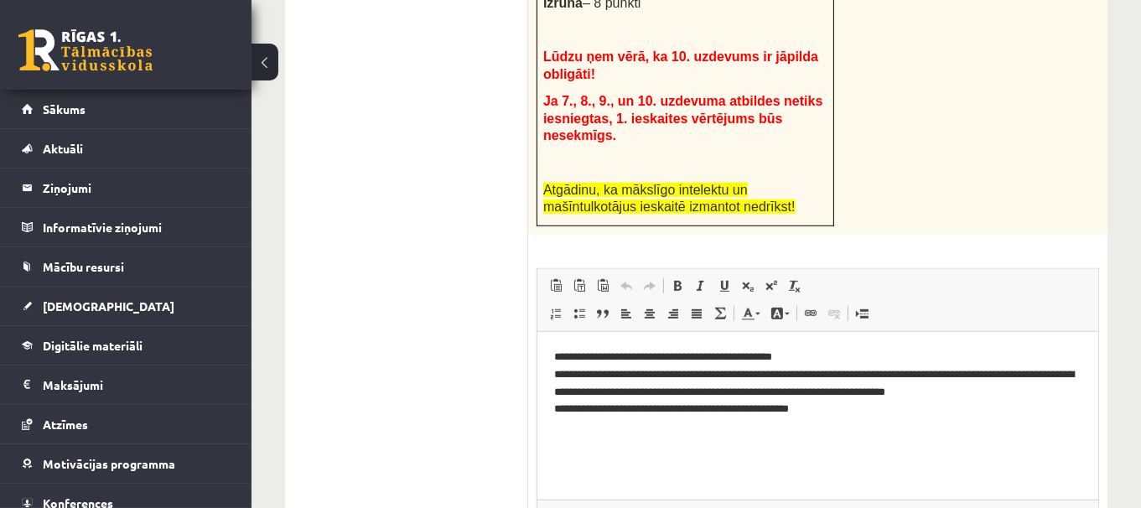
click at [899, 405] on p "**********" at bounding box center [817, 383] width 528 height 70
click at [793, 392] on p "**********" at bounding box center [817, 383] width 528 height 70
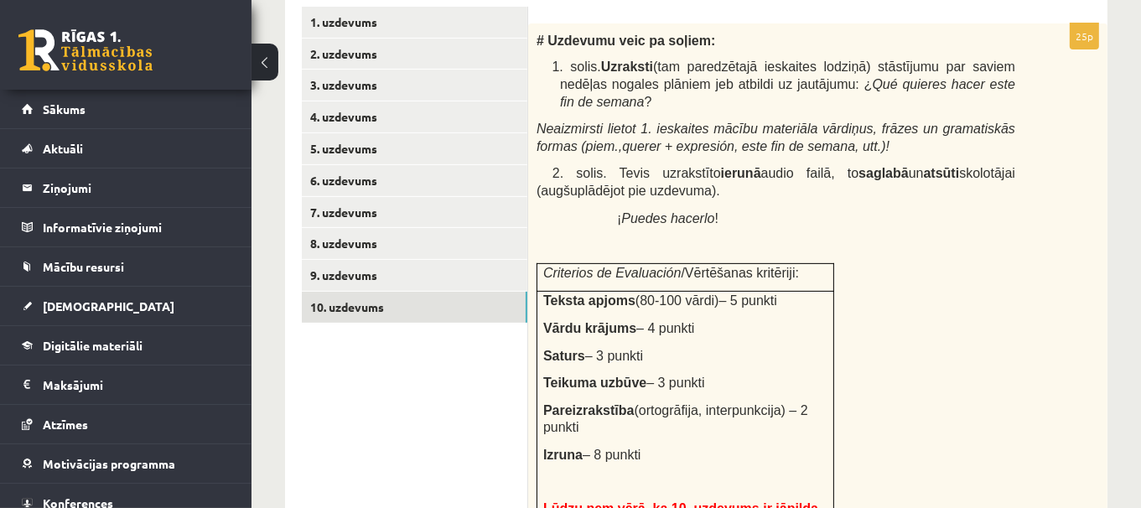
scroll to position [525, 0]
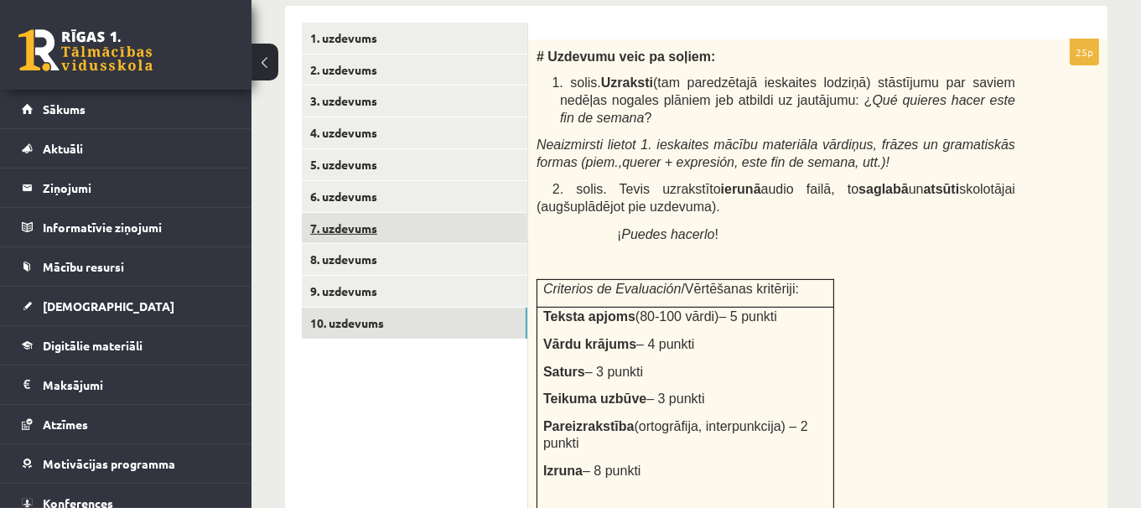
click at [418, 227] on link "7. uzdevums" at bounding box center [414, 228] width 225 height 31
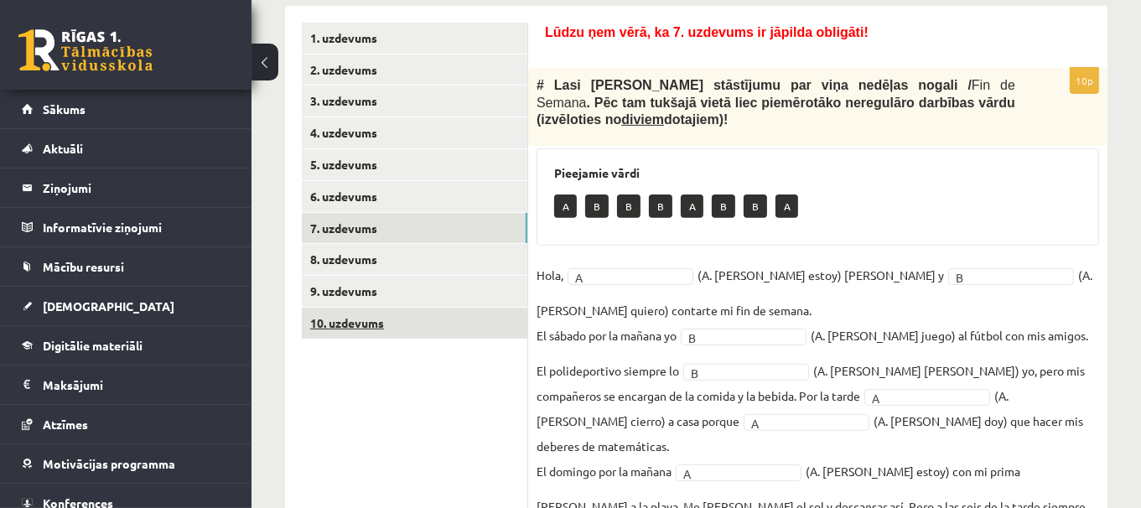
click at [419, 324] on link "10. uzdevums" at bounding box center [414, 323] width 225 height 31
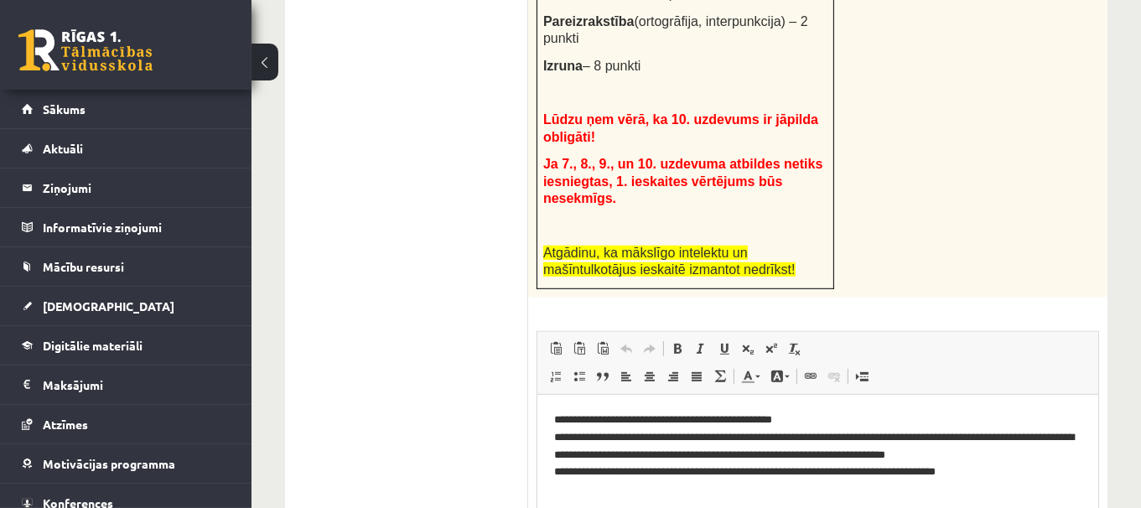
scroll to position [0, 0]
click at [963, 473] on p "**********" at bounding box center [817, 446] width 528 height 70
click at [938, 438] on p "**********" at bounding box center [817, 454] width 528 height 87
click at [873, 493] on p "**********" at bounding box center [817, 454] width 528 height 87
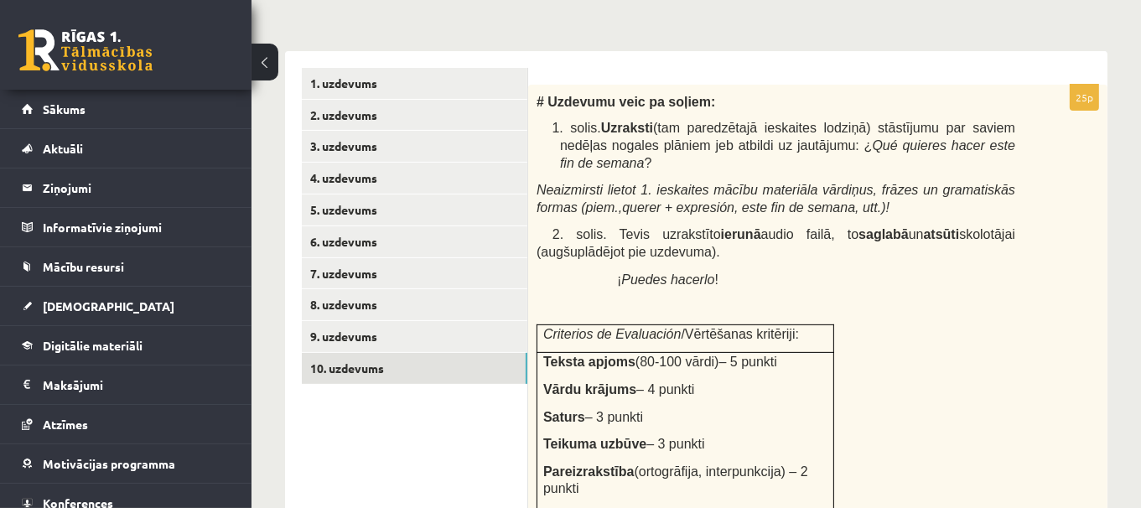
scroll to position [449, 0]
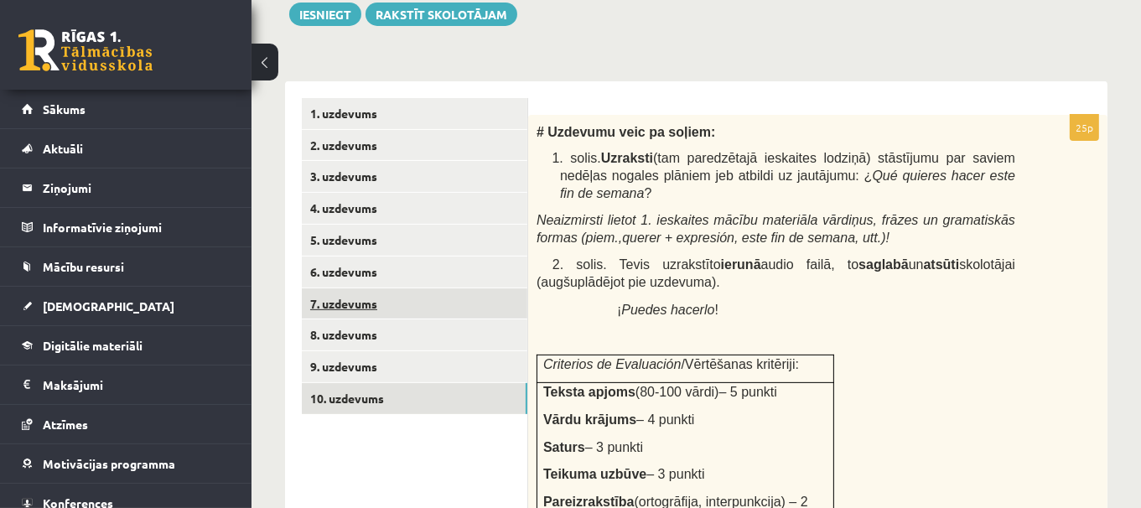
click at [412, 296] on link "7. uzdevums" at bounding box center [414, 303] width 225 height 31
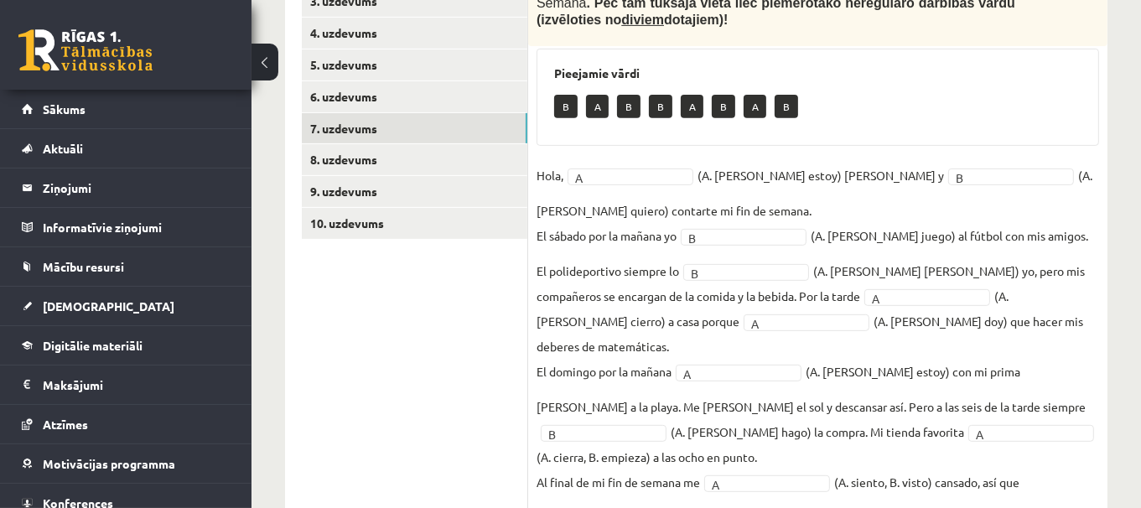
scroll to position [626, 0]
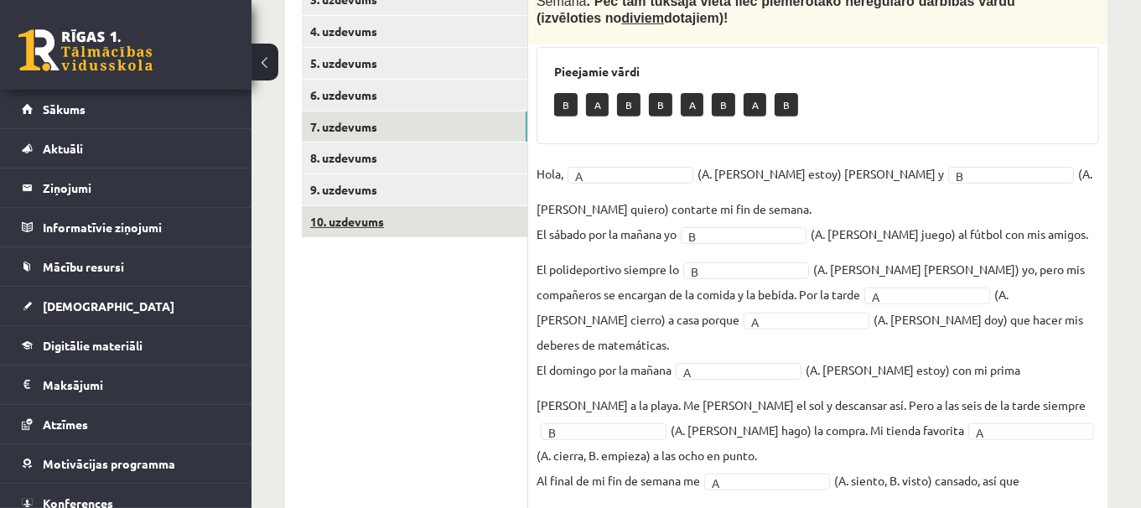
click at [389, 224] on link "10. uzdevums" at bounding box center [414, 221] width 225 height 31
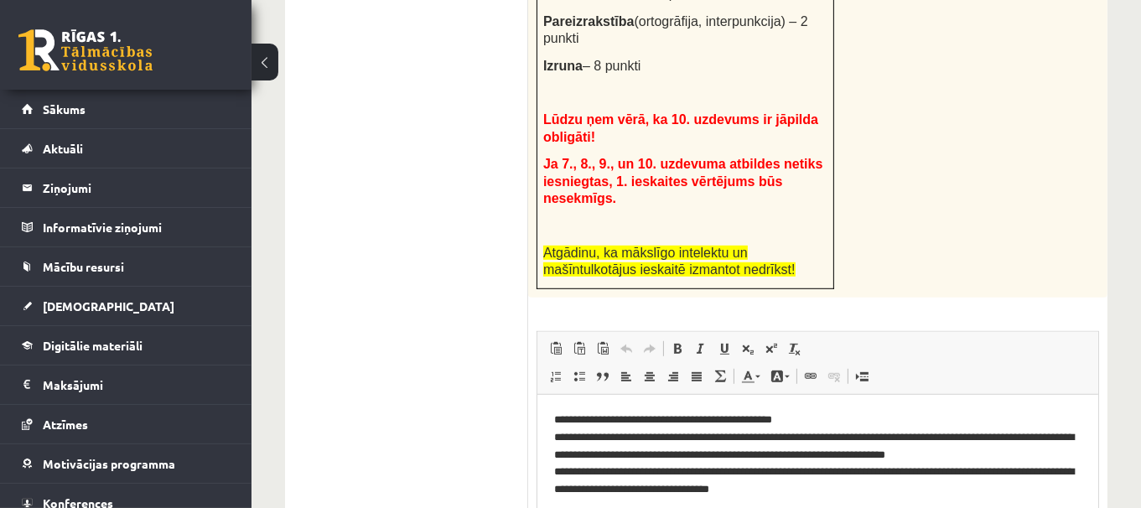
scroll to position [0, 0]
click at [886, 495] on p "**********" at bounding box center [817, 454] width 528 height 87
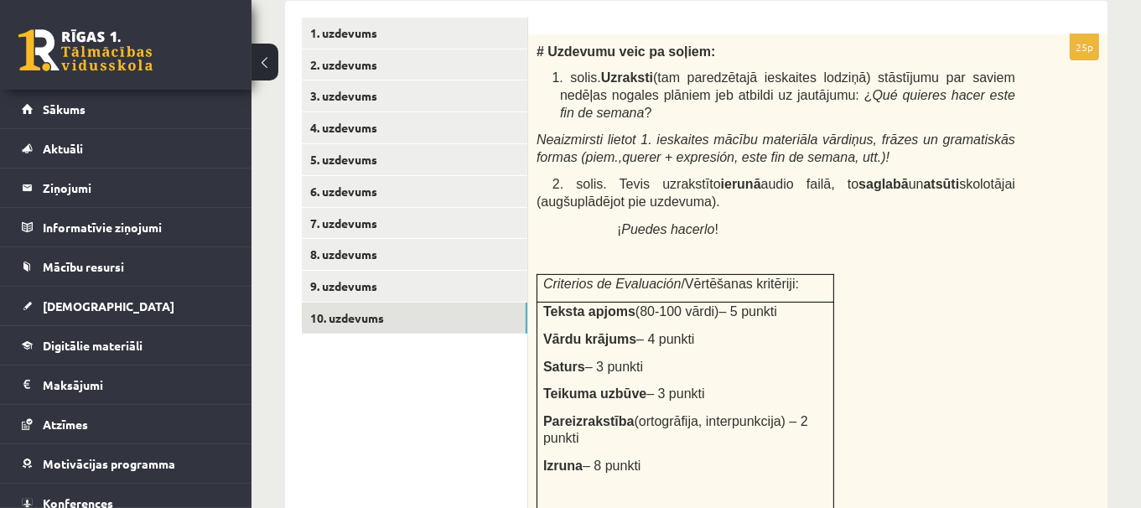
scroll to position [526, 0]
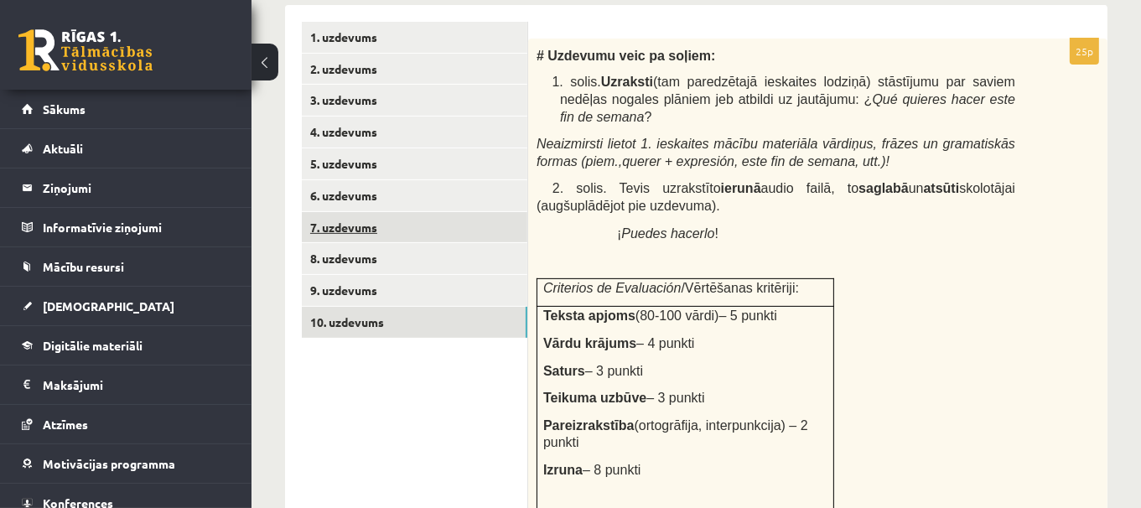
click at [392, 234] on link "7. uzdevums" at bounding box center [414, 227] width 225 height 31
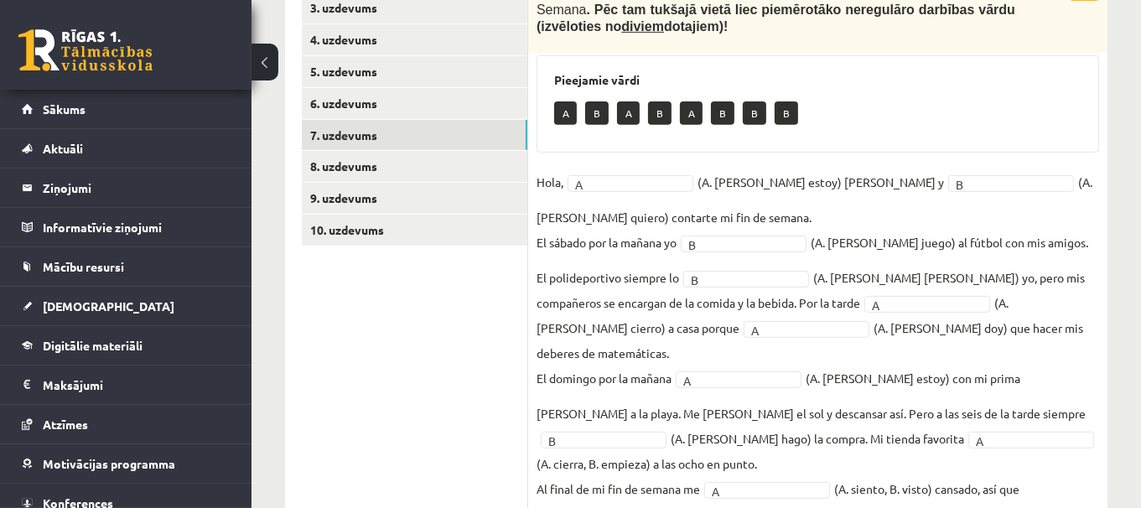
scroll to position [636, 0]
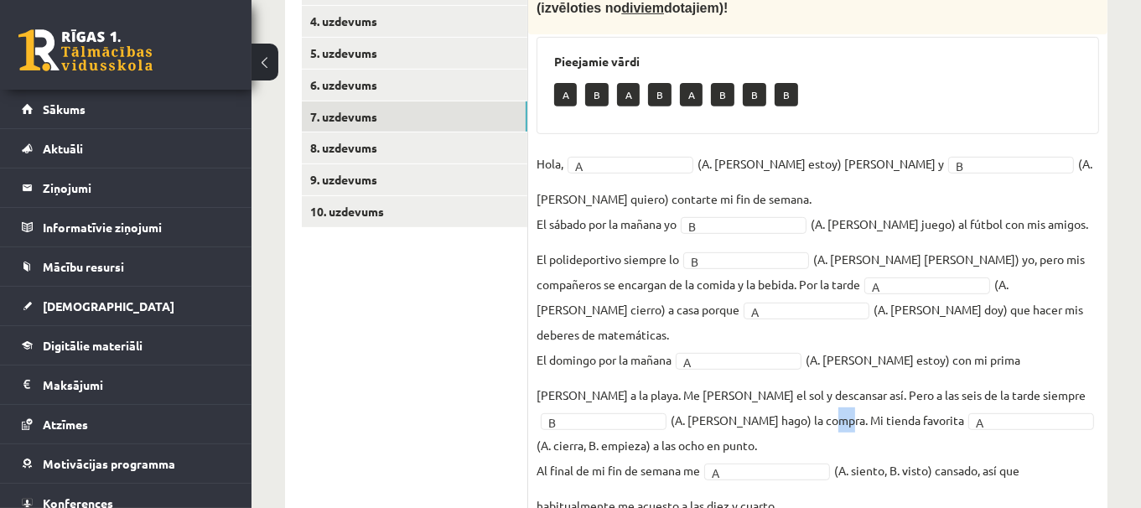
drag, startPoint x: 627, startPoint y: 374, endPoint x: 639, endPoint y: 377, distance: 12.2
click at [639, 377] on fieldset "Hola, A * (A. soy, B. estoy) Pedro y B * (A. tengo, B. quiero) contarte mi fin …" at bounding box center [817, 334] width 562 height 367
click at [658, 417] on fieldset "Hola, A * (A. soy, B. estoy) Pedro y B * (A. tengo, B. quiero) contarte mi fin …" at bounding box center [817, 334] width 562 height 367
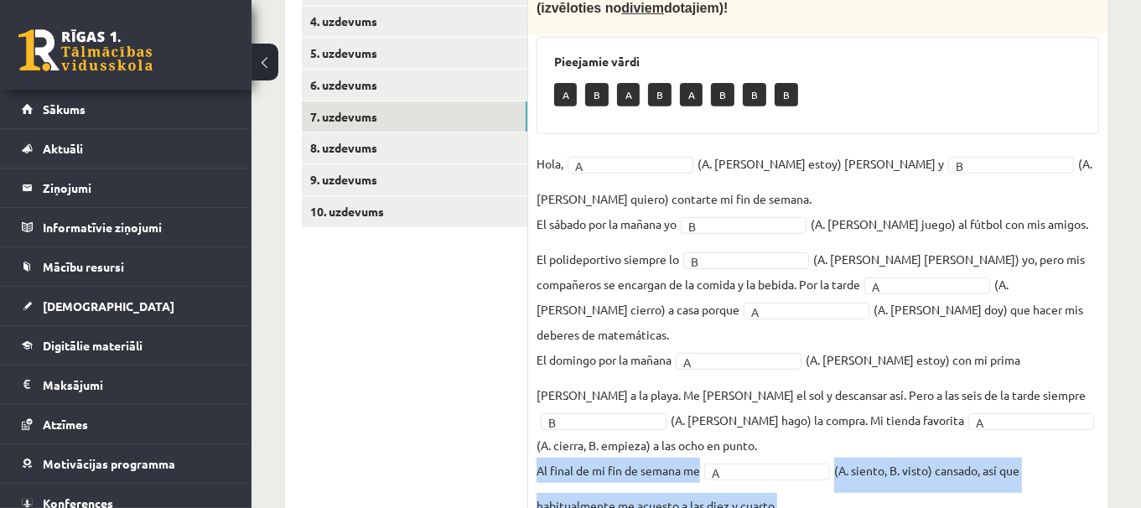
drag, startPoint x: 539, startPoint y: 400, endPoint x: 779, endPoint y: 432, distance: 241.8
click at [779, 432] on fieldset "Hola, A * (A. soy, B. estoy) Pedro y B * (A. tengo, B. quiero) contarte mi fin …" at bounding box center [817, 334] width 562 height 367
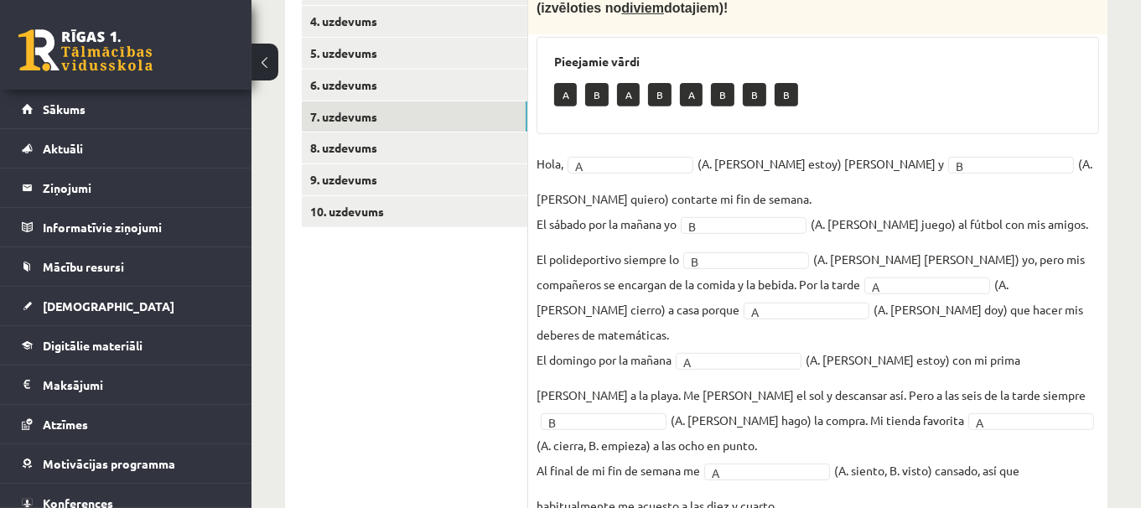
click at [622, 458] on p "Al final de mi fin de semana me" at bounding box center [617, 470] width 163 height 25
click at [399, 204] on link "10. uzdevums" at bounding box center [414, 211] width 225 height 31
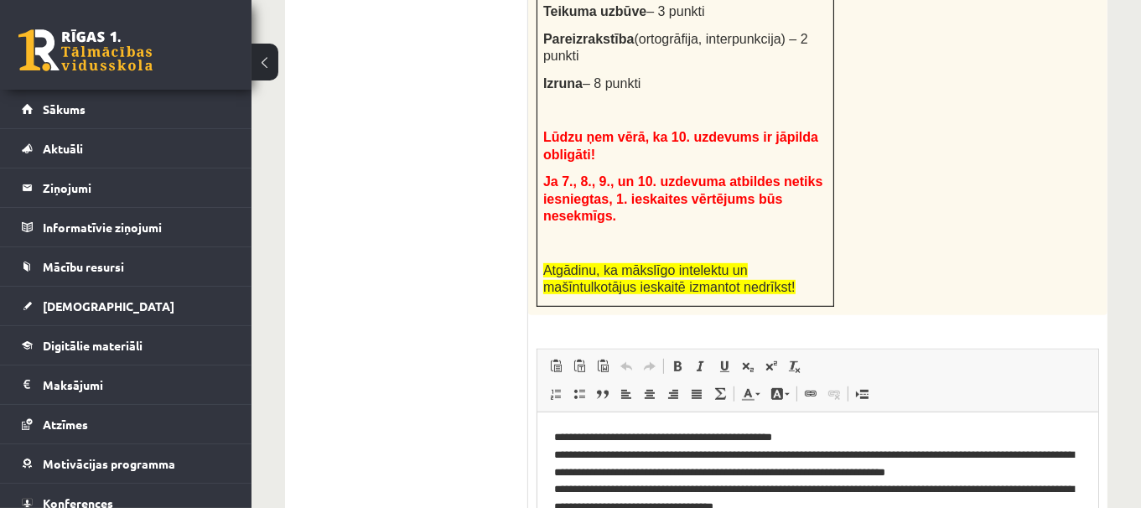
scroll to position [1096, 0]
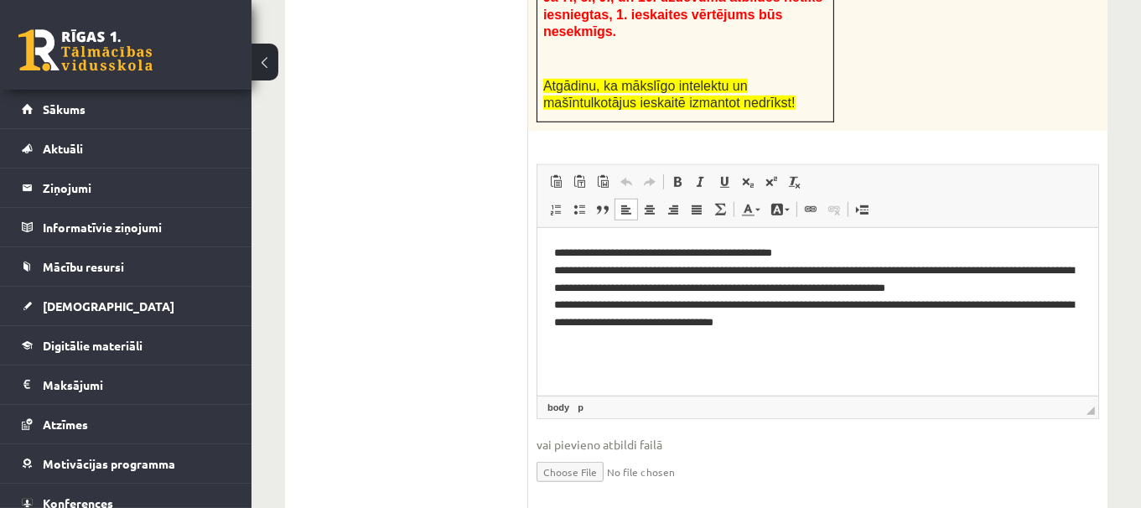
click at [878, 318] on p "**********" at bounding box center [817, 296] width 528 height 105
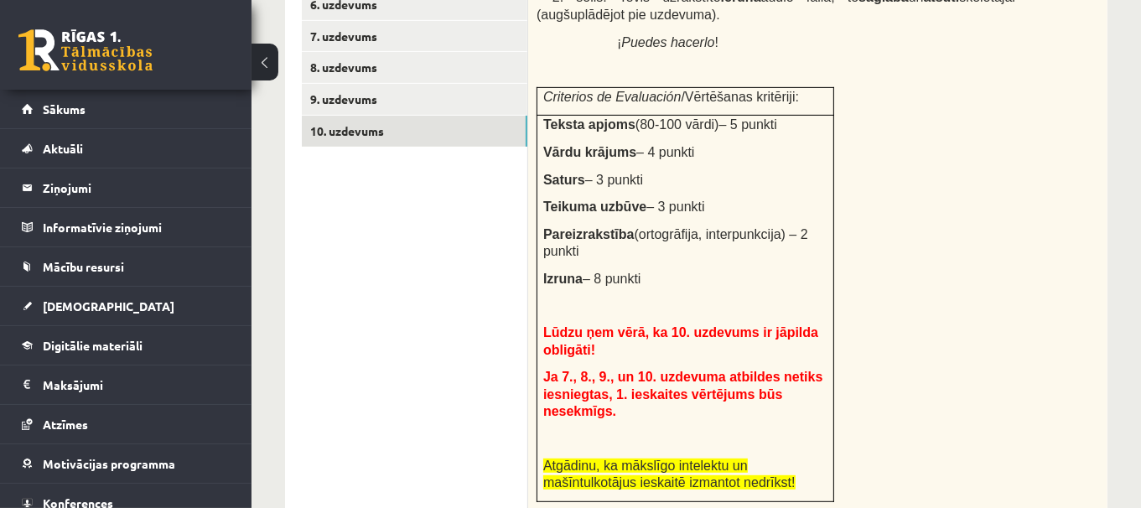
scroll to position [557, 0]
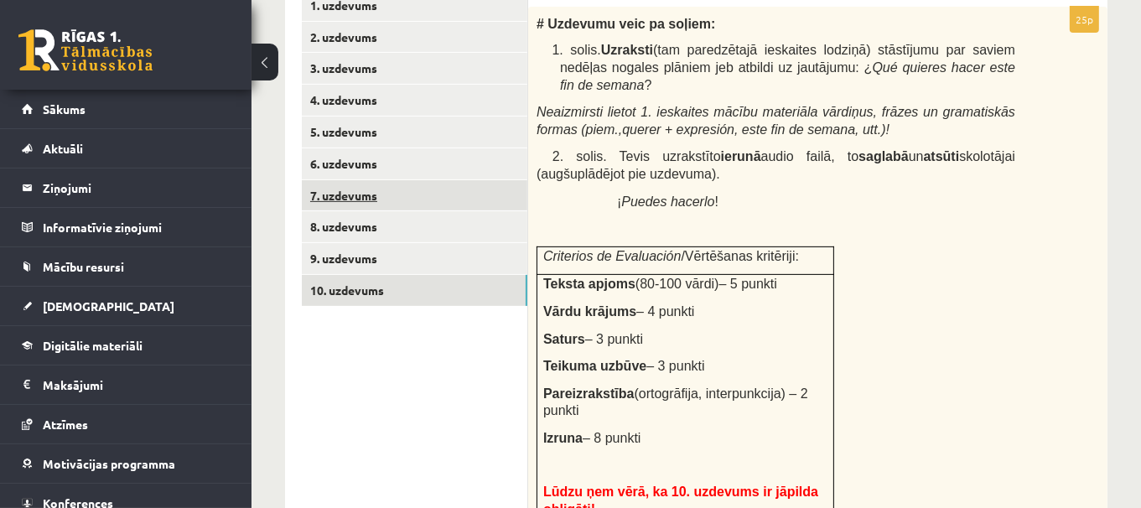
click at [433, 192] on link "7. uzdevums" at bounding box center [414, 195] width 225 height 31
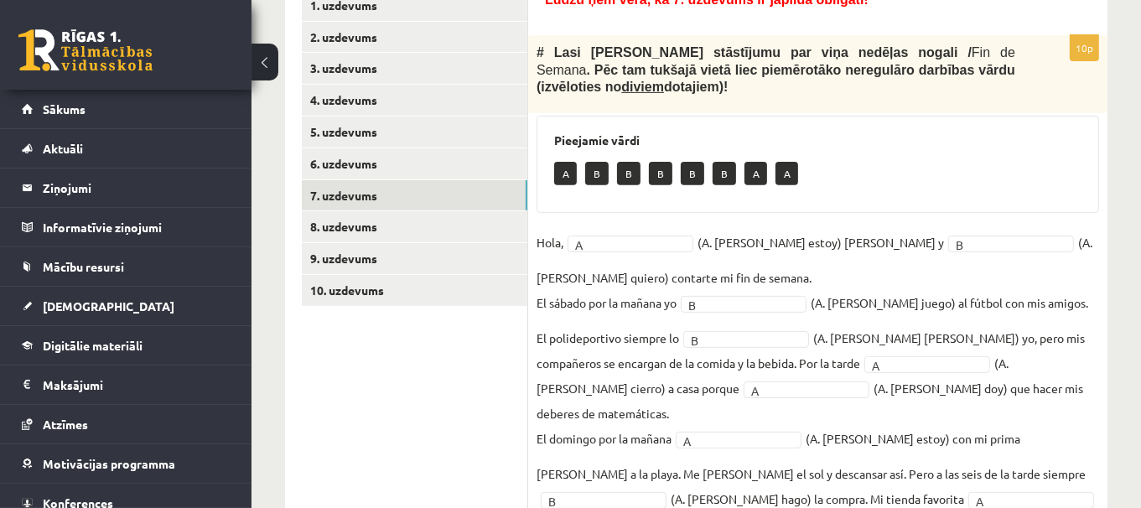
scroll to position [113, 0]
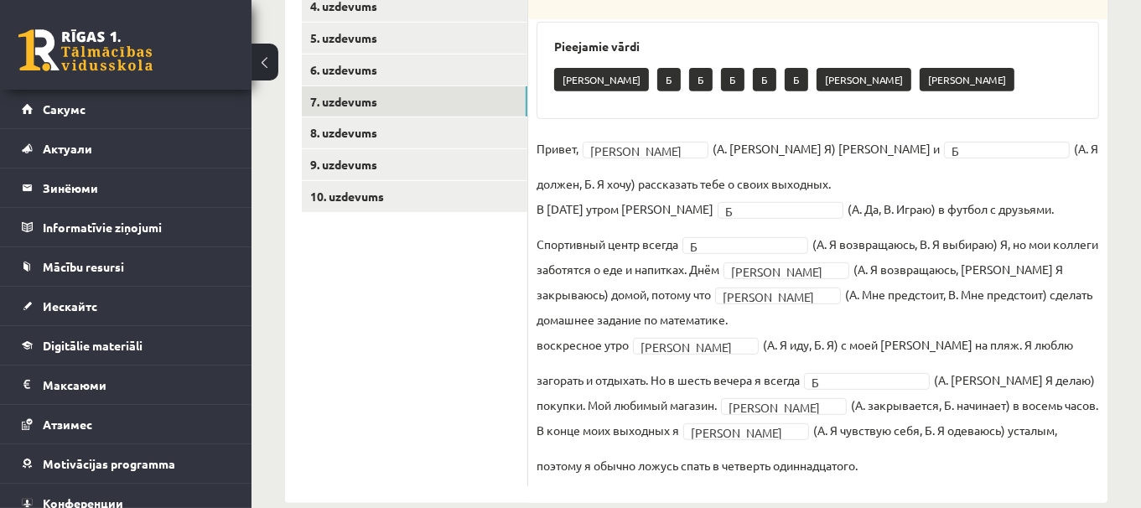
scroll to position [636, 0]
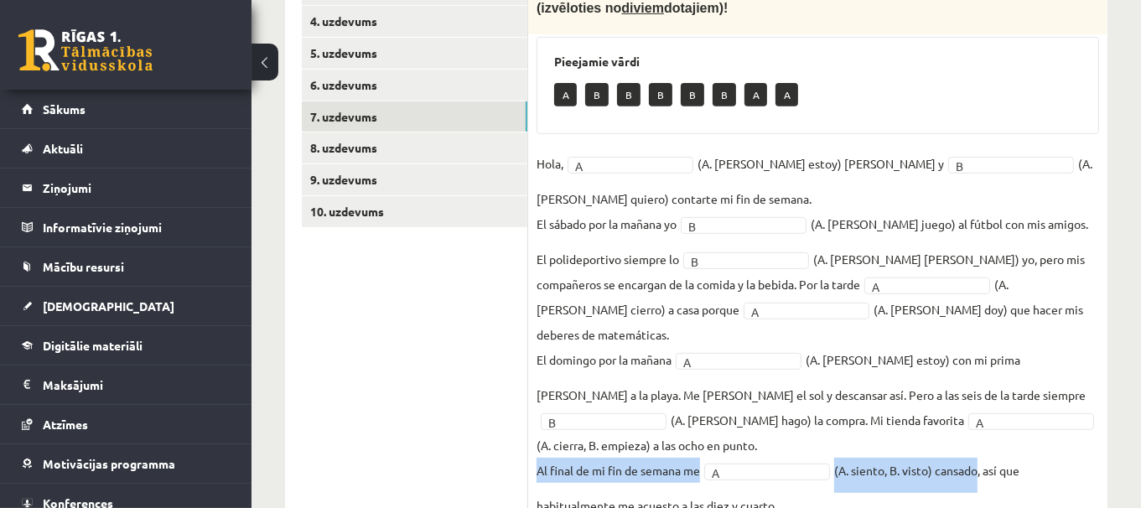
drag, startPoint x: 537, startPoint y: 400, endPoint x: 980, endPoint y: 409, distance: 442.6
click at [980, 409] on fieldset "Hola, A * (A. soy, B. estoy) Pedro y B * (A. tengo, B. quiero) contarte mi fin …" at bounding box center [817, 334] width 562 height 367
copy fieldset "Al final de mi fin de semana me A (A. siento, B. visto) cansado"
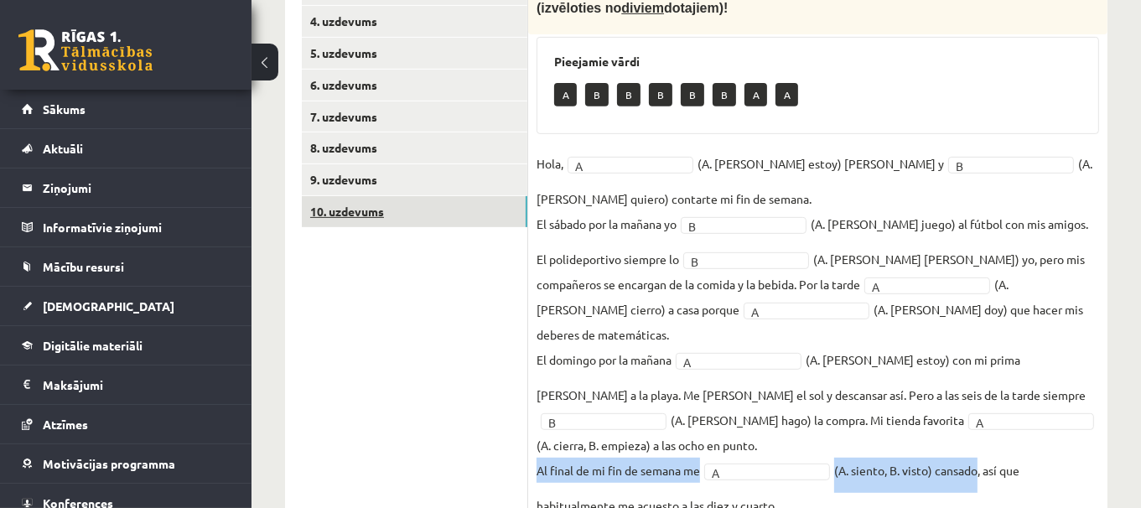
click at [469, 211] on link "10. uzdevums" at bounding box center [414, 211] width 225 height 31
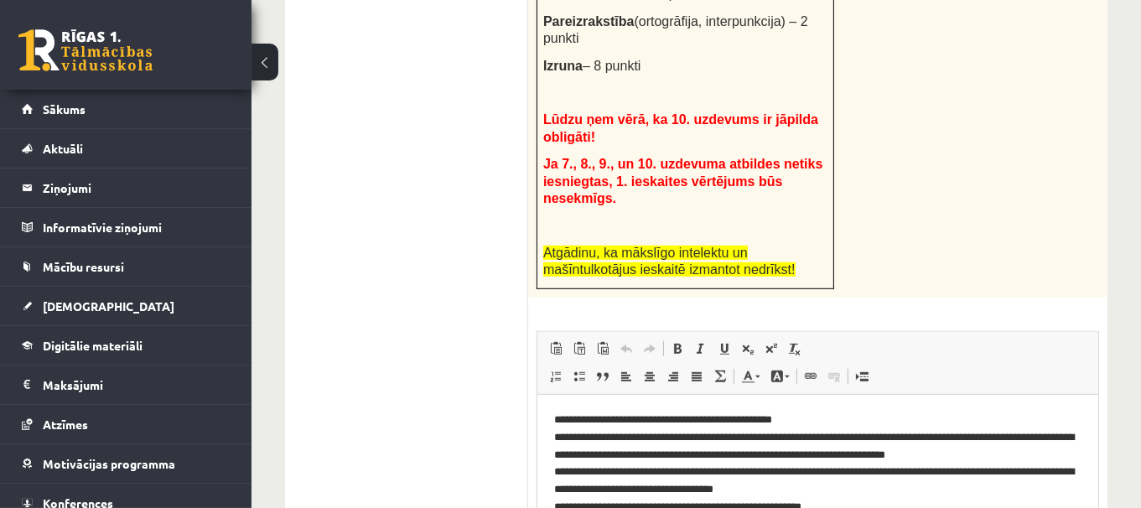
scroll to position [0, 0]
drag, startPoint x: 747, startPoint y: 508, endPoint x: 548, endPoint y: 509, distance: 198.6
click at [548, 507] on html "**********" at bounding box center [816, 472] width 561 height 156
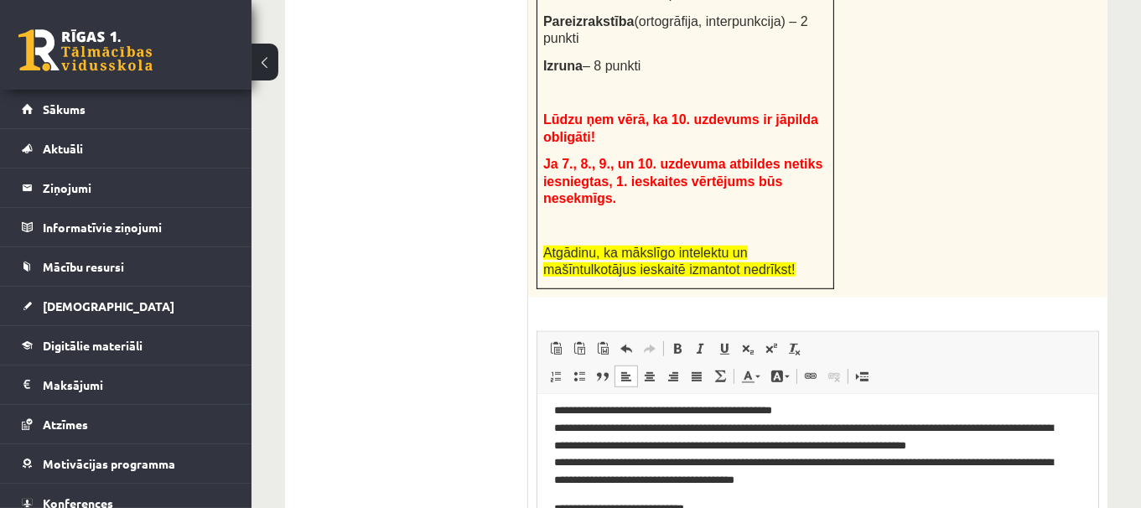
scroll to position [9, 0]
drag, startPoint x: 644, startPoint y: 537, endPoint x: 605, endPoint y: 536, distance: 38.6
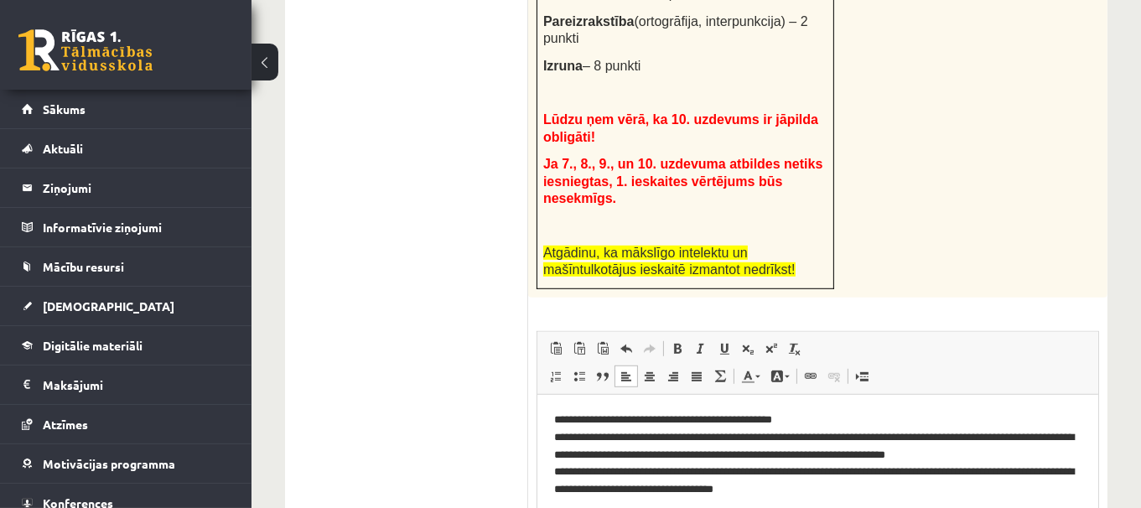
click at [807, 507] on p "**********" at bounding box center [817, 518] width 528 height 18
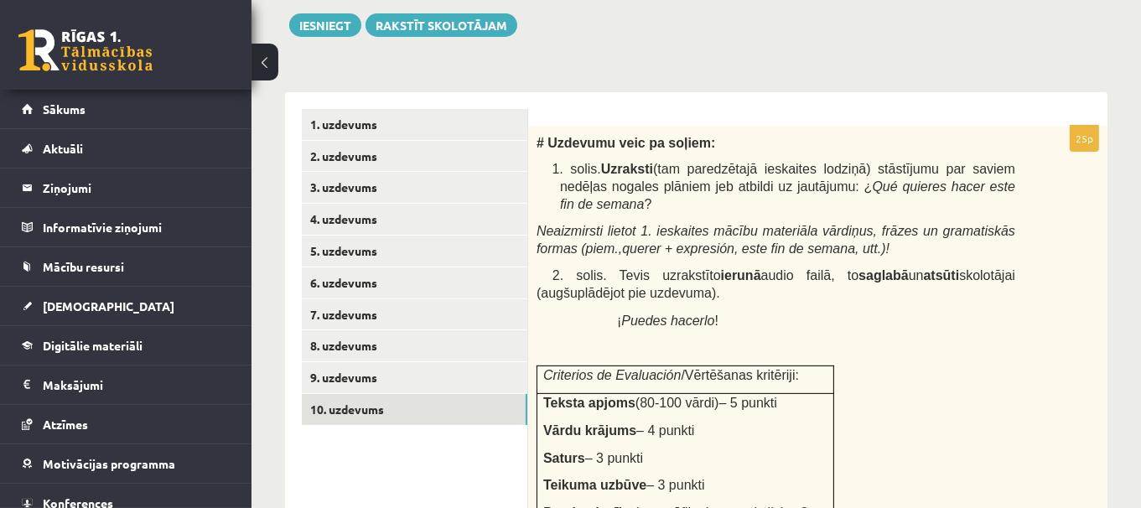
scroll to position [434, 0]
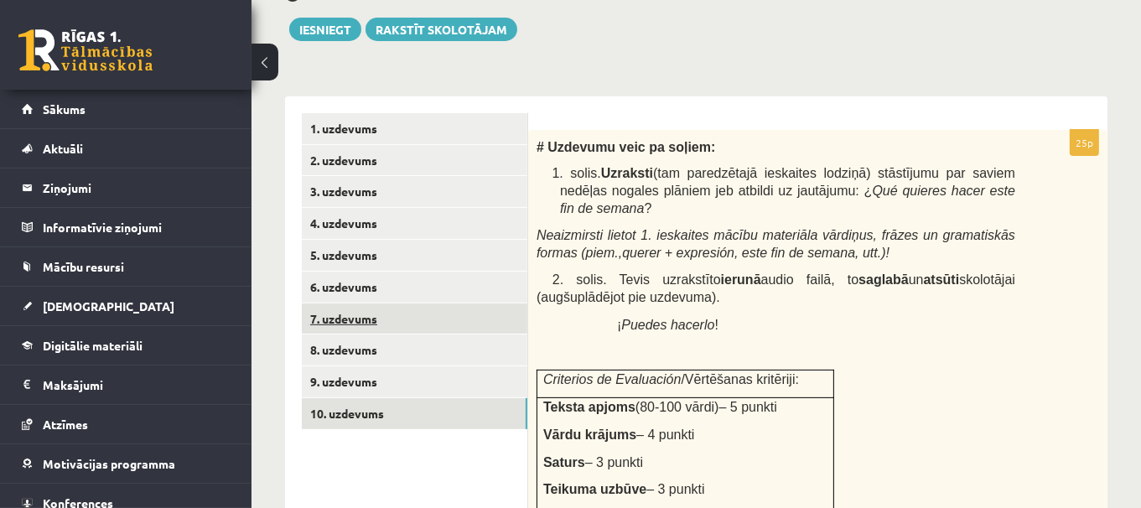
click at [421, 313] on link "7. uzdevums" at bounding box center [414, 318] width 225 height 31
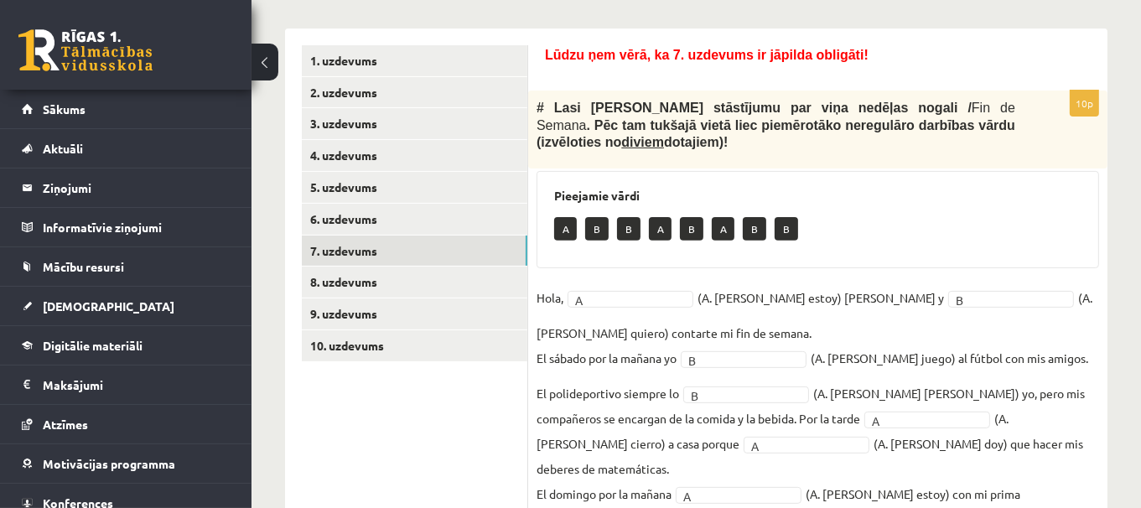
scroll to position [504, 0]
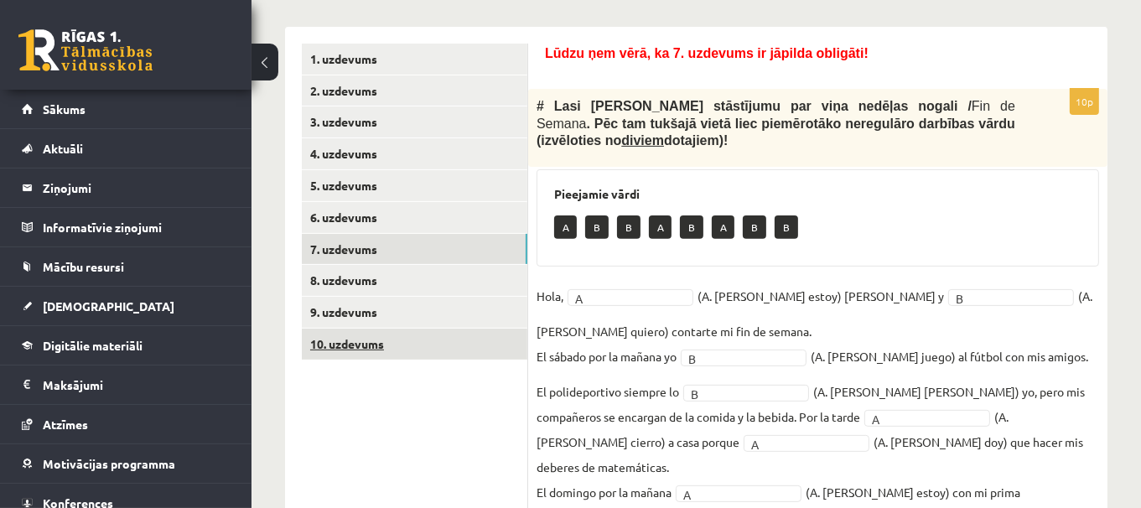
click at [379, 334] on link "10. uzdevums" at bounding box center [414, 344] width 225 height 31
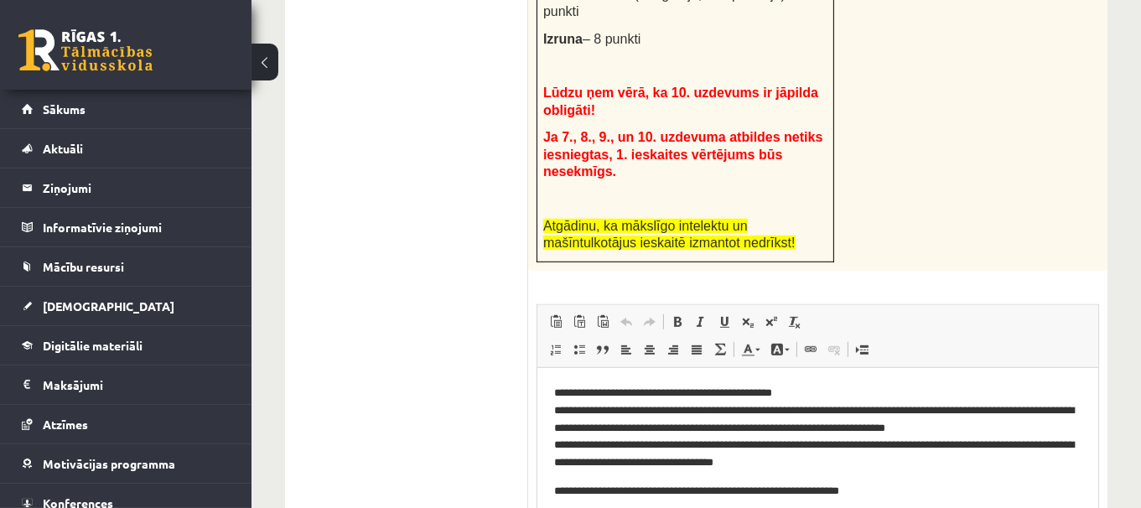
scroll to position [967, 0]
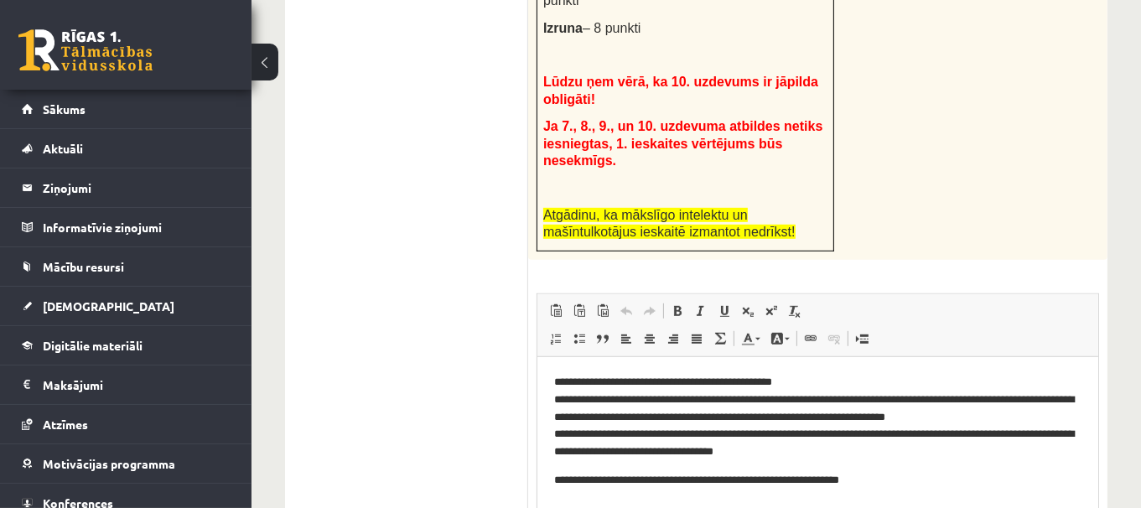
click at [556, 481] on p "**********" at bounding box center [817, 480] width 528 height 18
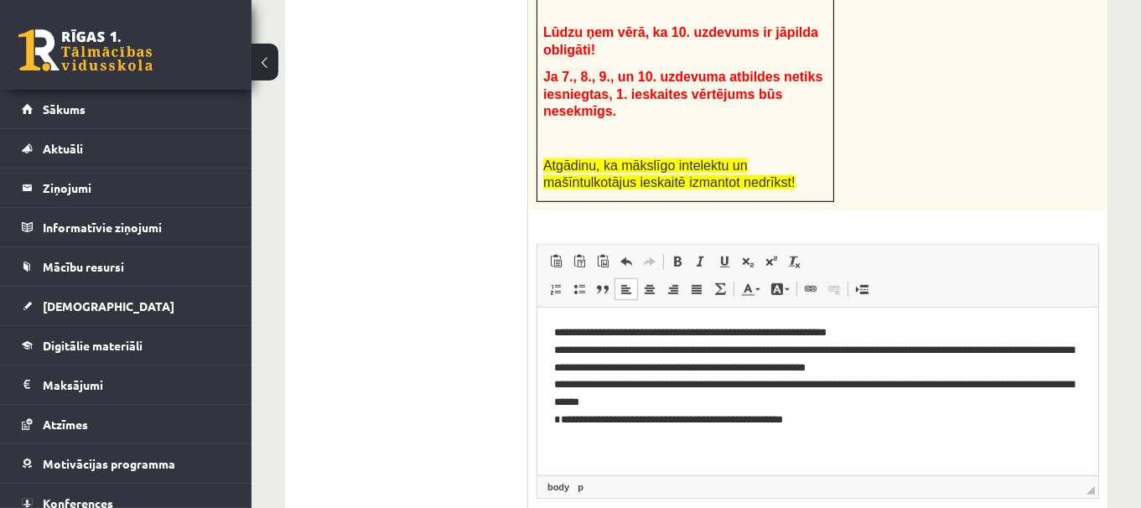
scroll to position [987, 0]
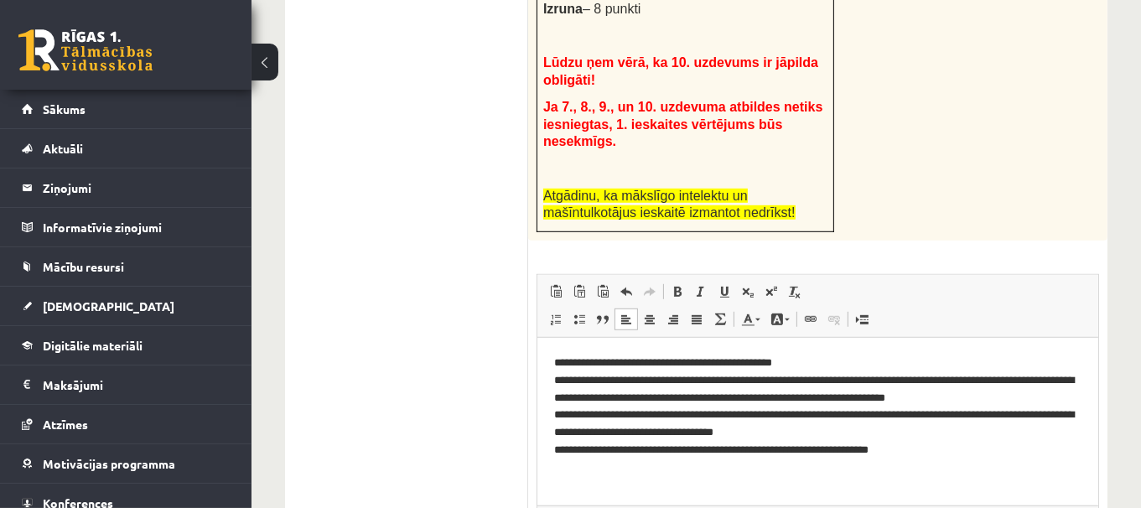
click at [852, 440] on p "**********" at bounding box center [817, 406] width 528 height 105
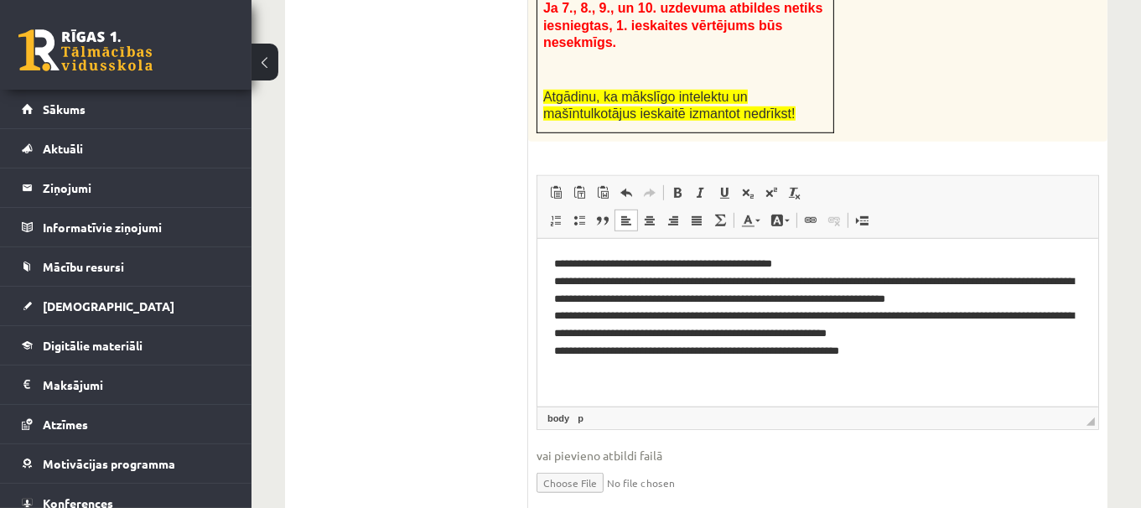
scroll to position [1096, 0]
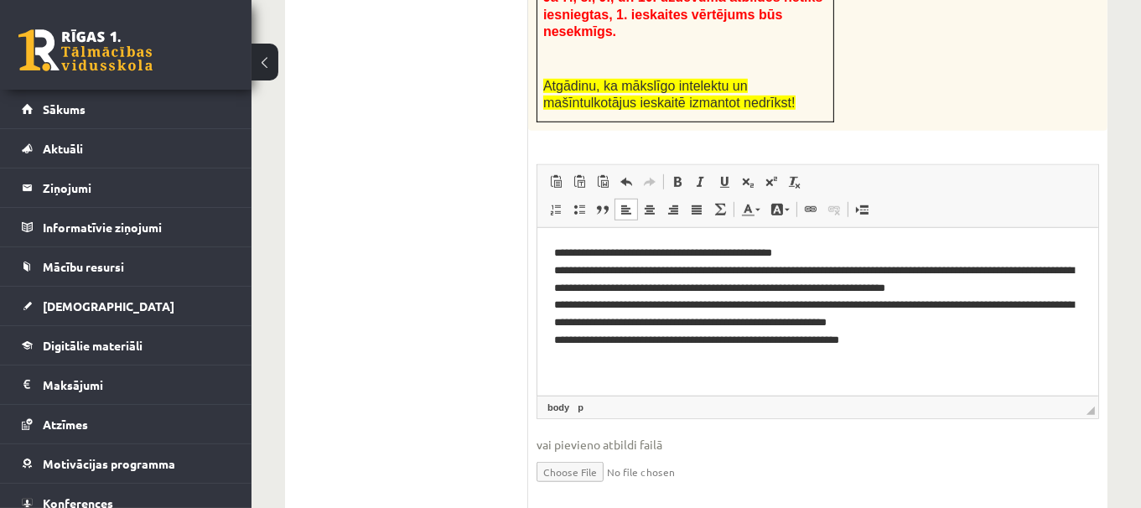
click at [603, 453] on input "file" at bounding box center [817, 470] width 562 height 34
type input "**********"
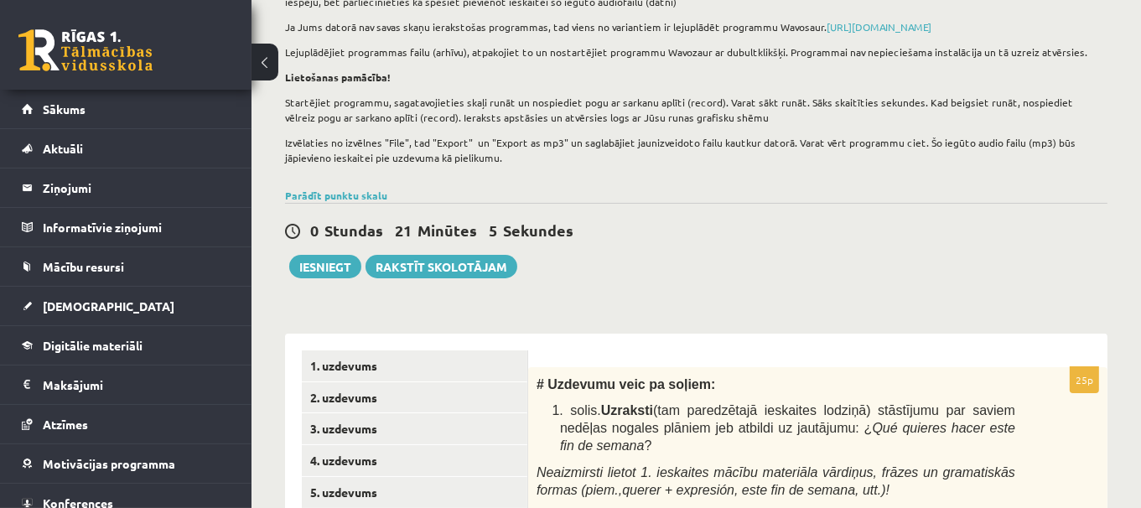
scroll to position [191, 0]
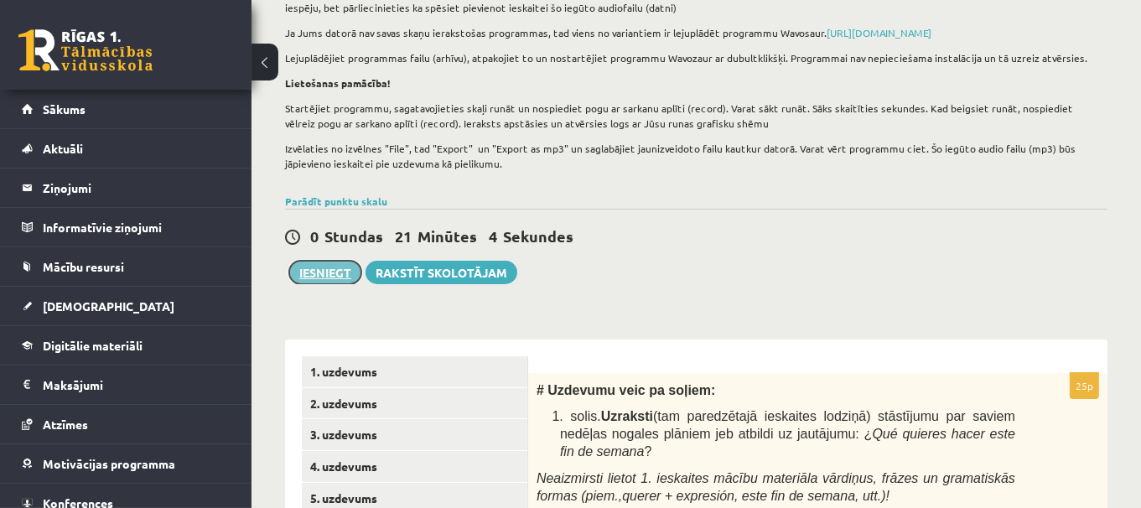
click at [317, 262] on button "Iesniegt" at bounding box center [325, 272] width 72 height 23
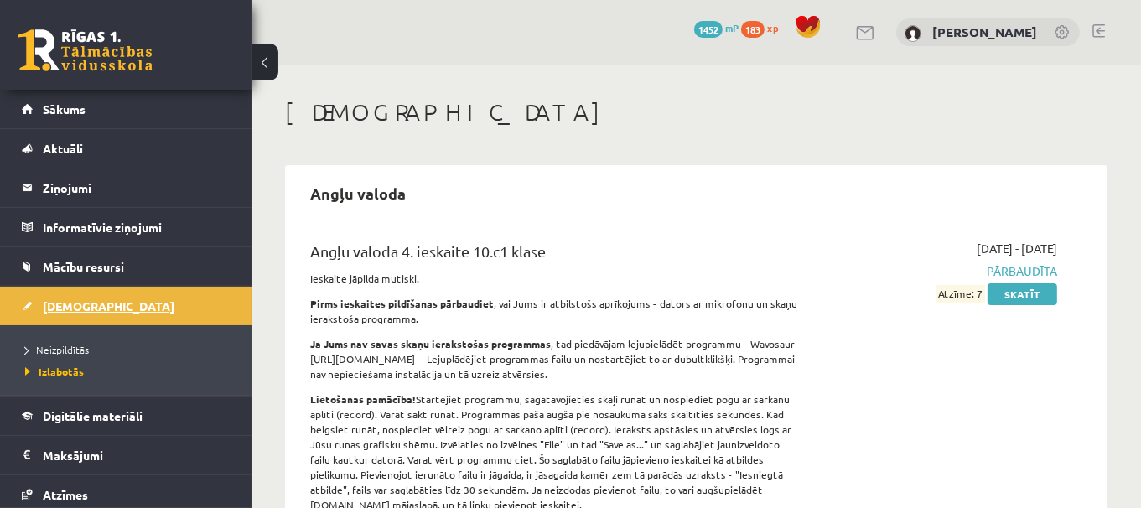
click at [49, 300] on span "[DEMOGRAPHIC_DATA]" at bounding box center [109, 305] width 132 height 15
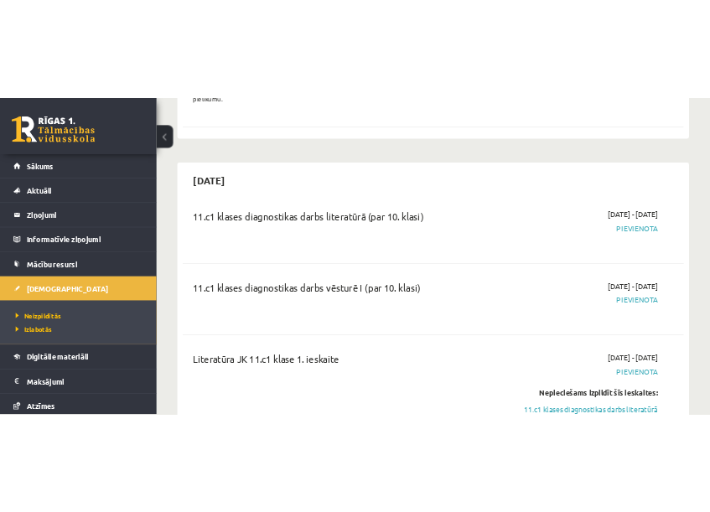
scroll to position [908, 0]
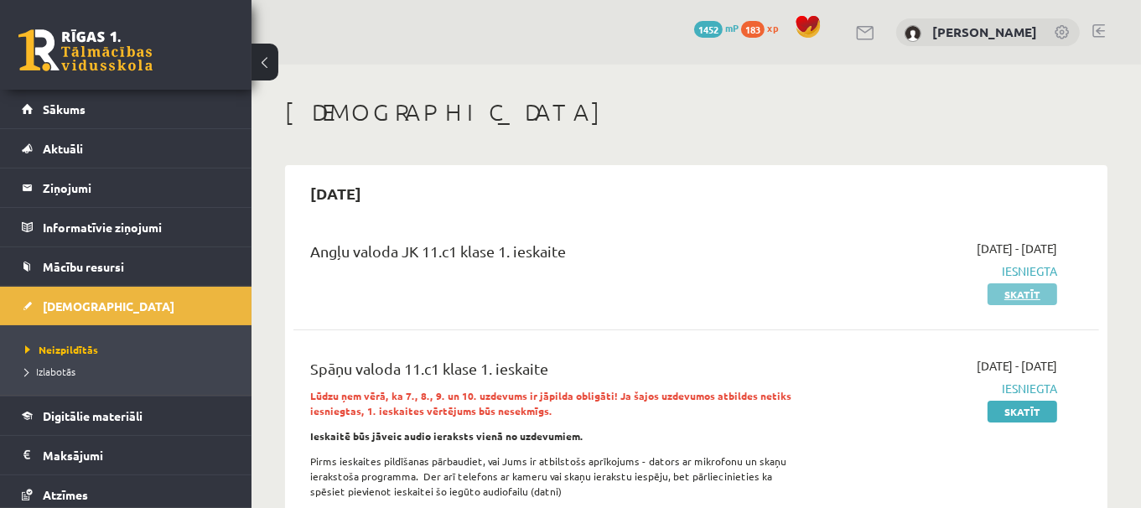
click at [1005, 300] on link "Skatīt" at bounding box center [1022, 294] width 70 height 22
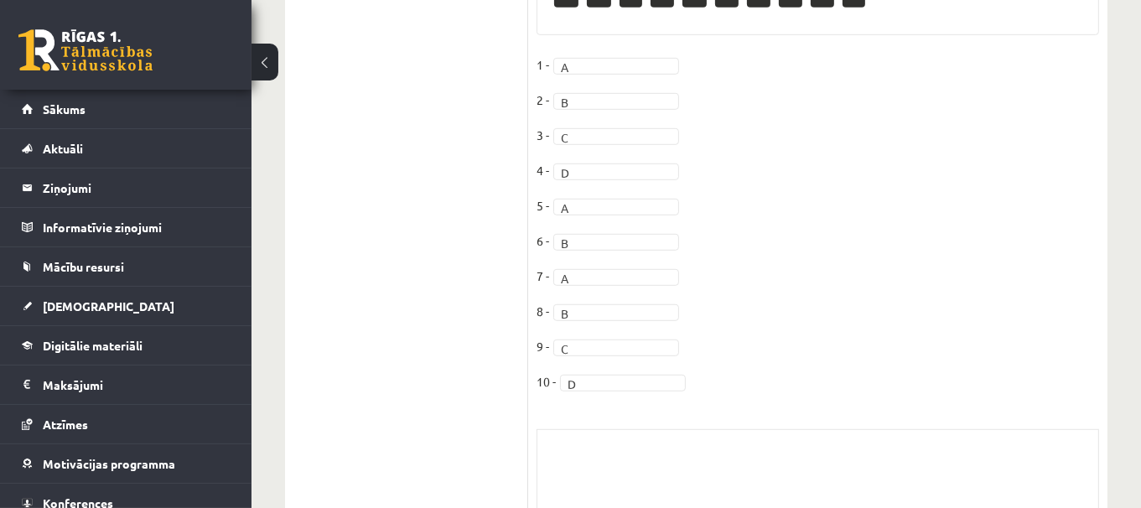
scroll to position [150, 0]
